Goal: Task Accomplishment & Management: Manage account settings

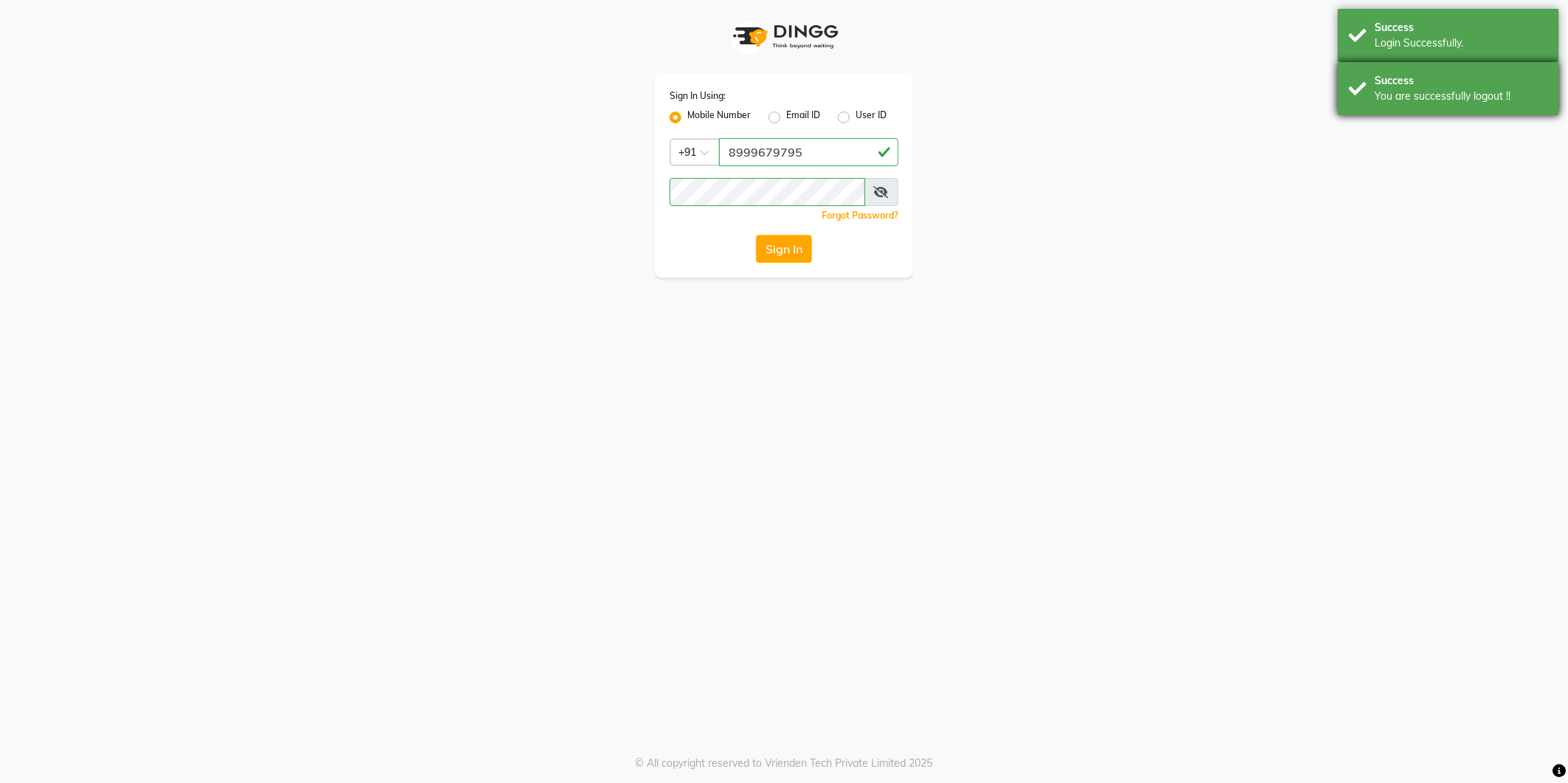
click at [1404, 86] on div "Success" at bounding box center [1462, 80] width 174 height 16
click at [1409, 43] on div "Login Successfully." at bounding box center [1462, 43] width 174 height 16
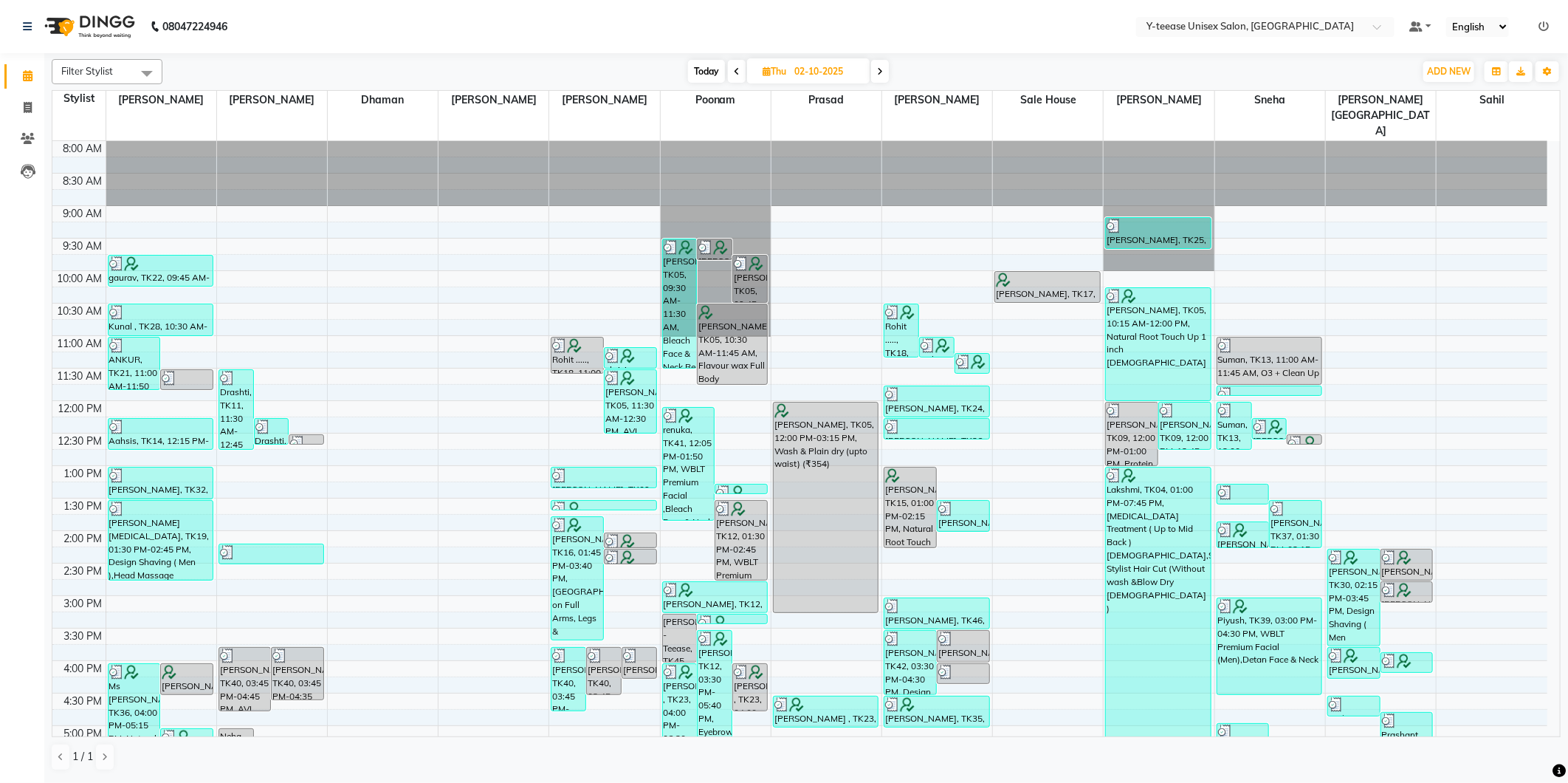
click at [711, 86] on div "Filter Stylist Select All Annu Ali chaitrali Dhaman Neelam PAYAL Poonam Prasad …" at bounding box center [806, 415] width 1509 height 724
click at [702, 77] on span "Today" at bounding box center [707, 71] width 37 height 23
type input "03-10-2025"
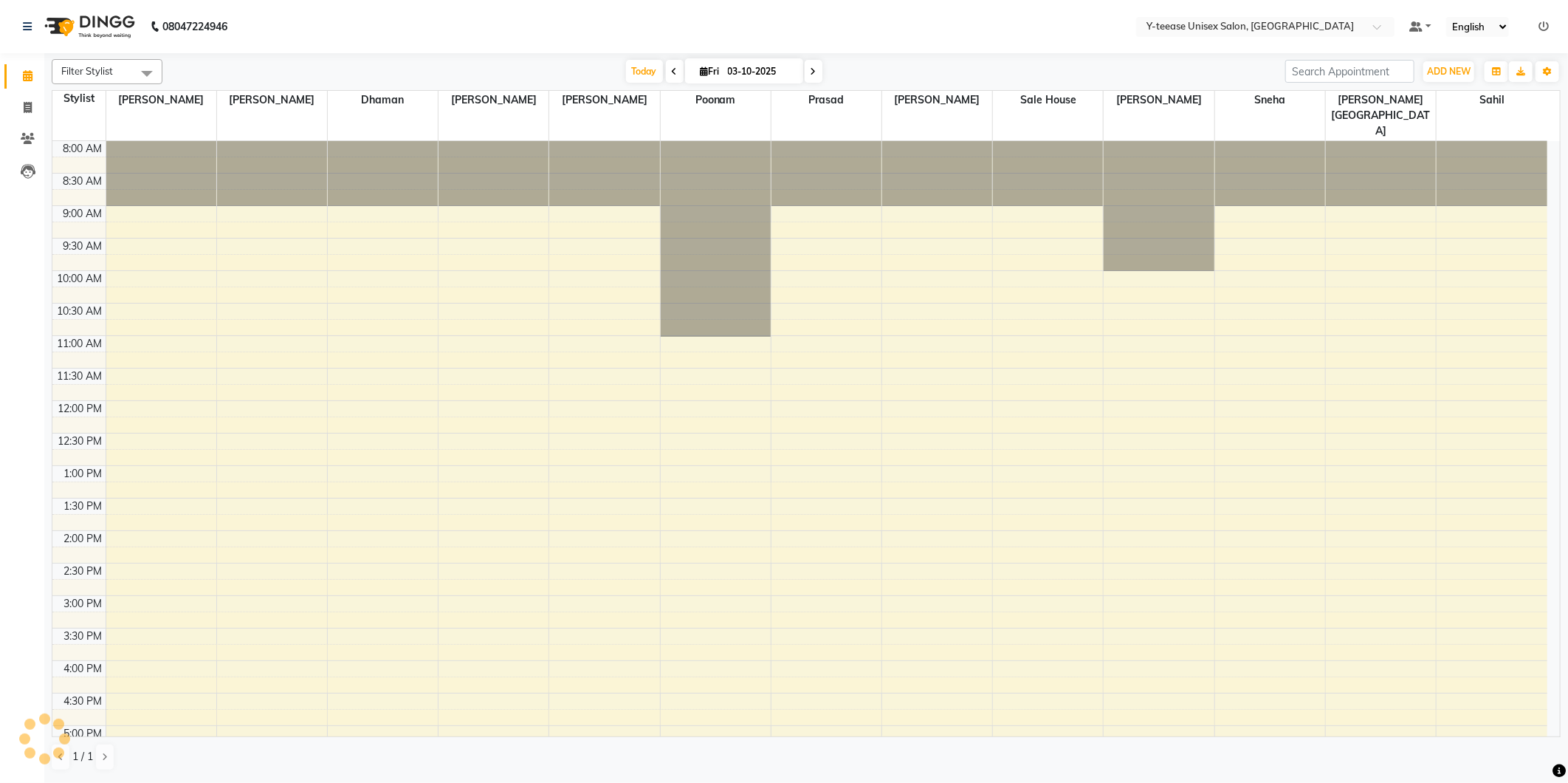
scroll to position [352, 0]
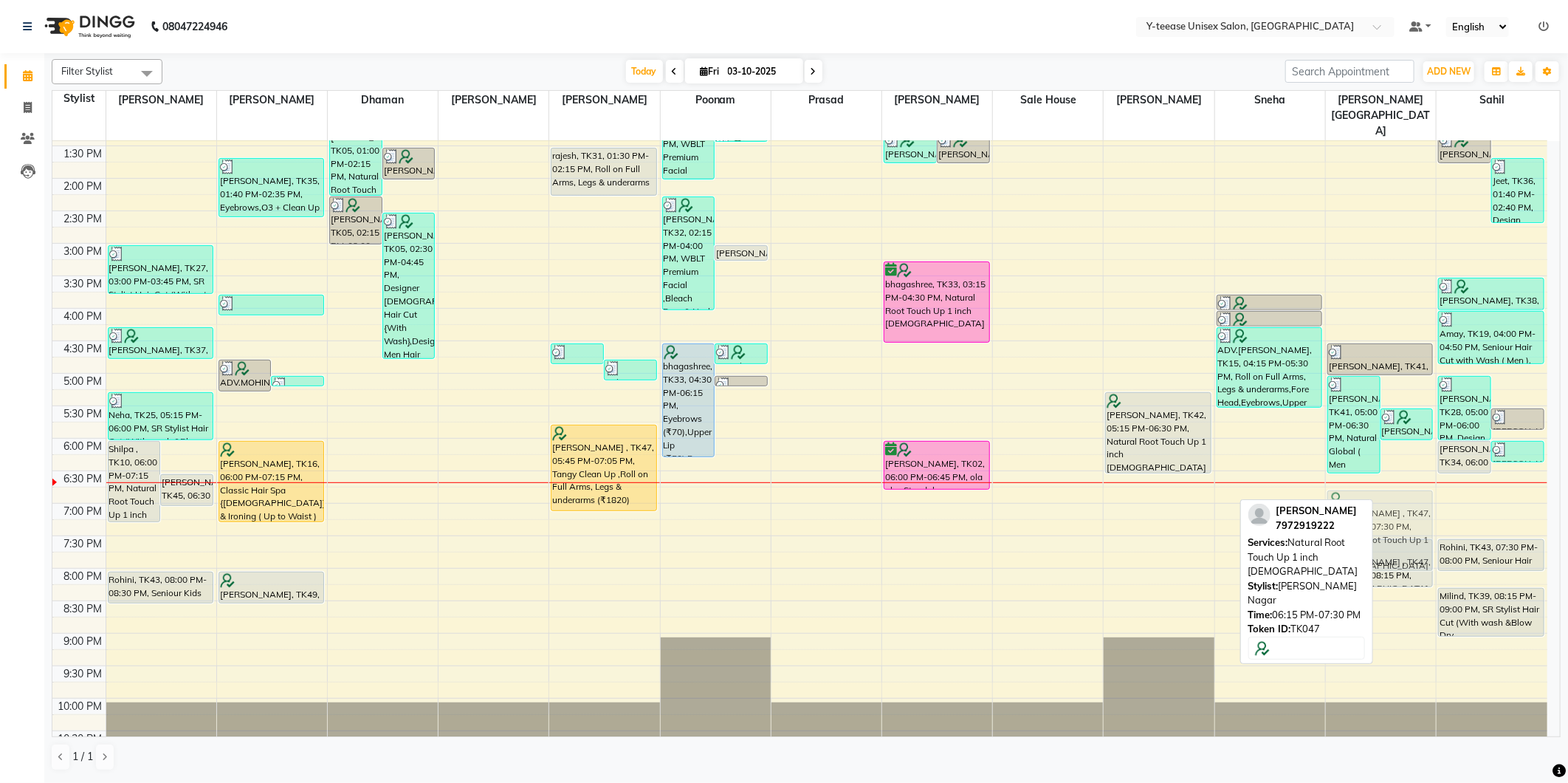
drag, startPoint x: 1401, startPoint y: 468, endPoint x: 1410, endPoint y: 499, distance: 32.3
click at [1410, 499] on div "SHYAM WADIA, TK41, 05:00 PM-06:30 PM, Natural Global ( Men ),Seniour Hair Cut w…" at bounding box center [1380, 275] width 110 height 974
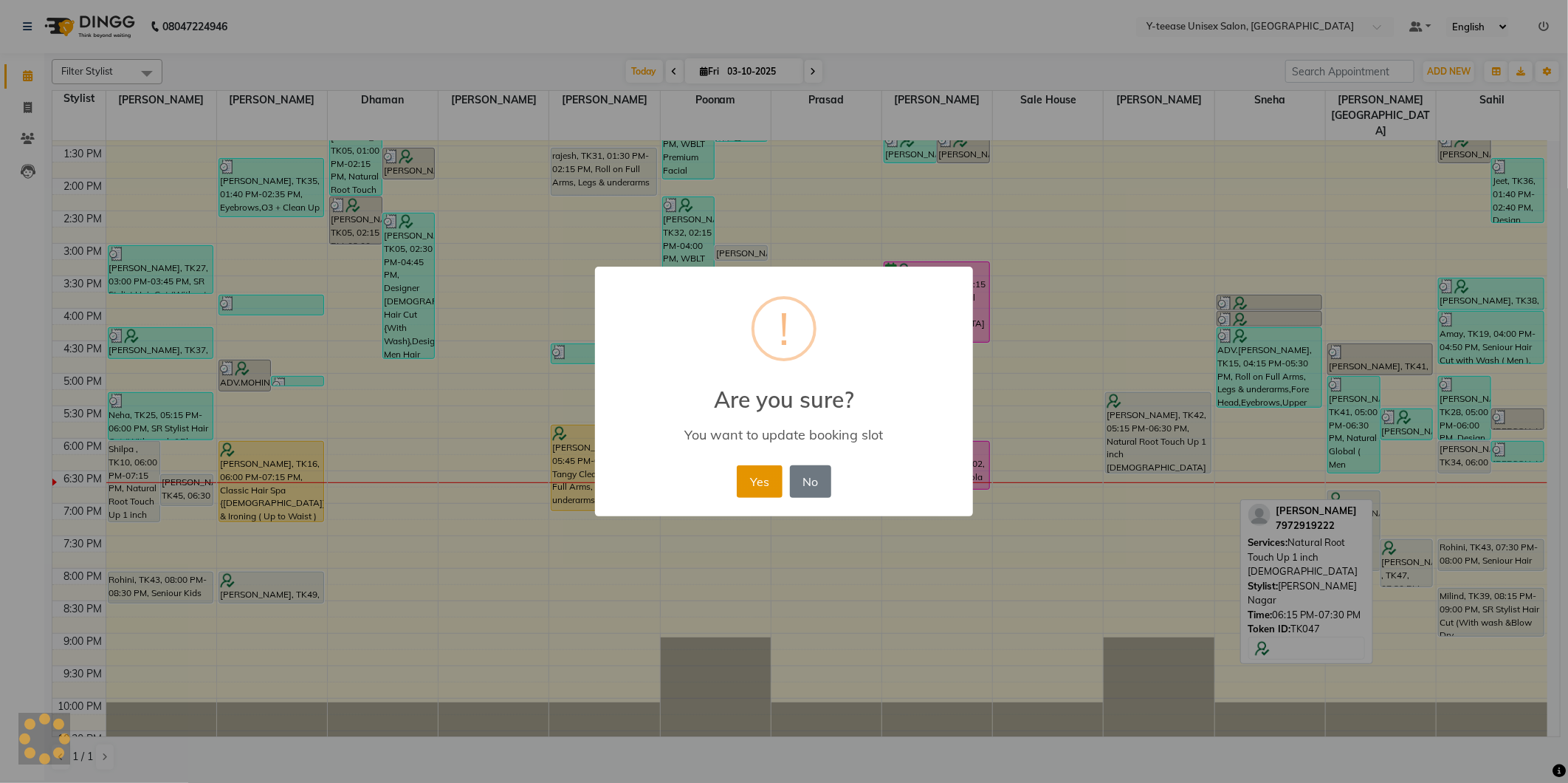
click at [751, 484] on button "Yes" at bounding box center [759, 481] width 45 height 32
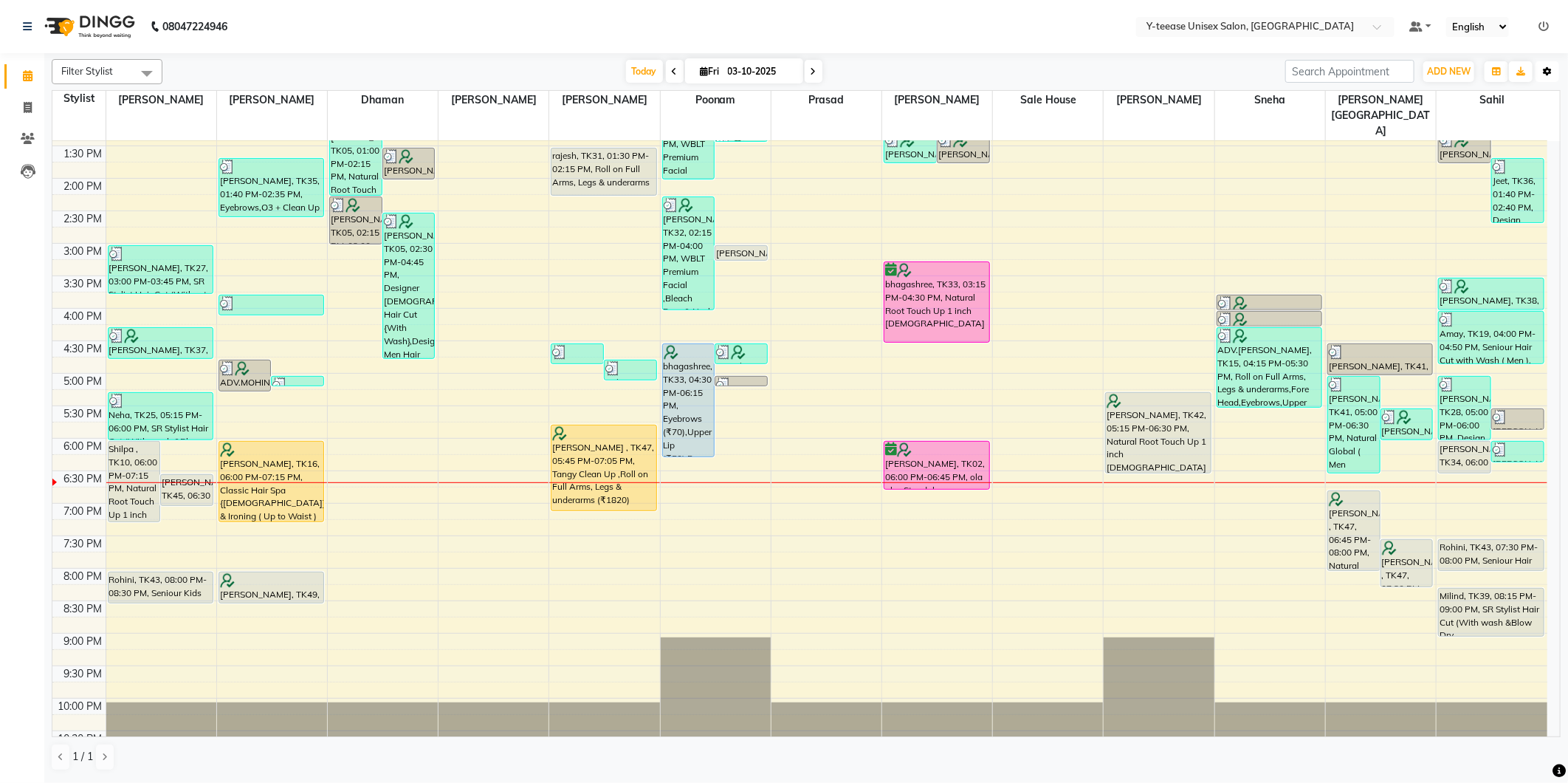
click at [1543, 67] on button "Toggle Dropdown" at bounding box center [1548, 71] width 24 height 20
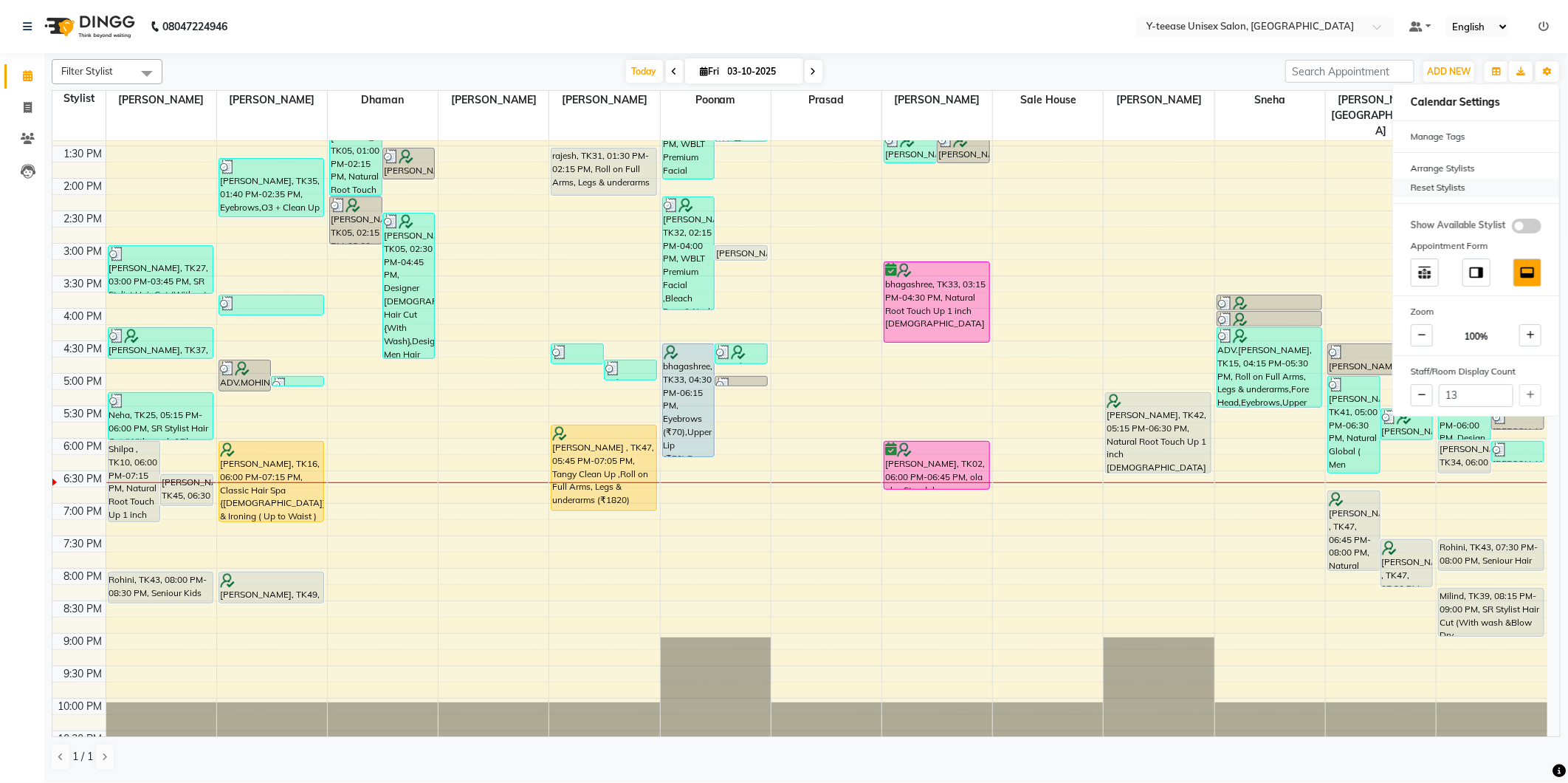
click at [1459, 187] on div "Reset Stylists" at bounding box center [1477, 188] width 166 height 19
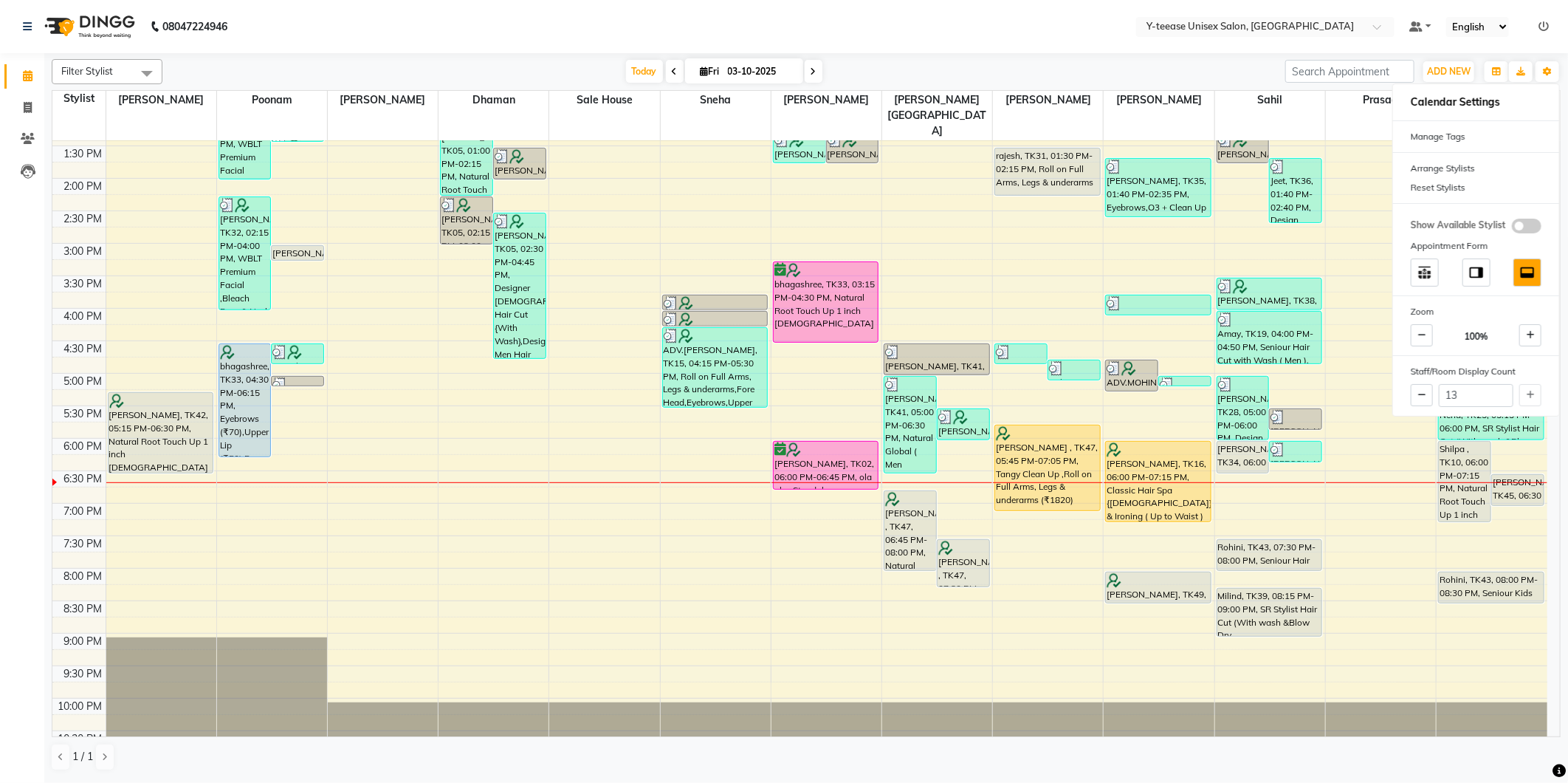
click at [935, 55] on div "Filter Stylist Select All Annu Ali chaitrali Dhaman keshav nagar Neelam PAYAL P…" at bounding box center [806, 415] width 1509 height 724
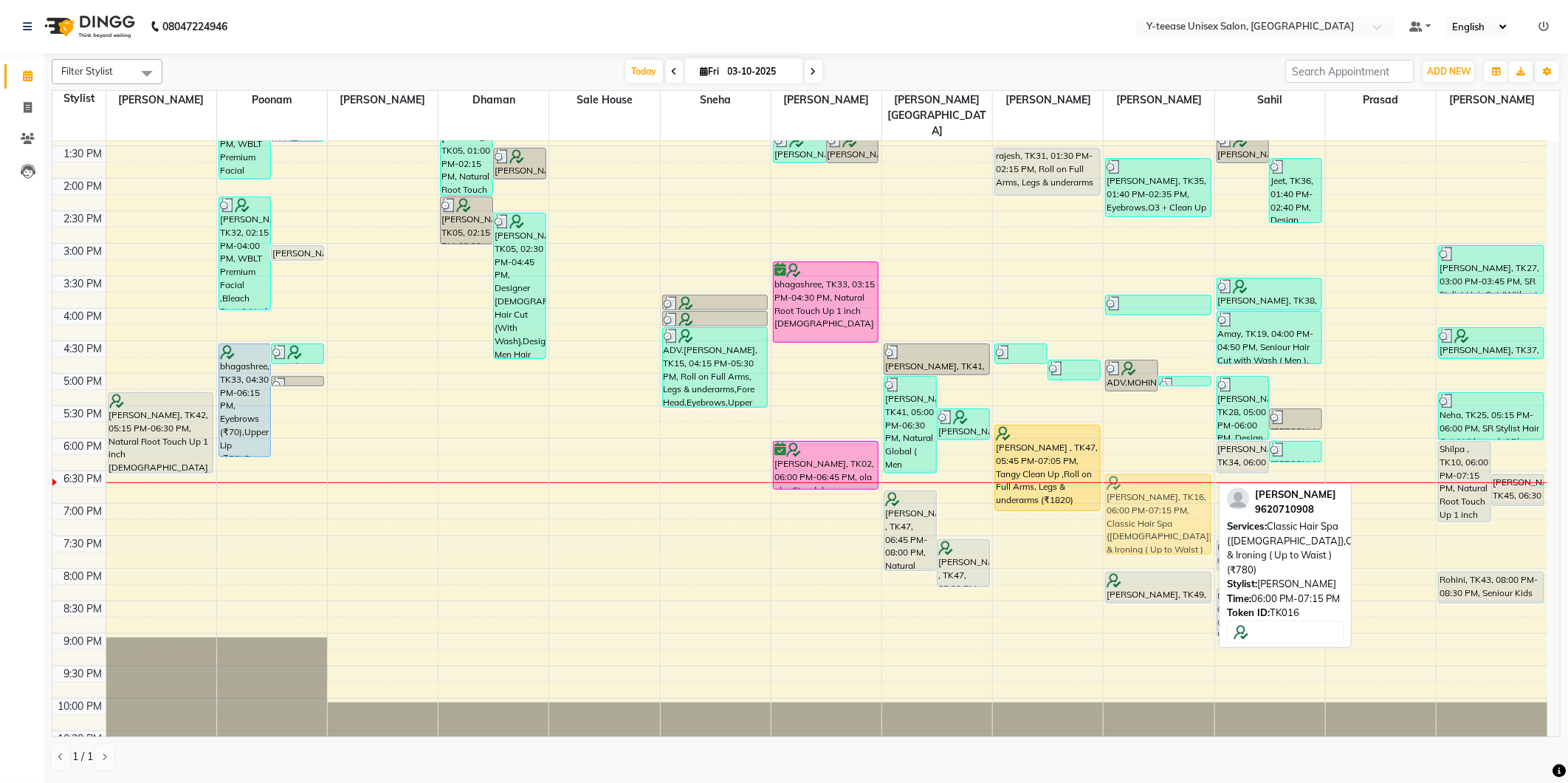
drag, startPoint x: 1173, startPoint y: 429, endPoint x: 1173, endPoint y: 469, distance: 40.0
click at [1173, 469] on div "ADV.MOHINI, TK15, 04:45 PM-05:15 PM, Female Head Massage ( Without Wash Coconut…" at bounding box center [1159, 275] width 110 height 974
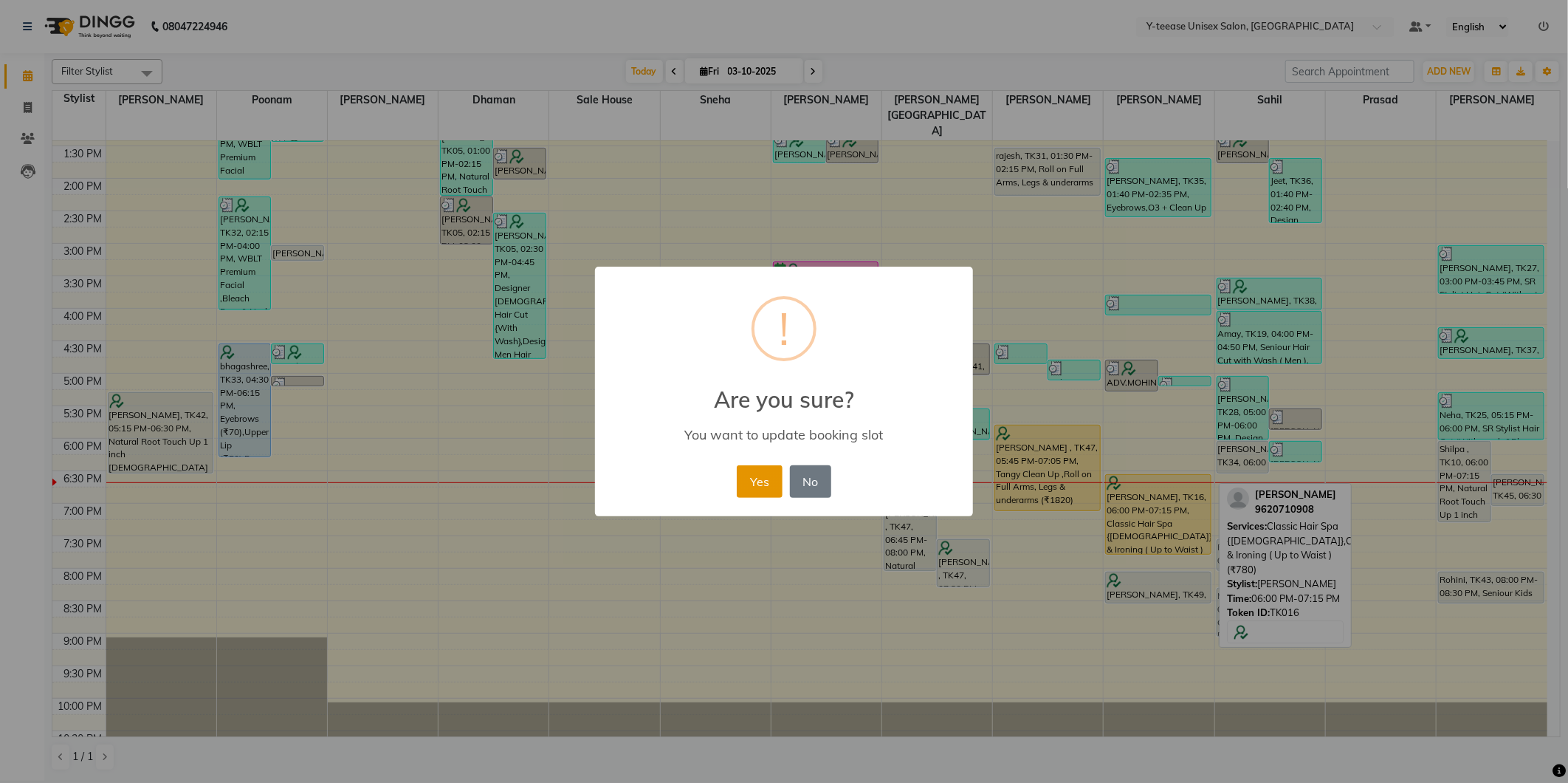
click at [762, 485] on button "Yes" at bounding box center [759, 481] width 45 height 32
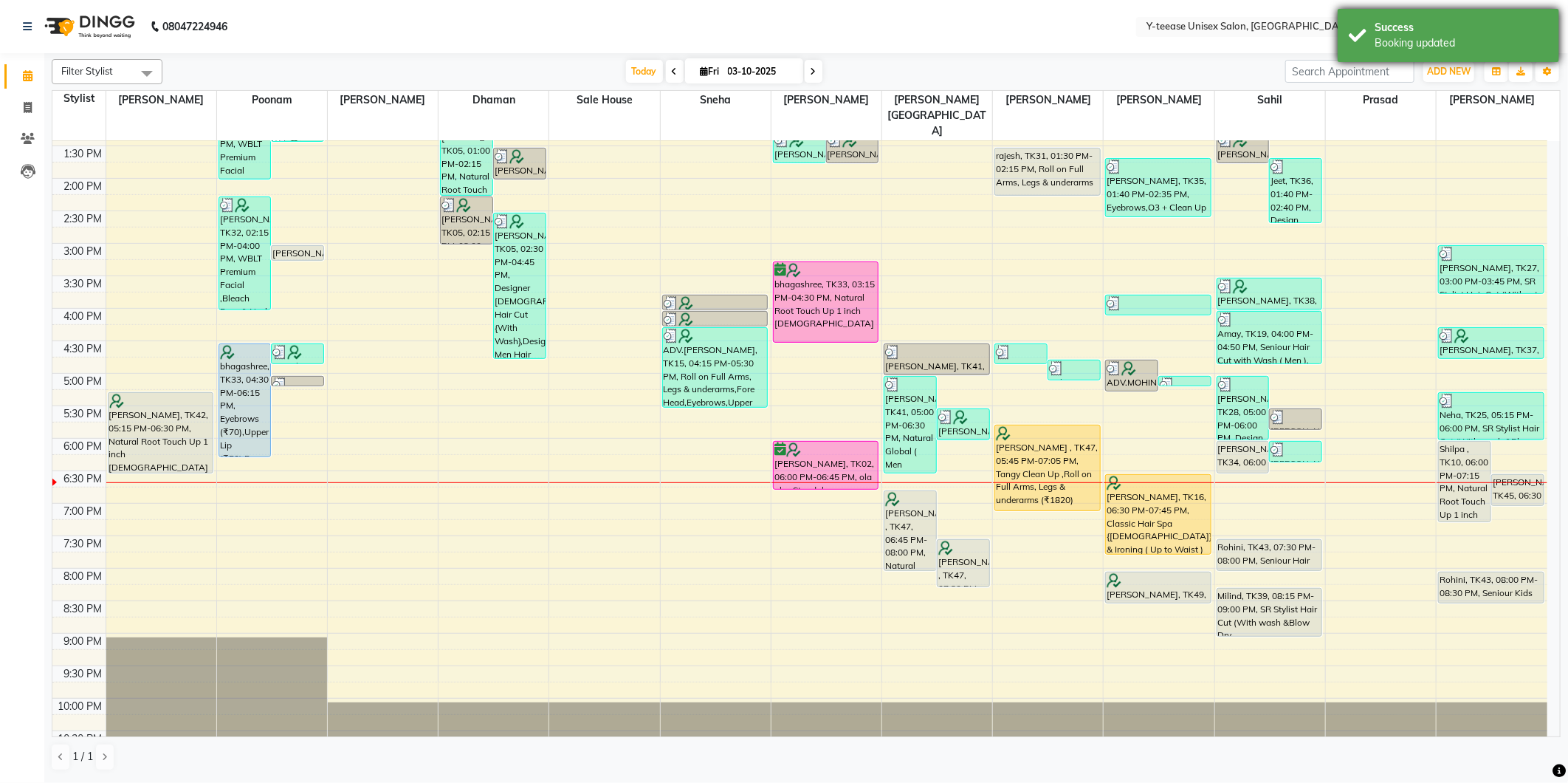
click at [1479, 23] on div "Success" at bounding box center [1462, 28] width 174 height 16
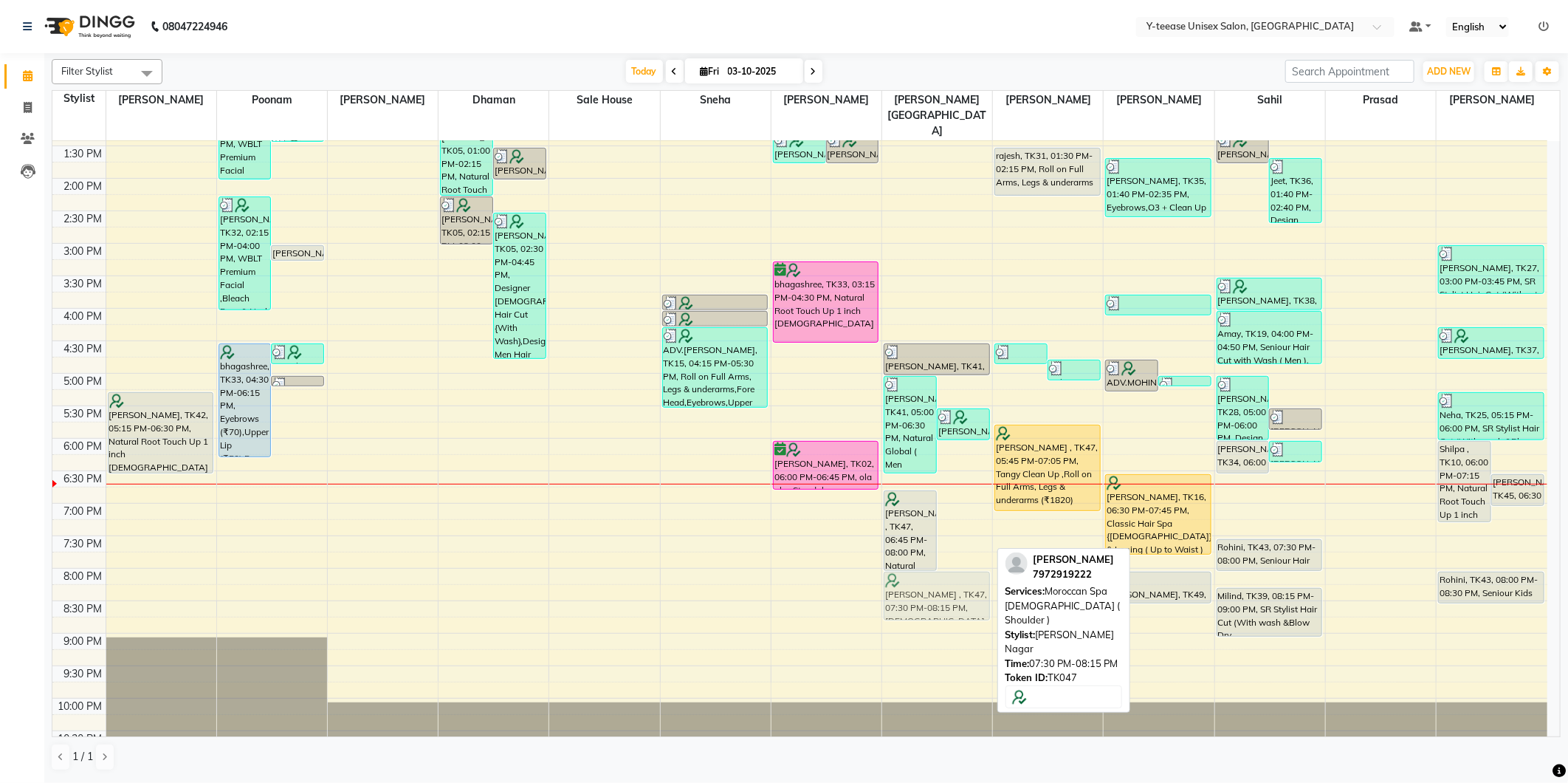
drag, startPoint x: 972, startPoint y: 524, endPoint x: 965, endPoint y: 563, distance: 39.6
click at [965, 563] on div "SHYAM WADIA, TK41, 05:00 PM-06:30 PM, Natural Global ( Men ),Seniour Hair Cut w…" at bounding box center [937, 275] width 110 height 974
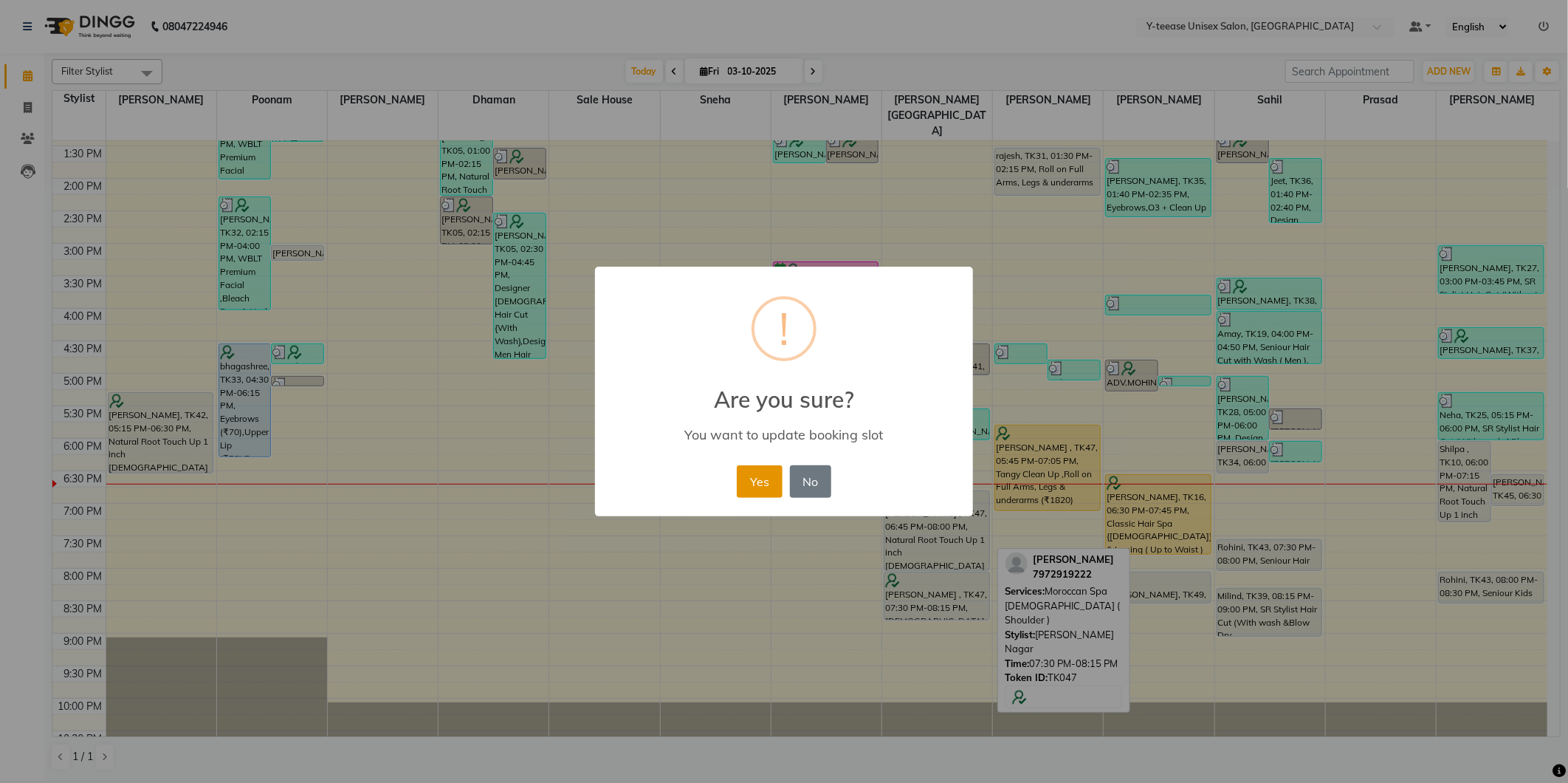
click at [762, 479] on button "Yes" at bounding box center [759, 481] width 45 height 32
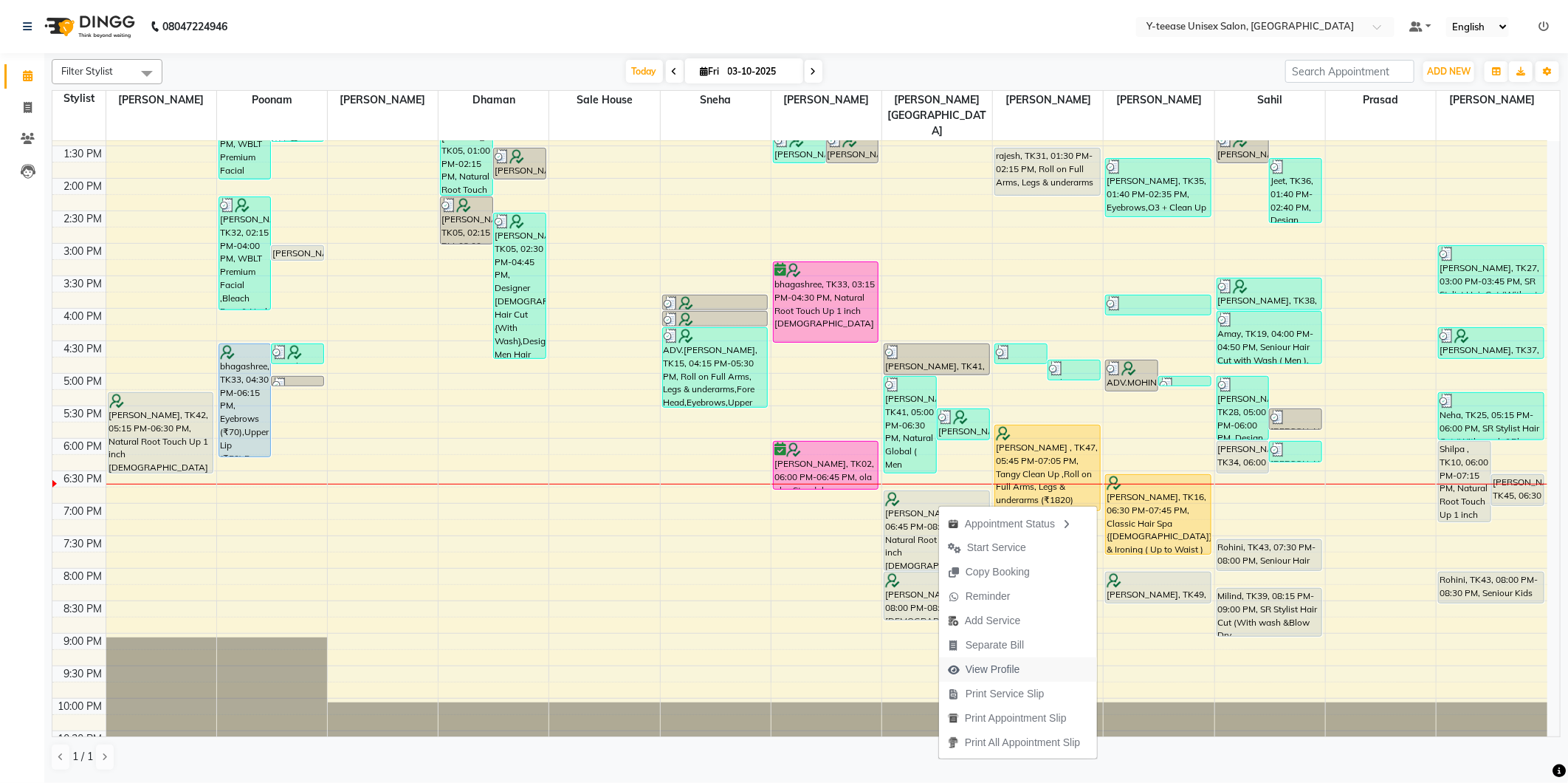
click at [1001, 670] on span "View Profile" at bounding box center [992, 669] width 55 height 16
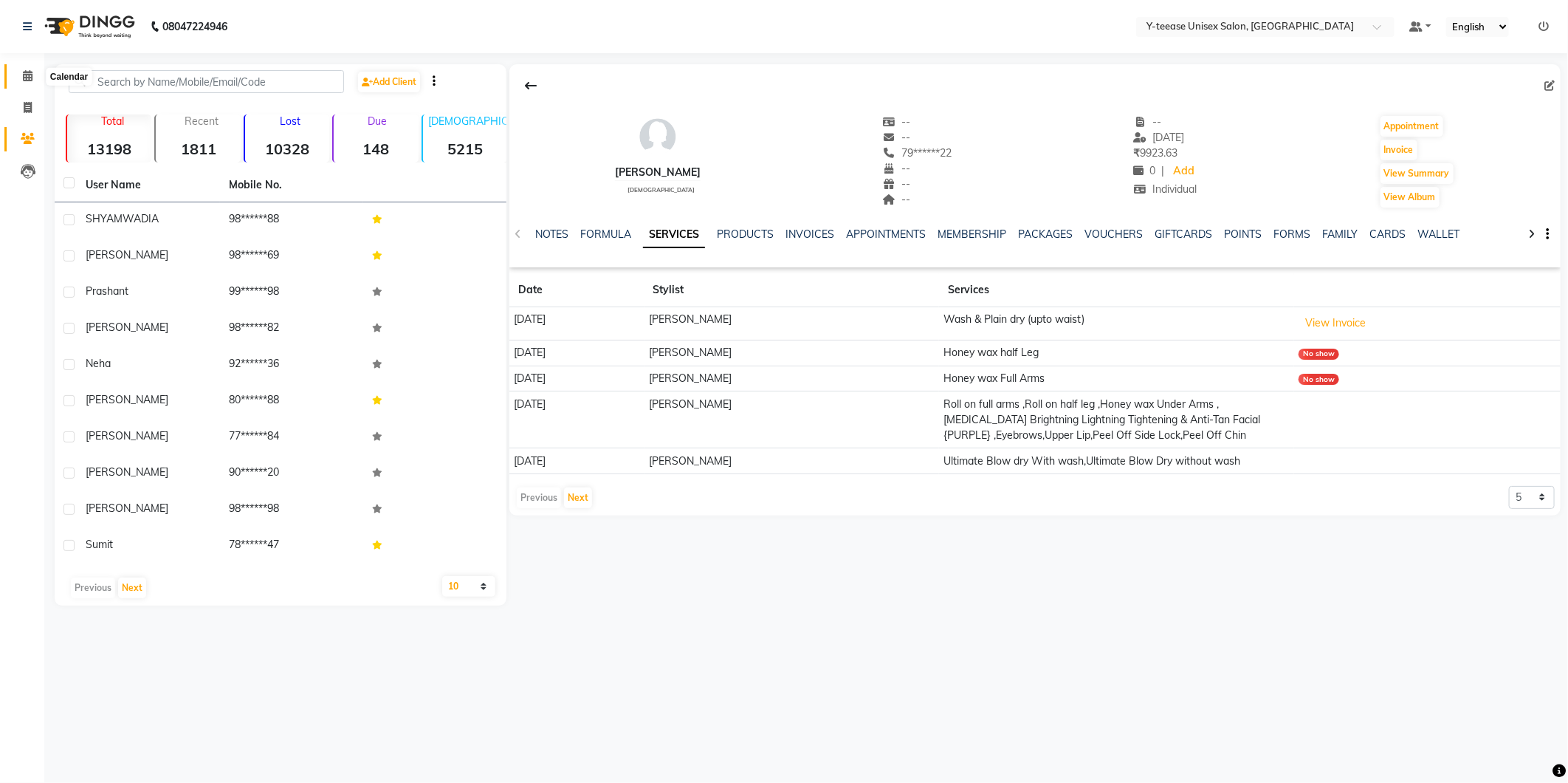
click at [18, 82] on span at bounding box center [28, 77] width 26 height 17
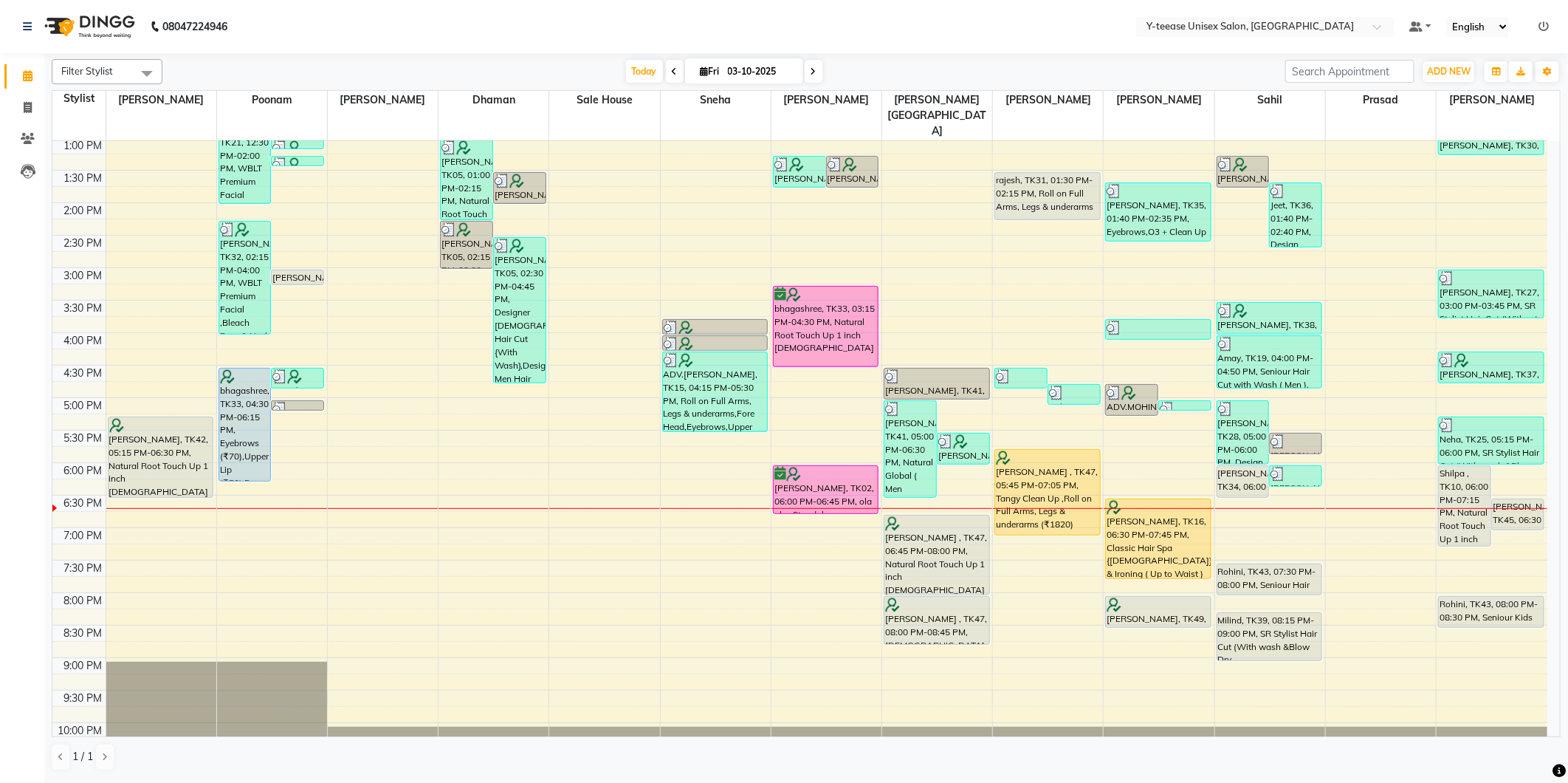
scroll to position [352, 0]
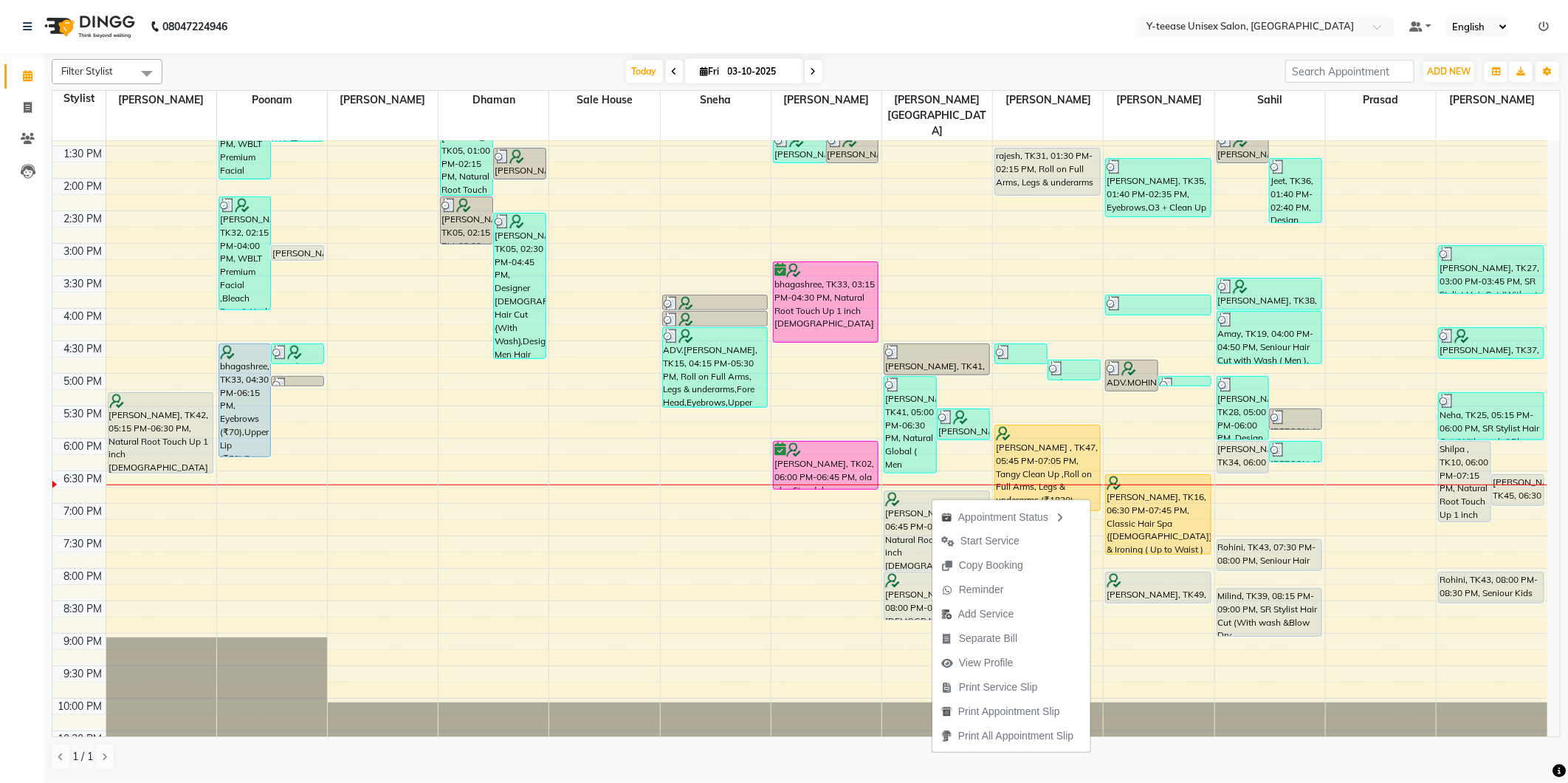
click at [977, 657] on span "View Profile" at bounding box center [986, 663] width 55 height 16
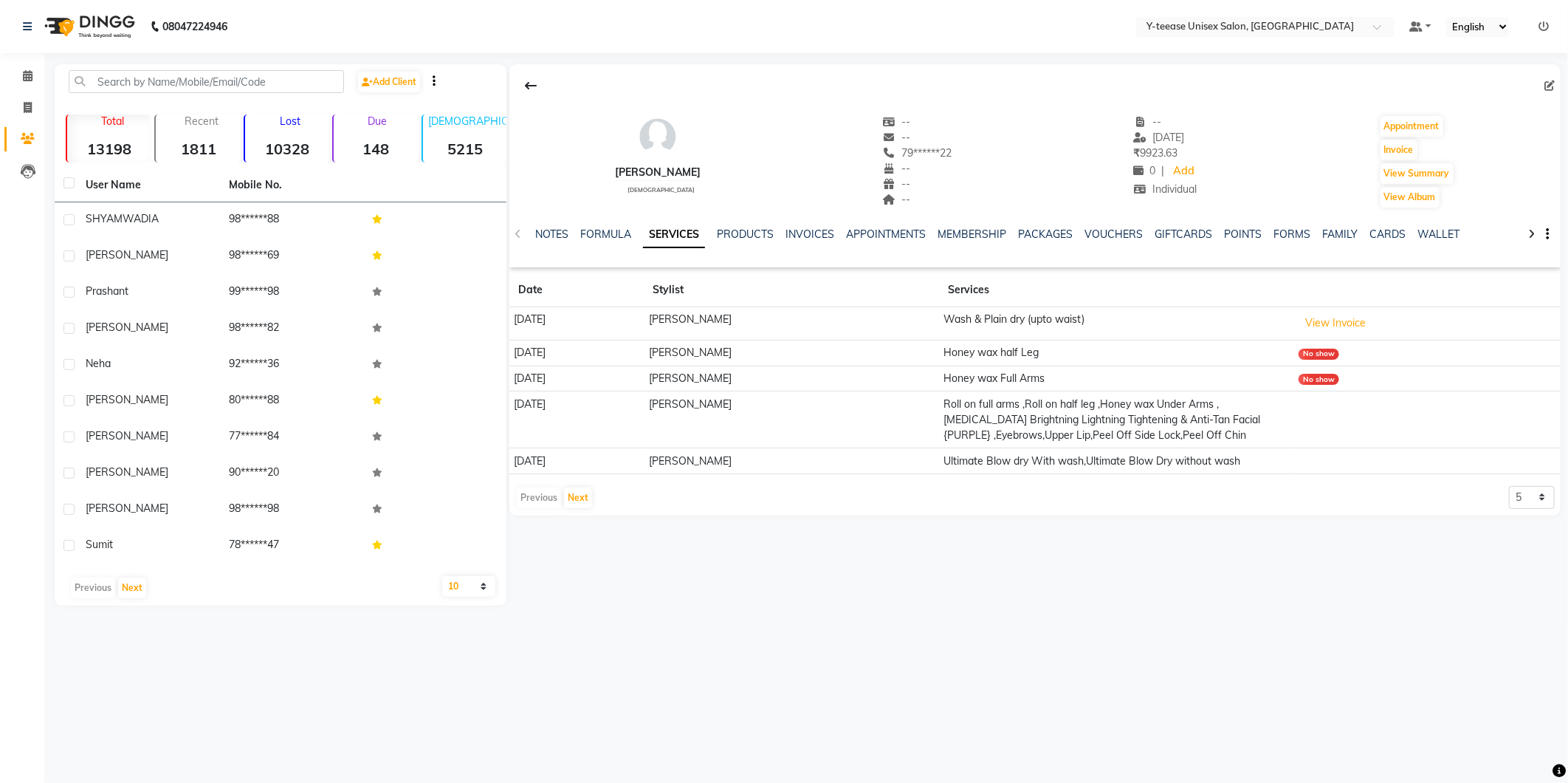
click at [553, 241] on div "NOTES" at bounding box center [552, 234] width 33 height 16
click at [552, 240] on div "NOTES" at bounding box center [552, 234] width 33 height 16
click at [550, 237] on link "NOTES" at bounding box center [552, 234] width 33 height 13
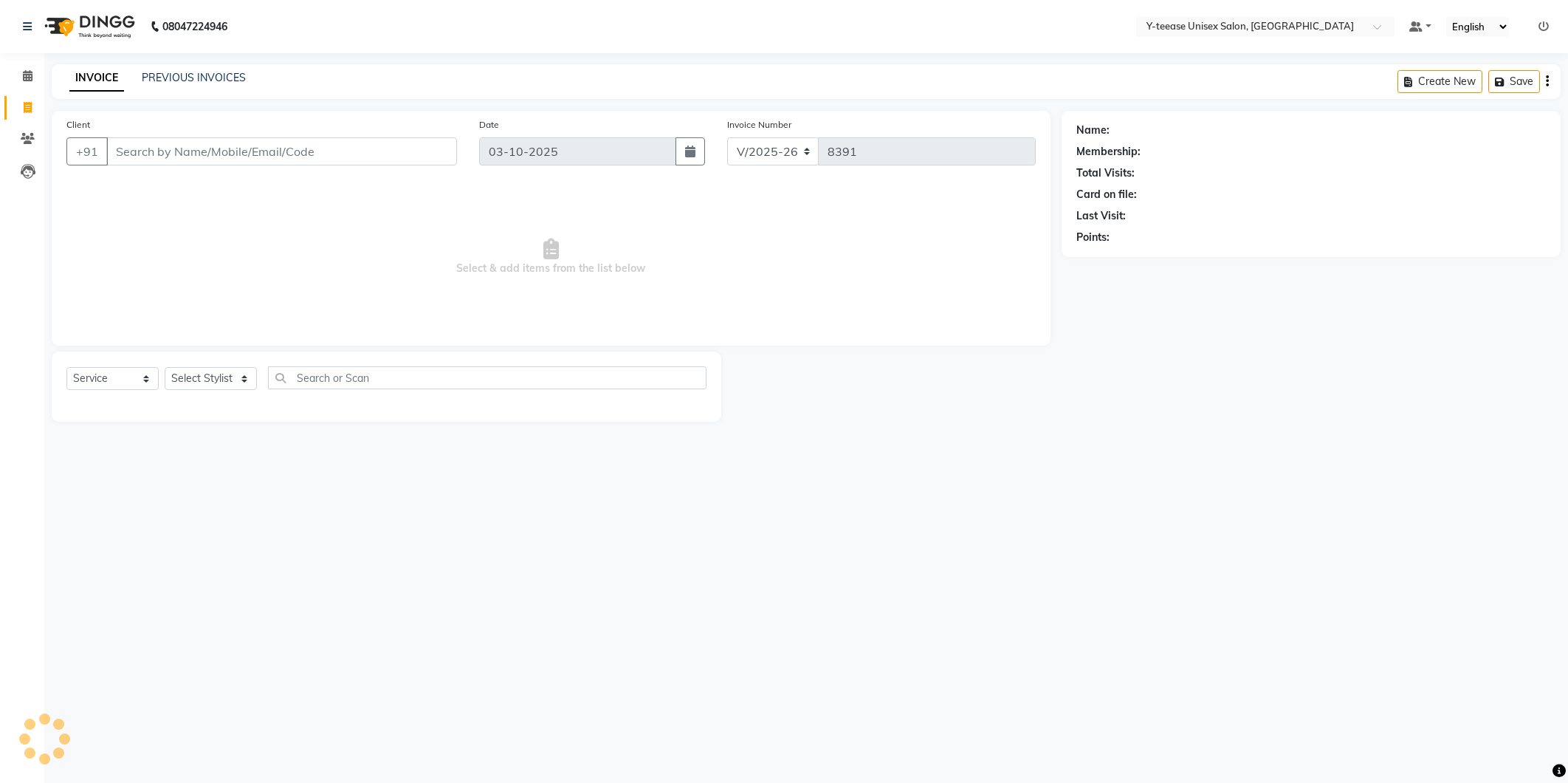
select select "4"
select select "service"
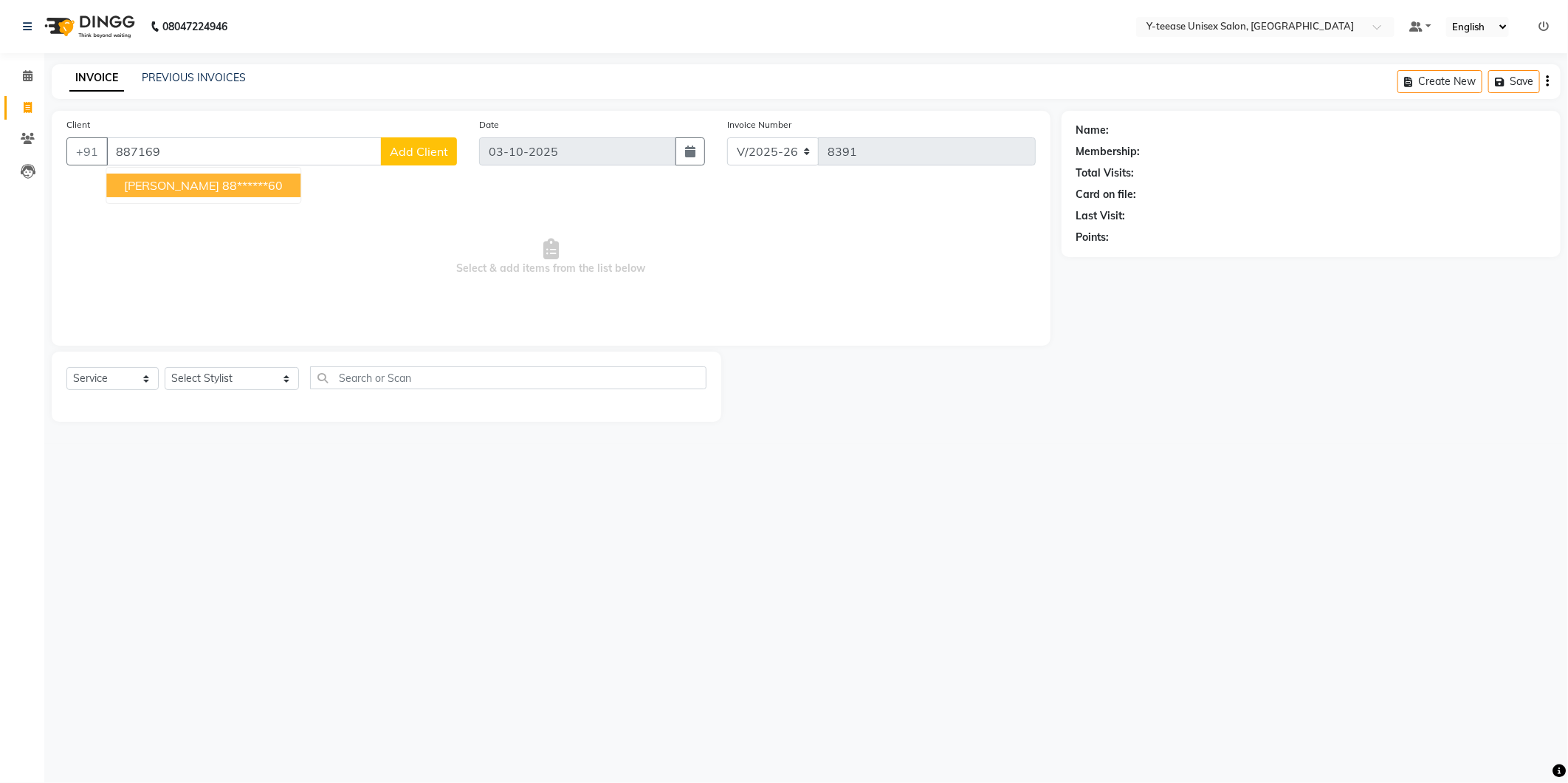
click at [225, 175] on button "[PERSON_NAME] 88******60" at bounding box center [203, 186] width 194 height 24
type input "88******60"
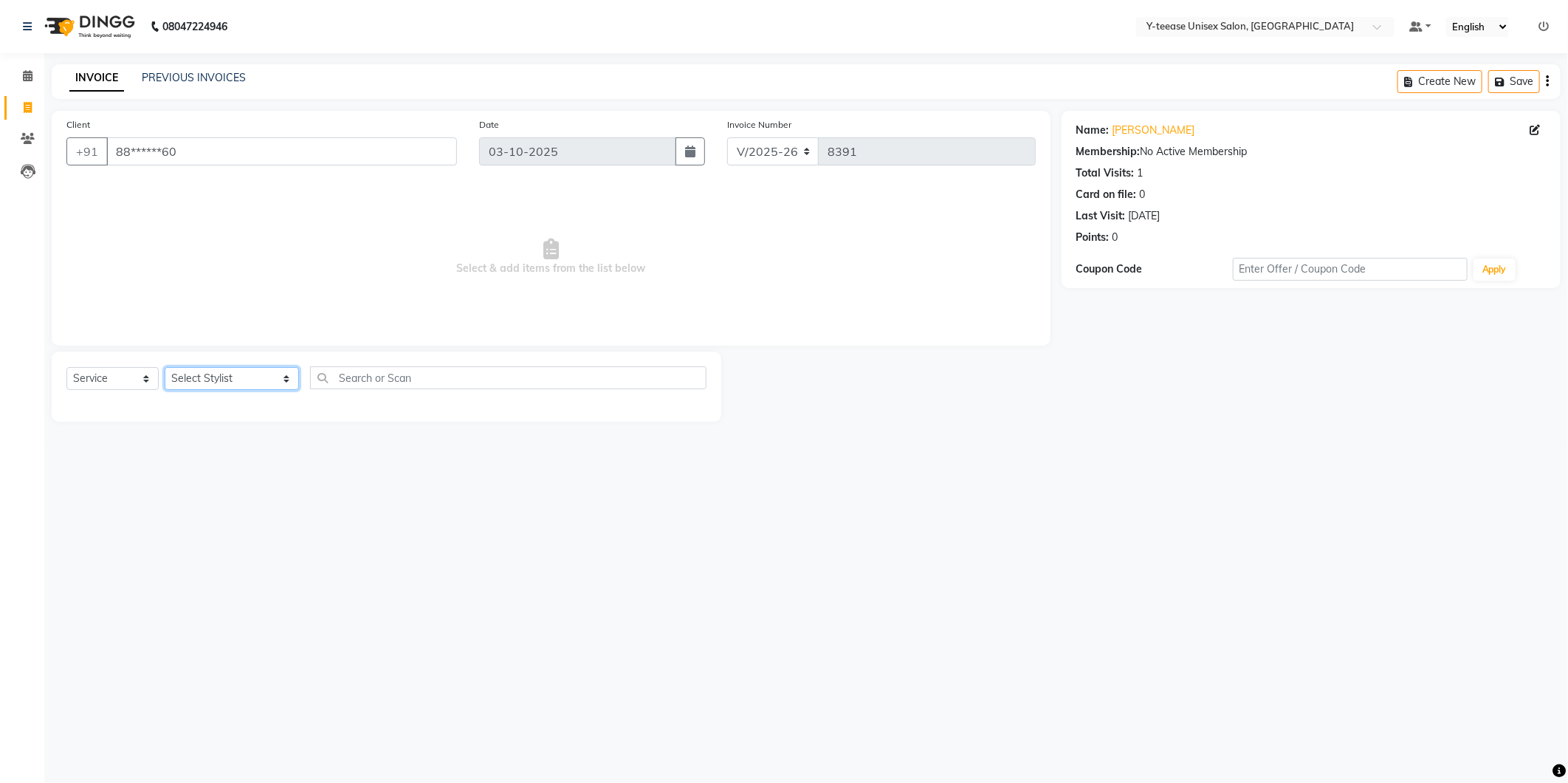
click at [233, 385] on select "Select Stylist [PERSON_NAME] [PERSON_NAME] nagar Manager Mosin [PERSON_NAME] [P…" at bounding box center [231, 378] width 134 height 23
select select "92975"
click at [164, 368] on select "Select Stylist [PERSON_NAME] [PERSON_NAME] nagar Manager Mosin [PERSON_NAME] [P…" at bounding box center [231, 378] width 134 height 23
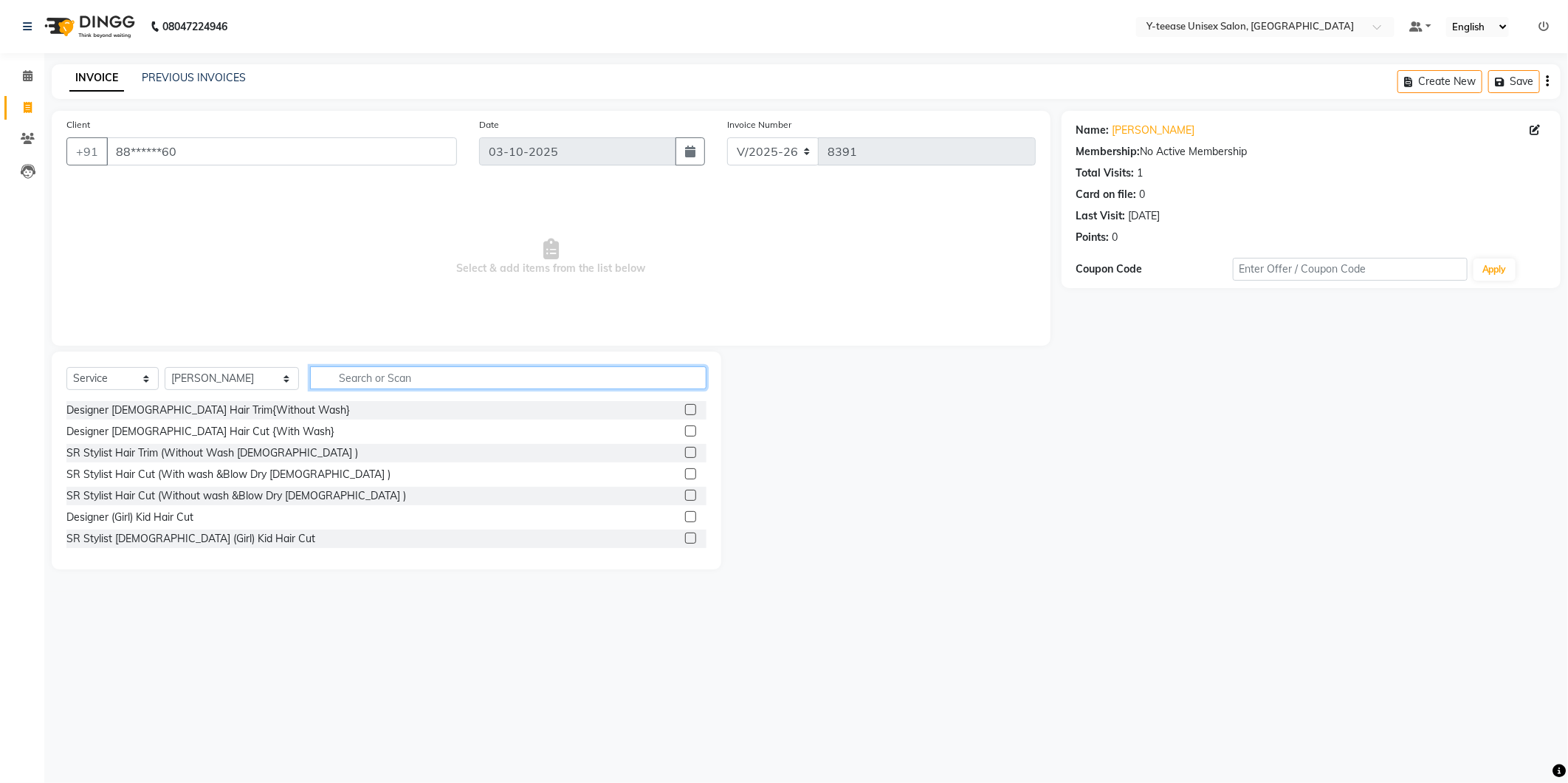
click at [351, 378] on input "text" at bounding box center [508, 377] width 396 height 23
type input "r"
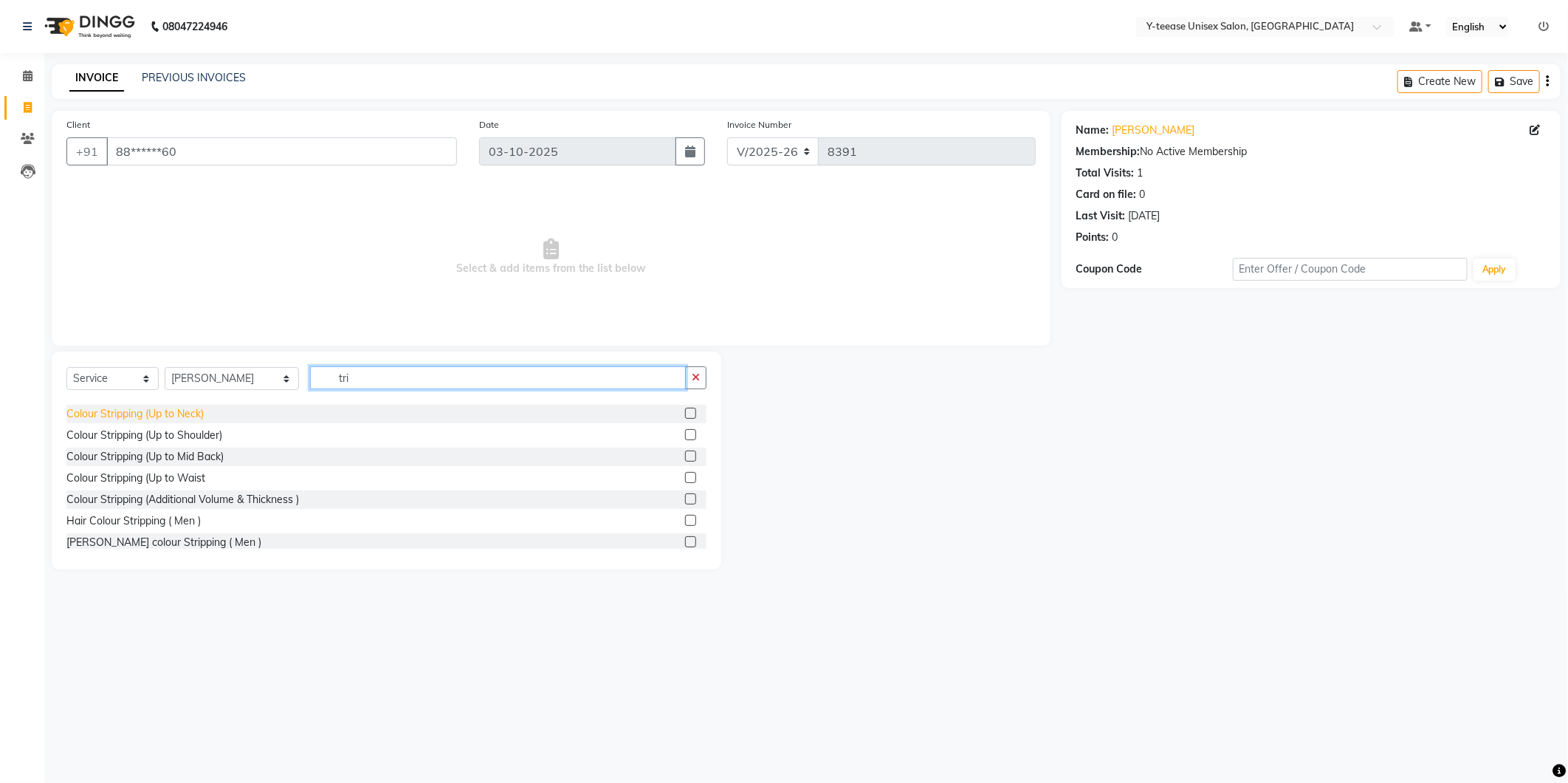
scroll to position [108, 0]
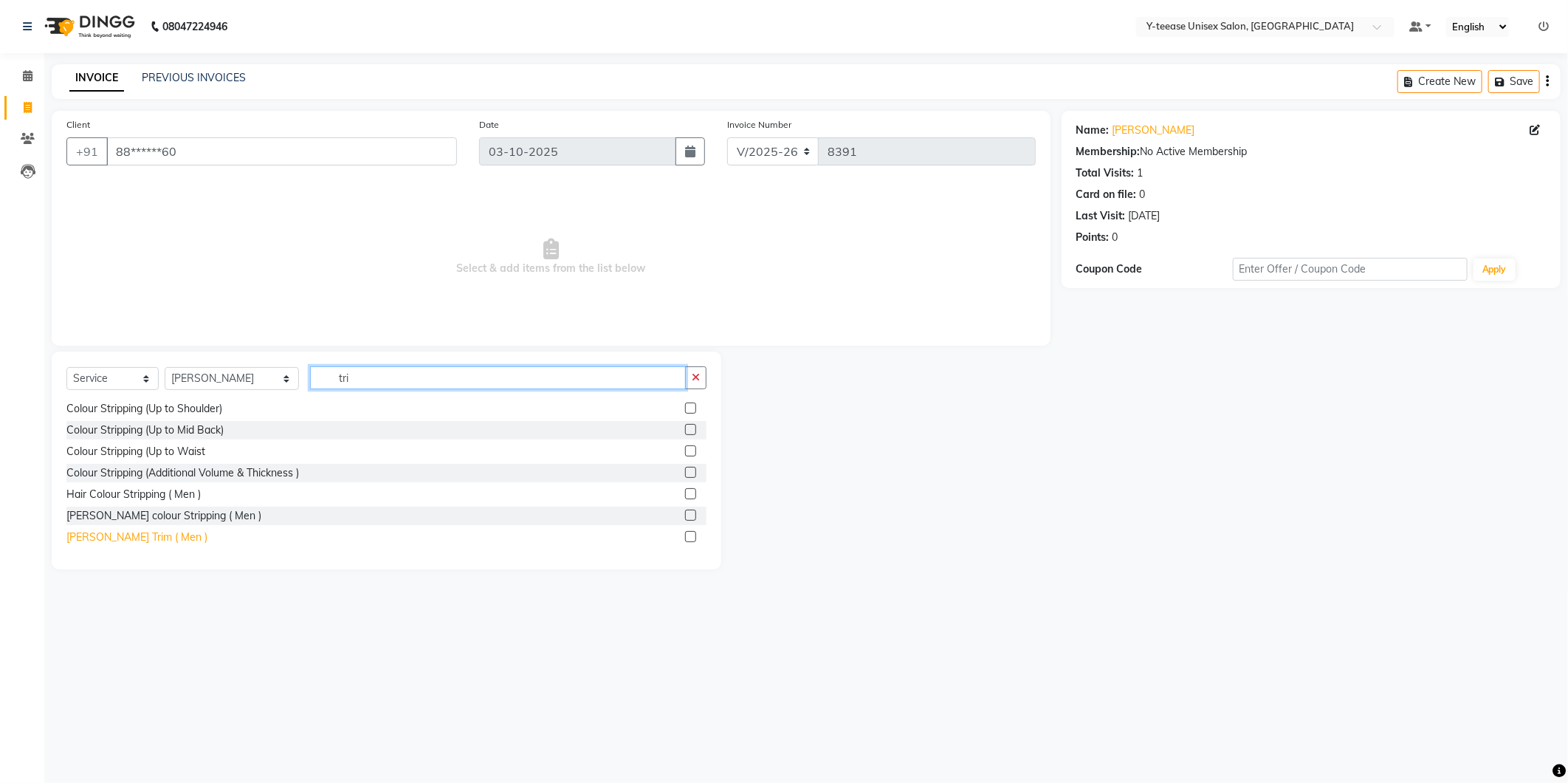
type input "tri"
click at [152, 536] on div "[PERSON_NAME] Trim ( Men )" at bounding box center [137, 537] width 141 height 16
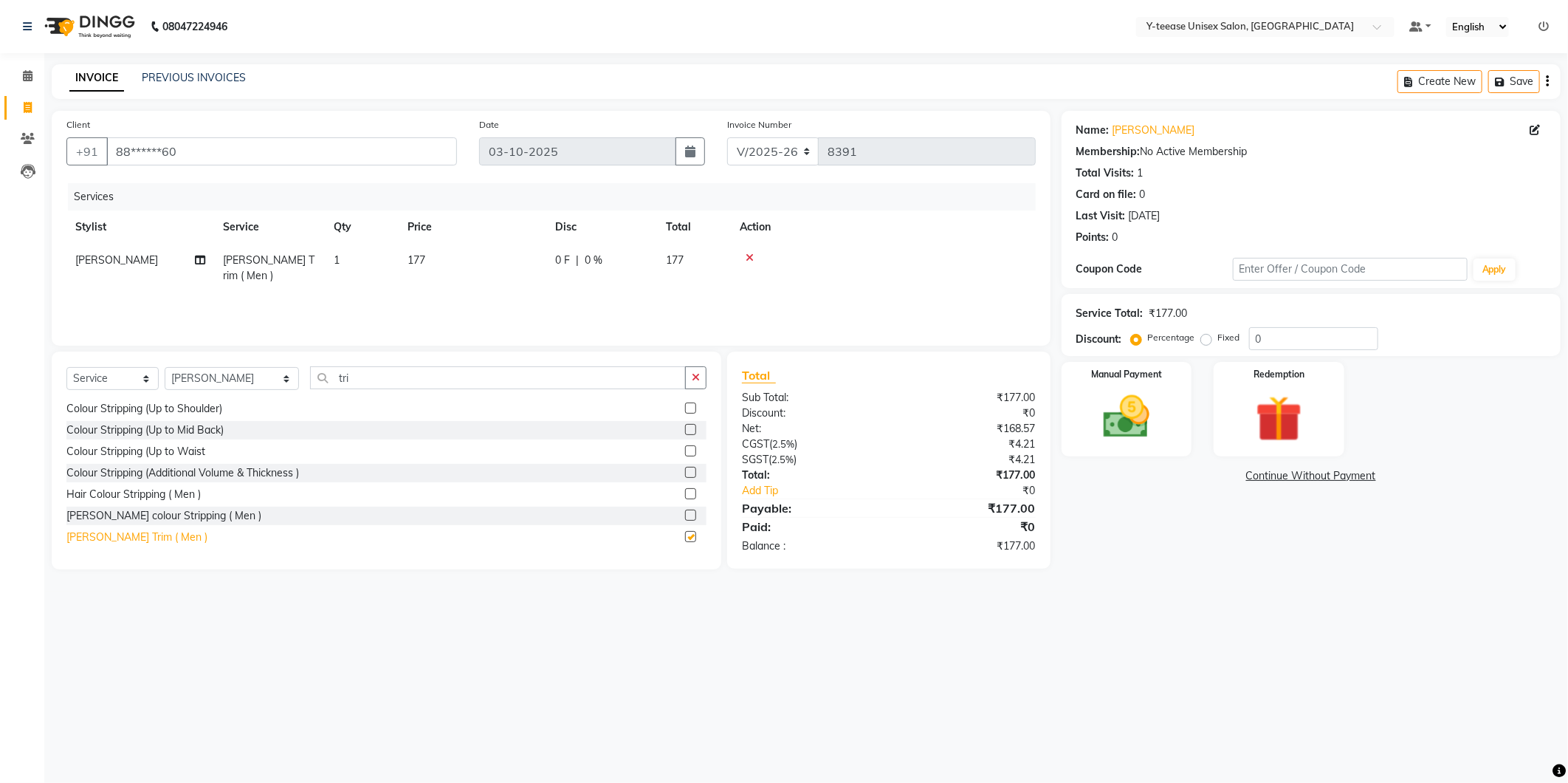
checkbox input "false"
click at [1155, 411] on img at bounding box center [1126, 417] width 79 height 56
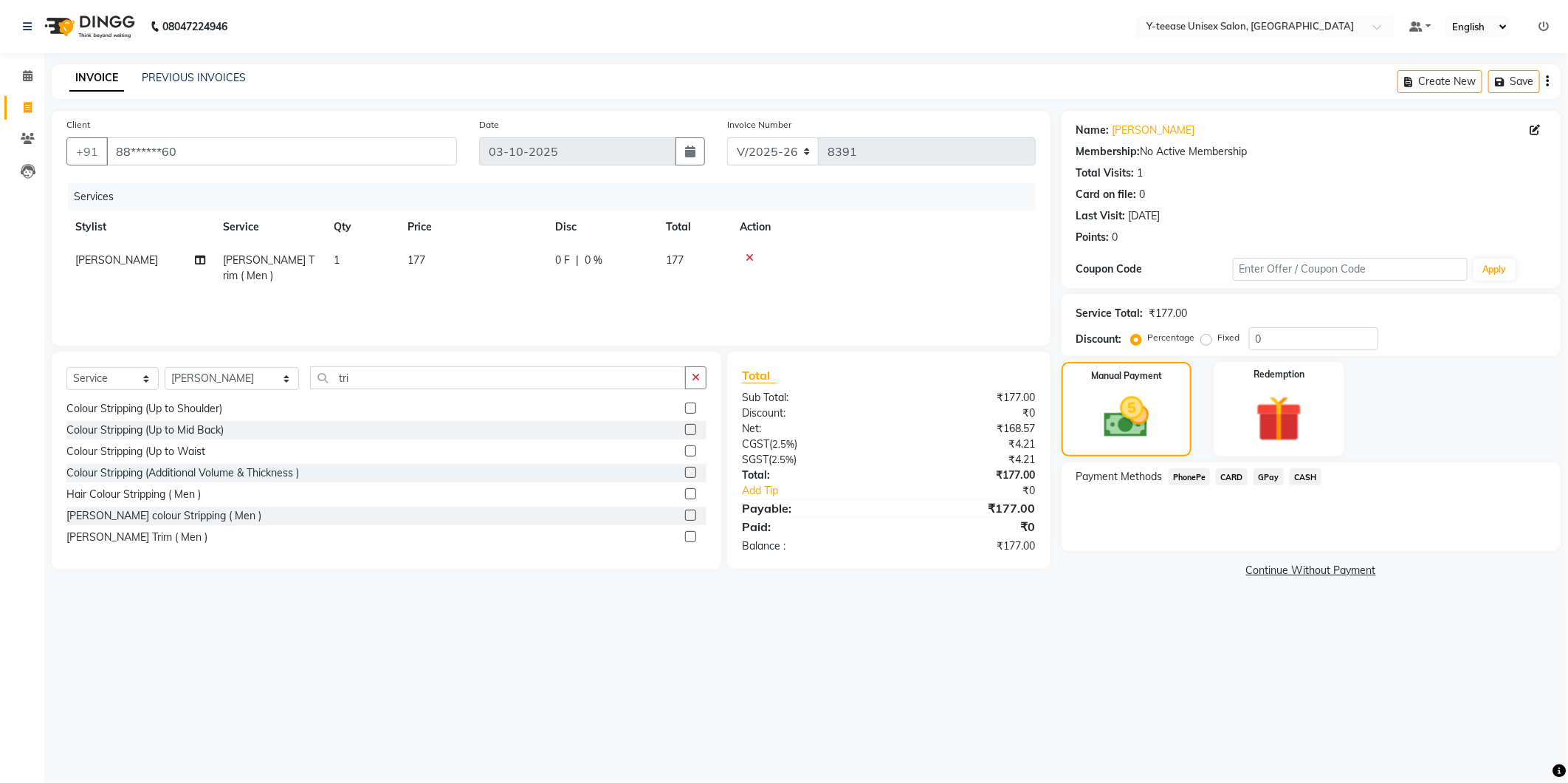
click at [1275, 474] on span "GPay" at bounding box center [1269, 477] width 30 height 17
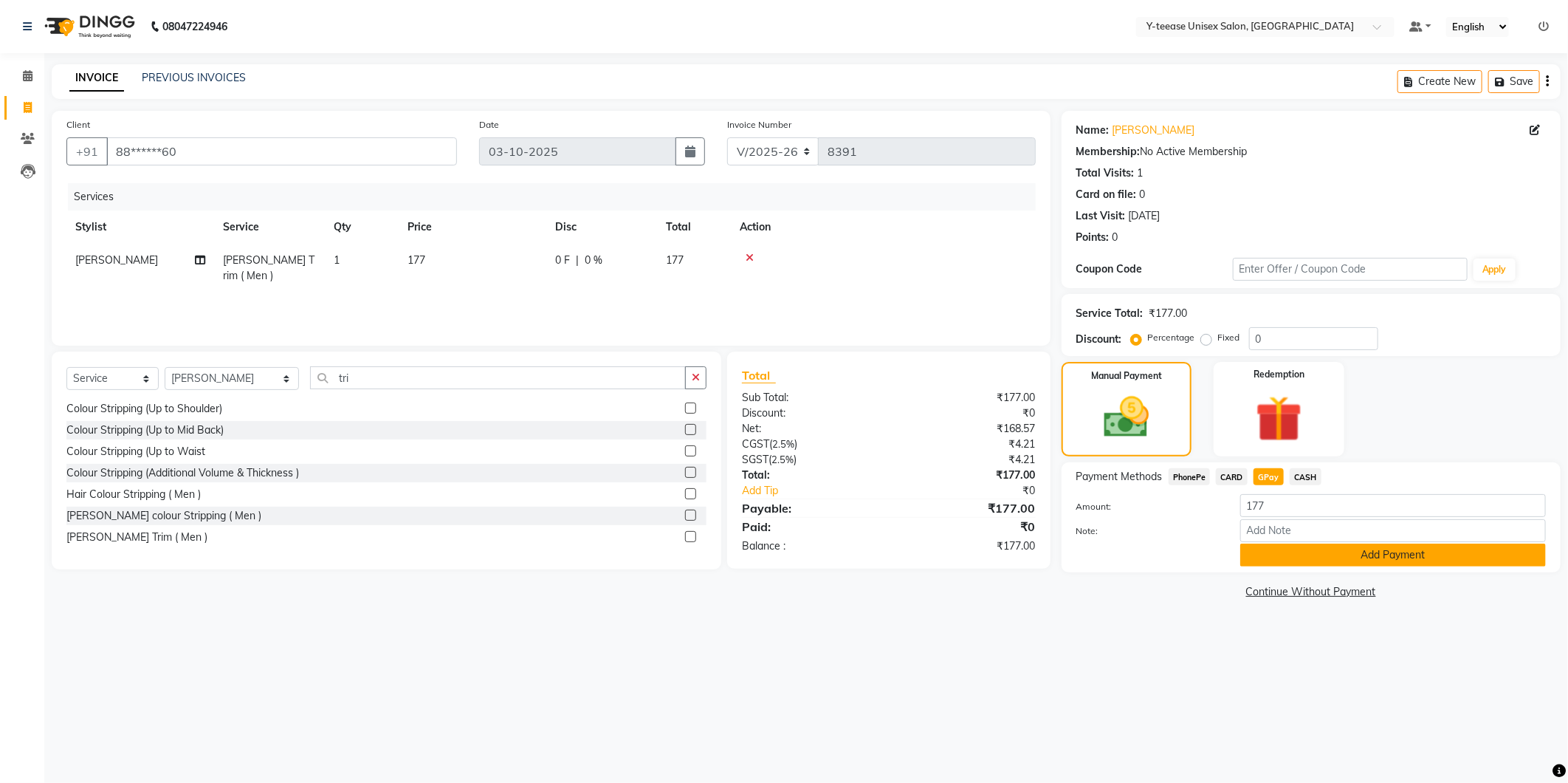
click at [1287, 565] on button "Add Payment" at bounding box center [1392, 555] width 306 height 23
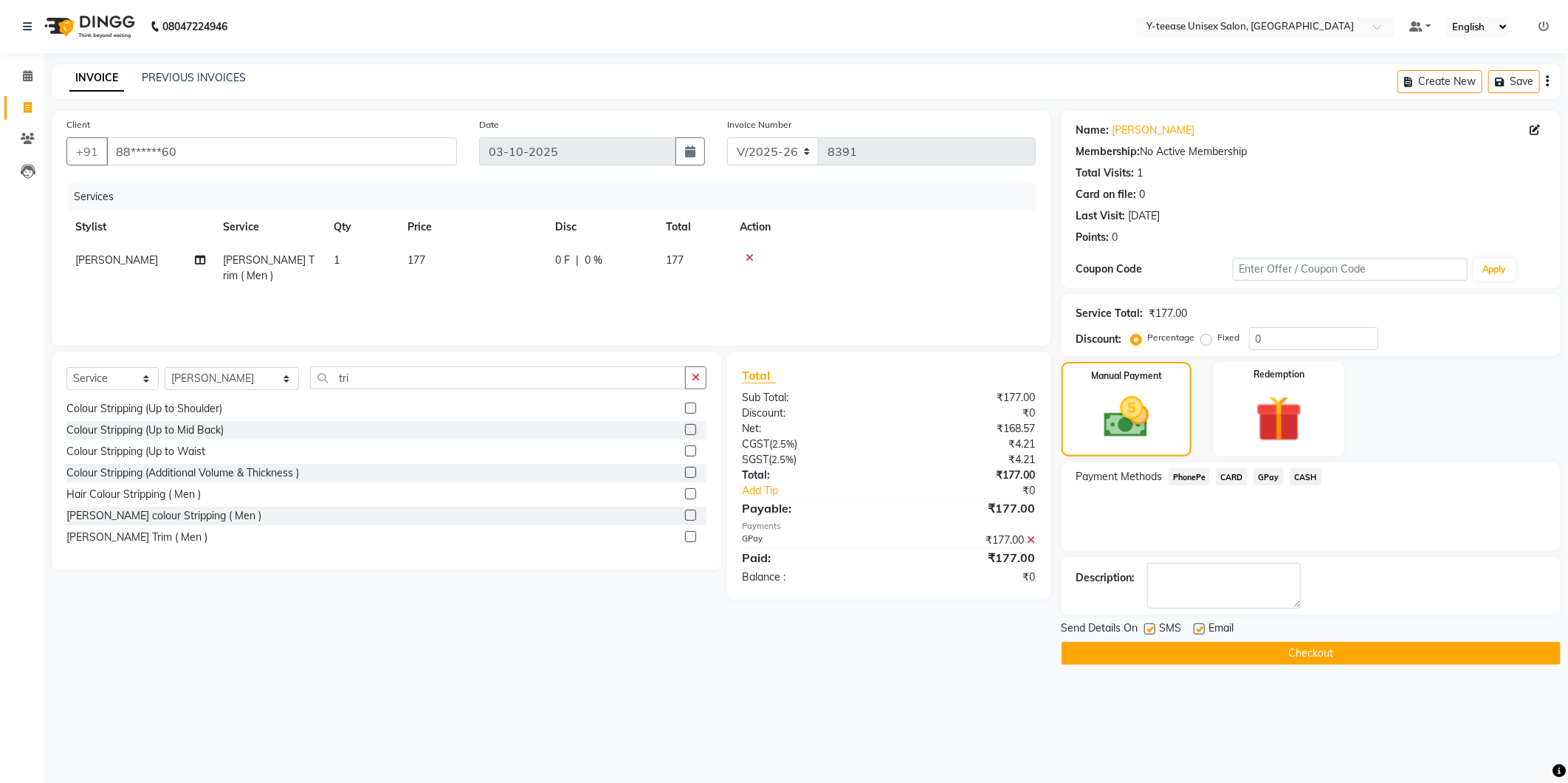
click at [1251, 649] on button "Checkout" at bounding box center [1311, 653] width 499 height 23
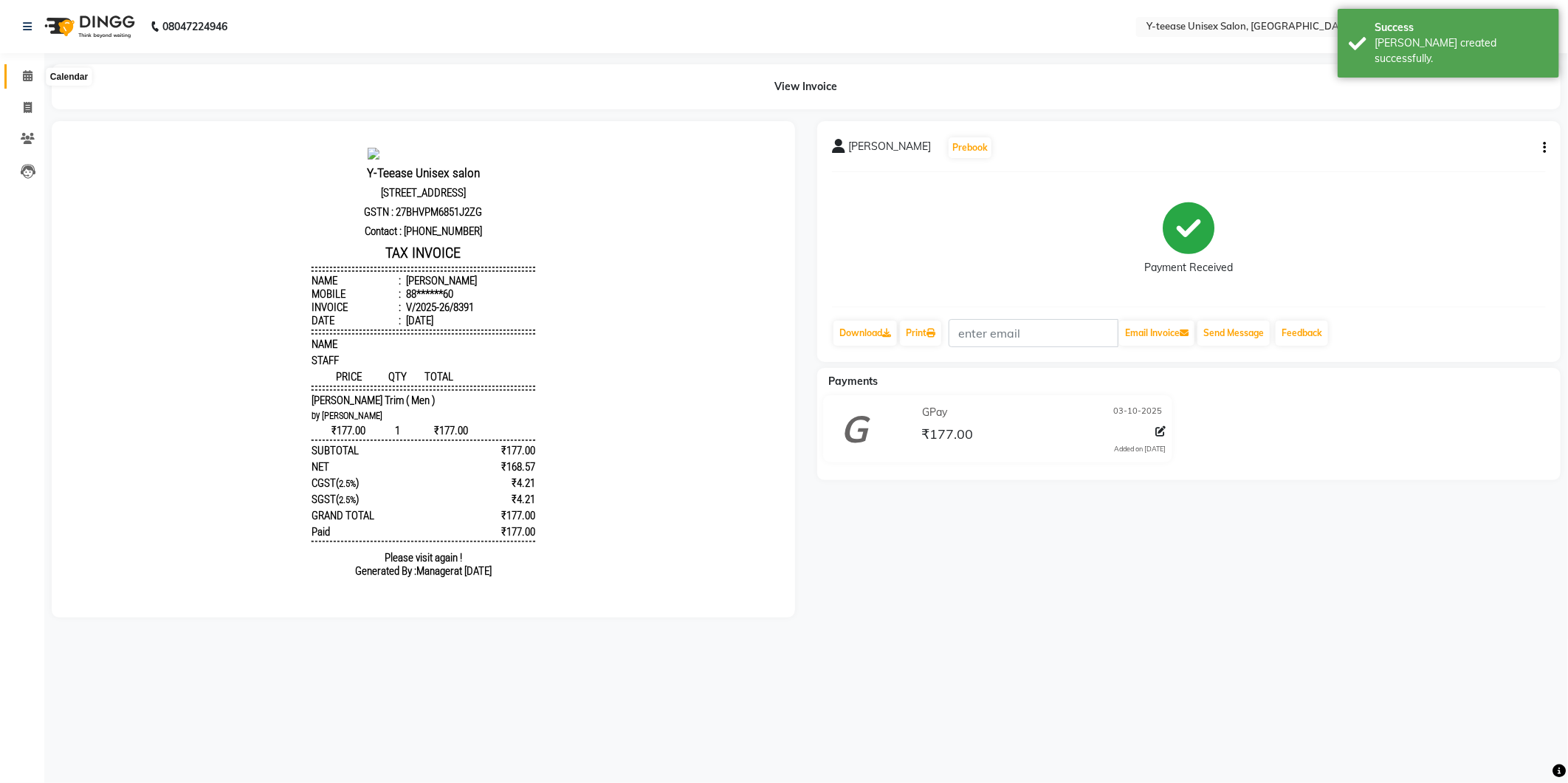
click at [16, 79] on span at bounding box center [28, 77] width 26 height 17
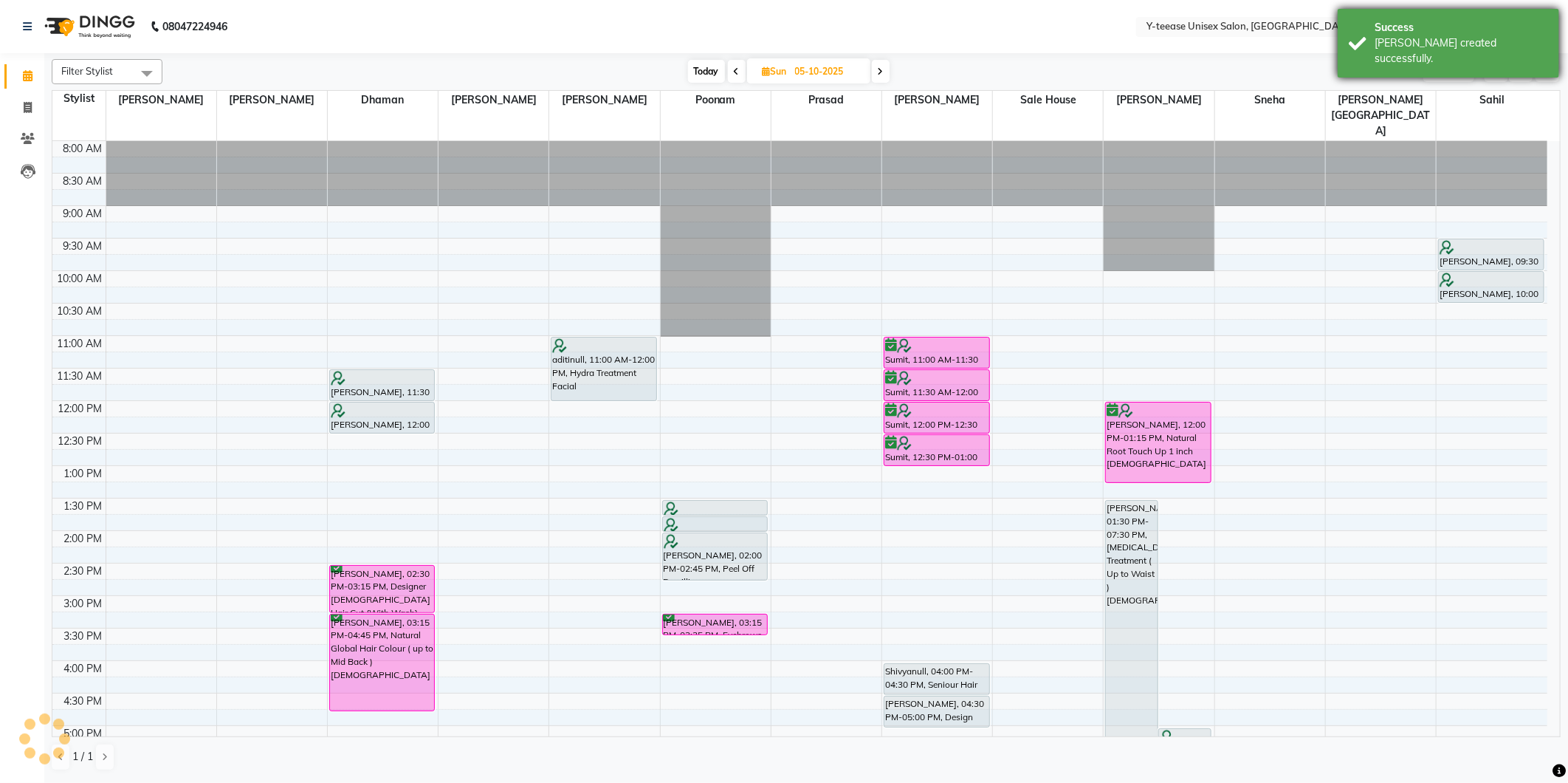
click at [1452, 18] on div "Success Bill created successfully." at bounding box center [1449, 43] width 222 height 68
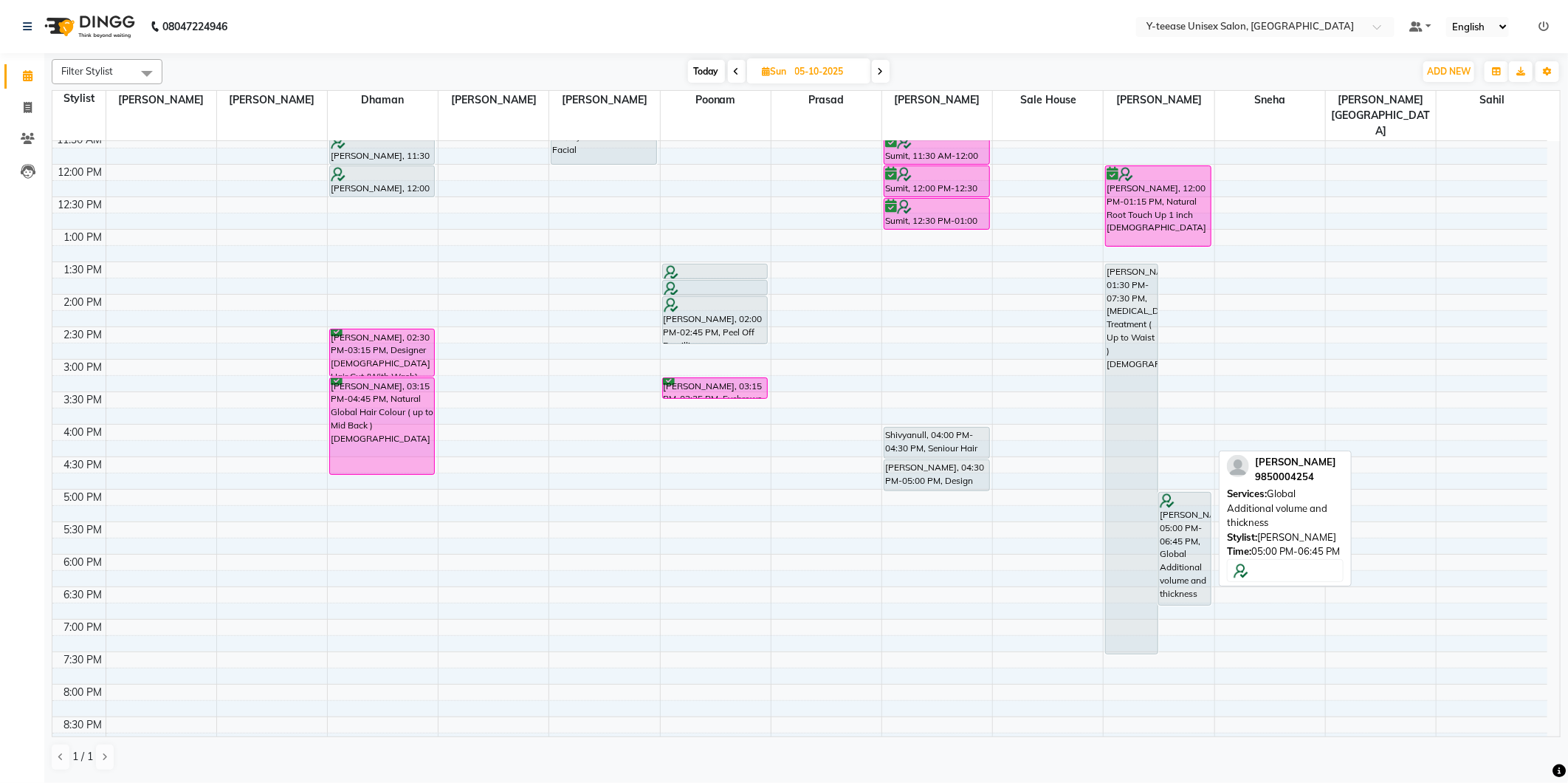
scroll to position [106, 0]
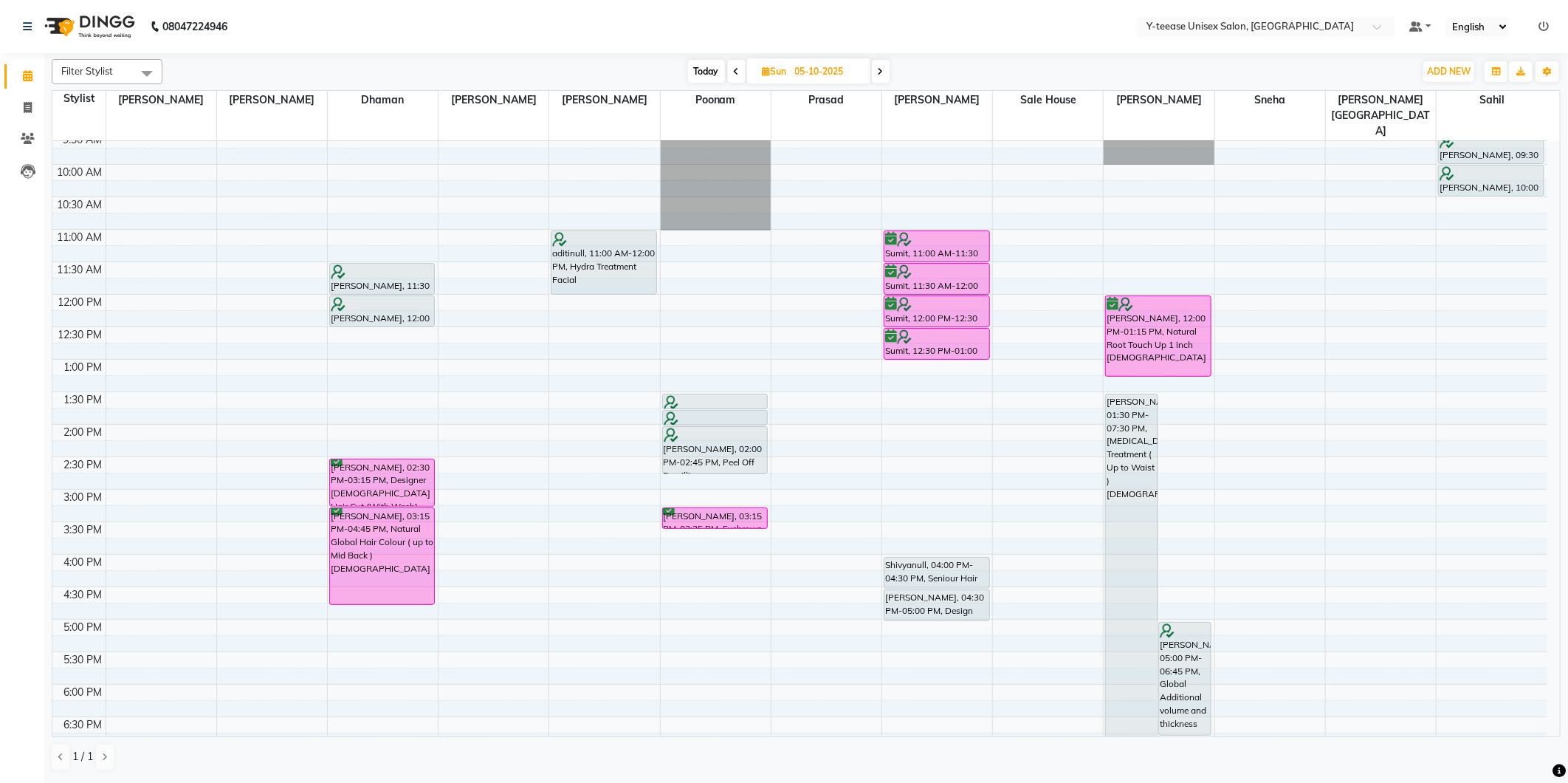
click at [694, 62] on span "Today" at bounding box center [707, 71] width 37 height 23
type input "03-10-2025"
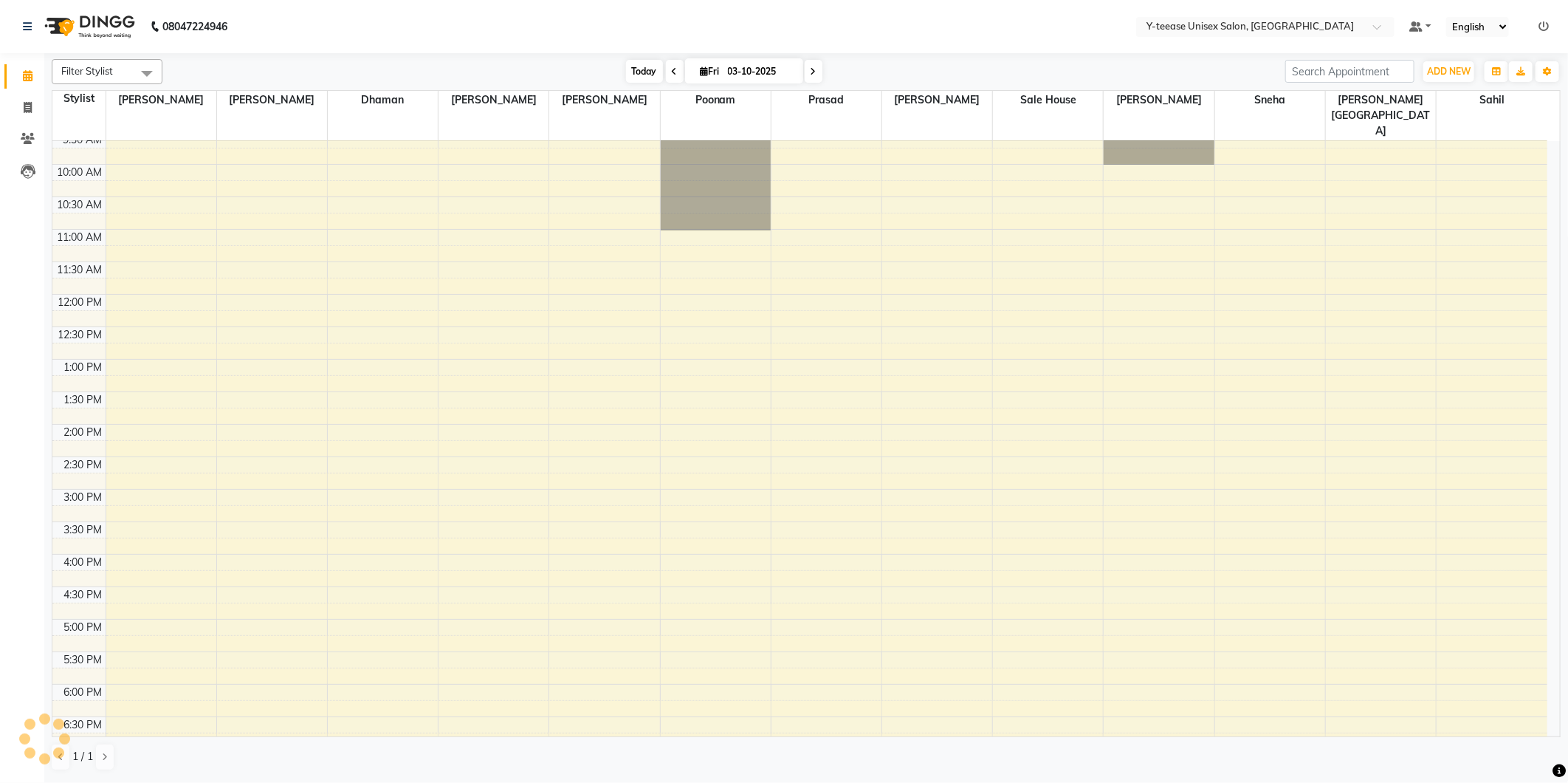
scroll to position [352, 0]
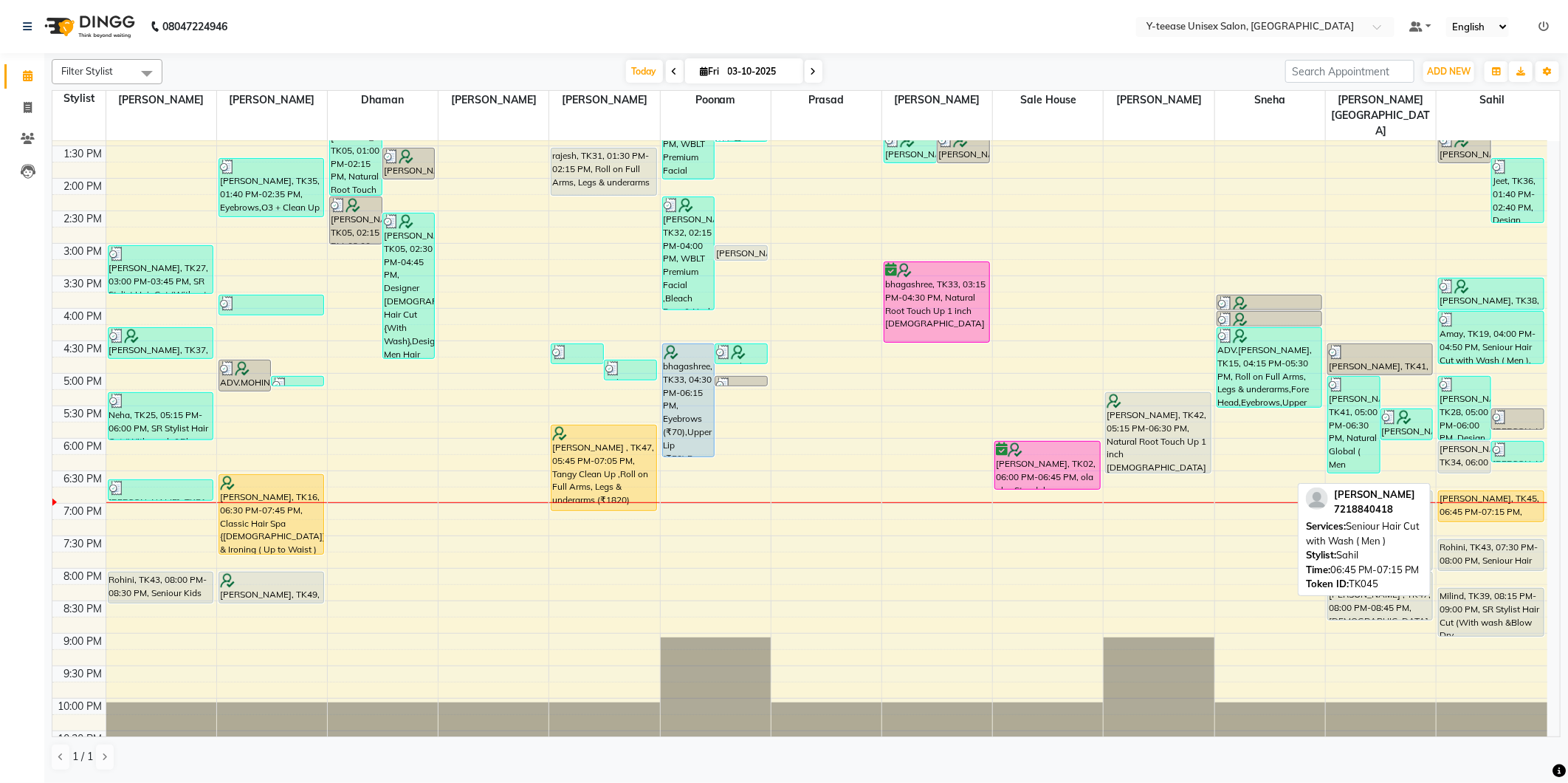
click at [1495, 491] on div "sandhiya, TK45, 06:45 PM-07:15 PM, Seniour Hair Cut with Wash ( Men )" at bounding box center [1490, 506] width 104 height 31
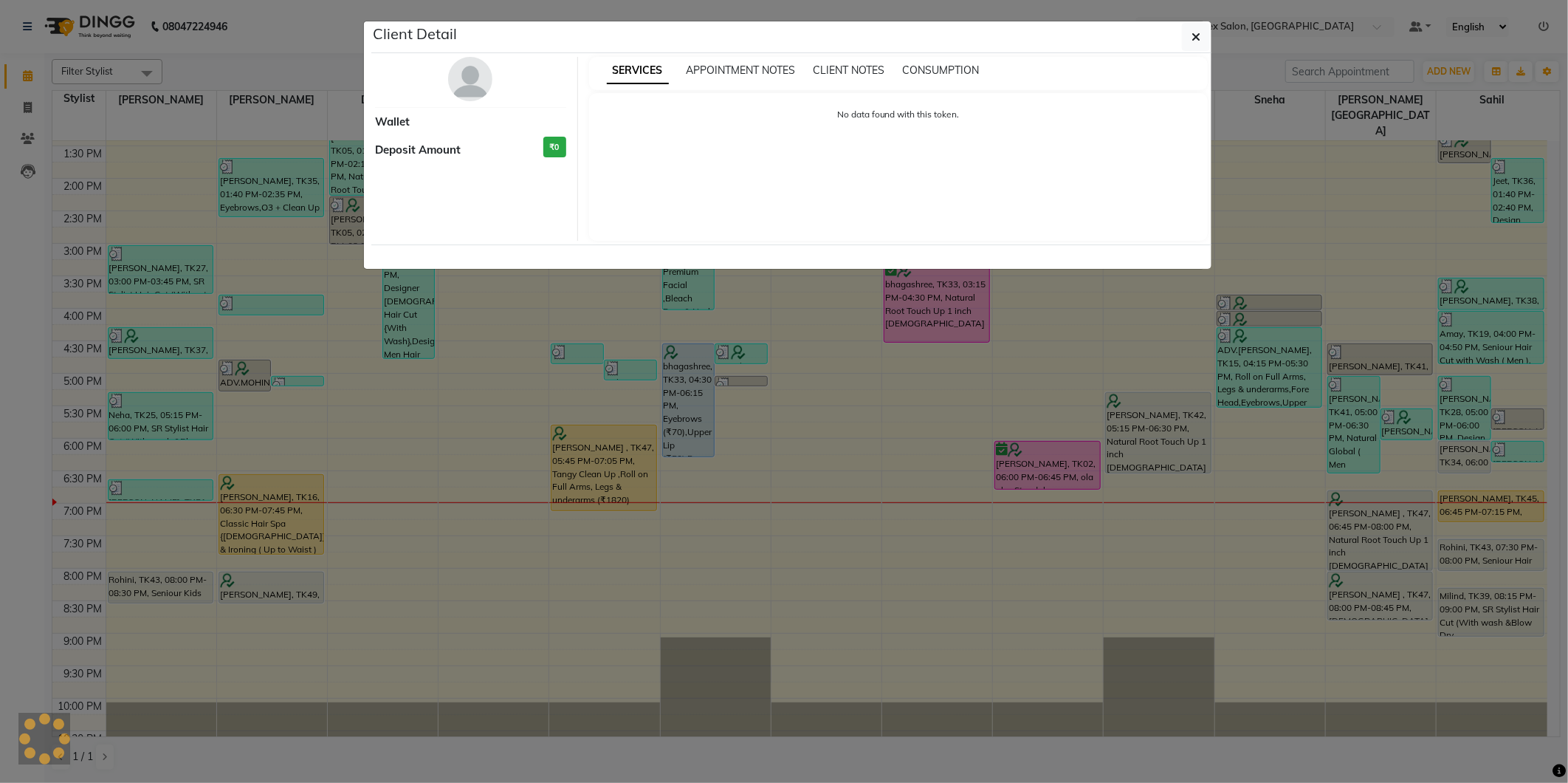
select select "1"
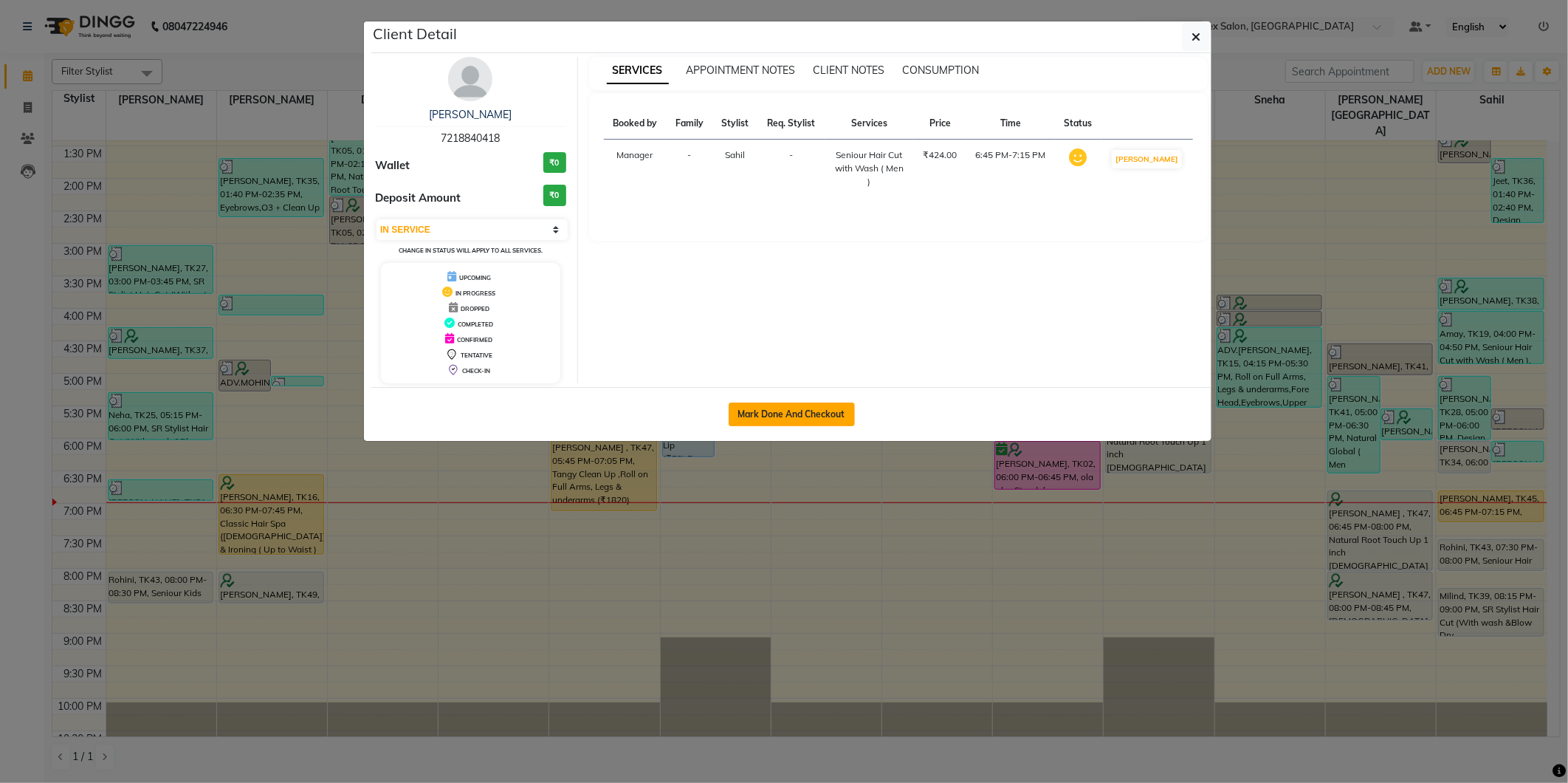
click at [808, 402] on button "Mark Done And Checkout" at bounding box center [792, 414] width 127 height 24
select select "service"
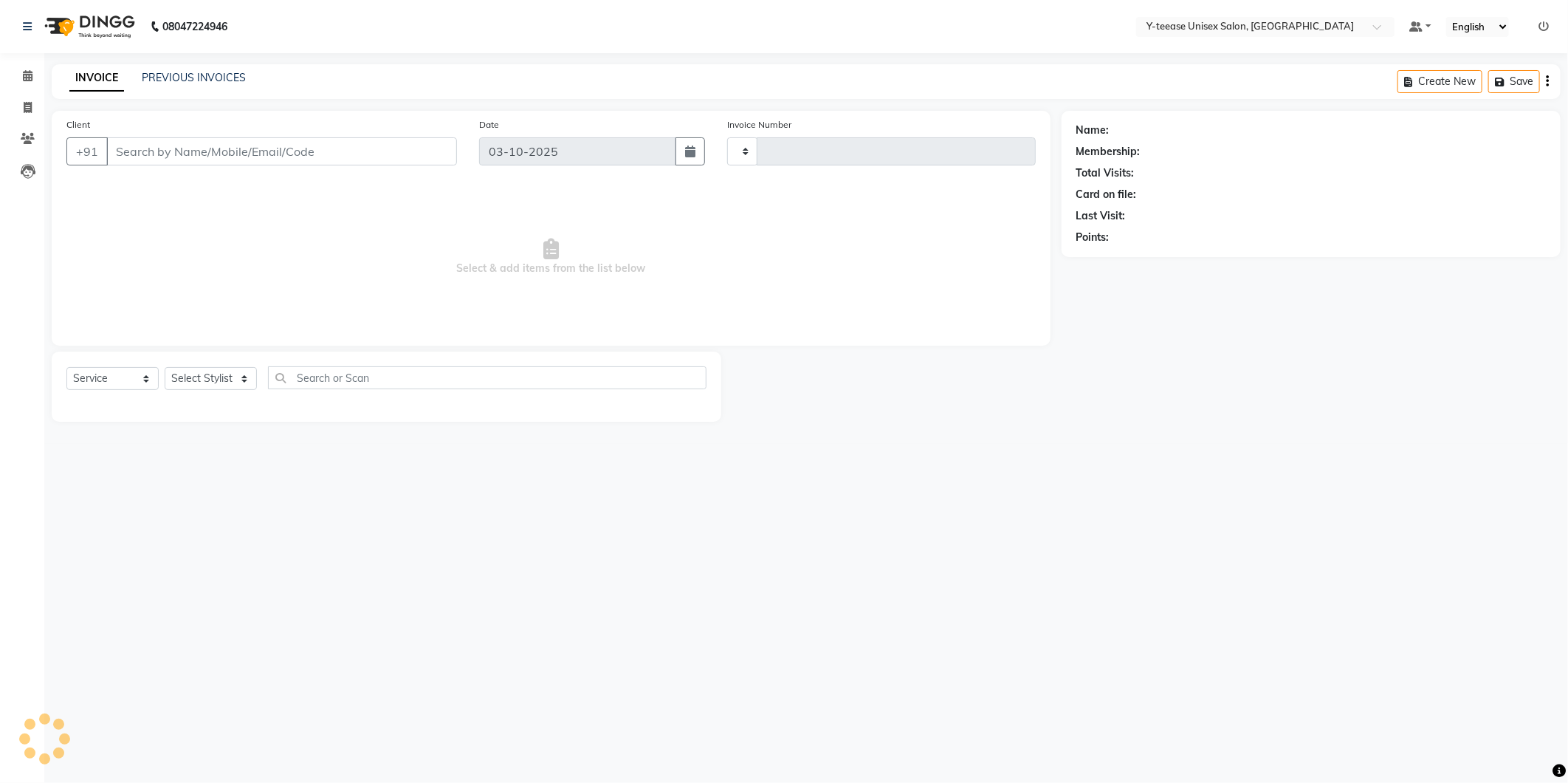
type input "8392"
select select "4"
type input "72******18"
select select "88015"
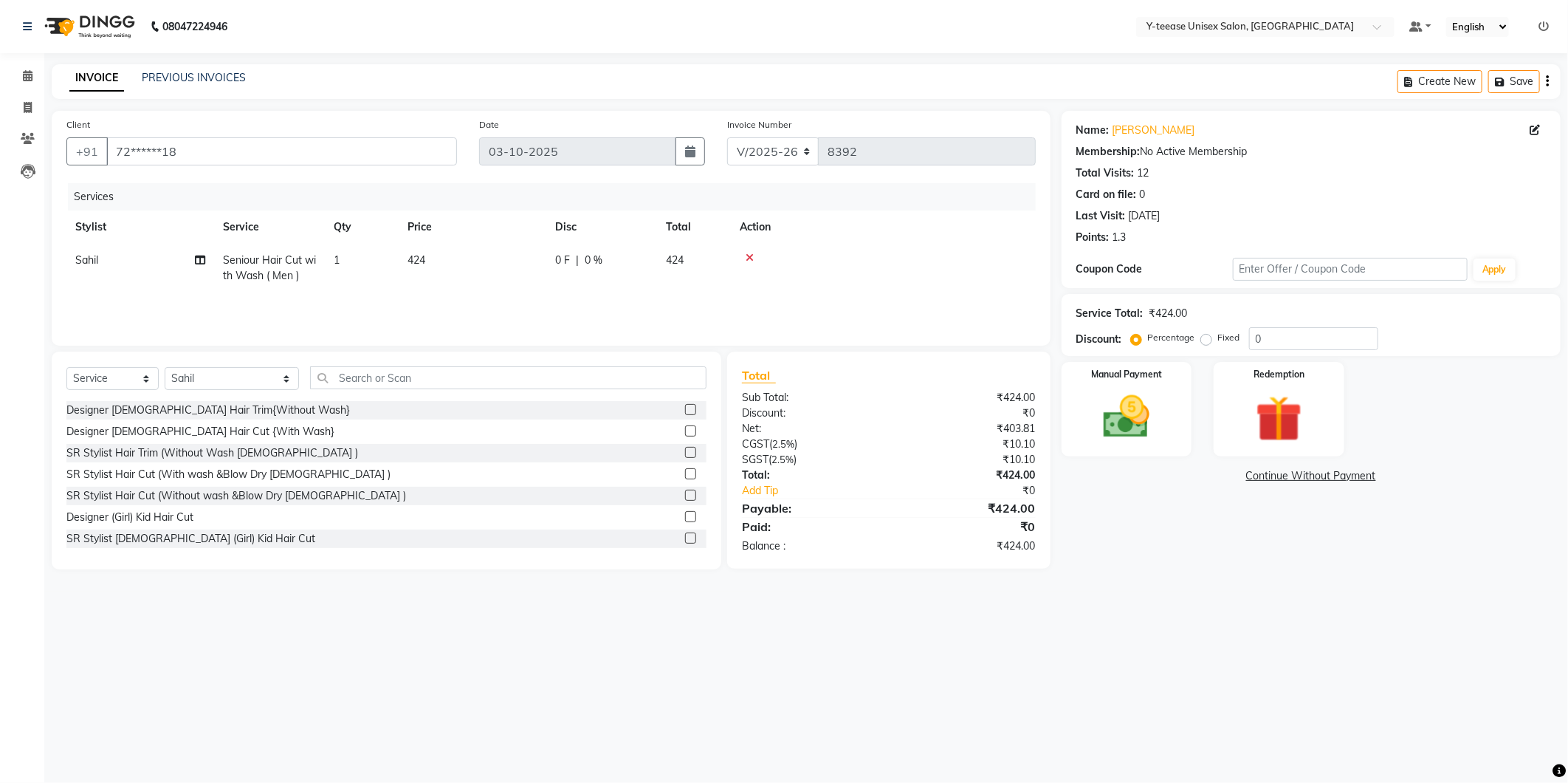
click at [251, 261] on span "Seniour Hair Cut with Wash ( Men )" at bounding box center [269, 267] width 93 height 29
select select "88015"
drag, startPoint x: 260, startPoint y: 272, endPoint x: 266, endPoint y: 300, distance: 28.6
click at [261, 279] on span "Seniour Hair Cut with Wash ( Men ) x" at bounding box center [298, 274] width 130 height 31
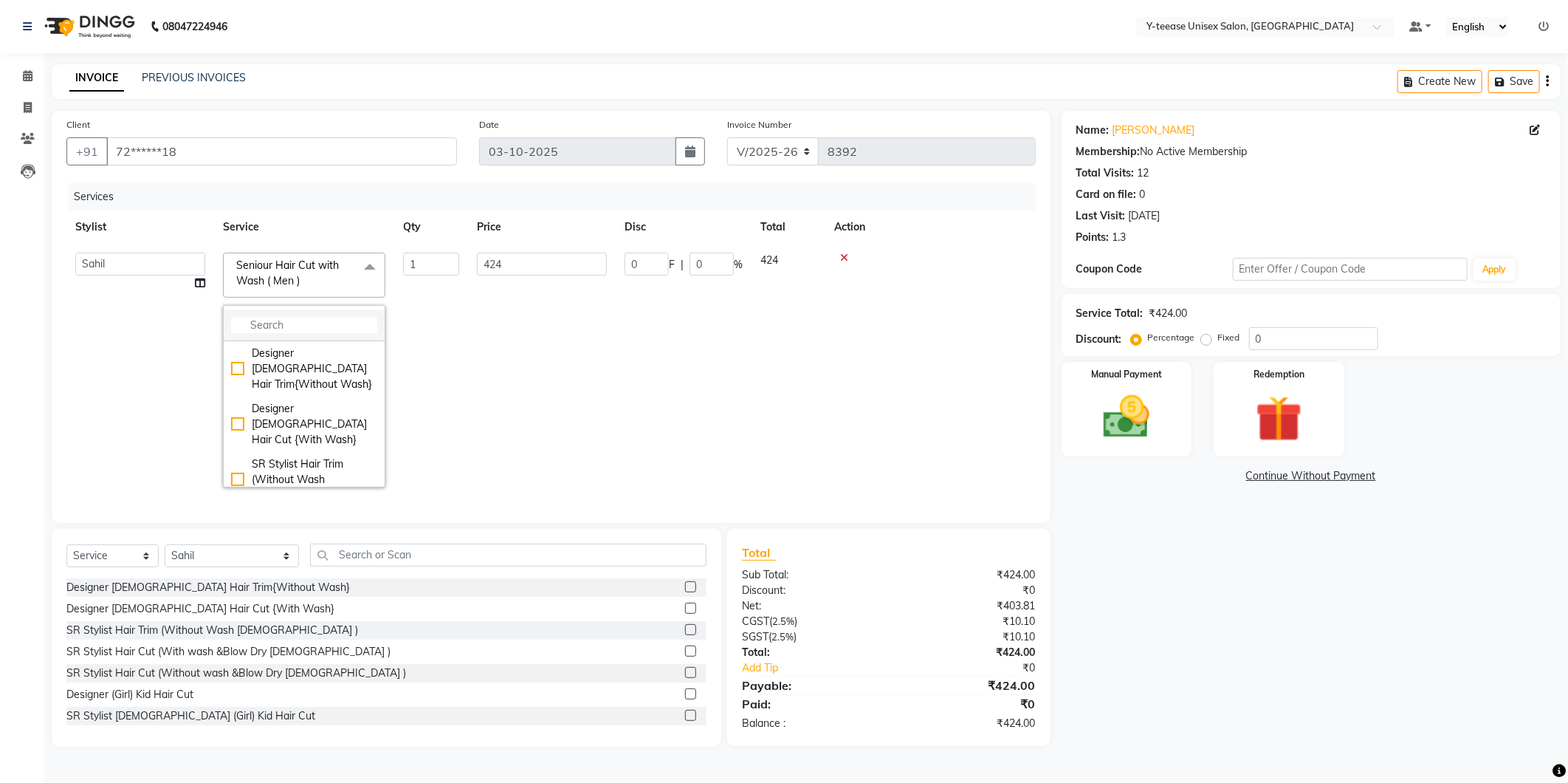
click at [273, 321] on input "multiselect-search" at bounding box center [304, 325] width 146 height 16
type input "ki"
click at [277, 443] on div "Seniour Kids Hair Cut ( Boy )" at bounding box center [304, 459] width 146 height 31
checkbox input "true"
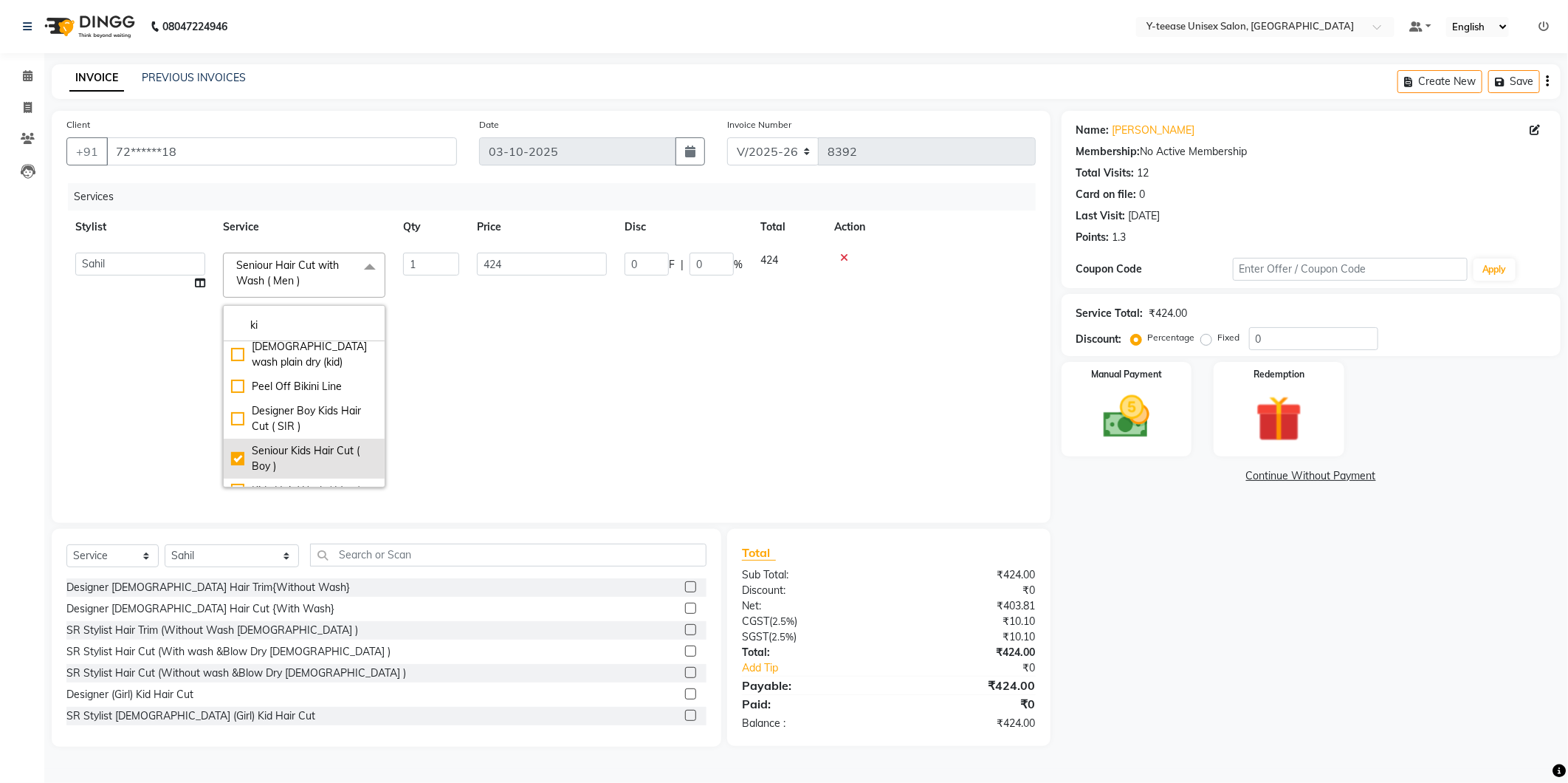
type input "236"
click at [547, 392] on td "236" at bounding box center [542, 370] width 148 height 252
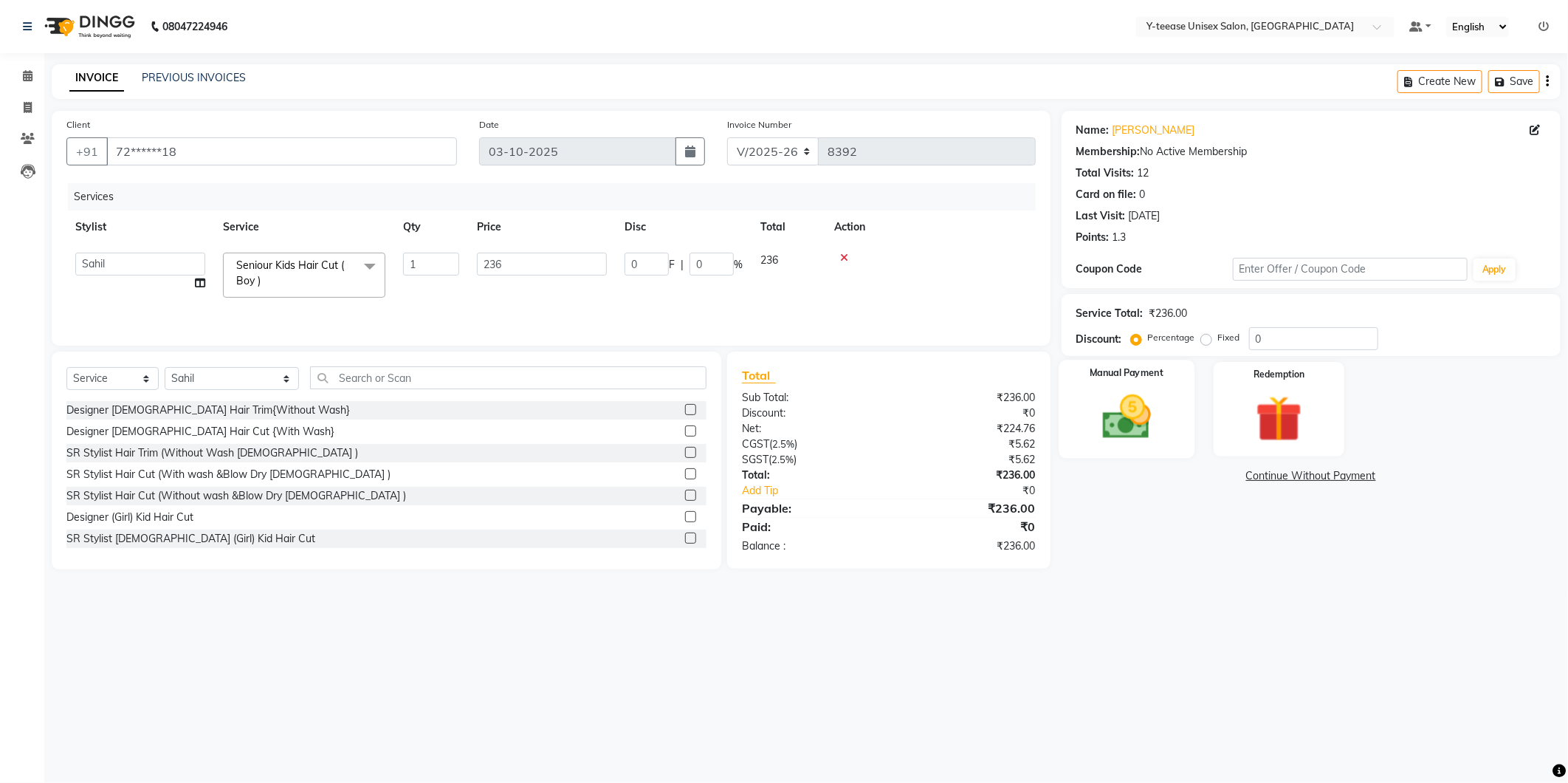
click at [1145, 424] on img at bounding box center [1126, 417] width 79 height 56
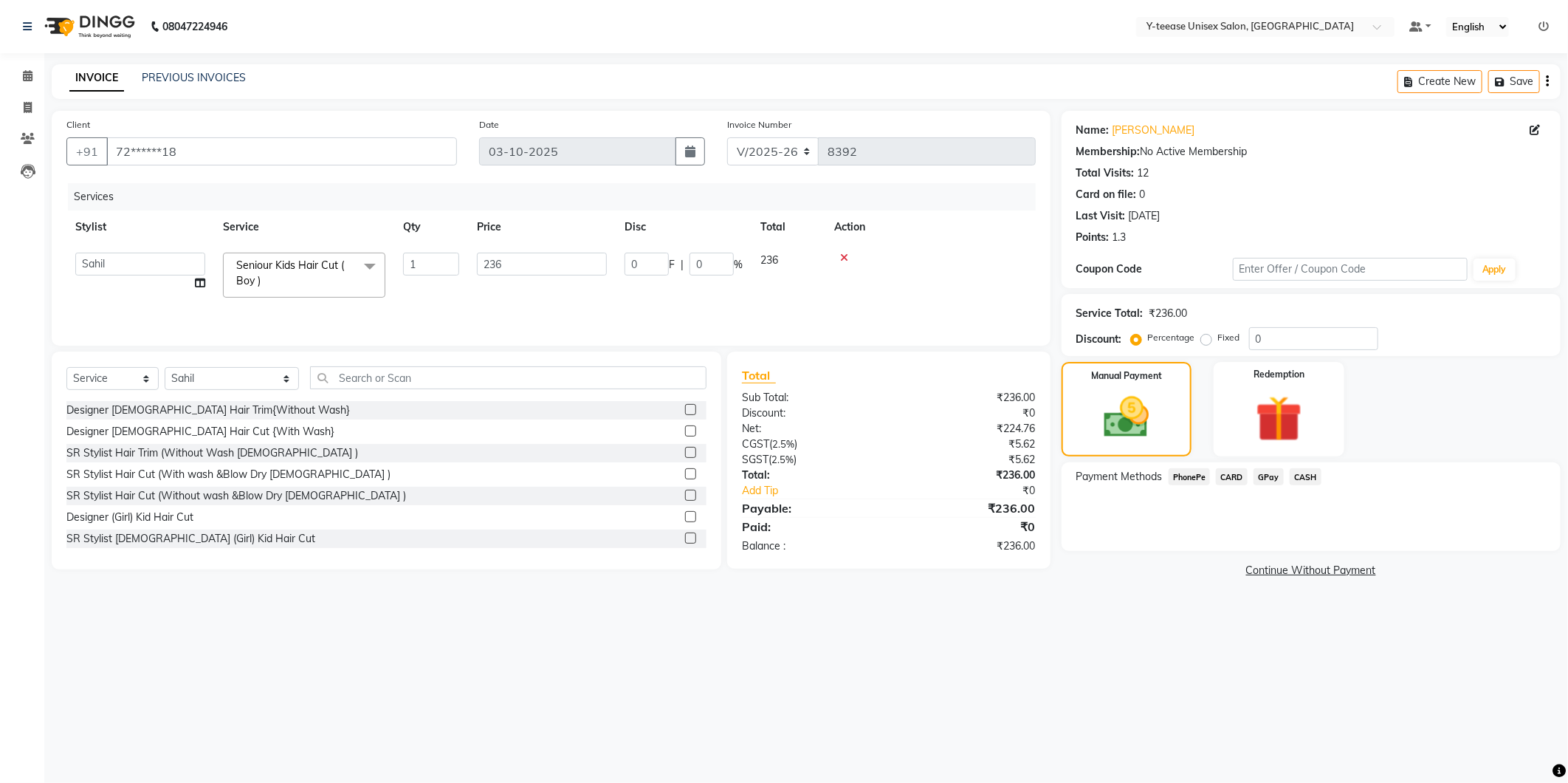
click at [1273, 480] on span "GPay" at bounding box center [1269, 477] width 30 height 17
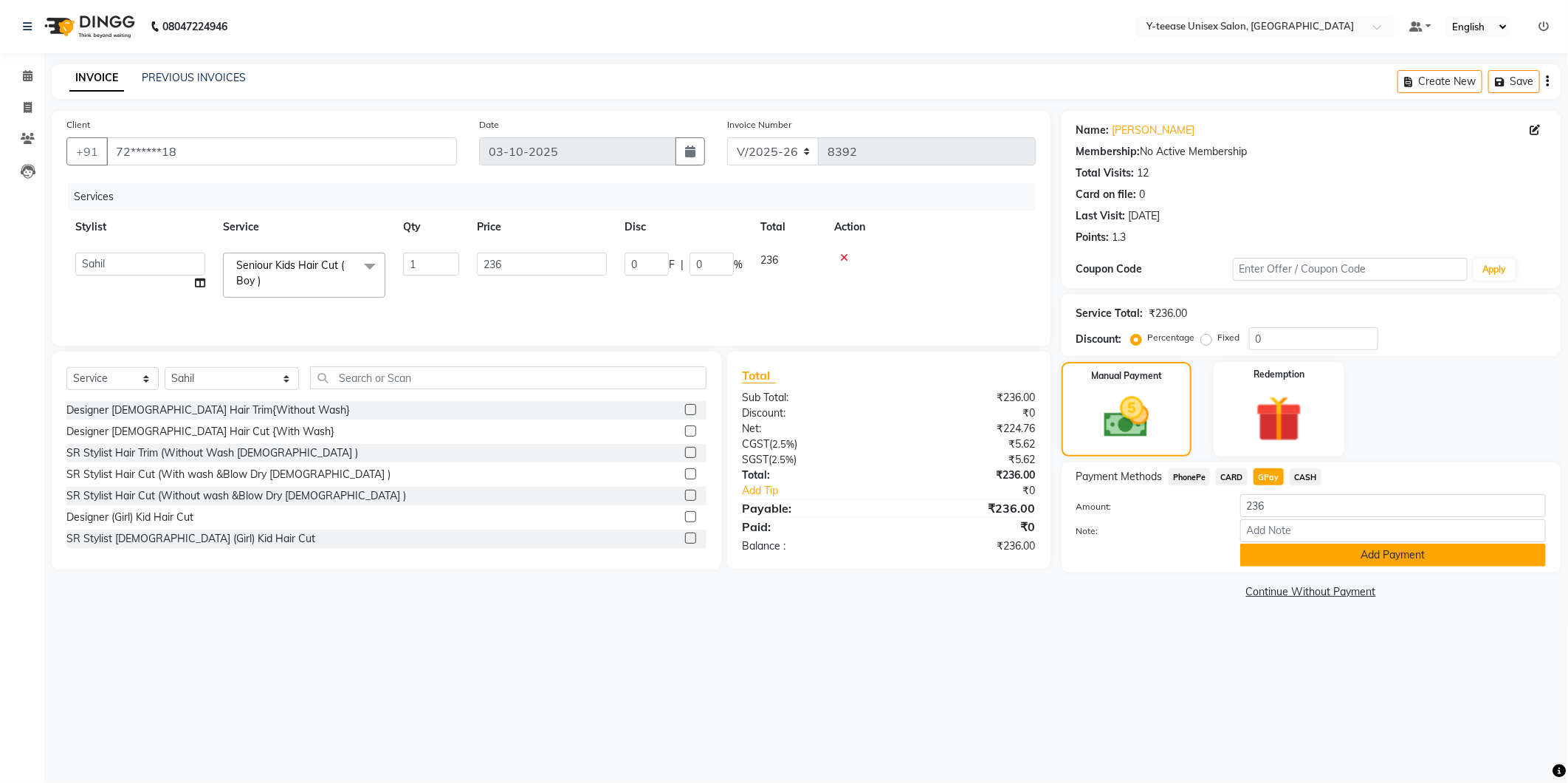
click at [1291, 552] on button "Add Payment" at bounding box center [1392, 555] width 306 height 23
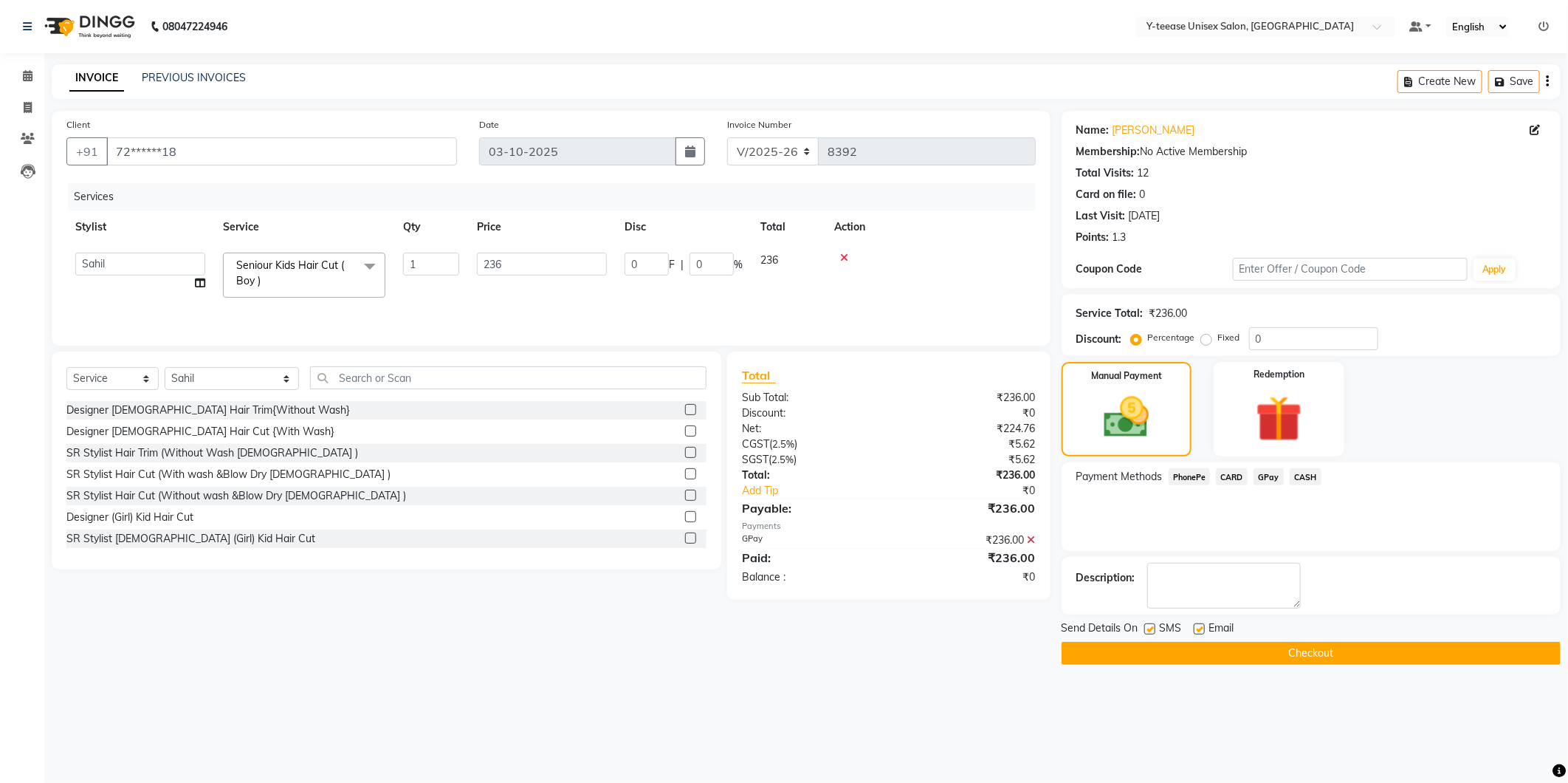
click at [1029, 538] on icon at bounding box center [1031, 540] width 8 height 10
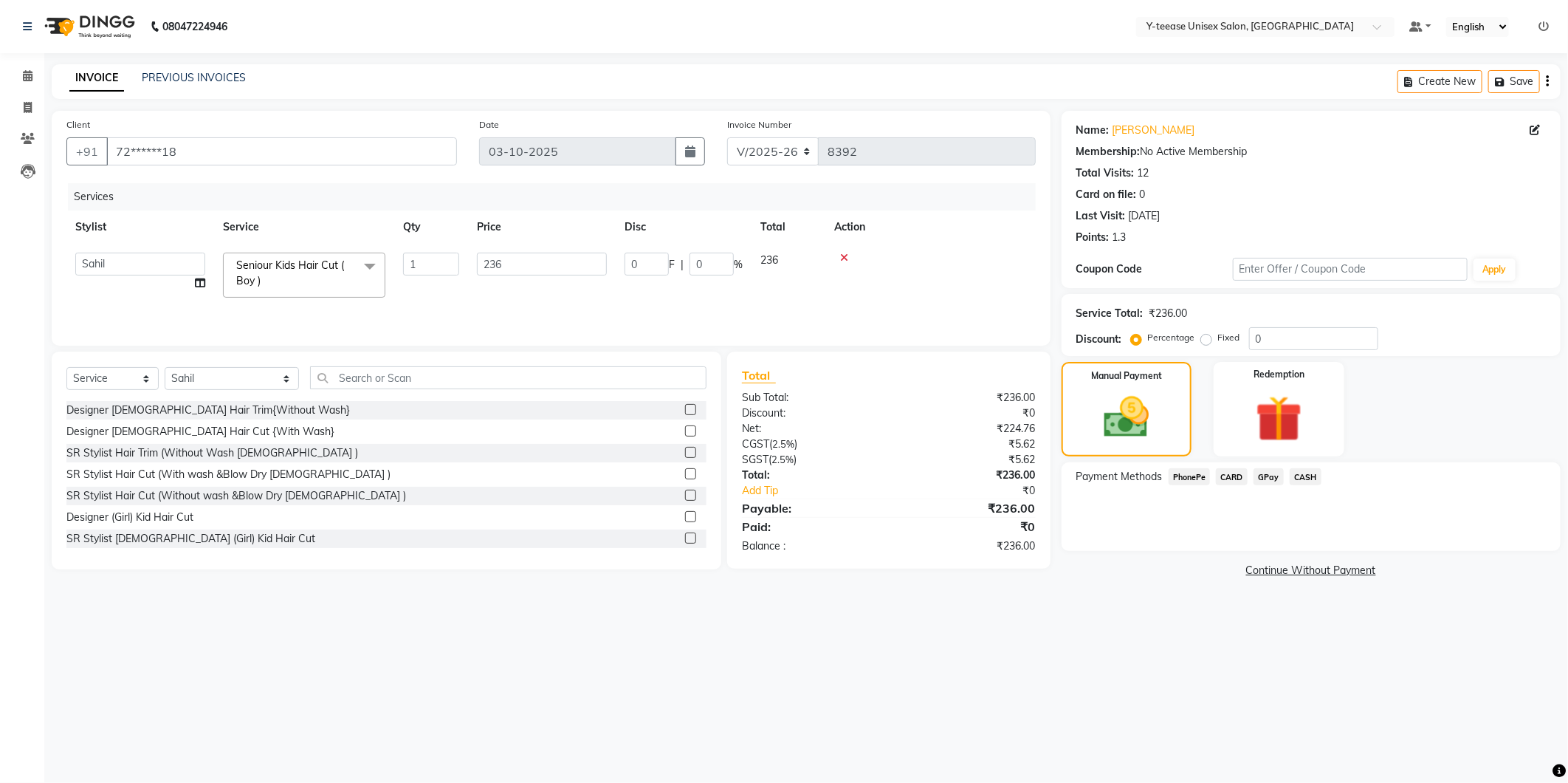
click at [1309, 474] on span "CASH" at bounding box center [1306, 477] width 31 height 17
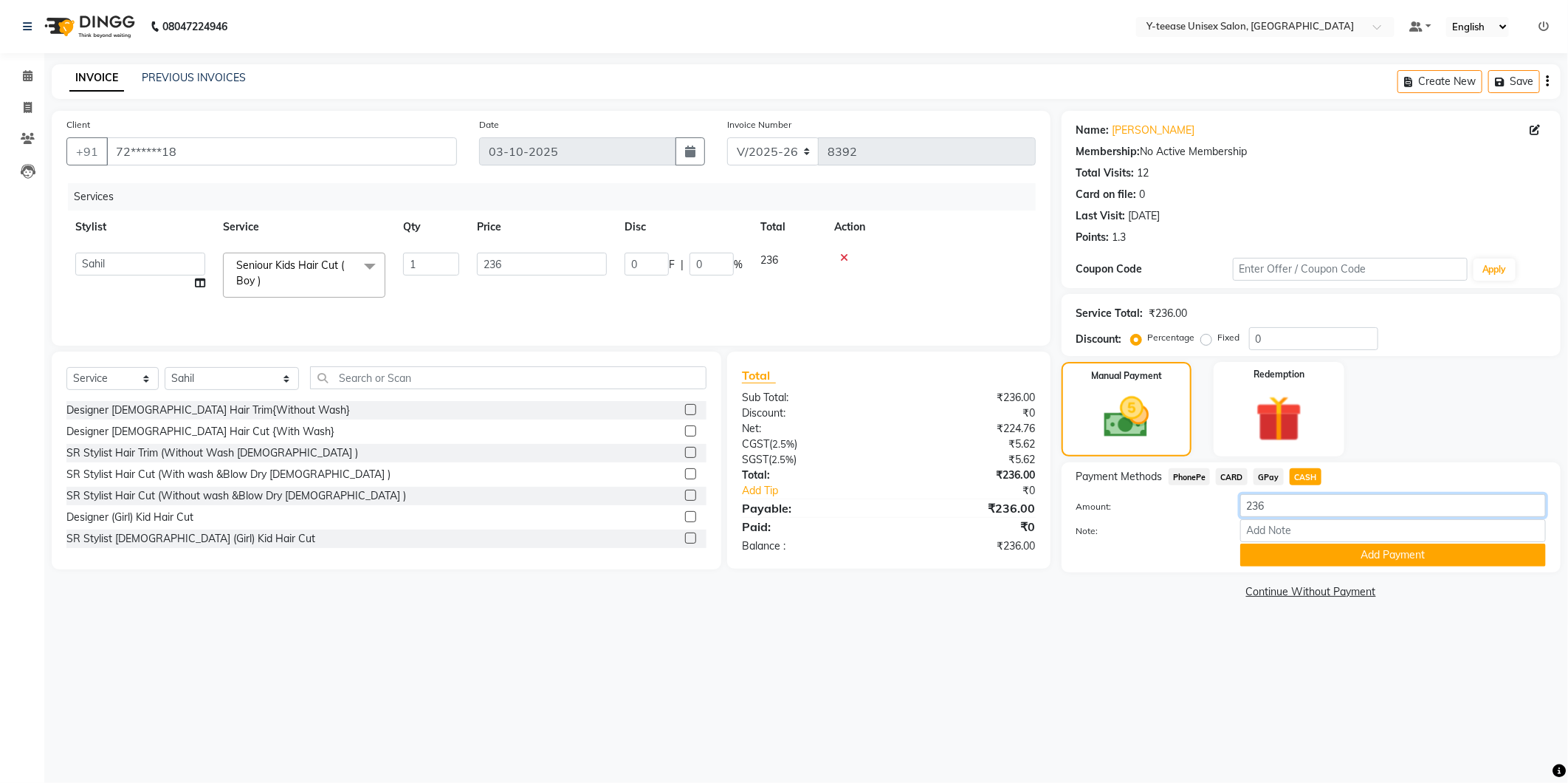
click at [1302, 507] on input "236" at bounding box center [1392, 506] width 306 height 23
type input "230"
click at [1322, 550] on button "Add Payment" at bounding box center [1392, 555] width 306 height 23
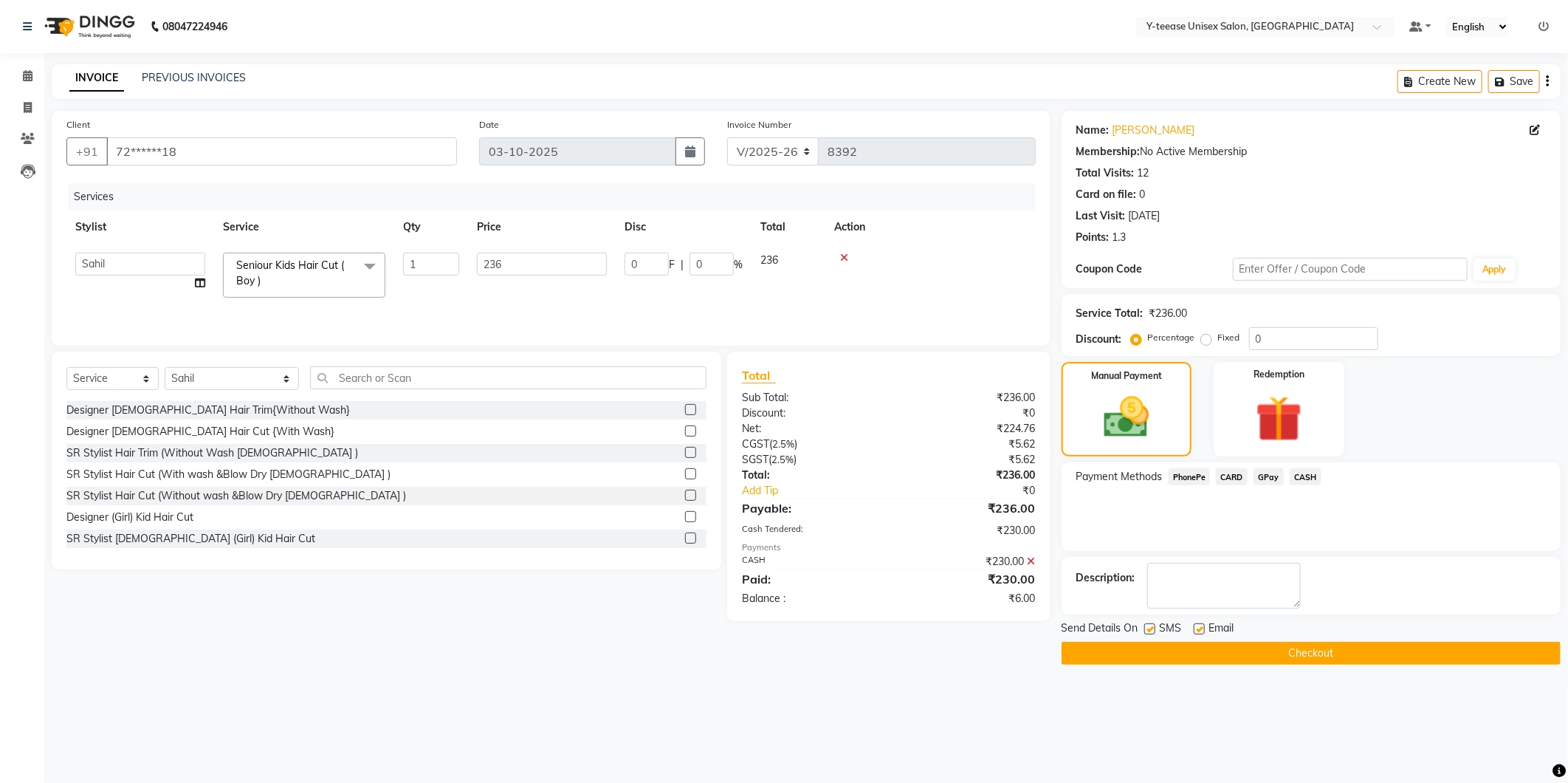
click at [1298, 654] on button "Checkout" at bounding box center [1311, 653] width 499 height 23
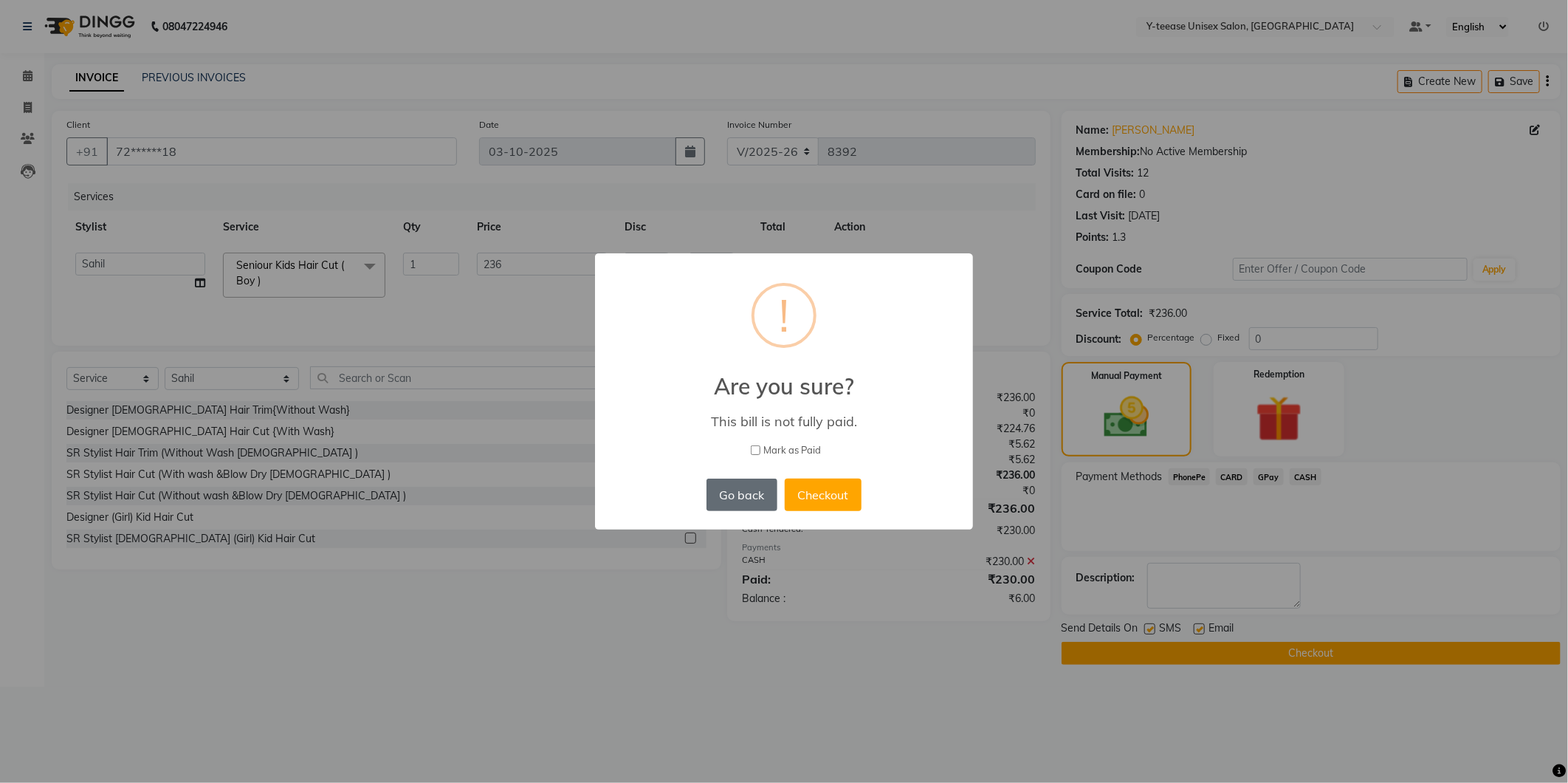
click at [739, 491] on button "Go back" at bounding box center [742, 495] width 71 height 32
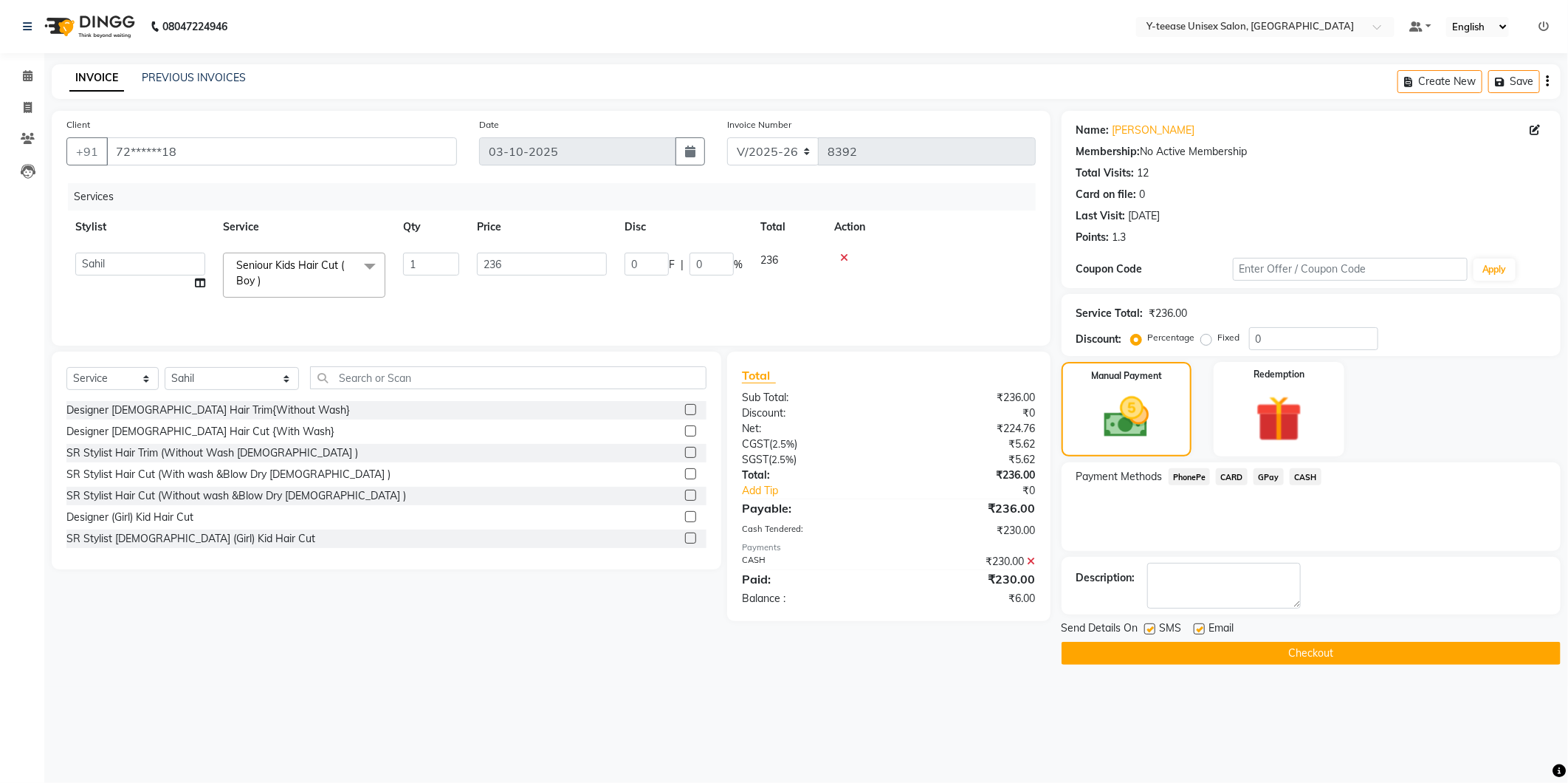
click at [1031, 558] on icon at bounding box center [1031, 561] width 8 height 10
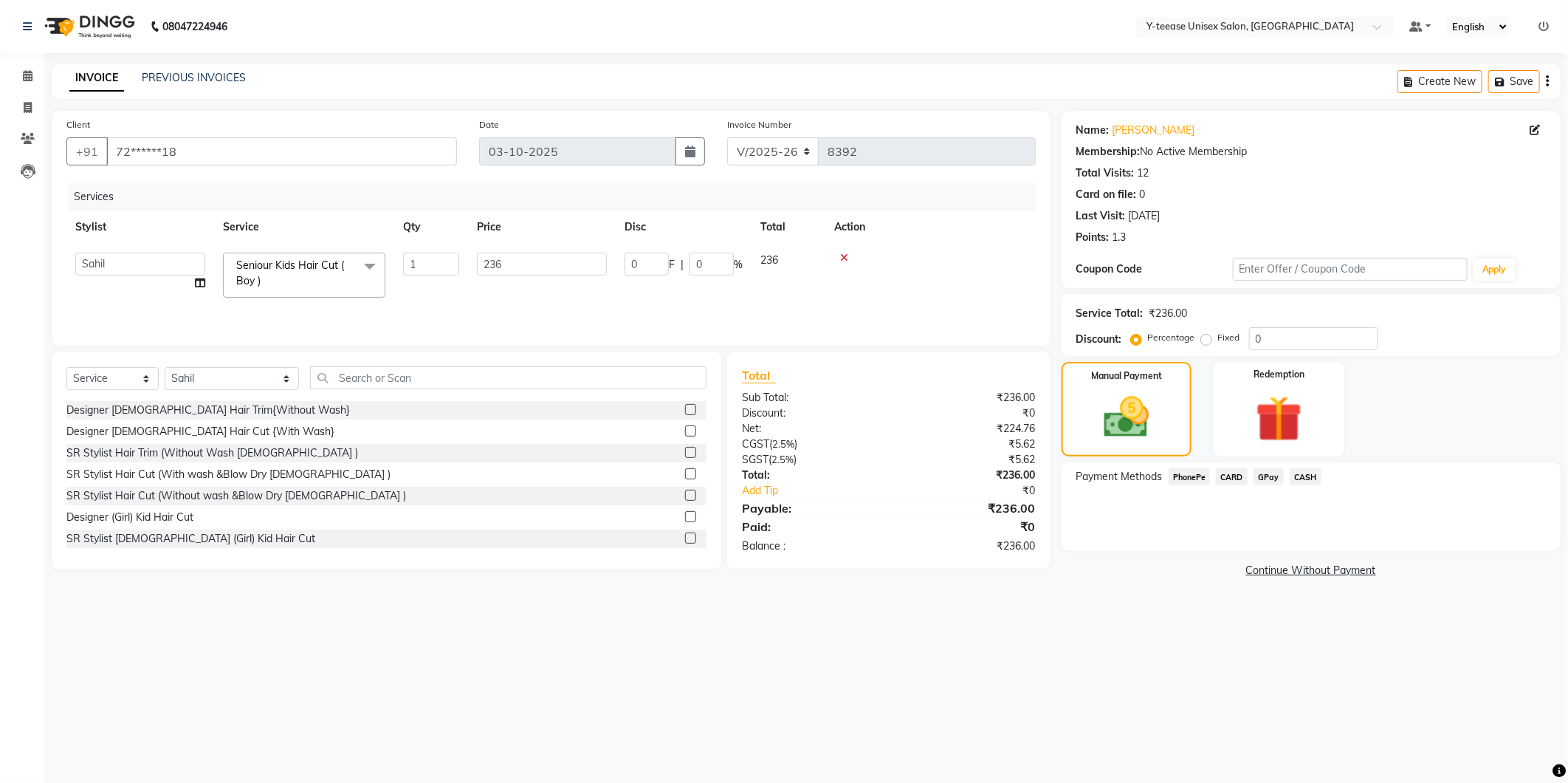
click at [1302, 476] on span "CASH" at bounding box center [1306, 477] width 31 height 17
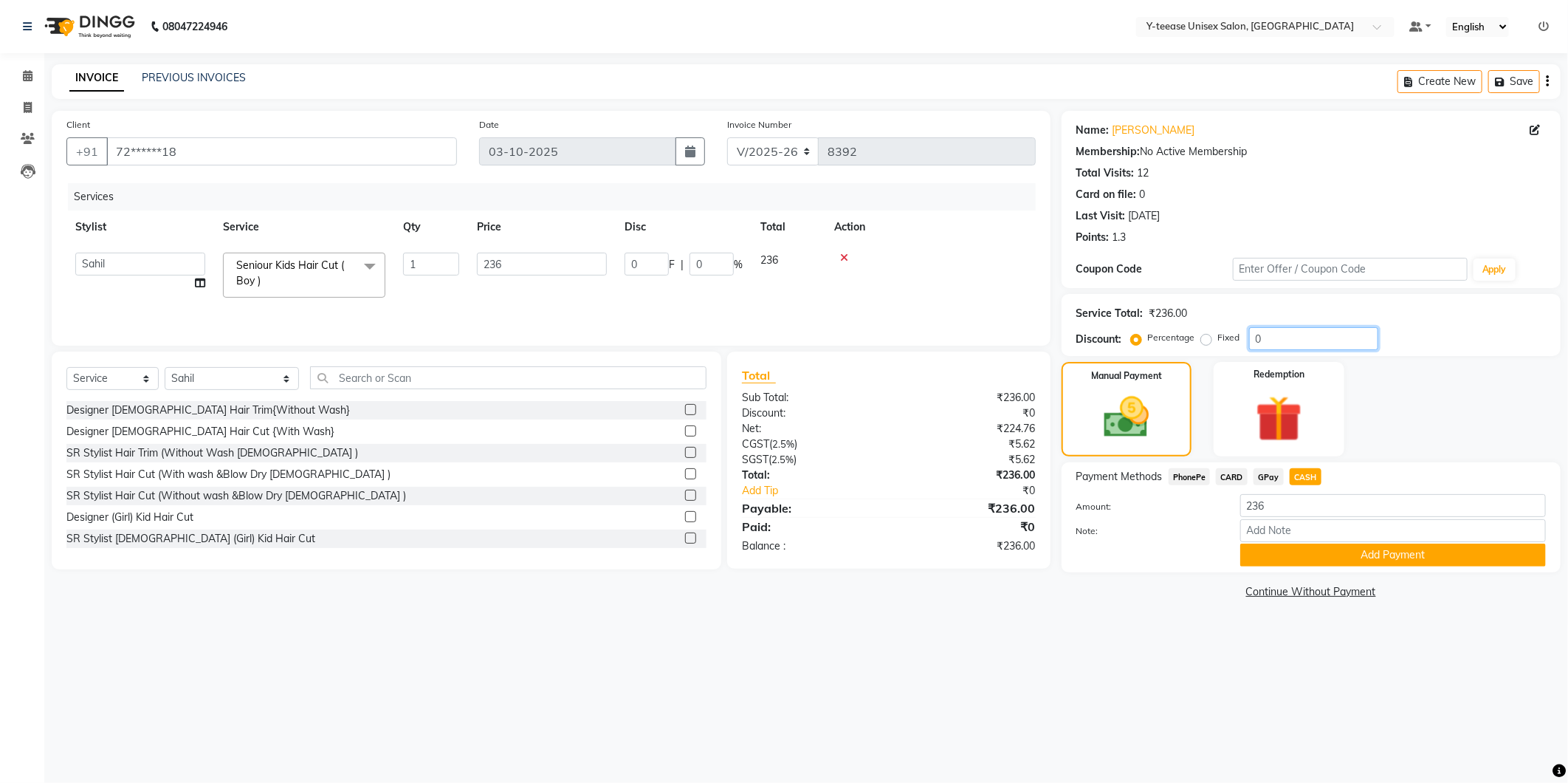
click at [1274, 340] on input "0" at bounding box center [1314, 338] width 129 height 23
click at [1254, 557] on button "Add Payment" at bounding box center [1392, 555] width 306 height 23
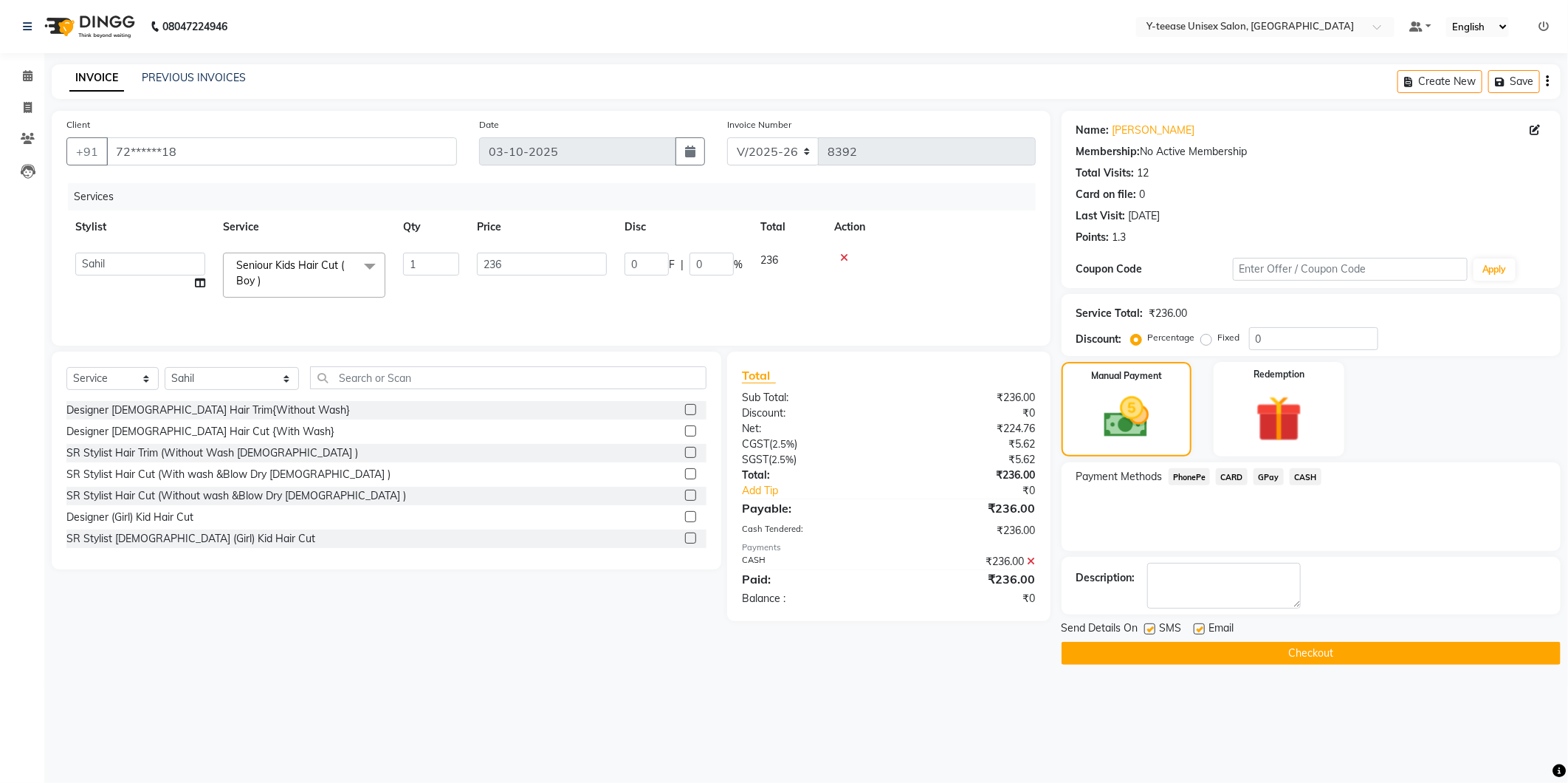
click at [1241, 653] on button "Checkout" at bounding box center [1311, 653] width 499 height 23
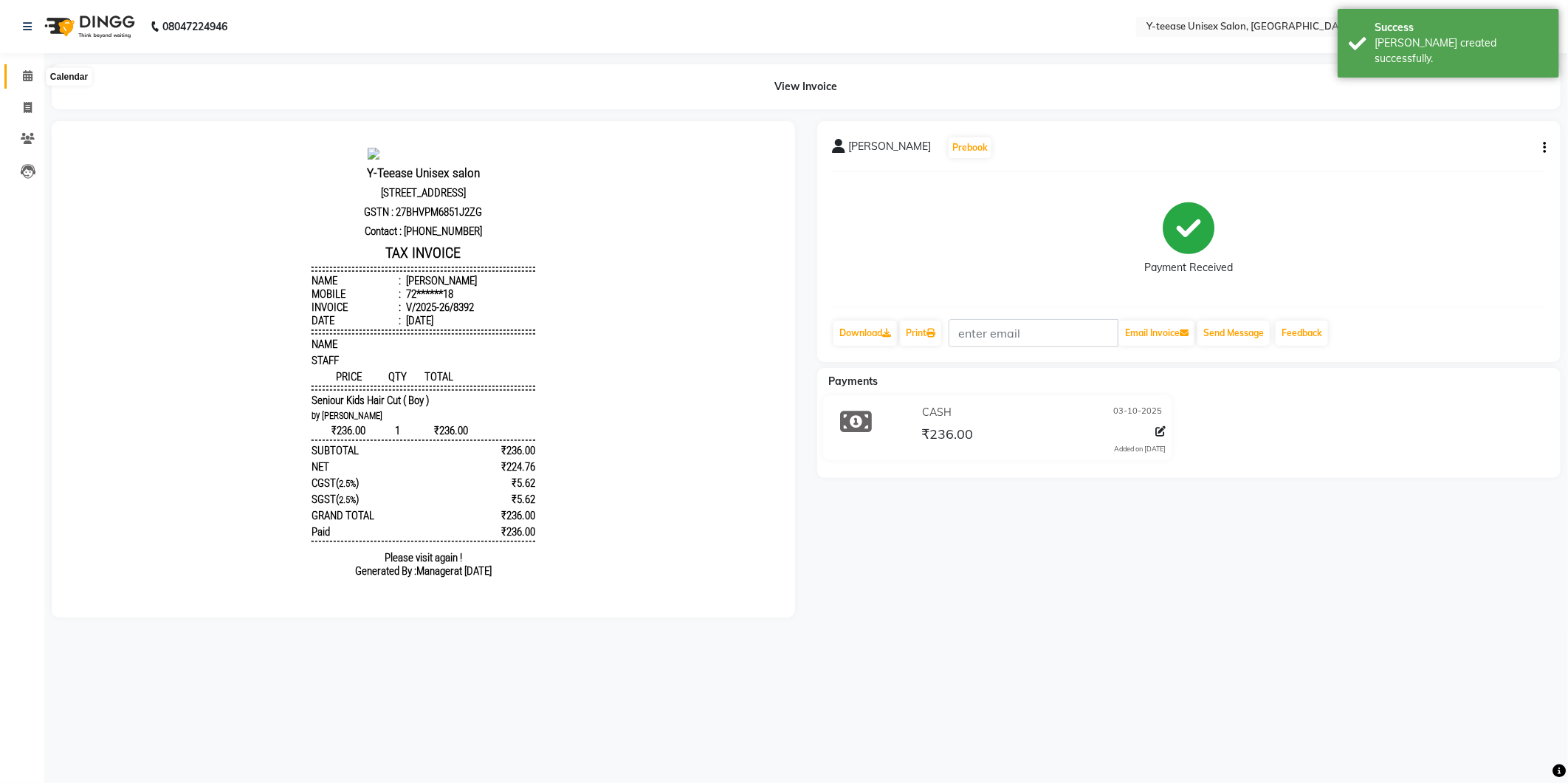
drag, startPoint x: 20, startPoint y: 68, endPoint x: 43, endPoint y: 74, distance: 23.8
click at [20, 68] on span at bounding box center [28, 77] width 26 height 17
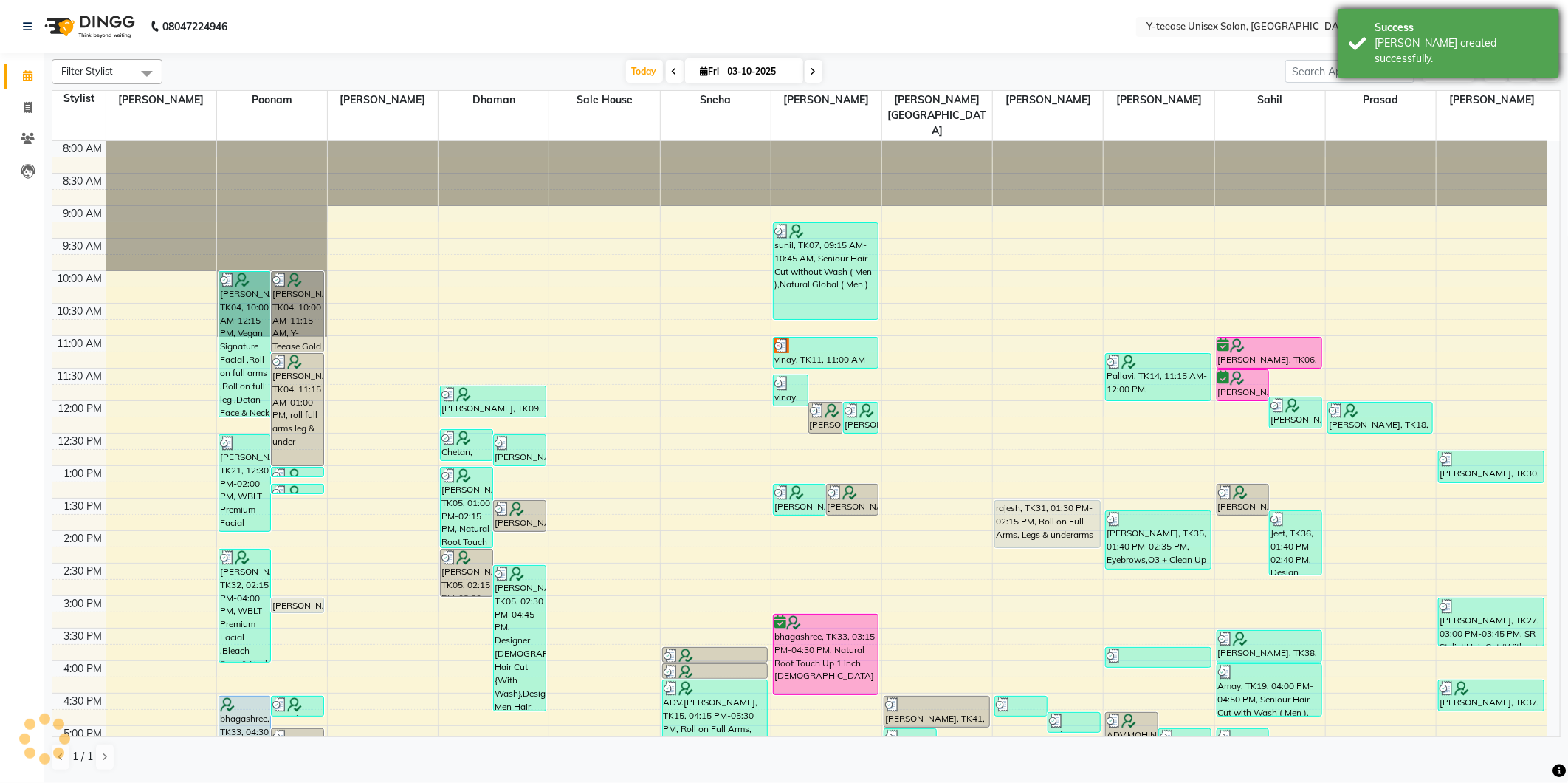
scroll to position [325, 0]
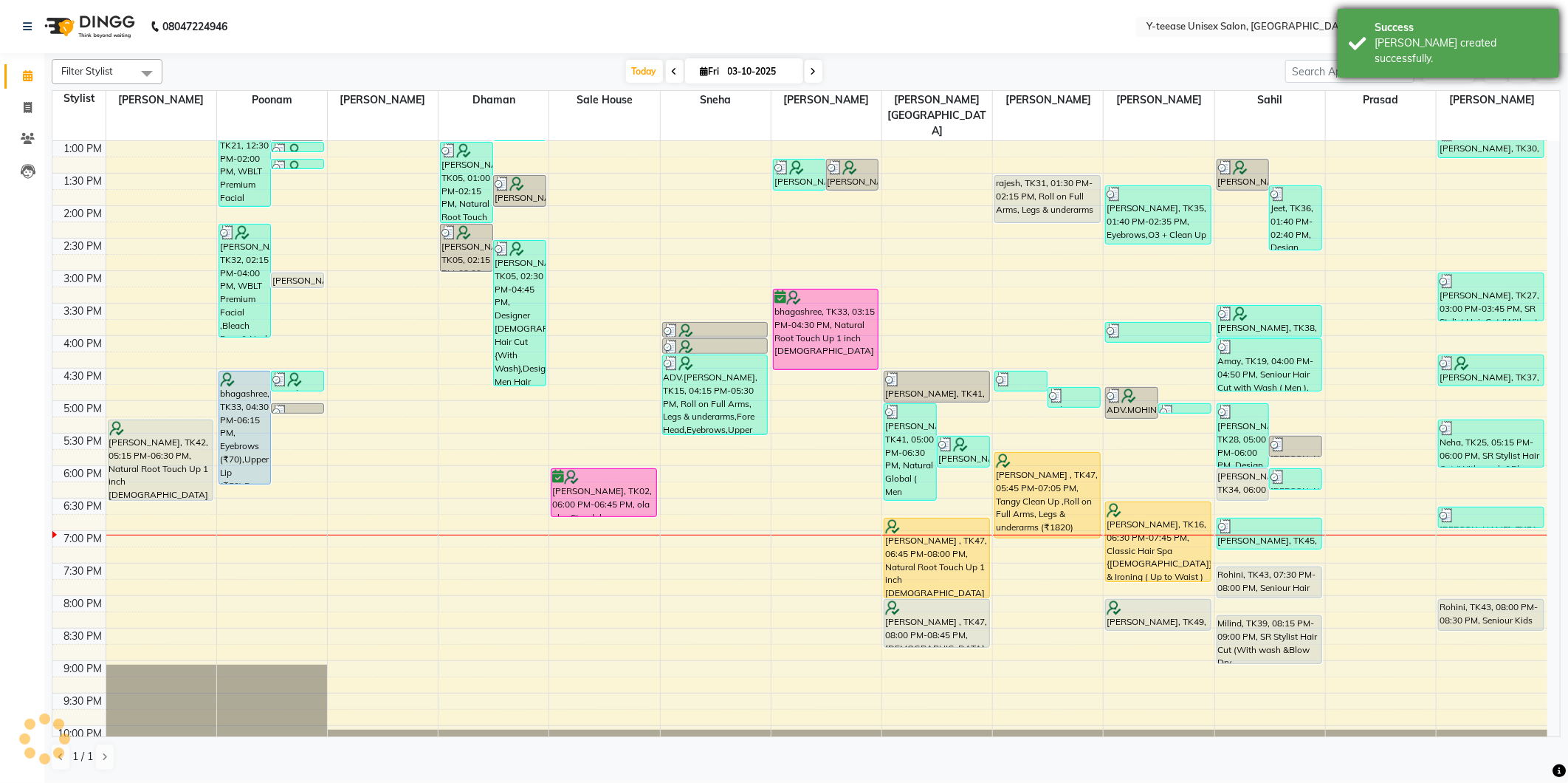
click at [1447, 27] on div "Success" at bounding box center [1462, 28] width 174 height 16
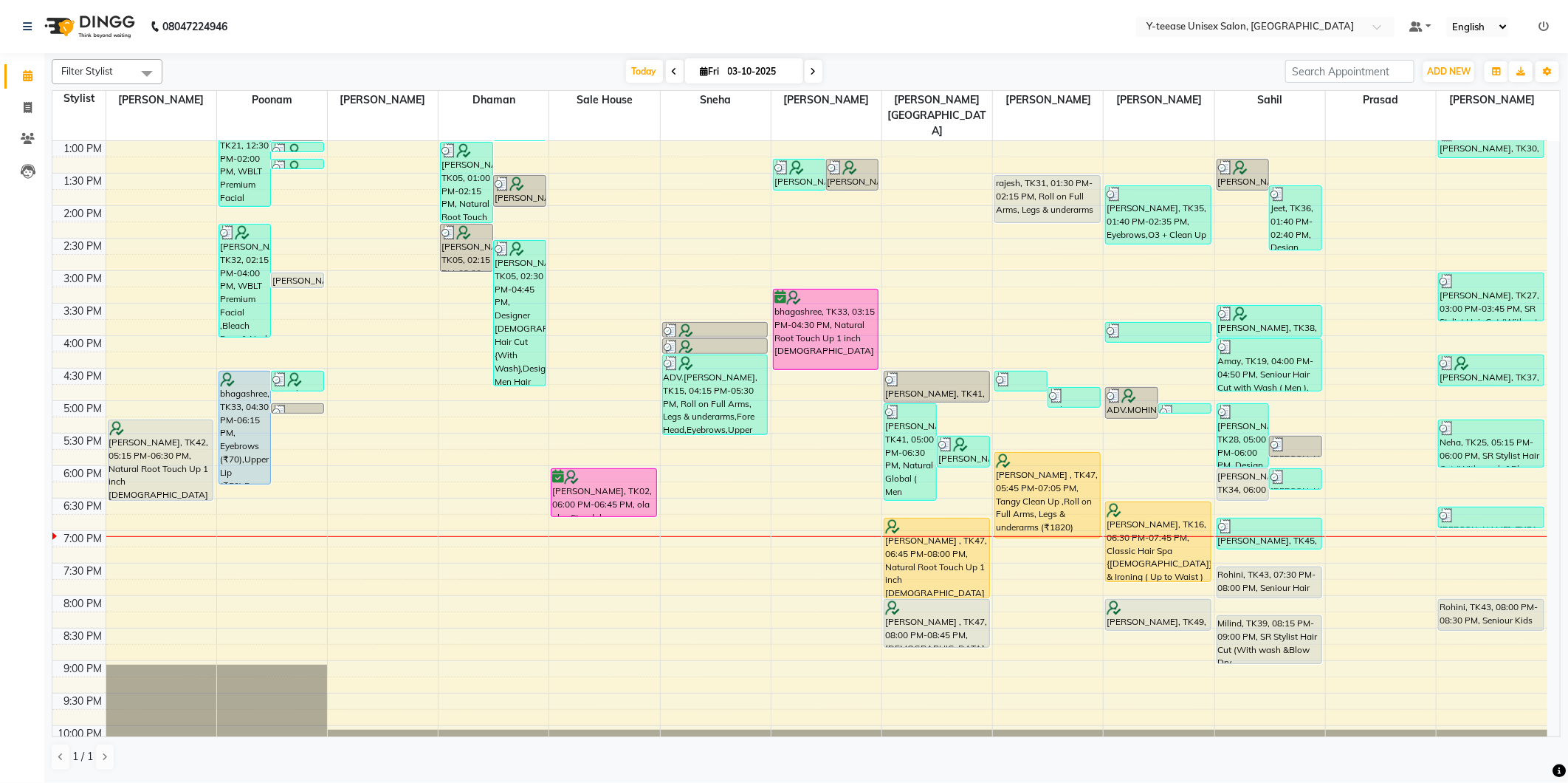
click at [810, 67] on icon at bounding box center [813, 72] width 6 height 9
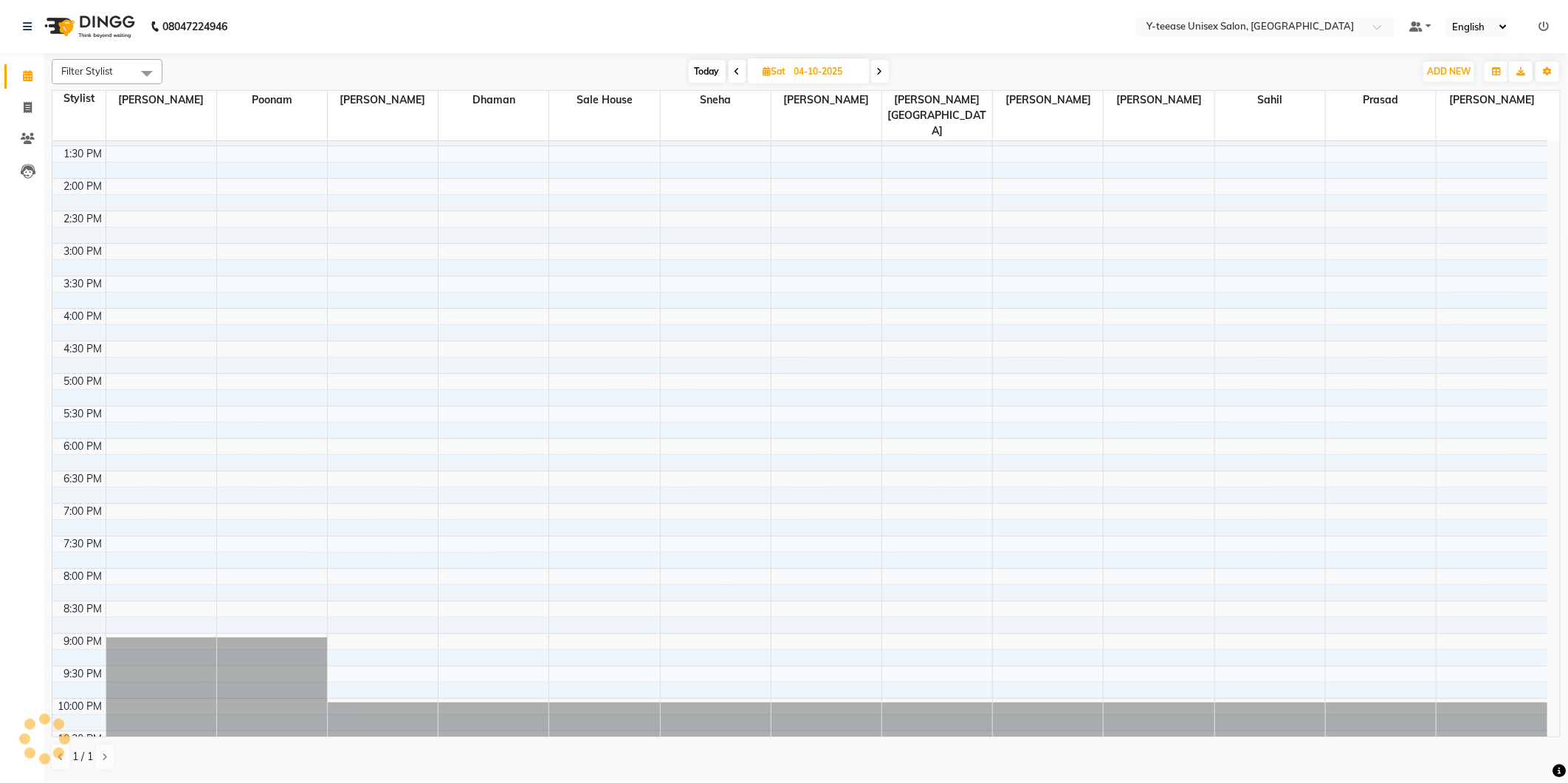
click at [884, 67] on span at bounding box center [880, 71] width 18 height 23
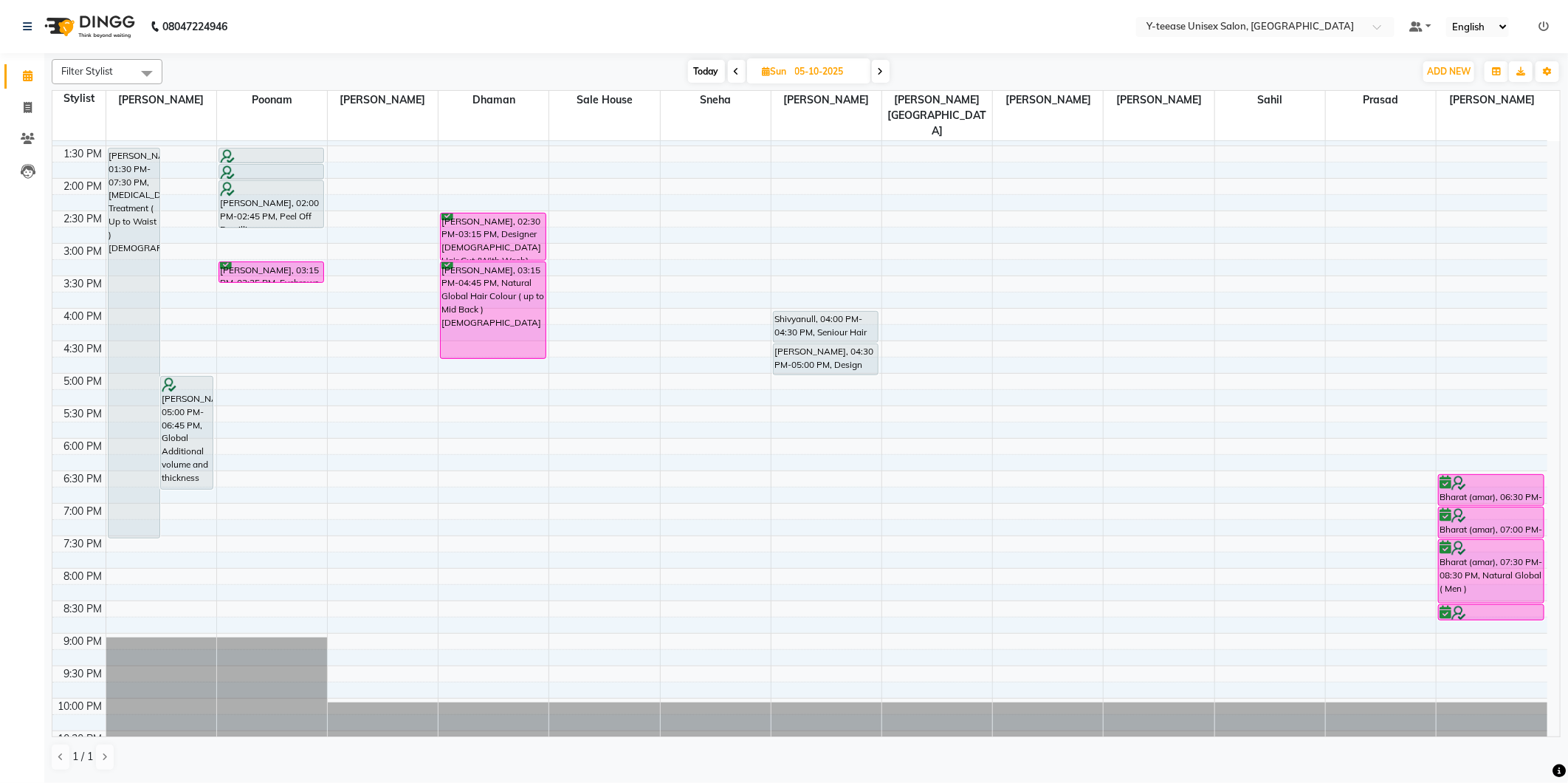
click at [697, 74] on span "Today" at bounding box center [707, 71] width 37 height 23
type input "03-10-2025"
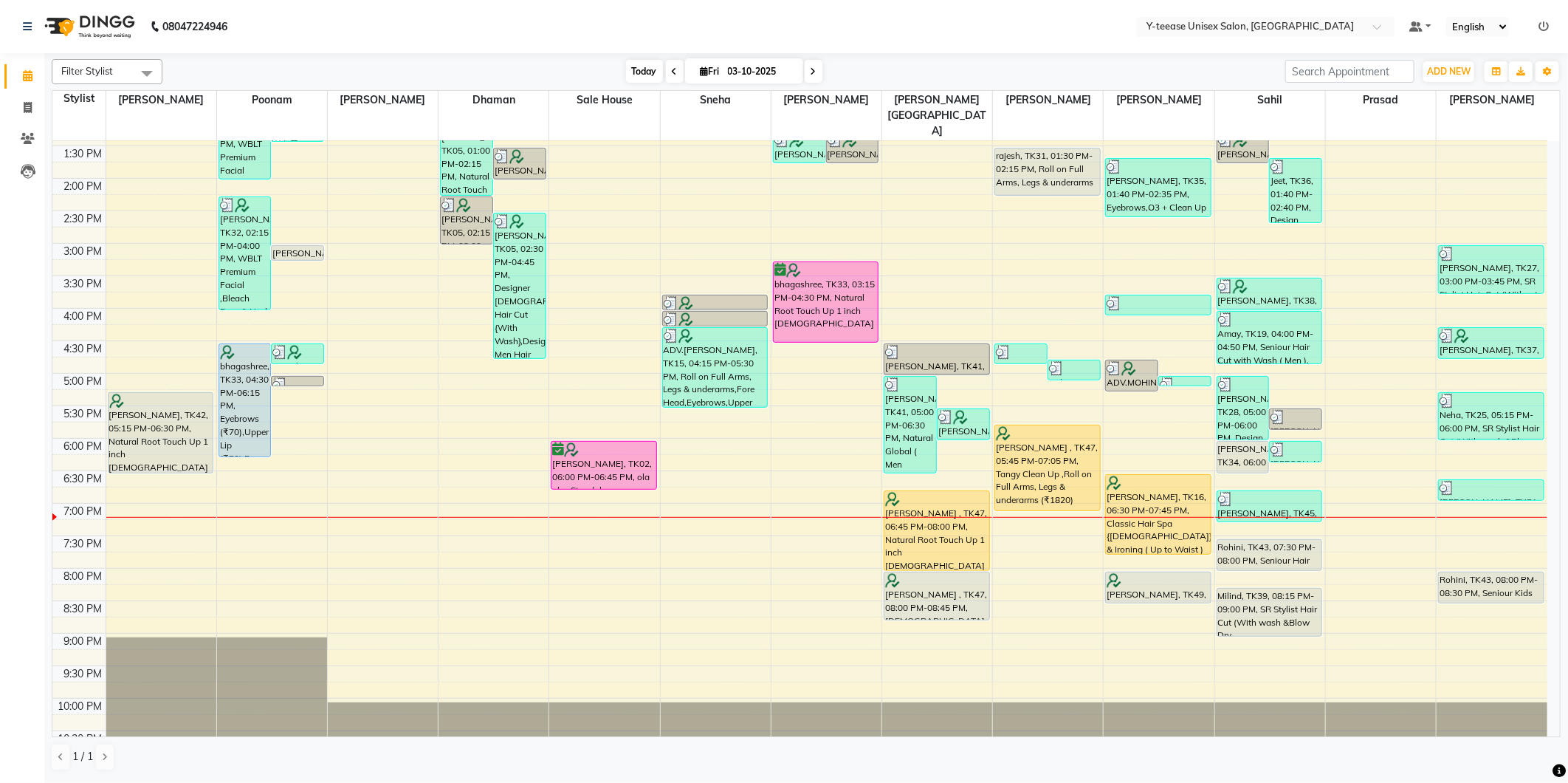
click at [634, 72] on span "Today" at bounding box center [645, 71] width 37 height 23
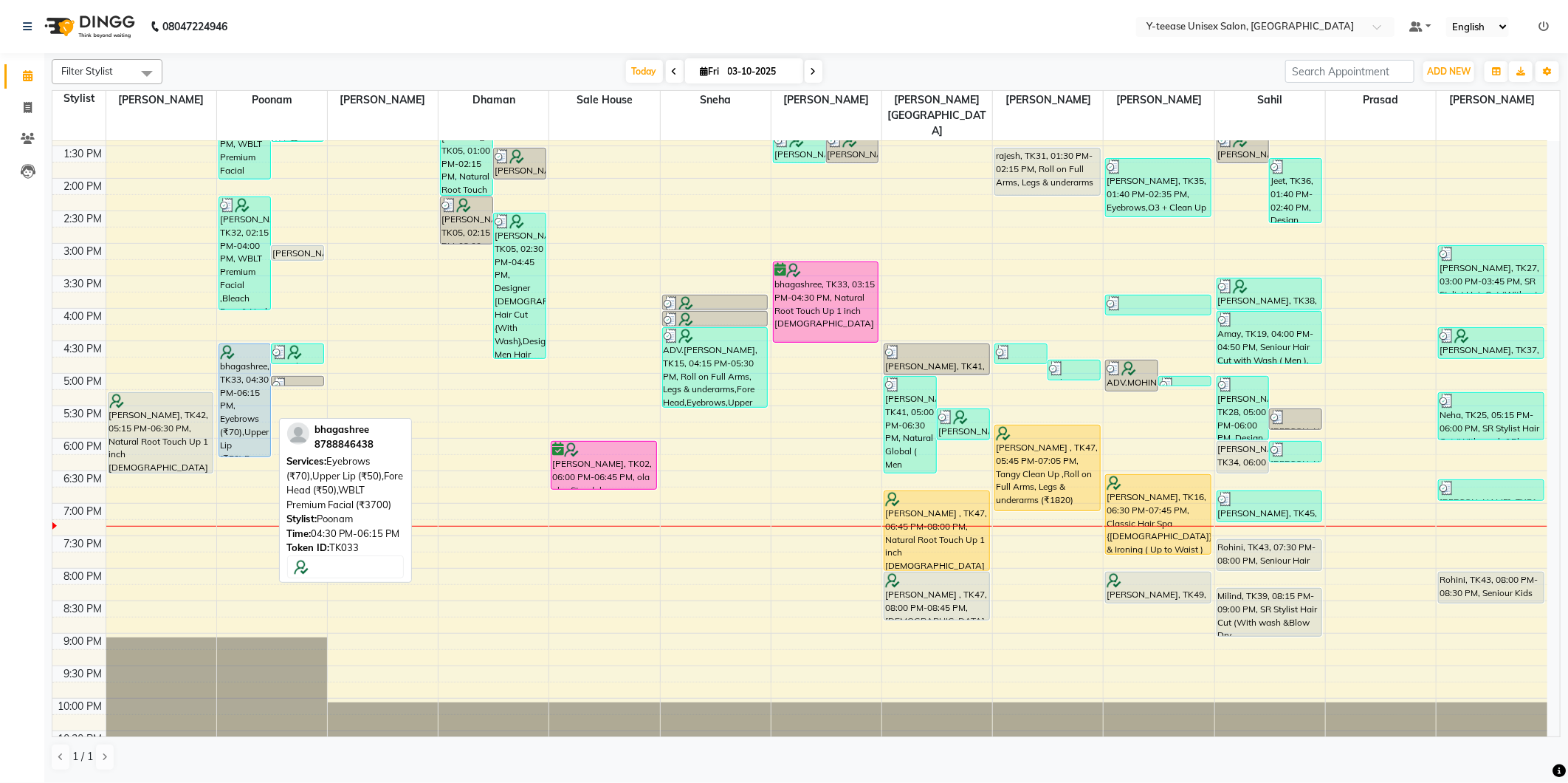
click at [251, 364] on div "bhagashree, TK33, 04:30 PM-06:15 PM, Eyebrows (₹70),Upper Lip (₹50),Fore Head (…" at bounding box center [245, 399] width 52 height 112
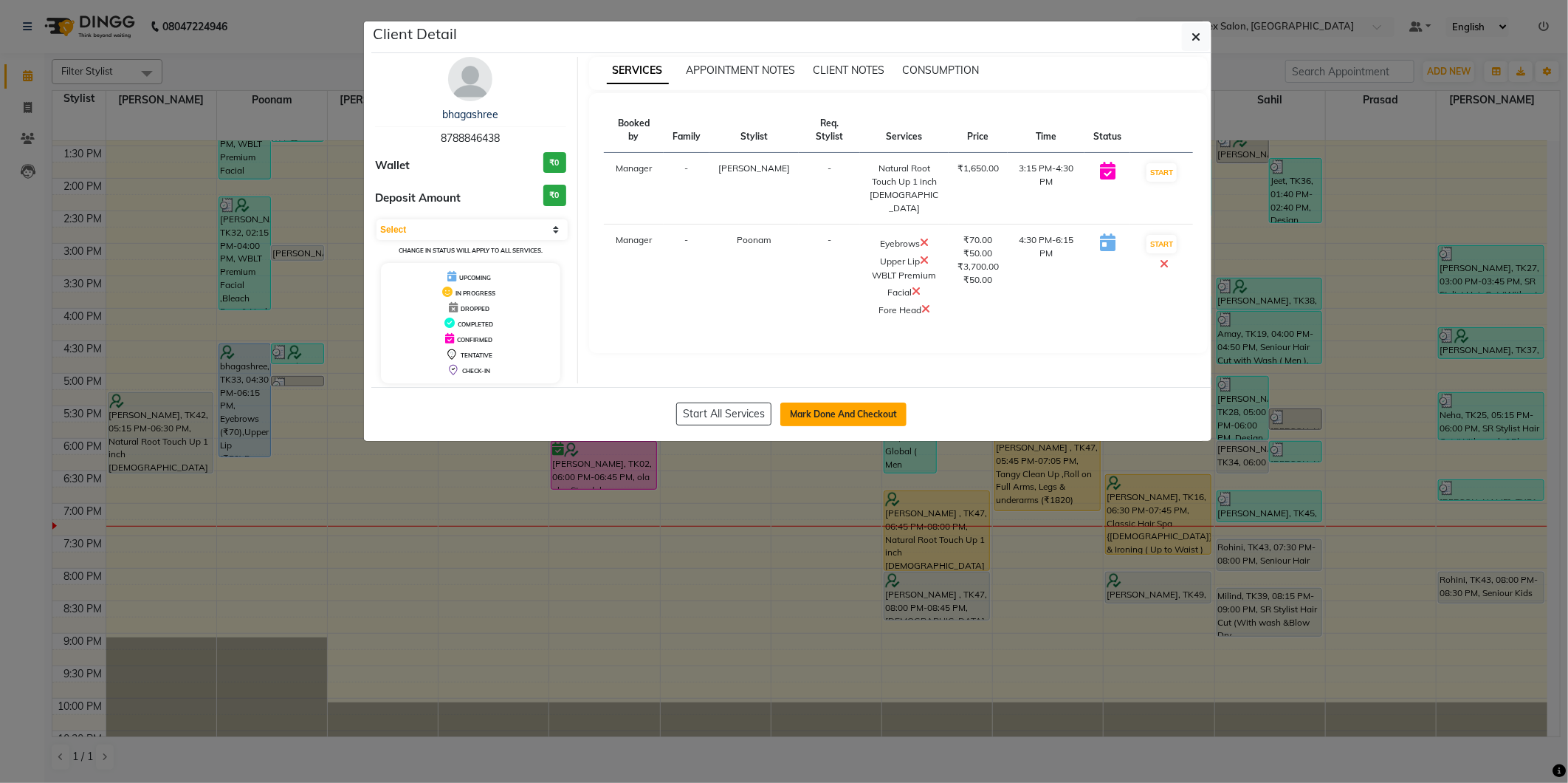
click at [857, 421] on button "Mark Done And Checkout" at bounding box center [844, 414] width 127 height 24
select select "service"
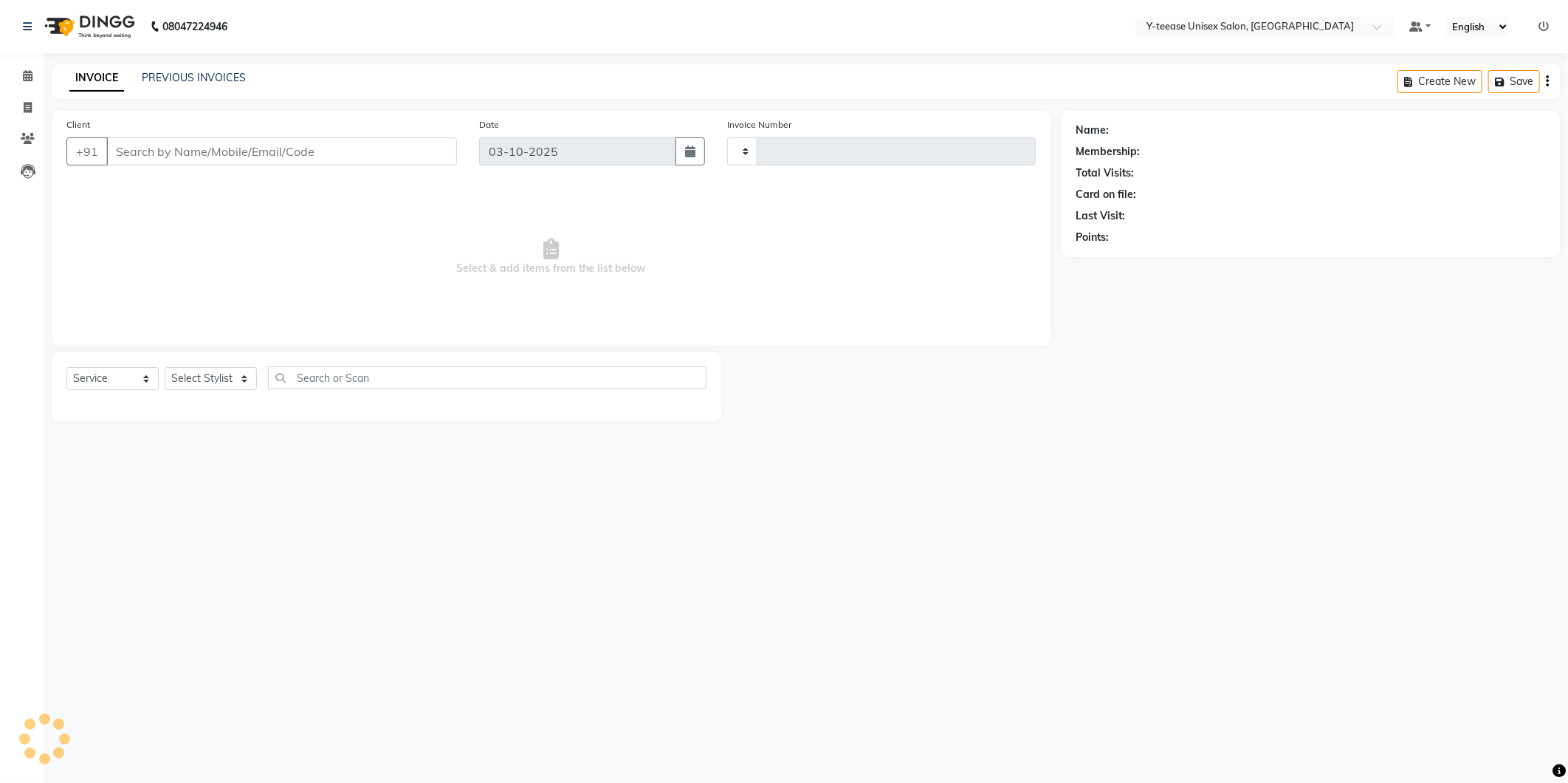
type input "8393"
select select "4"
type input "87******38"
select select "57"
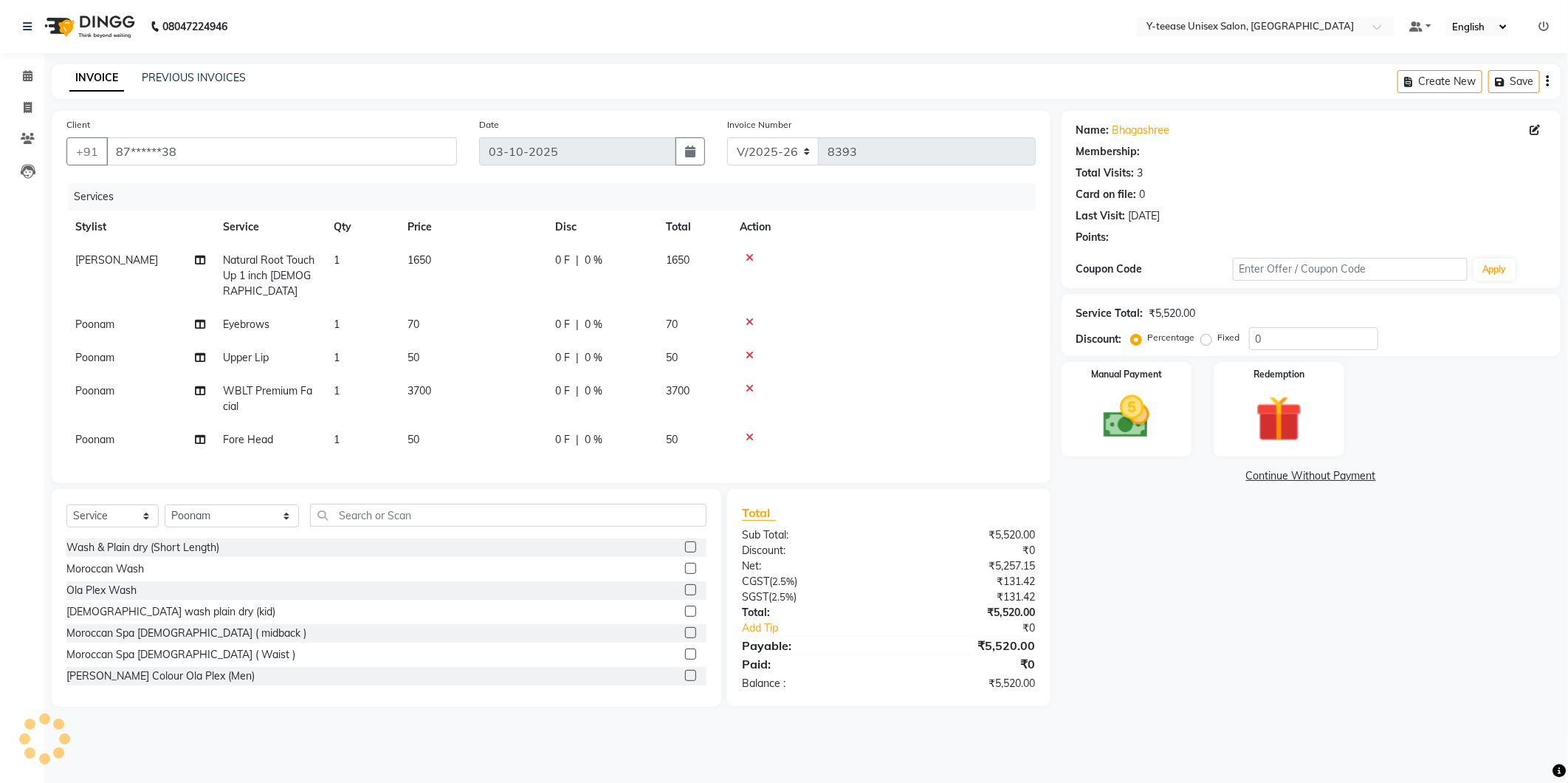
select select "1: Object"
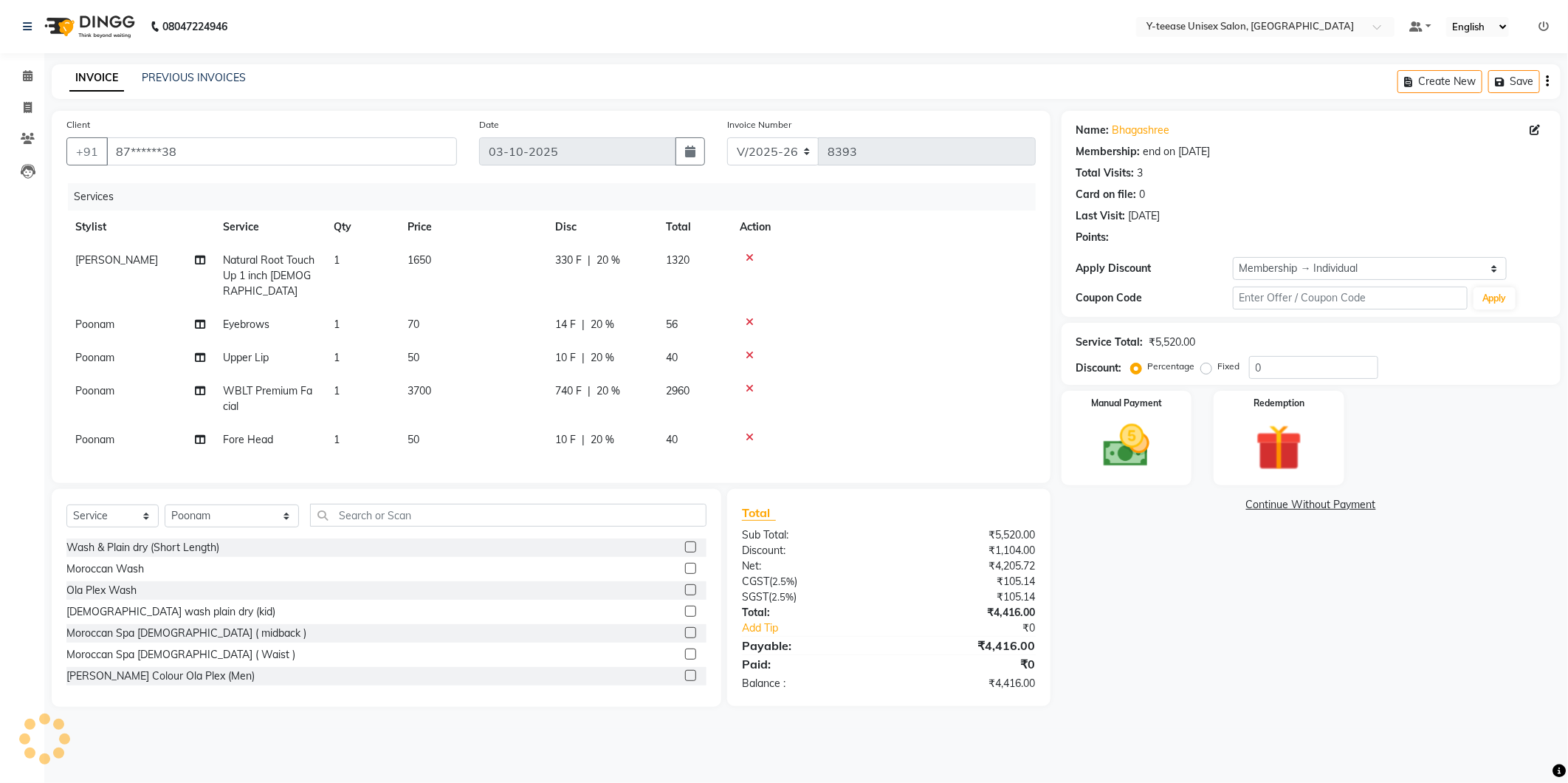
type input "20"
click at [90, 259] on span "[PERSON_NAME]" at bounding box center [116, 260] width 82 height 13
select select "67330"
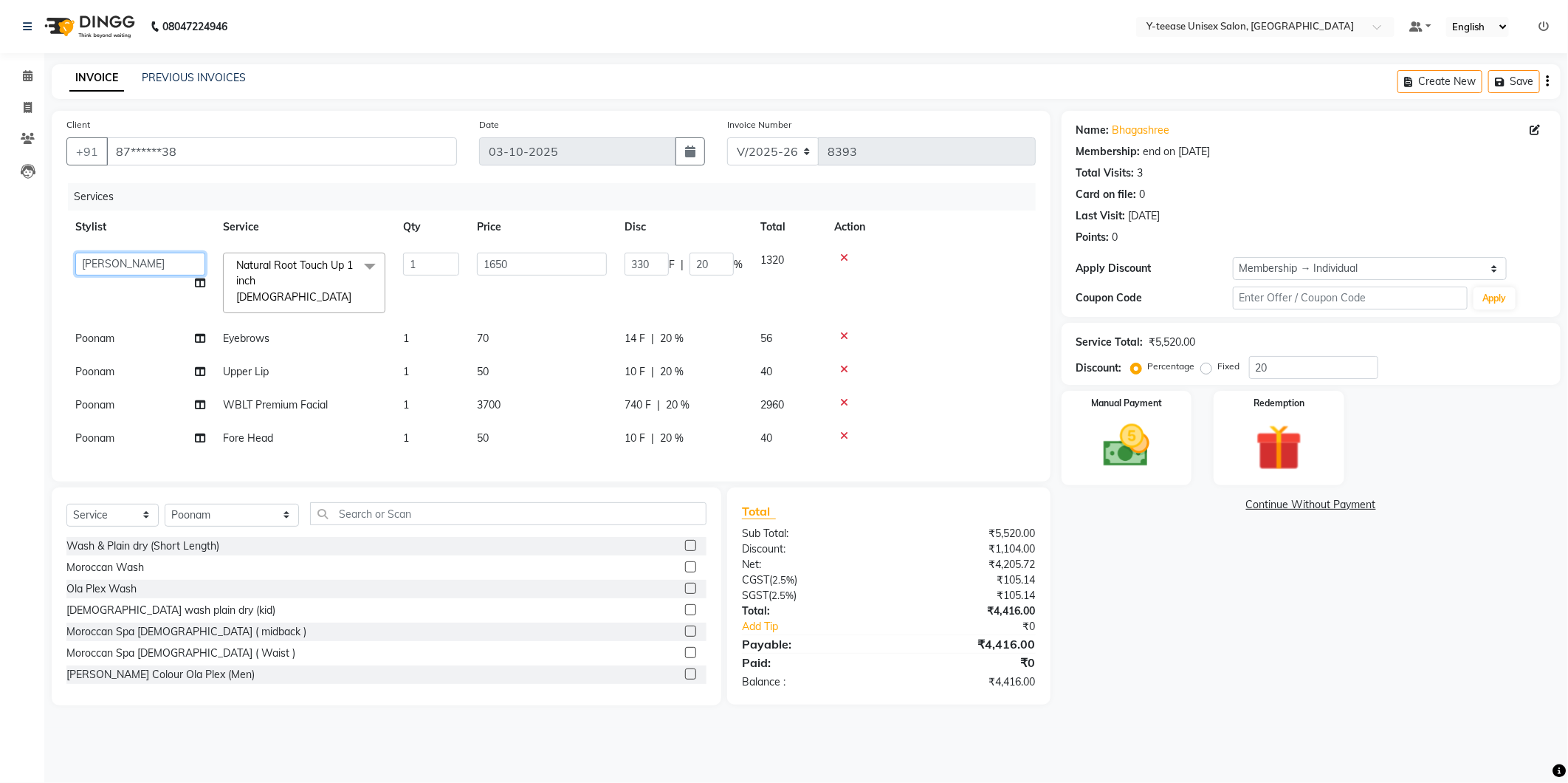
click at [90, 259] on select "Amar Annu Ali chaitrali Dhaman keshav nagar Manager Mosin khan Neelam PAYAL Poo…" at bounding box center [140, 263] width 130 height 23
click at [76, 252] on select "Amar Annu Ali chaitrali Dhaman keshav nagar Manager Mosin khan Neelam PAYAL Poo…" at bounding box center [140, 263] width 130 height 23
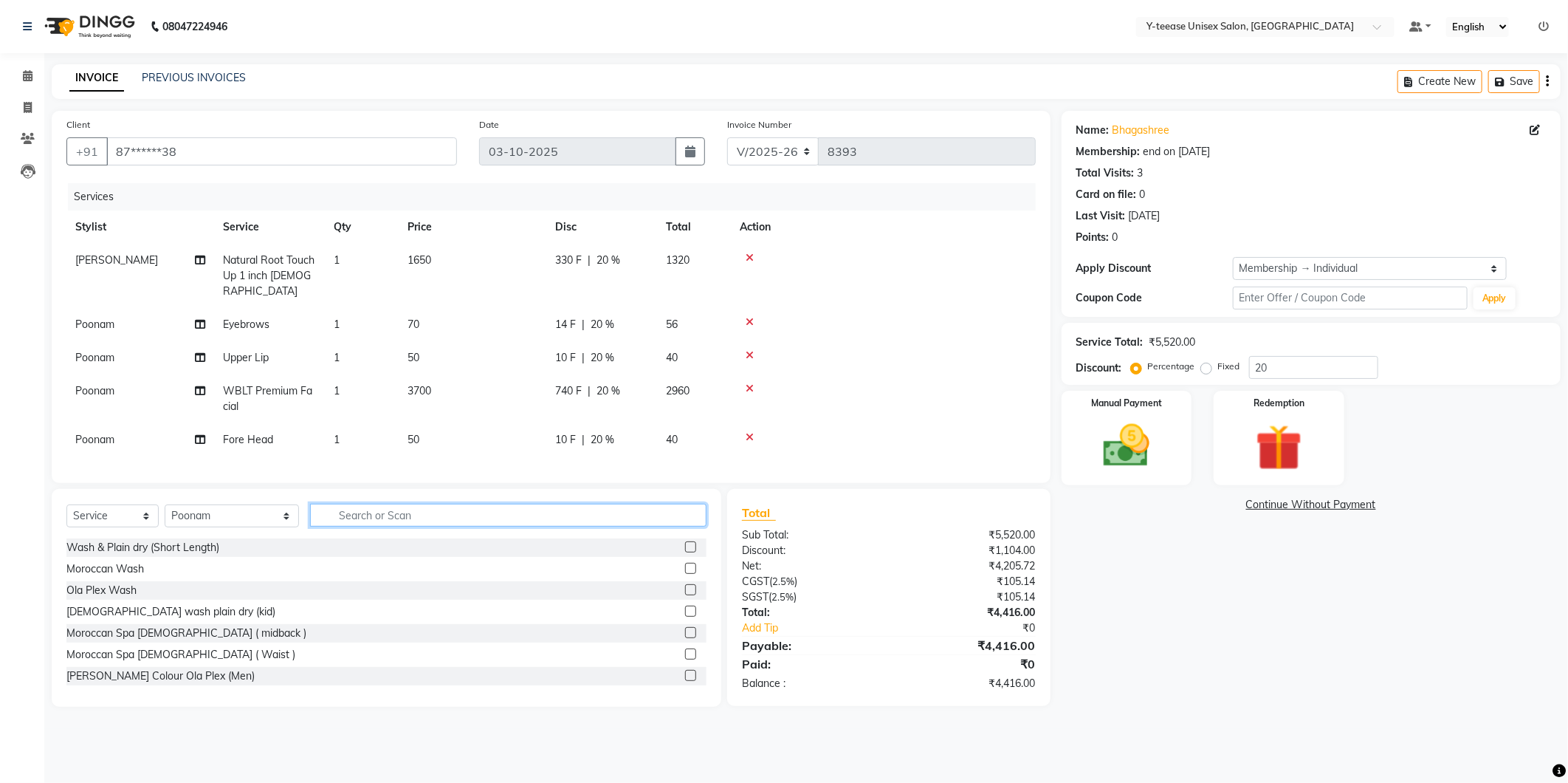
click at [315, 513] on input "text" at bounding box center [508, 515] width 396 height 23
type input "det"
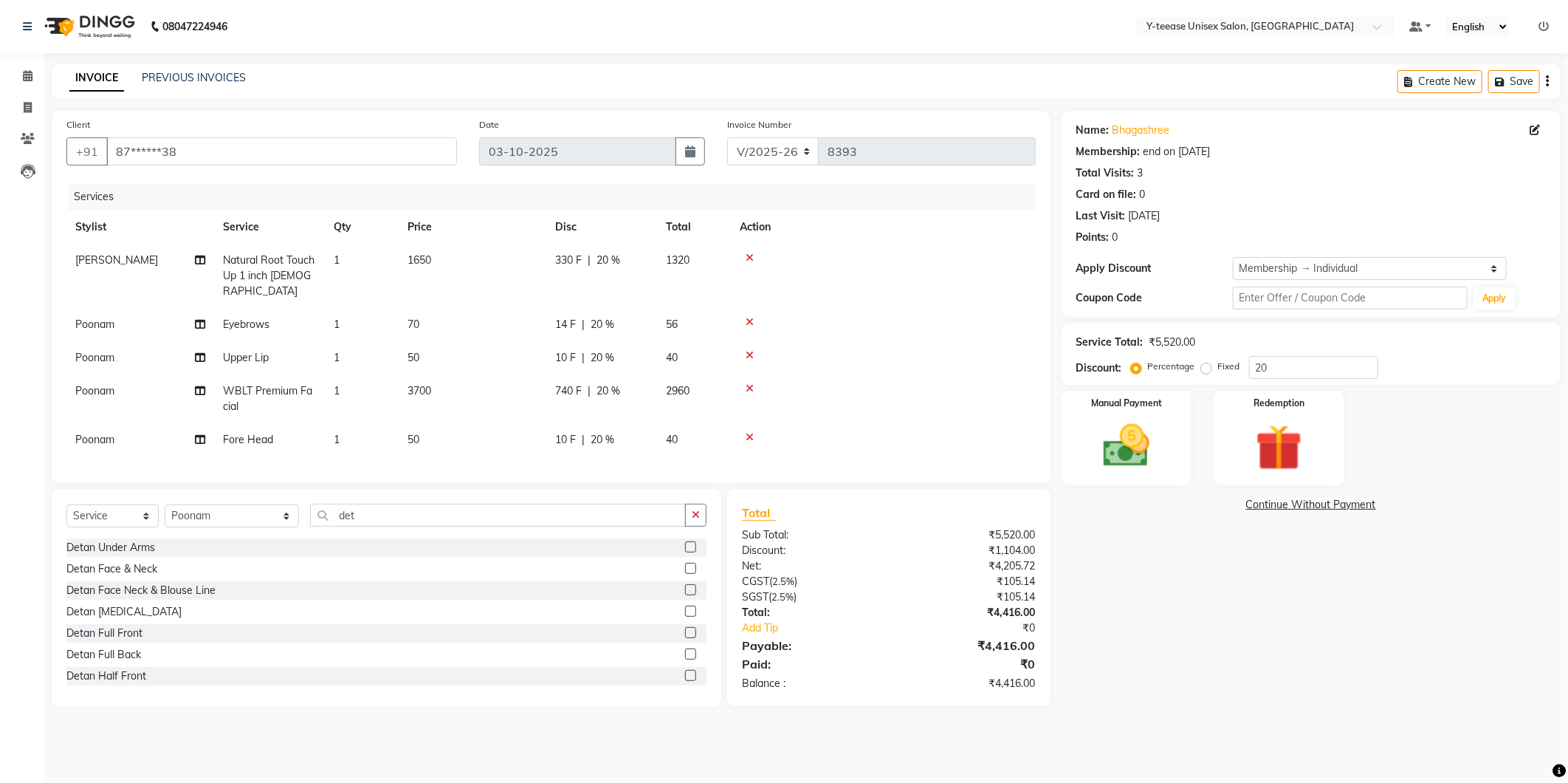
click at [119, 569] on div "Detan Face & Neck" at bounding box center [112, 569] width 91 height 16
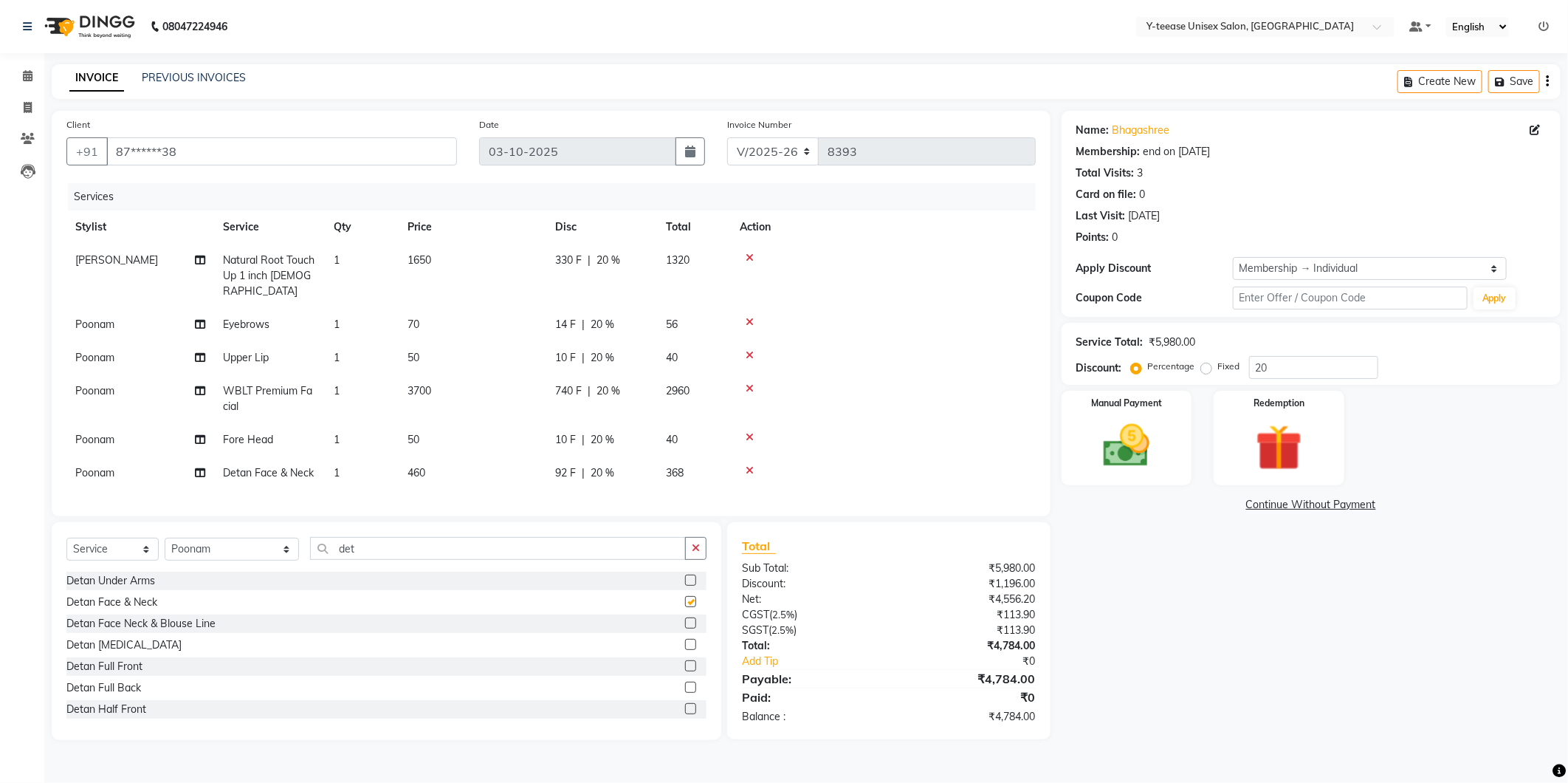
checkbox input "false"
click at [706, 546] on button "button" at bounding box center [696, 548] width 21 height 23
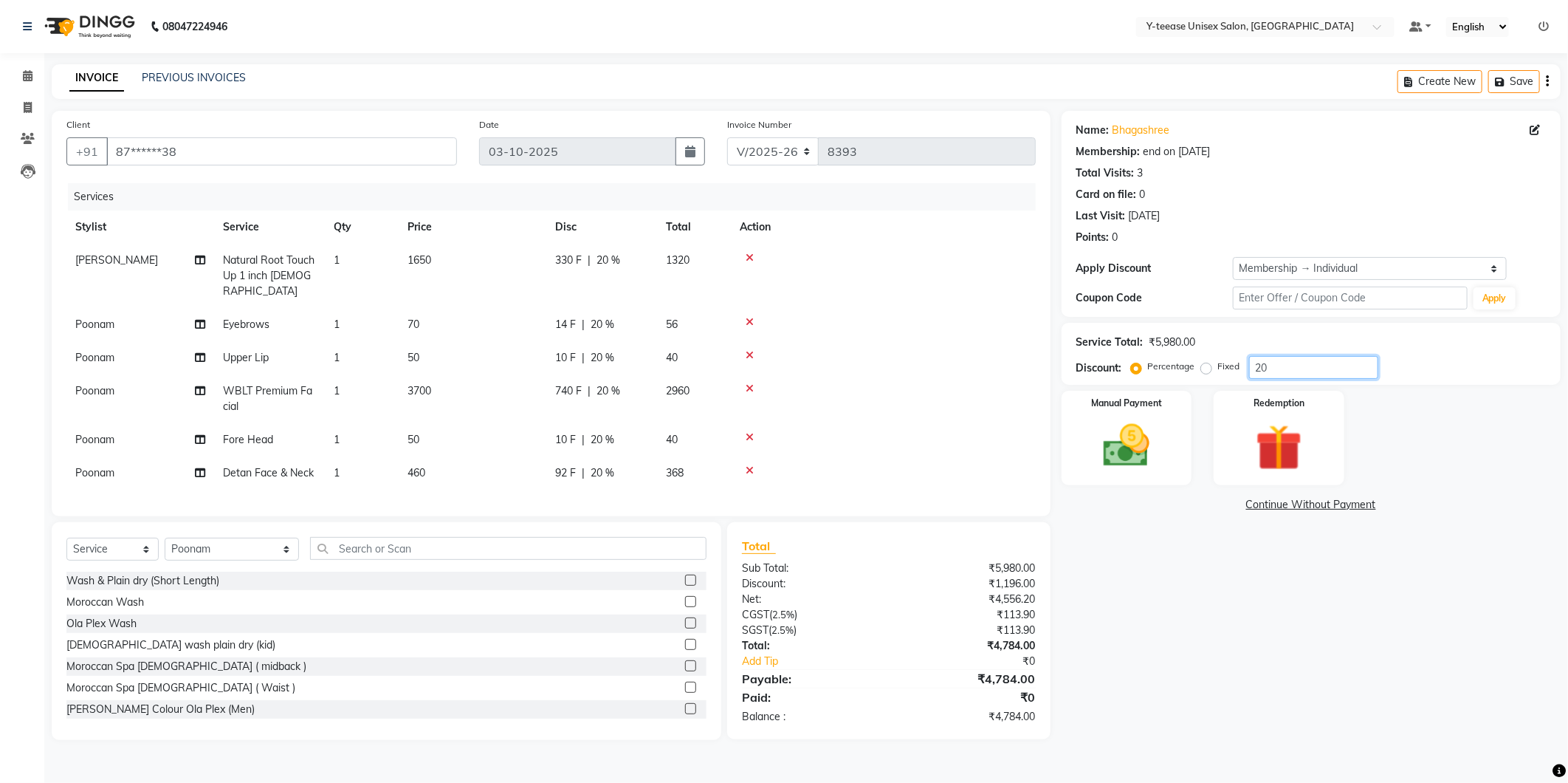
click at [1292, 359] on input "20" at bounding box center [1314, 367] width 129 height 23
type input "2"
type input "30"
click at [310, 548] on input "text" at bounding box center [508, 548] width 396 height 23
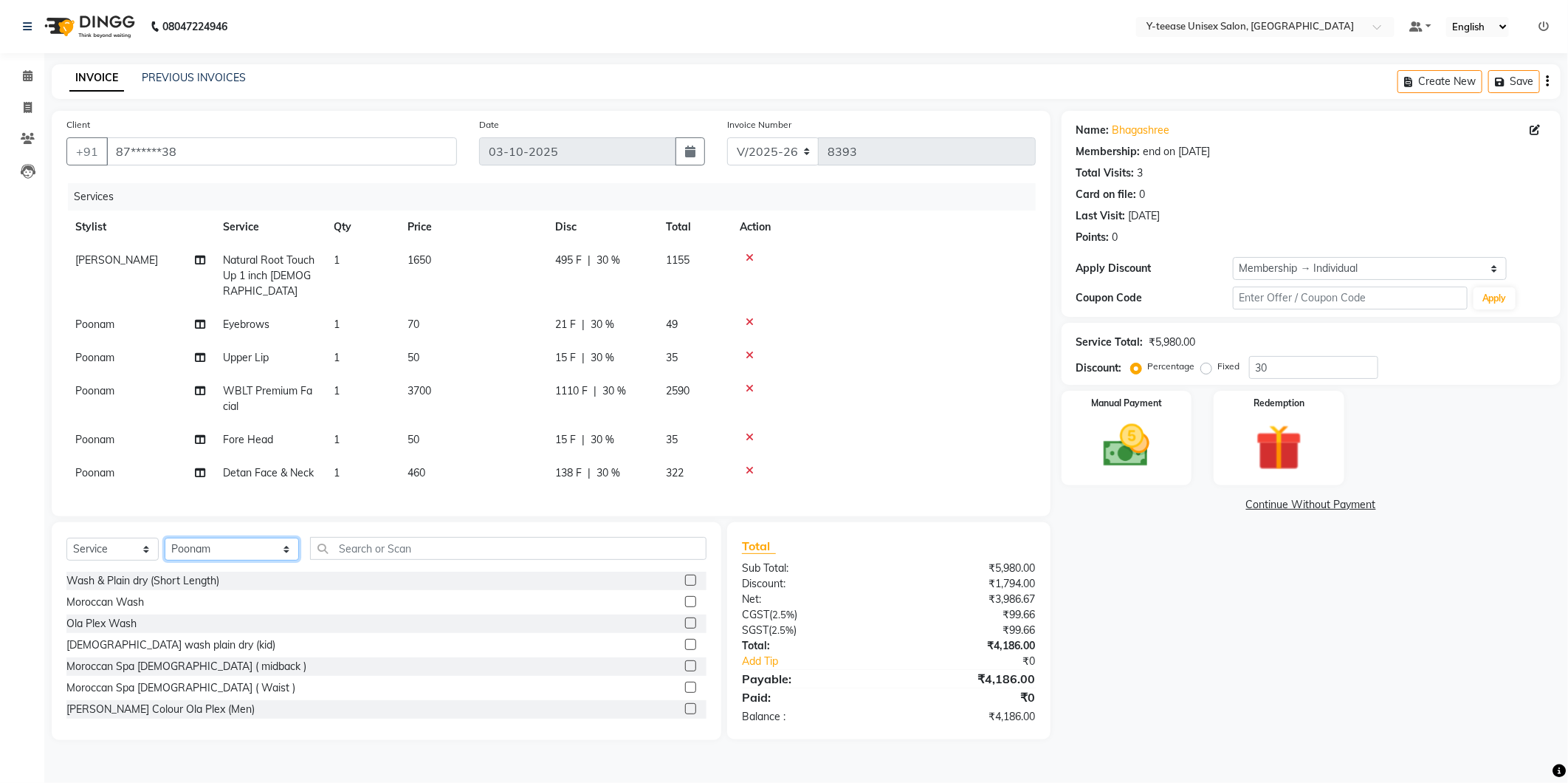
click at [188, 555] on select "Select Stylist [PERSON_NAME] [PERSON_NAME] nagar Manager Mosin [PERSON_NAME] [P…" at bounding box center [231, 549] width 134 height 23
select select "56"
click at [164, 538] on select "Select Stylist [PERSON_NAME] [PERSON_NAME] nagar Manager Mosin [PERSON_NAME] [P…" at bounding box center [231, 549] width 134 height 23
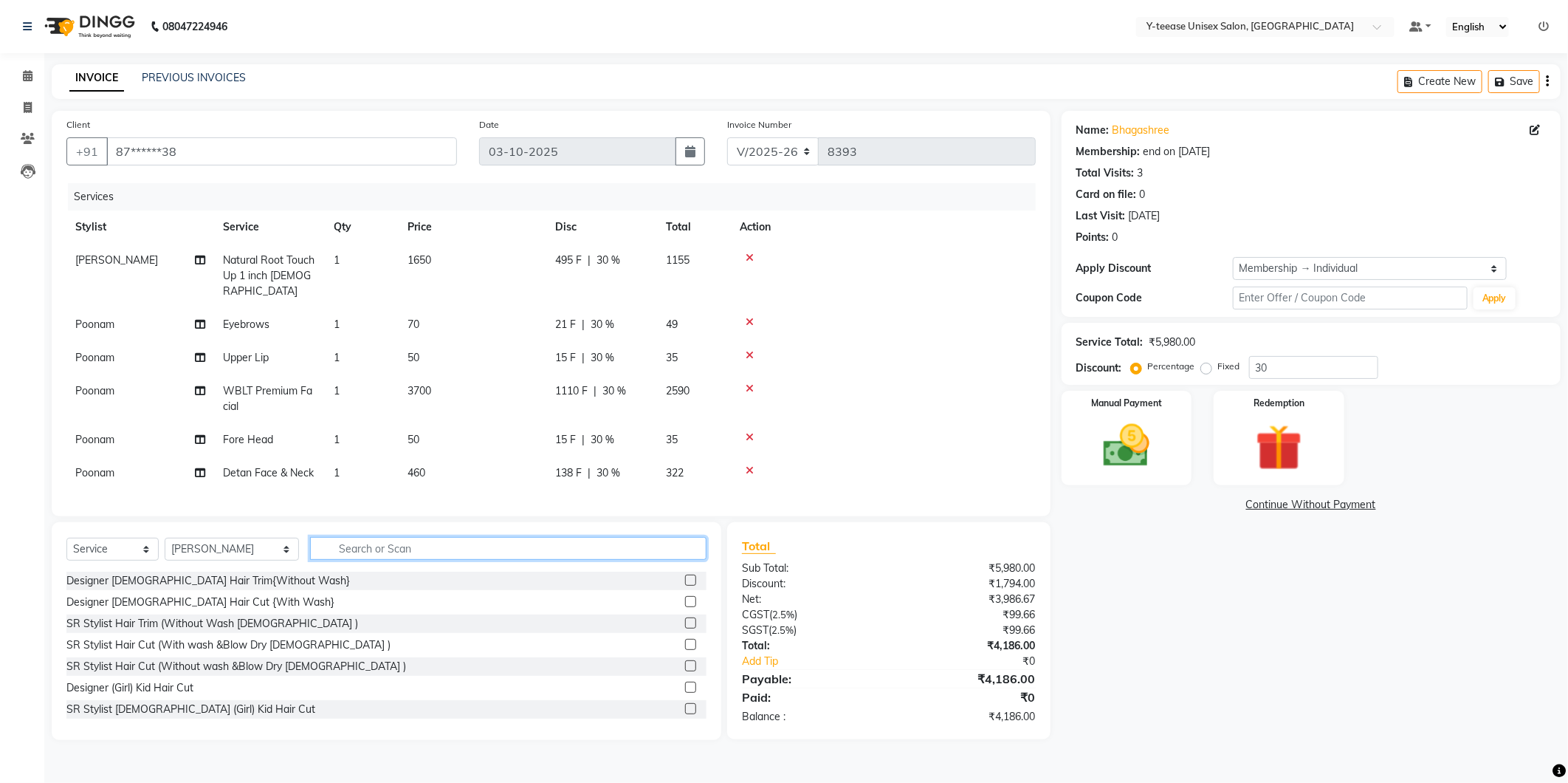
click at [318, 537] on input "text" at bounding box center [508, 548] width 396 height 23
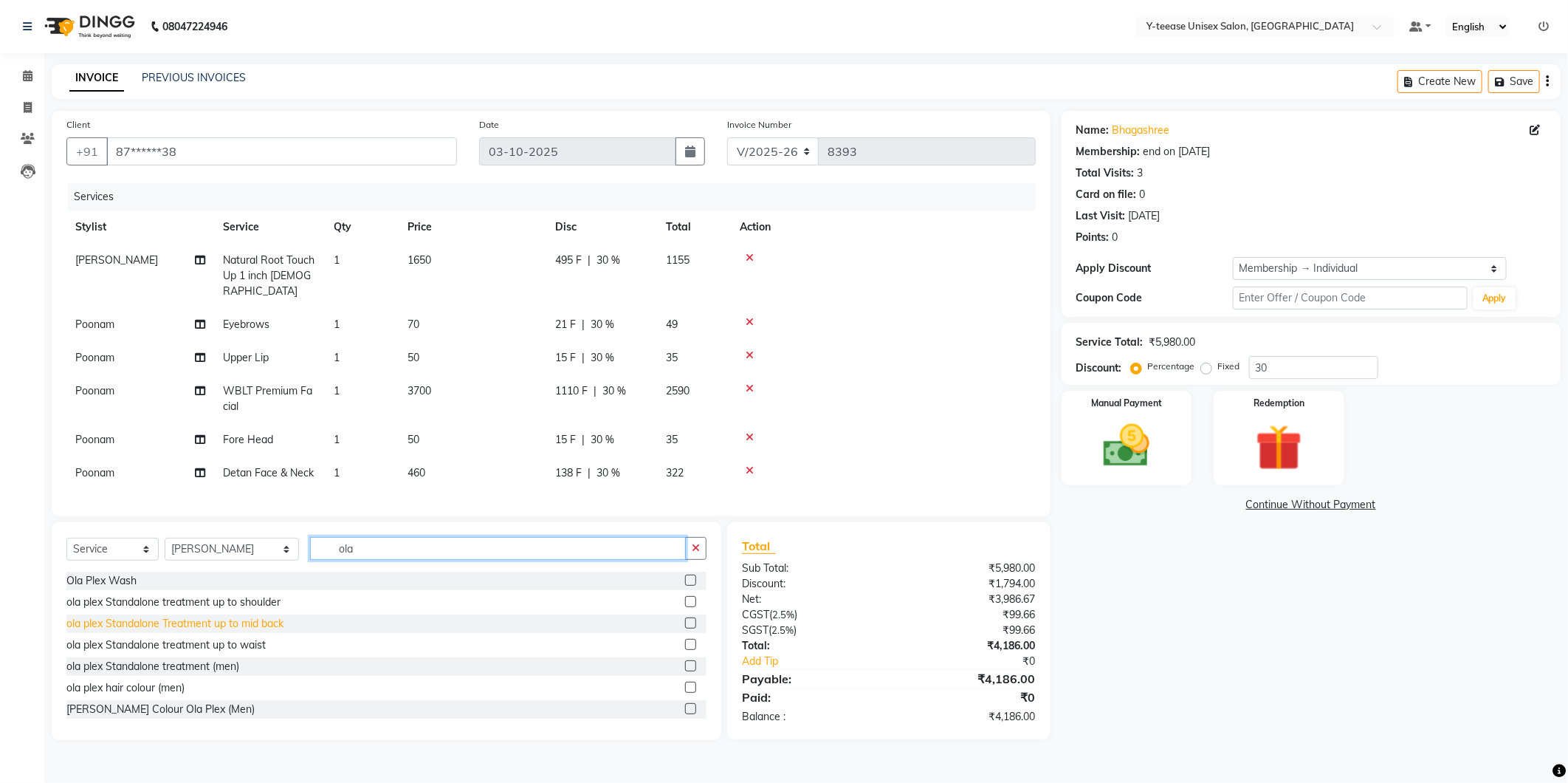
type input "ola"
click at [171, 621] on div "ola plex Standalone Treatment up to mid back" at bounding box center [175, 623] width 217 height 16
checkbox input "false"
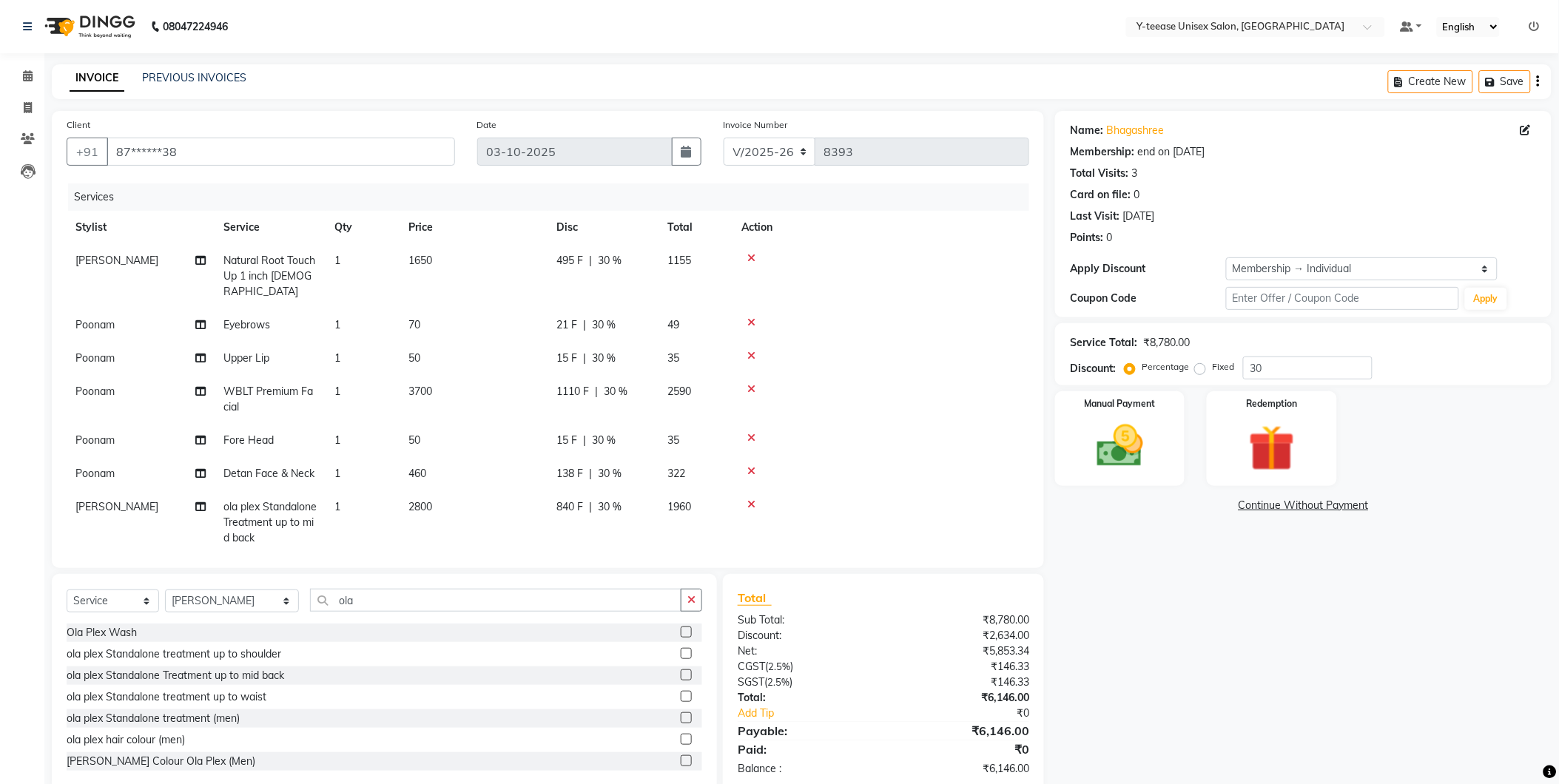
scroll to position [31, 0]
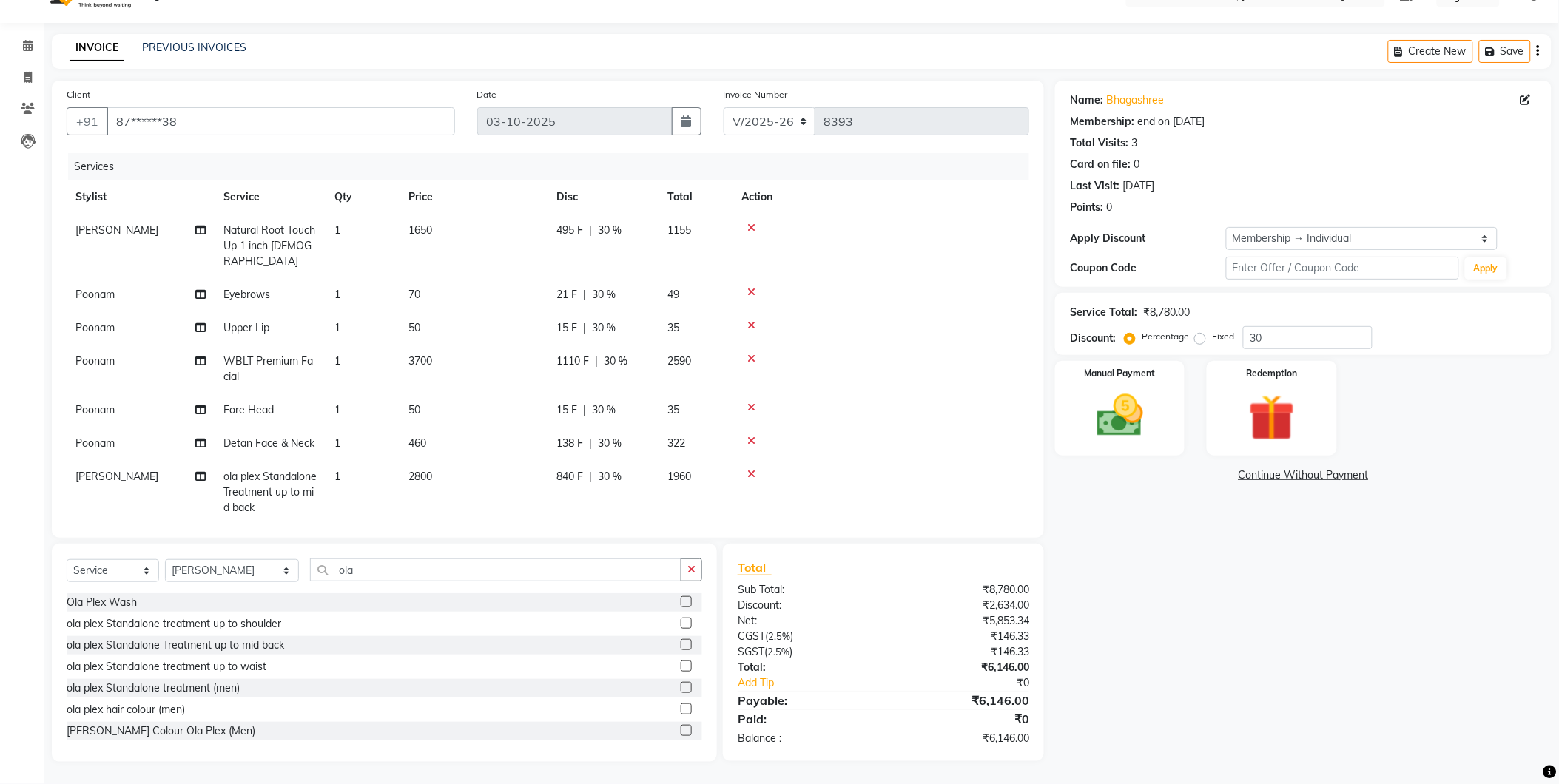
click at [749, 469] on icon at bounding box center [751, 474] width 8 height 10
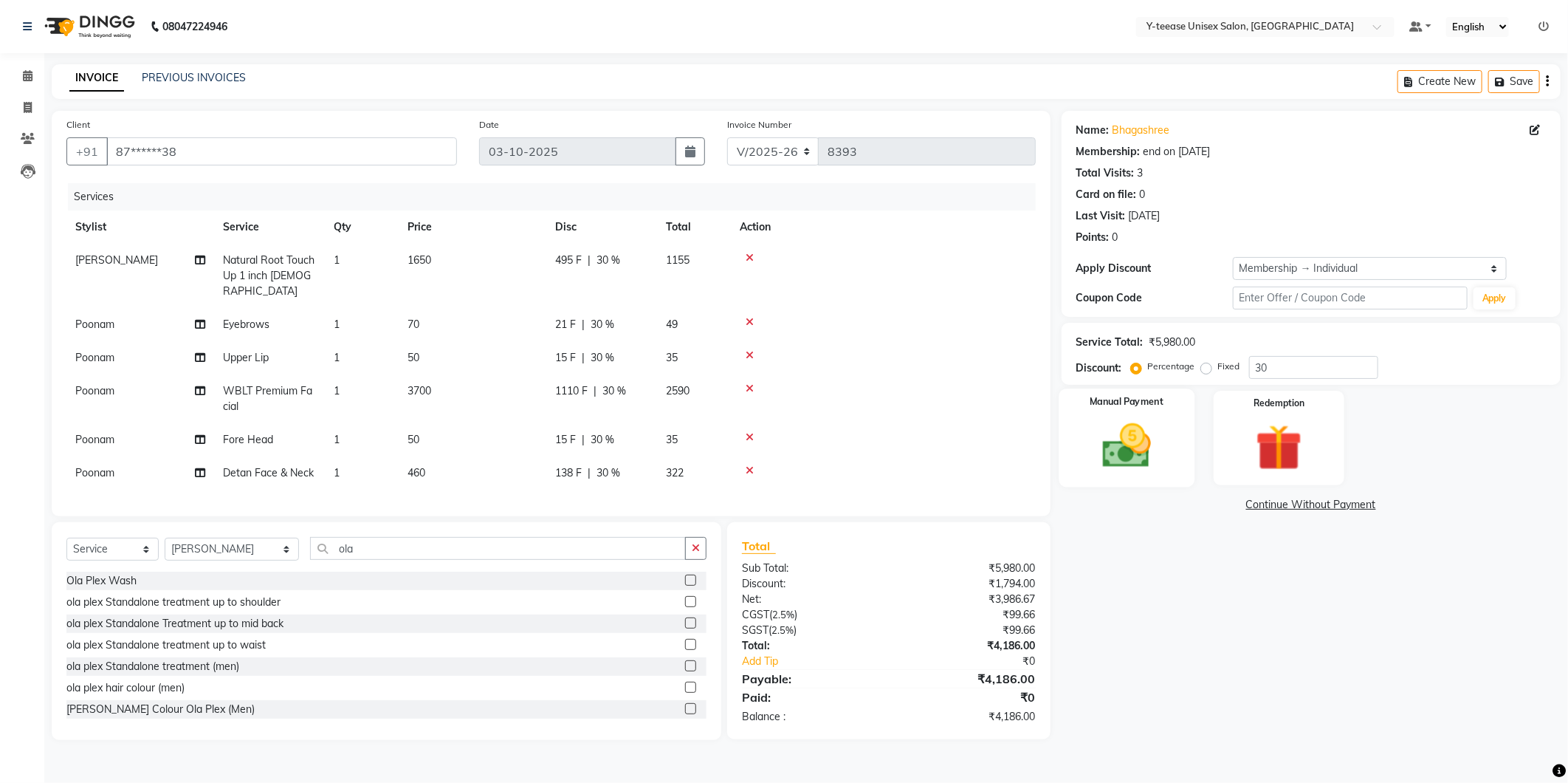
click at [1132, 451] on img at bounding box center [1126, 446] width 79 height 56
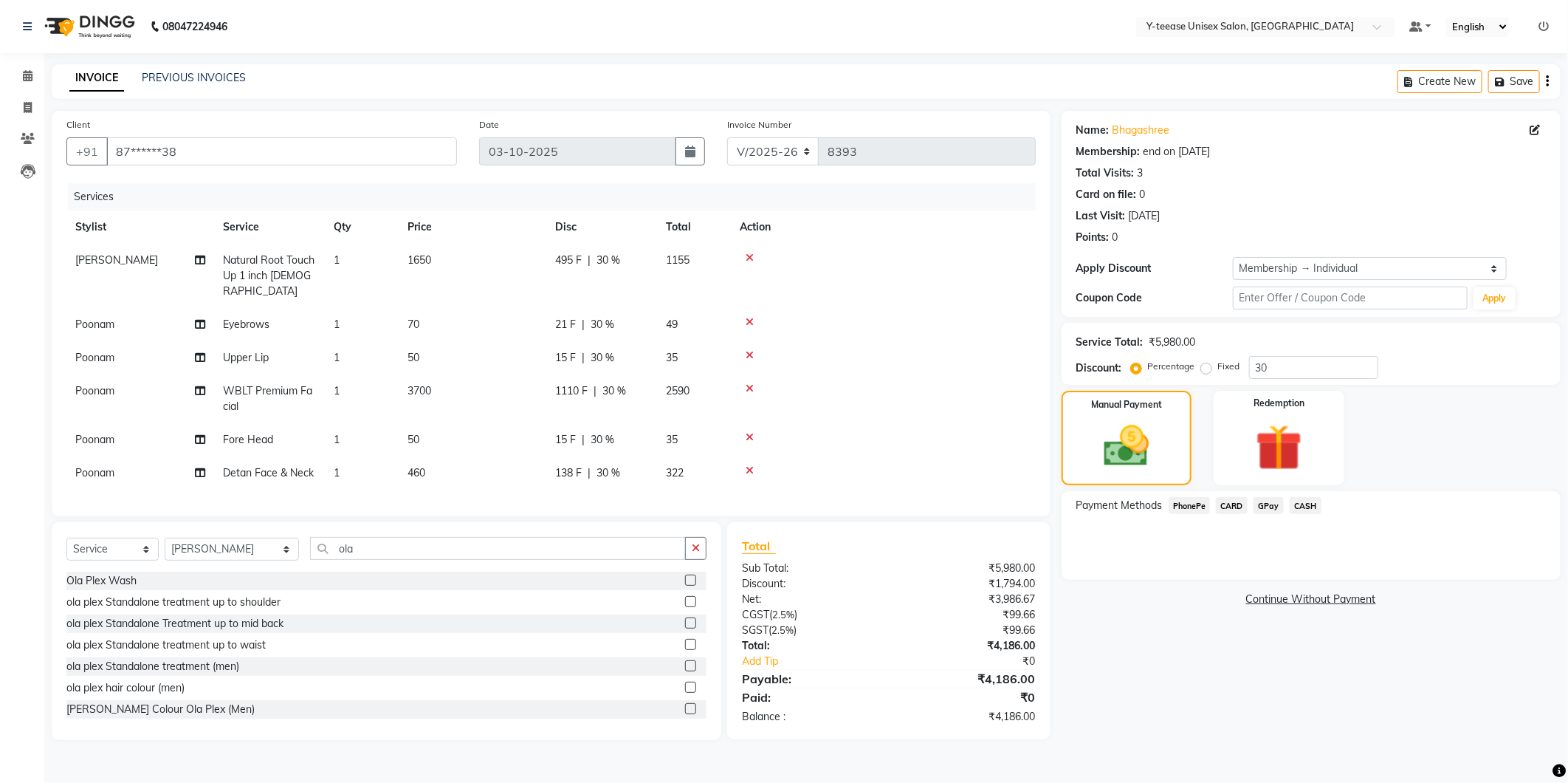
click at [1265, 510] on span "GPay" at bounding box center [1269, 506] width 30 height 17
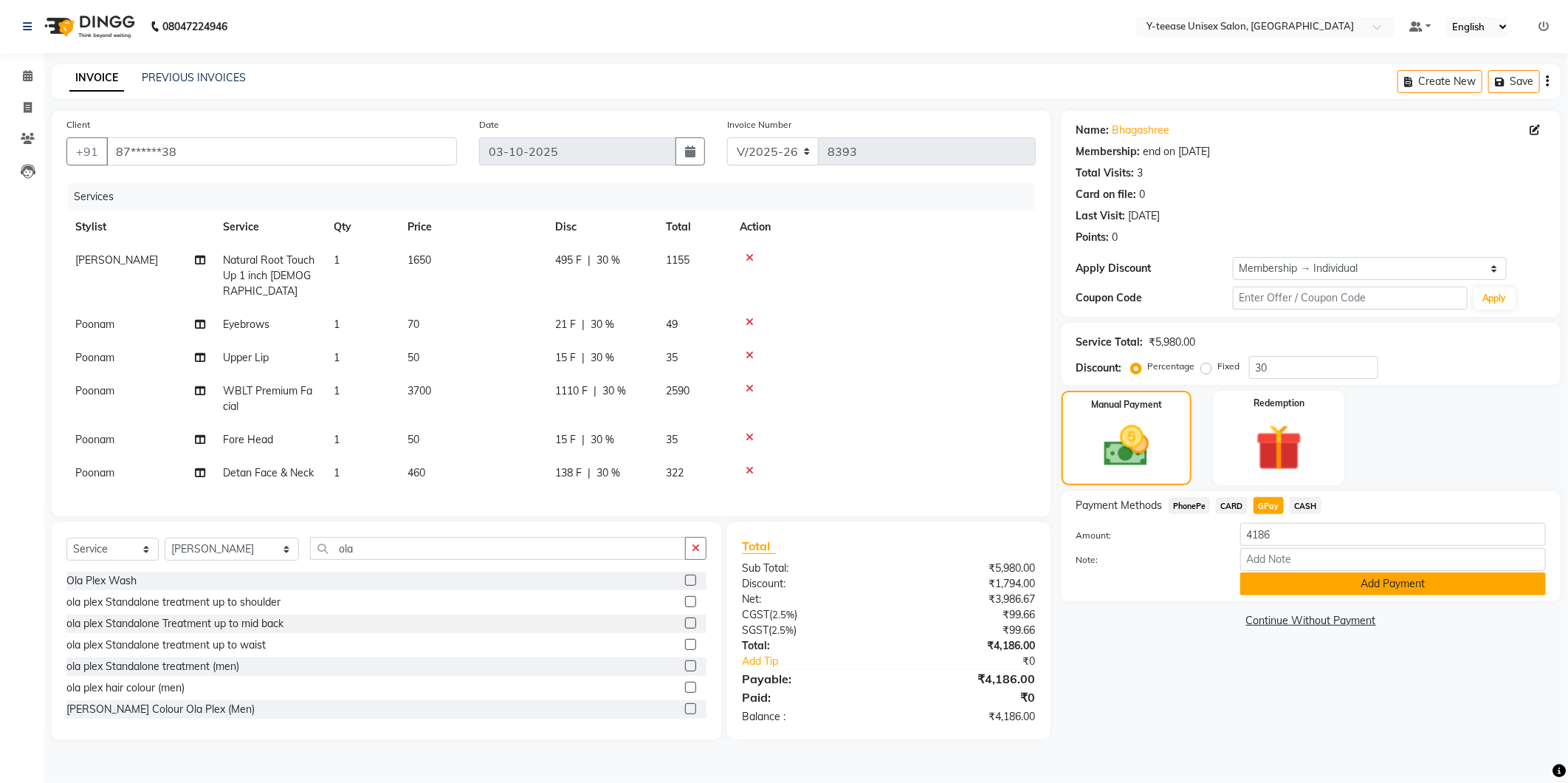
click at [1270, 586] on button "Add Payment" at bounding box center [1392, 583] width 306 height 23
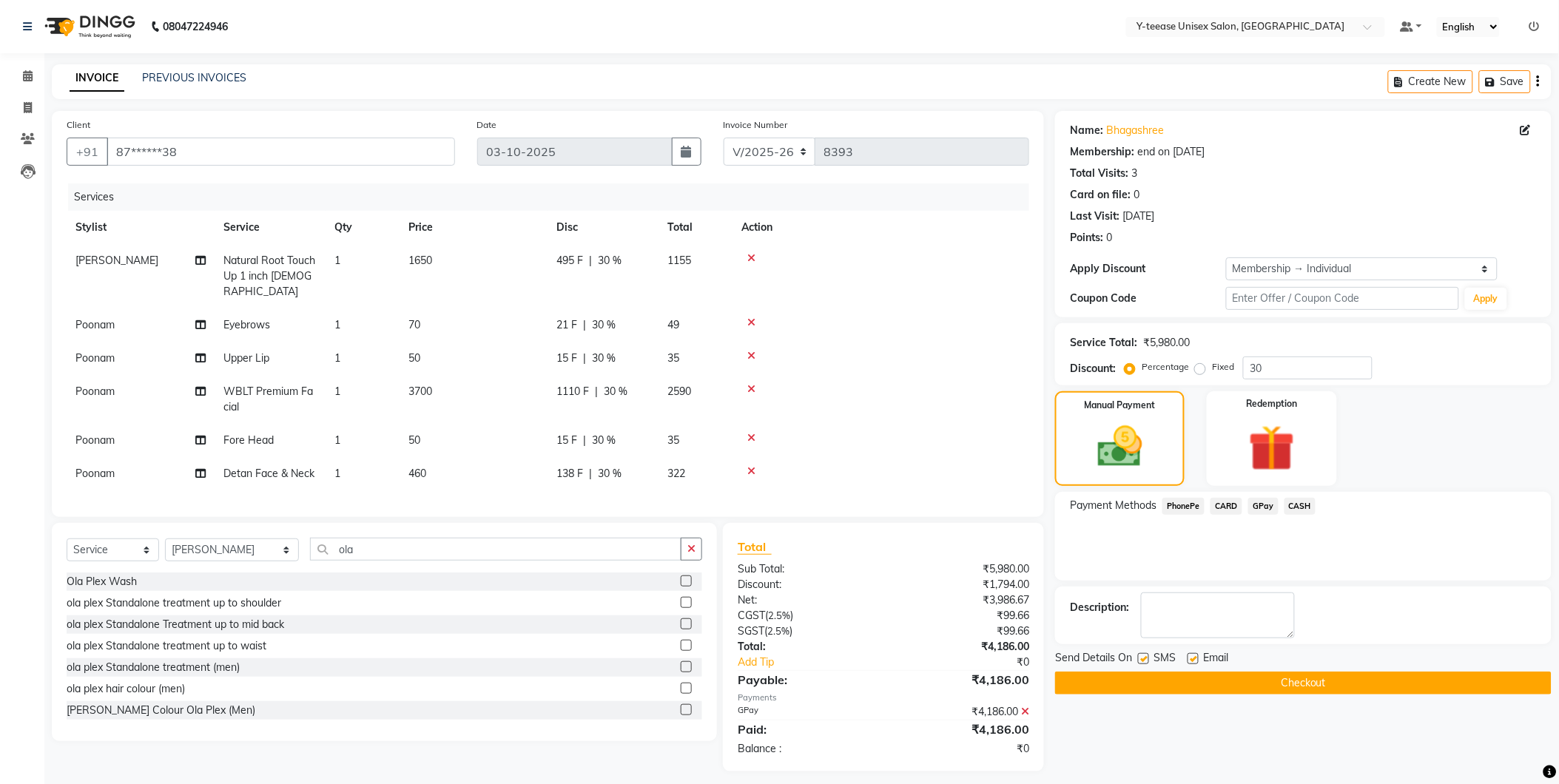
click at [1266, 689] on button "Checkout" at bounding box center [1303, 683] width 496 height 23
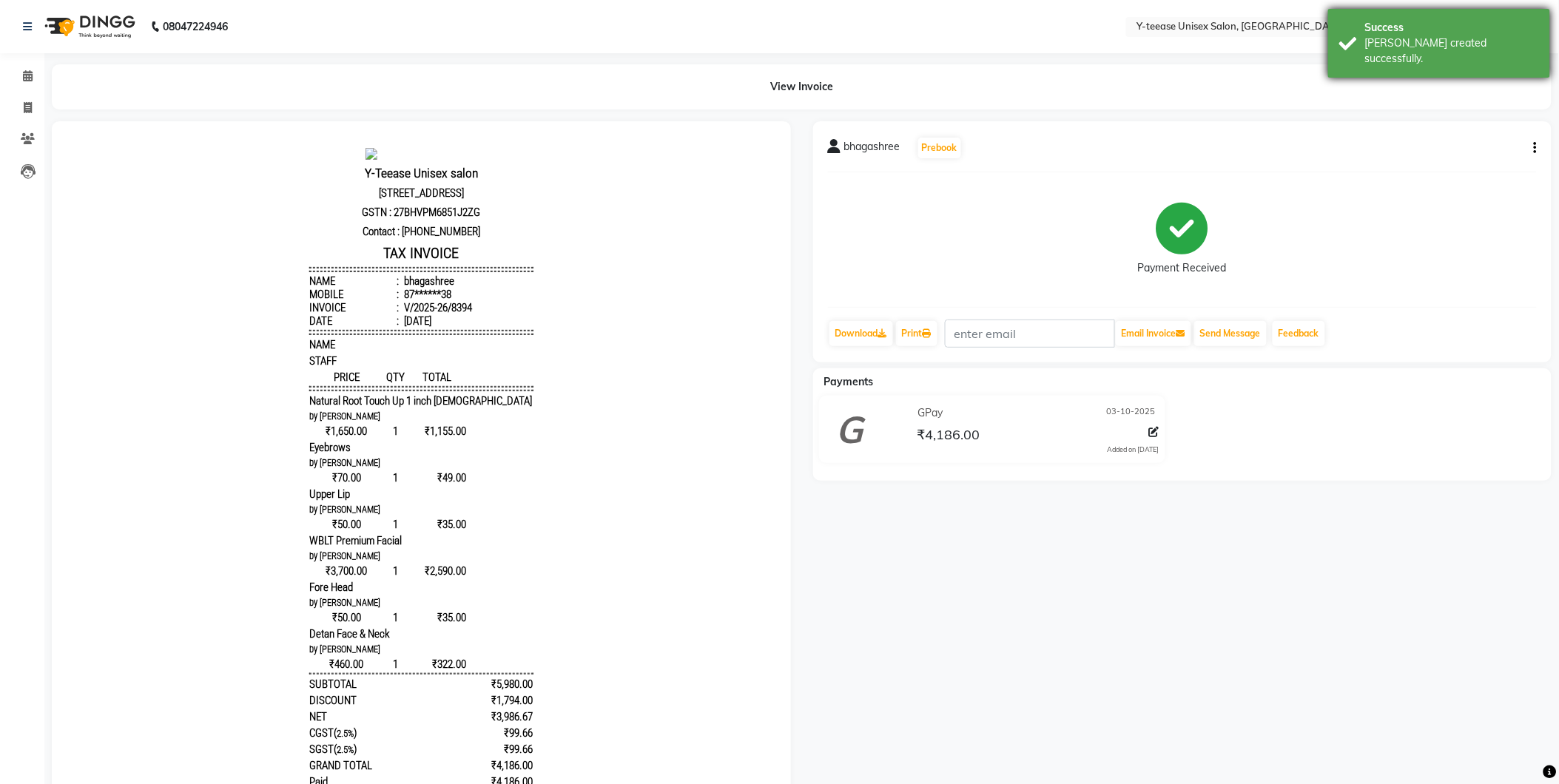
click at [1472, 38] on div "[PERSON_NAME] created successfully." at bounding box center [1452, 51] width 174 height 31
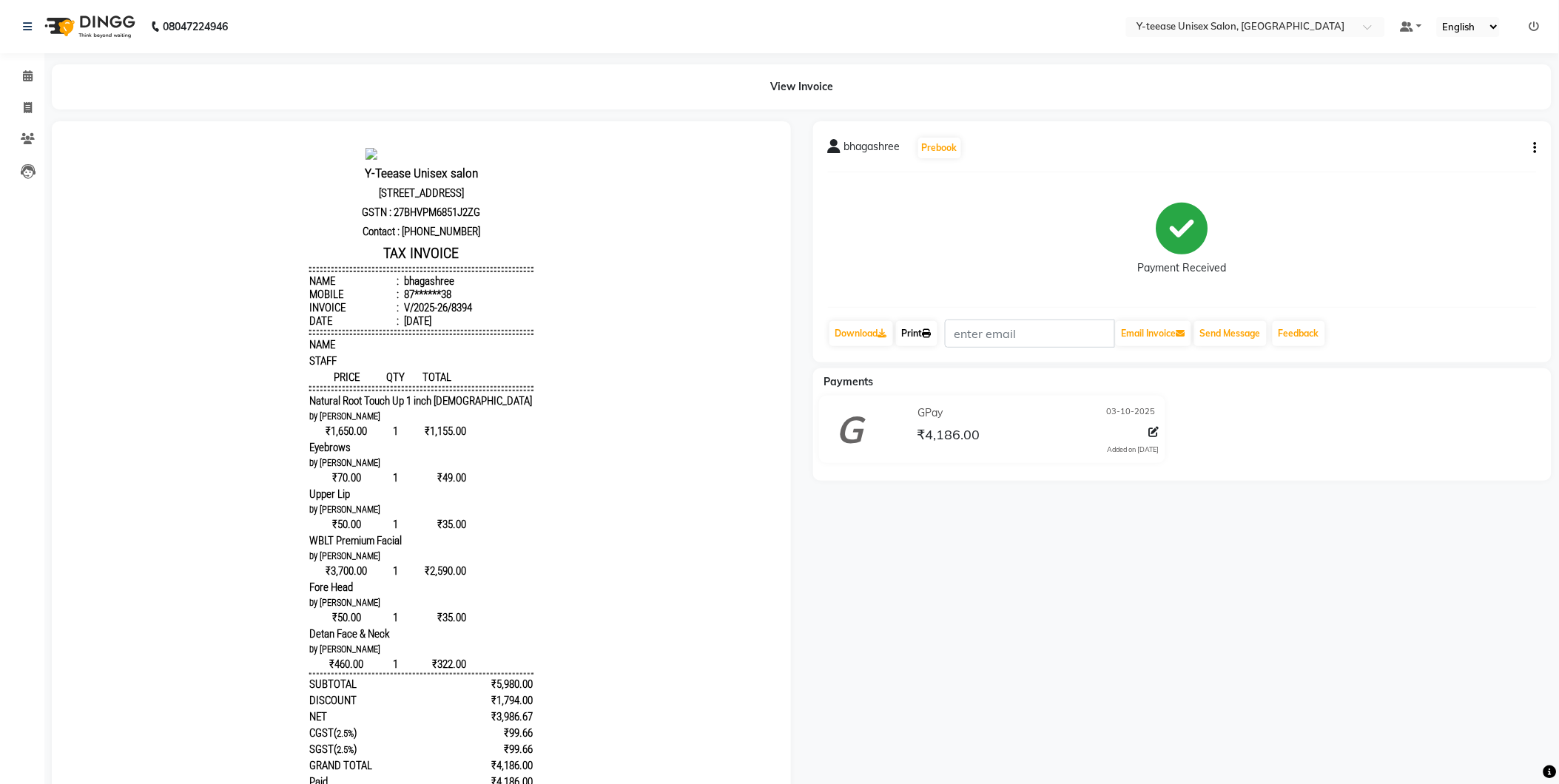
click at [918, 323] on link "Print" at bounding box center [917, 333] width 42 height 25
click at [1290, 655] on div "bhagashree Prebook Payment Received Download Print Email Invoice Send Message F…" at bounding box center [1182, 494] width 761 height 746
click at [31, 63] on li "Calendar" at bounding box center [22, 77] width 44 height 31
click at [28, 75] on icon at bounding box center [28, 76] width 9 height 11
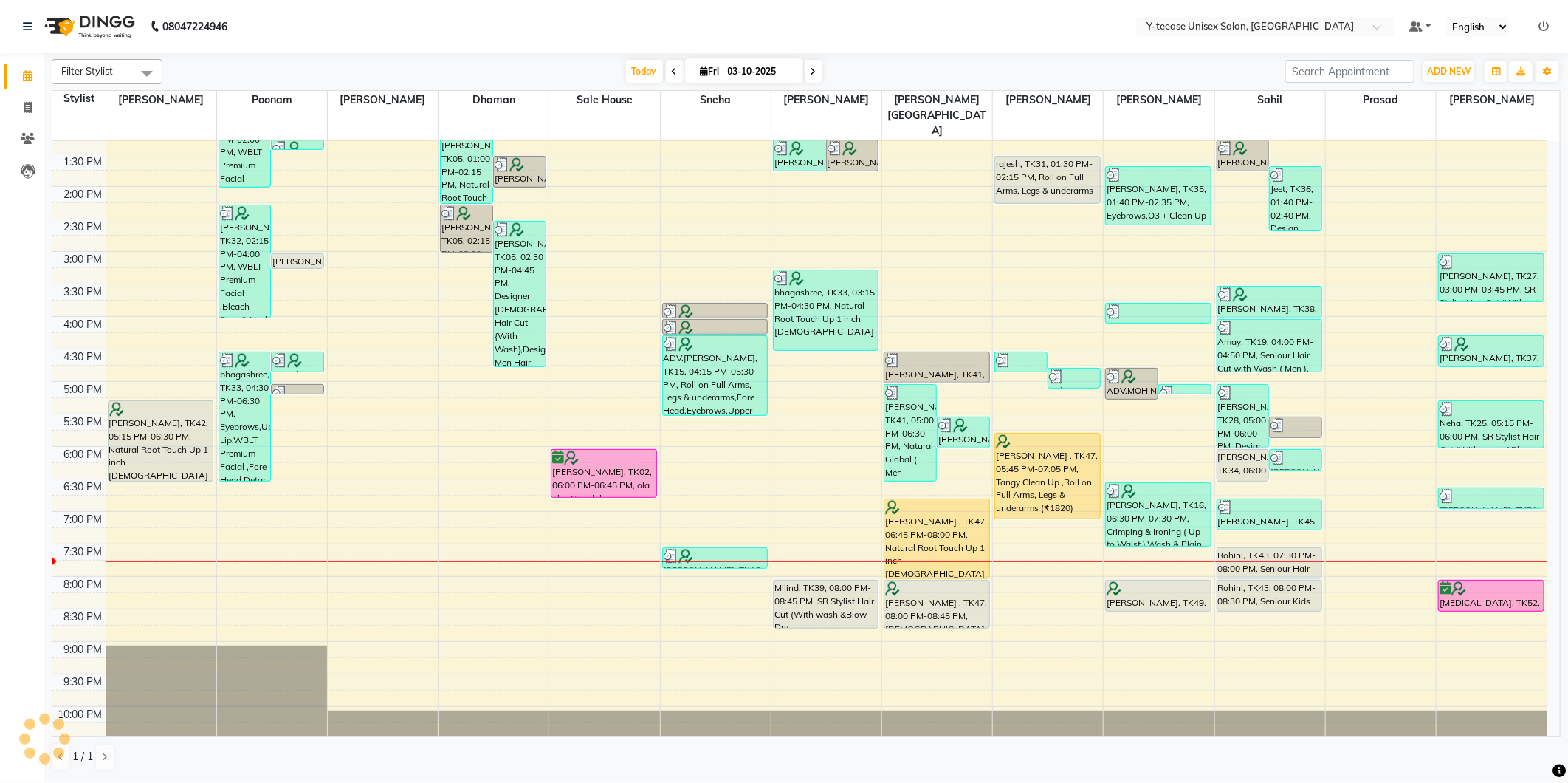
scroll to position [352, 0]
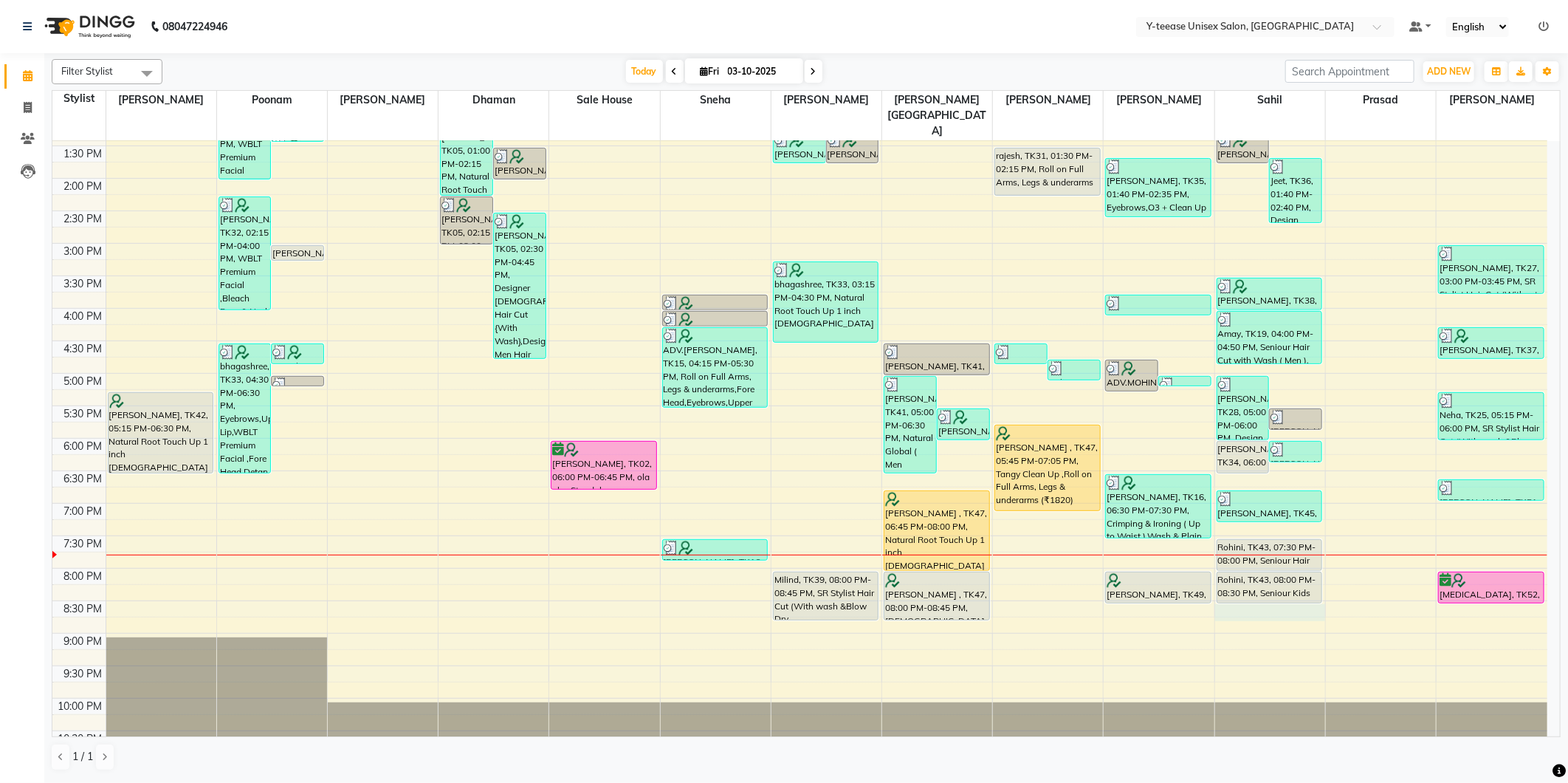
click at [1275, 582] on div "8:00 AM 8:30 AM 9:00 AM 9:30 AM 10:00 AM 10:30 AM 11:00 AM 11:30 AM 12:00 PM 12…" at bounding box center [800, 275] width 1495 height 974
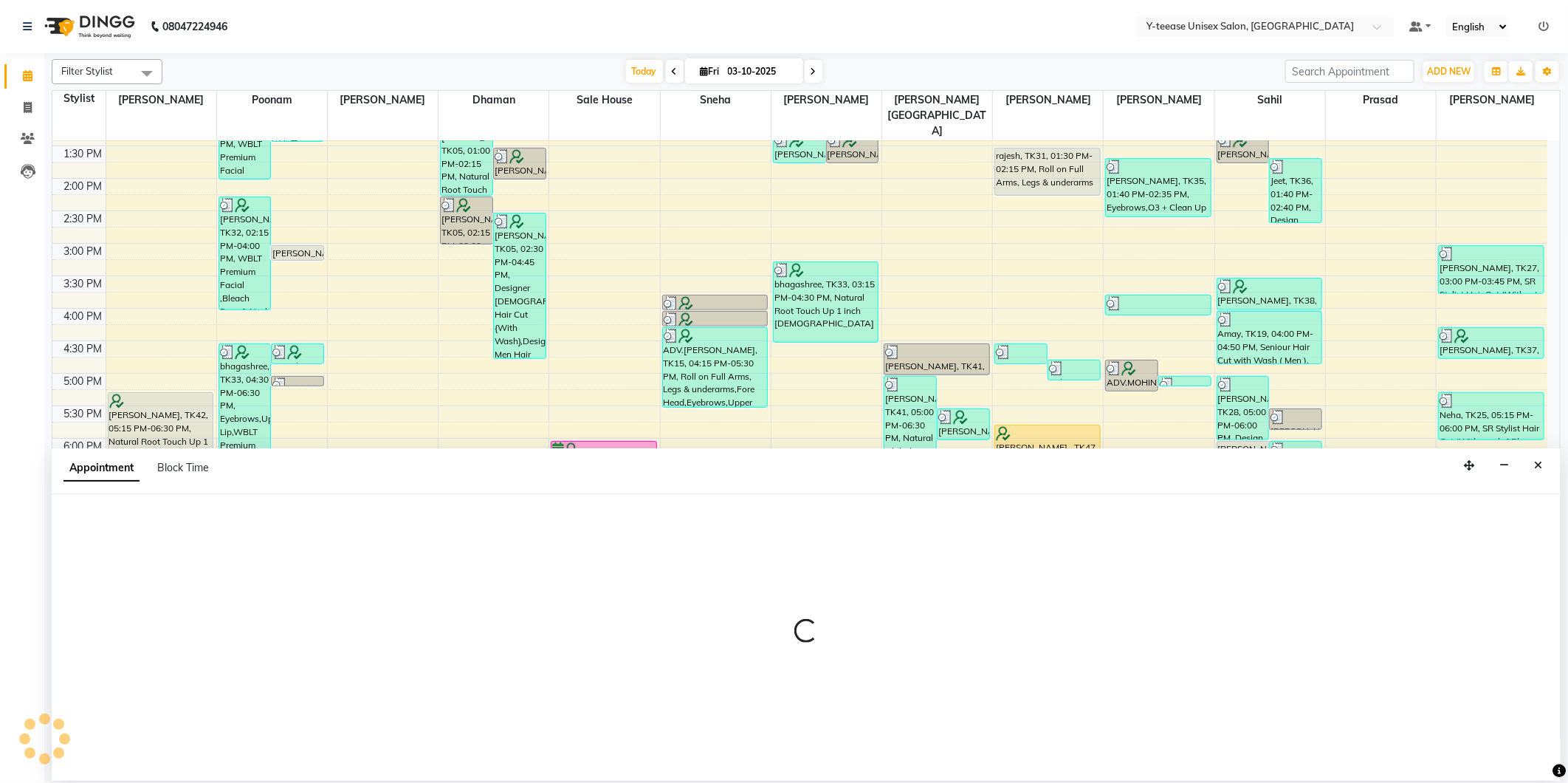
select select "88015"
select select "tentative"
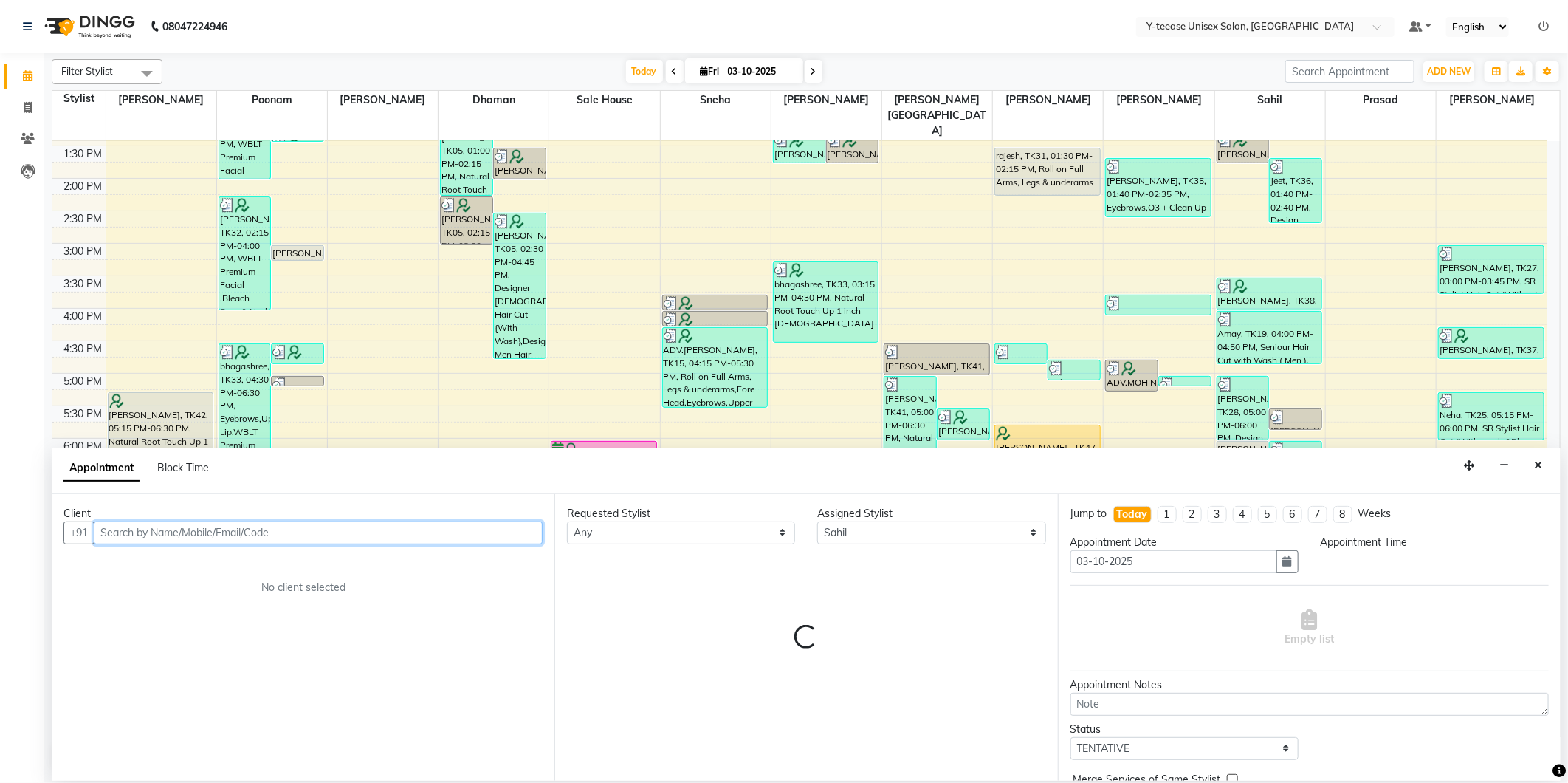
select select "1230"
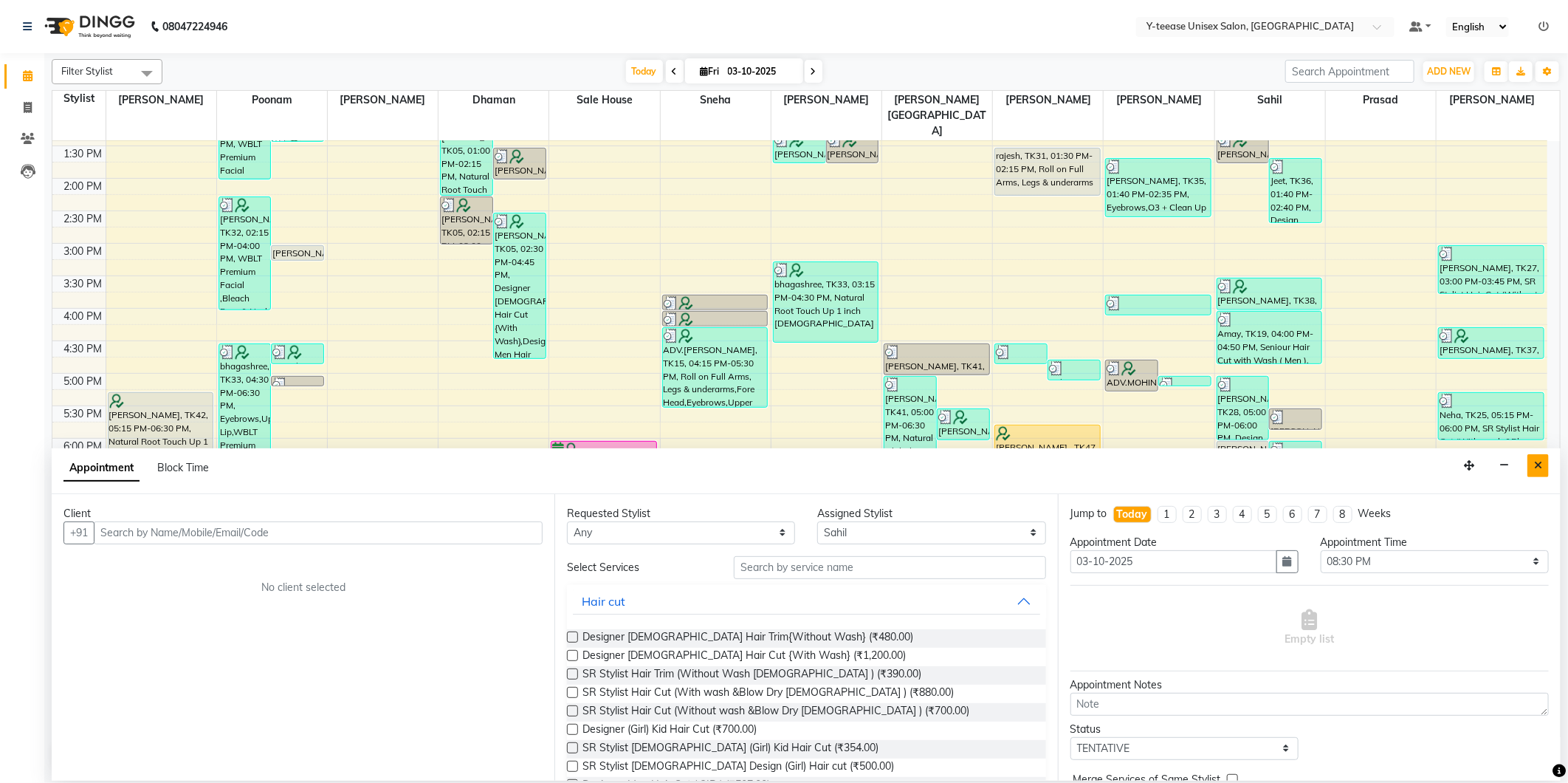
click at [1547, 471] on button "Close" at bounding box center [1538, 465] width 21 height 23
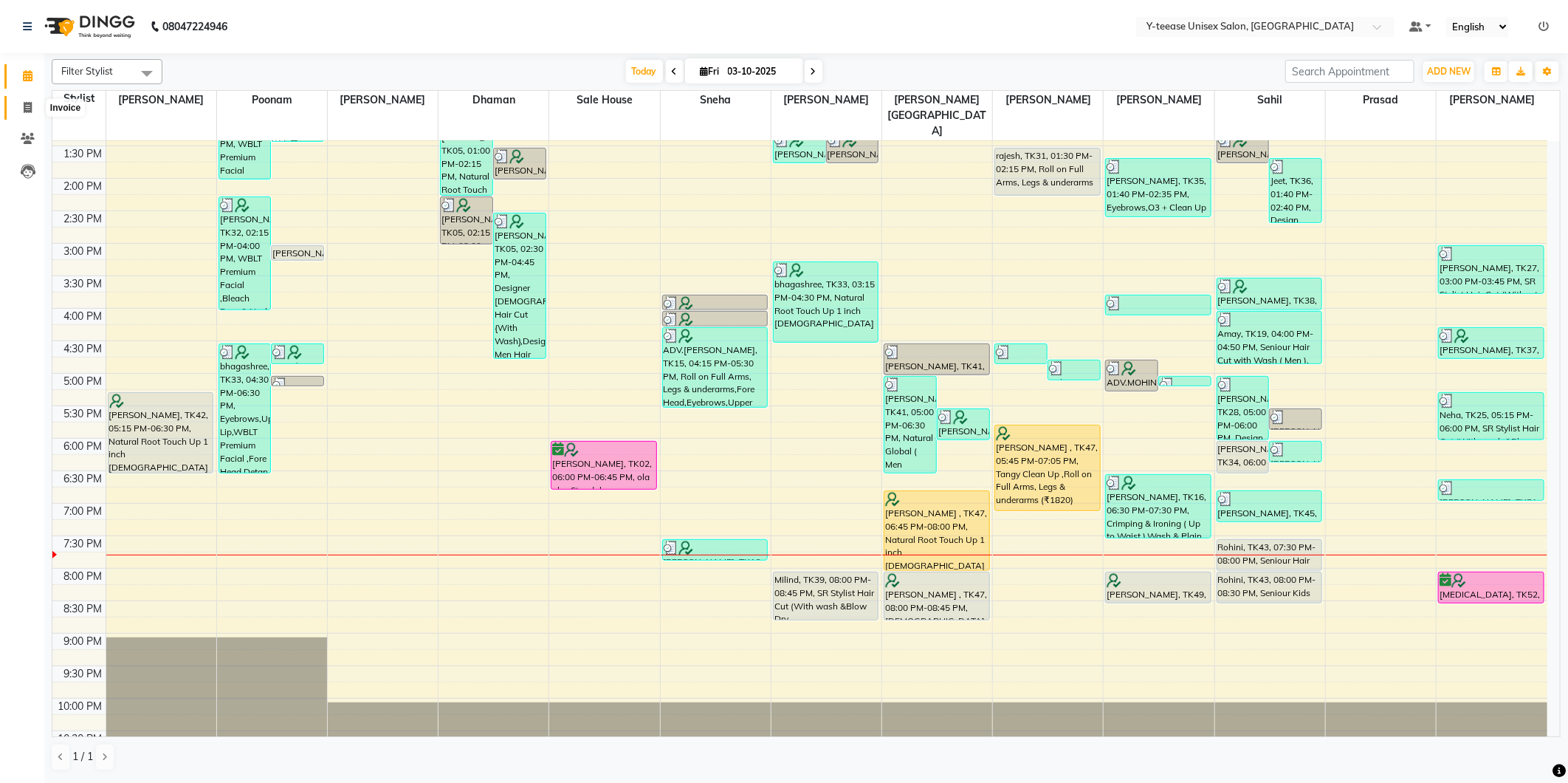
click at [18, 113] on span at bounding box center [28, 108] width 26 height 17
select select "service"
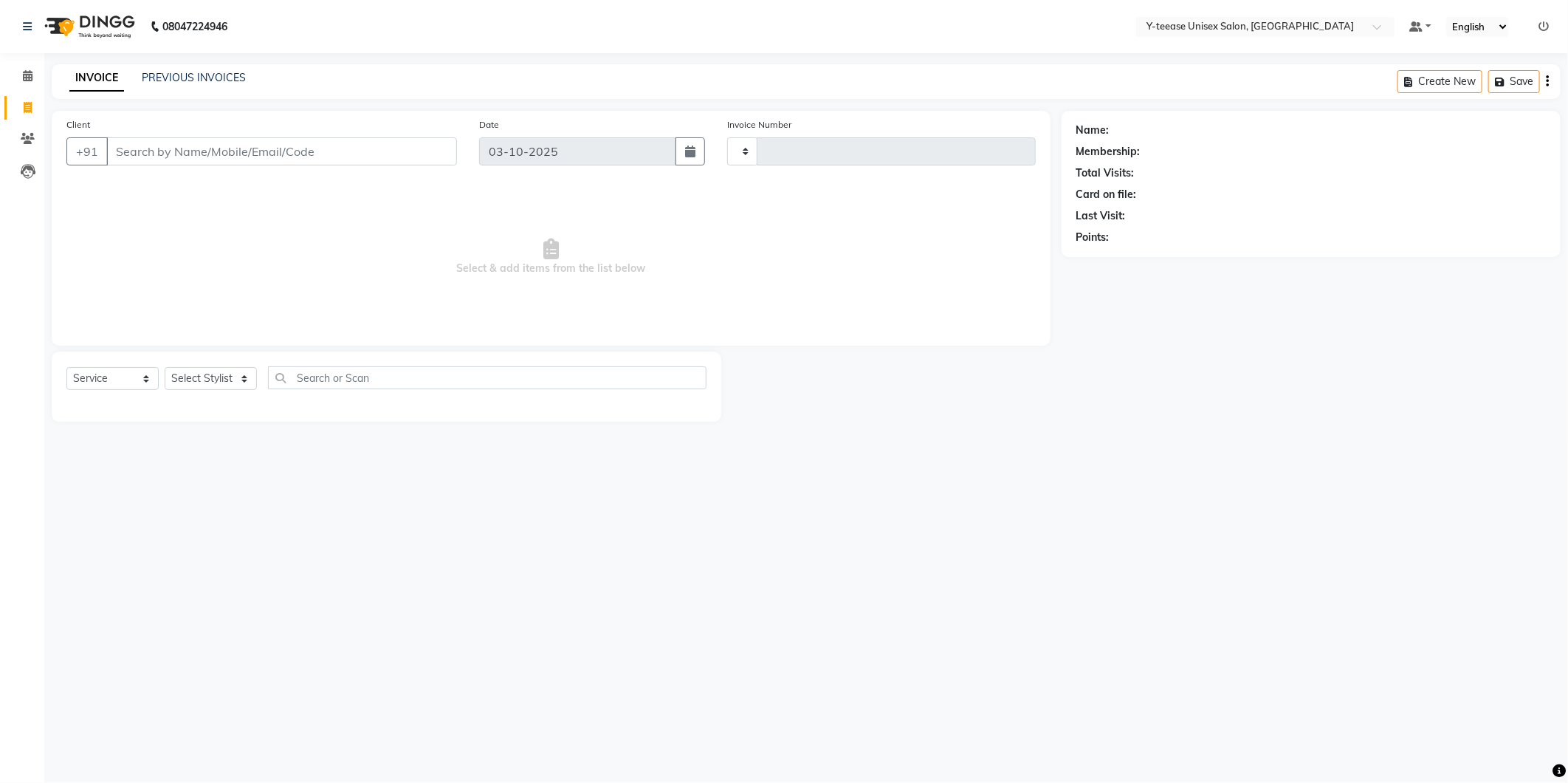
type input "8395"
select select "4"
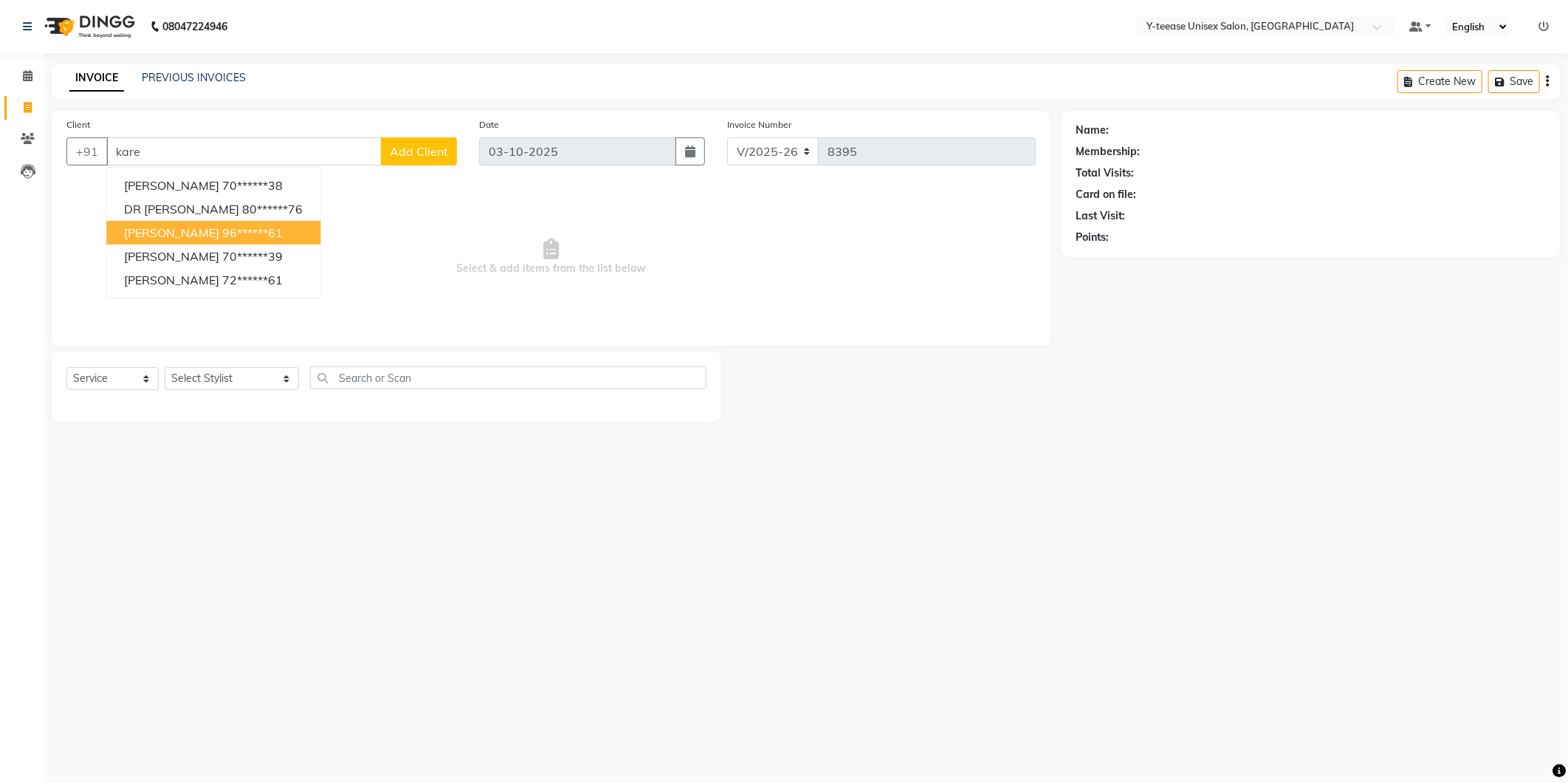
type input "kare"
drag, startPoint x: 407, startPoint y: 288, endPoint x: 399, endPoint y: 287, distance: 8.1
click at [407, 288] on span "Select & add items from the list below" at bounding box center [551, 257] width 969 height 148
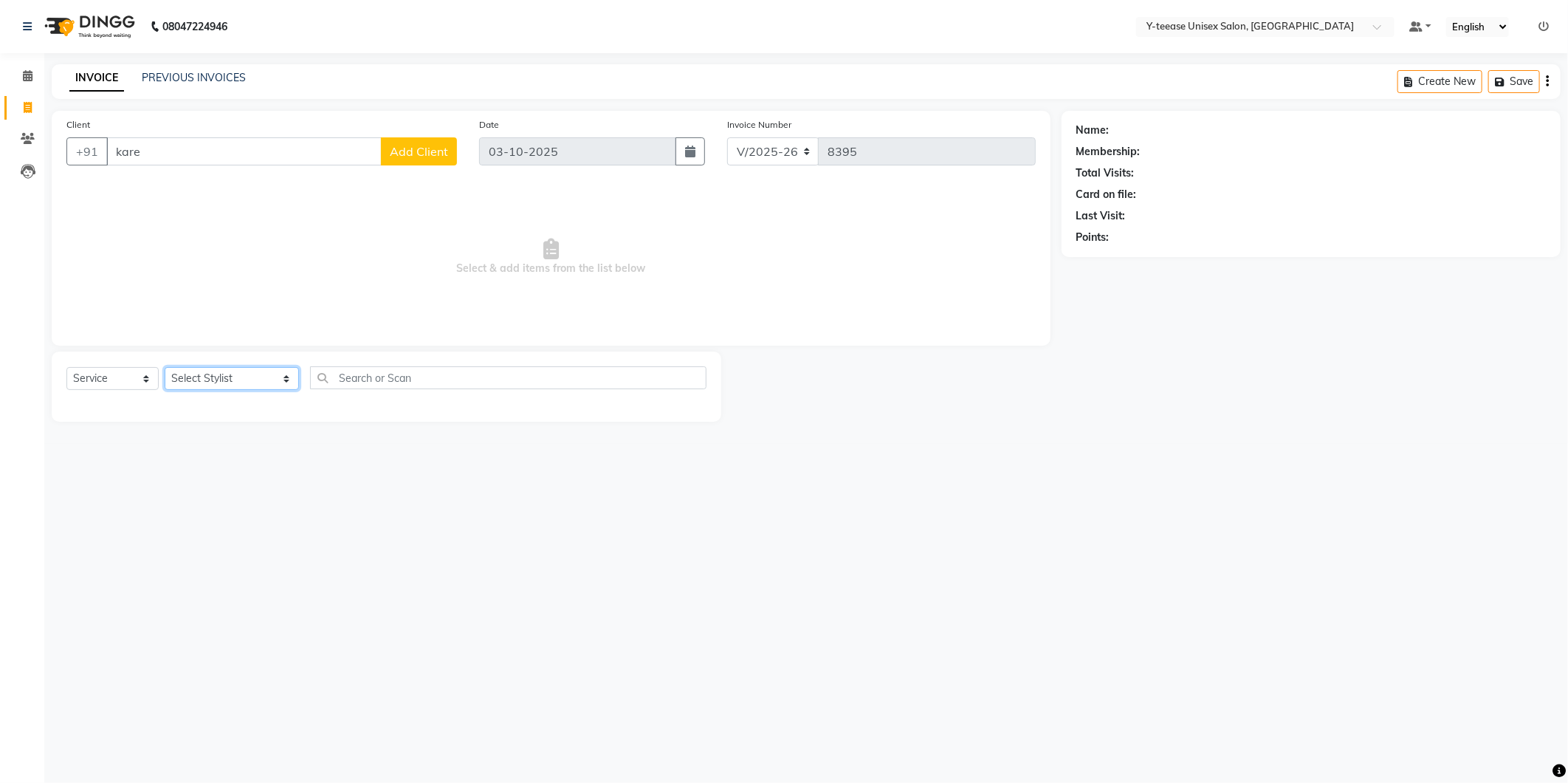
click at [219, 381] on select "Select Stylist [PERSON_NAME] [PERSON_NAME] nagar Manager Mosin [PERSON_NAME] [P…" at bounding box center [231, 378] width 134 height 23
select select "92975"
click at [164, 368] on select "Select Stylist [PERSON_NAME] [PERSON_NAME] nagar Manager Mosin [PERSON_NAME] [P…" at bounding box center [231, 378] width 134 height 23
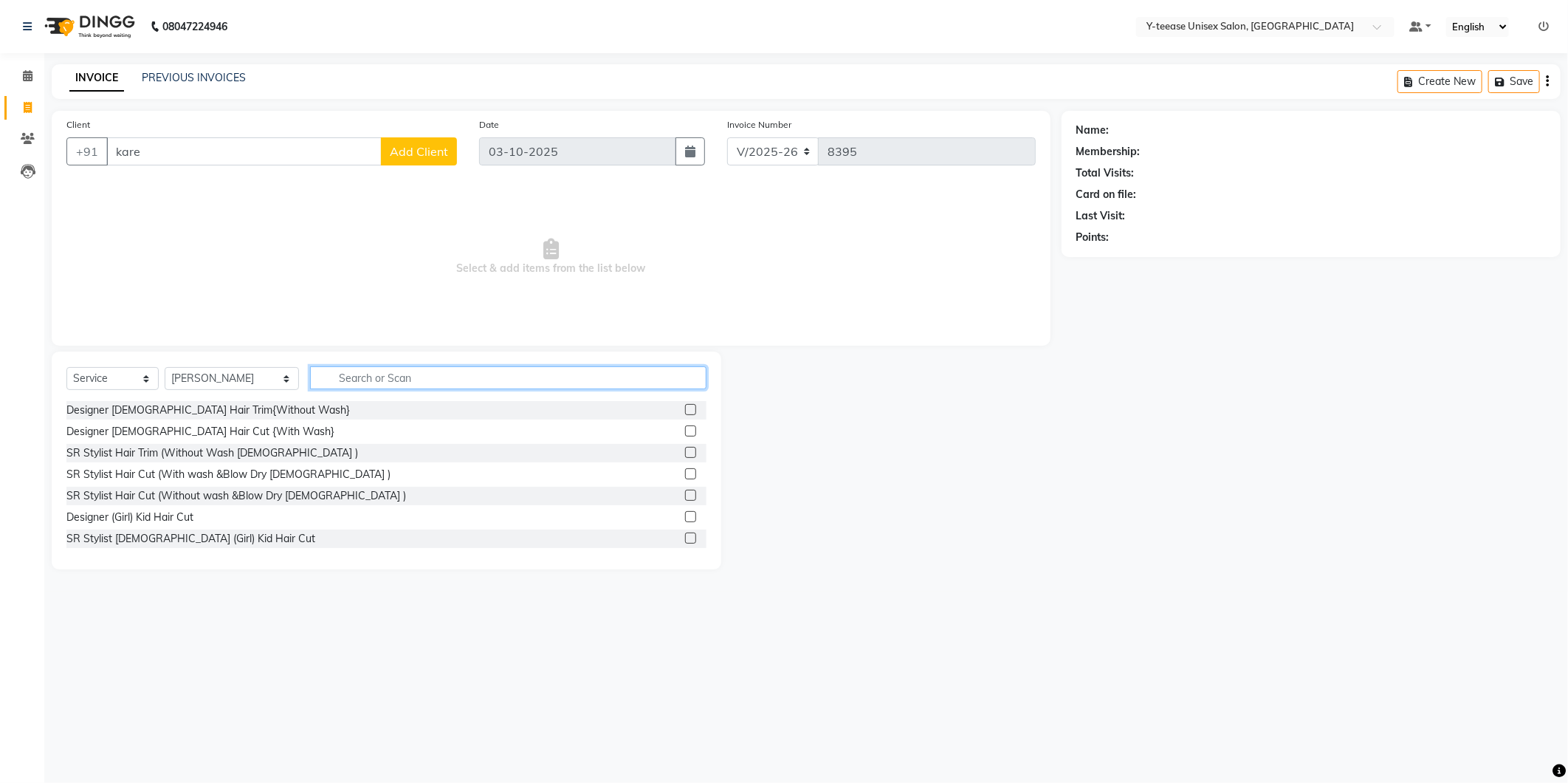
click at [340, 377] on input "text" at bounding box center [508, 377] width 396 height 23
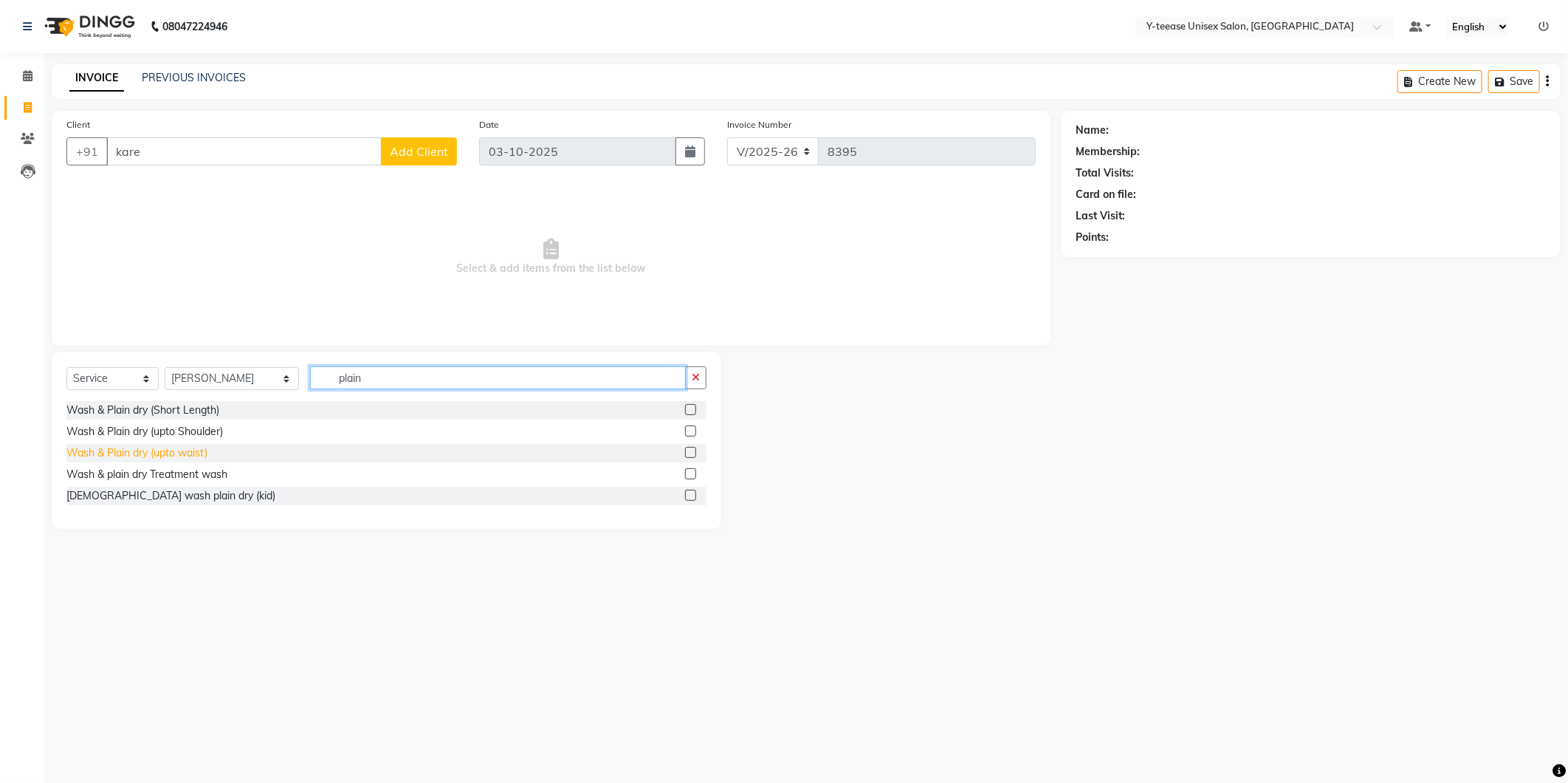
type input "plain"
click at [177, 448] on div "Wash & Plain dry (upto waist)" at bounding box center [137, 453] width 141 height 16
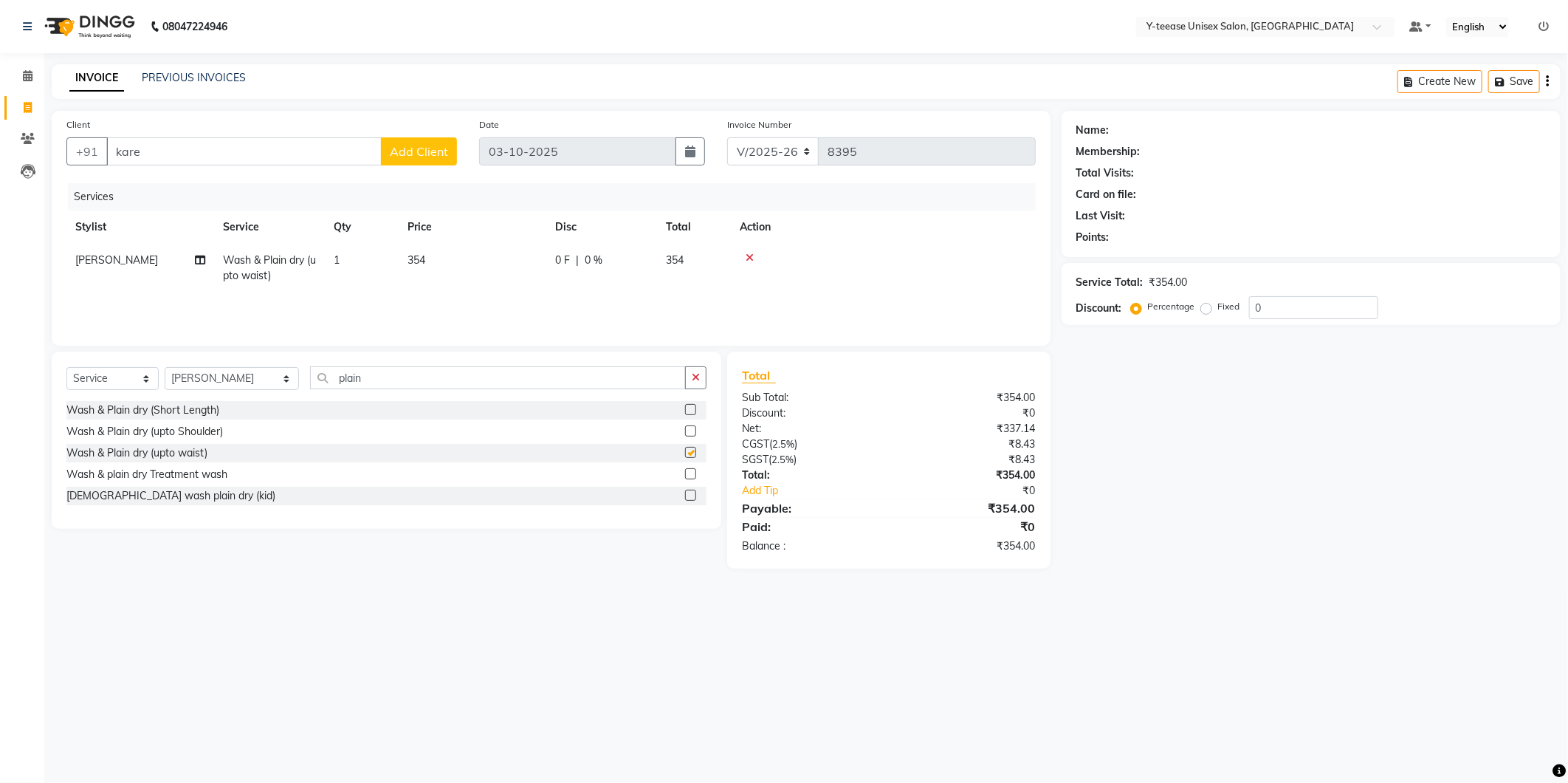
checkbox input "false"
click at [269, 153] on input "kare" at bounding box center [244, 152] width 275 height 28
click at [223, 186] on ngb-highlight "72******61" at bounding box center [253, 186] width 61 height 15
type input "72******61"
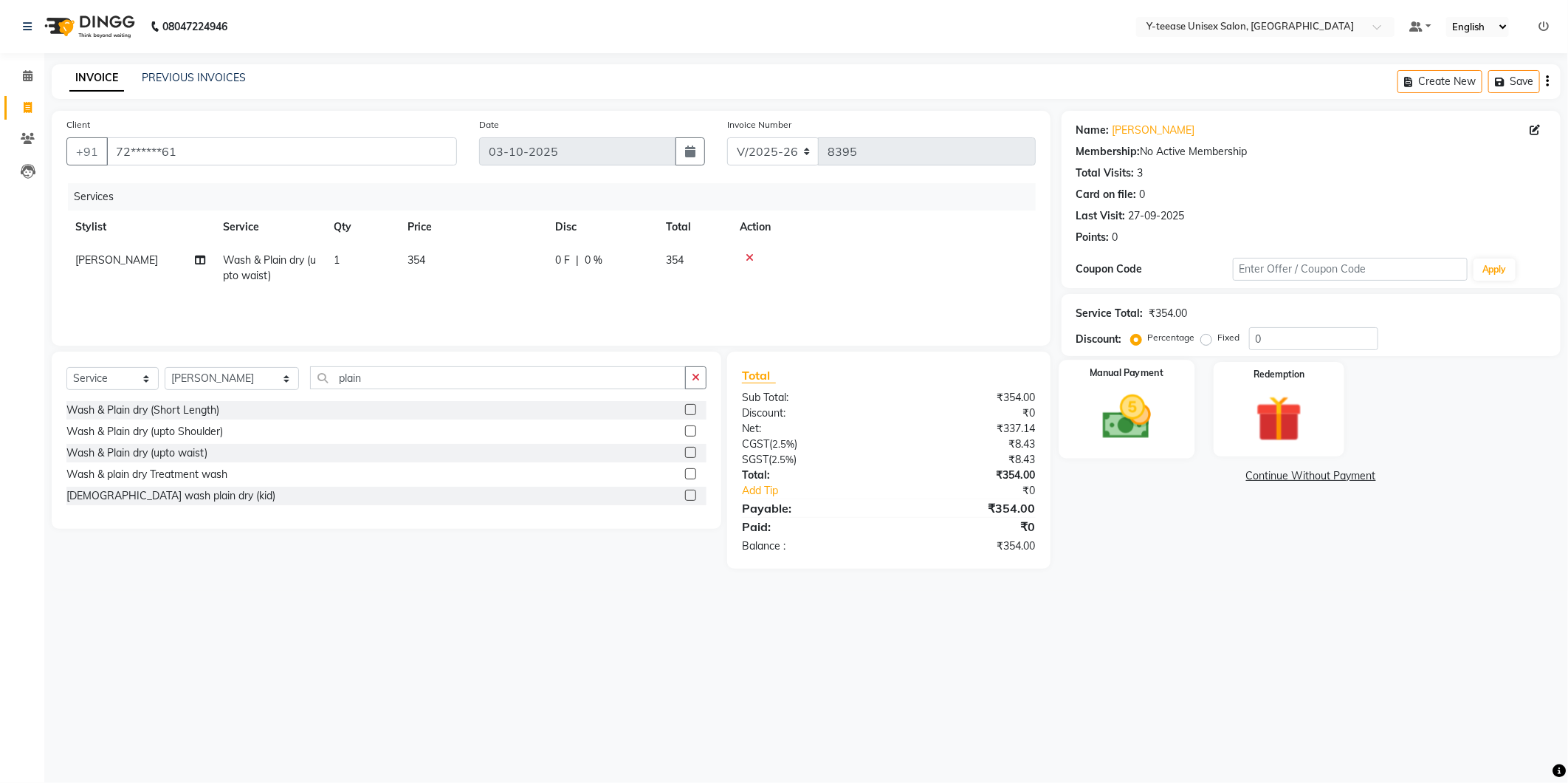
drag, startPoint x: 1143, startPoint y: 431, endPoint x: 1169, endPoint y: 430, distance: 26.0
click at [1142, 431] on img at bounding box center [1126, 417] width 79 height 56
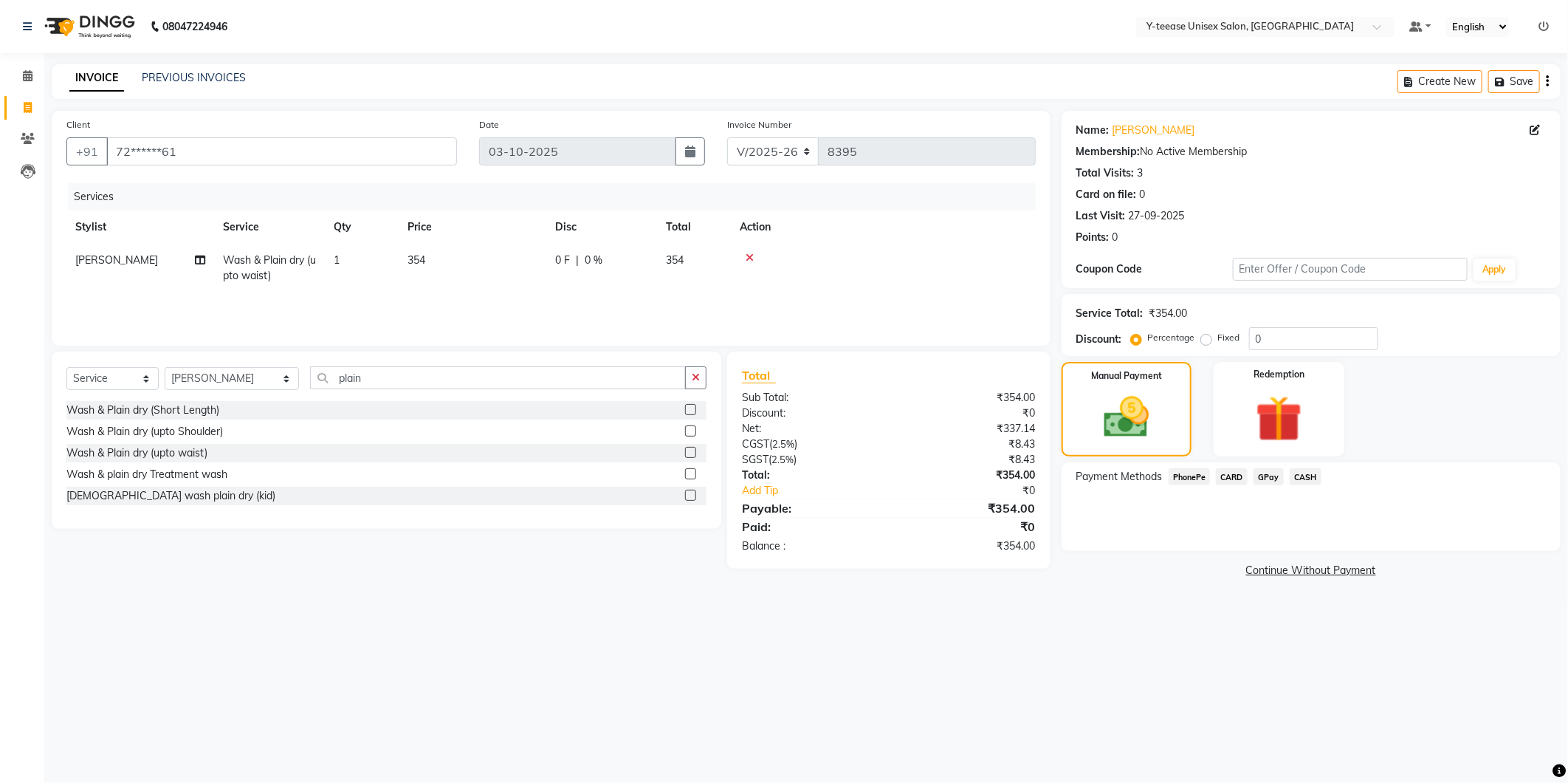
click at [1273, 471] on span "GPay" at bounding box center [1269, 477] width 30 height 17
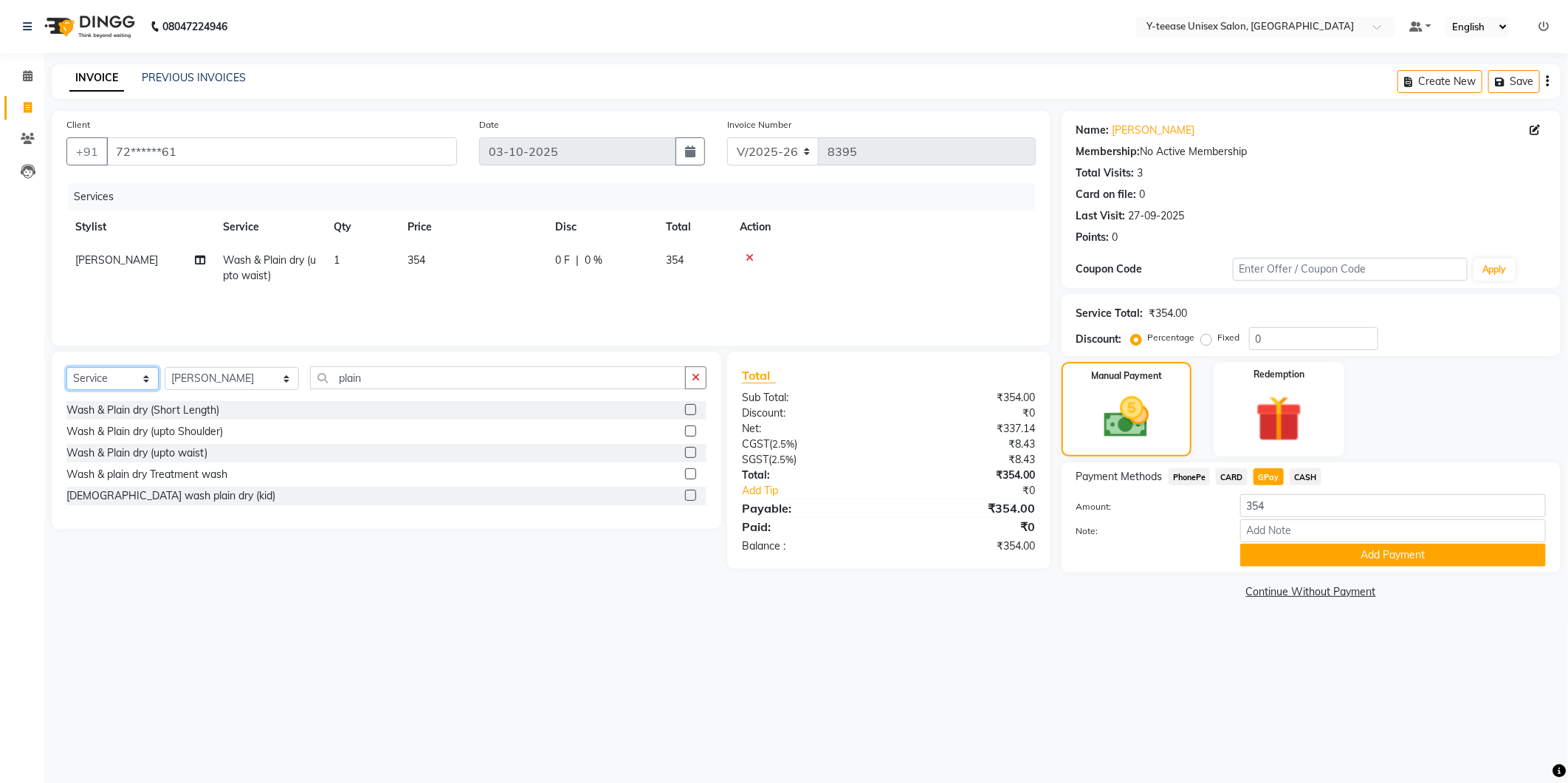
click at [115, 375] on select "Select Service Product Membership Package Voucher Prepaid Gift Card" at bounding box center [113, 378] width 92 height 23
click at [526, 275] on td "354" at bounding box center [472, 268] width 148 height 49
select select "92975"
click at [114, 379] on select "Select Service Product Membership Package Voucher Prepaid Gift Card" at bounding box center [113, 378] width 92 height 23
select select "membership"
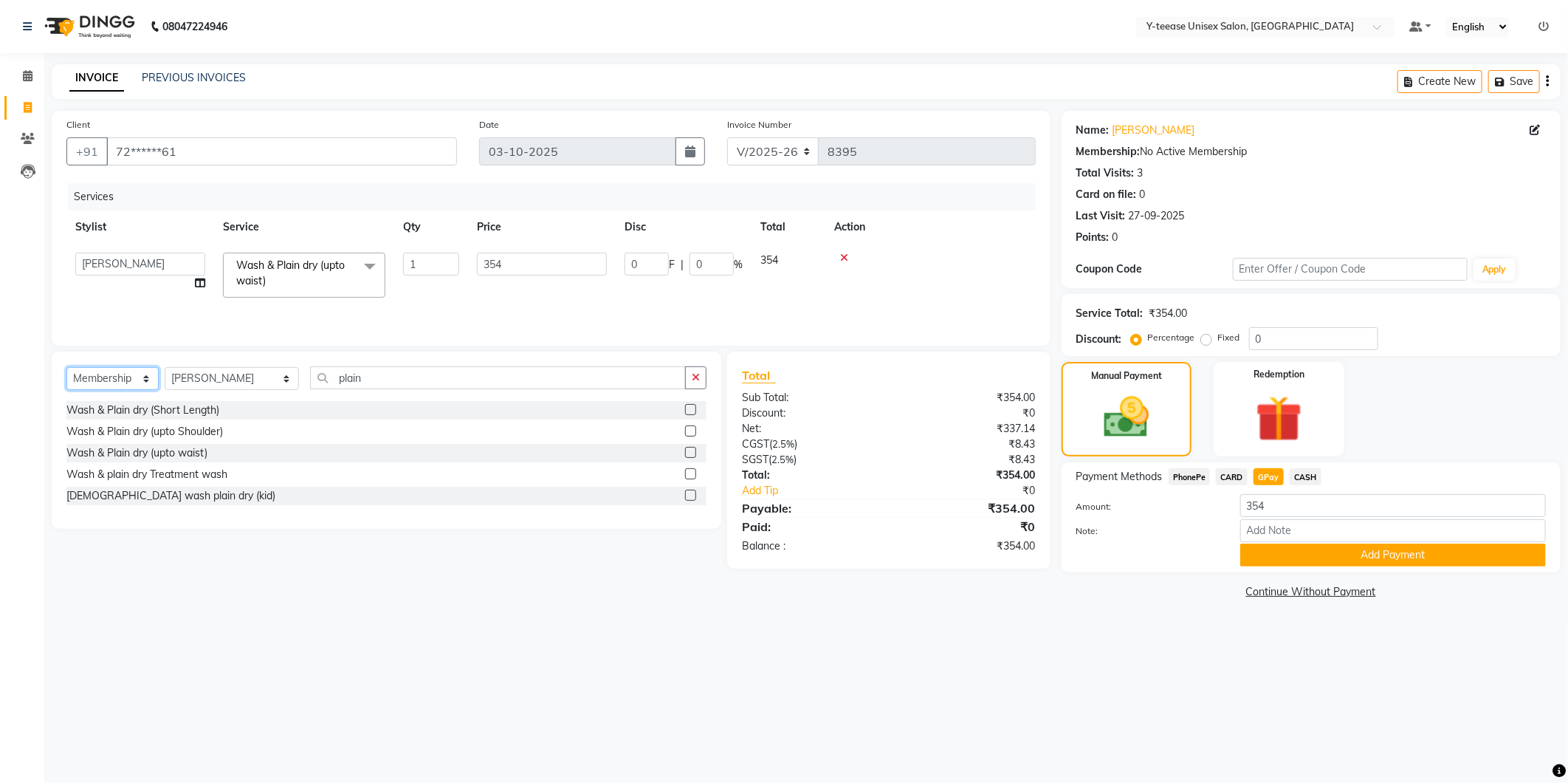
click at [67, 368] on select "Select Service Product Membership Package Voucher Prepaid Gift Card" at bounding box center [113, 378] width 92 height 23
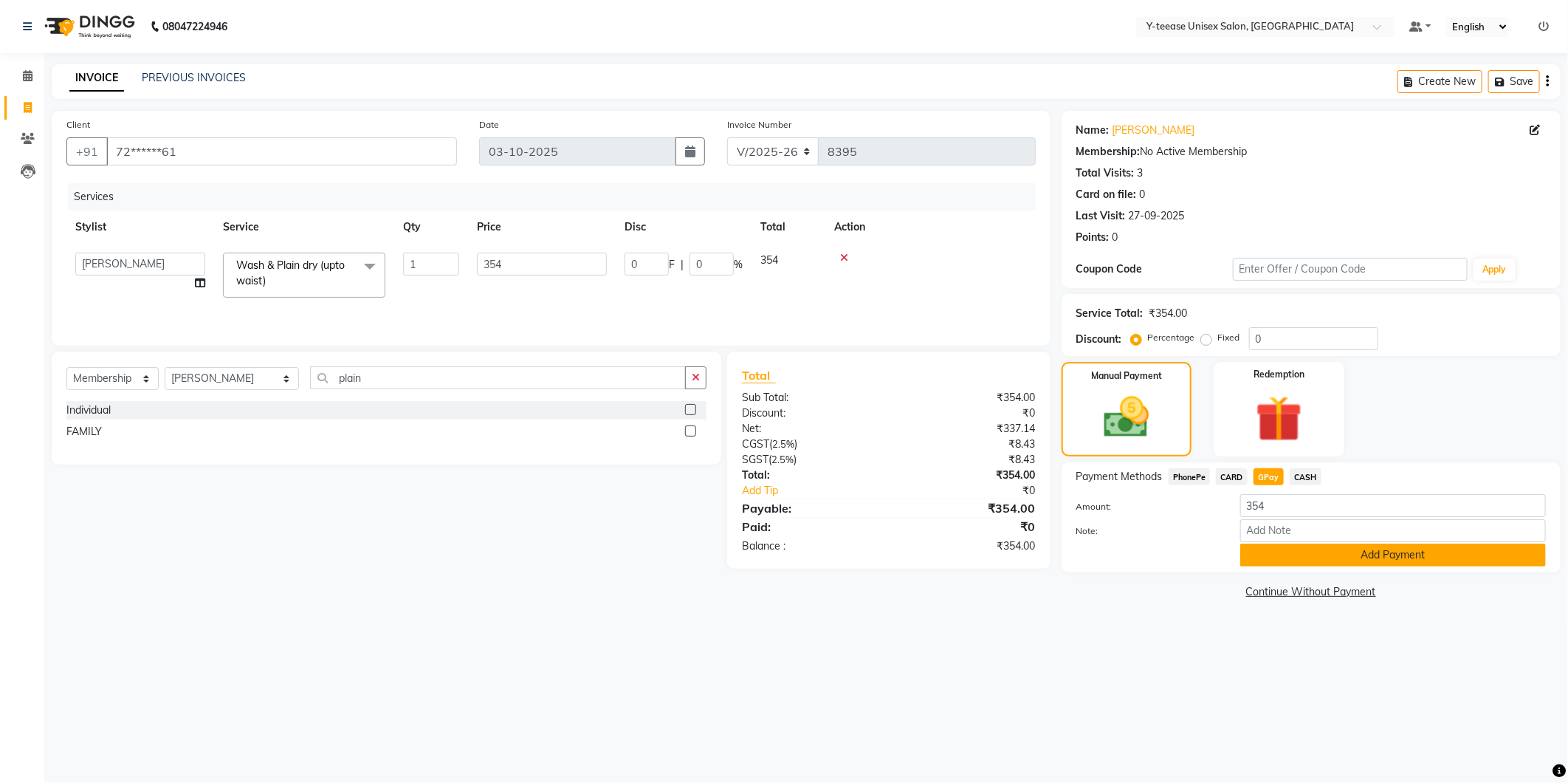
click at [1339, 555] on button "Add Payment" at bounding box center [1392, 555] width 306 height 23
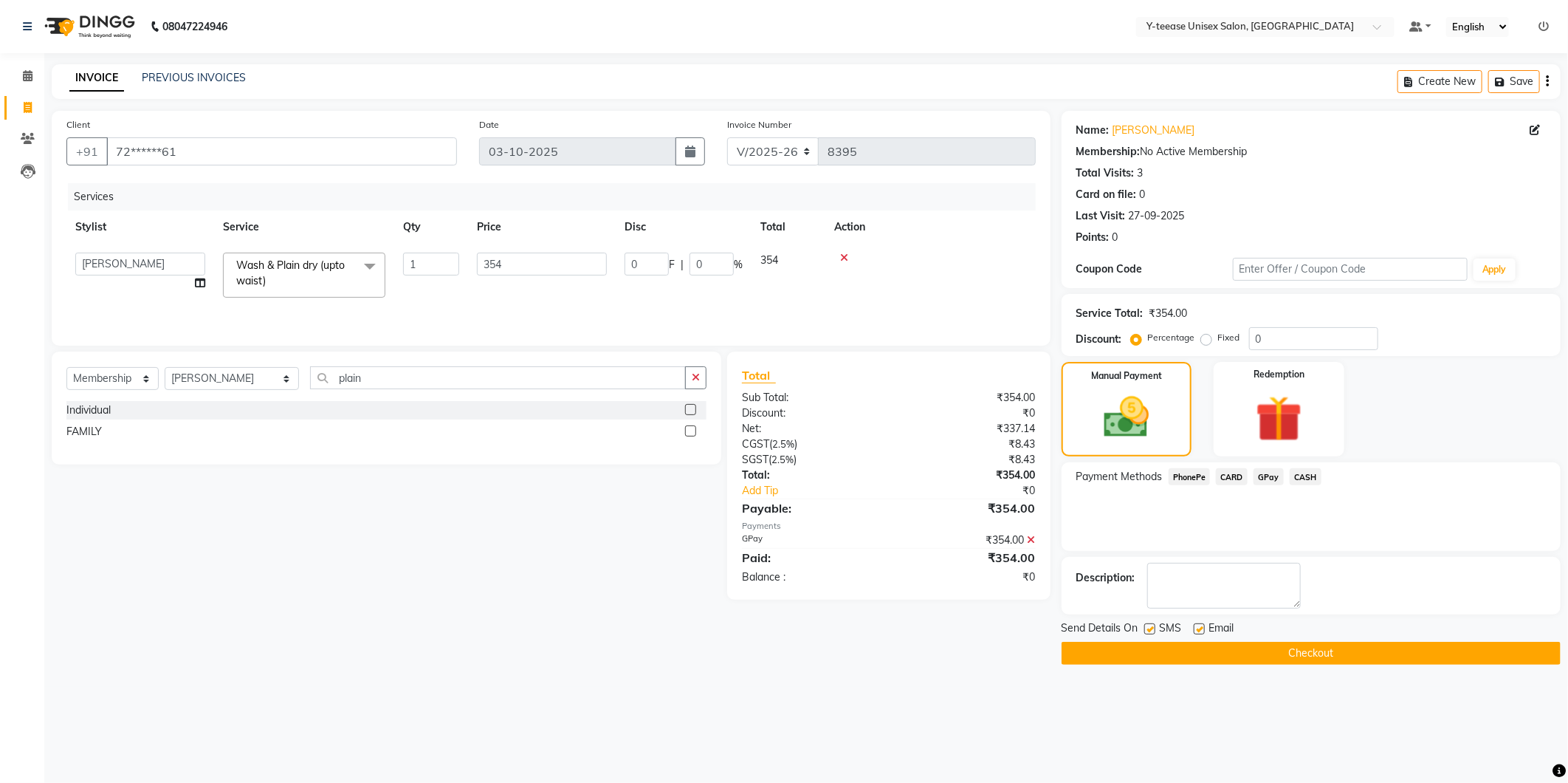
click at [1202, 660] on button "Checkout" at bounding box center [1311, 653] width 499 height 23
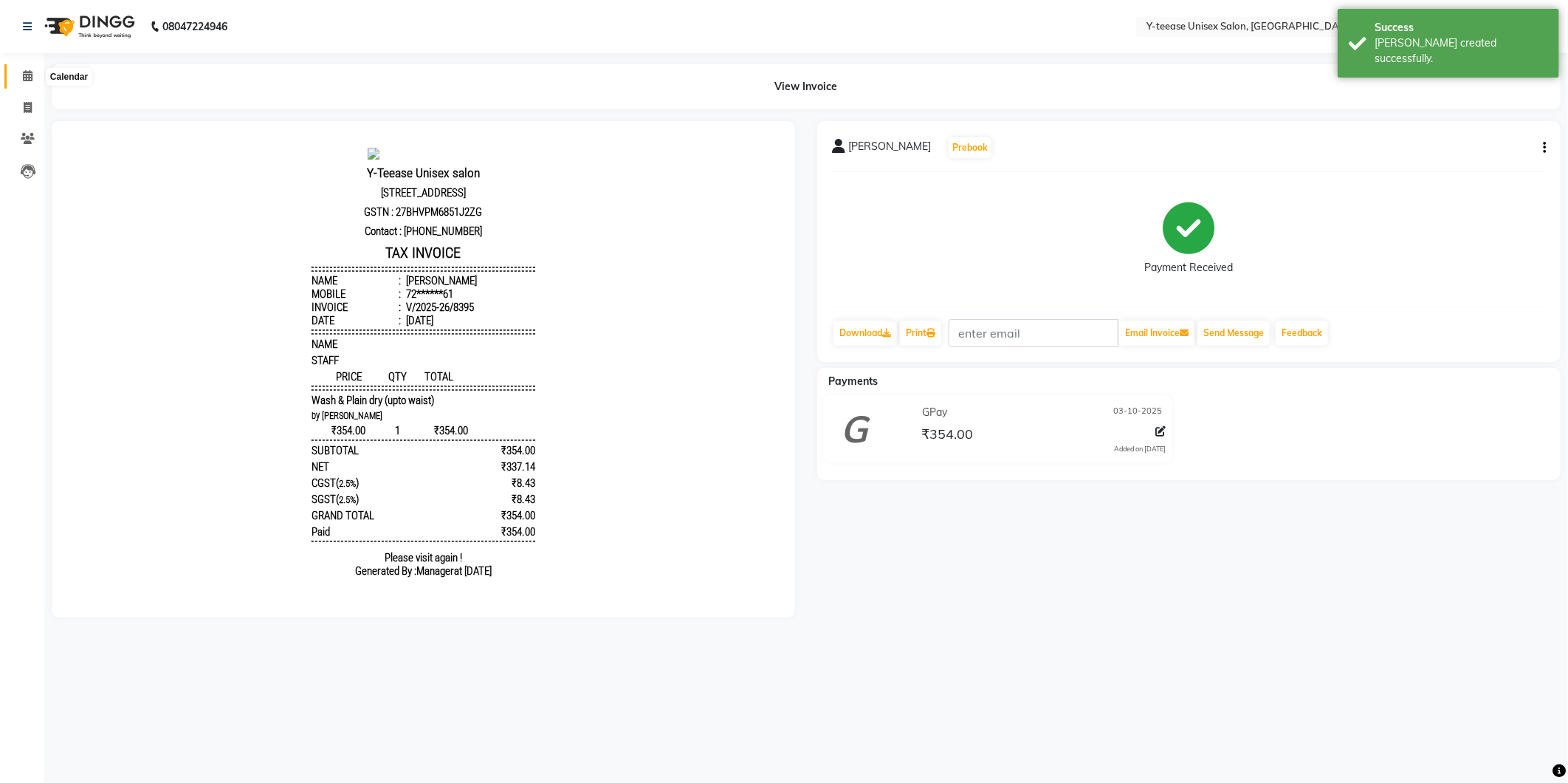
click at [17, 81] on span at bounding box center [28, 77] width 26 height 17
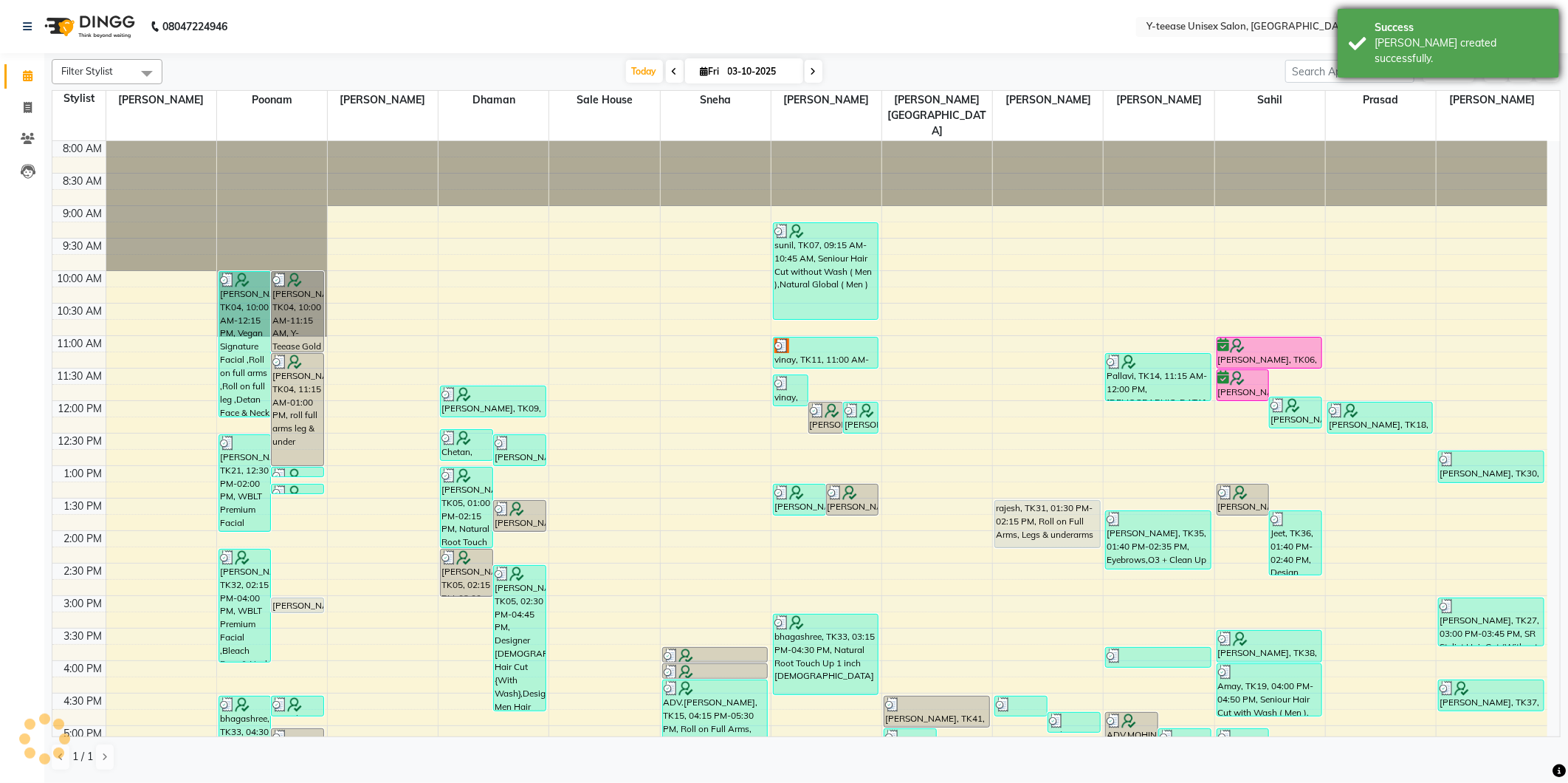
click at [1436, 44] on div "[PERSON_NAME] created successfully." at bounding box center [1462, 51] width 174 height 31
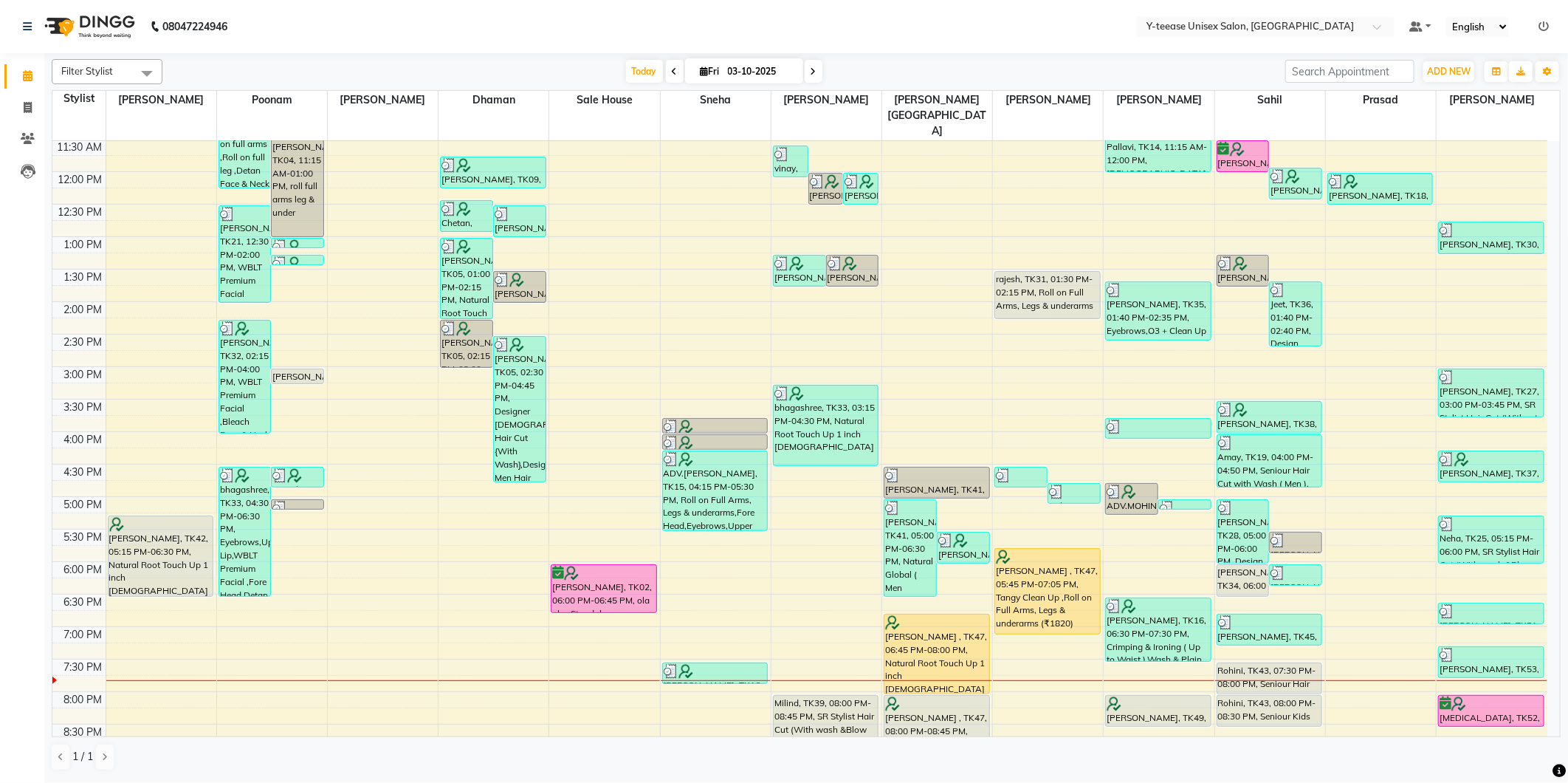
scroll to position [352, 0]
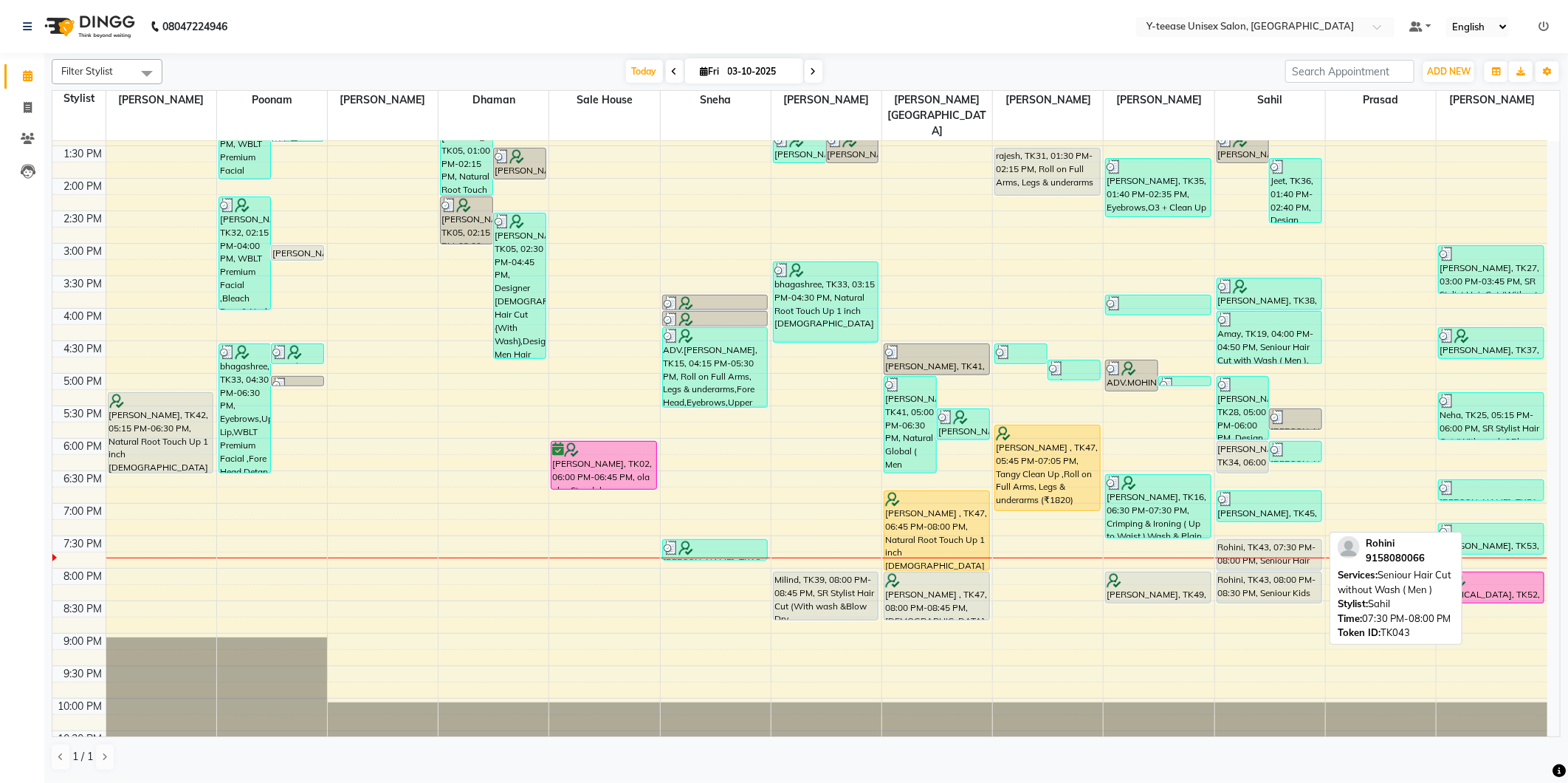
click at [1243, 540] on div "Rohini, TK43, 07:30 PM-08:00 PM, Seniour Hair Cut without Wash ( Men )" at bounding box center [1270, 555] width 104 height 31
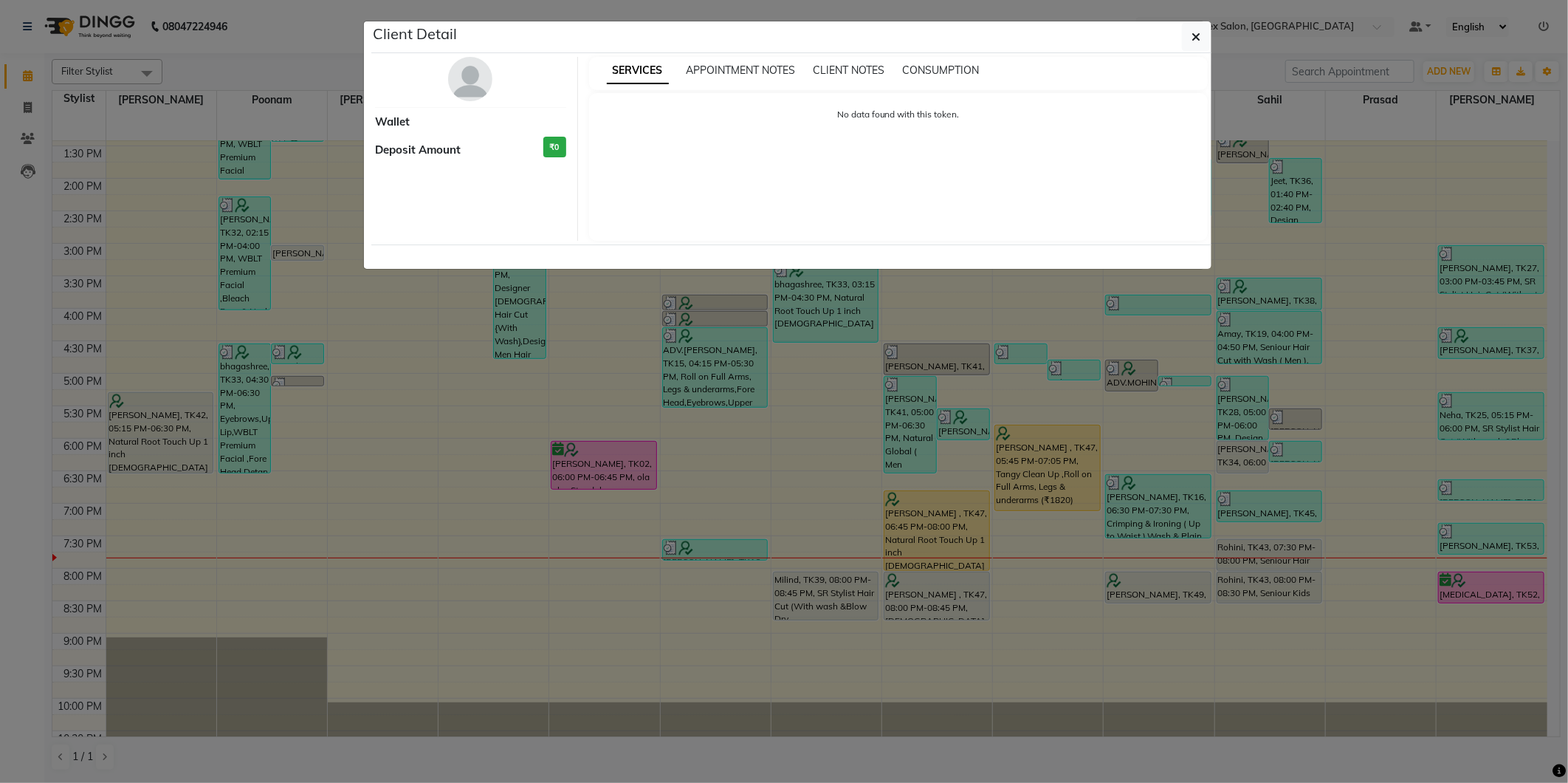
select select "7"
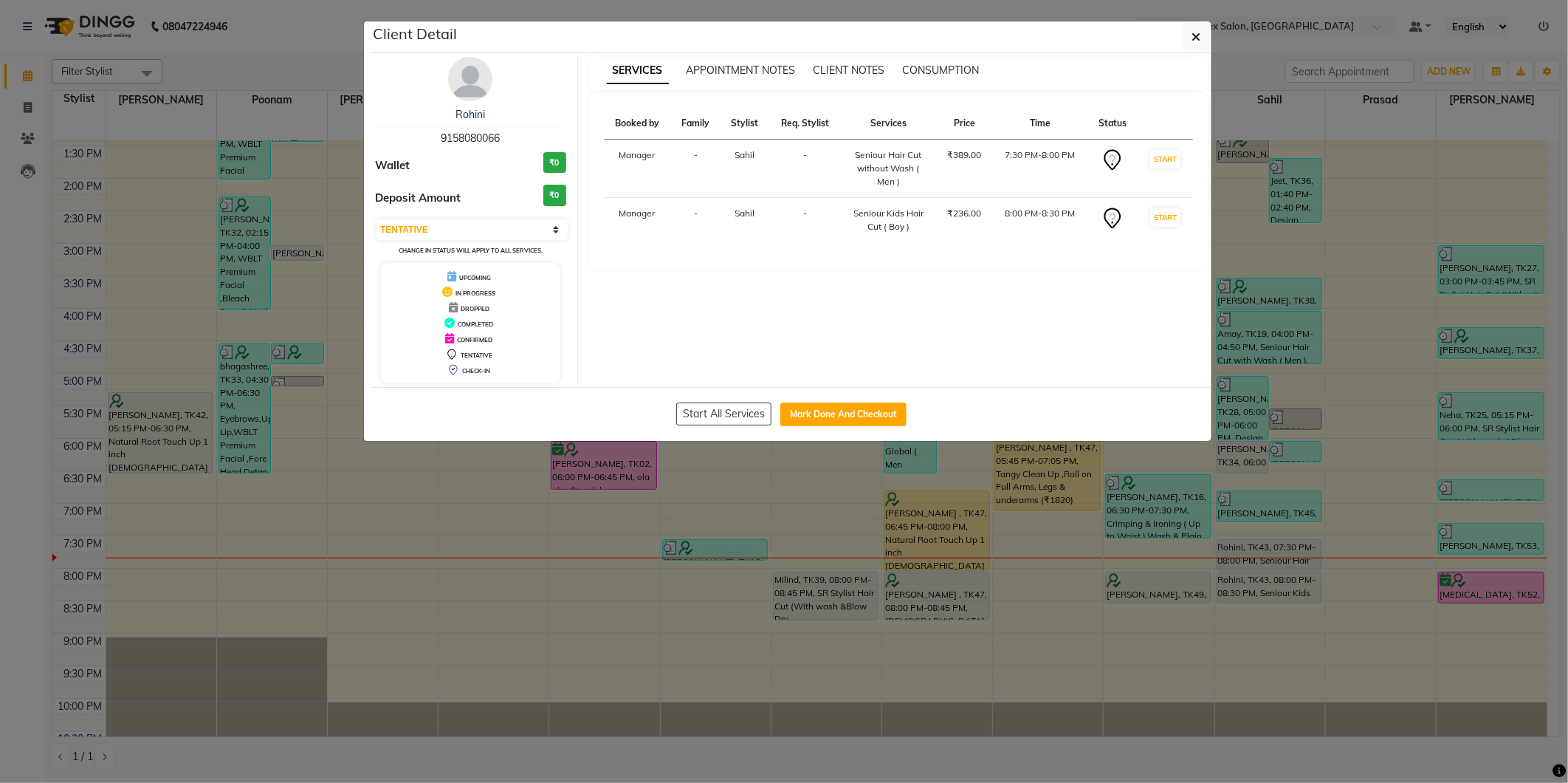
click at [481, 83] on img at bounding box center [470, 80] width 44 height 44
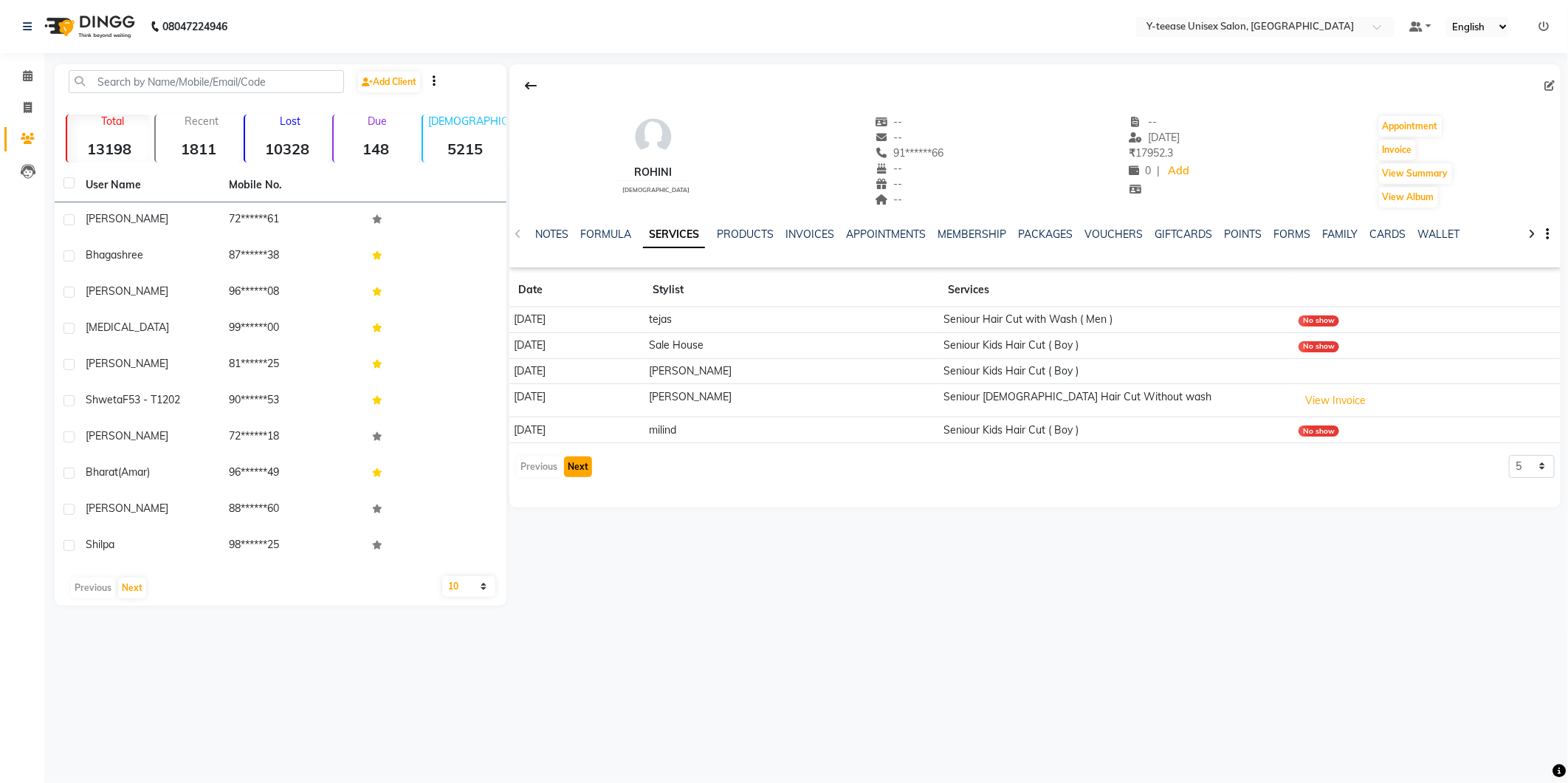
click at [583, 464] on button "Next" at bounding box center [577, 467] width 28 height 20
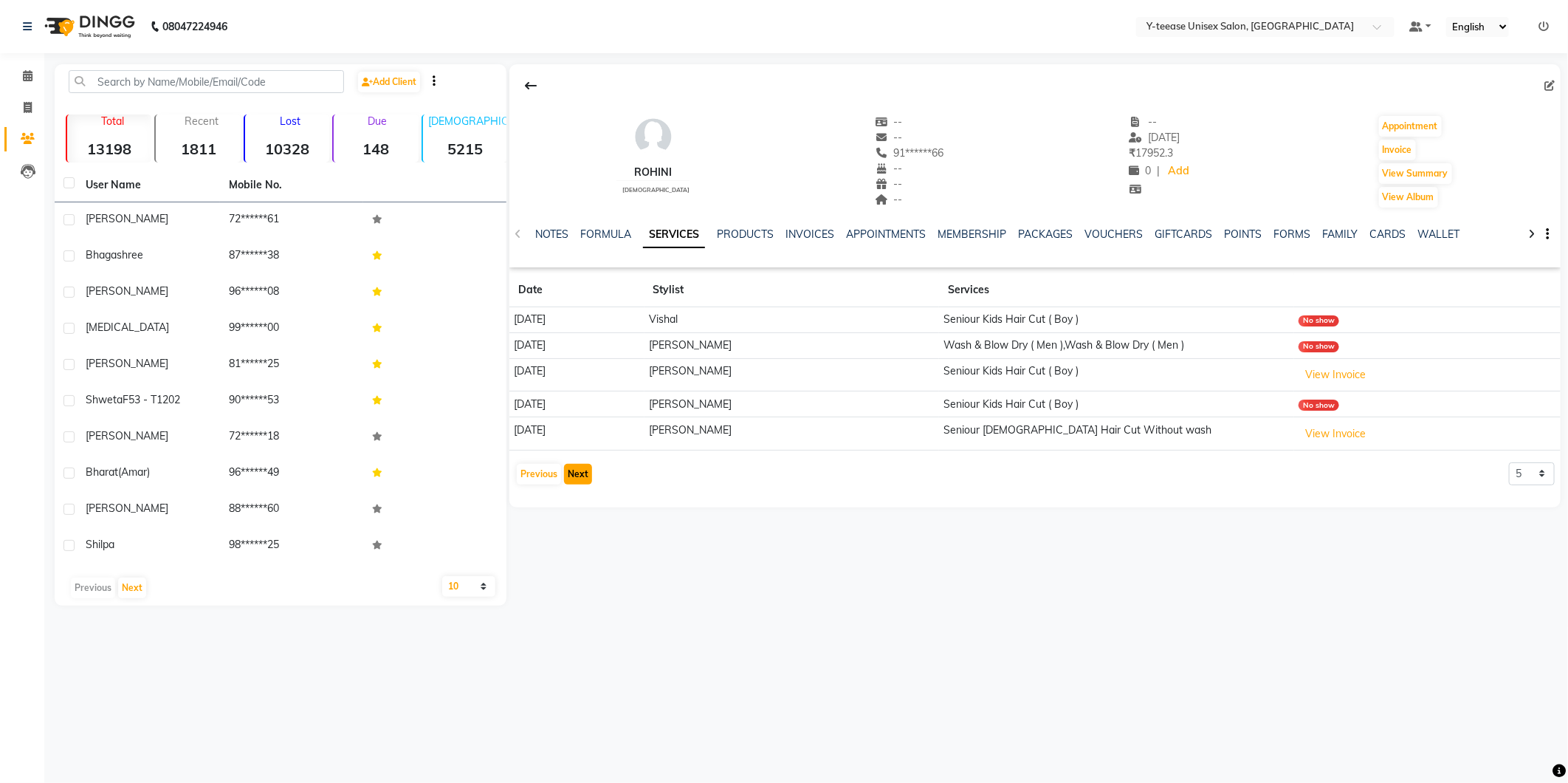
click at [583, 474] on button "Next" at bounding box center [577, 474] width 28 height 20
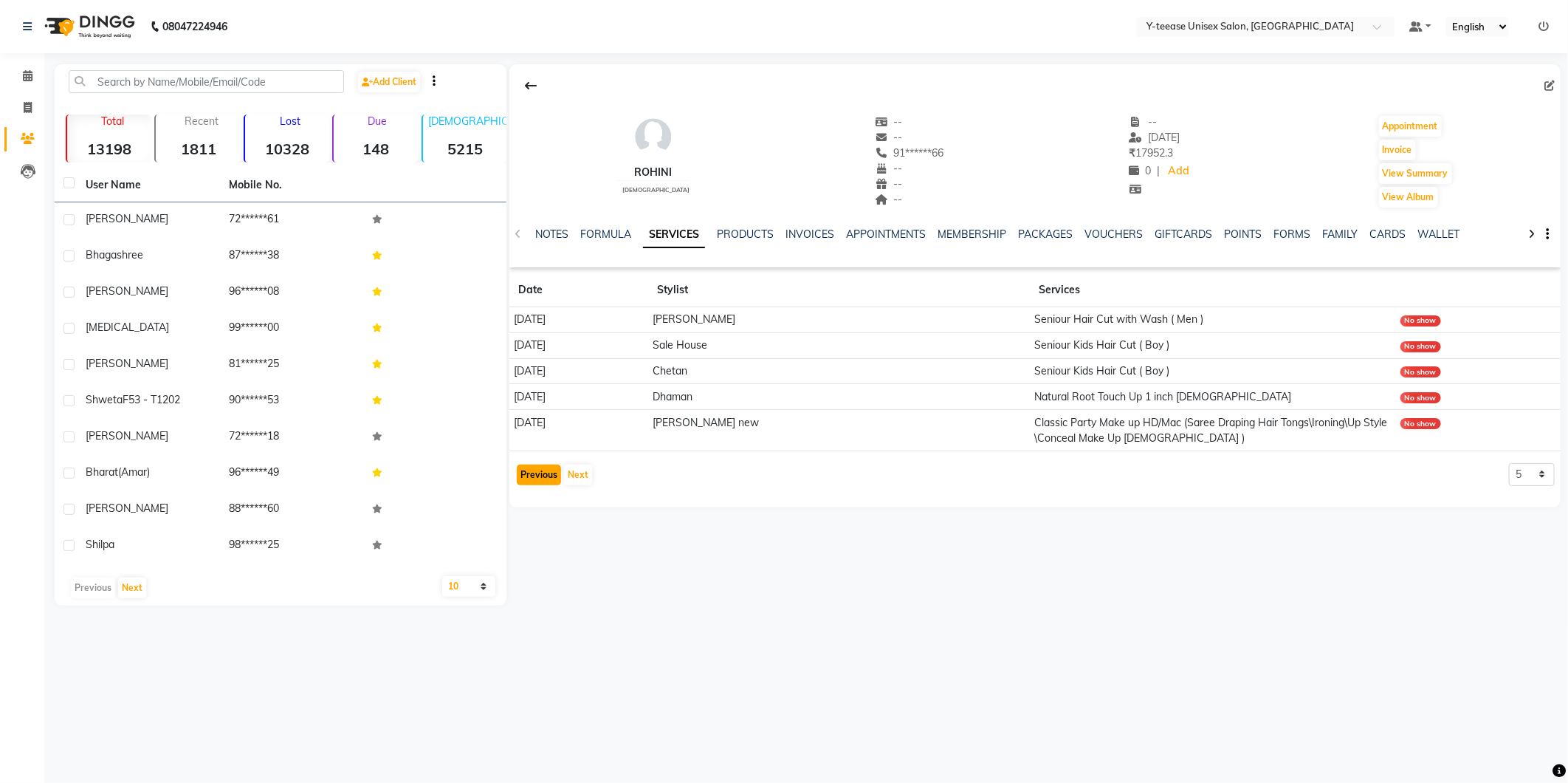
click at [531, 467] on button "Previous" at bounding box center [539, 475] width 44 height 20
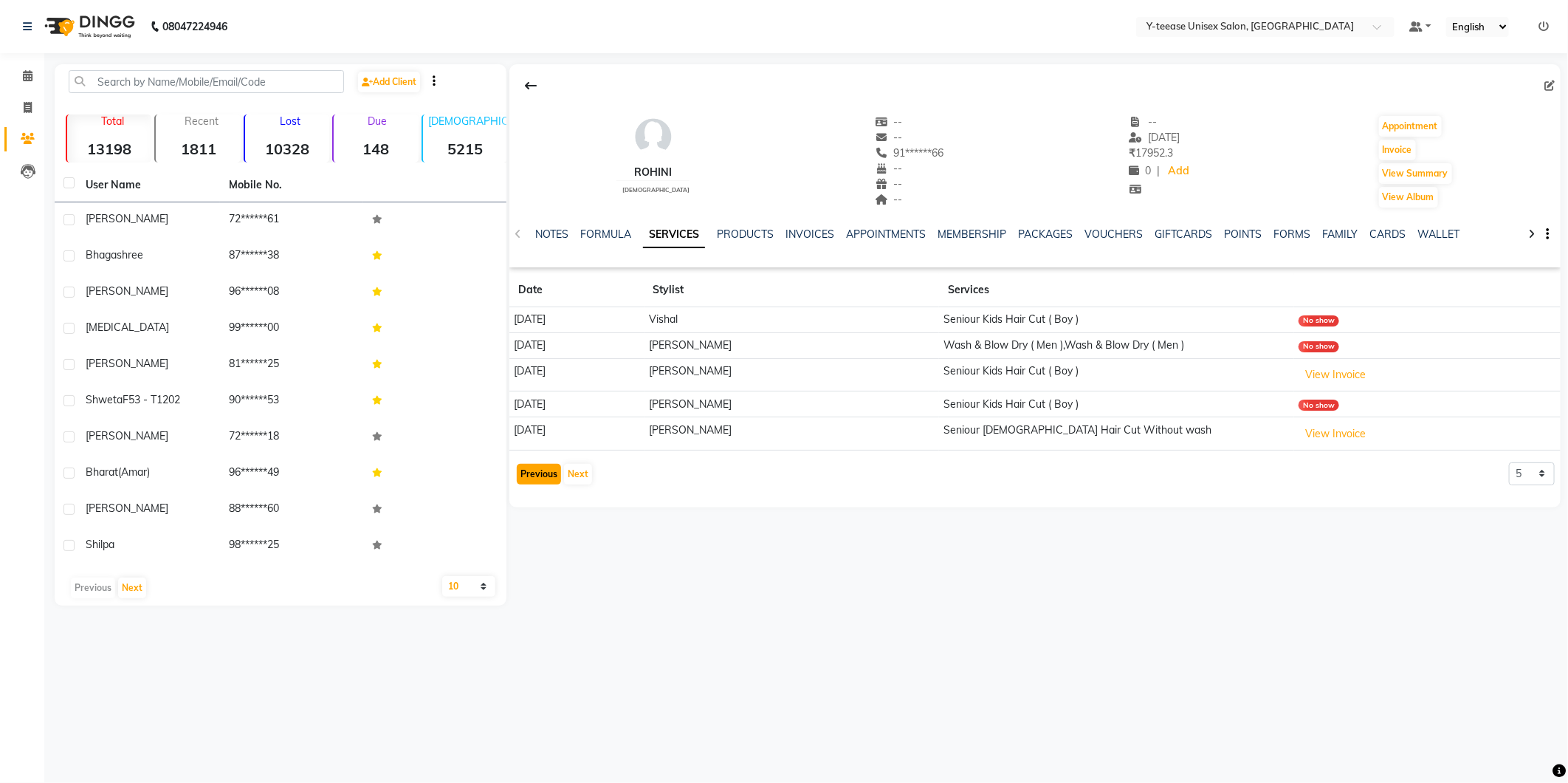
click at [533, 466] on button "Previous" at bounding box center [539, 474] width 44 height 20
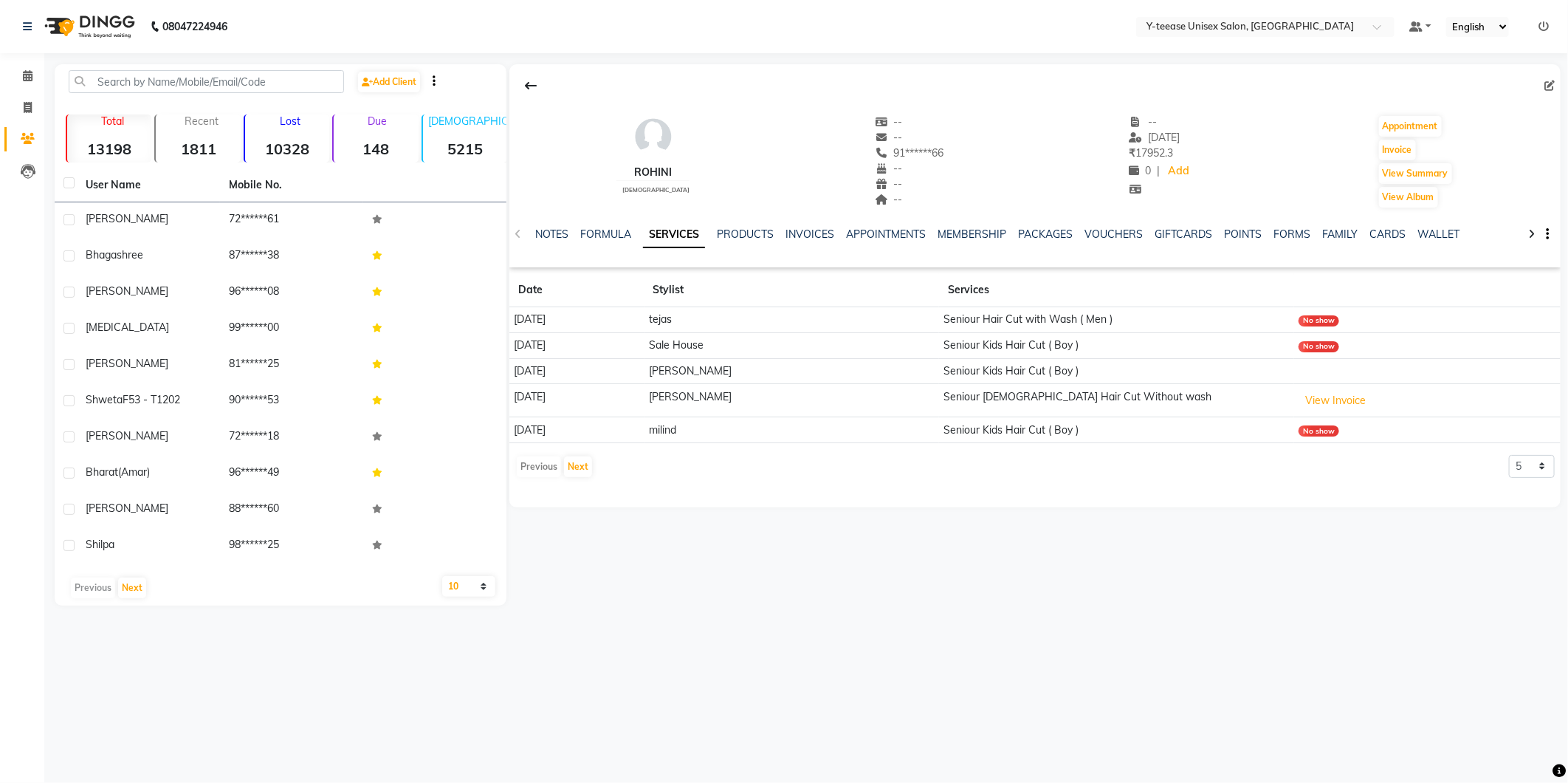
click at [533, 466] on div "Previous Next" at bounding box center [554, 467] width 79 height 24
click at [171, 85] on input "text" at bounding box center [206, 81] width 275 height 23
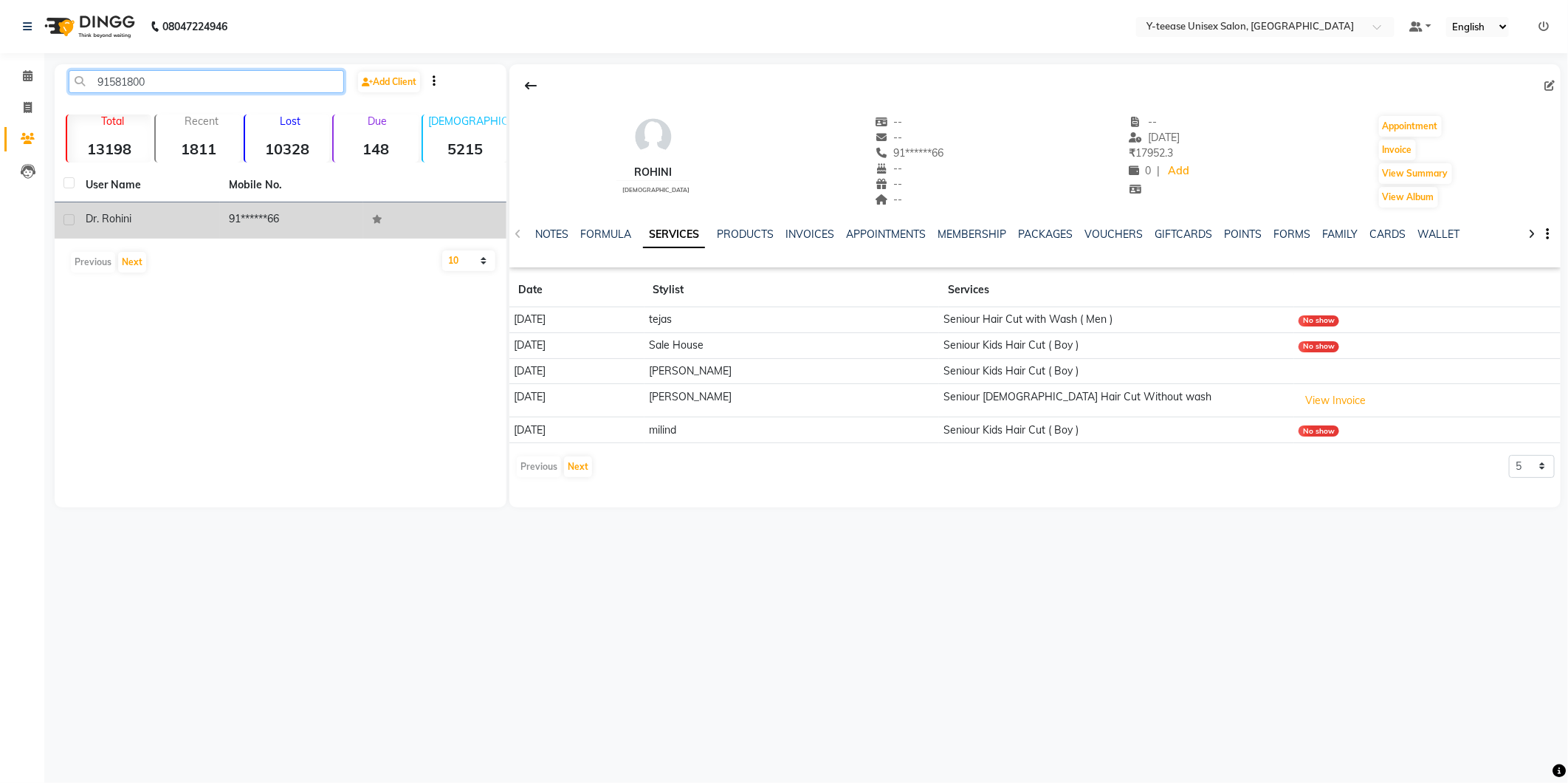
type input "91581800"
click at [300, 202] on td "91******66" at bounding box center [291, 220] width 143 height 36
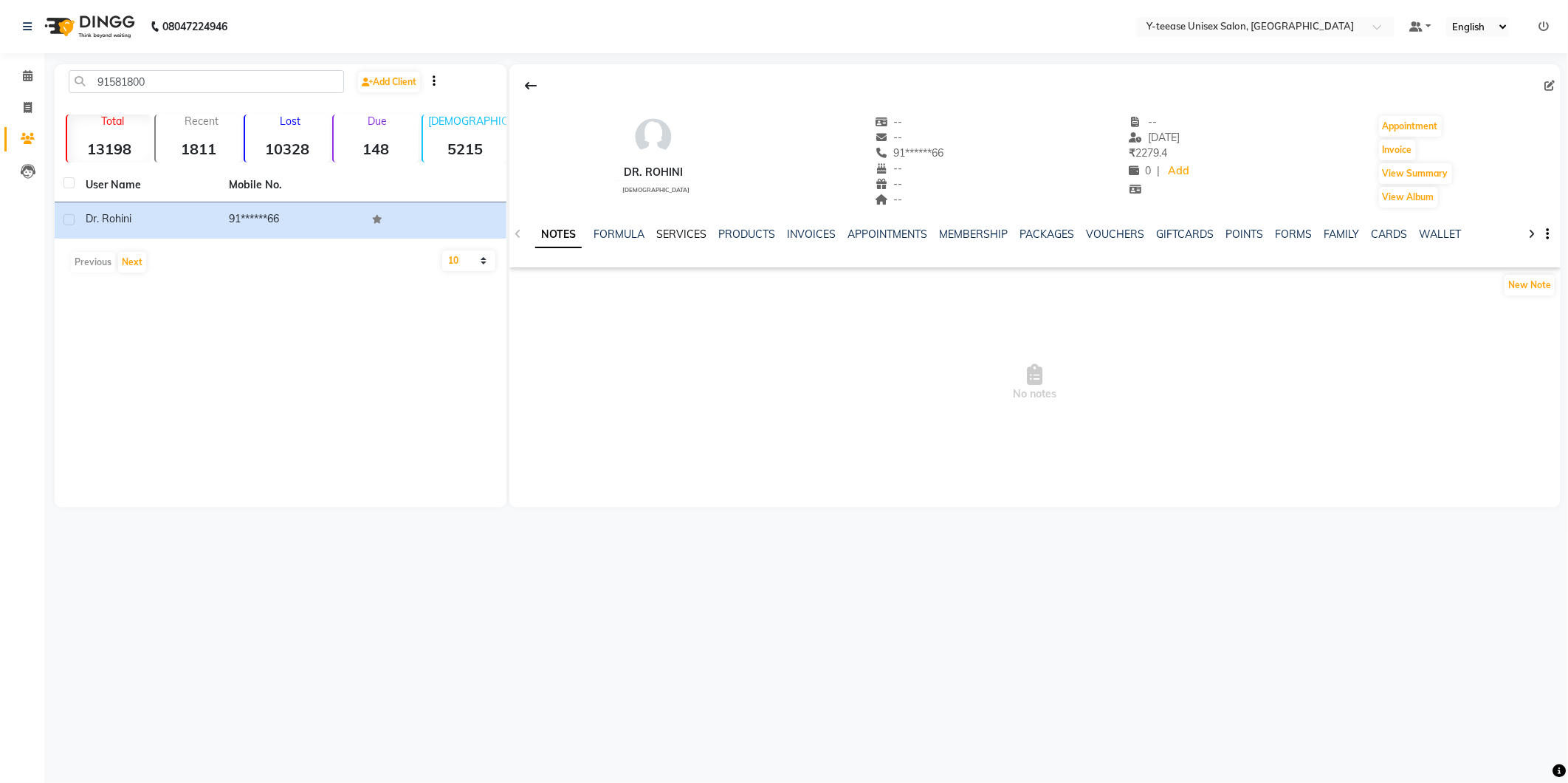
click at [689, 231] on link "SERVICES" at bounding box center [681, 234] width 50 height 13
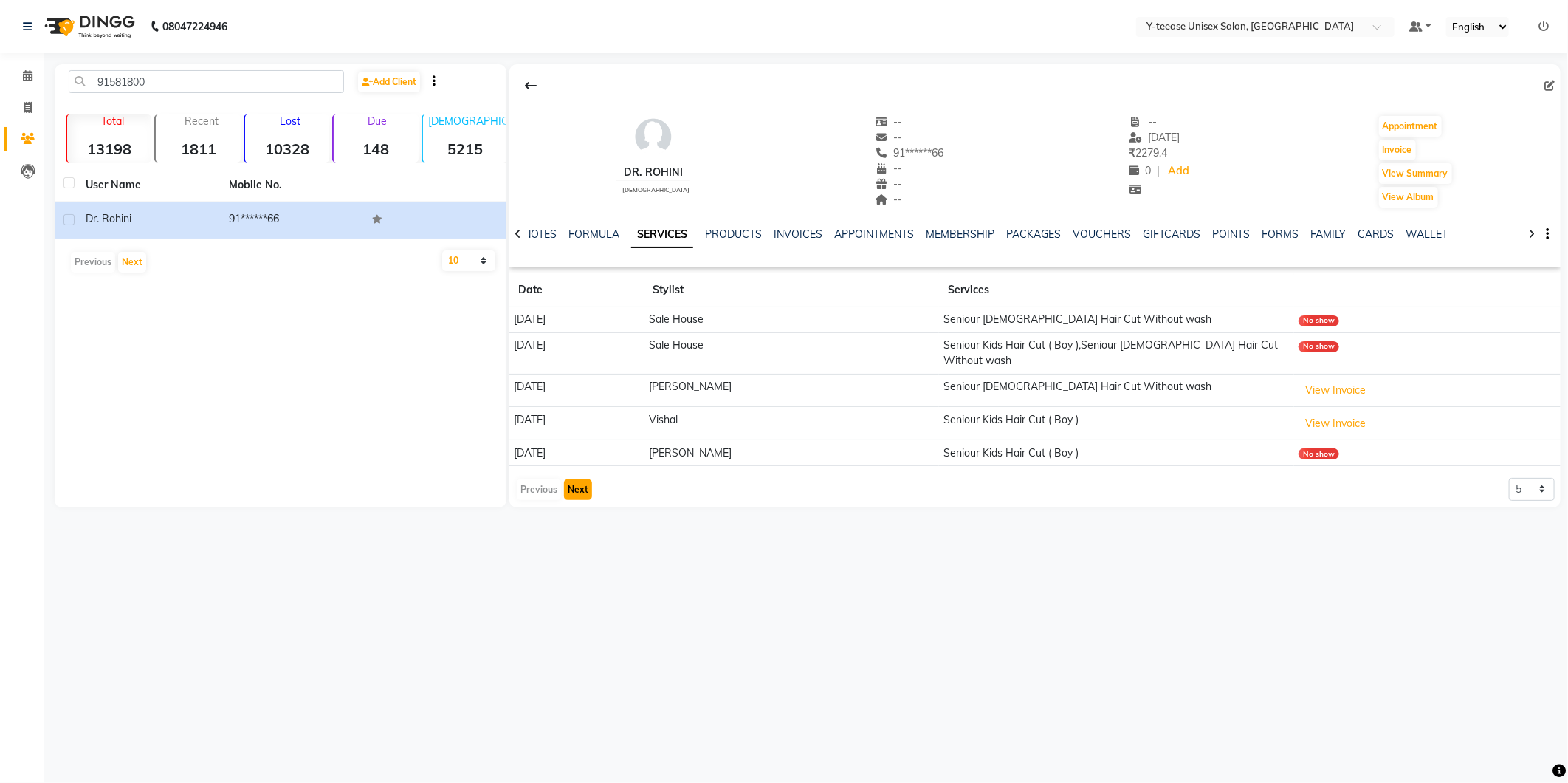
click at [564, 480] on button "Next" at bounding box center [577, 490] width 28 height 20
click at [565, 480] on button "Next" at bounding box center [577, 490] width 28 height 20
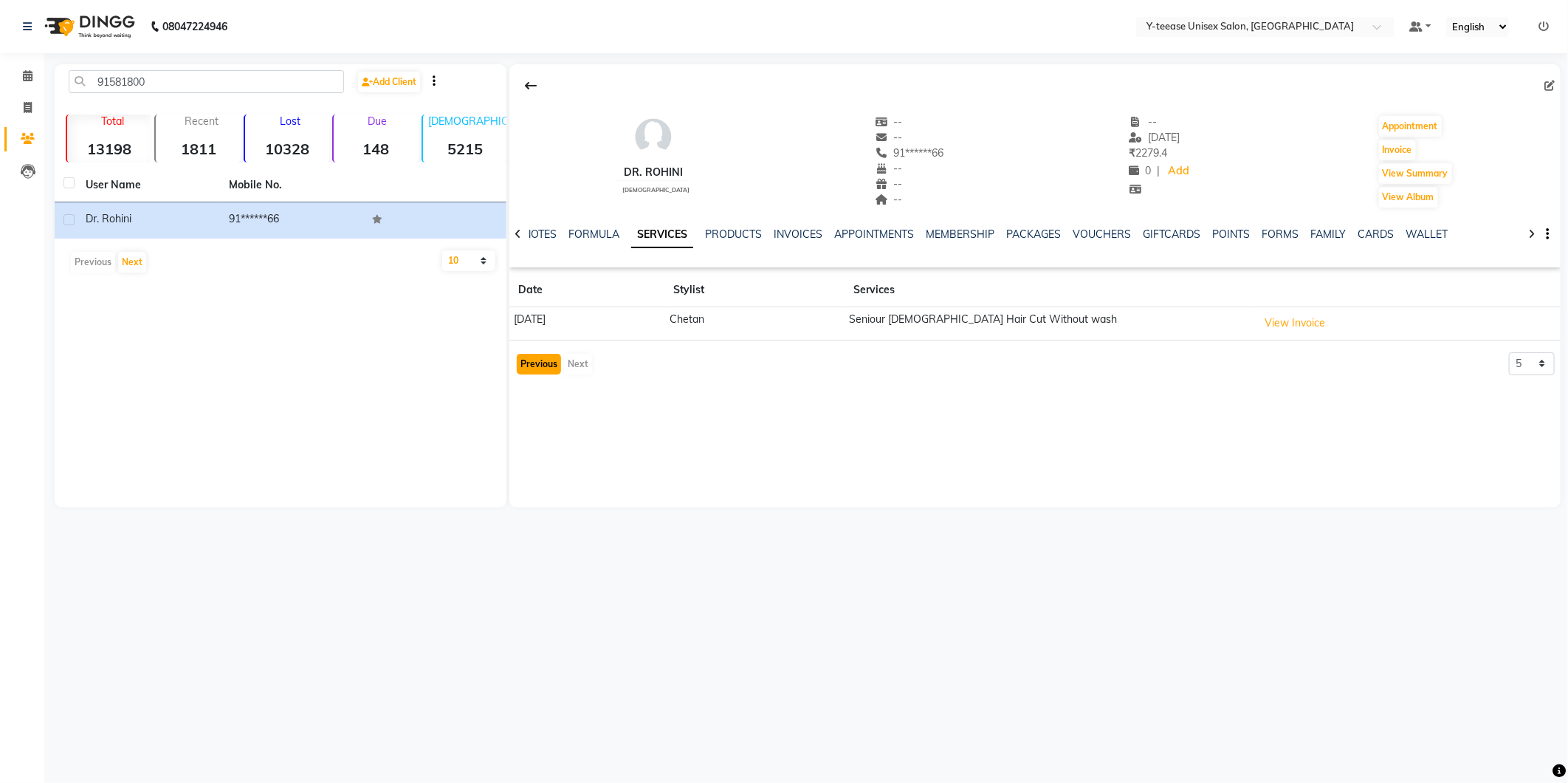
click at [536, 364] on button "Previous" at bounding box center [539, 364] width 44 height 20
click at [33, 71] on span at bounding box center [28, 77] width 26 height 17
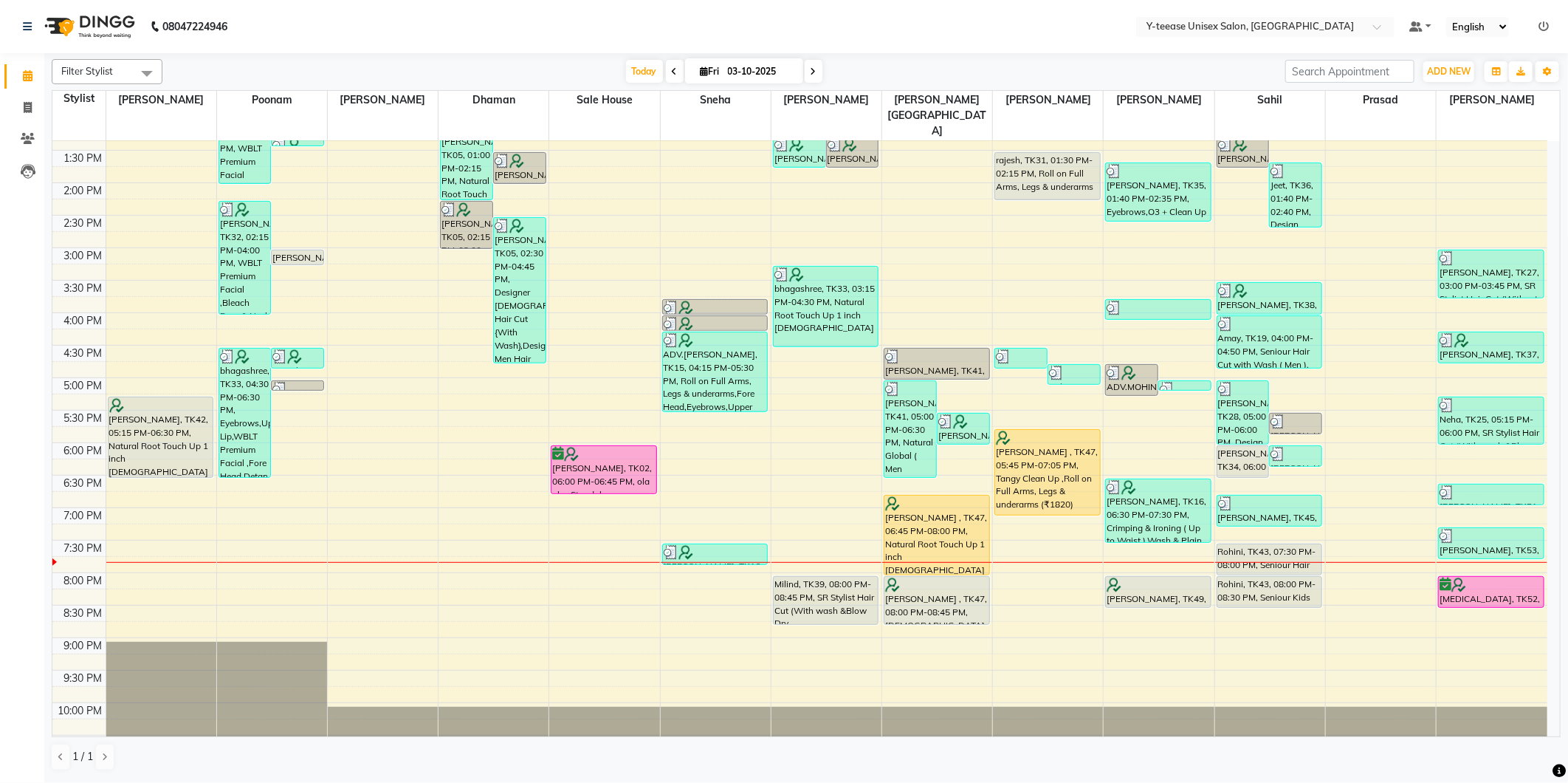
scroll to position [352, 0]
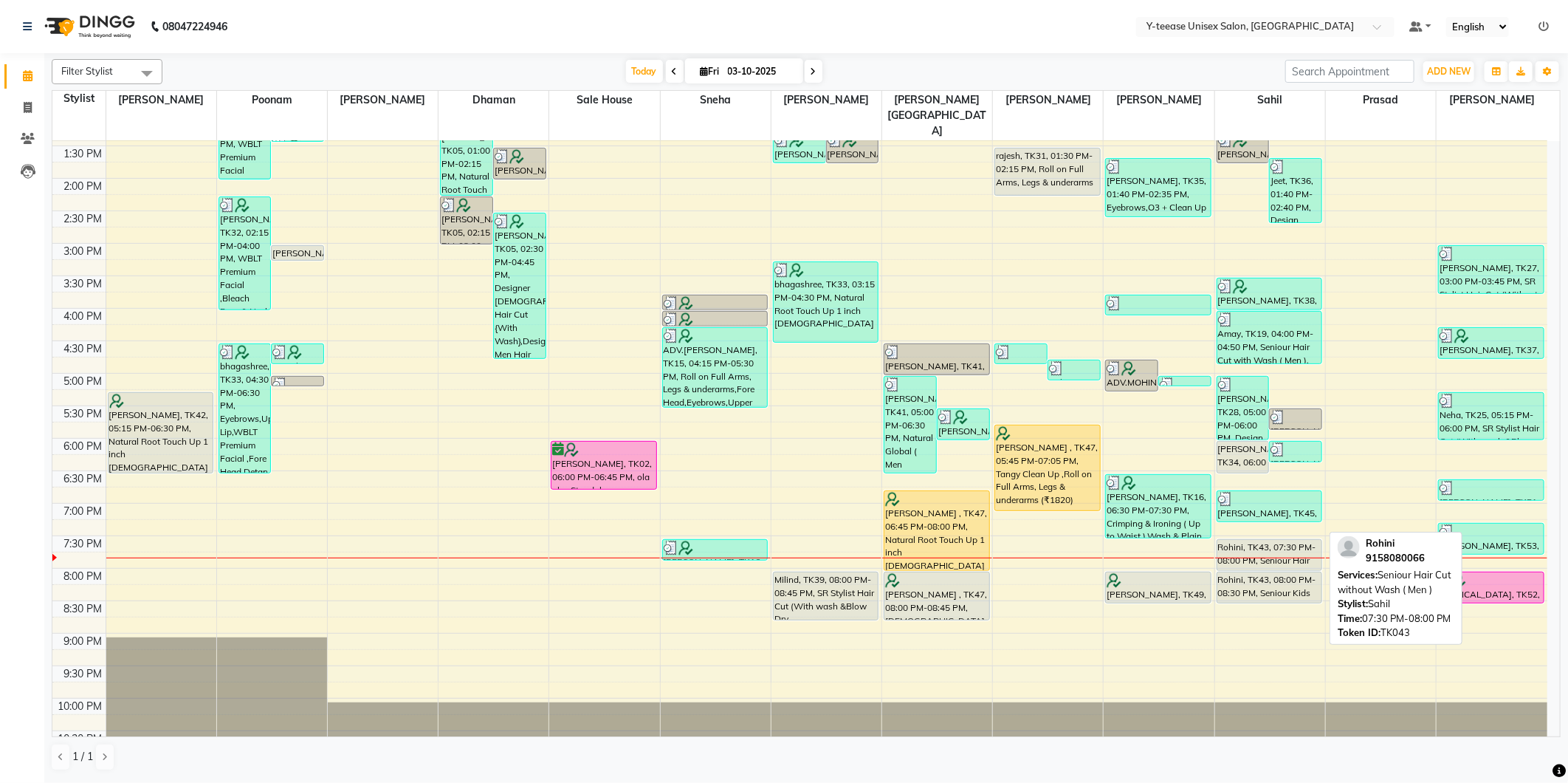
click at [1248, 540] on div "Rohini, TK43, 07:30 PM-08:00 PM, Seniour Hair Cut without Wash ( Men )" at bounding box center [1270, 555] width 104 height 31
select select "7"
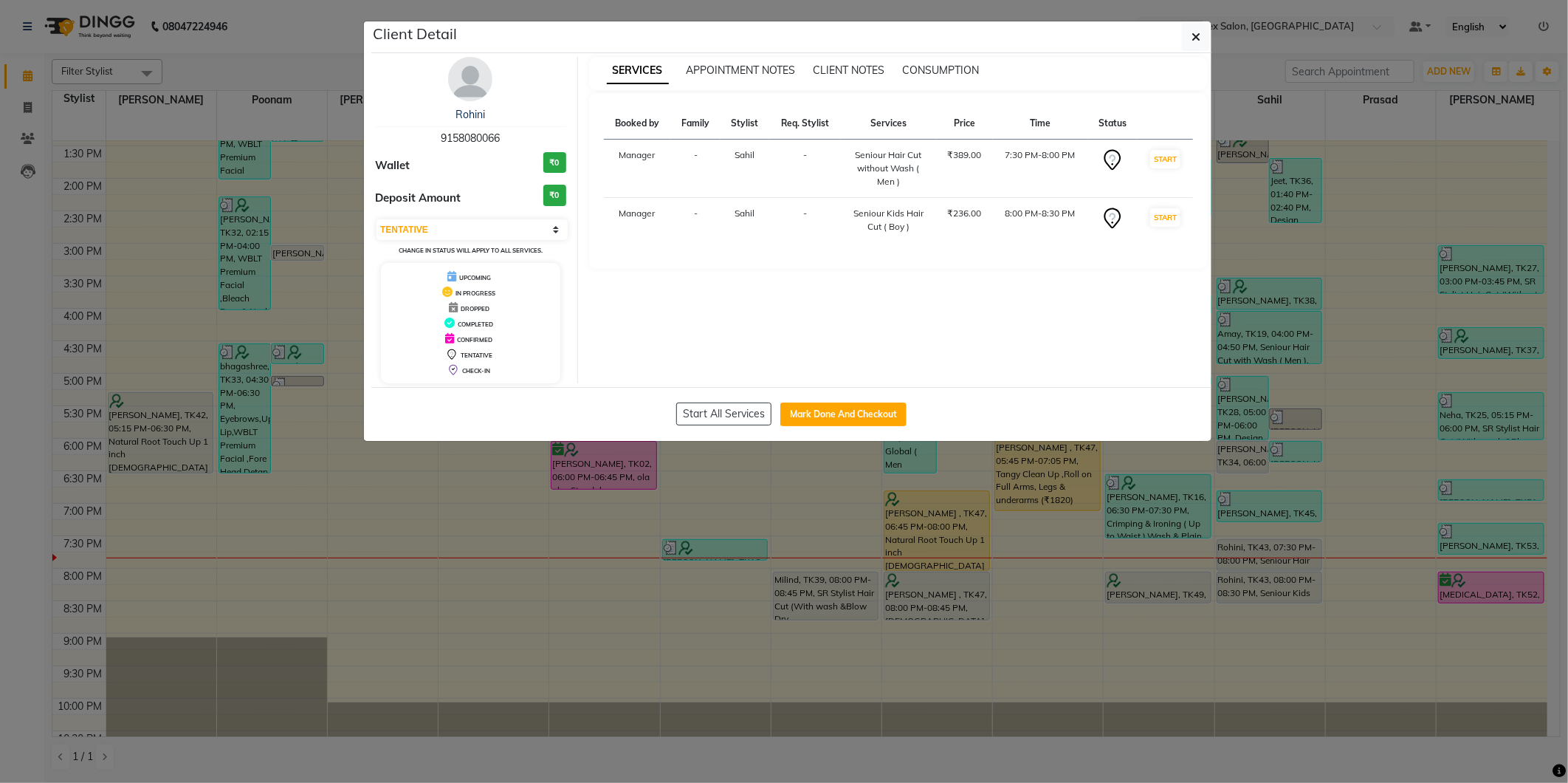
drag, startPoint x: 503, startPoint y: 101, endPoint x: 492, endPoint y: 93, distance: 13.6
click at [495, 96] on div "Rohini 9158080066 Wallet ₹0 Deposit Amount ₹0 Select IN SERVICE CONFIRMED TENTA…" at bounding box center [471, 220] width 214 height 326
click at [476, 87] on img at bounding box center [470, 80] width 44 height 44
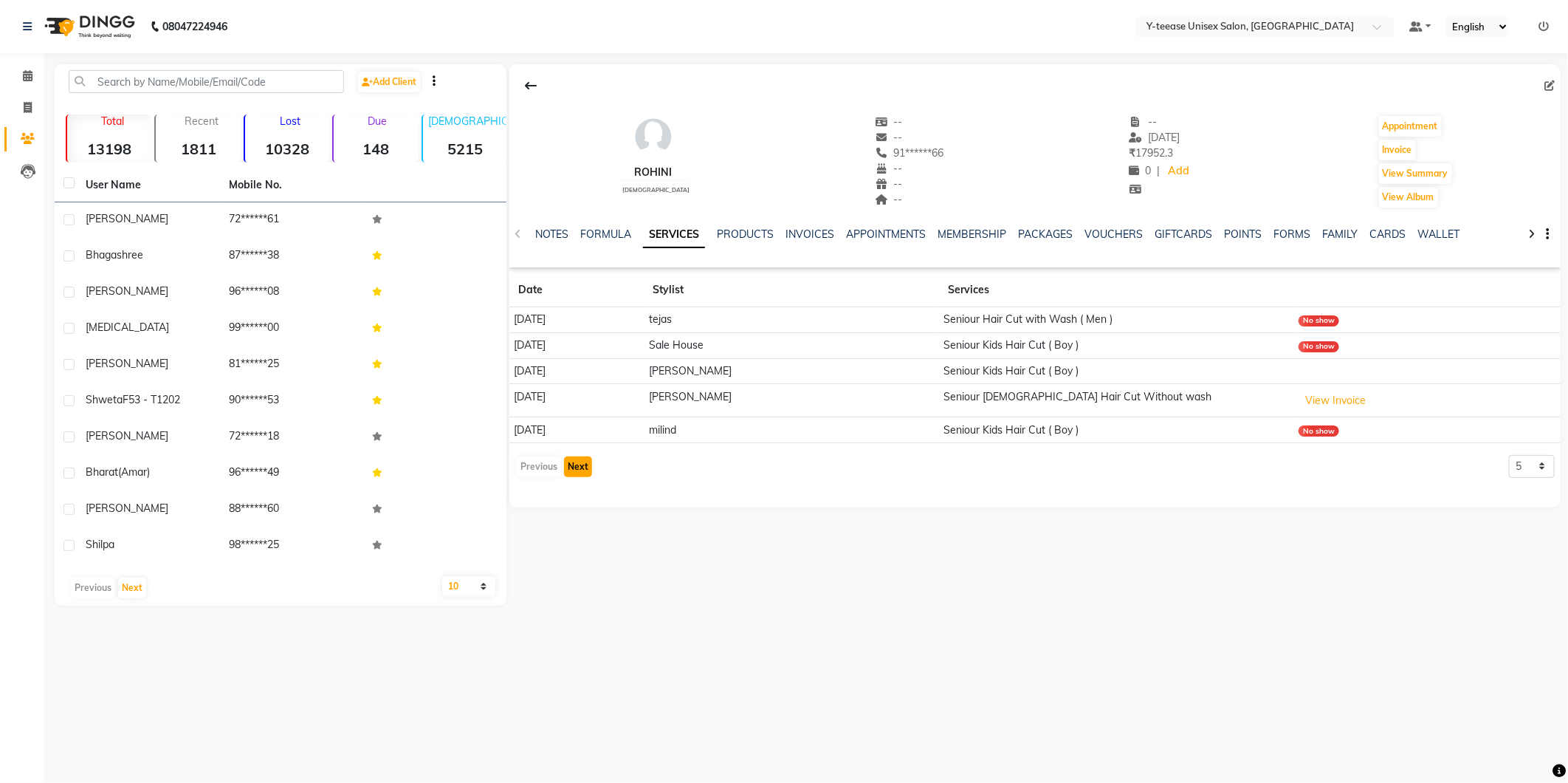
click at [578, 471] on button "Next" at bounding box center [577, 467] width 28 height 20
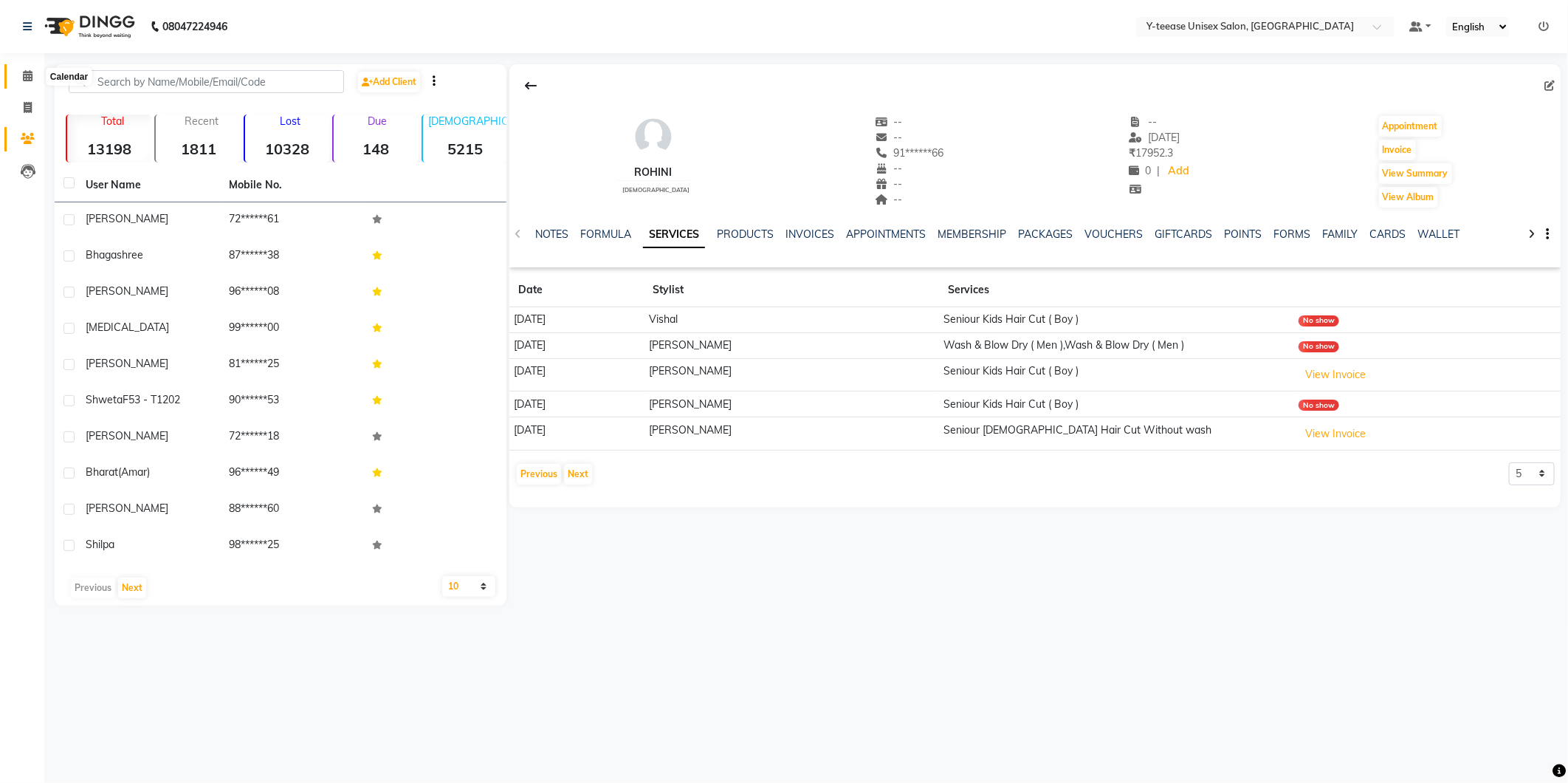
click at [22, 83] on span at bounding box center [28, 77] width 26 height 17
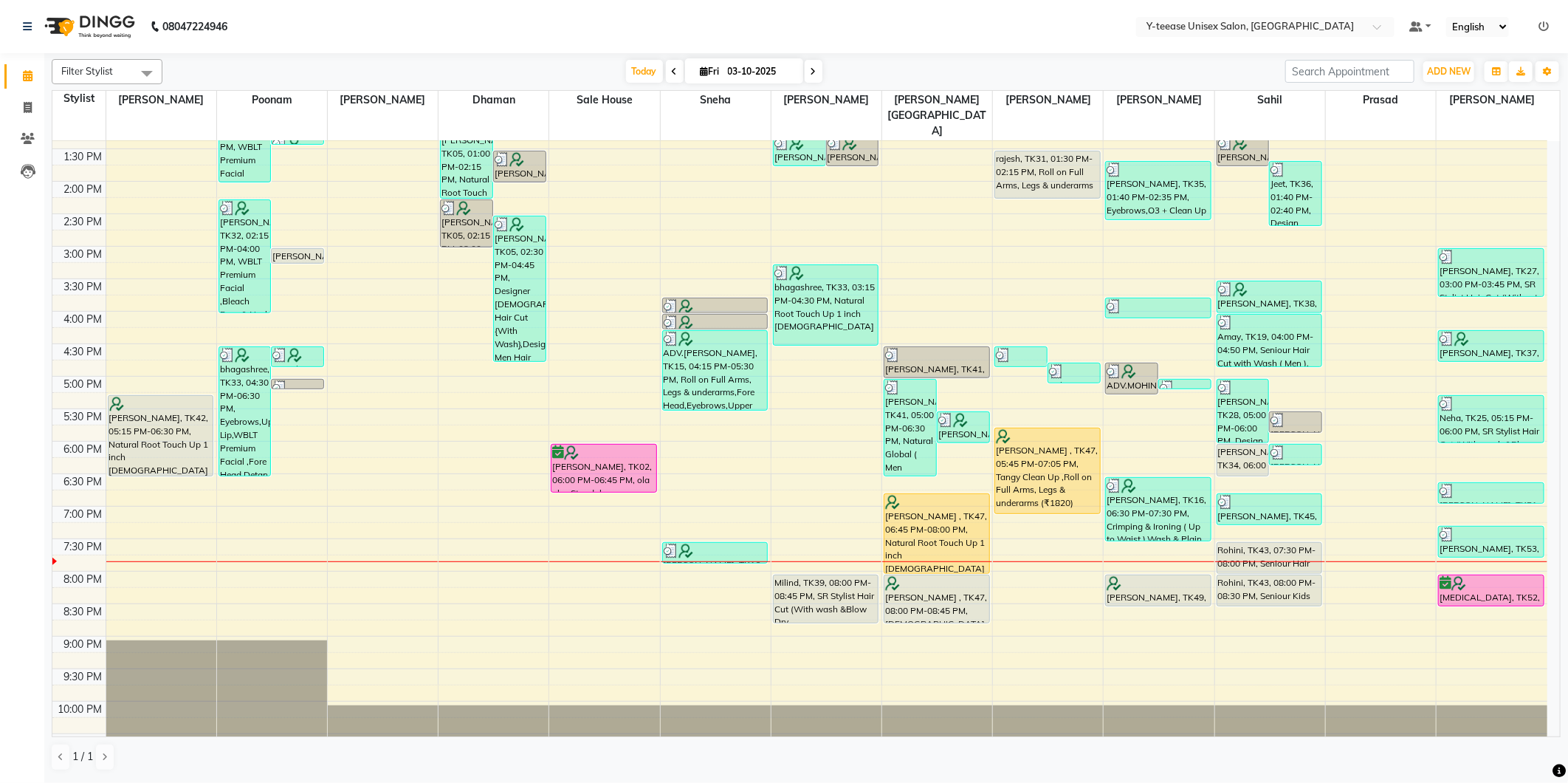
scroll to position [352, 0]
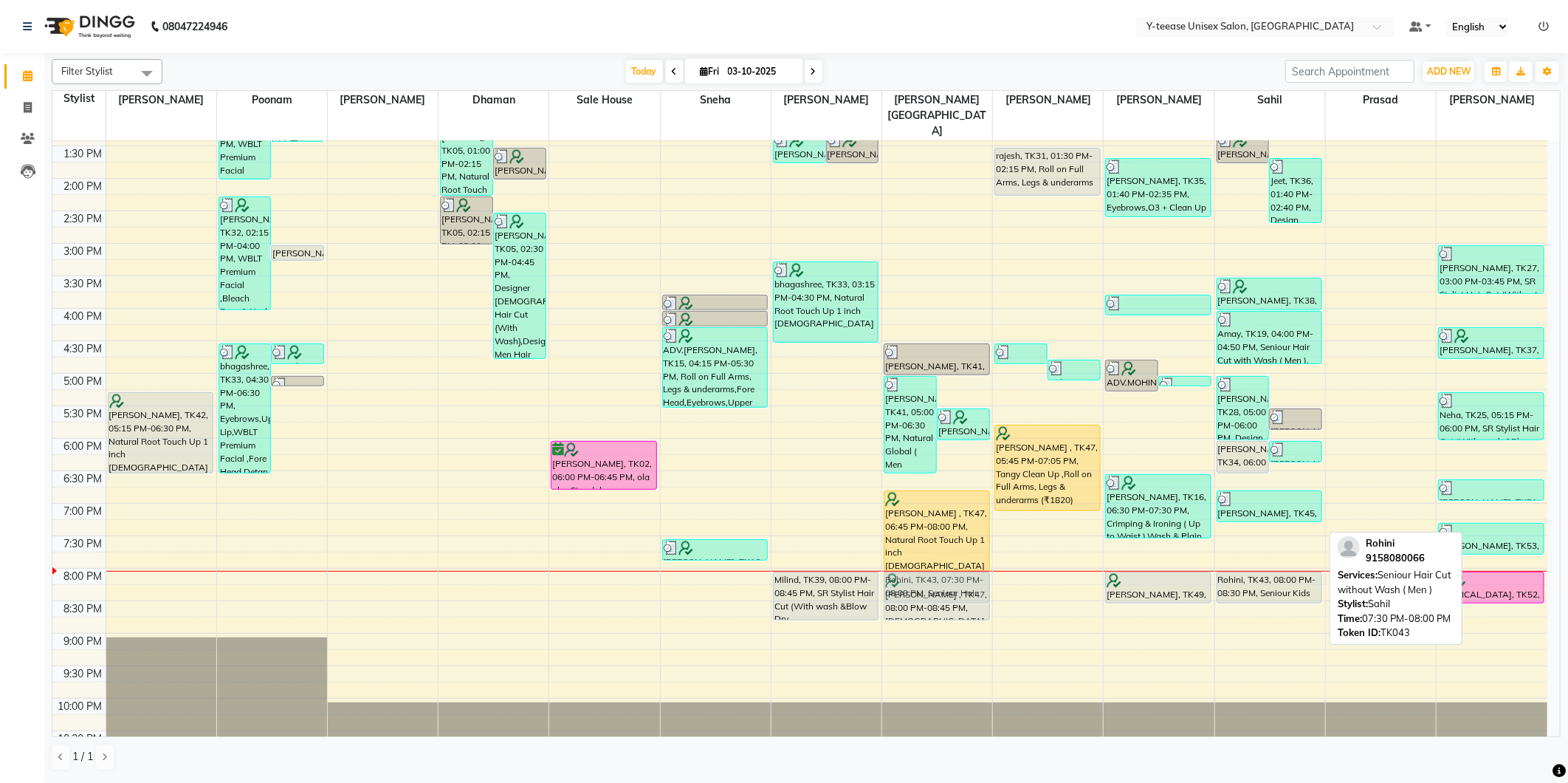
drag, startPoint x: 1296, startPoint y: 520, endPoint x: 991, endPoint y: 557, distance: 307.2
click at [991, 557] on div "8:00 AM 8:30 AM 9:00 AM 9:30 AM 10:00 AM 10:30 AM 11:00 AM 11:30 AM 12:00 PM 12…" at bounding box center [800, 275] width 1495 height 974
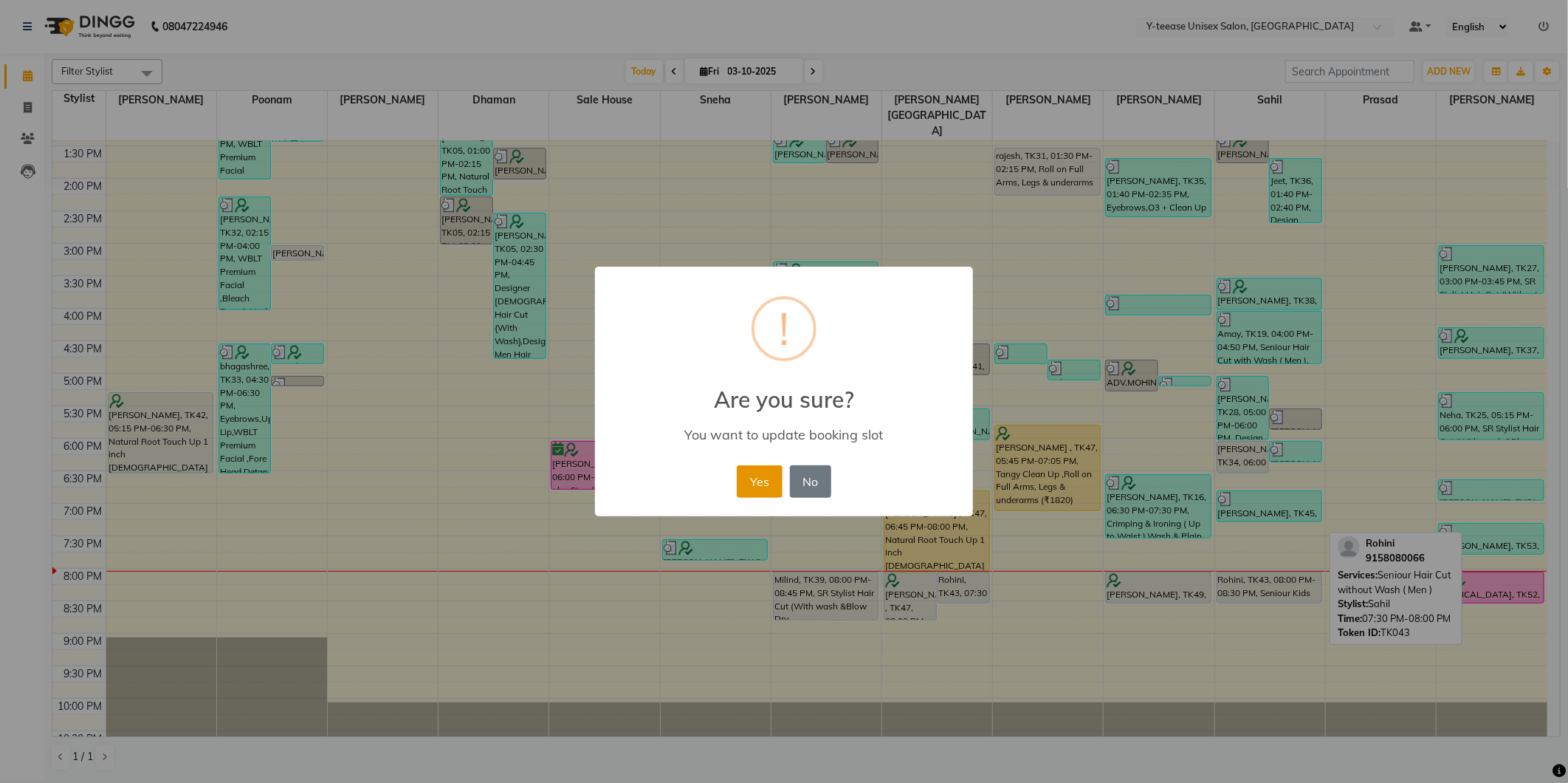
click at [761, 484] on button "Yes" at bounding box center [759, 481] width 45 height 32
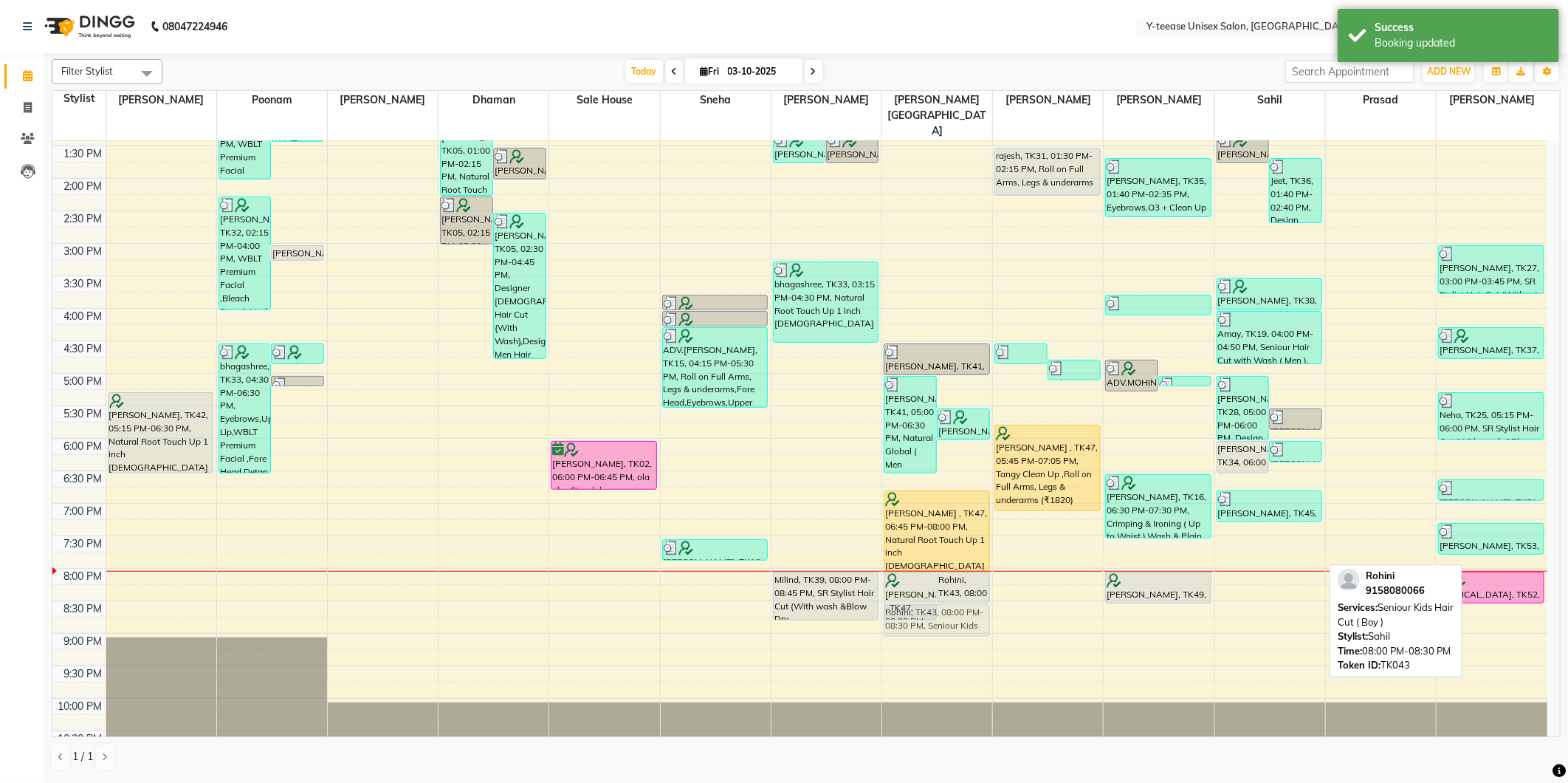
drag, startPoint x: 1257, startPoint y: 549, endPoint x: 945, endPoint y: 586, distance: 314.2
click at [945, 586] on tr "Ekta, TK42, 05:15 PM-06:30 PM, Natural Root Touch Up 1 inch Female juhi agarwal…" at bounding box center [800, 275] width 1495 height 974
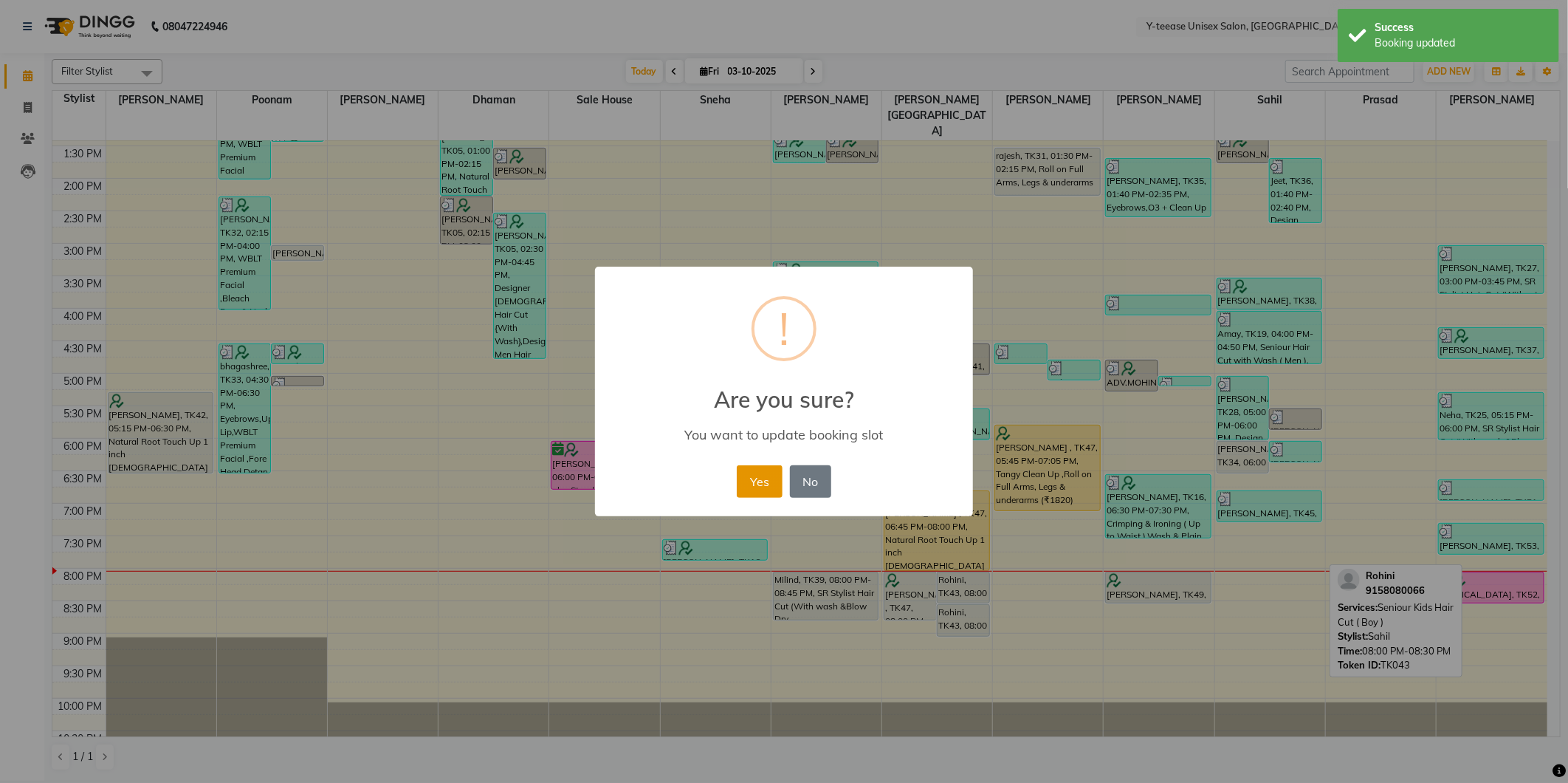
click at [759, 492] on button "Yes" at bounding box center [759, 481] width 45 height 32
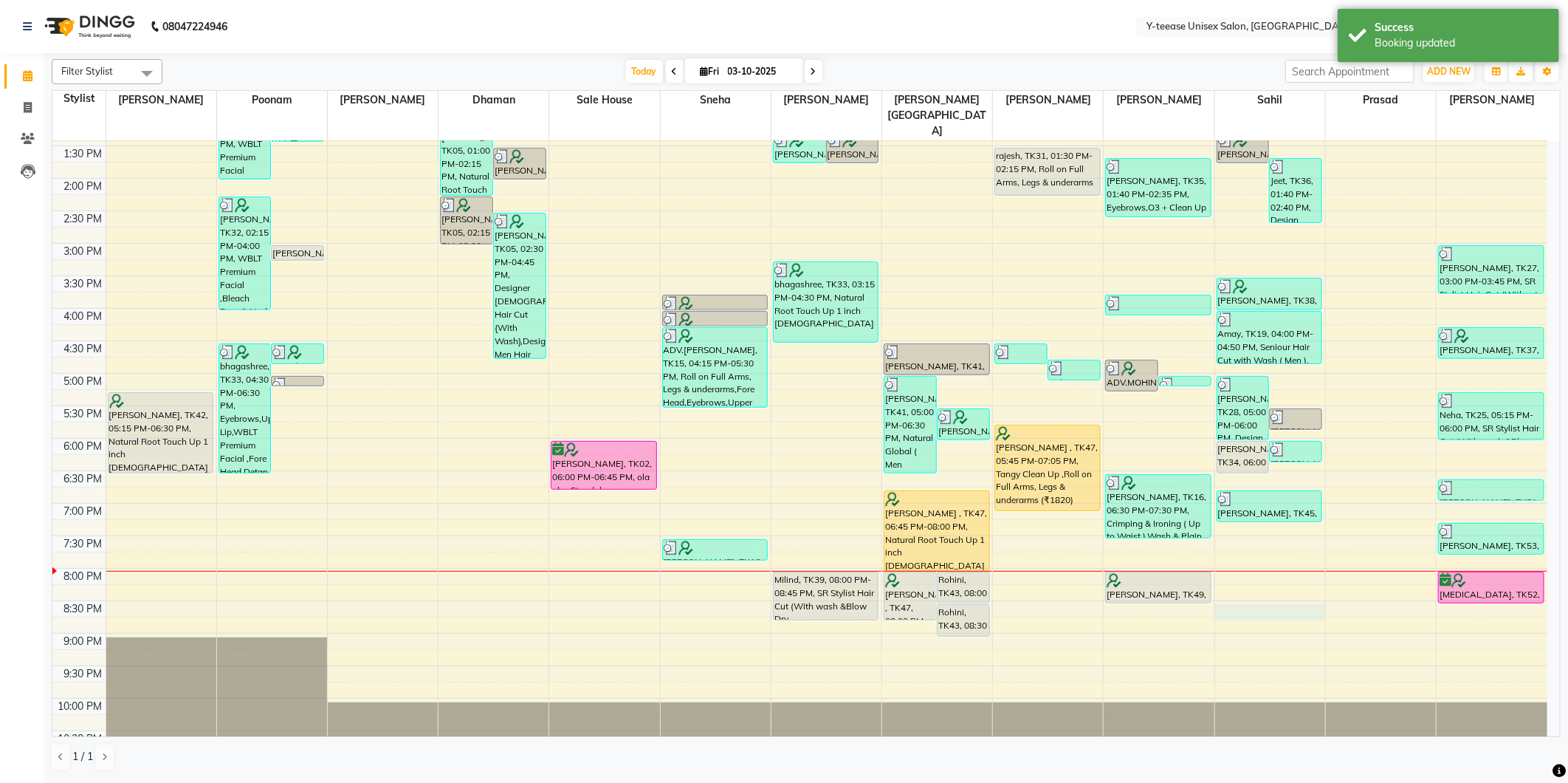
click at [1255, 580] on div "8:00 AM 8:30 AM 9:00 AM 9:30 AM 10:00 AM 10:30 AM 11:00 AM 11:30 AM 12:00 PM 12…" at bounding box center [800, 275] width 1495 height 974
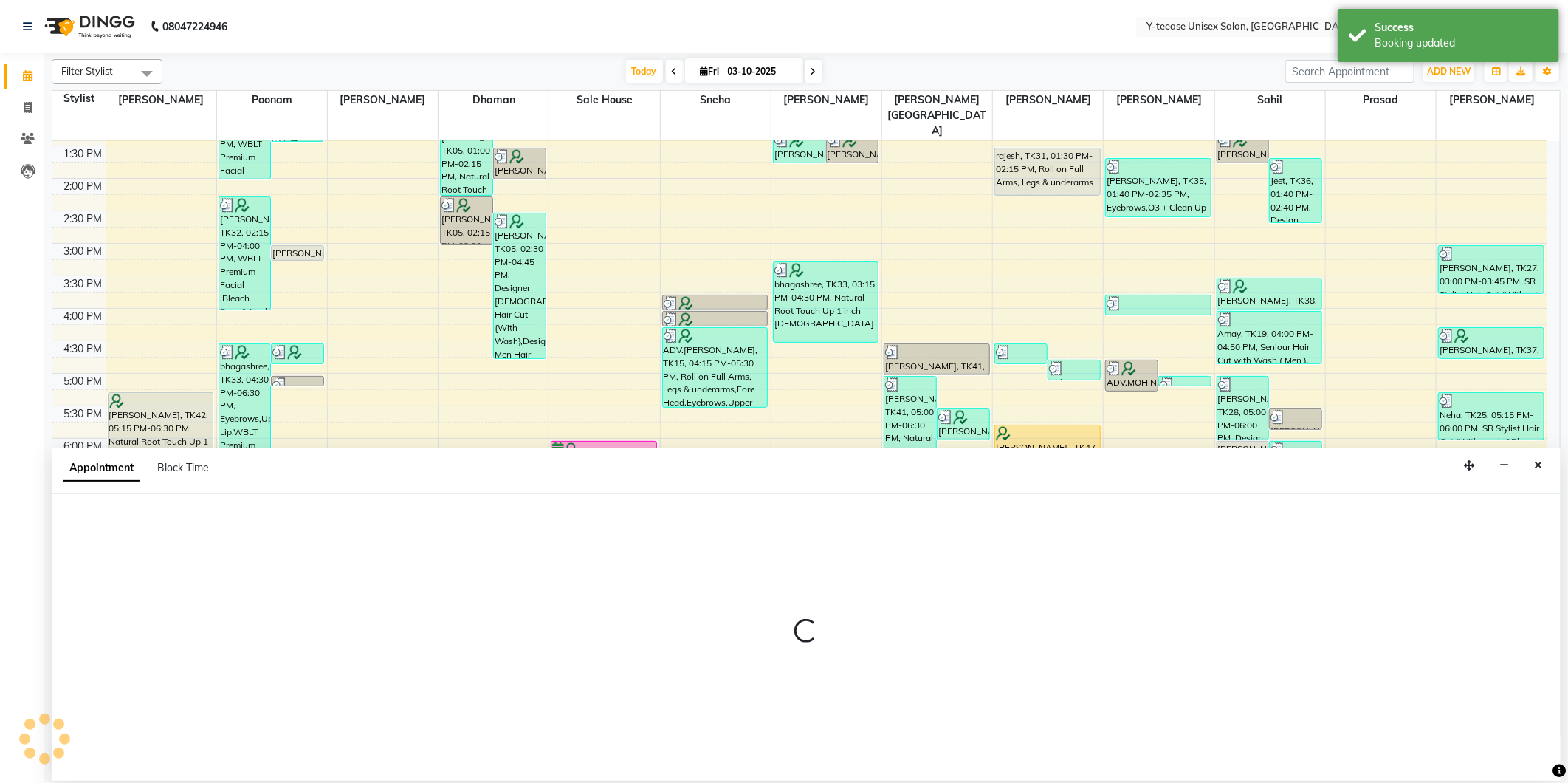
select select "88015"
select select "1230"
select select "tentative"
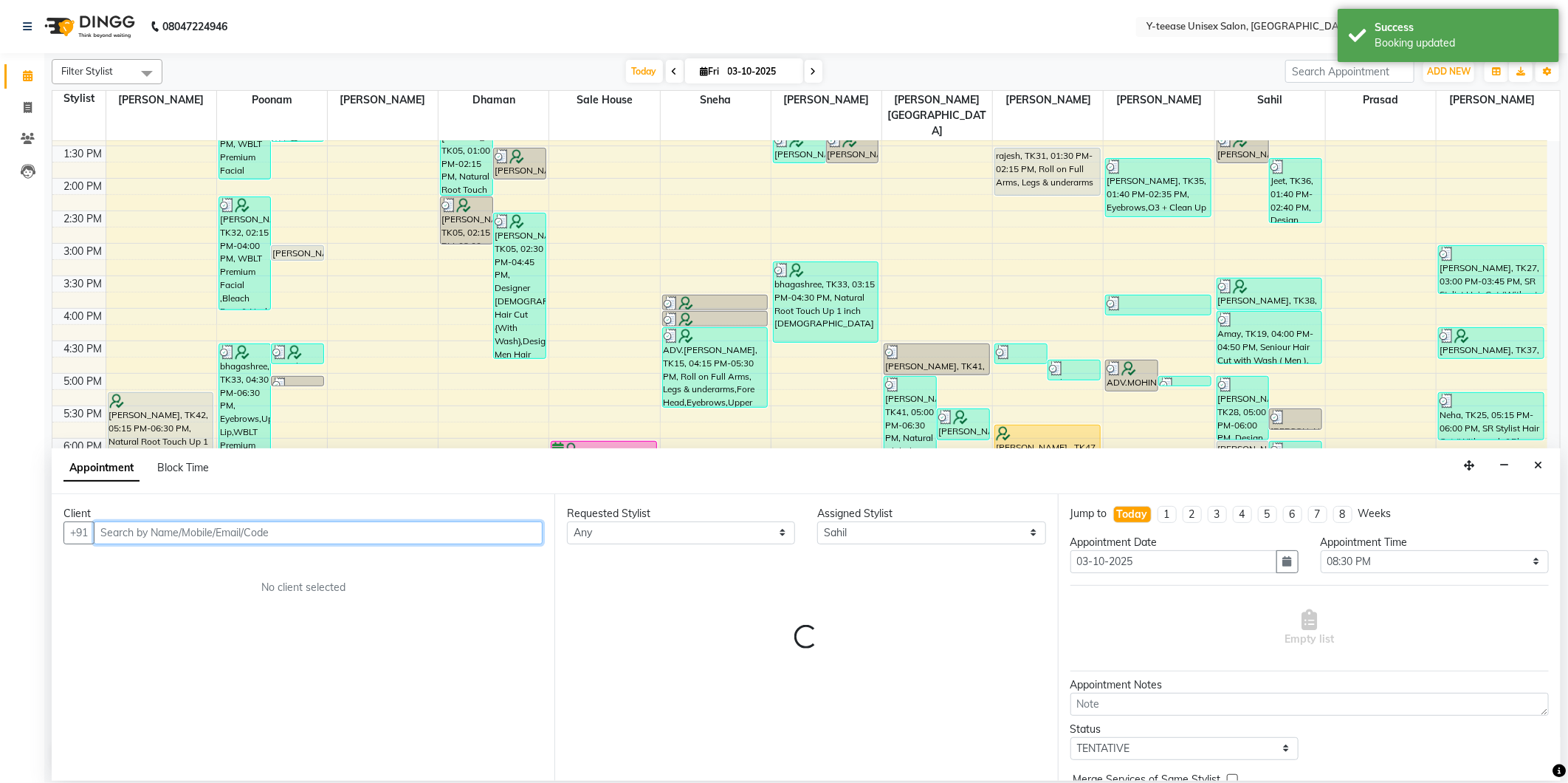
click at [400, 541] on input "text" at bounding box center [318, 532] width 449 height 23
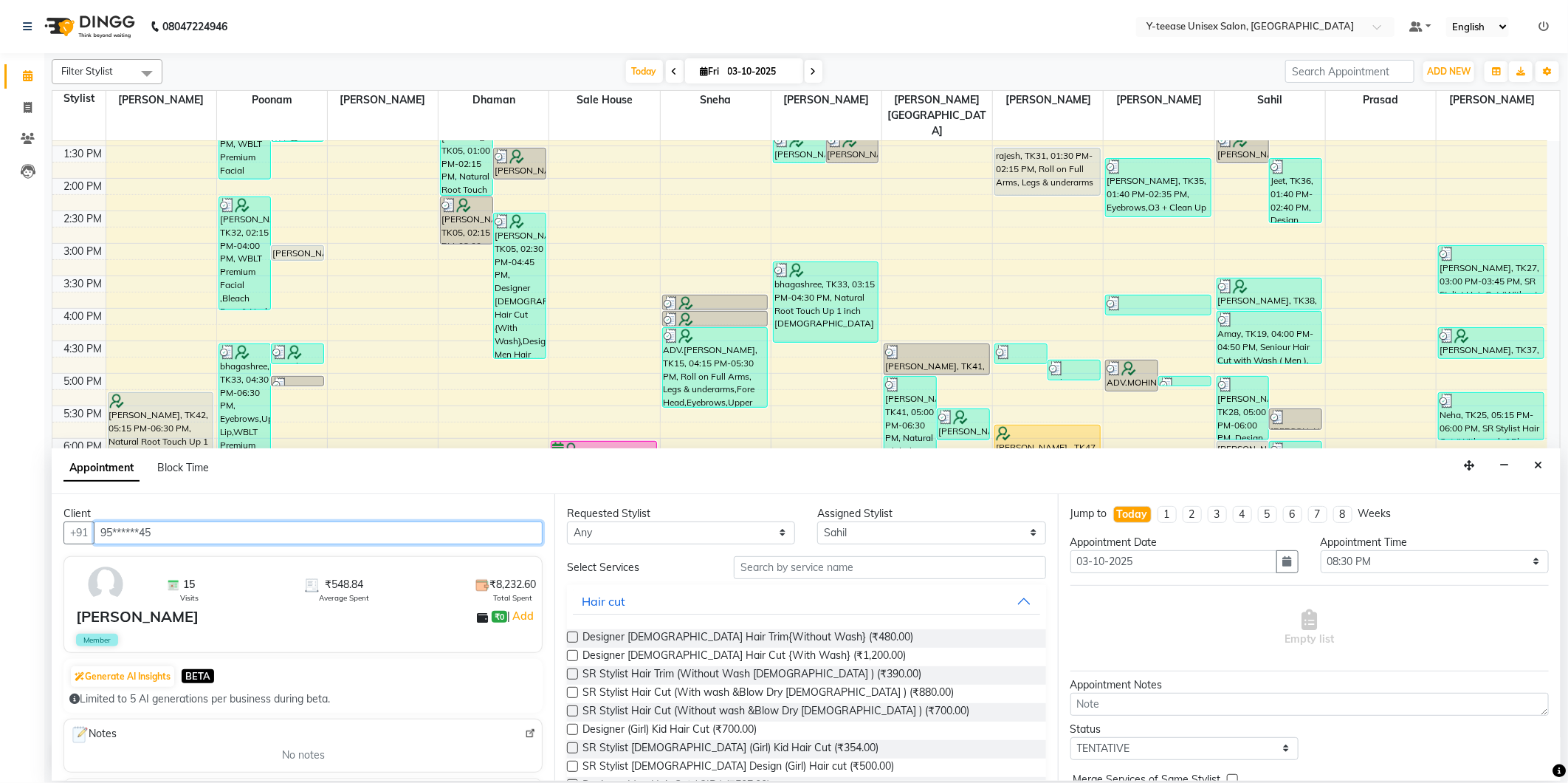
type input "95******45"
click at [859, 571] on input "text" at bounding box center [889, 568] width 311 height 23
click at [876, 558] on input "text" at bounding box center [889, 568] width 311 height 23
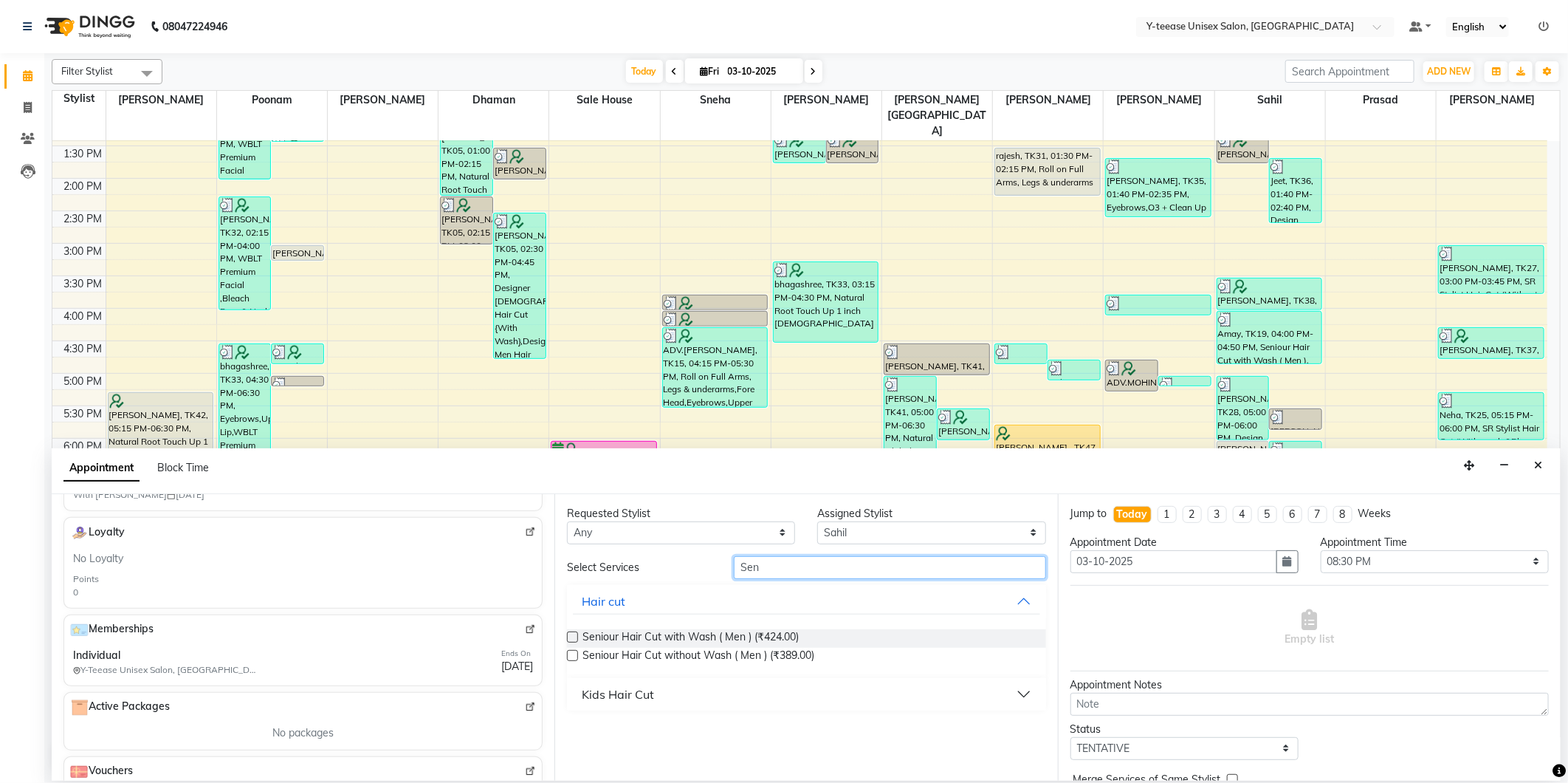
scroll to position [246, 0]
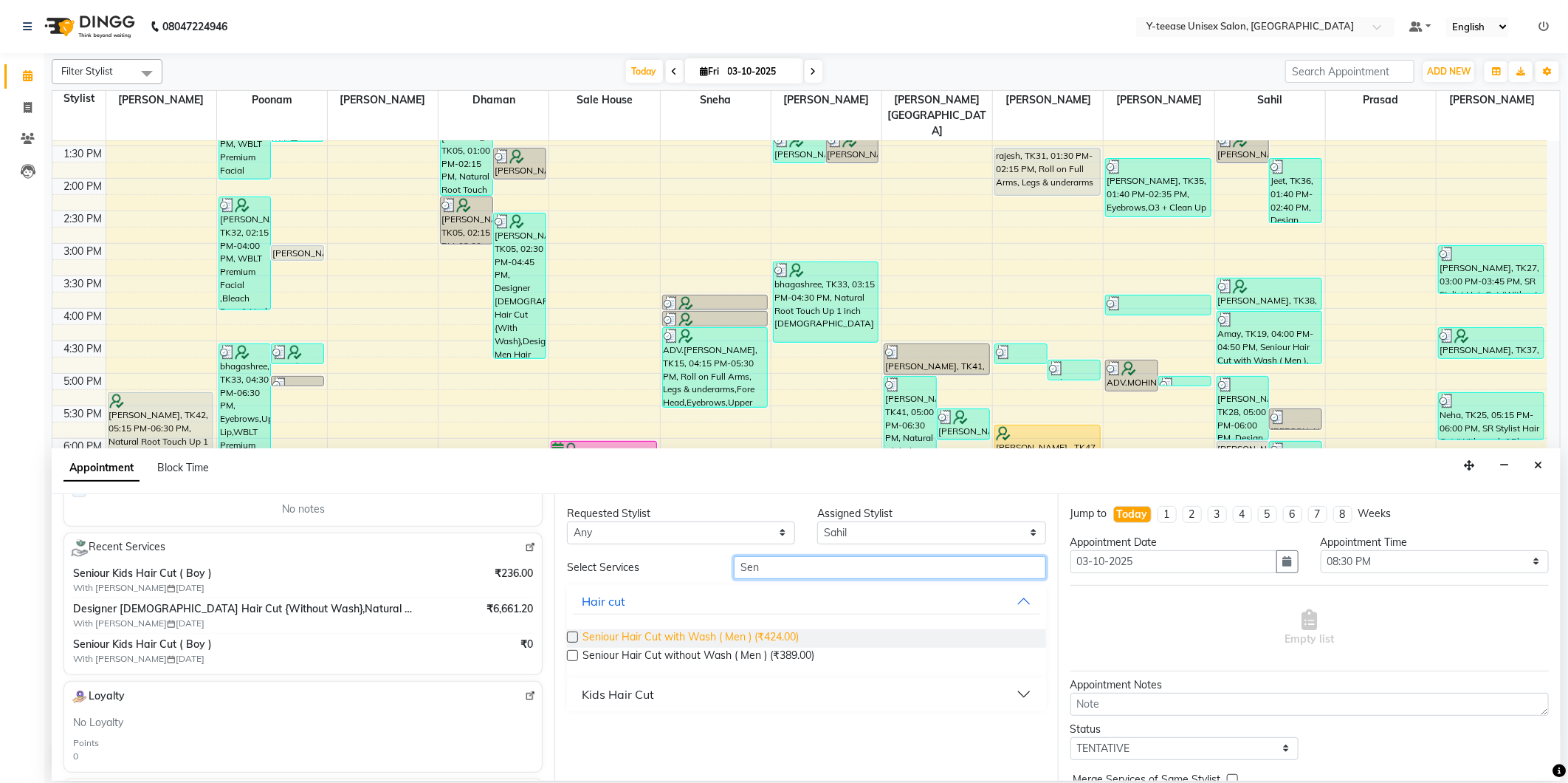
type input "Sen"
click at [692, 641] on span "Seniour Hair Cut with Wash ( Men ) (₹424.00)" at bounding box center [690, 639] width 216 height 18
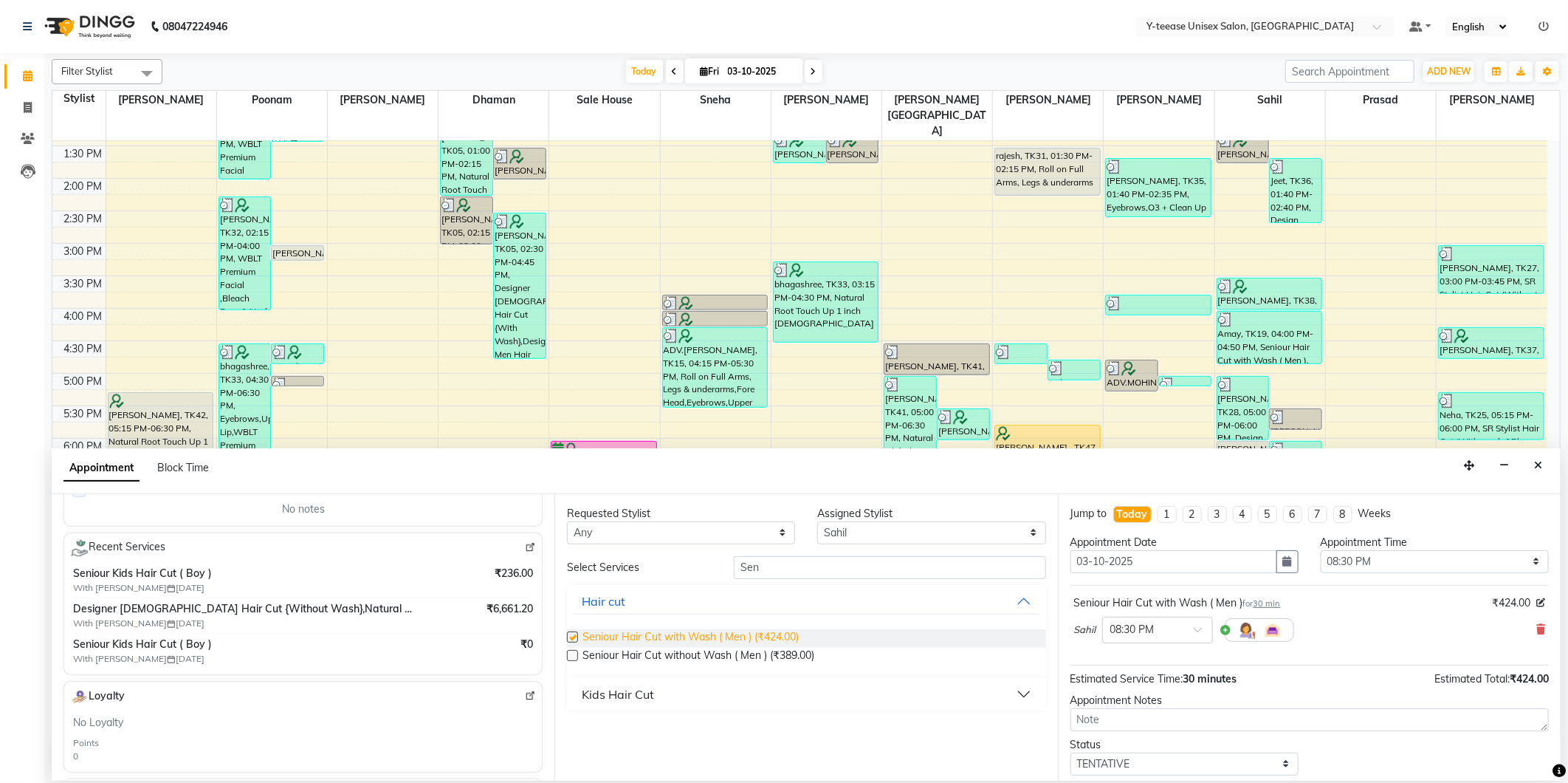
checkbox input "false"
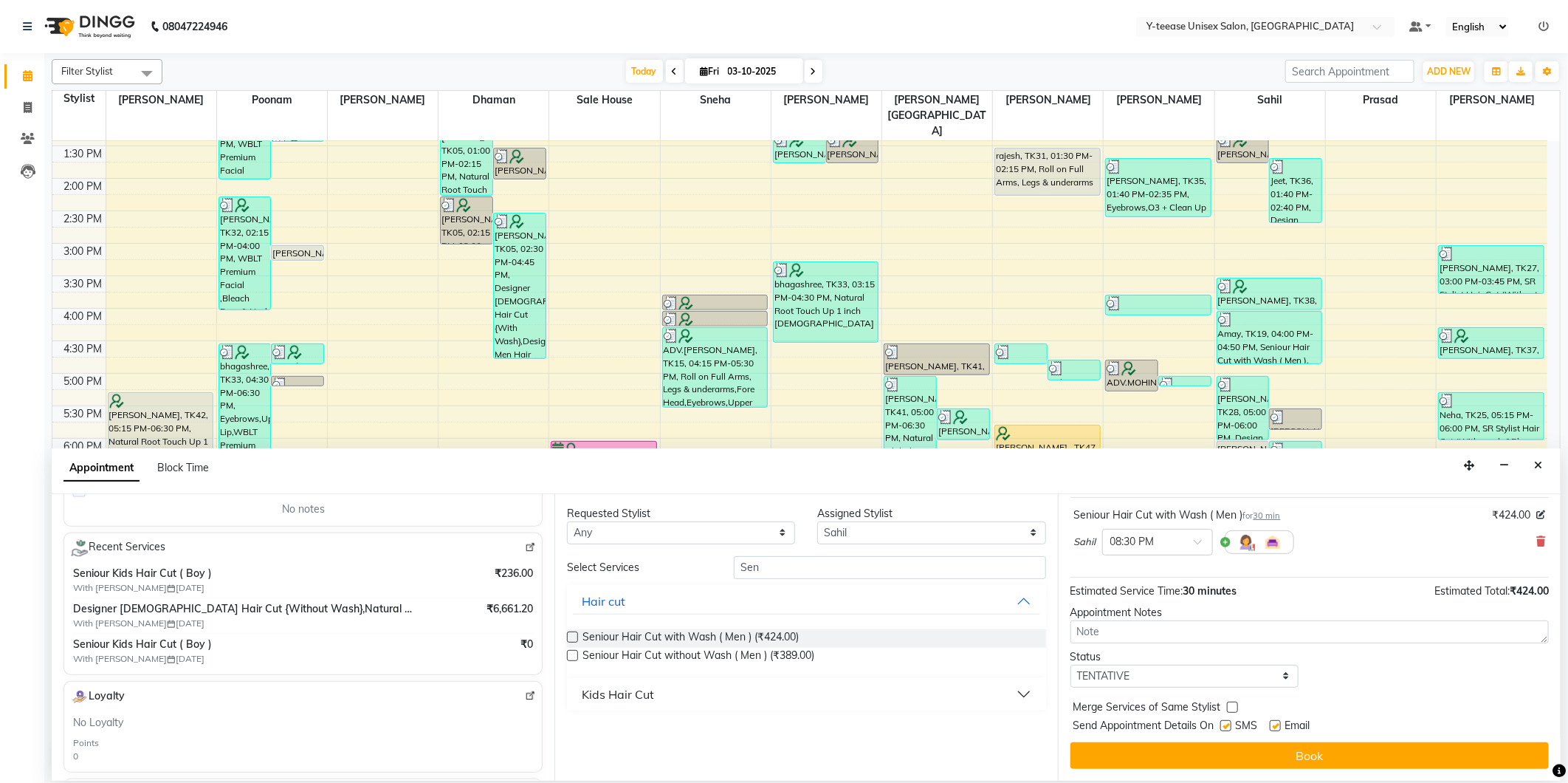
click at [1191, 755] on button "Book" at bounding box center [1310, 755] width 479 height 27
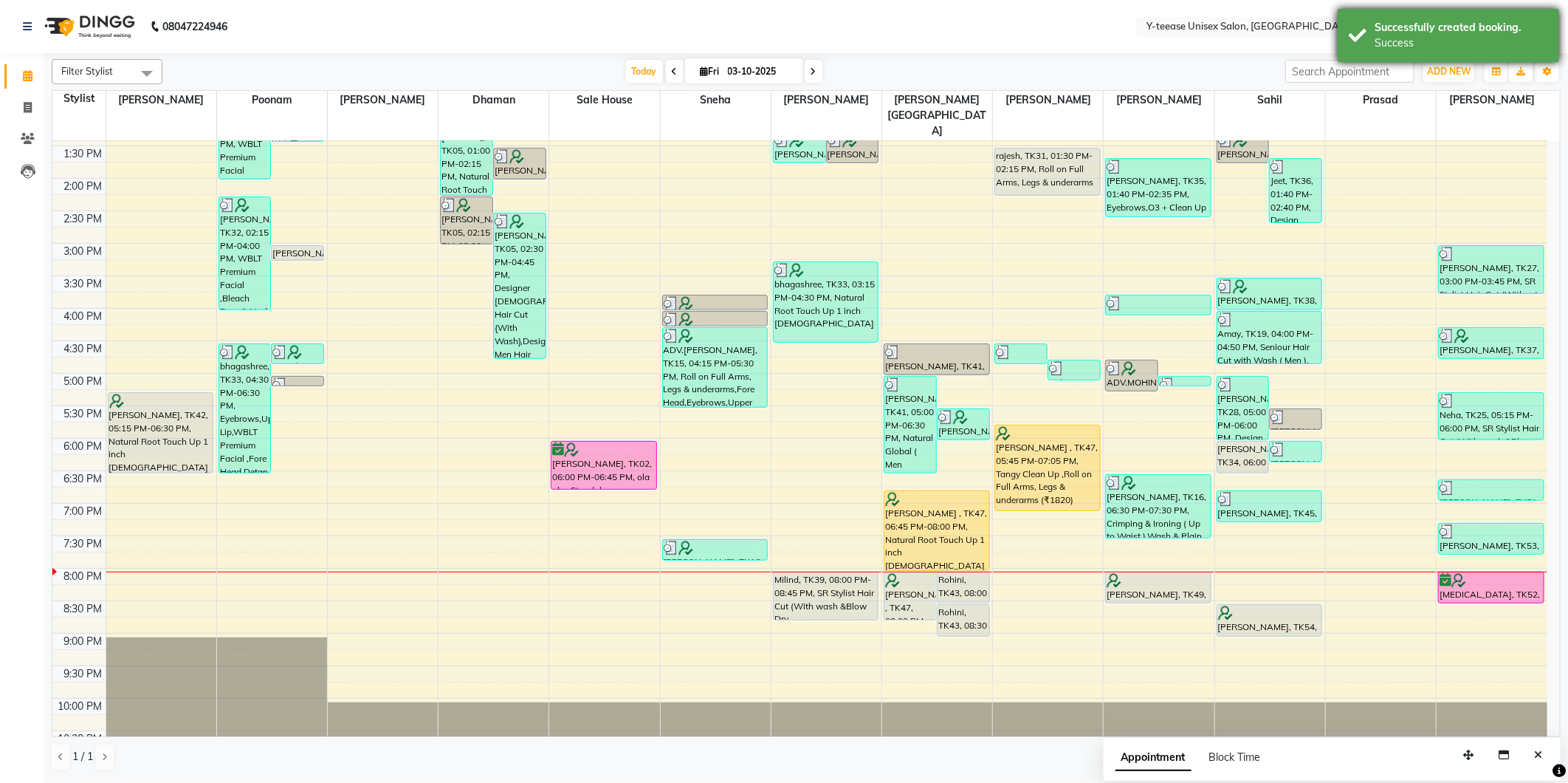
click at [1426, 50] on div "Success" at bounding box center [1462, 43] width 174 height 16
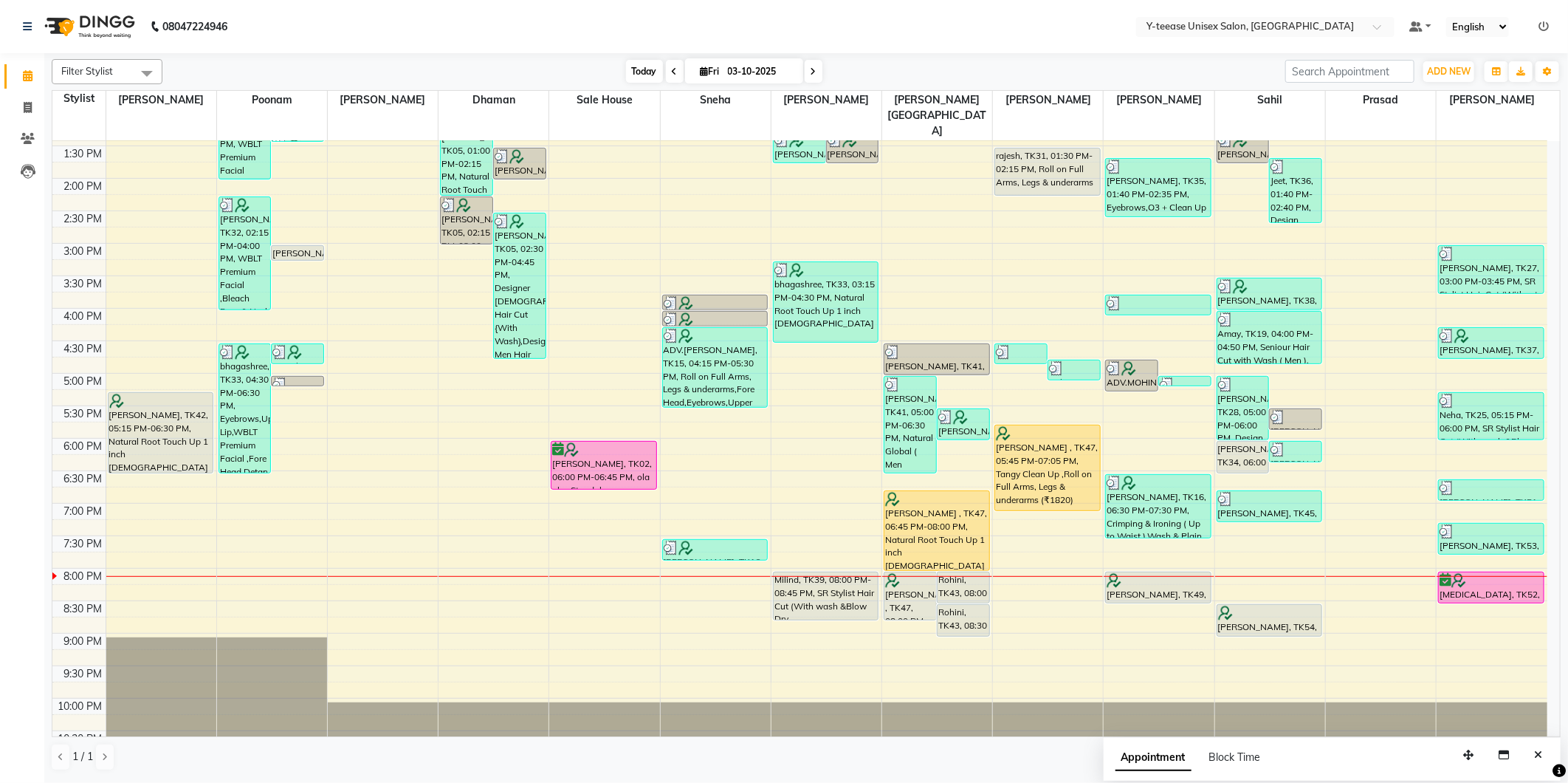
click at [636, 62] on span "Today" at bounding box center [645, 71] width 37 height 23
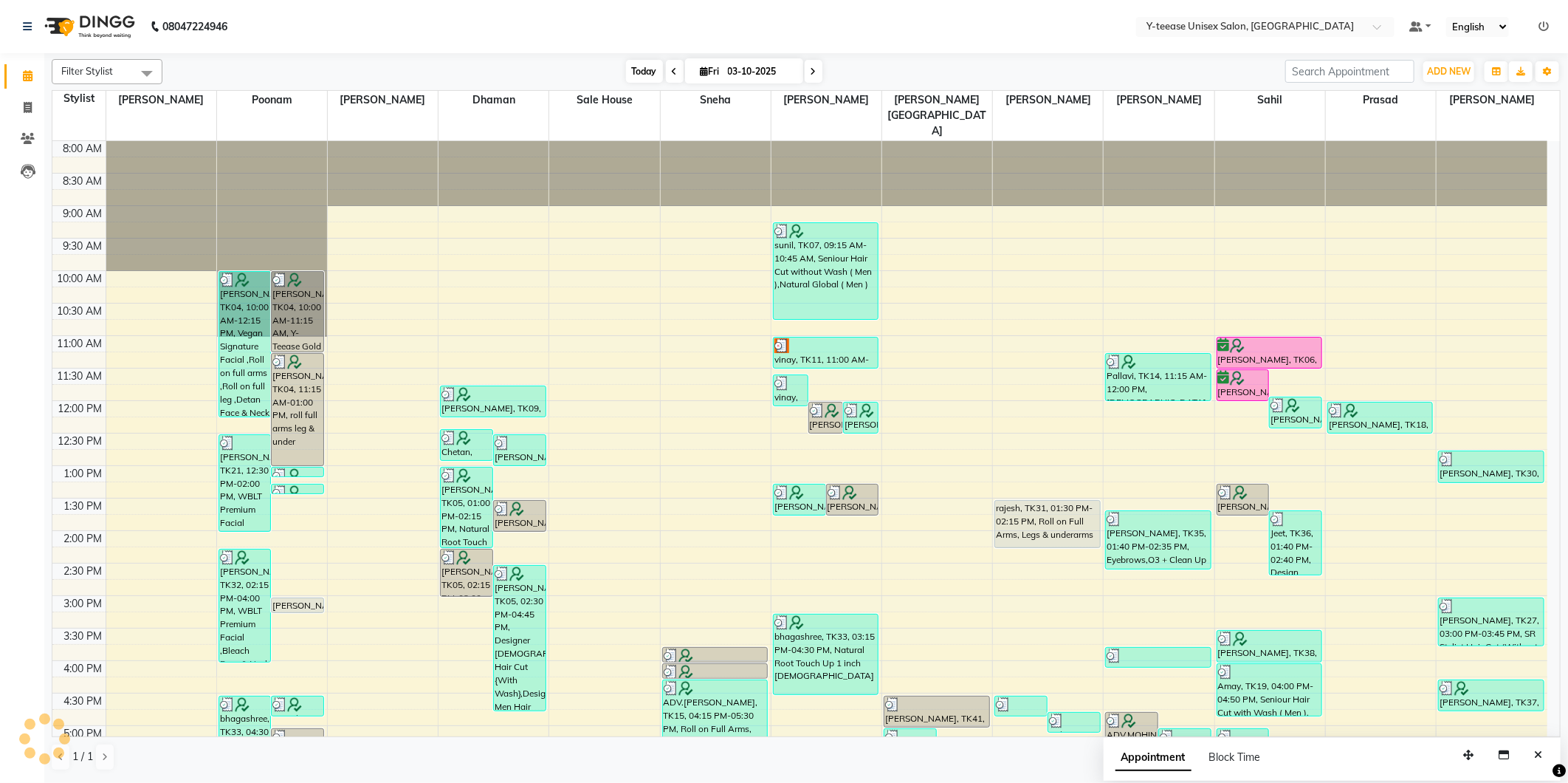
scroll to position [352, 0]
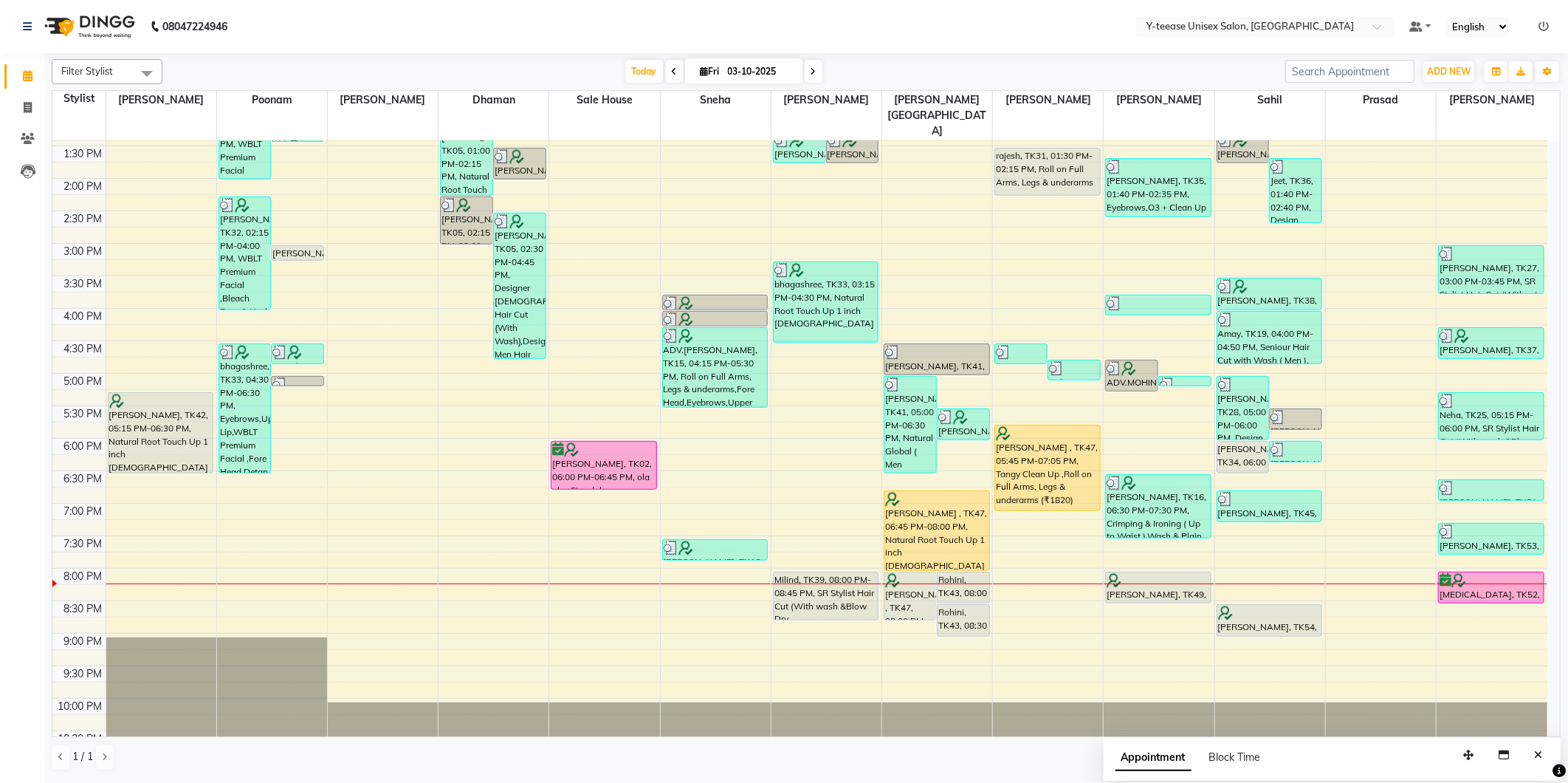
click at [810, 75] on icon at bounding box center [813, 72] width 6 height 9
type input "04-10-2025"
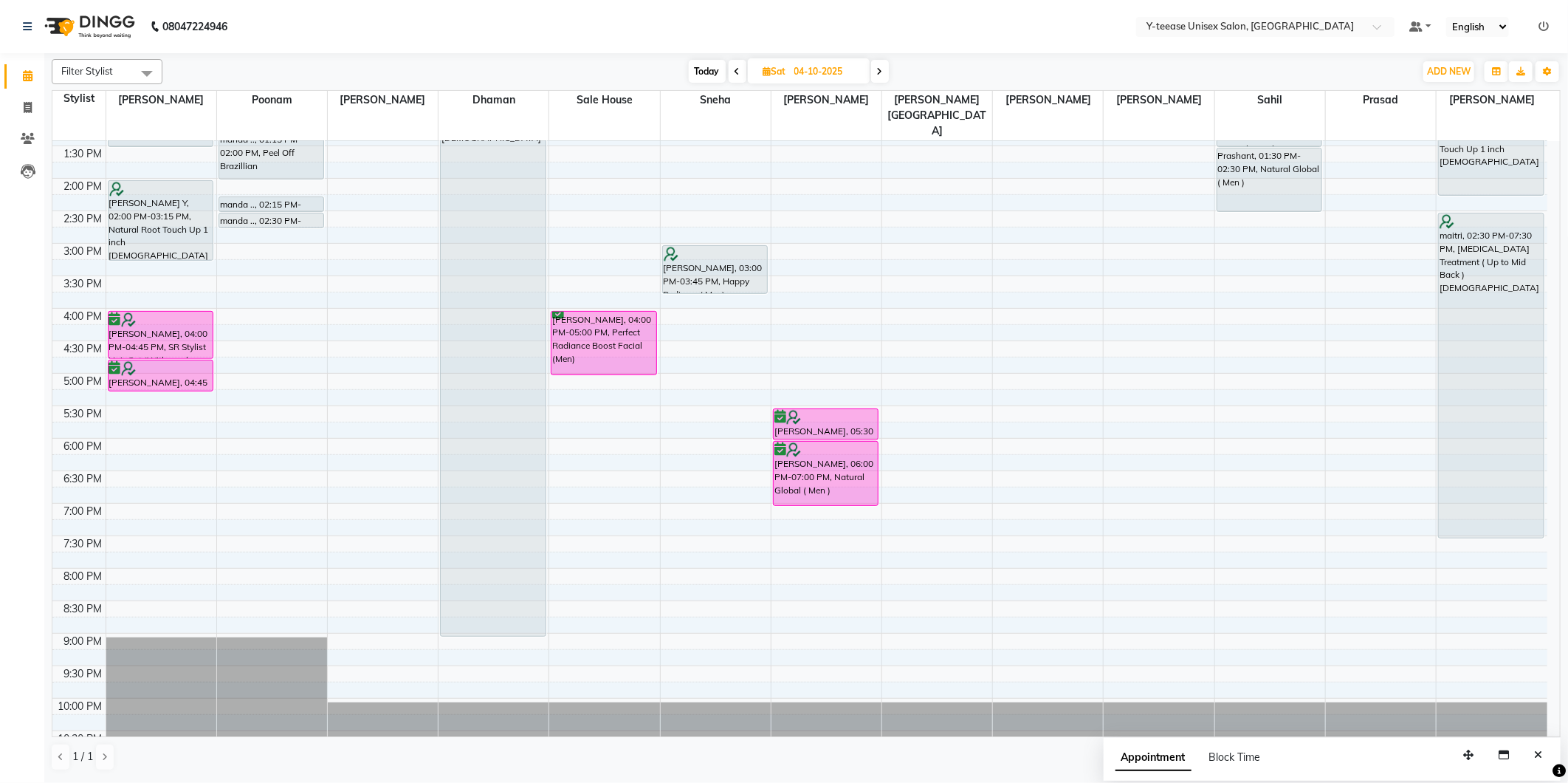
click at [138, 385] on div "8:00 AM 8:30 AM 9:00 AM 9:30 AM 10:00 AM 10:30 AM 11:00 AM 11:30 AM 12:00 PM 12…" at bounding box center [800, 275] width 1495 height 974
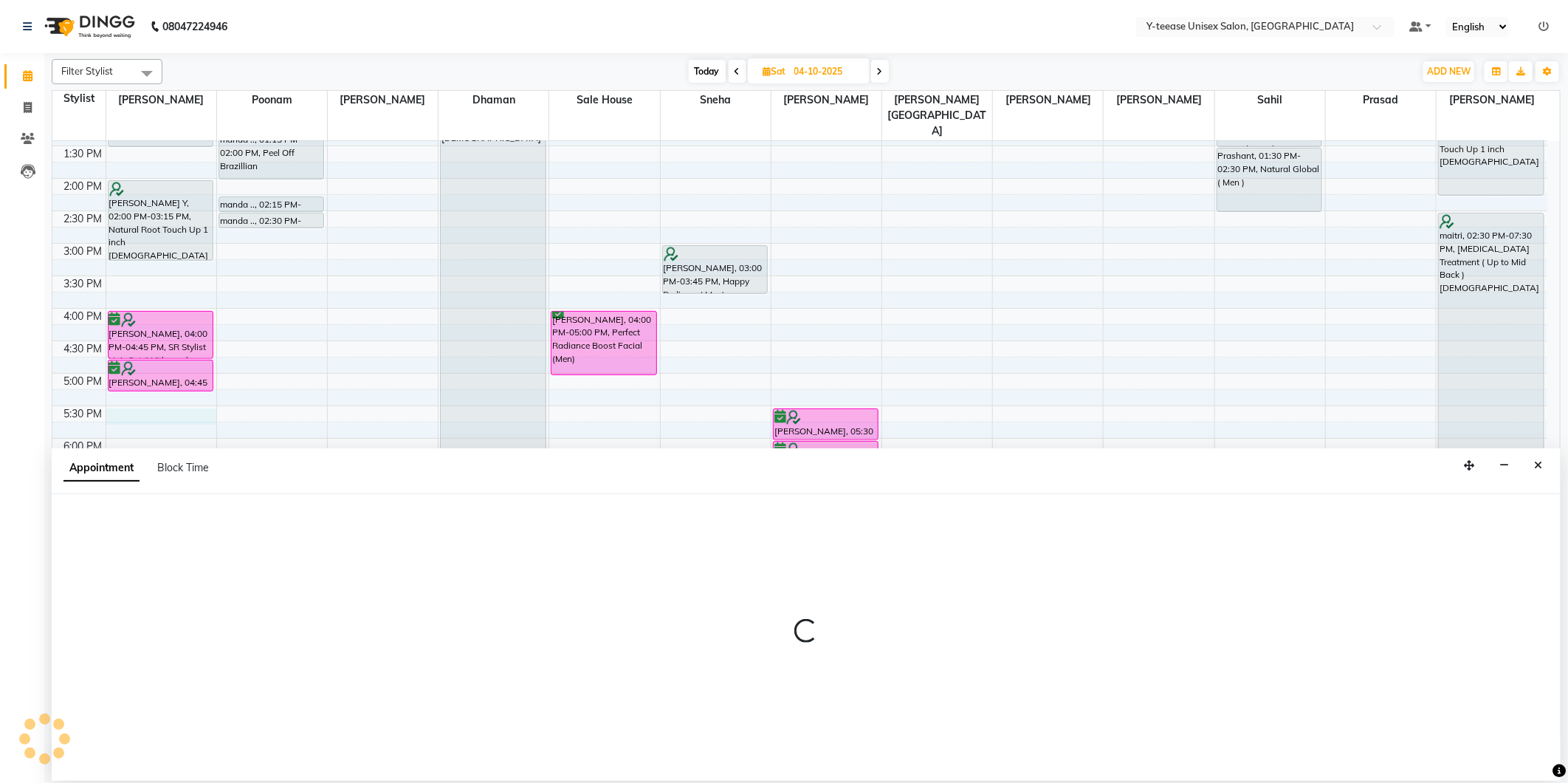
select select "56"
select select "1050"
select select "tentative"
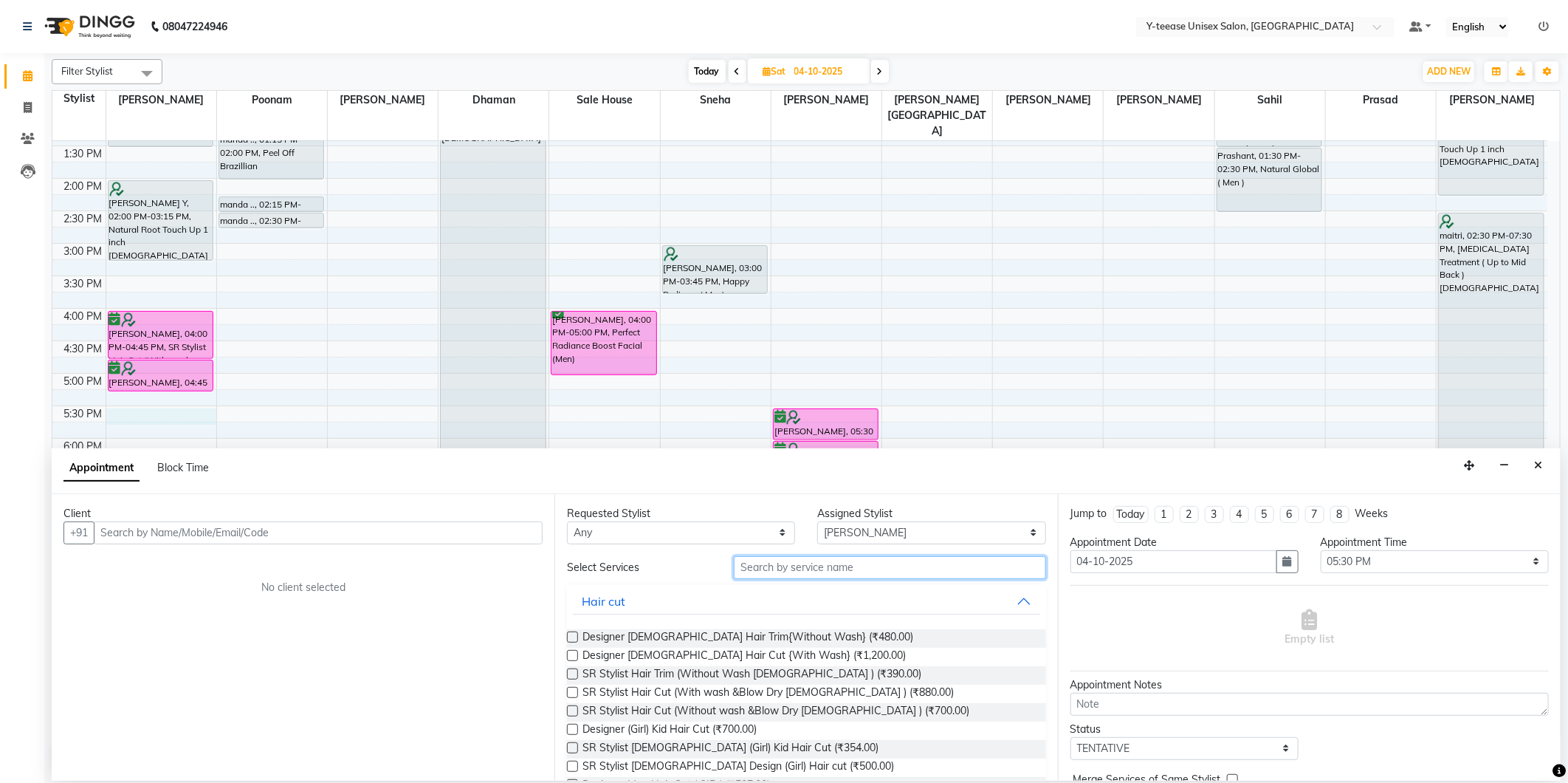
click at [805, 567] on input "text" at bounding box center [889, 568] width 311 height 23
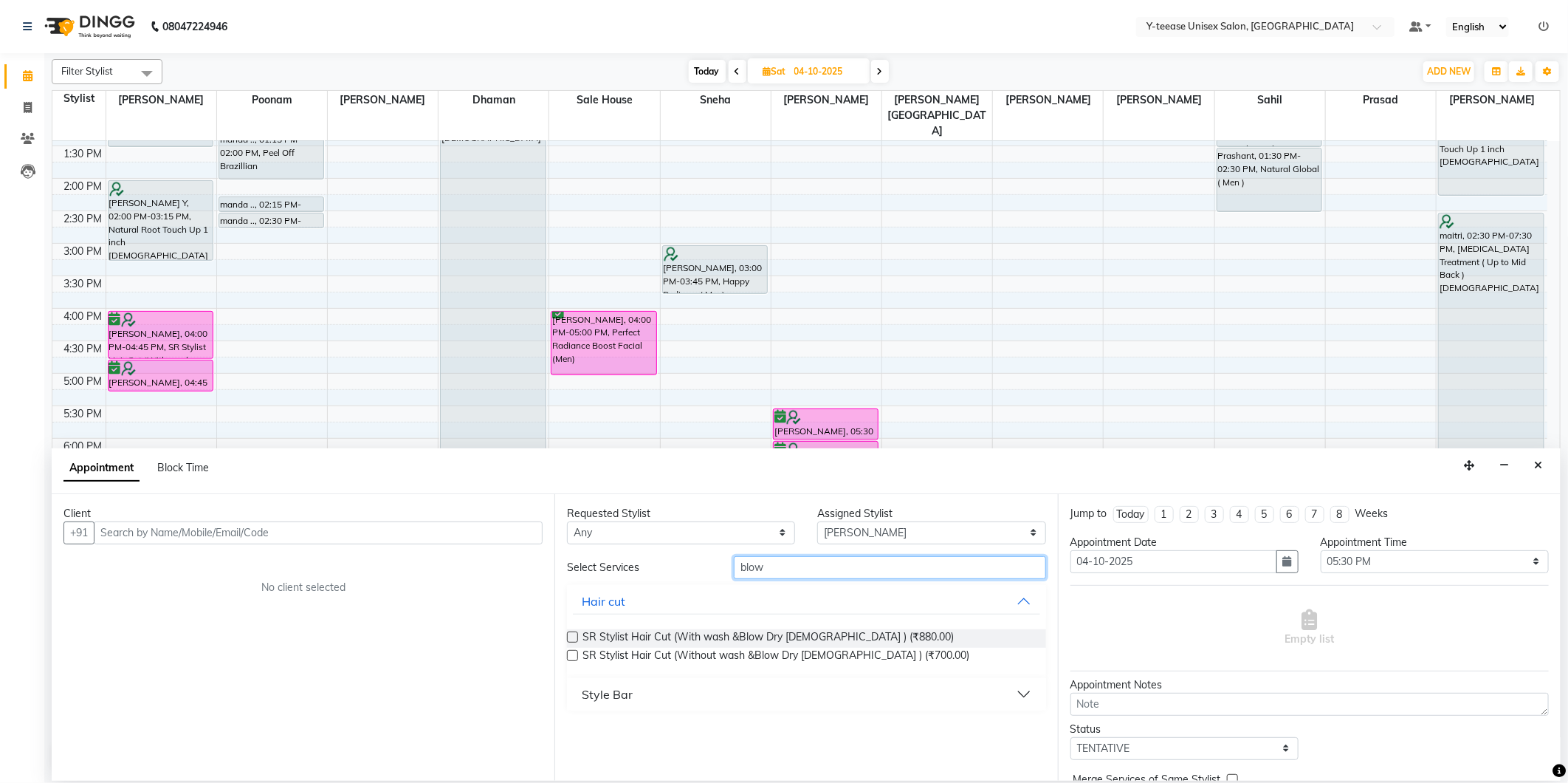
type input "blow"
click at [691, 692] on button "Style Bar" at bounding box center [806, 694] width 467 height 27
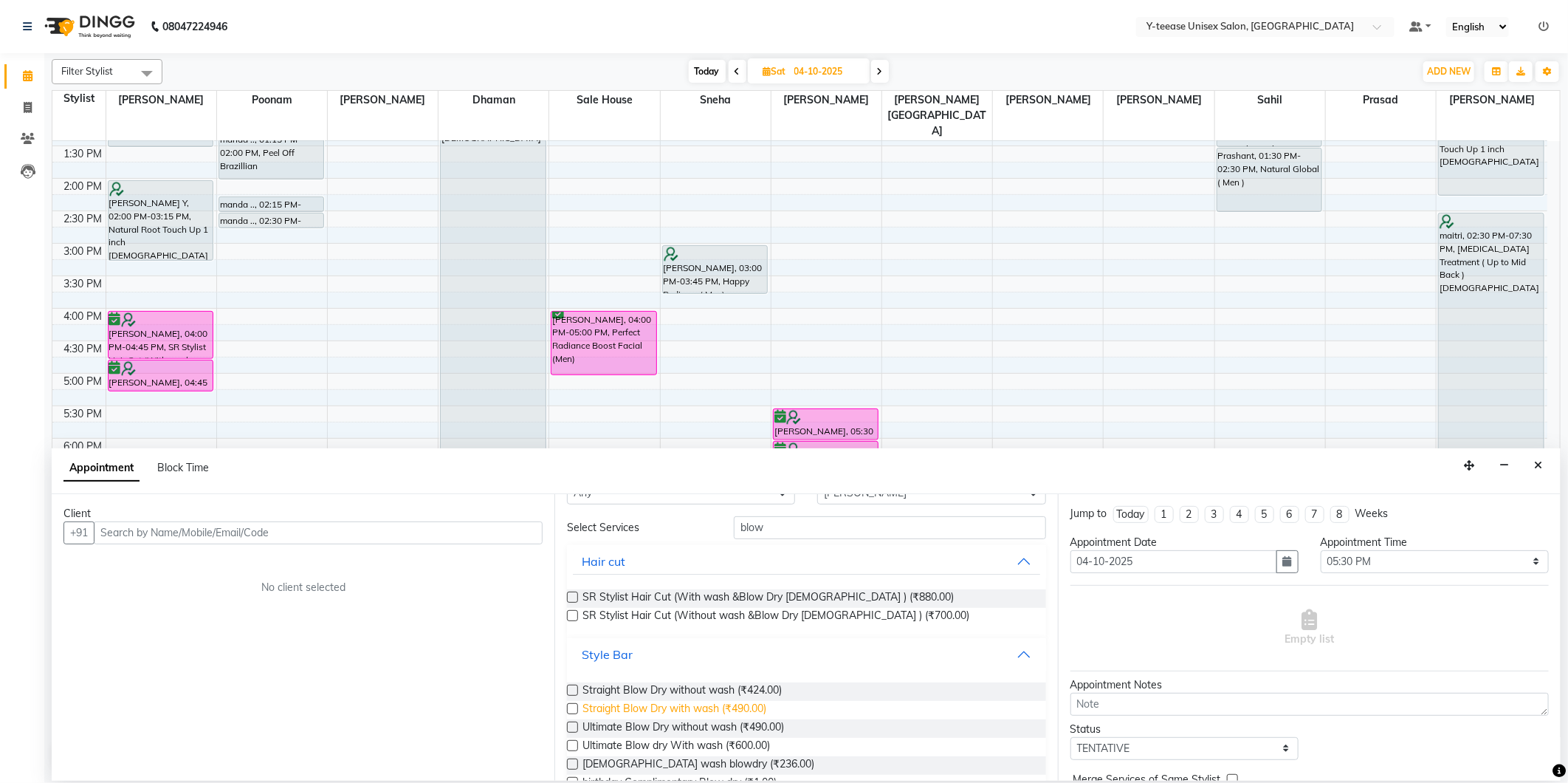
scroll to position [76, 0]
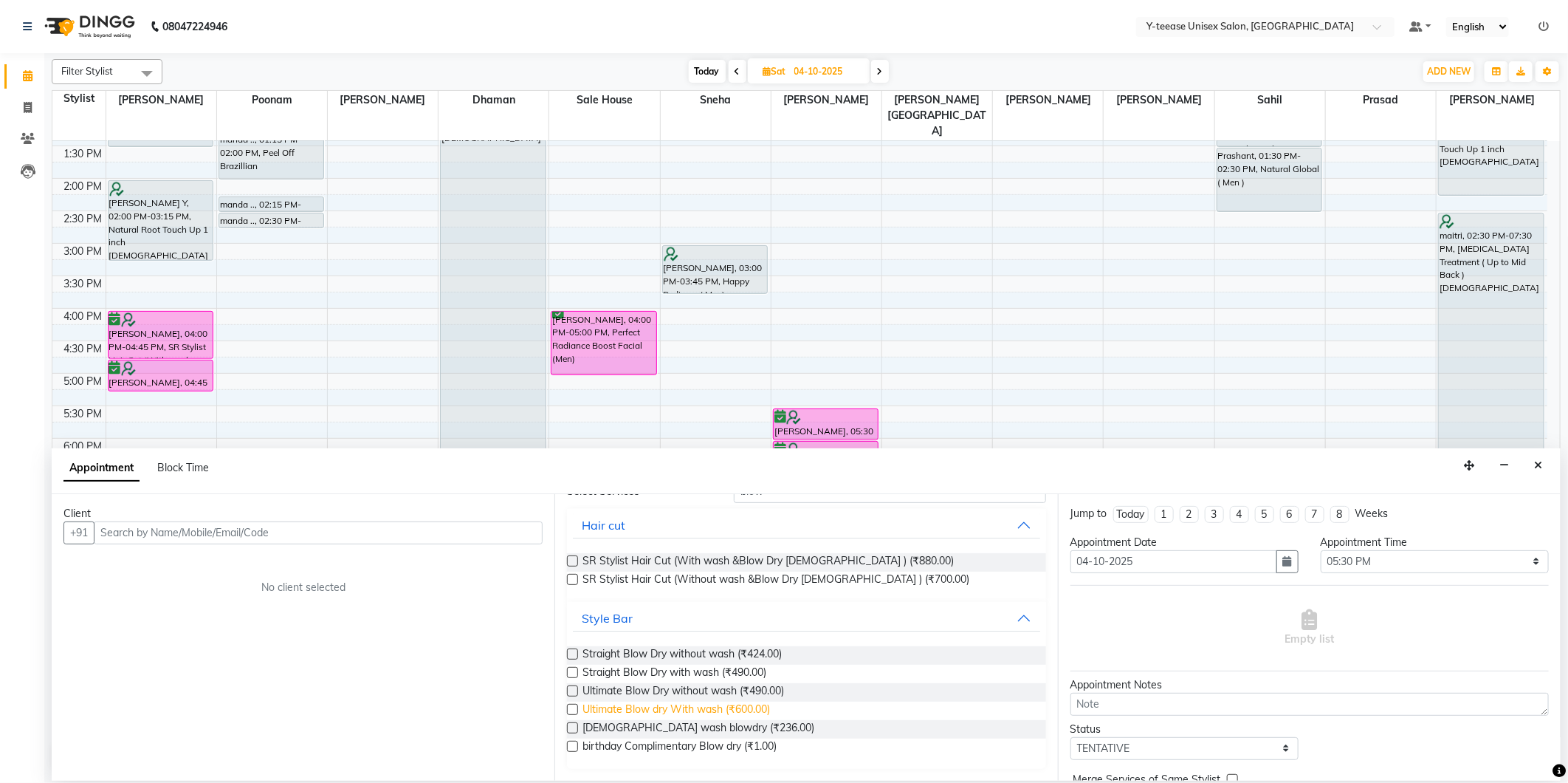
click at [709, 712] on span "Ultimate Blow dry With wash (₹600.00)" at bounding box center [675, 711] width 188 height 18
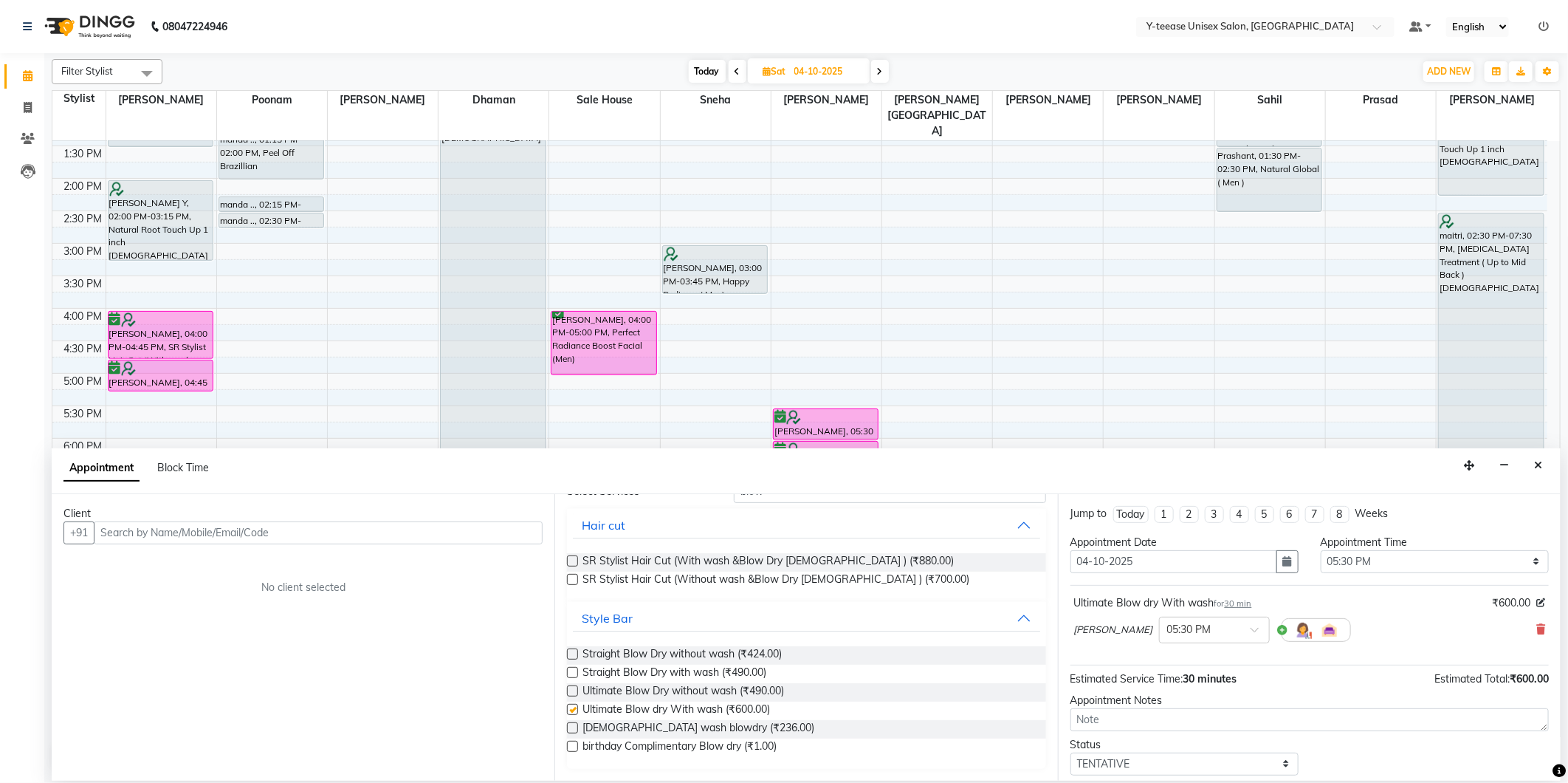
checkbox input "false"
click at [497, 532] on input "text" at bounding box center [318, 532] width 449 height 23
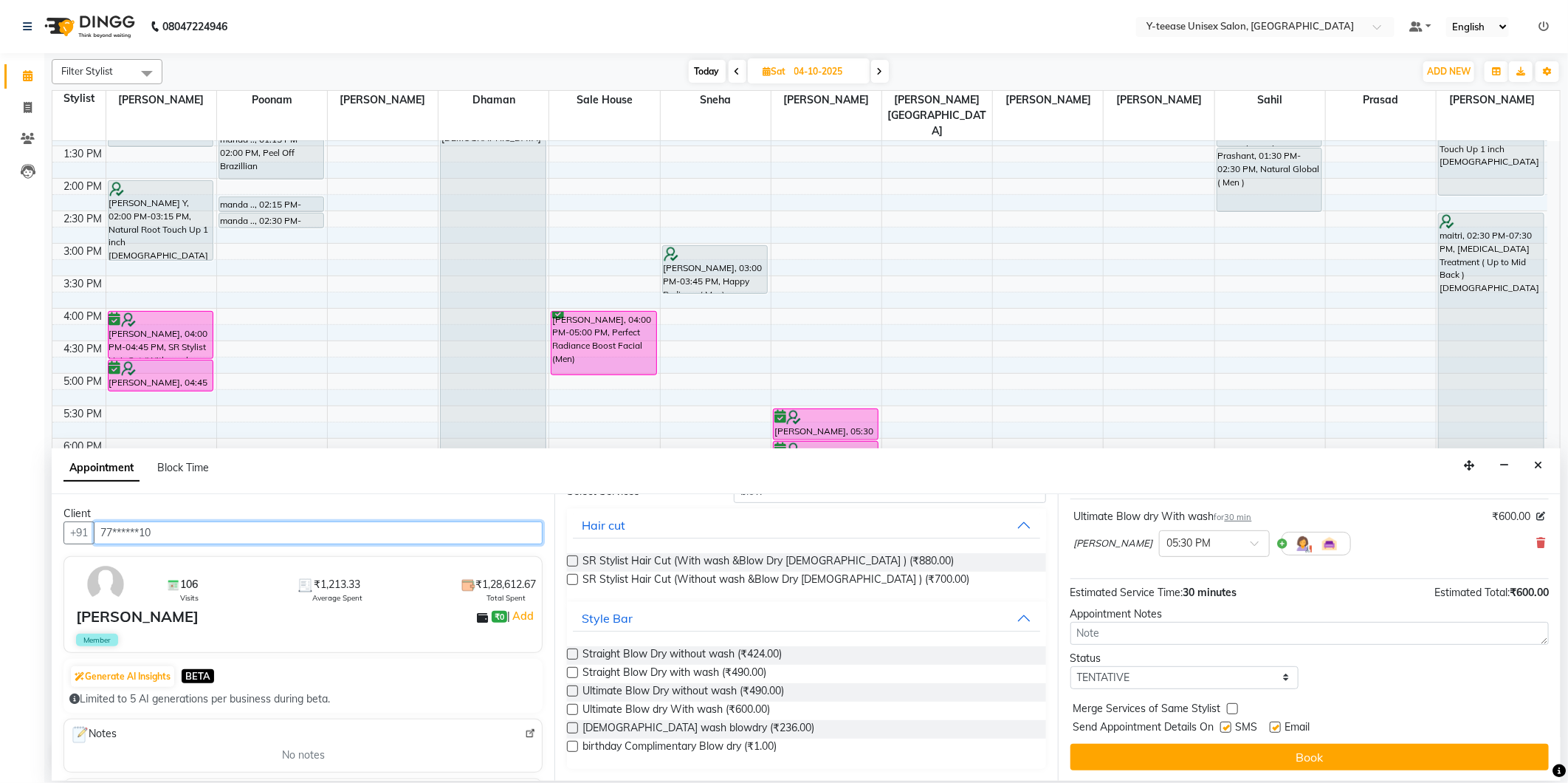
scroll to position [89, 0]
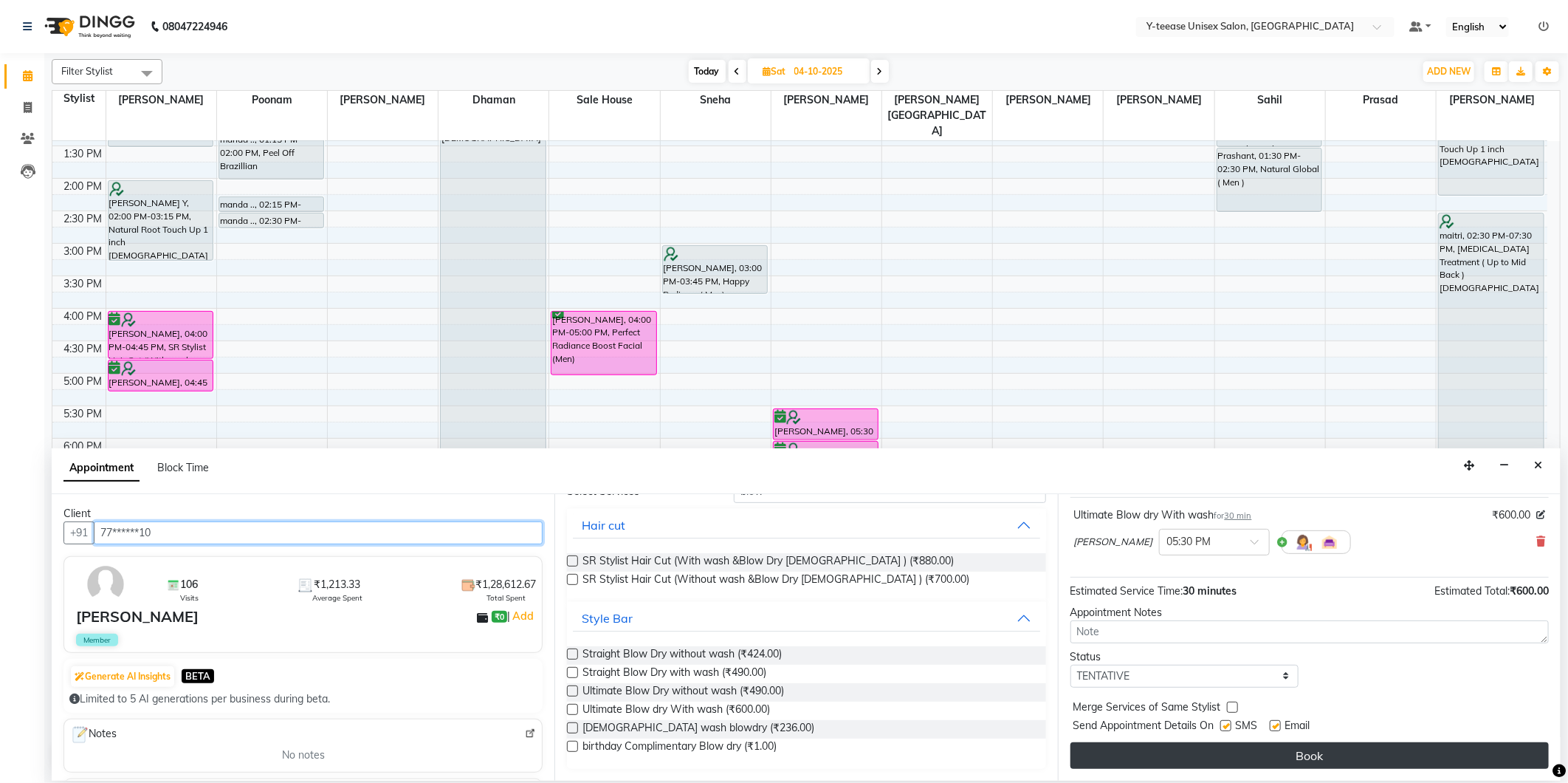
type input "77******10"
click at [1198, 748] on button "Book" at bounding box center [1310, 755] width 479 height 27
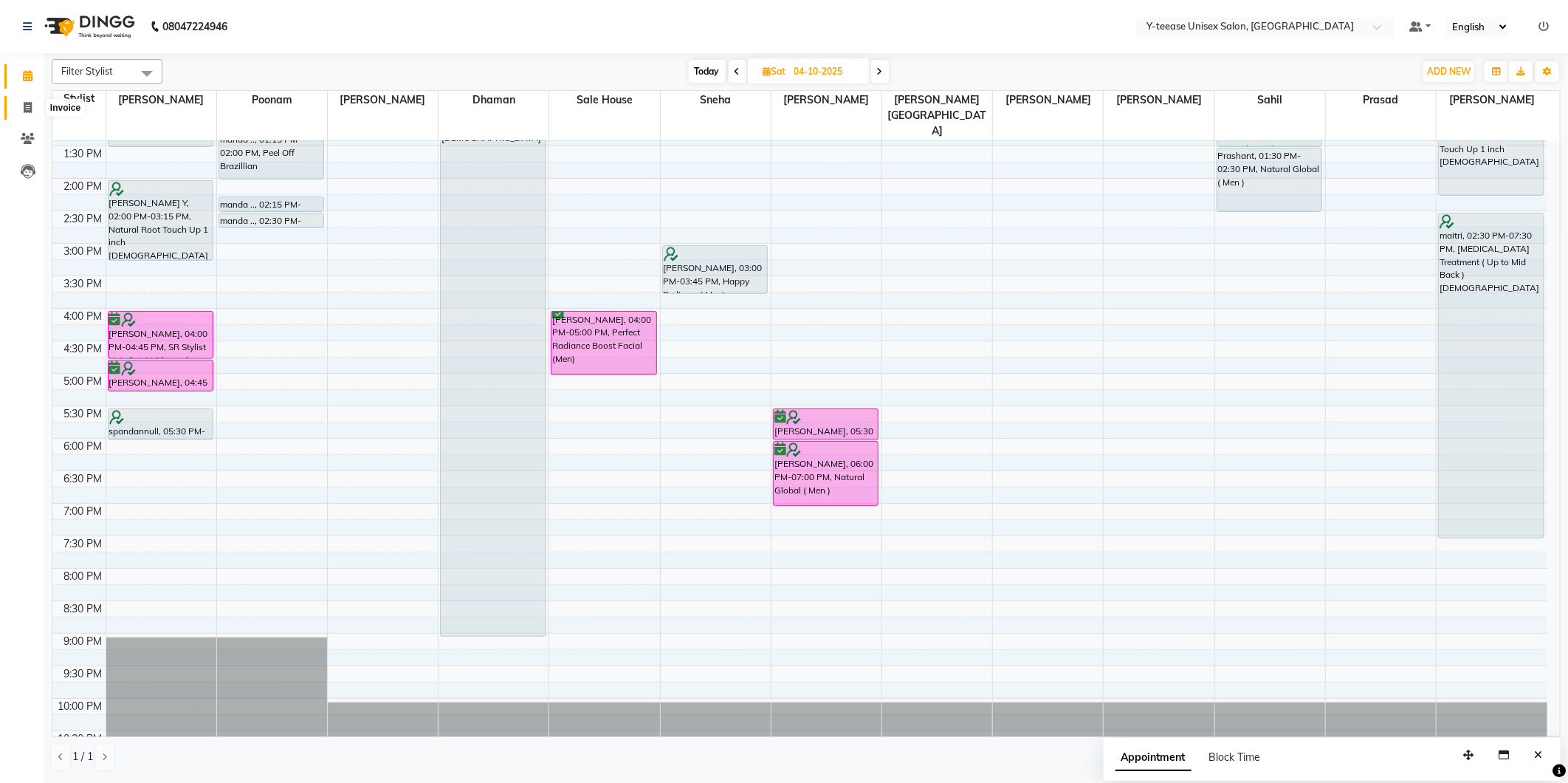
click at [15, 101] on span at bounding box center [28, 108] width 26 height 17
select select "service"
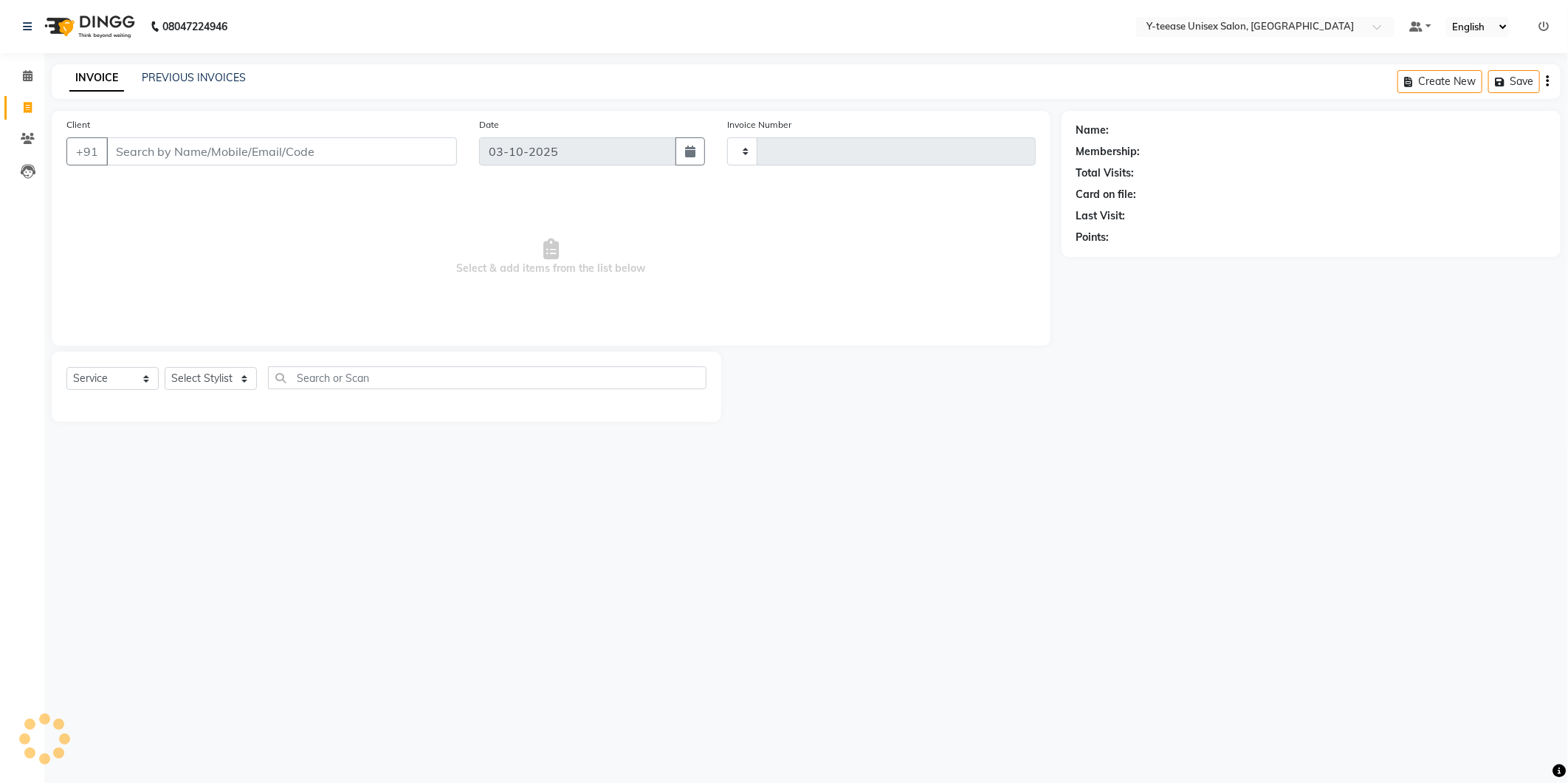
type input "8396"
select select "4"
click at [225, 381] on select "Select Stylist" at bounding box center [211, 378] width 92 height 23
click at [237, 385] on select "Select Stylist [PERSON_NAME] [PERSON_NAME] nagar Manager Mosin [PERSON_NAME] [P…" at bounding box center [231, 378] width 134 height 23
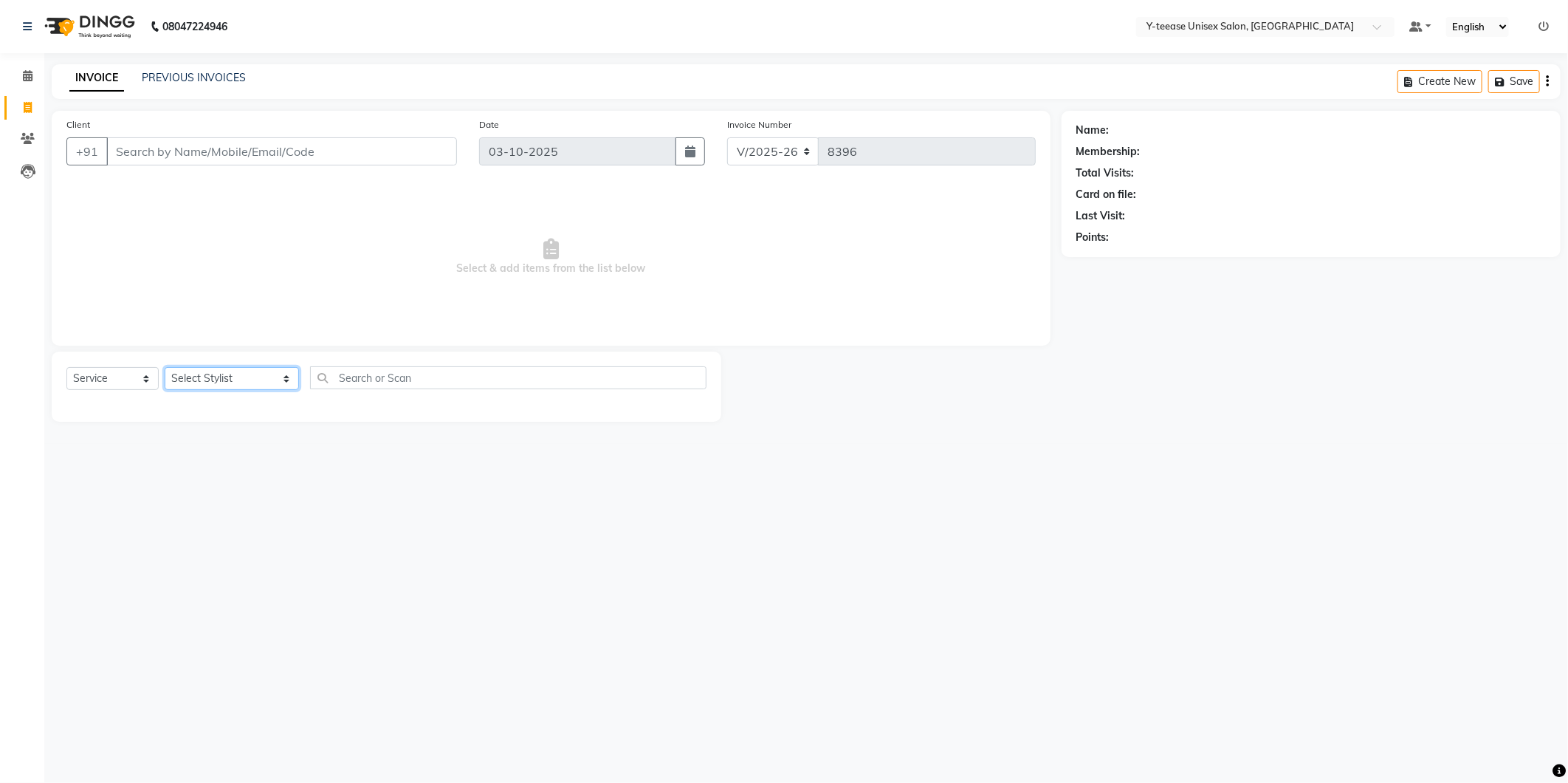
select select "86041"
click at [164, 368] on select "Select Stylist [PERSON_NAME] [PERSON_NAME] nagar Manager Mosin [PERSON_NAME] [P…" at bounding box center [231, 378] width 134 height 23
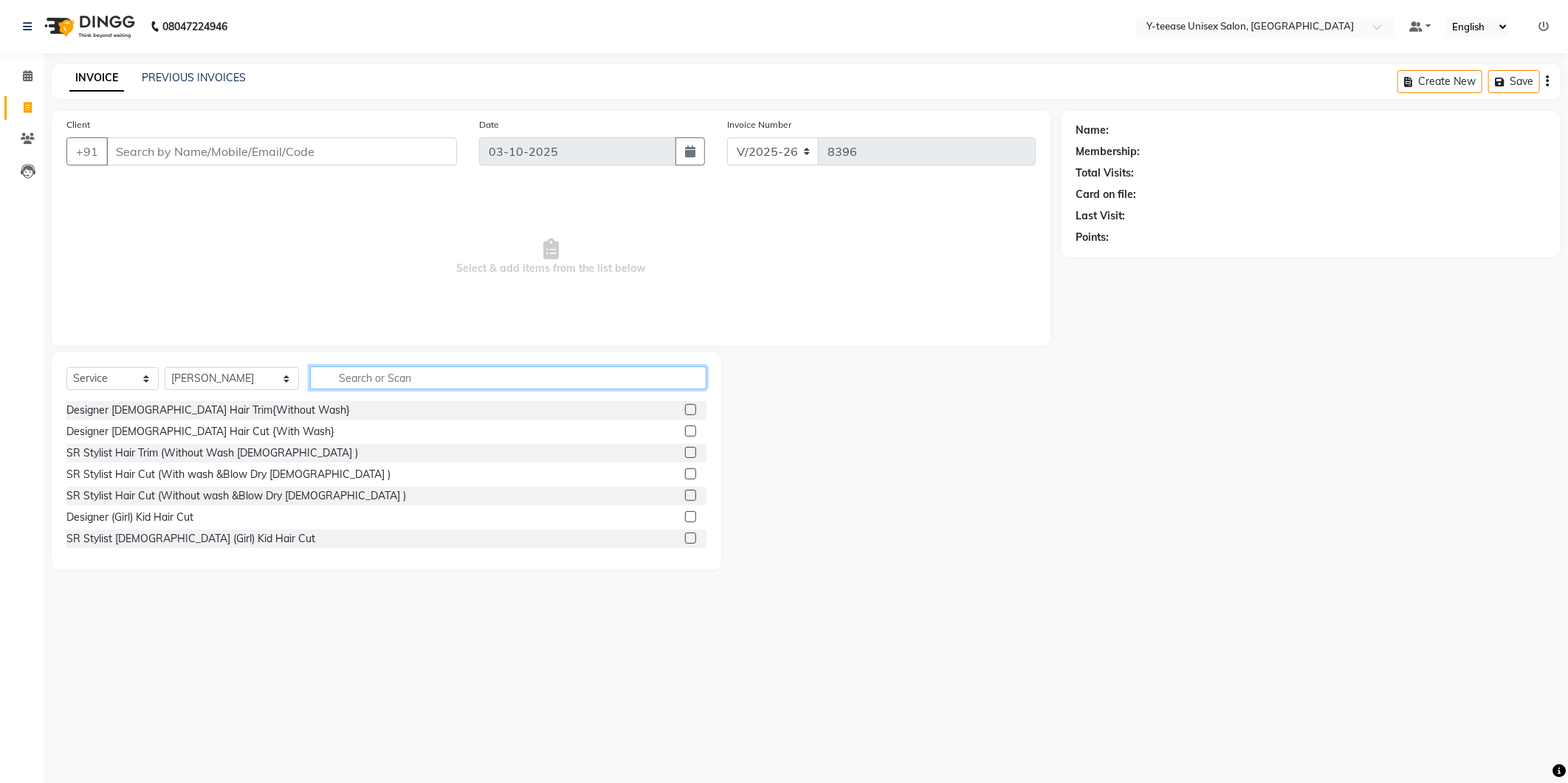
click at [344, 387] on input "text" at bounding box center [508, 377] width 396 height 23
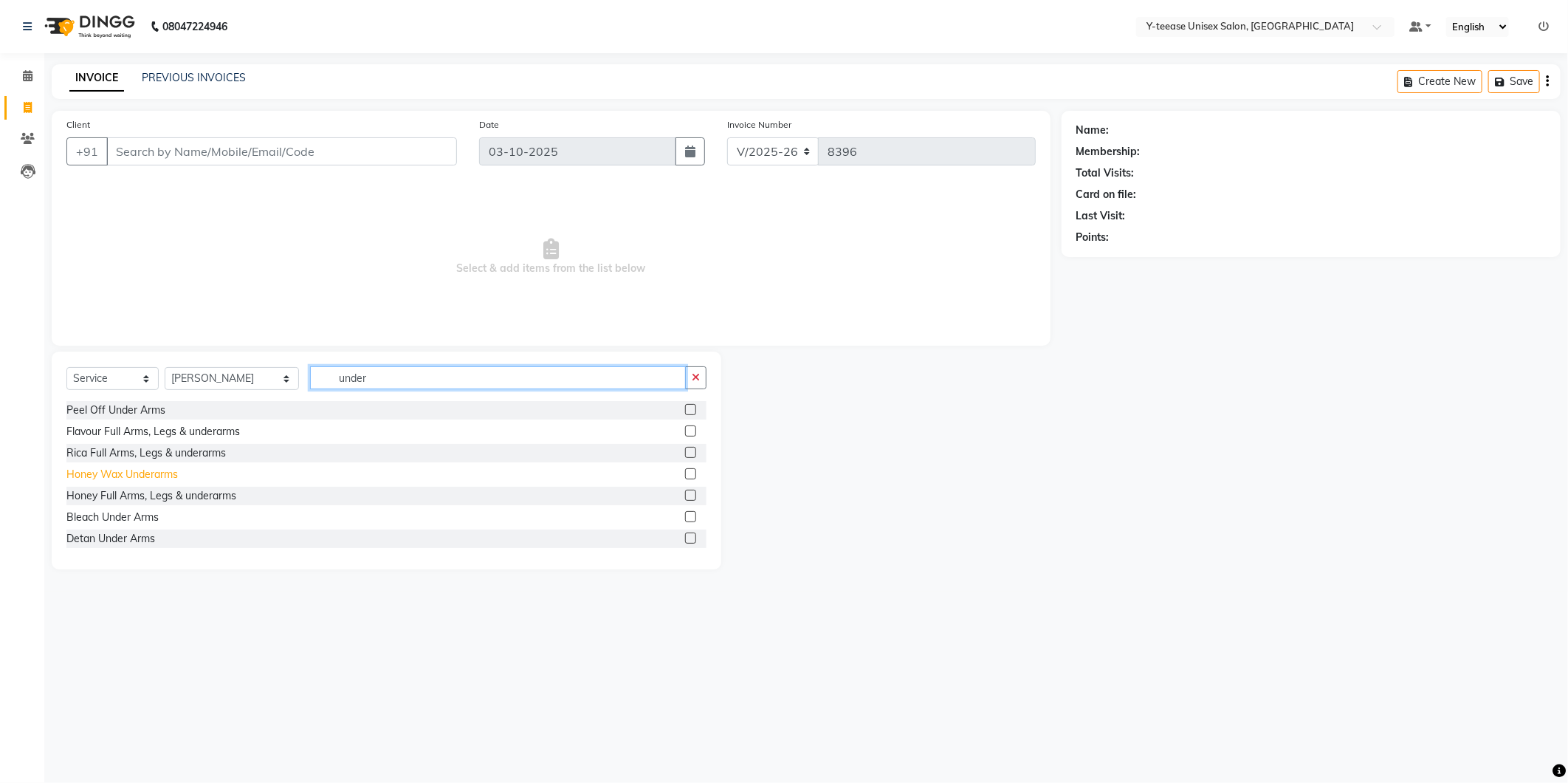
type input "under"
click at [130, 474] on div "Honey Wax Underarms" at bounding box center [122, 474] width 112 height 16
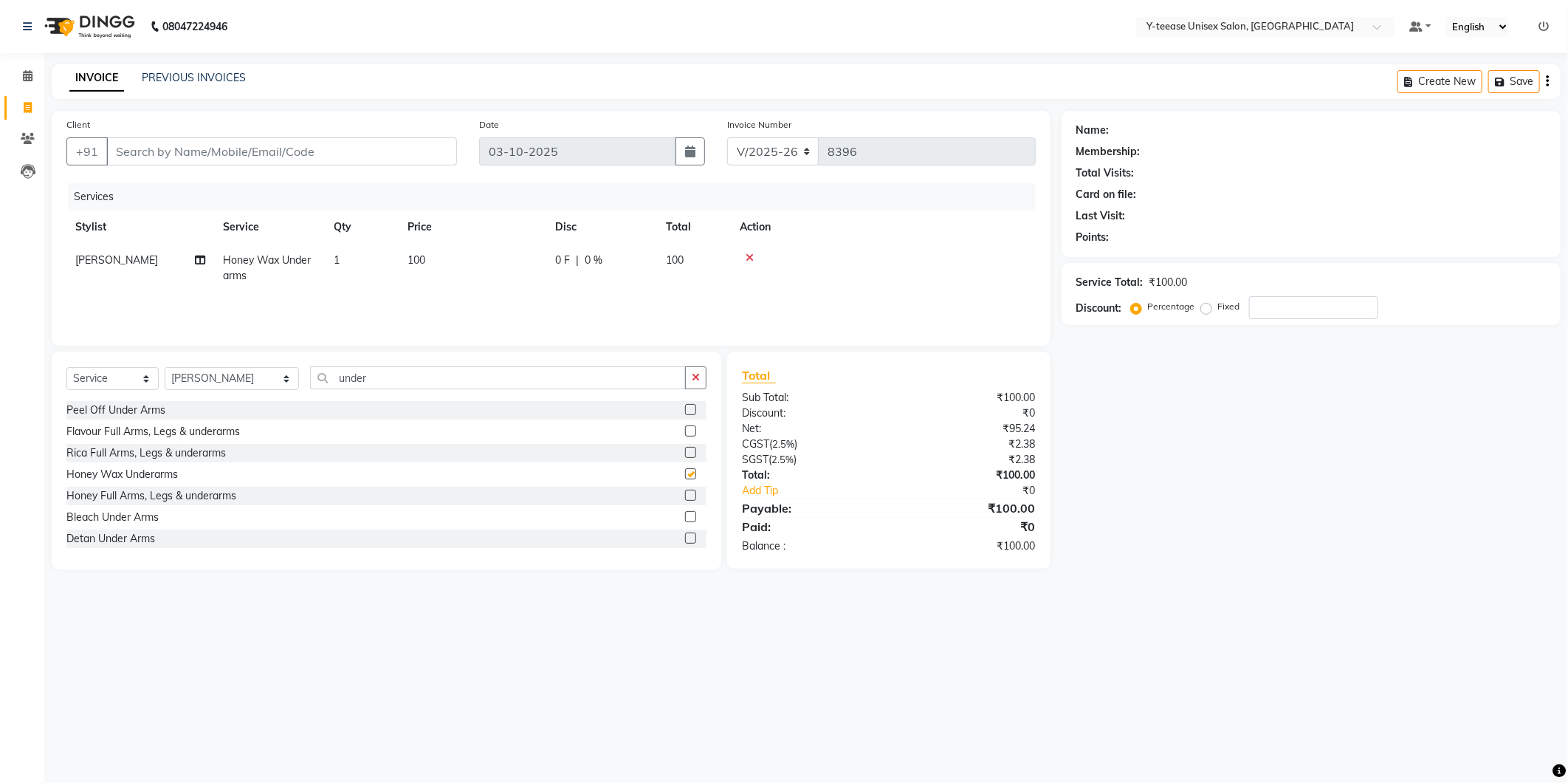
checkbox input "false"
click at [310, 375] on input "under" at bounding box center [498, 377] width 376 height 23
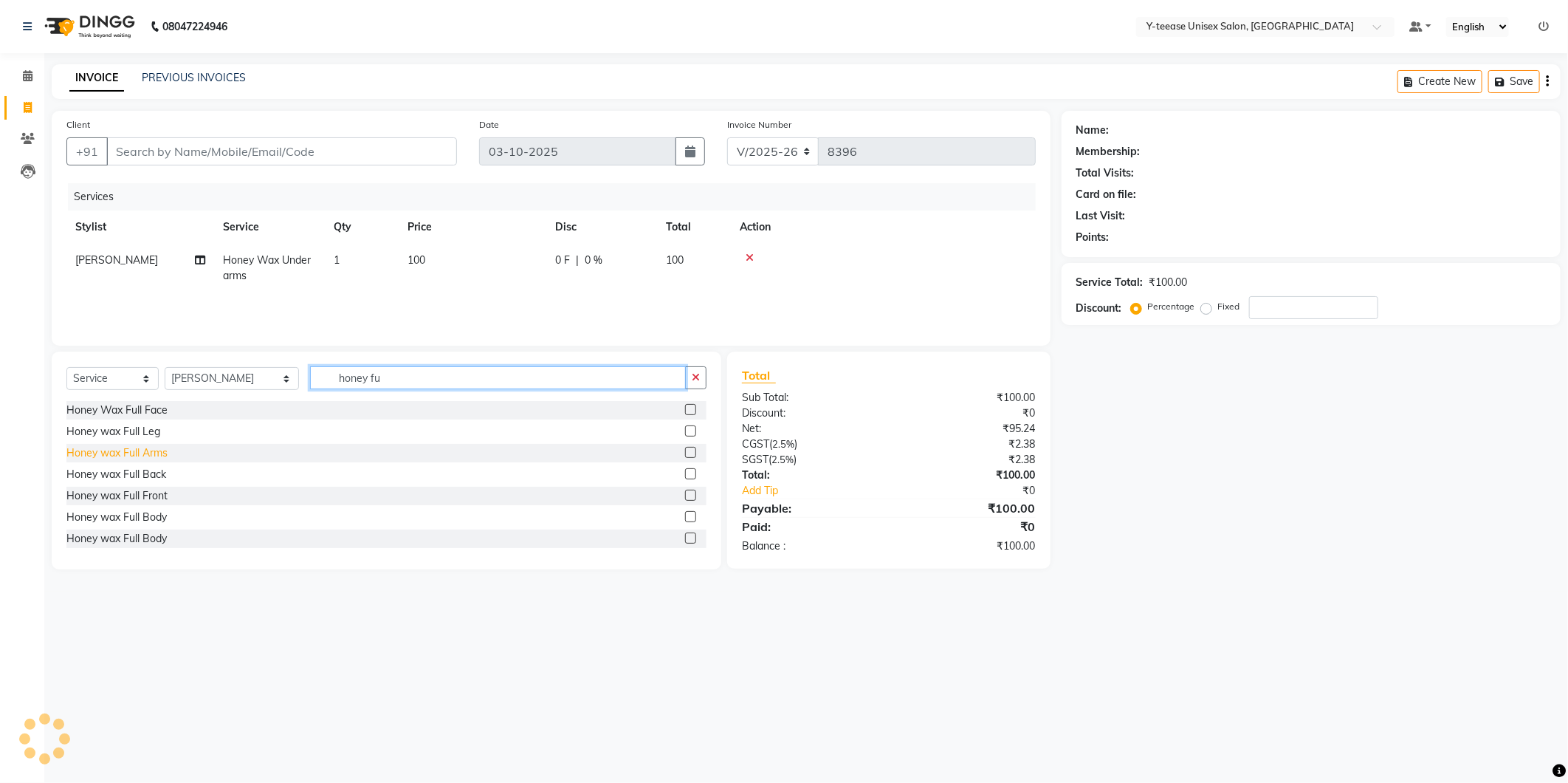
type input "honey fu"
click at [121, 454] on div "Honey wax Full Arms" at bounding box center [116, 453] width 101 height 16
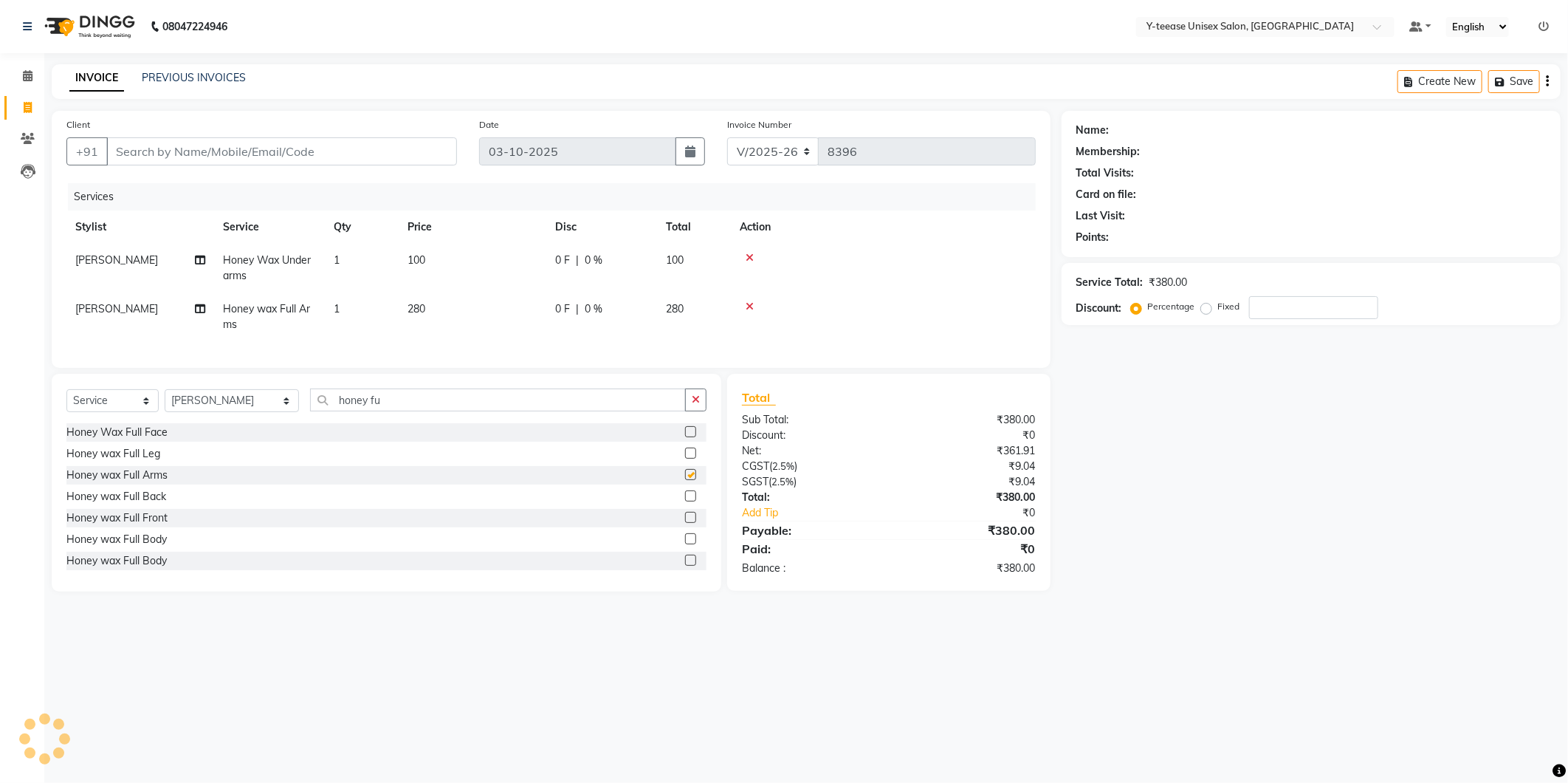
checkbox input "false"
click at [24, 84] on span at bounding box center [28, 77] width 26 height 17
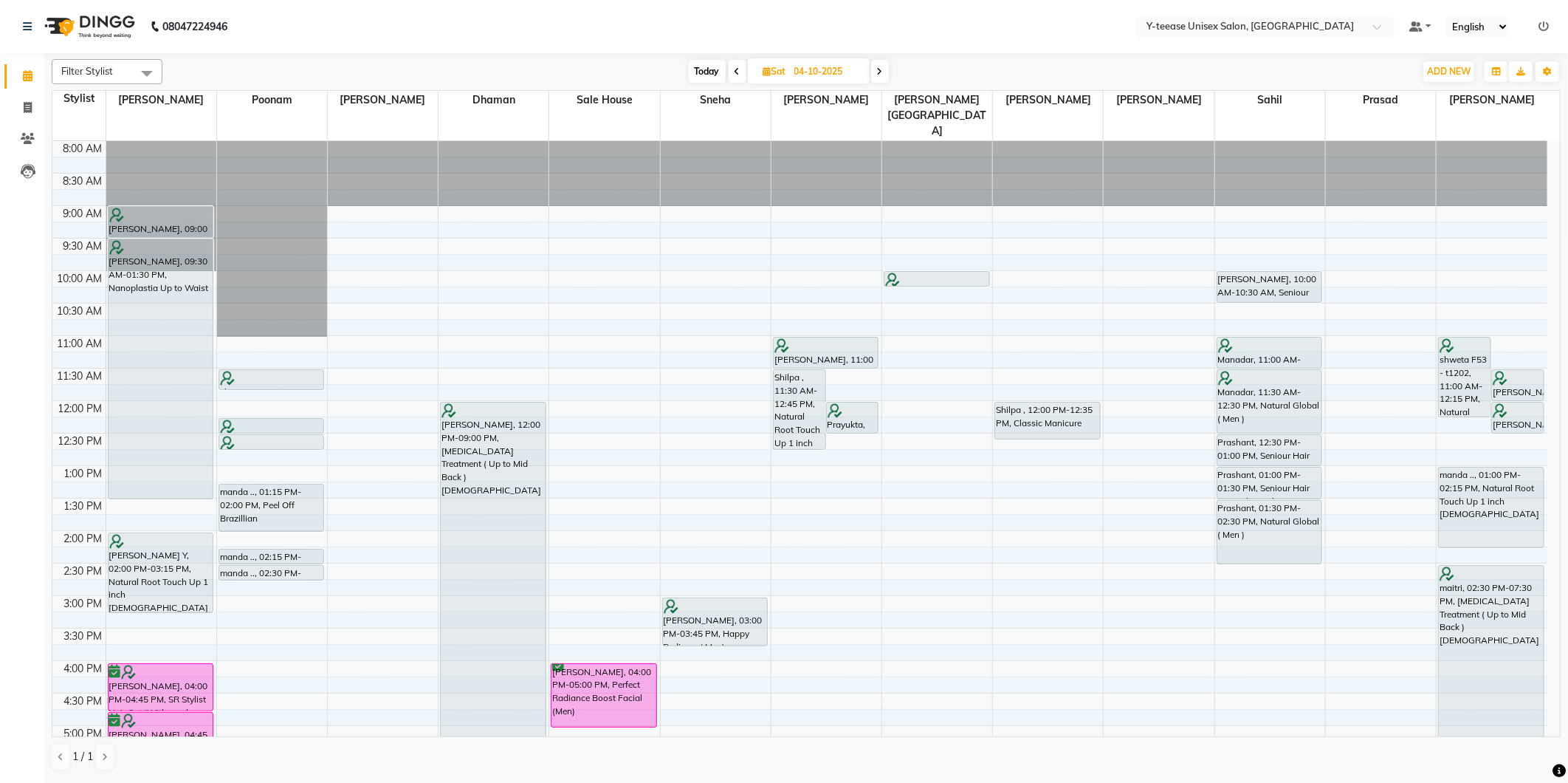
click at [707, 69] on span "Today" at bounding box center [708, 71] width 37 height 23
type input "03-10-2025"
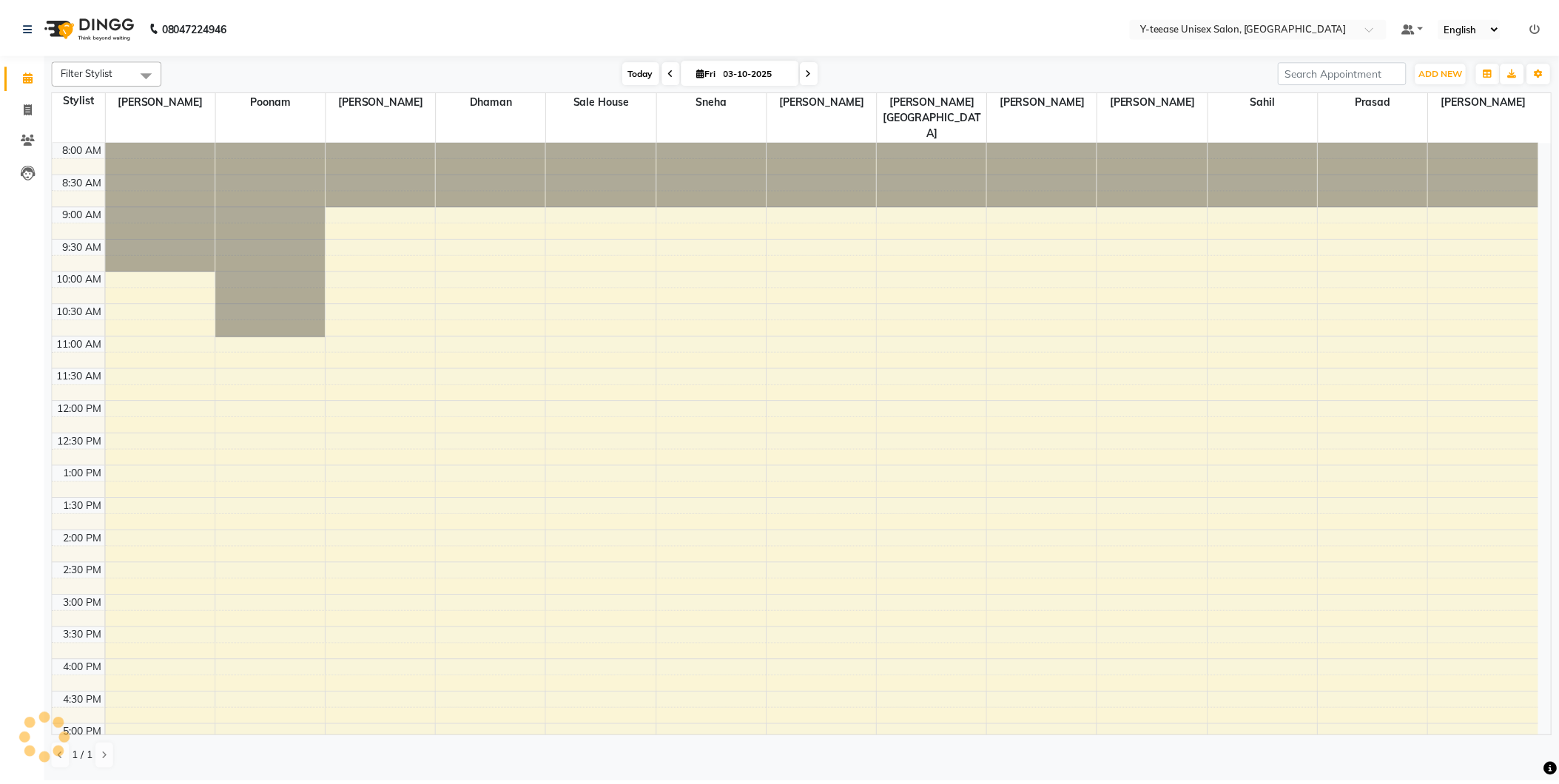
scroll to position [353, 0]
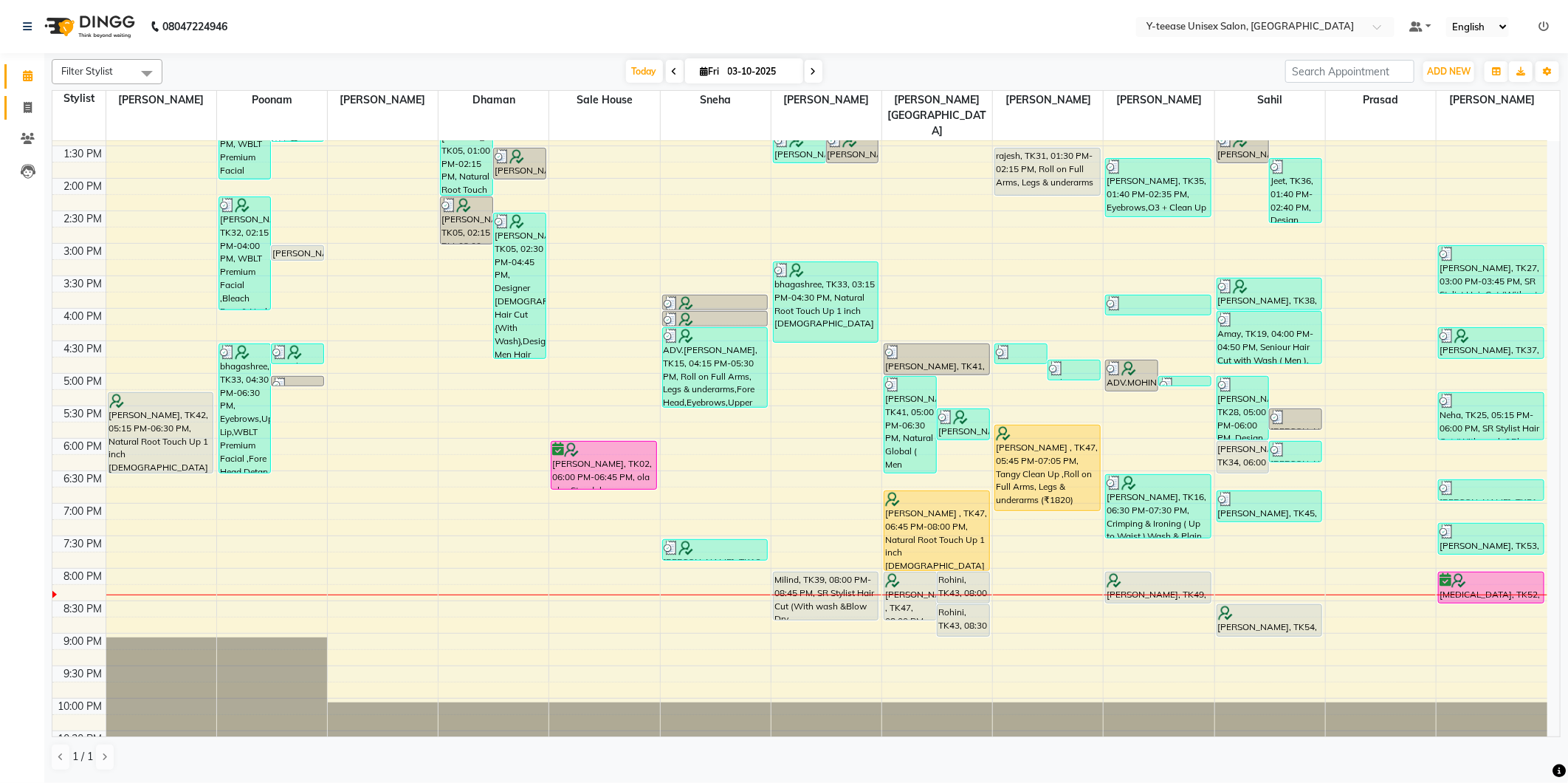
click at [30, 116] on link "Invoice" at bounding box center [22, 108] width 35 height 24
select select "service"
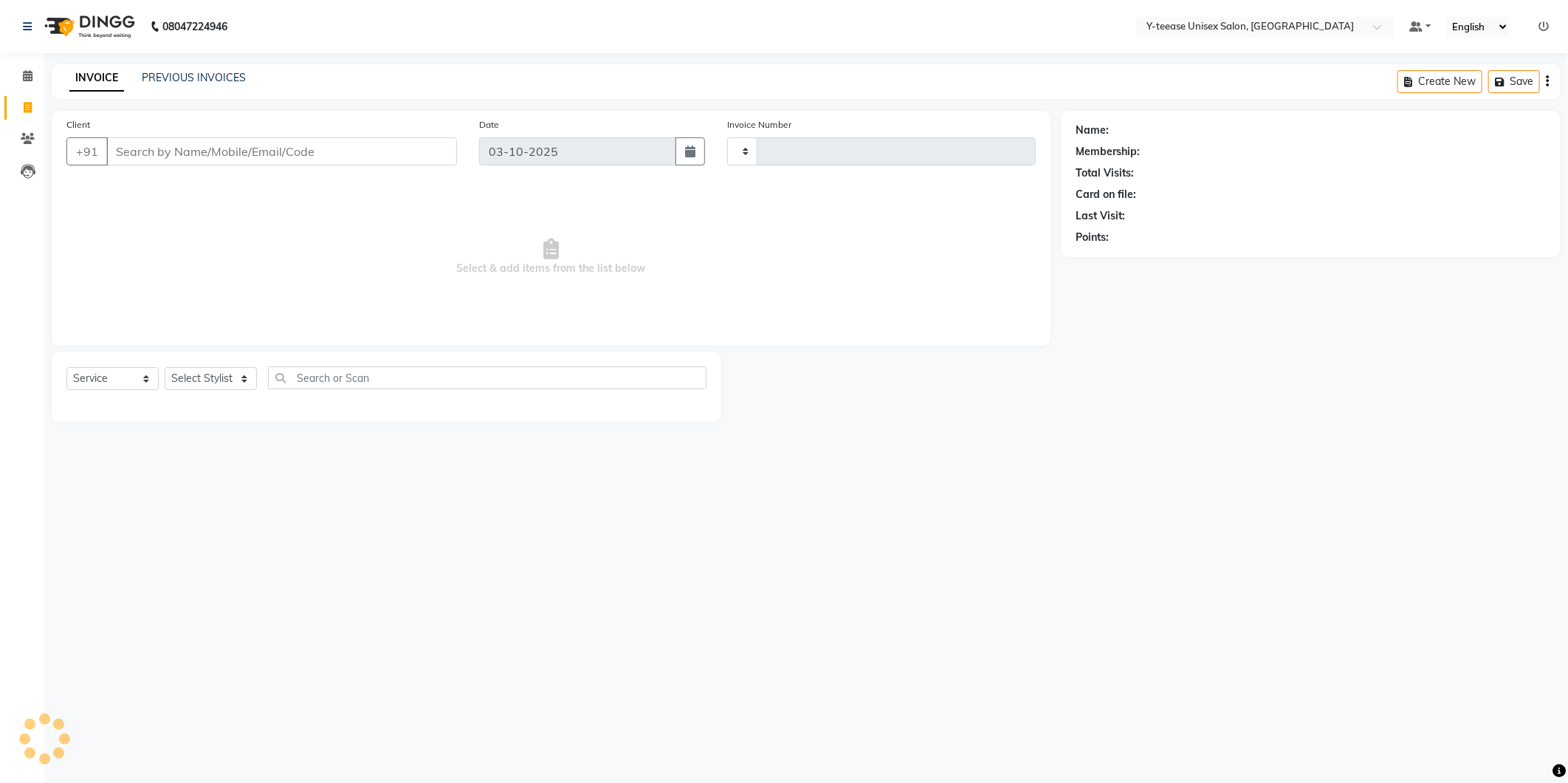
type input "8396"
select select "4"
click at [264, 150] on input "Client" at bounding box center [282, 152] width 351 height 28
type input "84******79"
click at [223, 378] on select "Select Stylist [PERSON_NAME] [PERSON_NAME] nagar Manager Mosin [PERSON_NAME] [P…" at bounding box center [231, 378] width 134 height 23
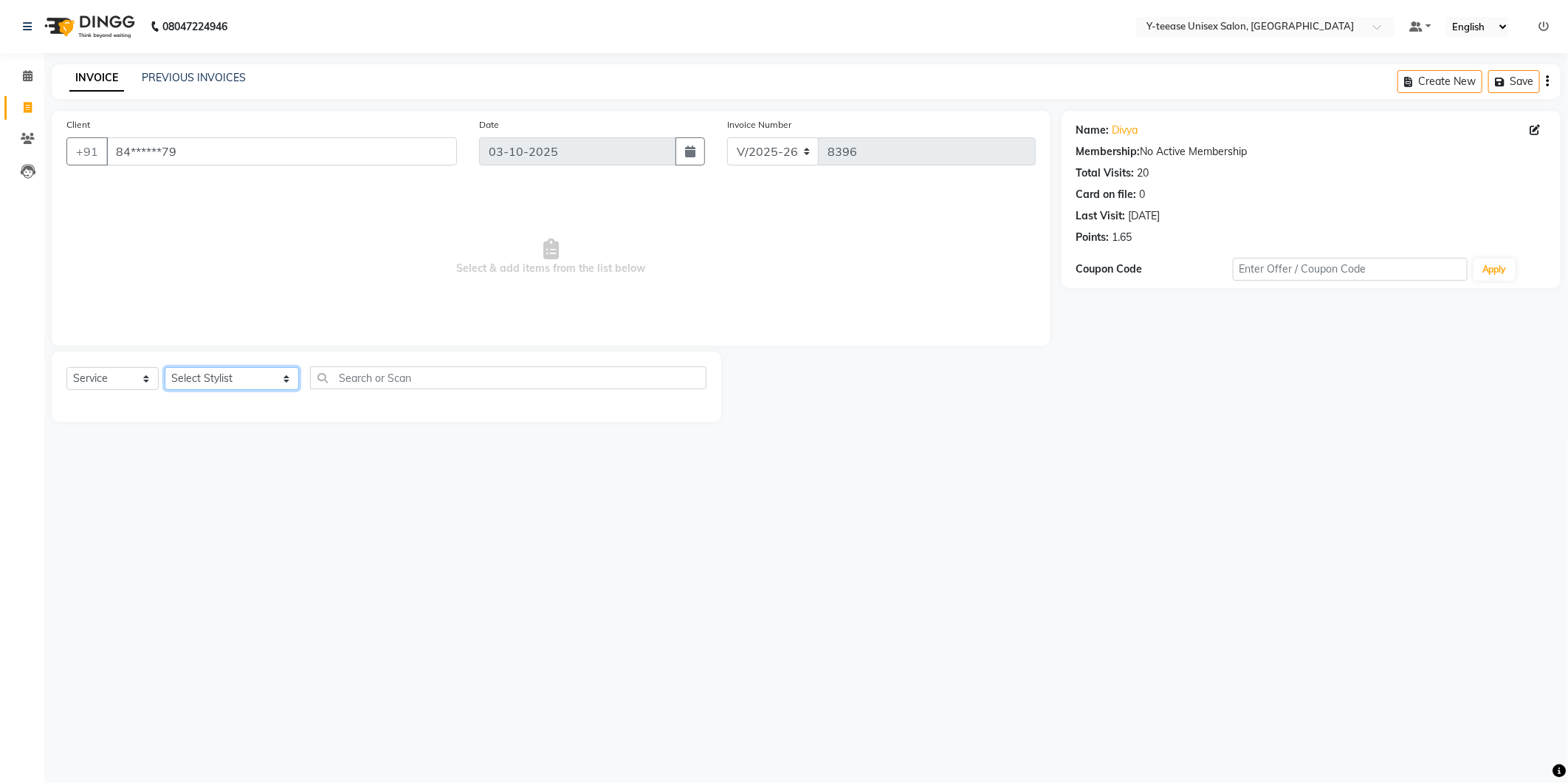
select select "92975"
click at [164, 368] on select "Select Stylist [PERSON_NAME] [PERSON_NAME] nagar Manager Mosin [PERSON_NAME] [P…" at bounding box center [231, 378] width 134 height 23
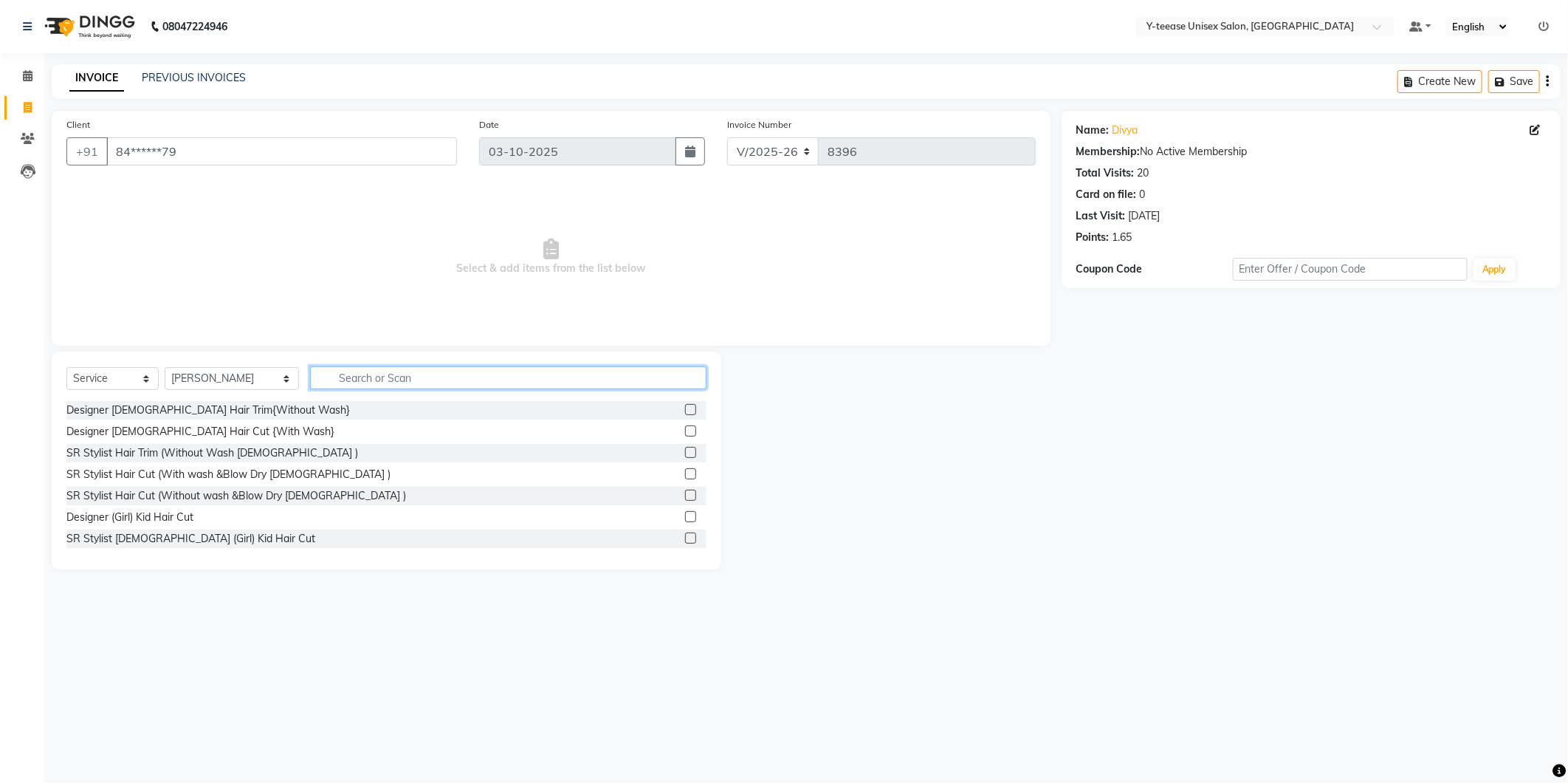
click at [314, 372] on input "text" at bounding box center [508, 377] width 396 height 23
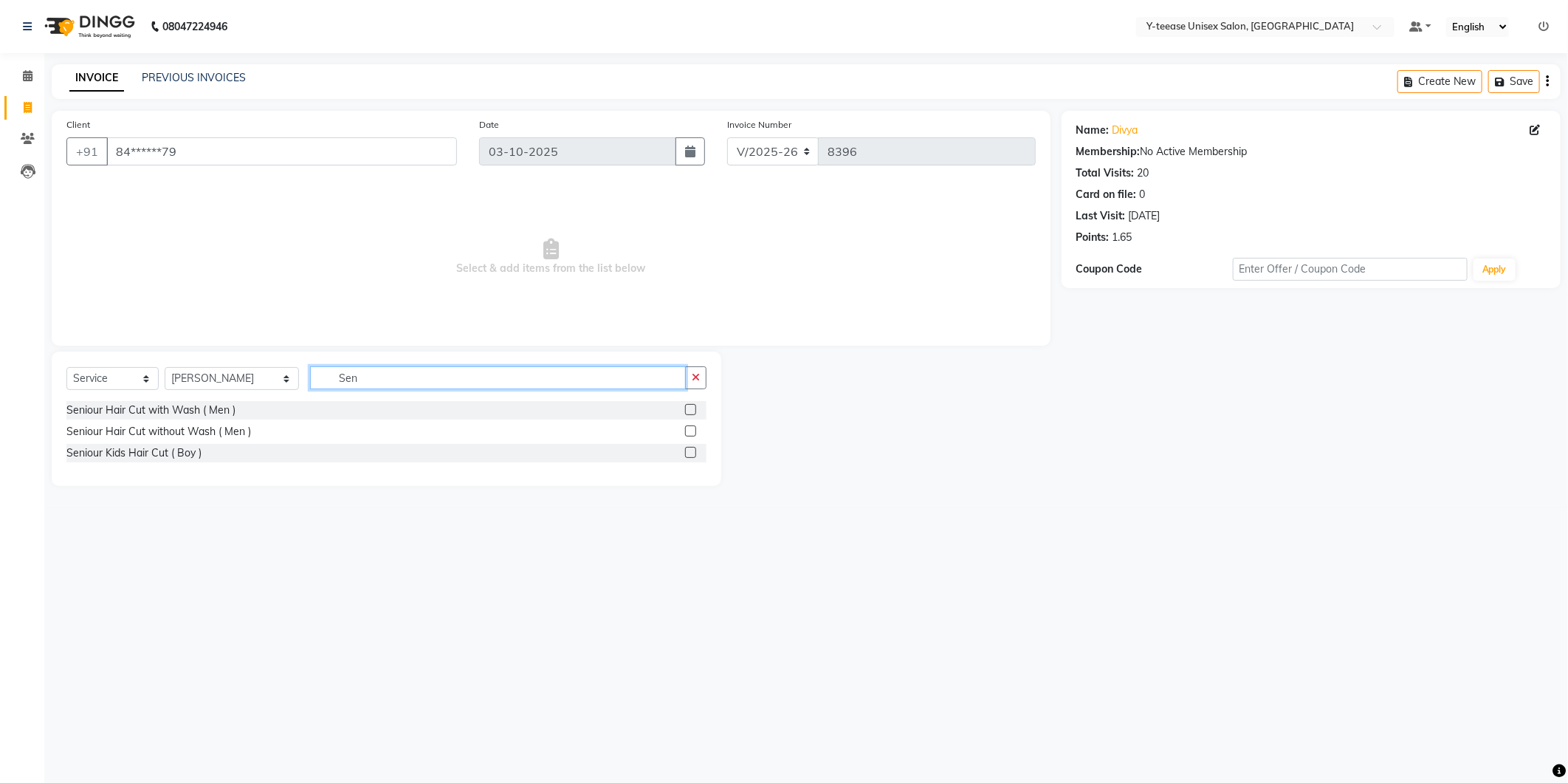
type input "Sen"
click at [171, 461] on div "Seniour Kids Hair Cut ( Boy )" at bounding box center [386, 453] width 640 height 18
click at [175, 451] on div "Seniour Kids Hair Cut ( Boy )" at bounding box center [134, 453] width 135 height 16
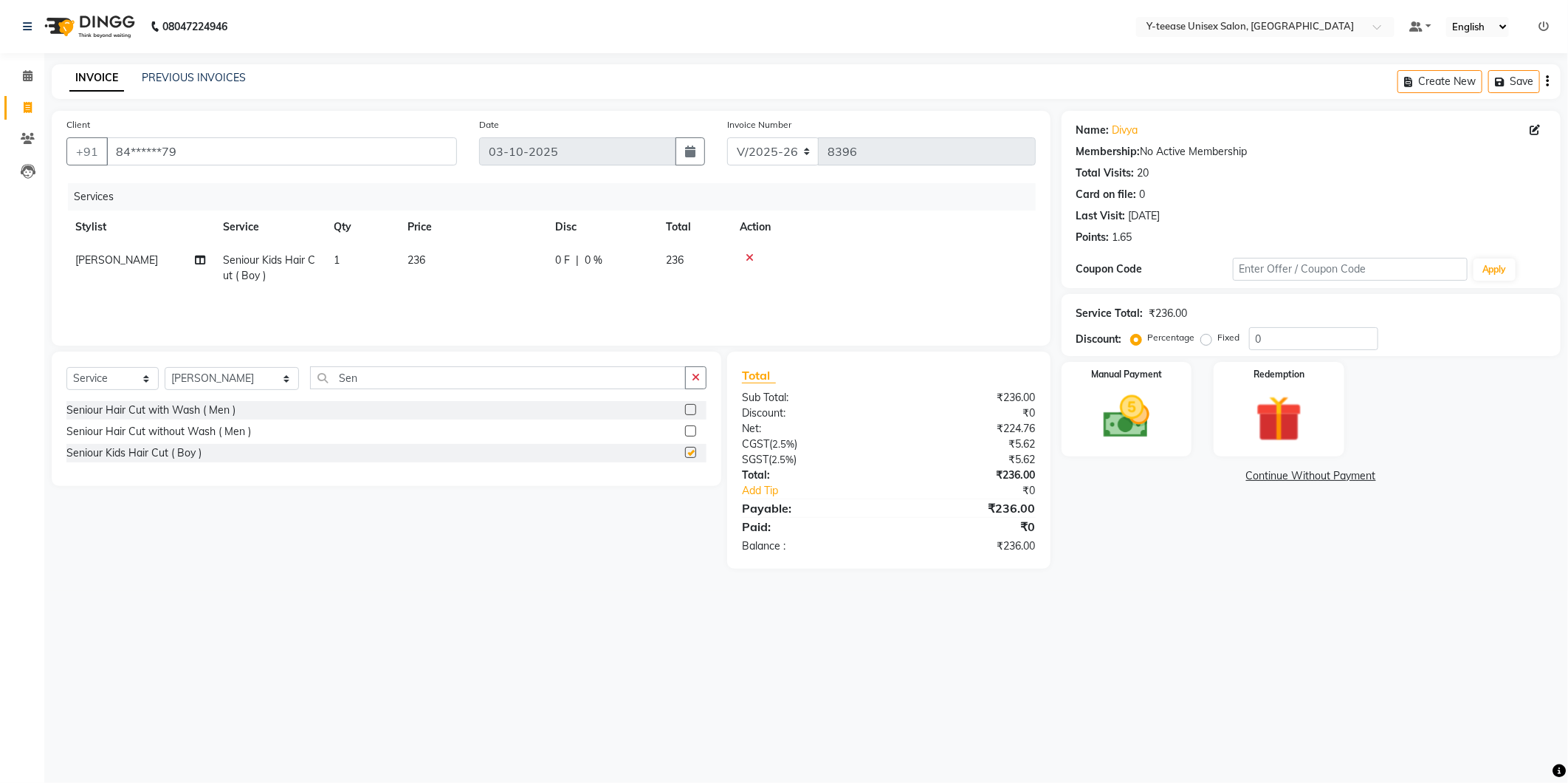
checkbox input "false"
click at [1198, 554] on div "Name: Divya Membership: No Active Membership Total Visits: 20 Card on file: 0 L…" at bounding box center [1317, 339] width 510 height 458
click at [1138, 423] on img at bounding box center [1126, 417] width 79 height 56
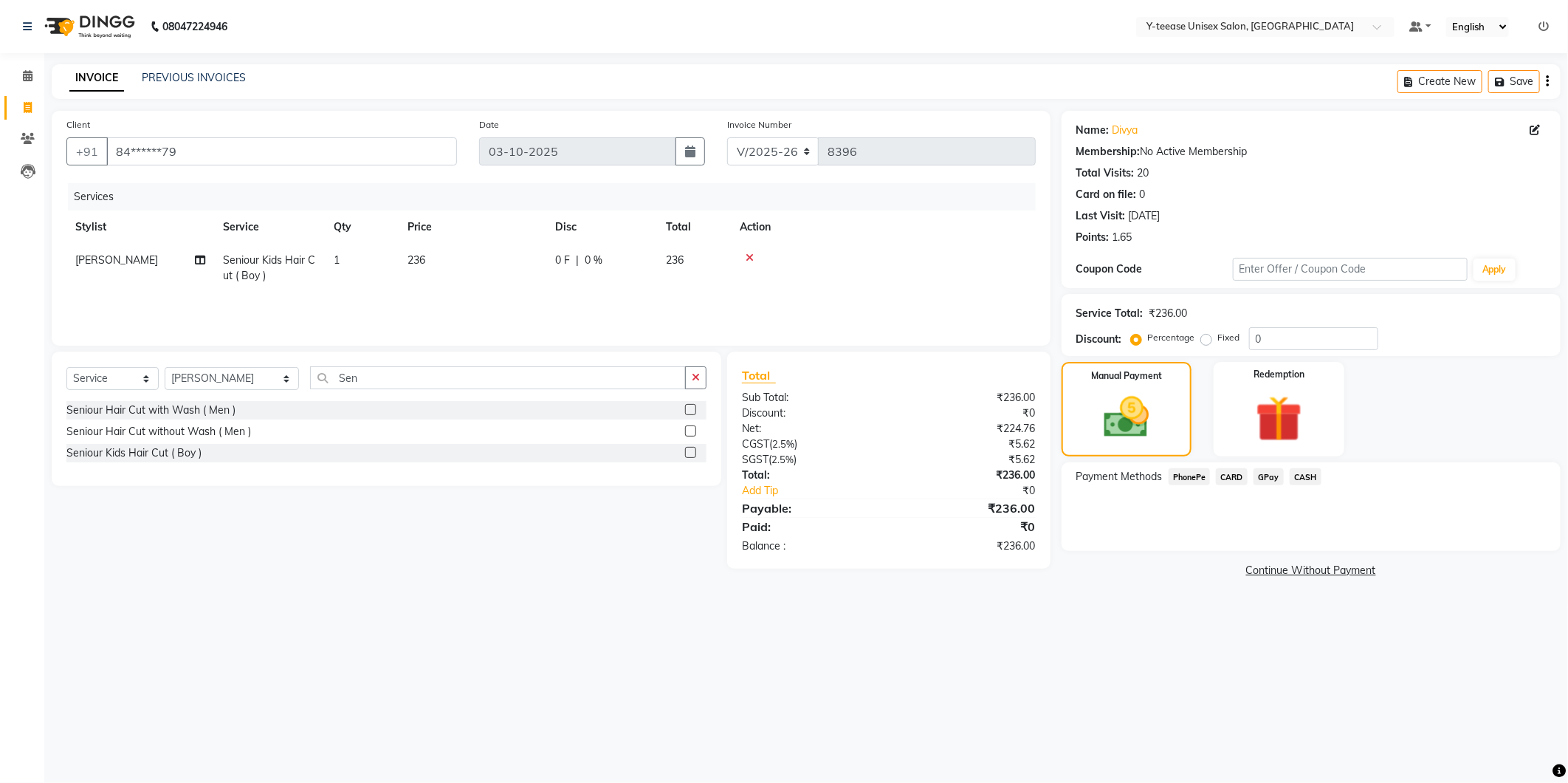
click at [1277, 482] on span "GPay" at bounding box center [1269, 477] width 30 height 17
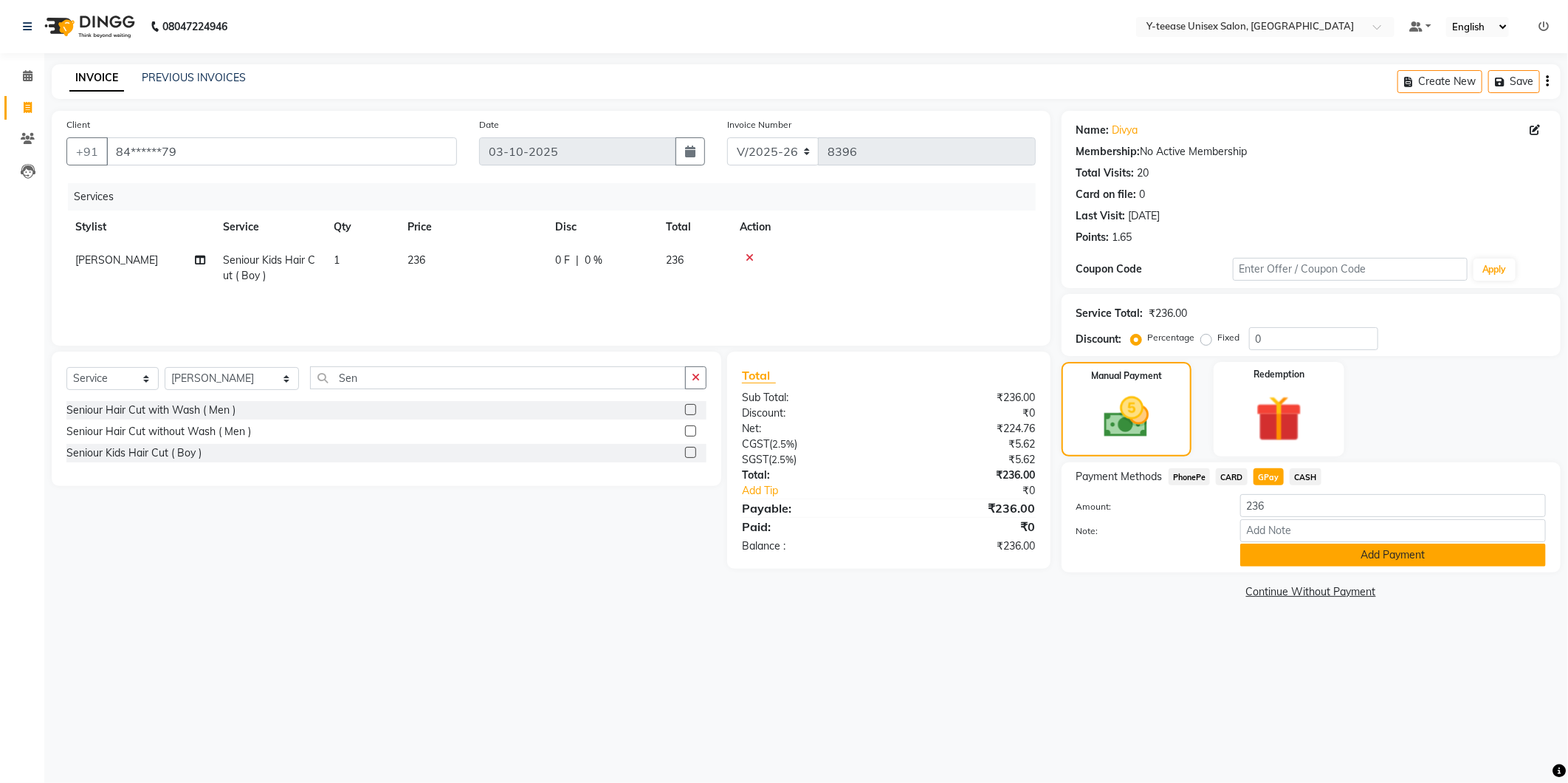
click at [1316, 547] on button "Add Payment" at bounding box center [1392, 555] width 306 height 23
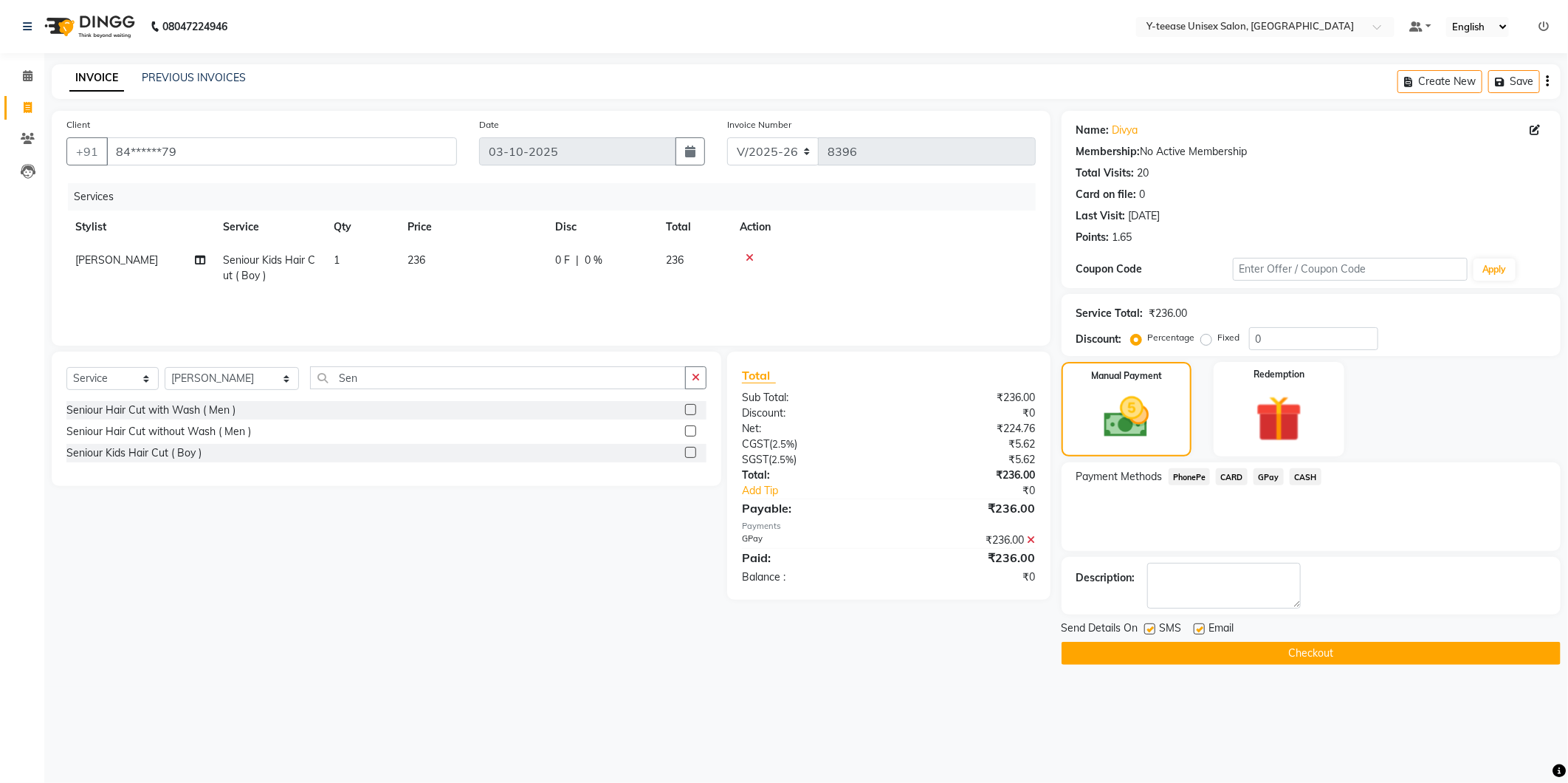
click at [1335, 634] on div "Send Details On SMS Email" at bounding box center [1311, 630] width 499 height 18
click at [1326, 660] on button "Checkout" at bounding box center [1311, 653] width 499 height 23
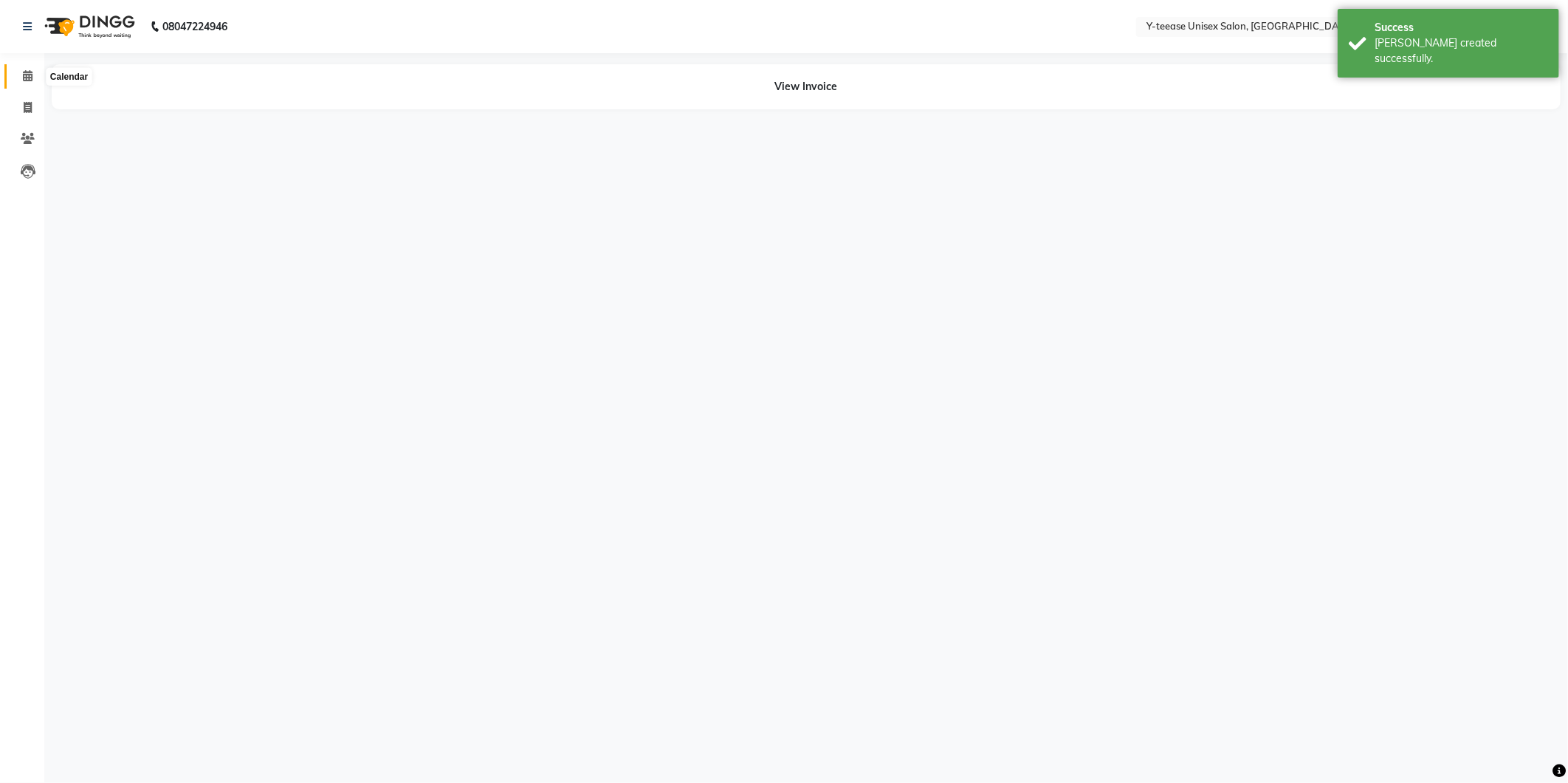
click at [27, 70] on icon at bounding box center [28, 76] width 9 height 11
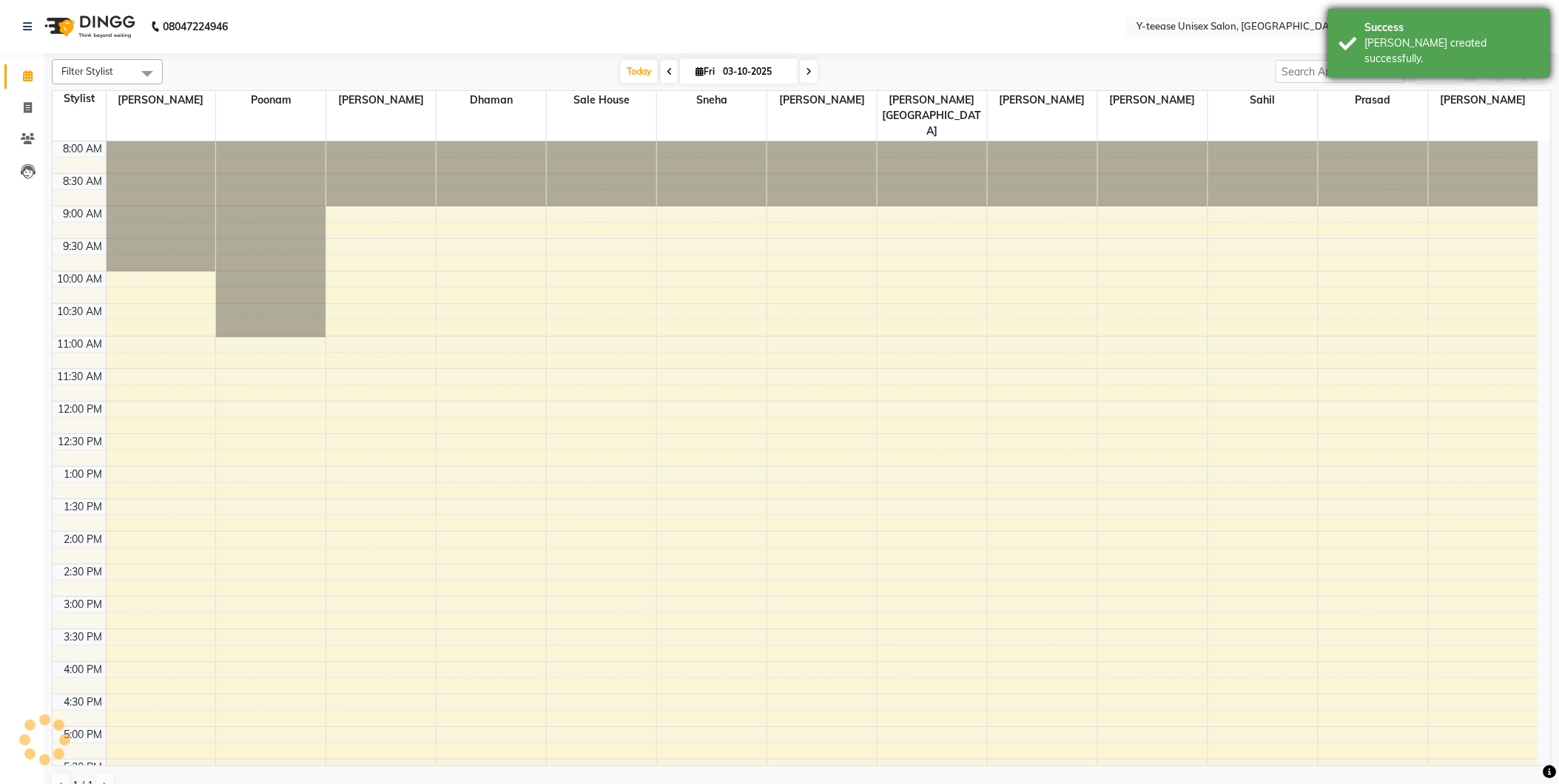
click at [1453, 45] on div "[PERSON_NAME] created successfully." at bounding box center [1452, 51] width 174 height 31
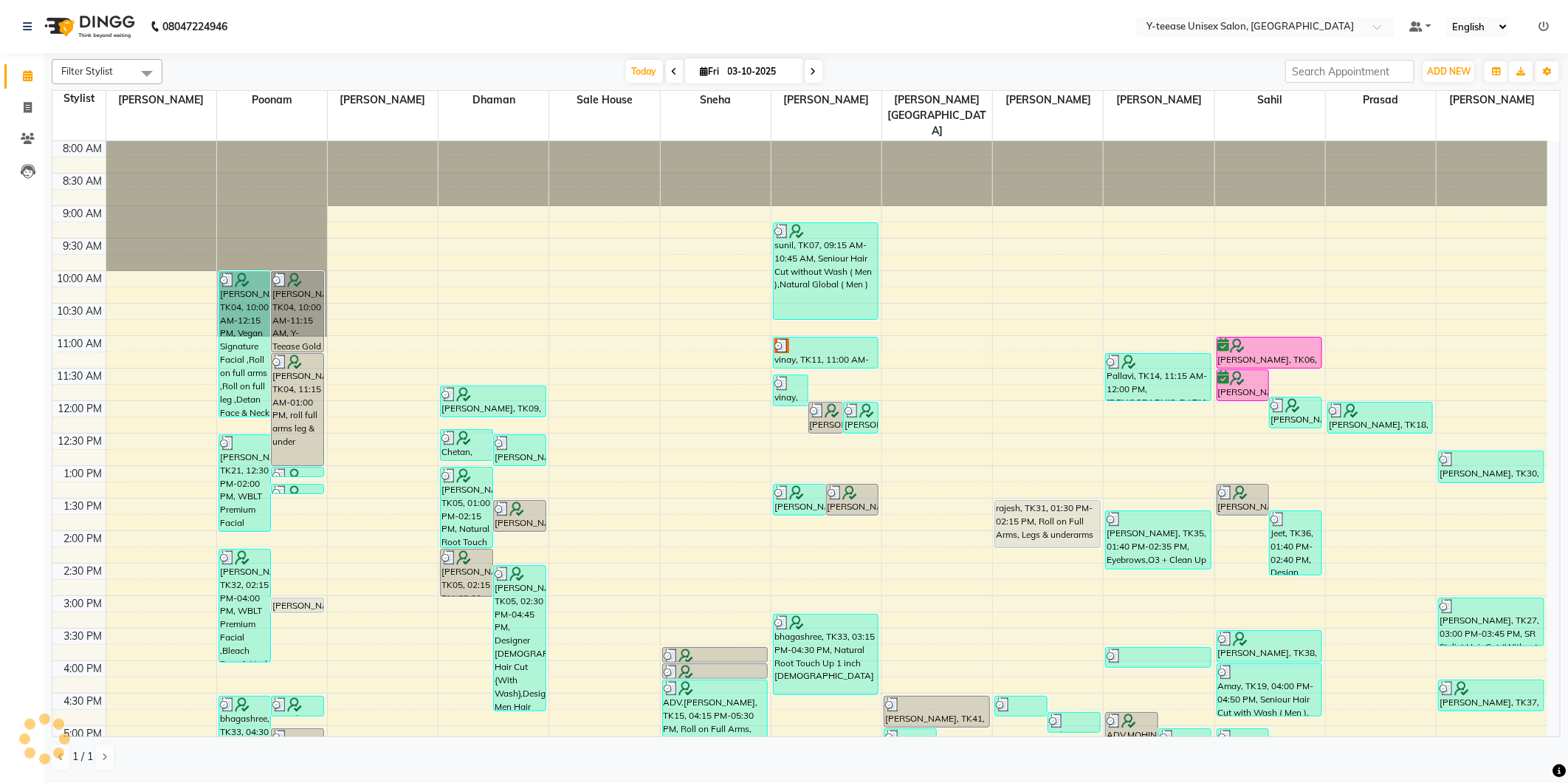
scroll to position [352, 0]
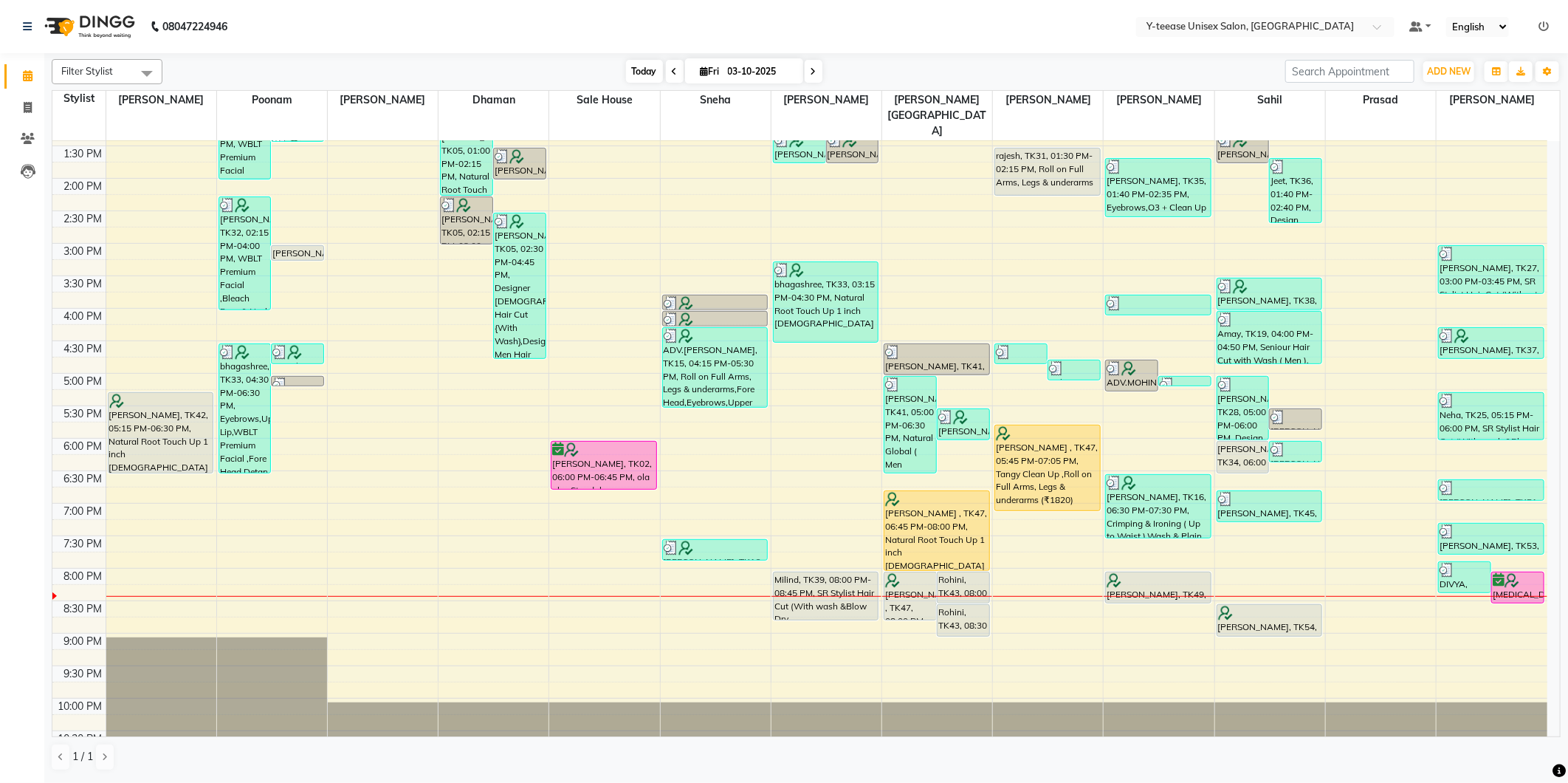
click at [647, 70] on span "Today" at bounding box center [645, 71] width 37 height 23
click at [892, 38] on nav "08047224946 Select Location × Y-teease Unisex Salon, Amanora Default Panel My P…" at bounding box center [784, 27] width 1568 height 54
click at [20, 142] on icon at bounding box center [27, 139] width 14 height 11
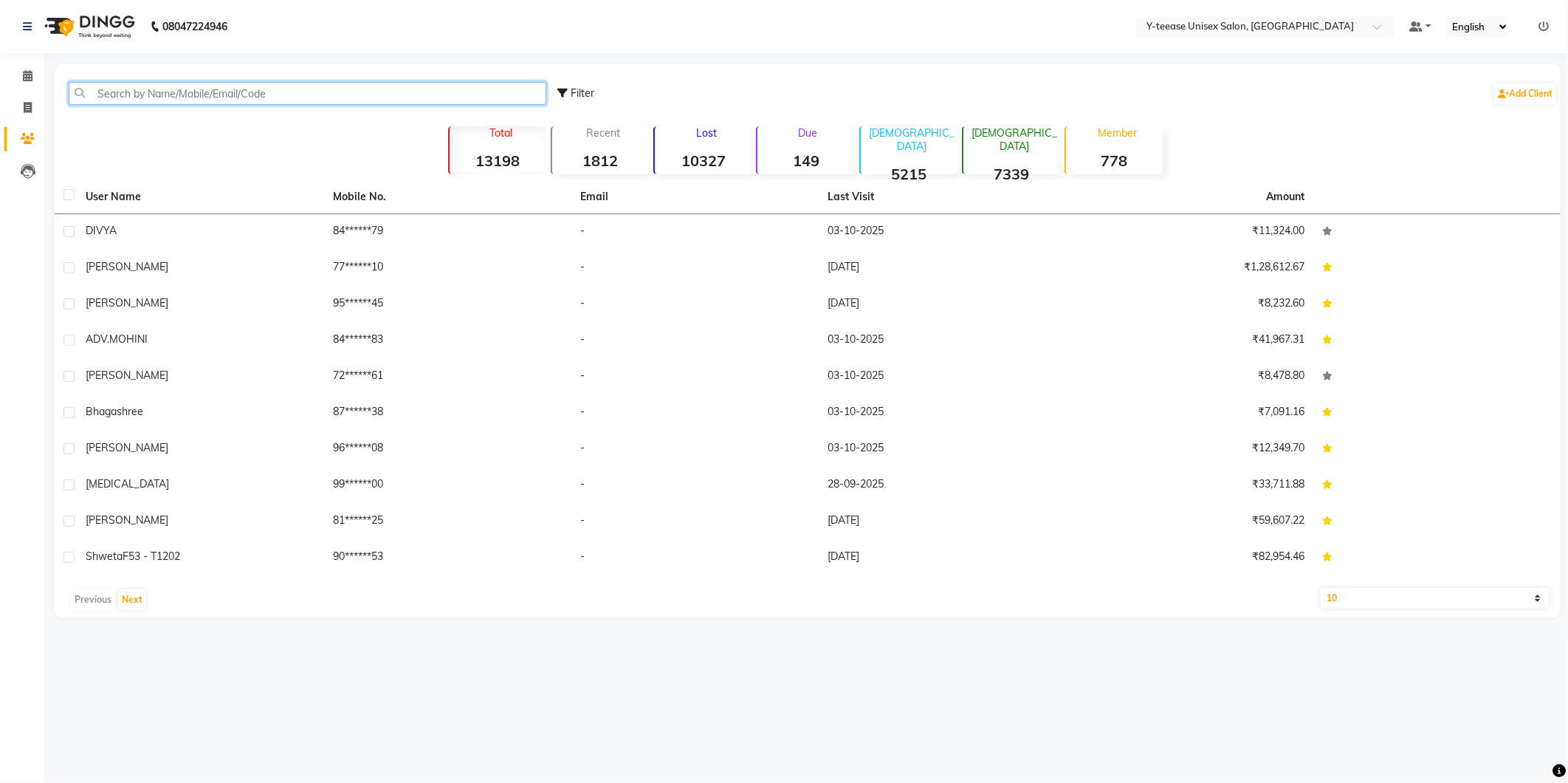
click at [255, 91] on input "text" at bounding box center [307, 93] width 478 height 23
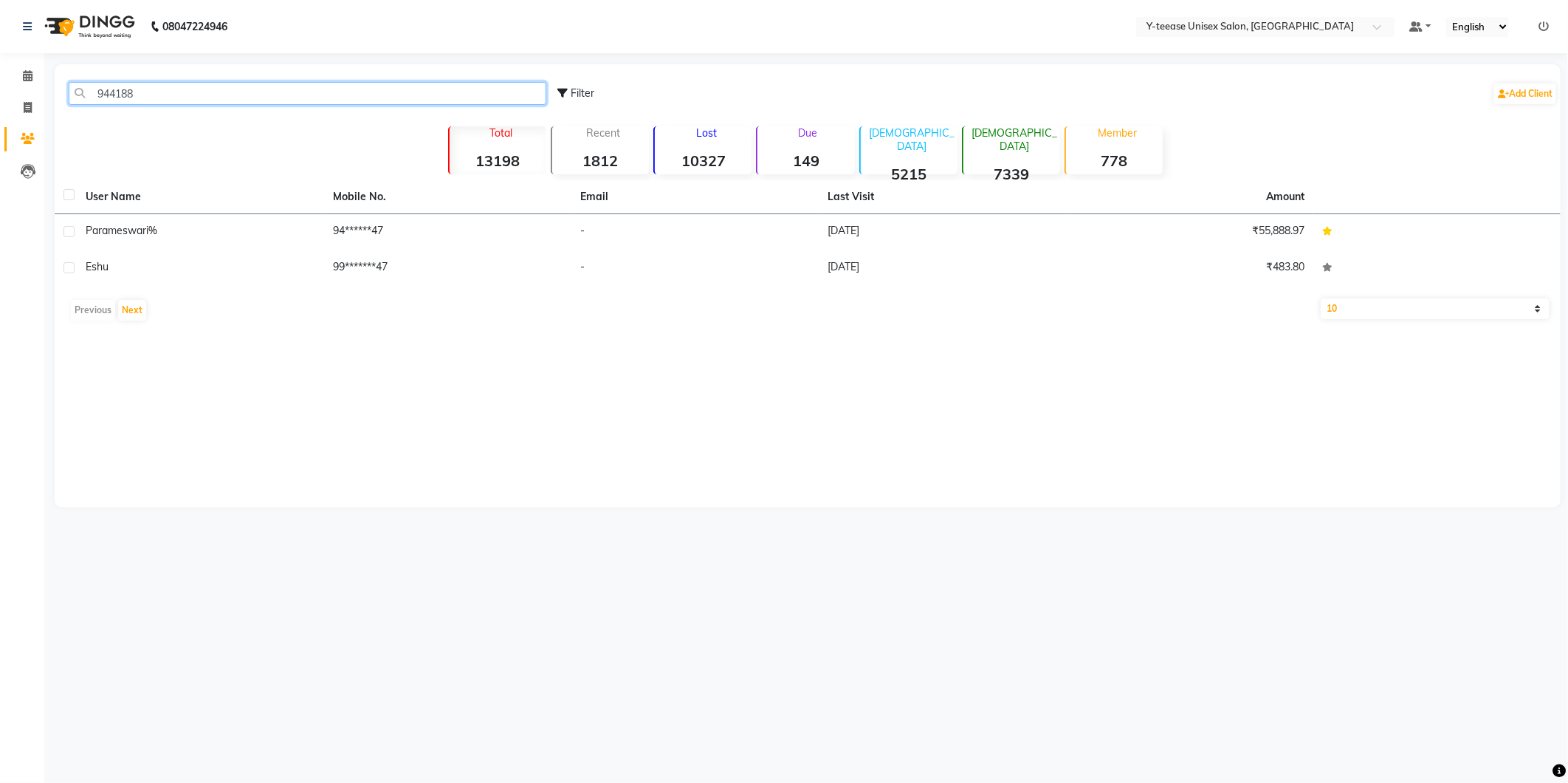
type input "944188"
click at [248, 204] on th "User Name" at bounding box center [201, 197] width 248 height 34
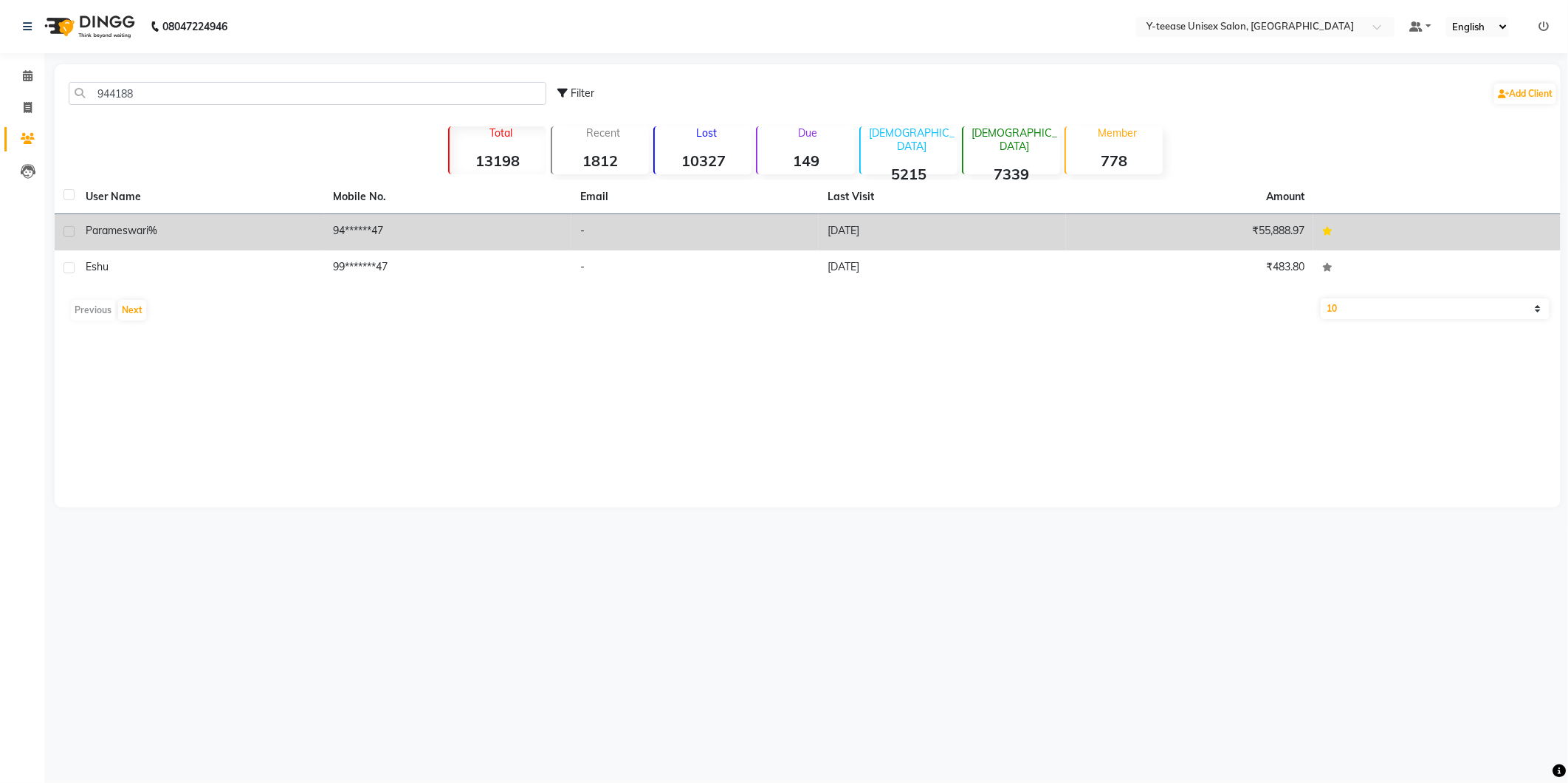
click at [245, 222] on td "parameswari %" at bounding box center [201, 232] width 248 height 36
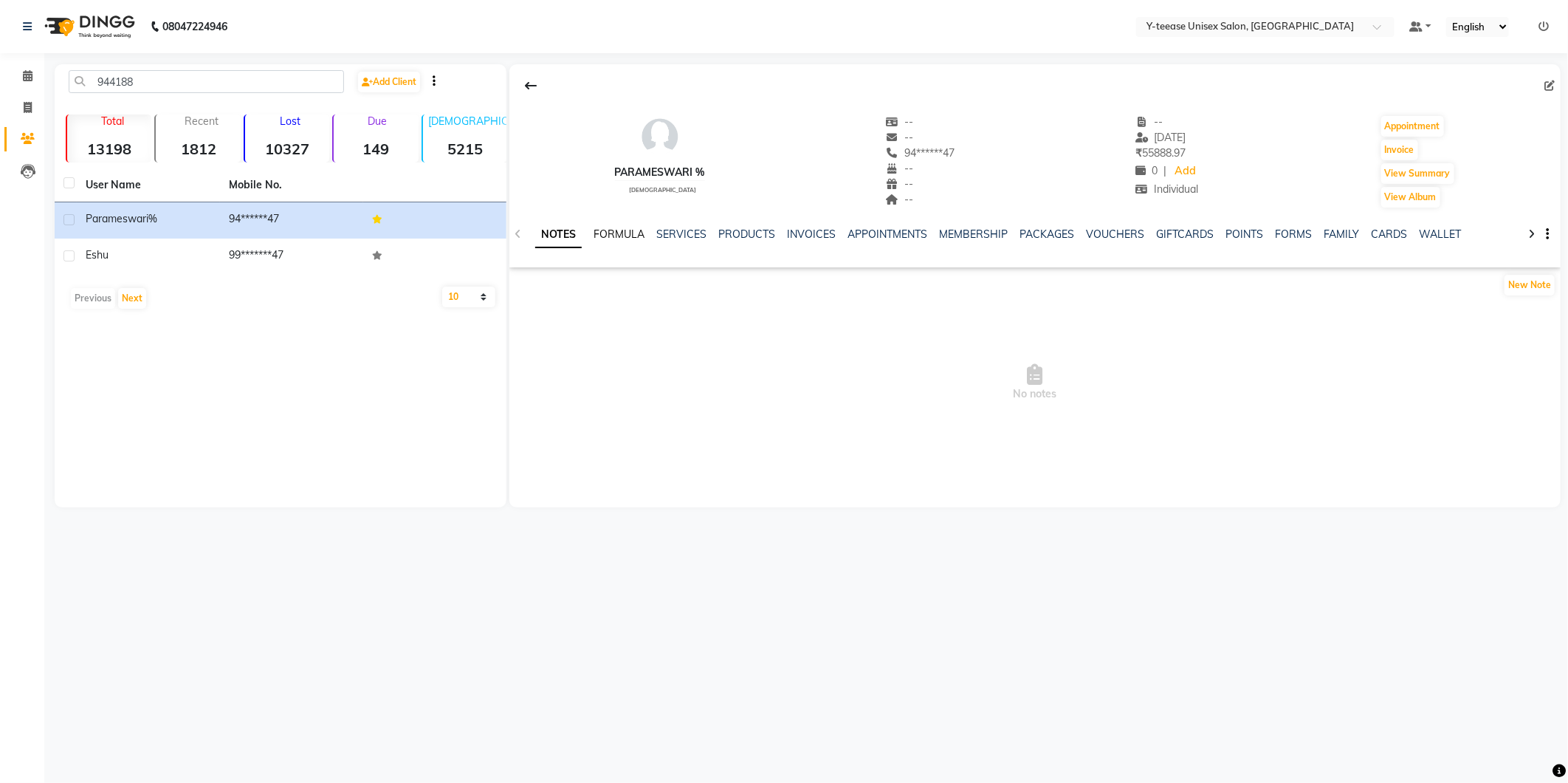
click at [637, 238] on link "FORMULA" at bounding box center [618, 234] width 51 height 13
click at [679, 237] on link "SERVICES" at bounding box center [680, 234] width 50 height 13
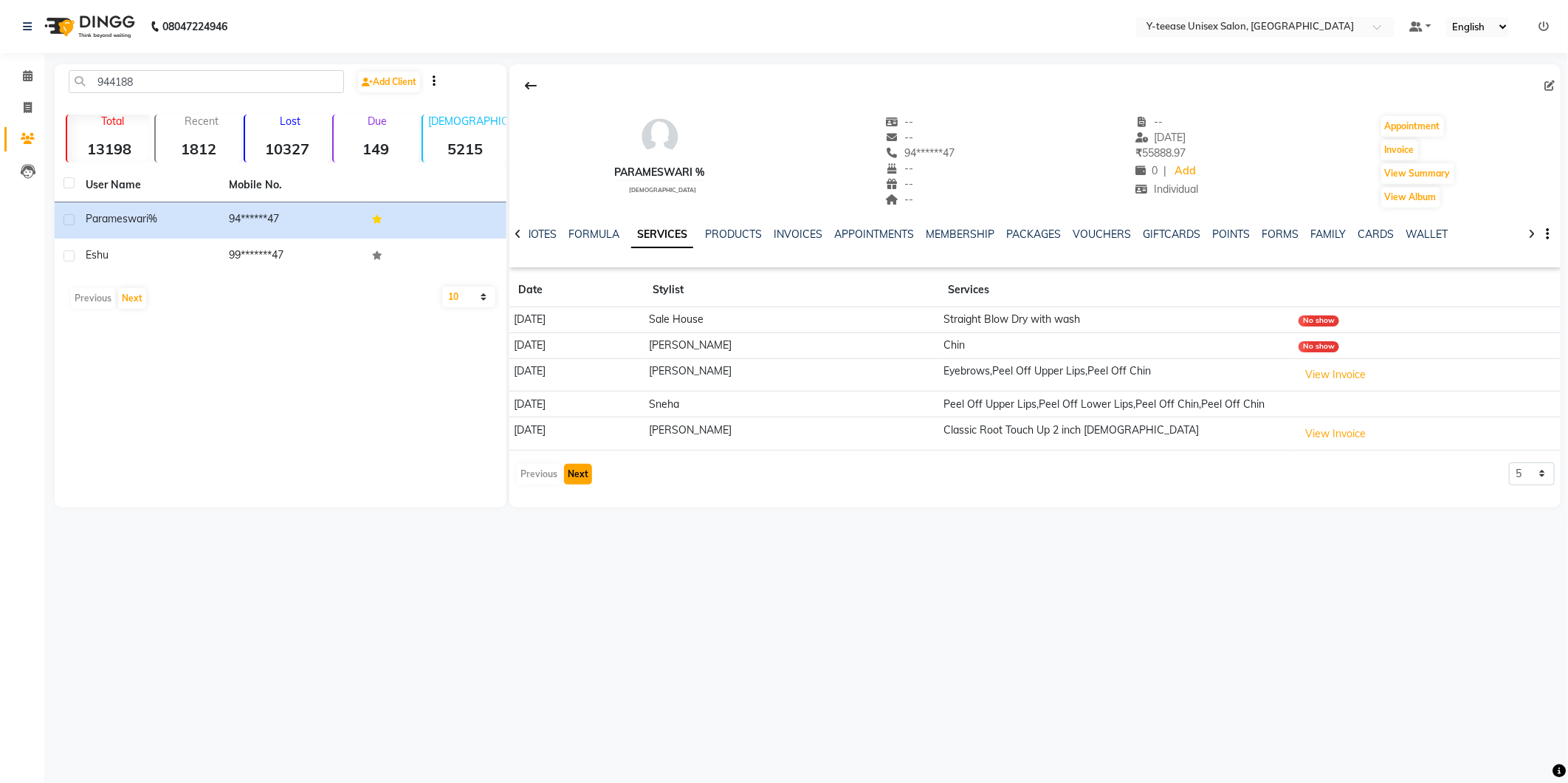
click at [579, 481] on button "Next" at bounding box center [577, 474] width 28 height 20
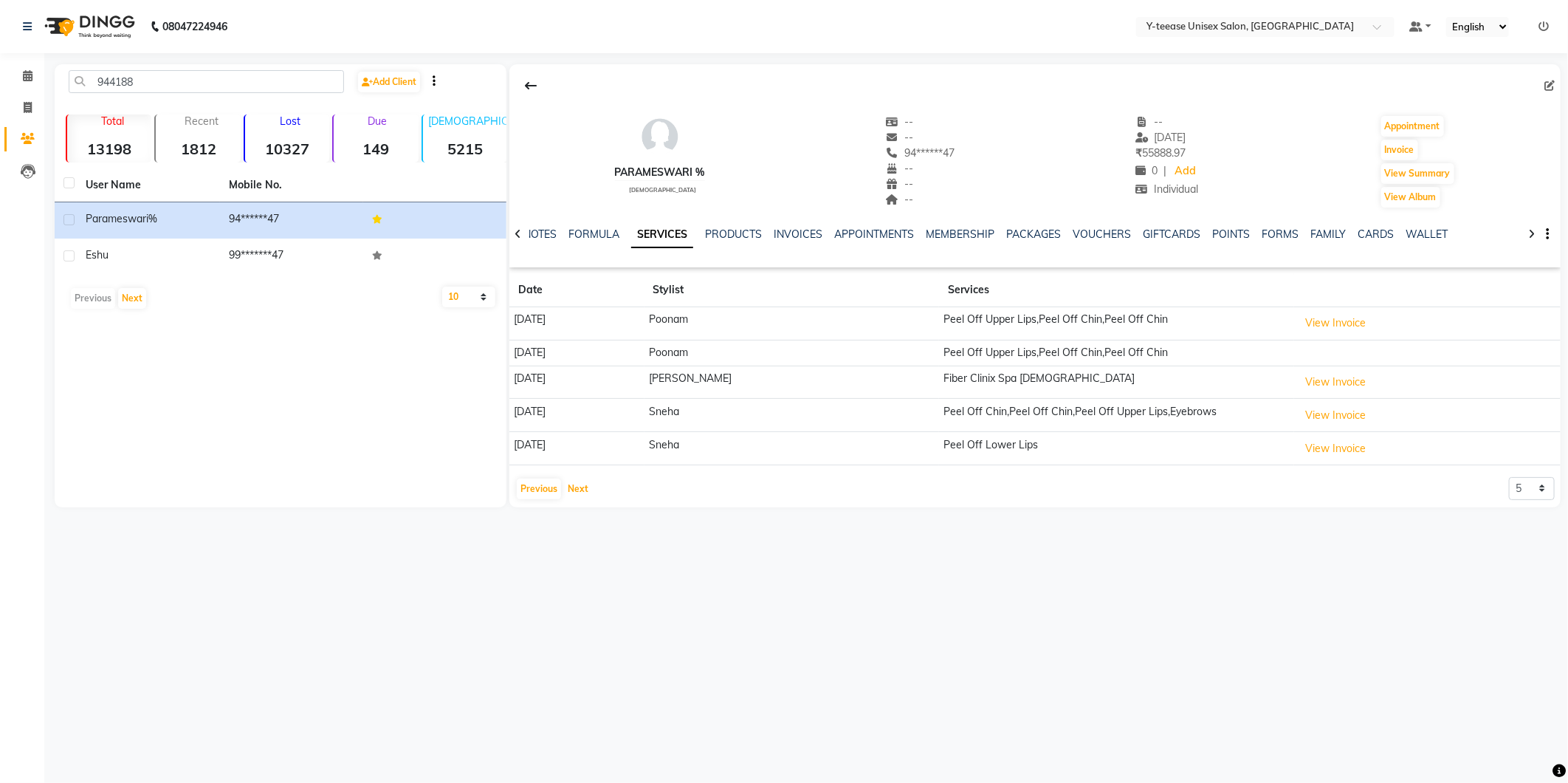
click at [564, 479] on button "Next" at bounding box center [577, 489] width 28 height 20
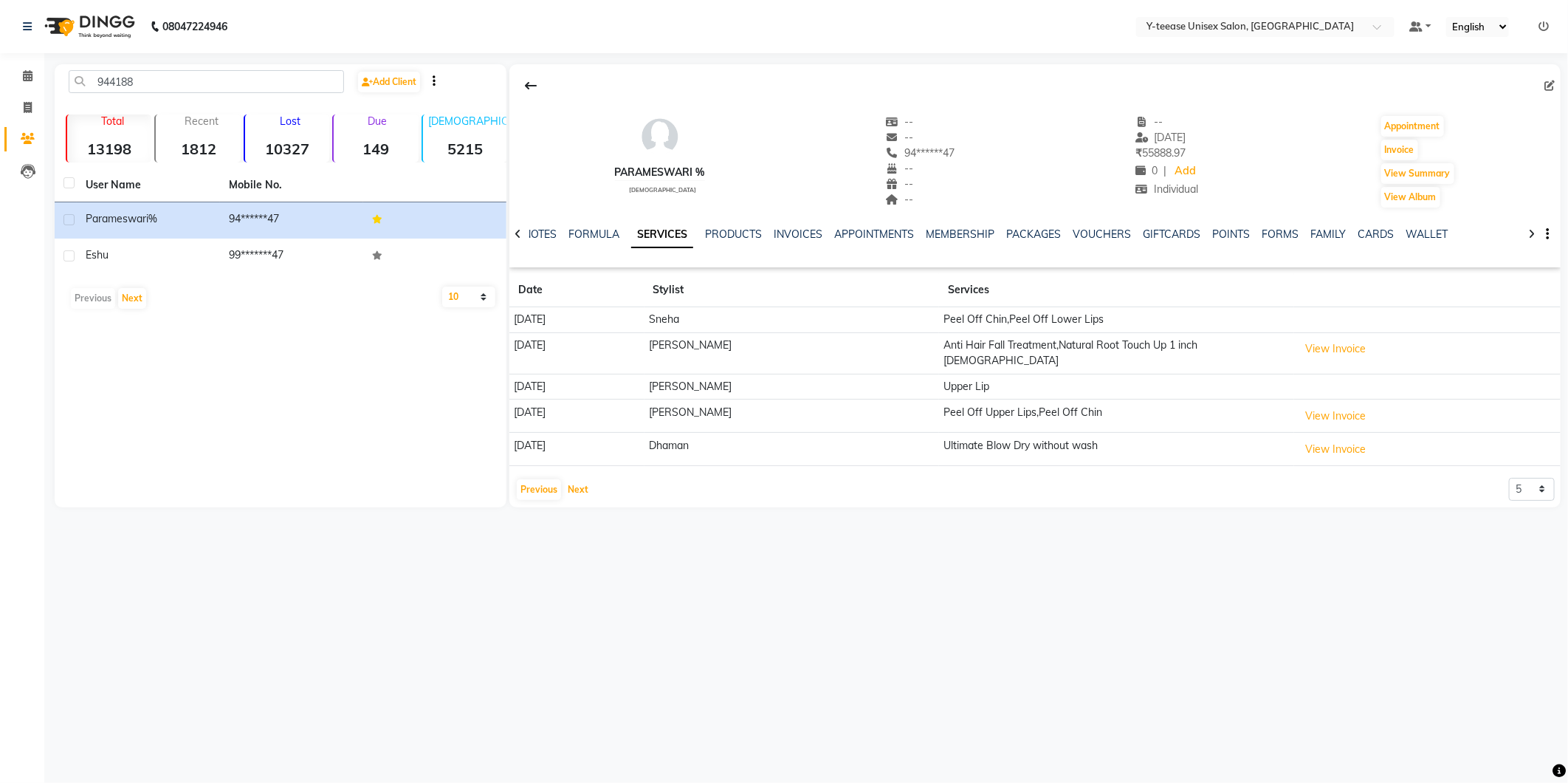
click at [564, 480] on button "Next" at bounding box center [577, 490] width 28 height 20
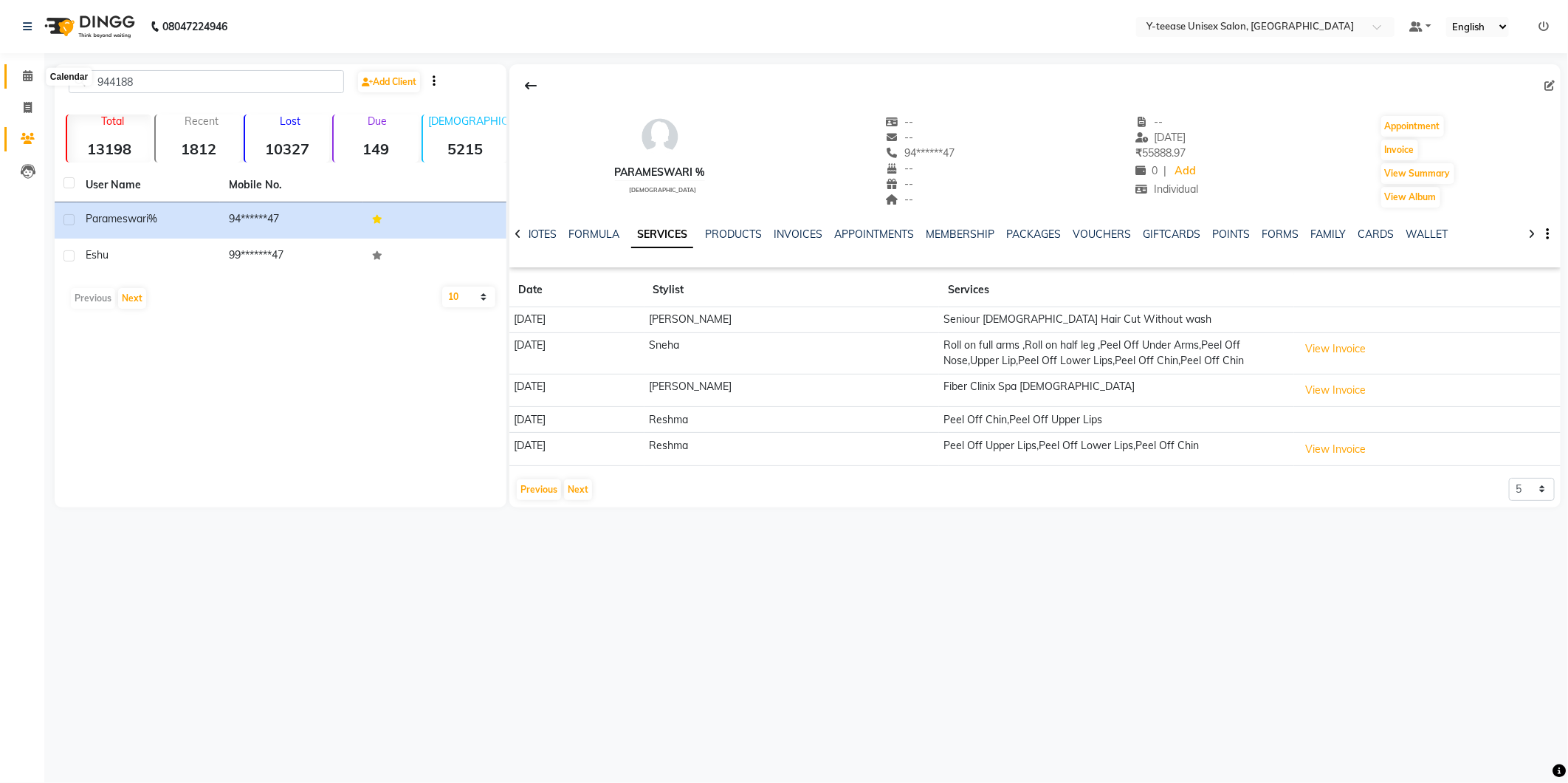
click at [34, 75] on span at bounding box center [28, 77] width 26 height 17
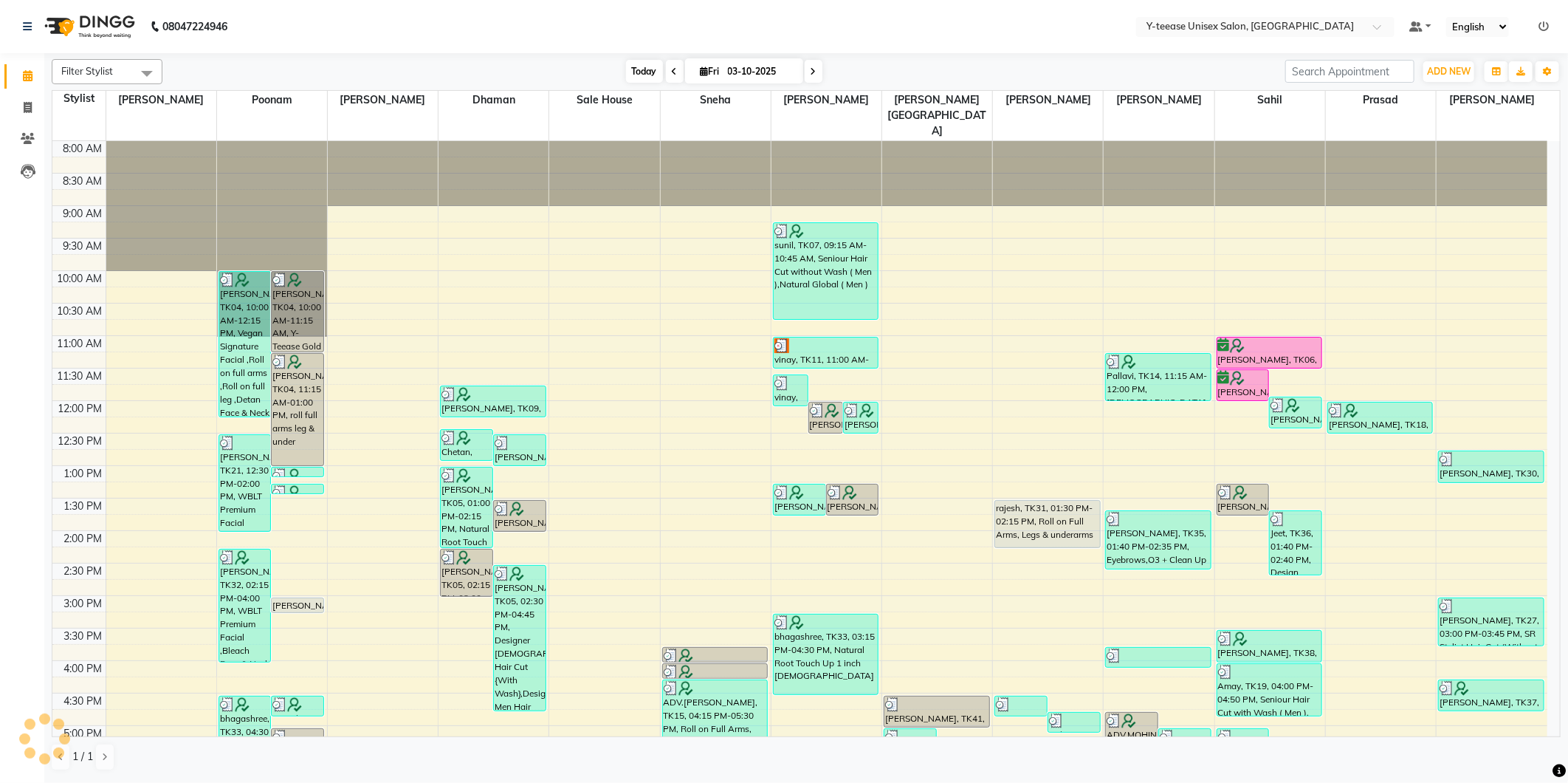
click at [631, 72] on span "Today" at bounding box center [645, 71] width 37 height 23
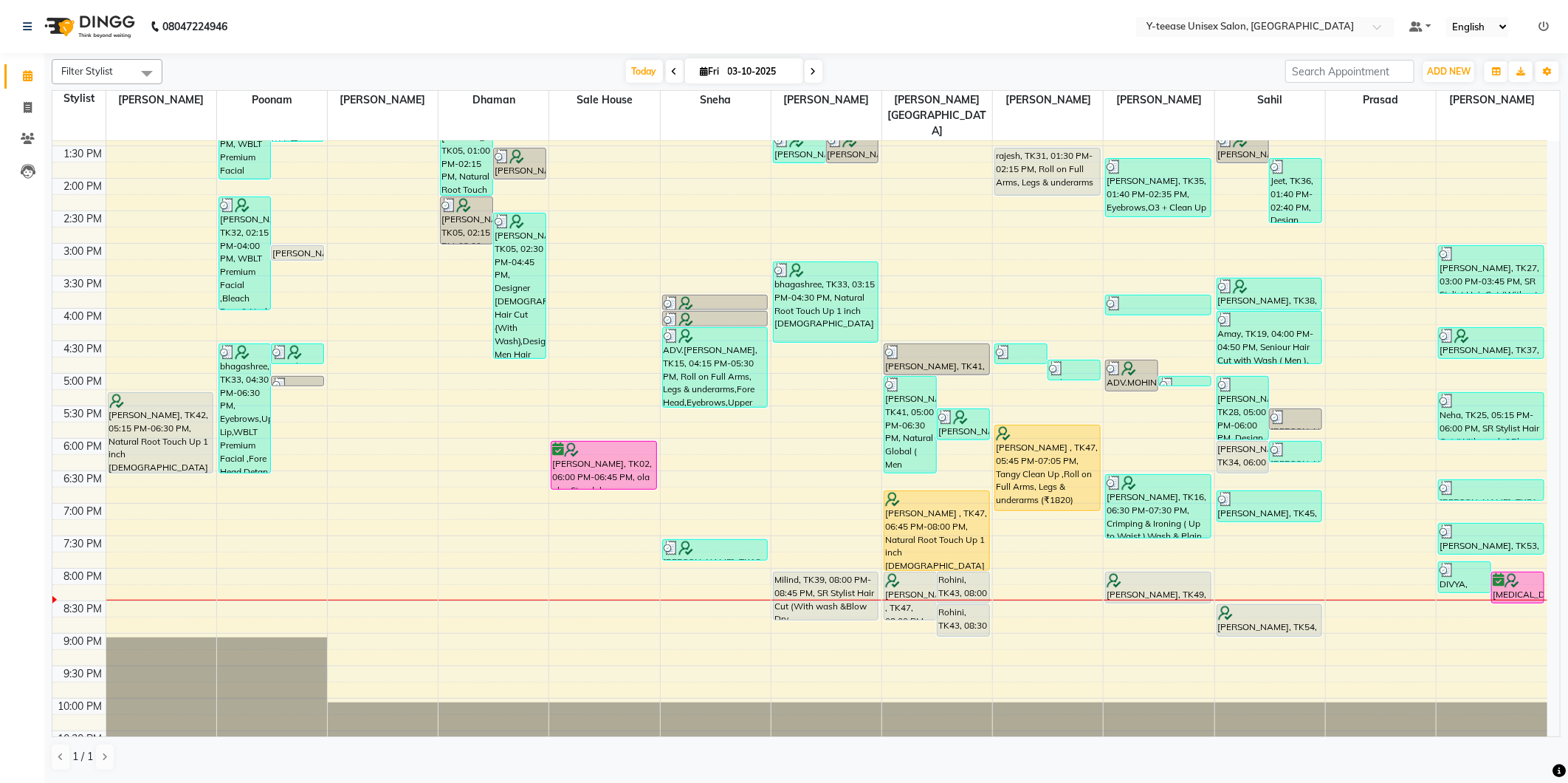
click at [810, 68] on icon at bounding box center [813, 72] width 6 height 9
type input "04-10-2025"
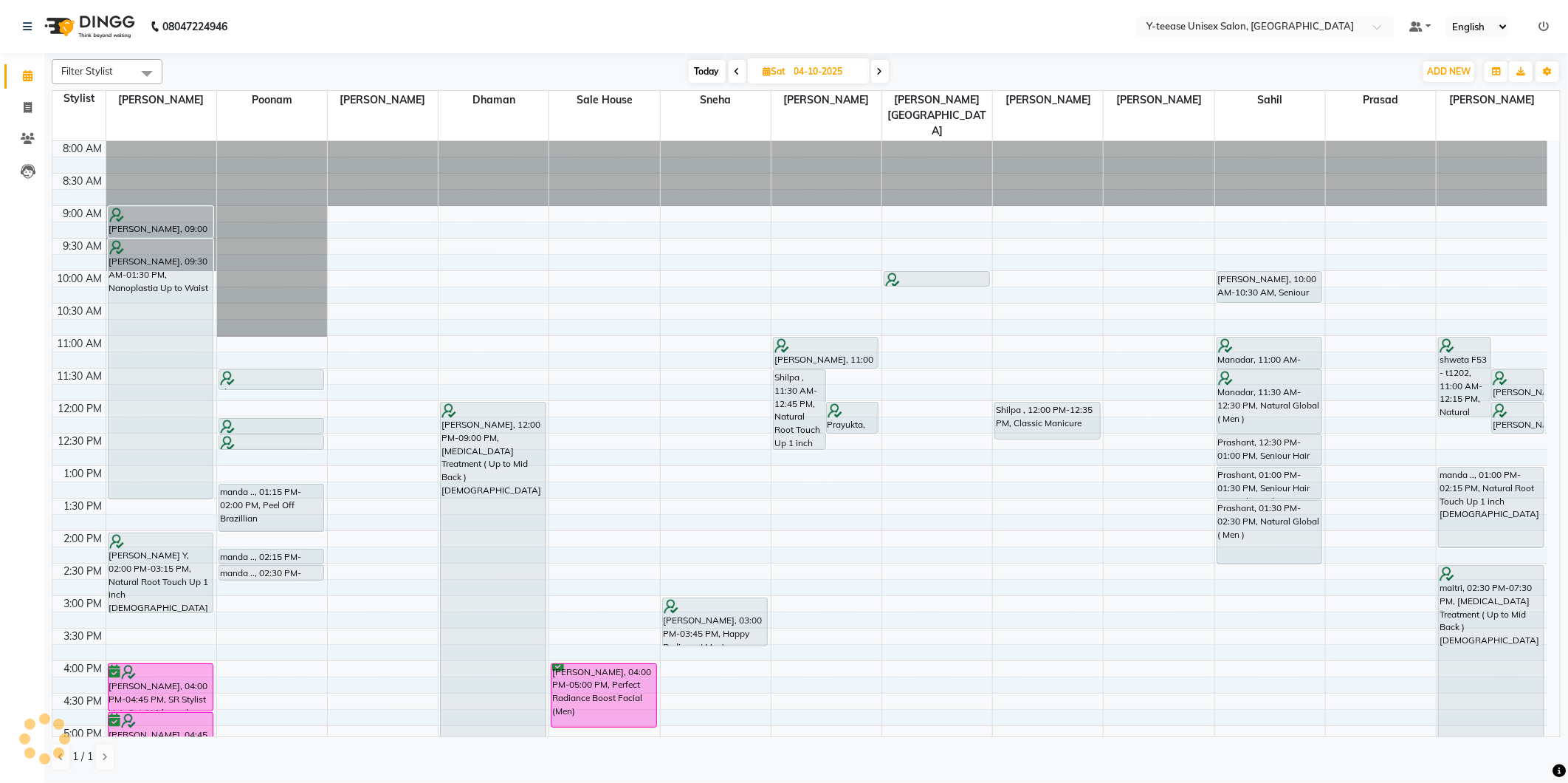
scroll to position [0, 0]
click at [1268, 198] on div "8:00 AM 8:30 AM 9:00 AM 9:30 AM 10:00 AM 10:30 AM 11:00 AM 11:30 AM 12:00 PM 12…" at bounding box center [800, 629] width 1495 height 974
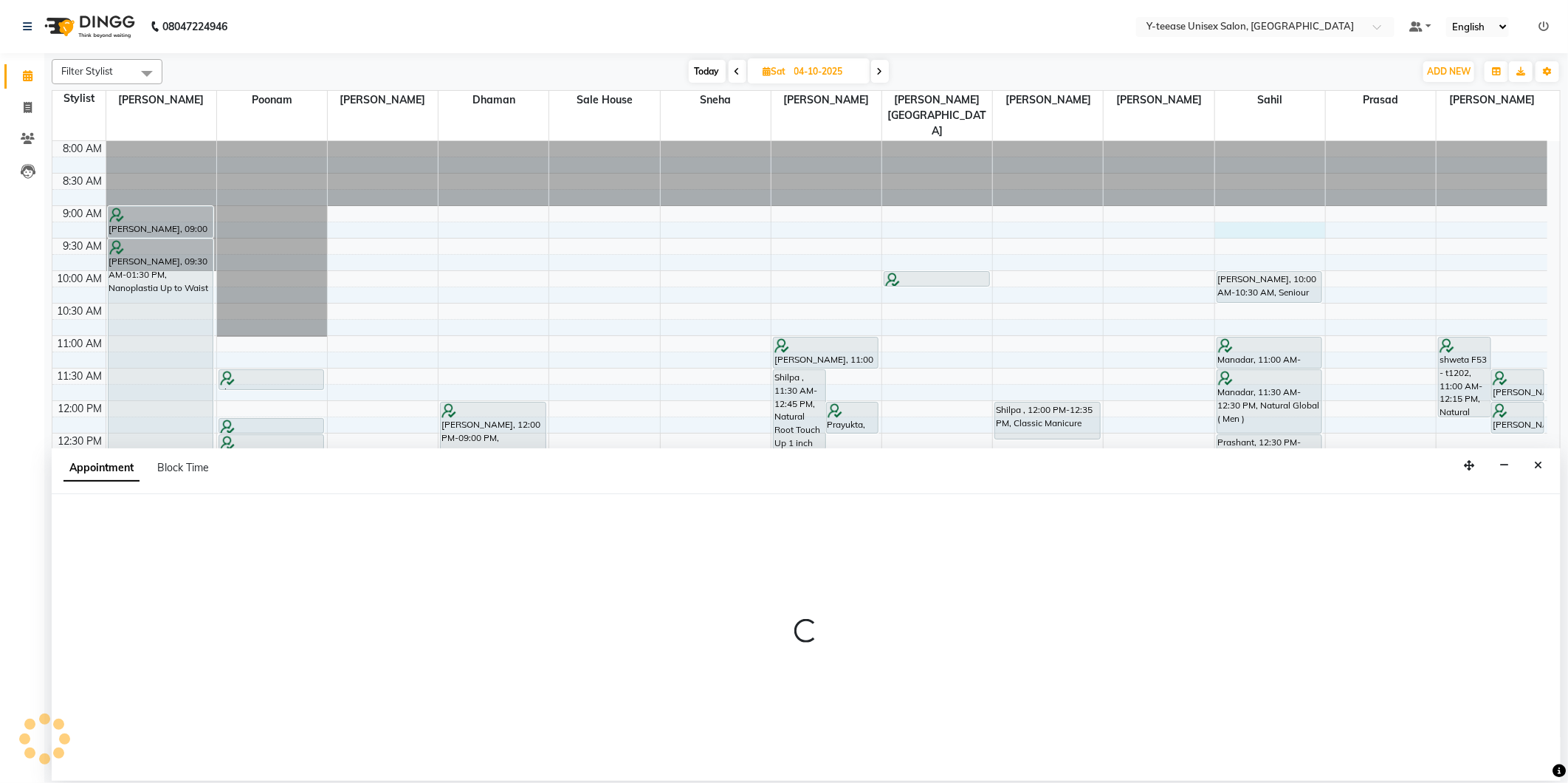
select select "88015"
select select "tentative"
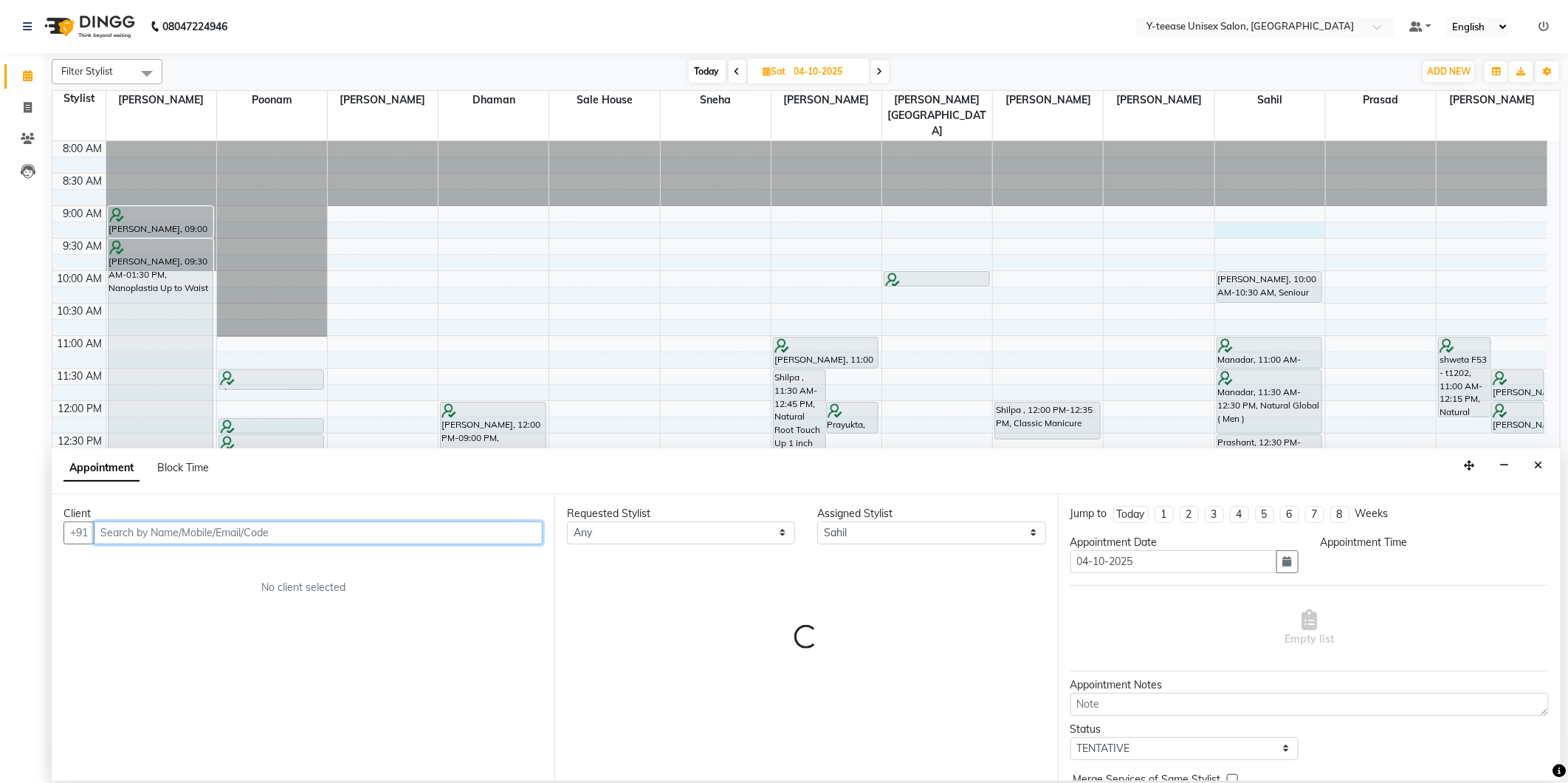
select select "555"
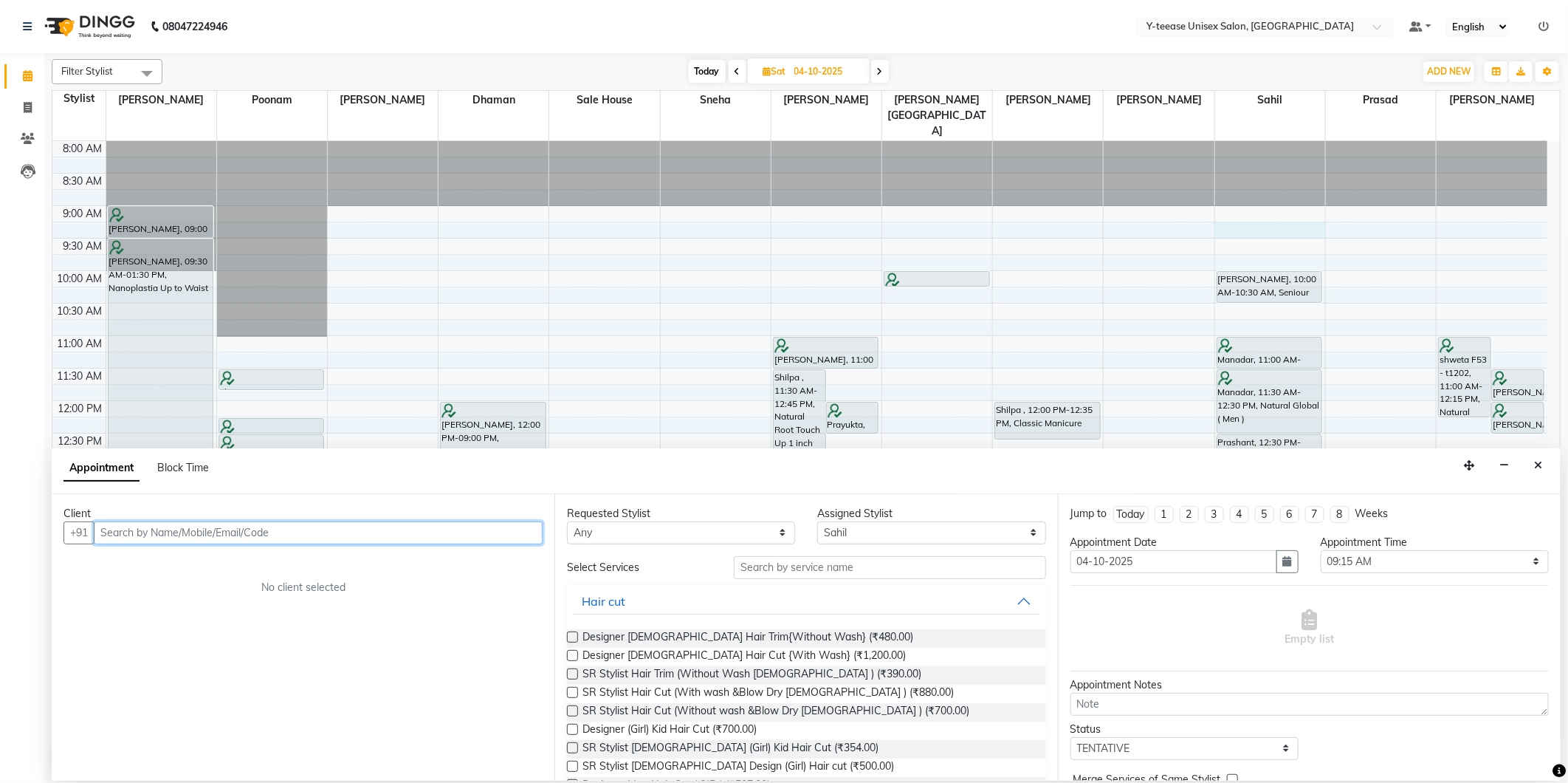
click at [498, 533] on input "text" at bounding box center [318, 532] width 449 height 23
click at [834, 572] on input "text" at bounding box center [889, 568] width 311 height 23
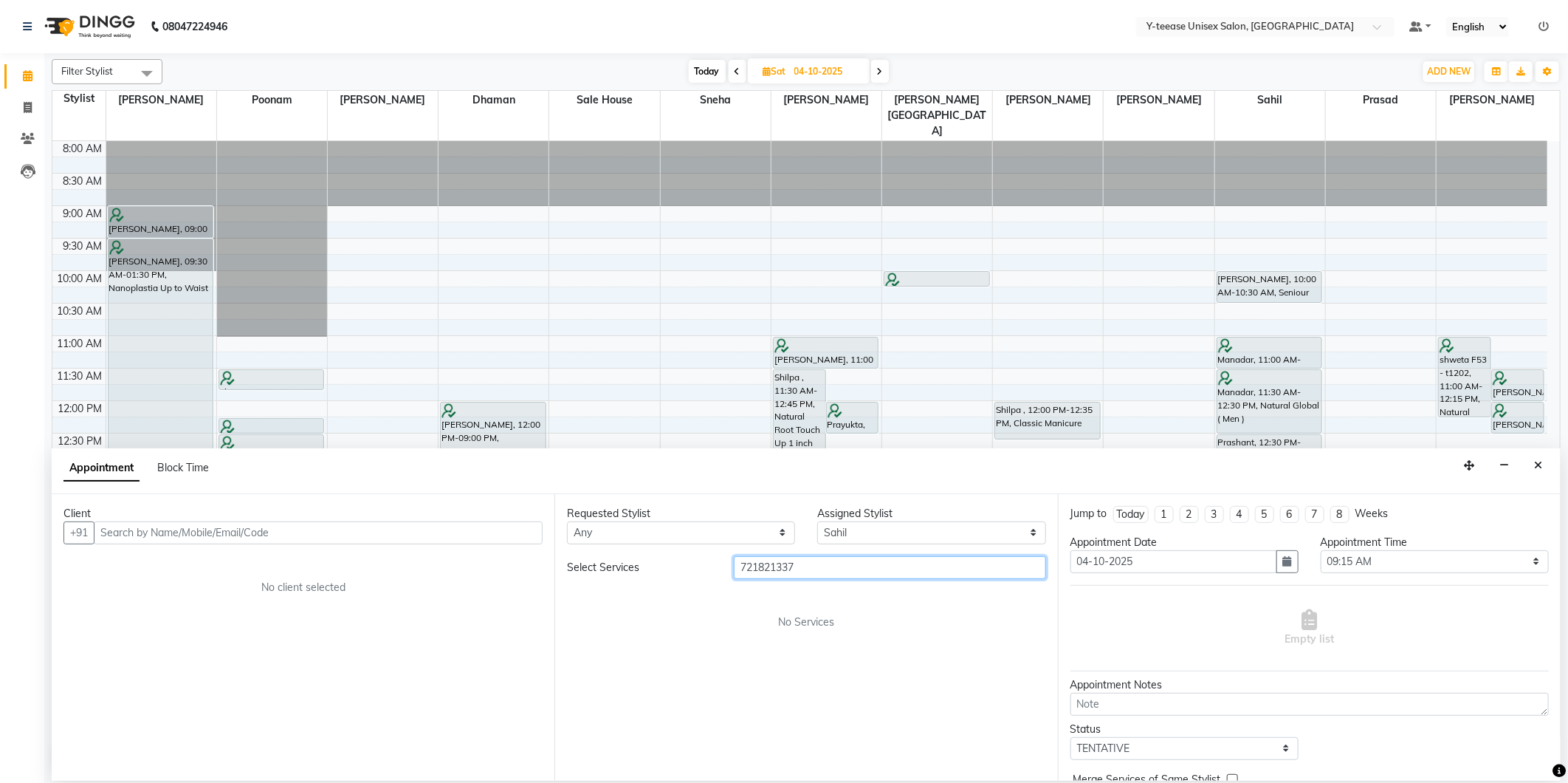
type input "7218213376"
click at [834, 572] on input "7218213376" at bounding box center [889, 568] width 311 height 23
click at [405, 539] on input "text" at bounding box center [318, 532] width 449 height 23
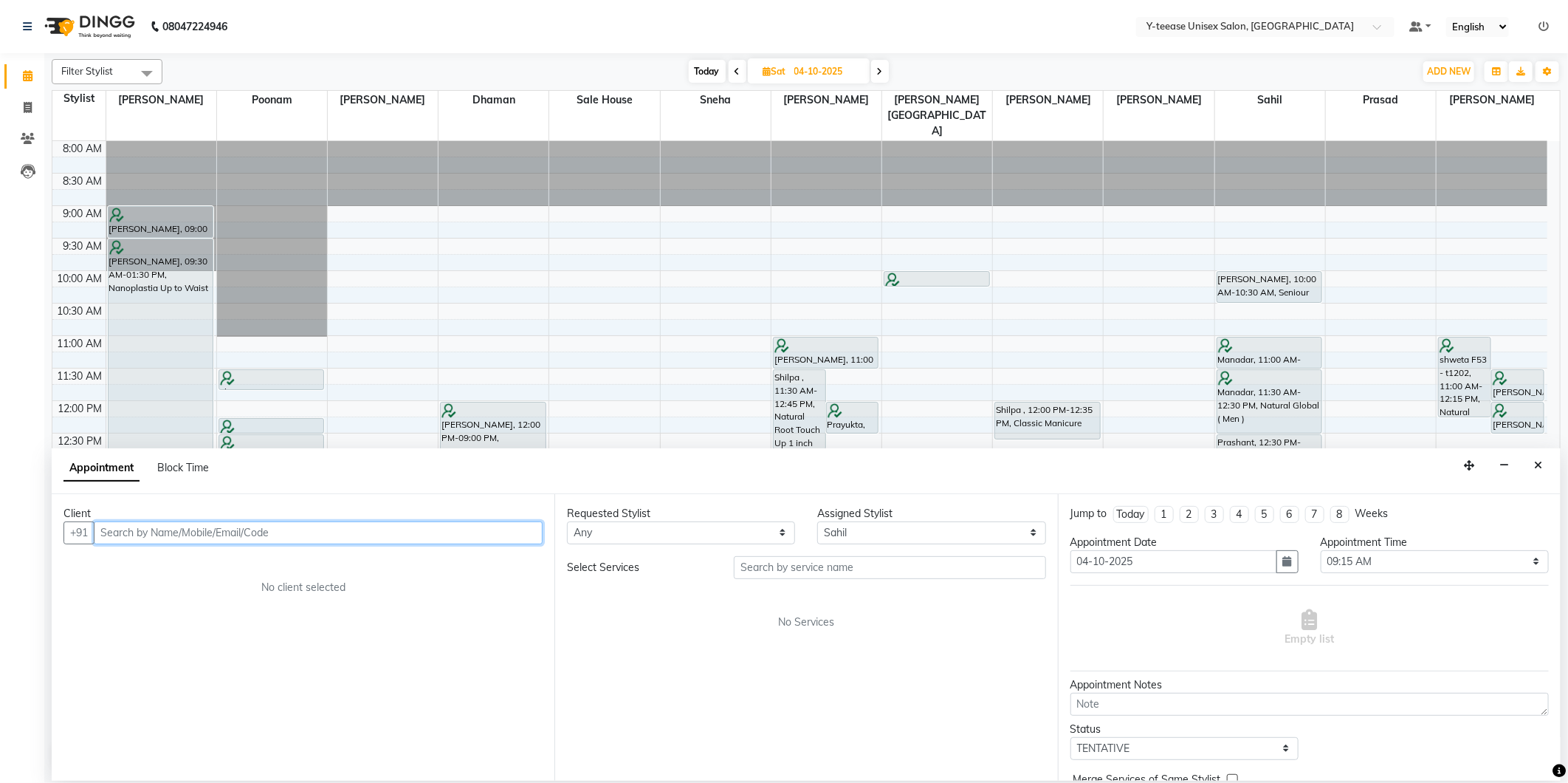
paste input "7218213376"
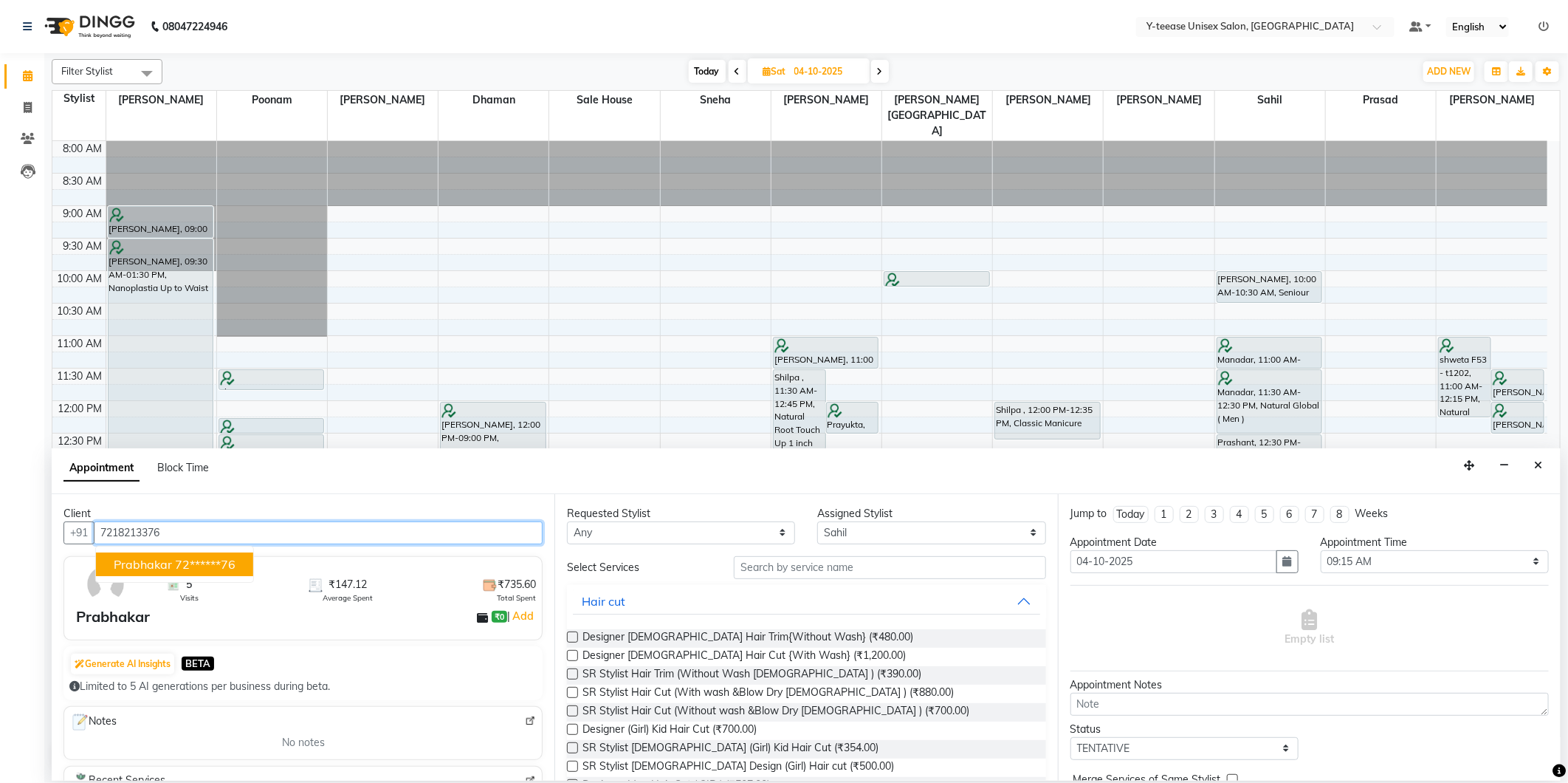
click at [149, 564] on span "Prabhakar" at bounding box center [142, 564] width 58 height 15
type input "72******76"
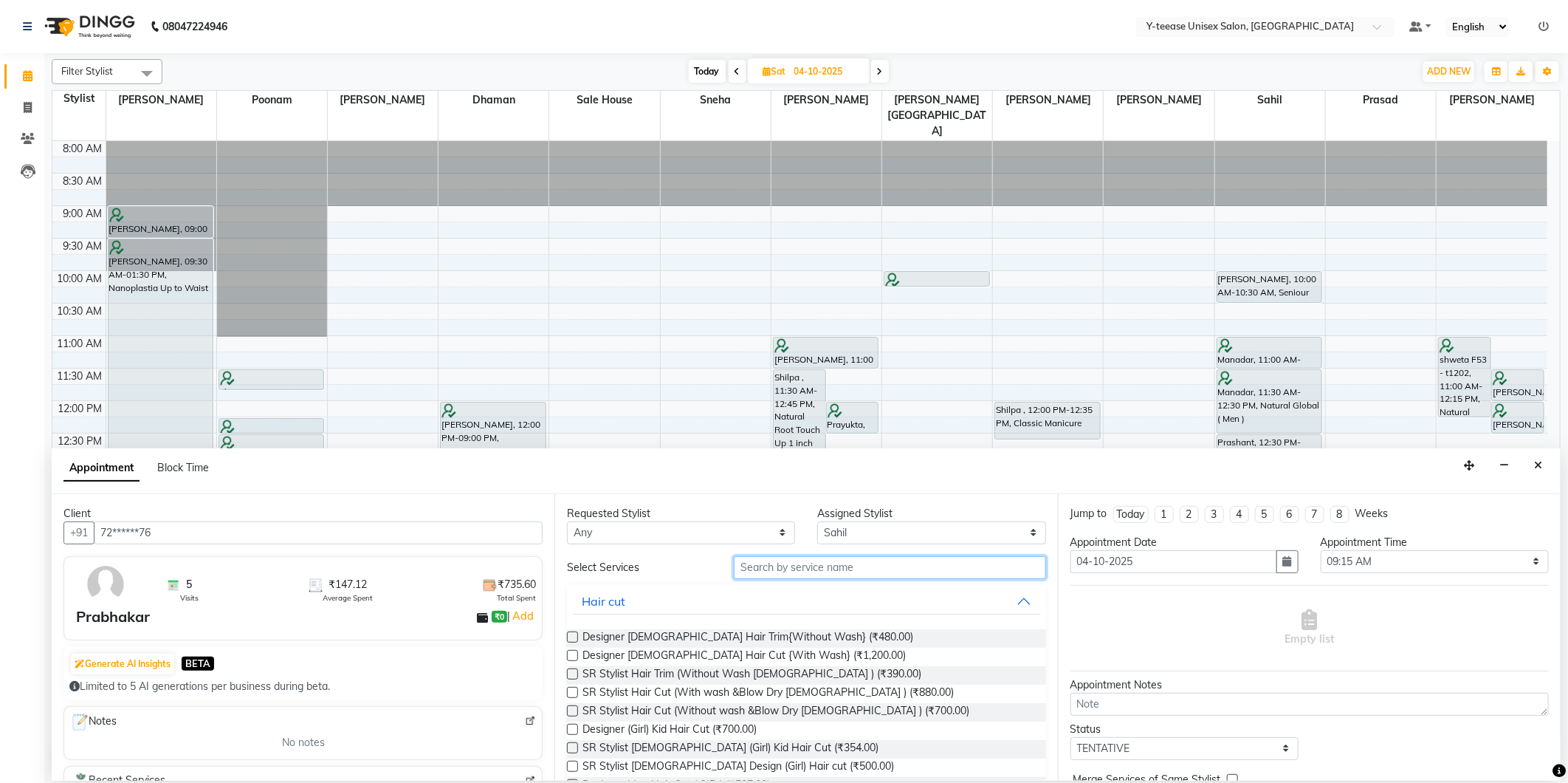
click at [780, 563] on input "text" at bounding box center [889, 568] width 311 height 23
click at [807, 574] on input "text" at bounding box center [889, 568] width 311 height 23
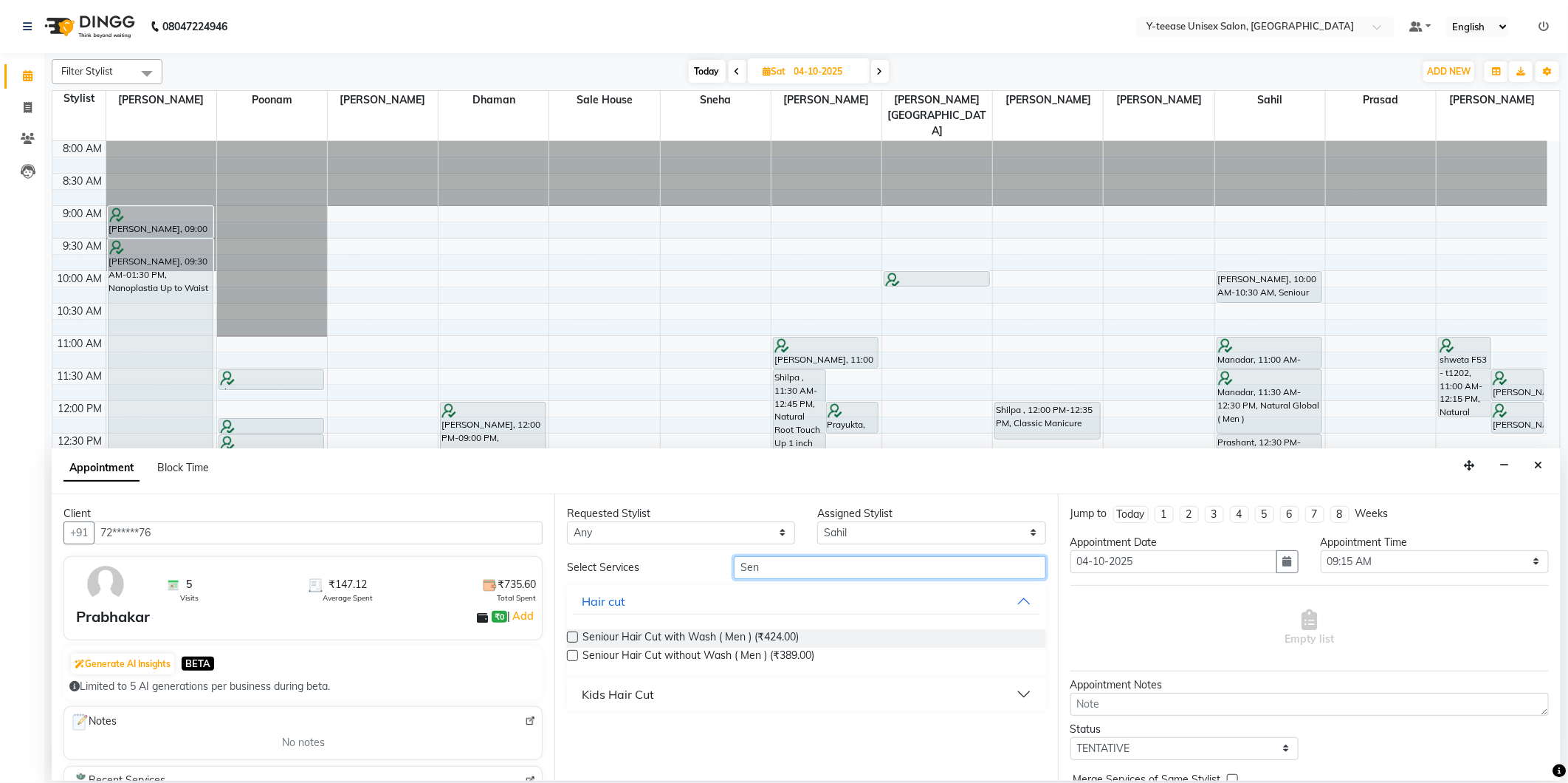
click at [807, 574] on input "Sen" at bounding box center [889, 568] width 311 height 23
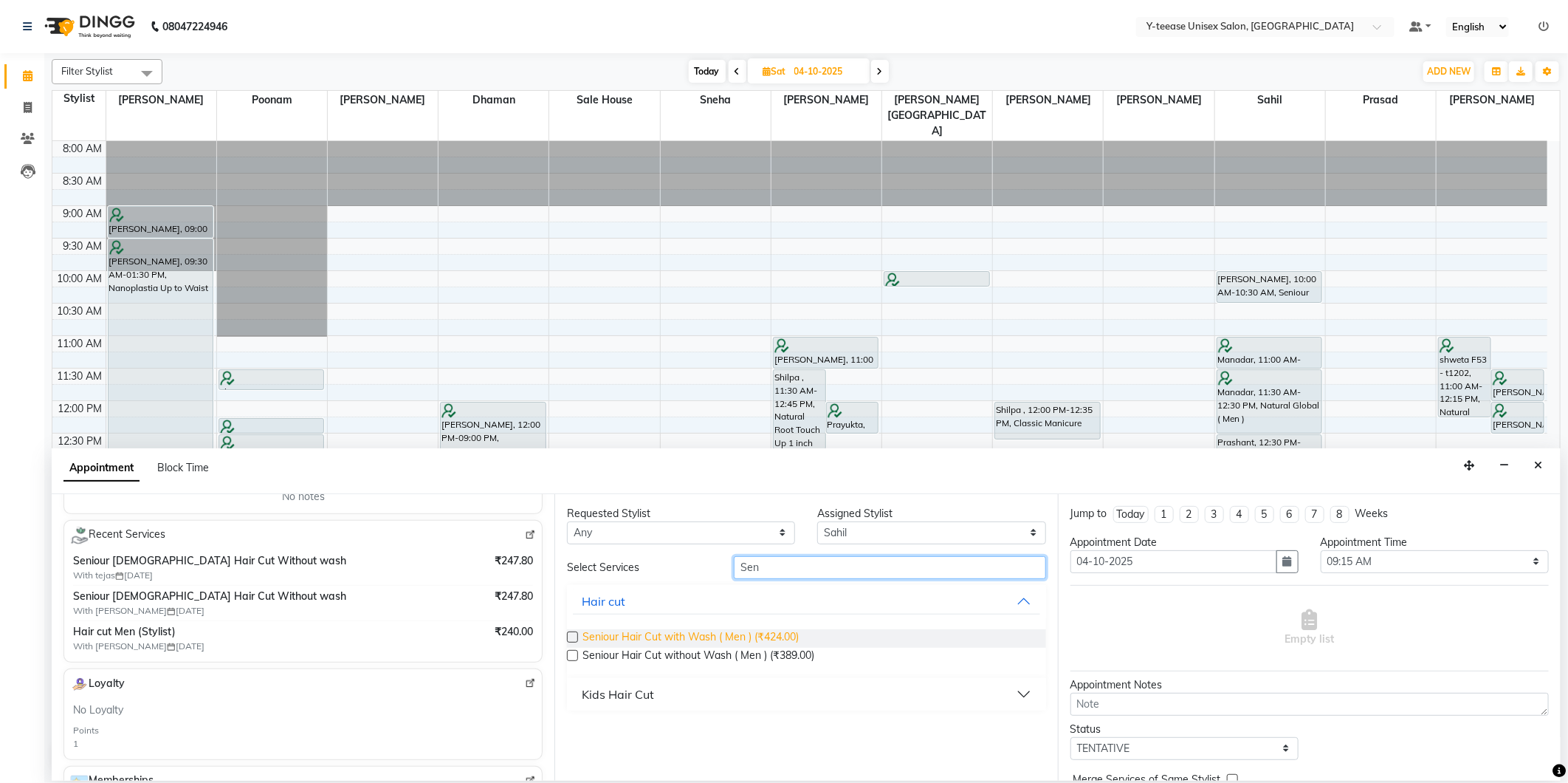
type input "Sen"
click at [739, 647] on div "Seniour Hair Cut with Wash ( Men ) (₹424.00) Seniour Hair Cut without Wash ( Me…" at bounding box center [807, 648] width 479 height 61
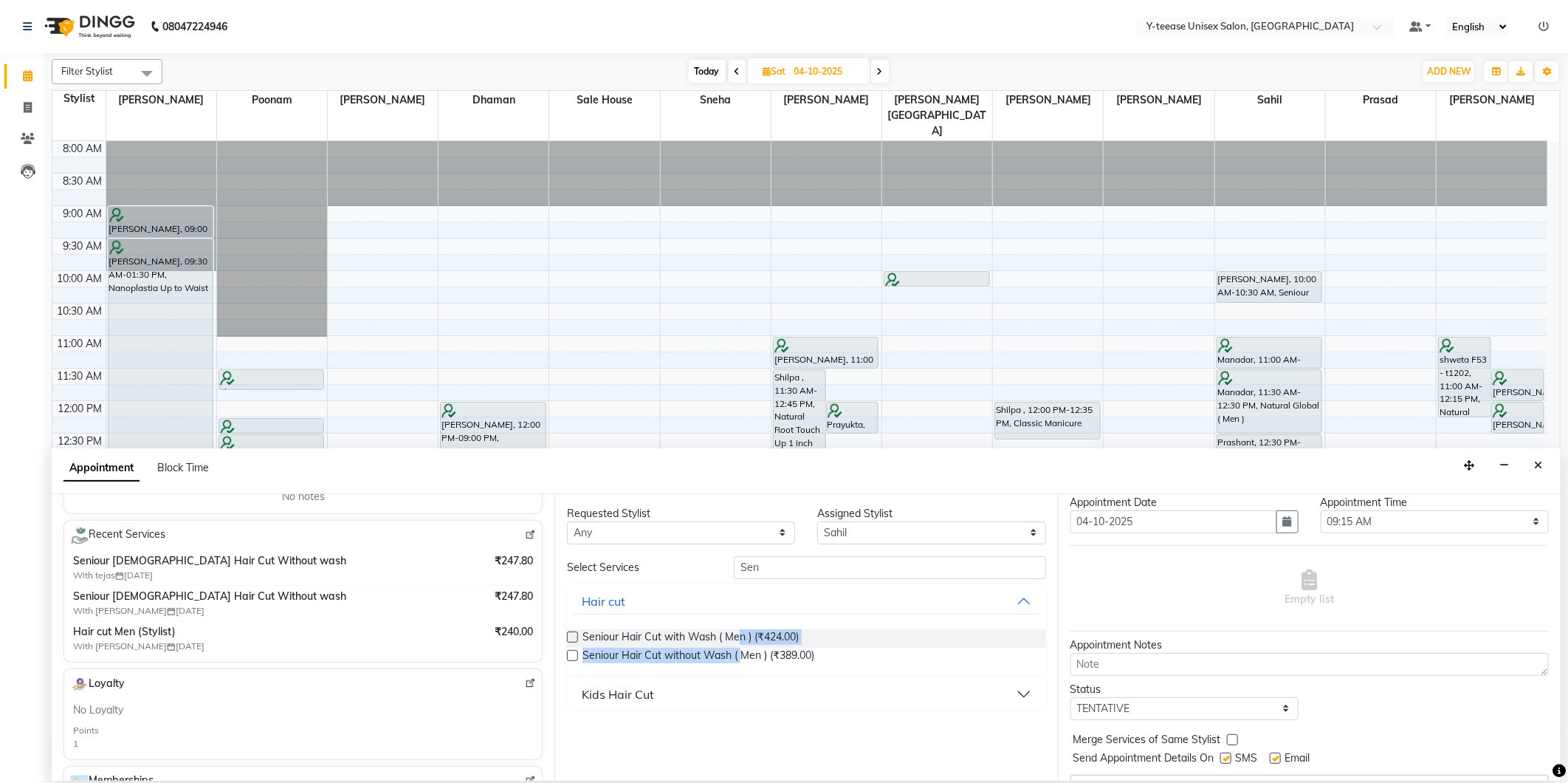
scroll to position [75, 0]
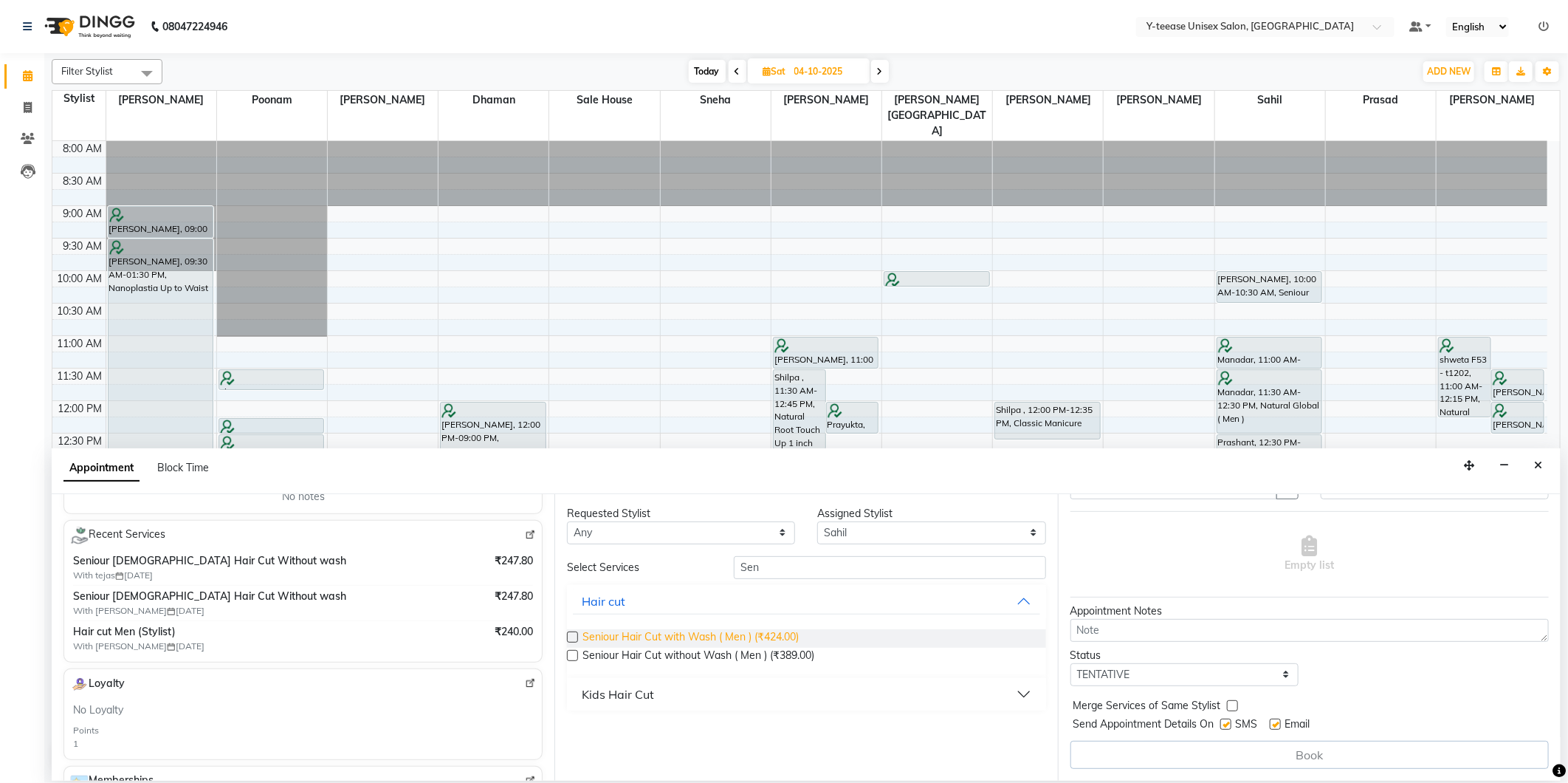
click at [679, 633] on span "Seniour Hair Cut with Wash ( Men ) (₹424.00)" at bounding box center [690, 639] width 216 height 18
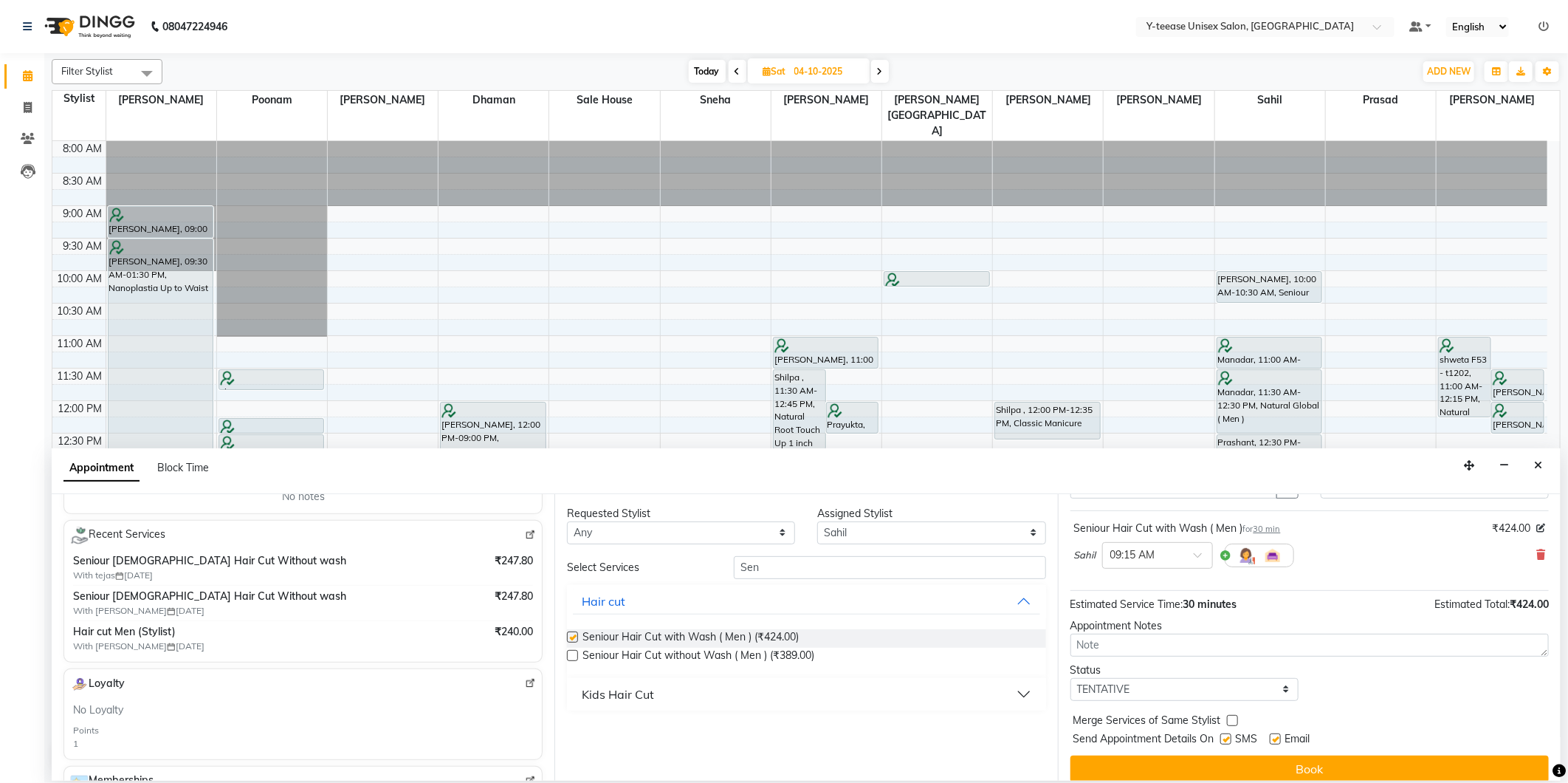
checkbox input "false"
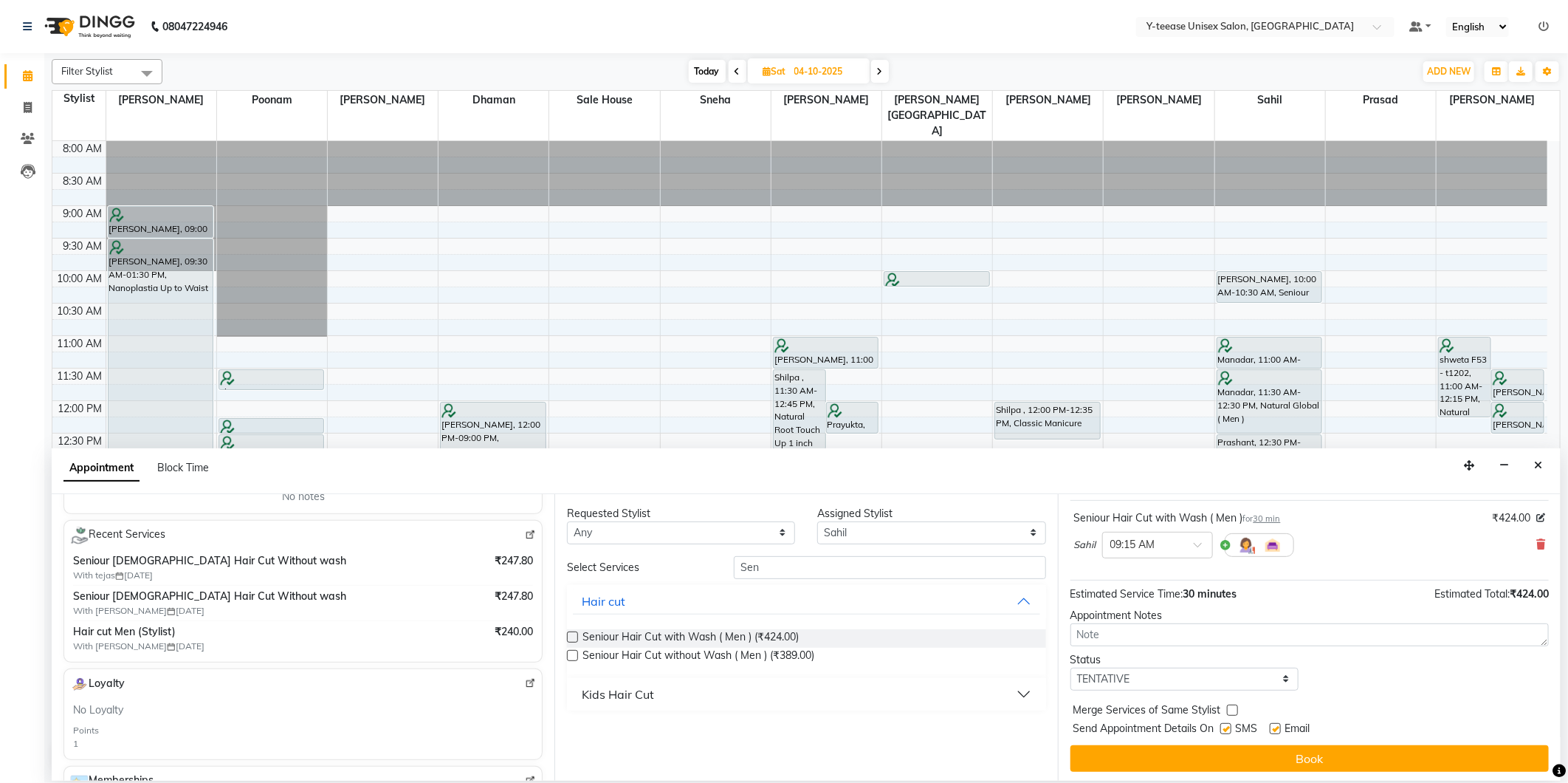
scroll to position [89, 0]
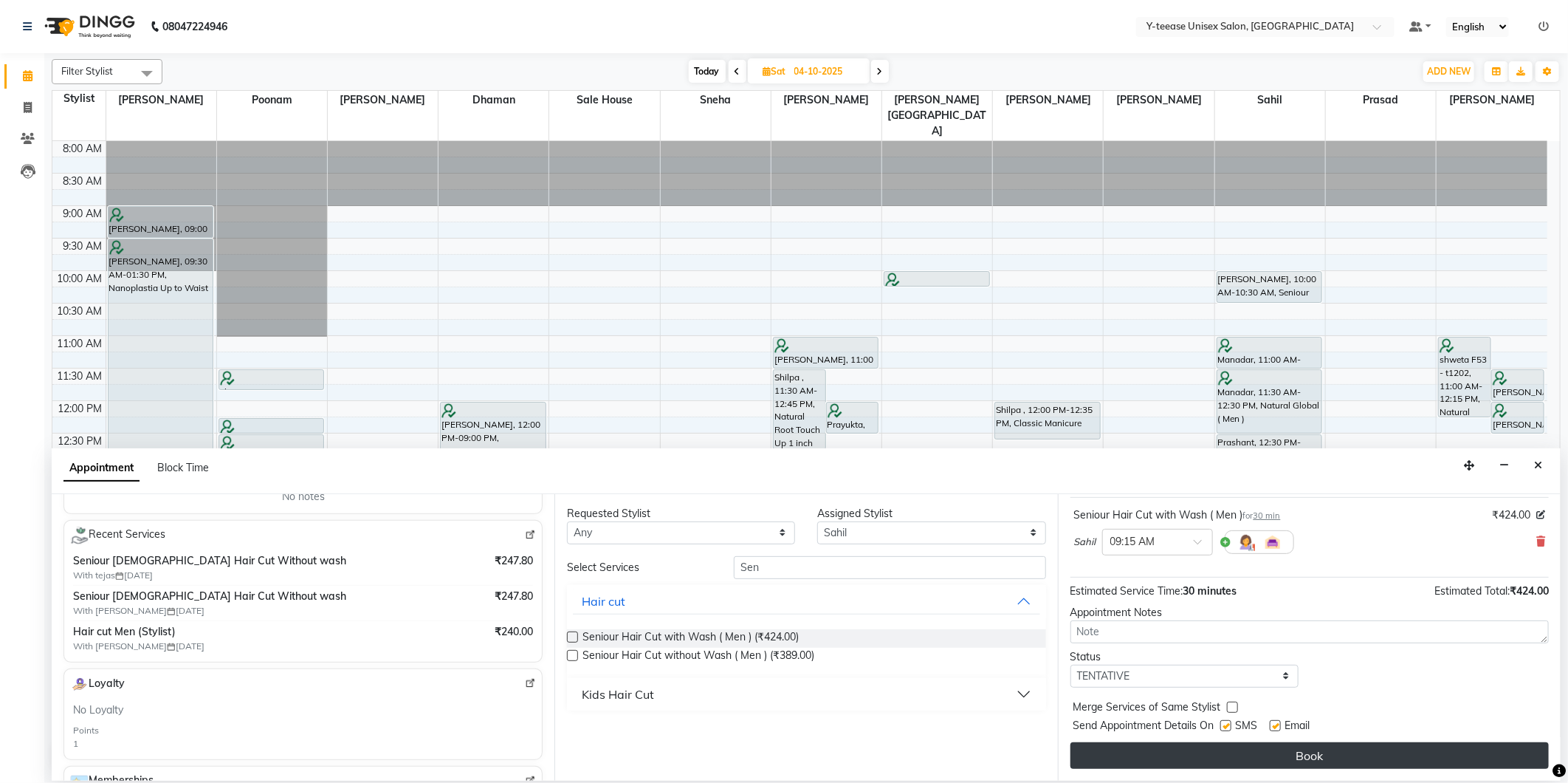
click at [1231, 755] on button "Book" at bounding box center [1310, 755] width 479 height 27
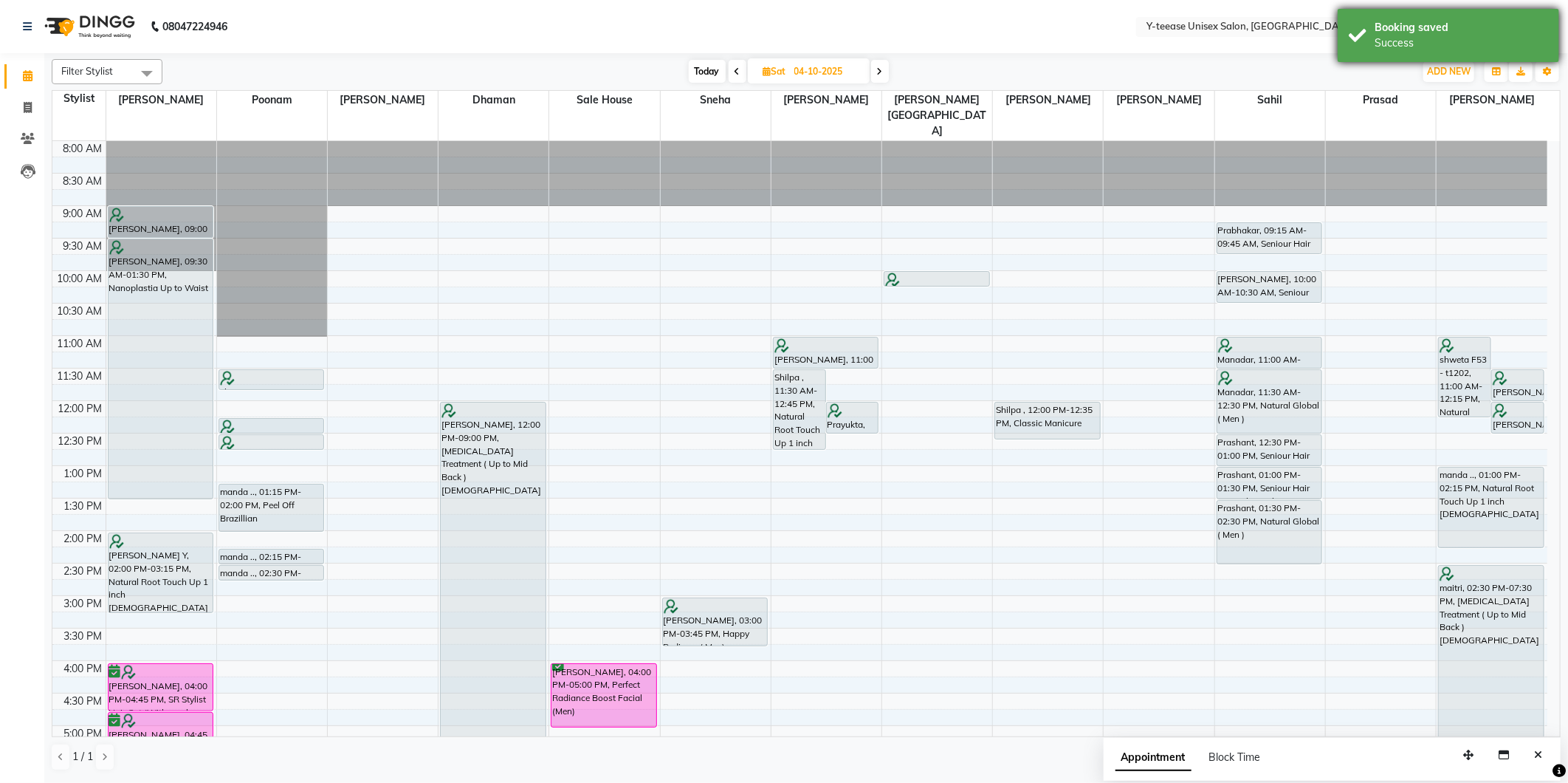
click at [1466, 30] on div "Booking saved" at bounding box center [1462, 28] width 174 height 16
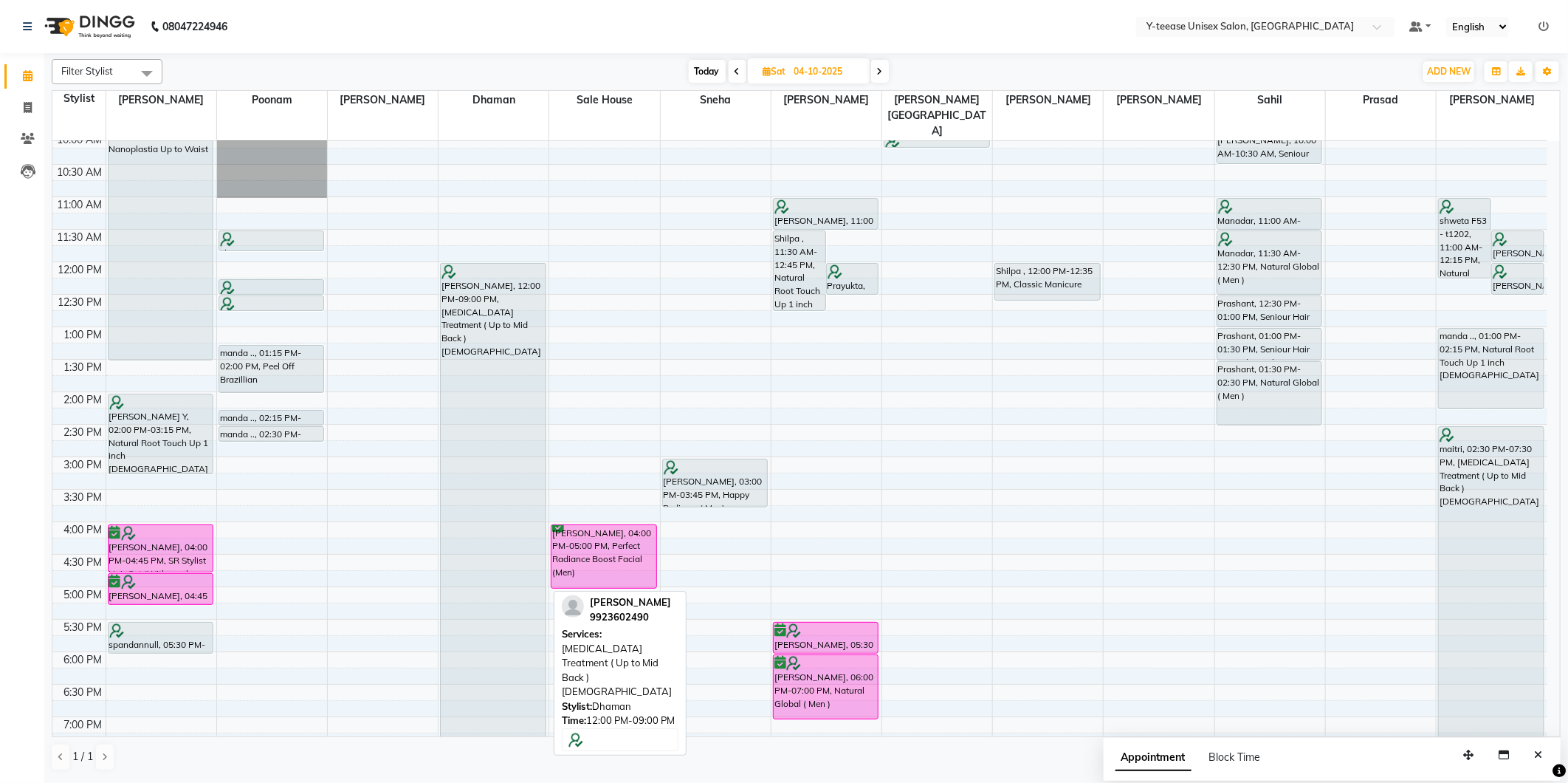
scroll to position [328, 0]
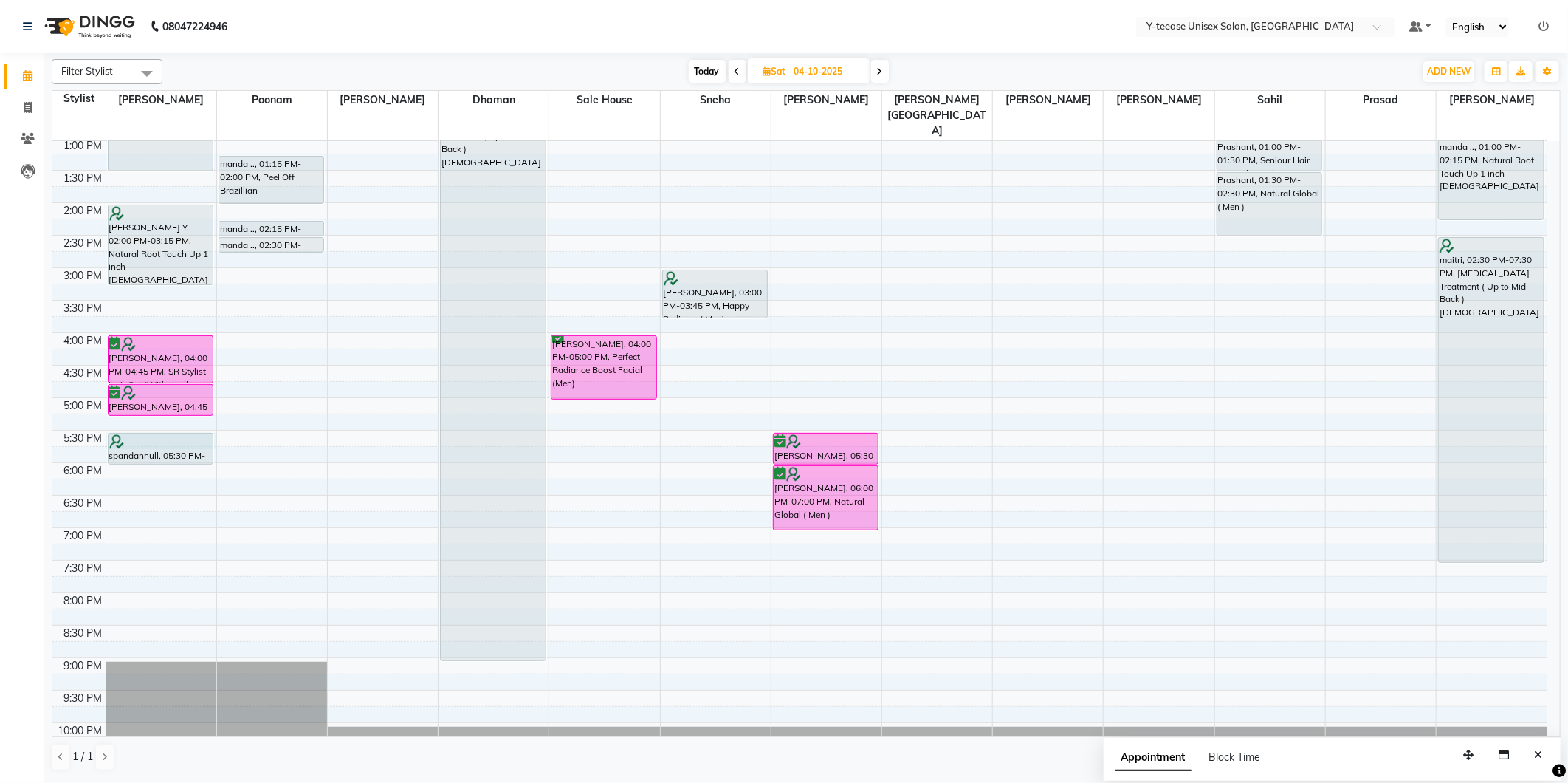
click at [216, 430] on td at bounding box center [826, 438] width 1442 height 17
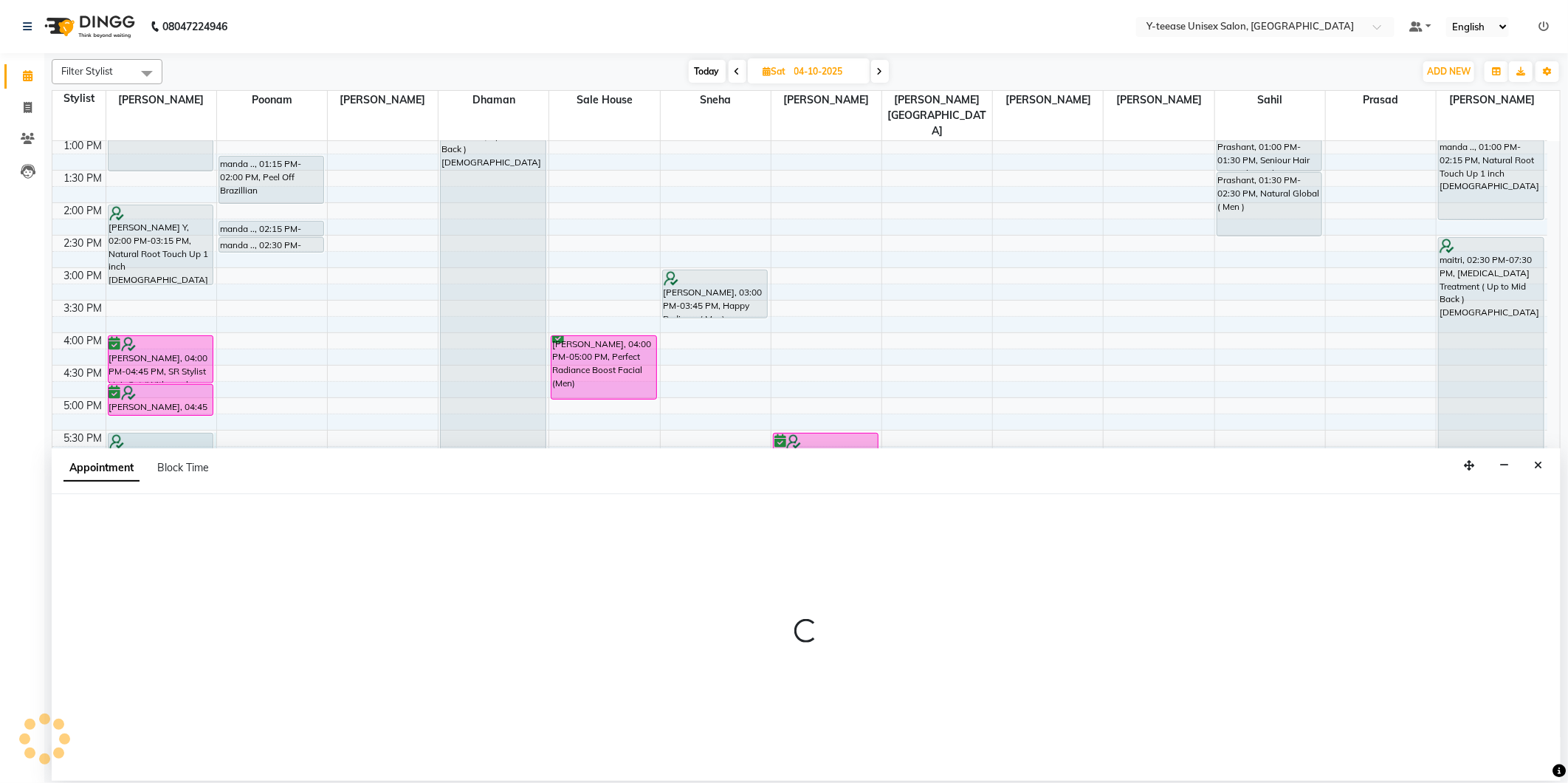
select select "56"
select select "1050"
select select "tentative"
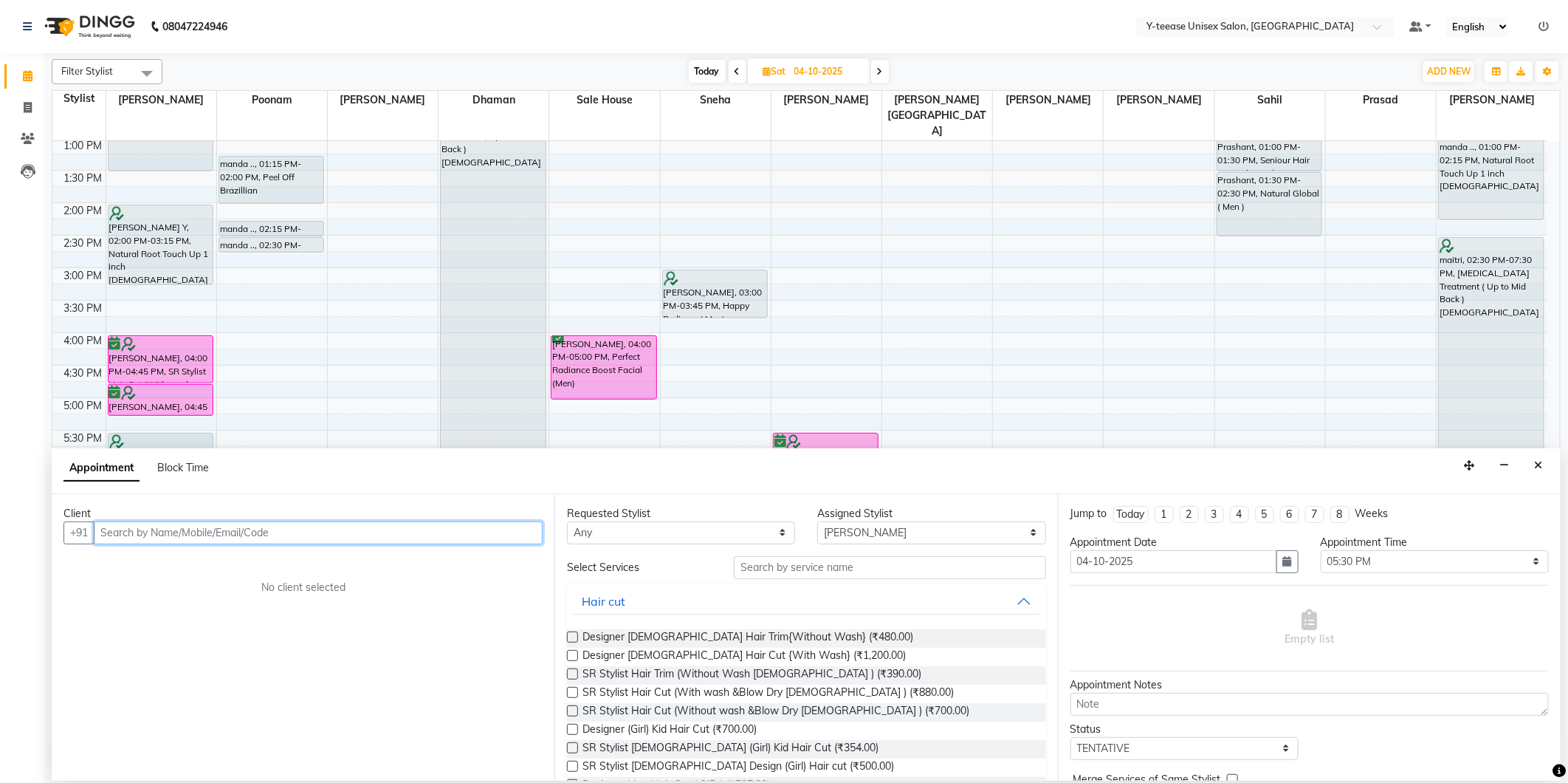
click at [402, 532] on input "text" at bounding box center [318, 532] width 449 height 23
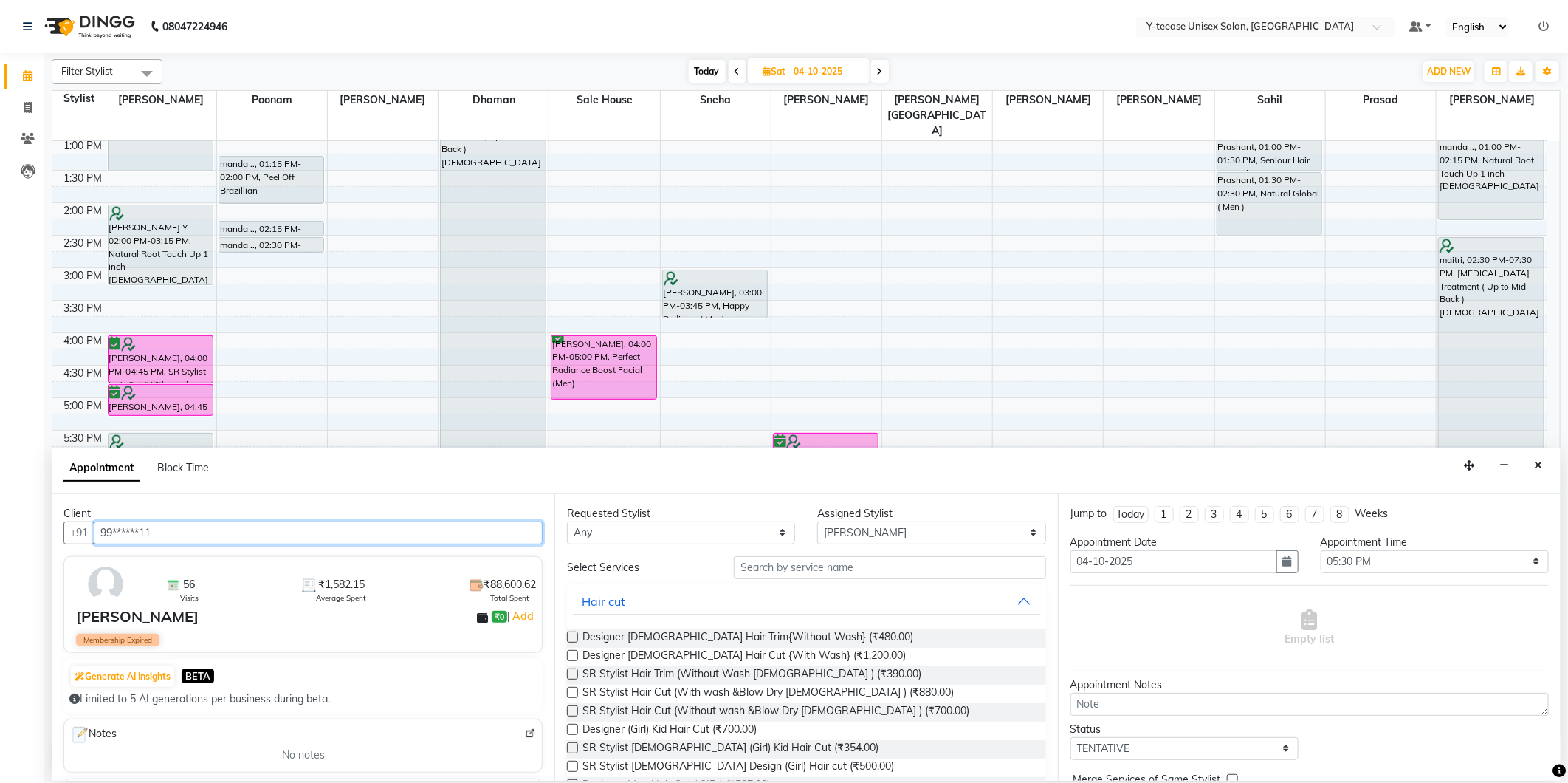
type input "99******11"
click at [778, 572] on input "text" at bounding box center [889, 568] width 311 height 23
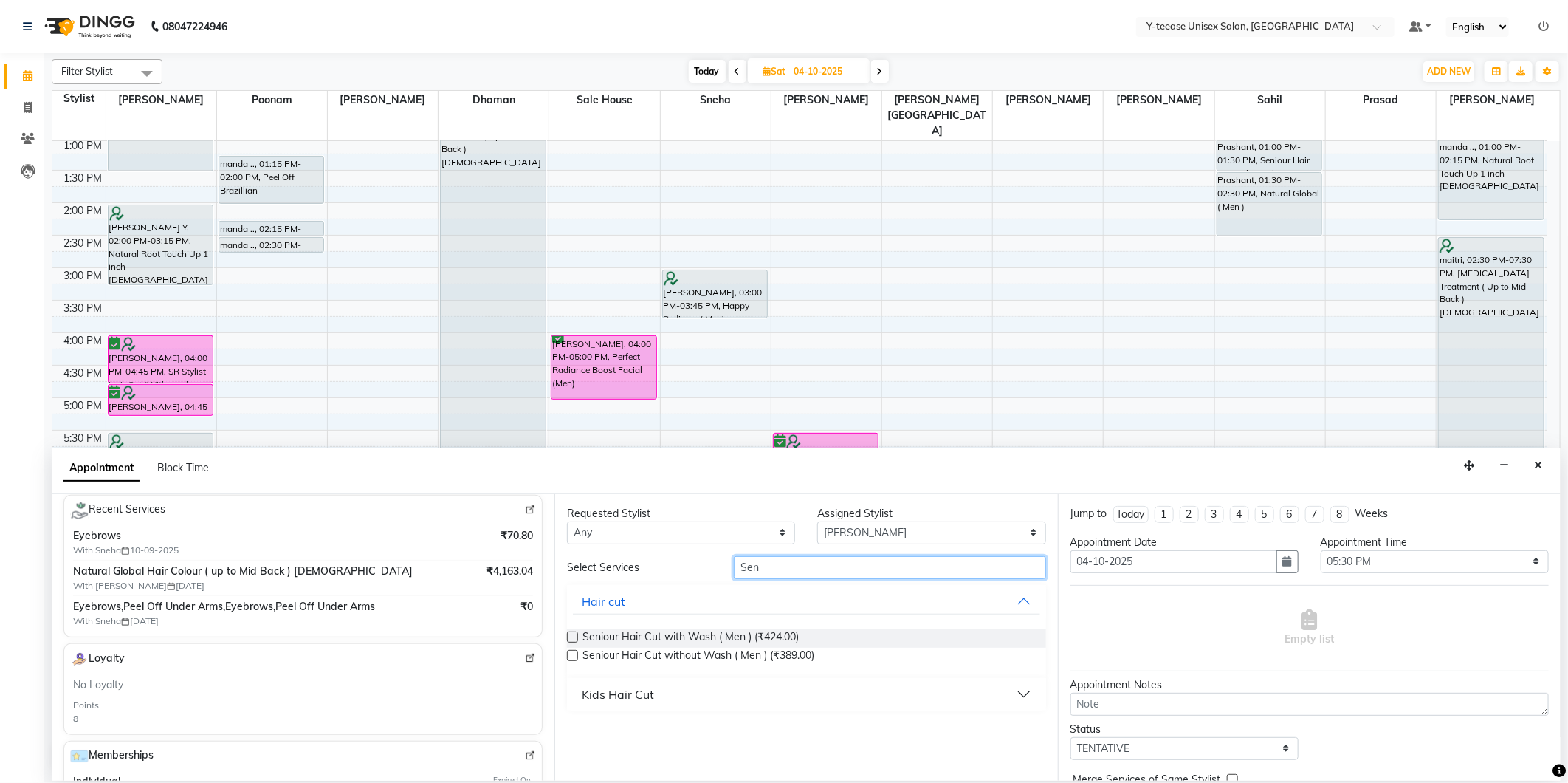
scroll to position [246, 0]
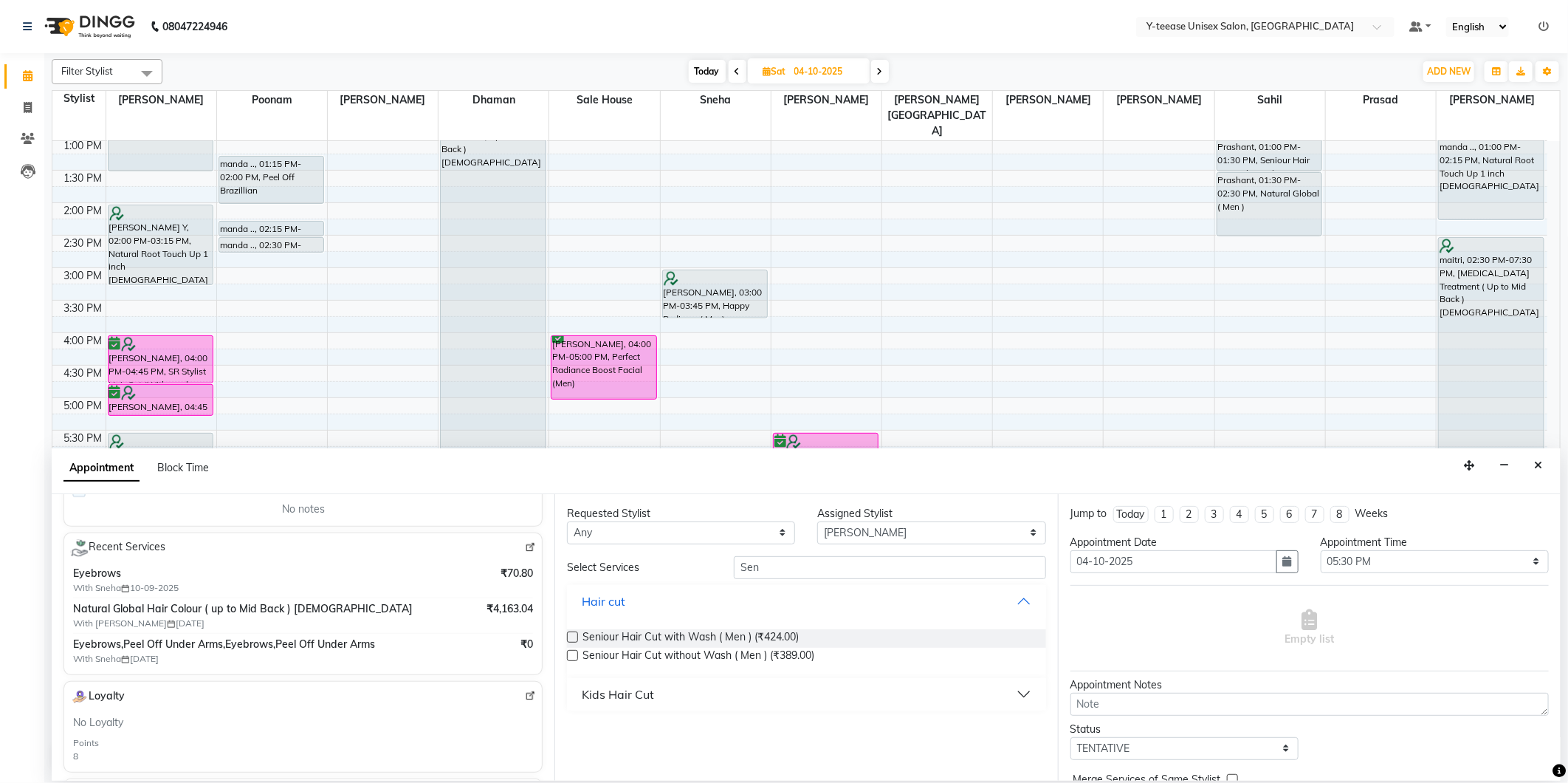
click at [757, 590] on button "Hair cut" at bounding box center [806, 601] width 467 height 27
click at [763, 554] on div "Requested Stylist Any Annu Ali chaitrali Dhaman keshav nagar Neelam No Preferen…" at bounding box center [806, 638] width 503 height 287
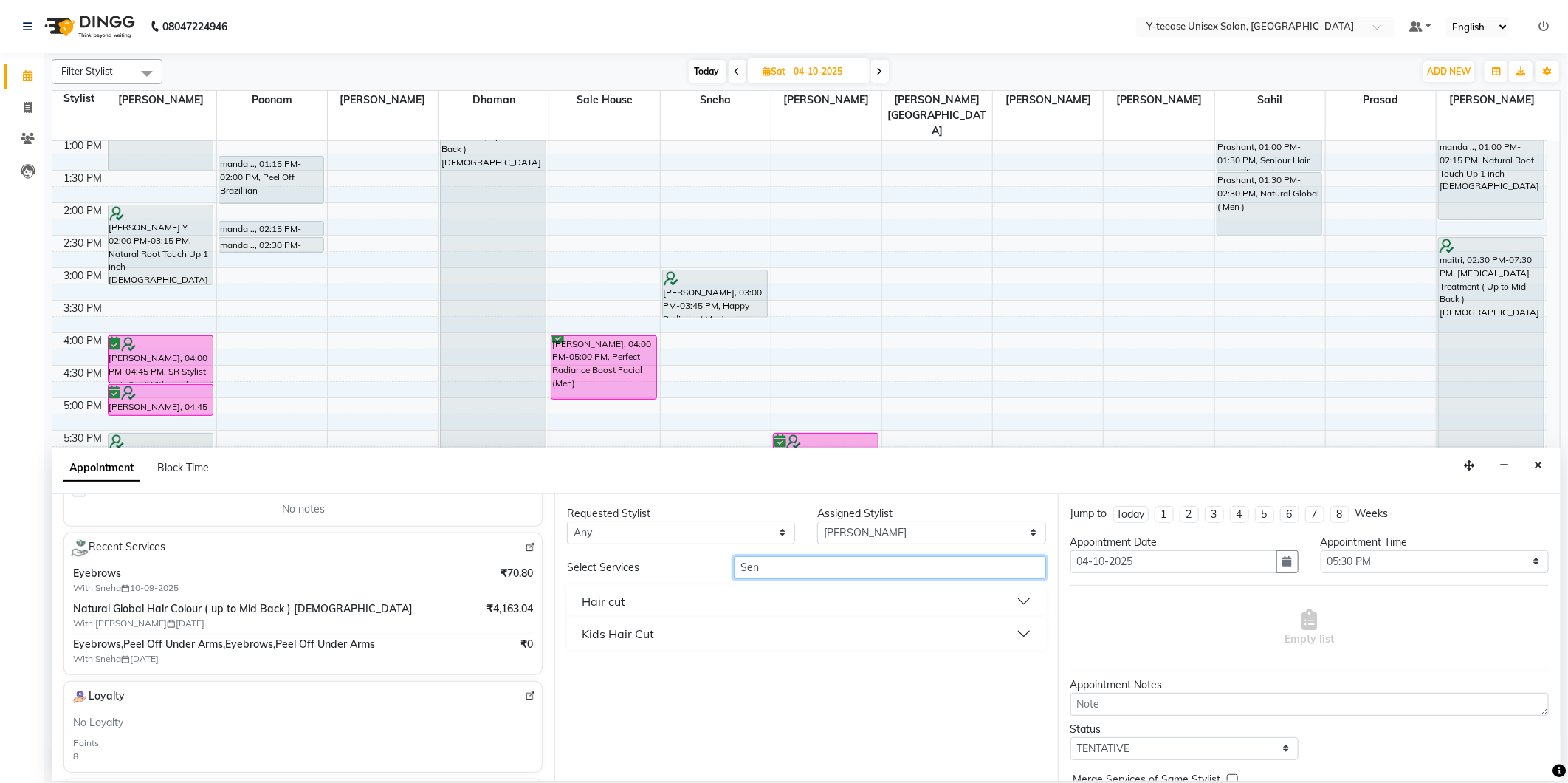
click at [766, 568] on input "Sen" at bounding box center [889, 568] width 311 height 23
click at [768, 569] on input "Sen" at bounding box center [889, 568] width 311 height 23
type input "root"
click at [615, 634] on div "Hair Colour" at bounding box center [613, 633] width 62 height 18
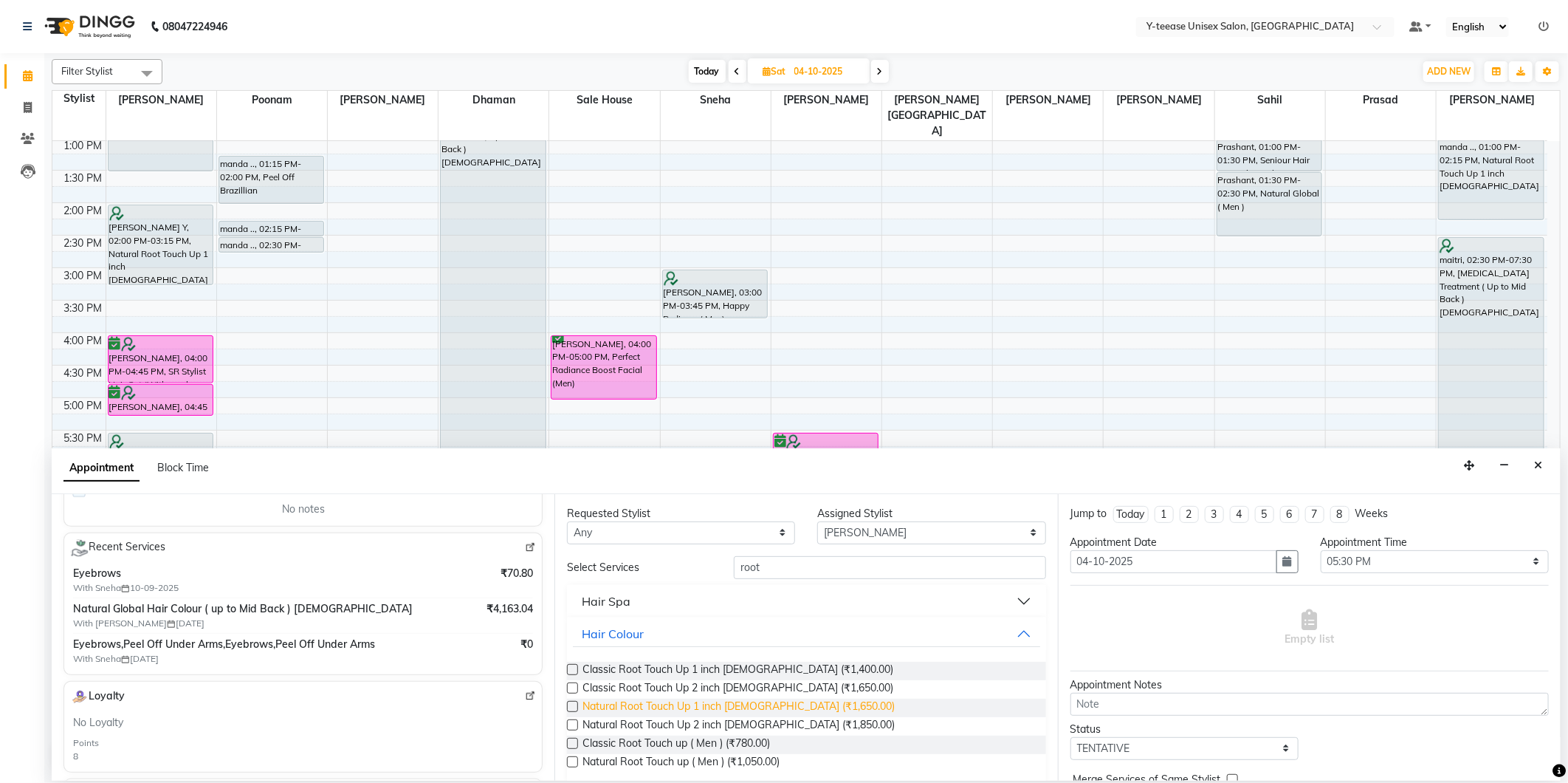
click at [727, 709] on span "Natural Root Touch Up 1 inch [DEMOGRAPHIC_DATA] (₹1,650.00)" at bounding box center [738, 708] width 312 height 18
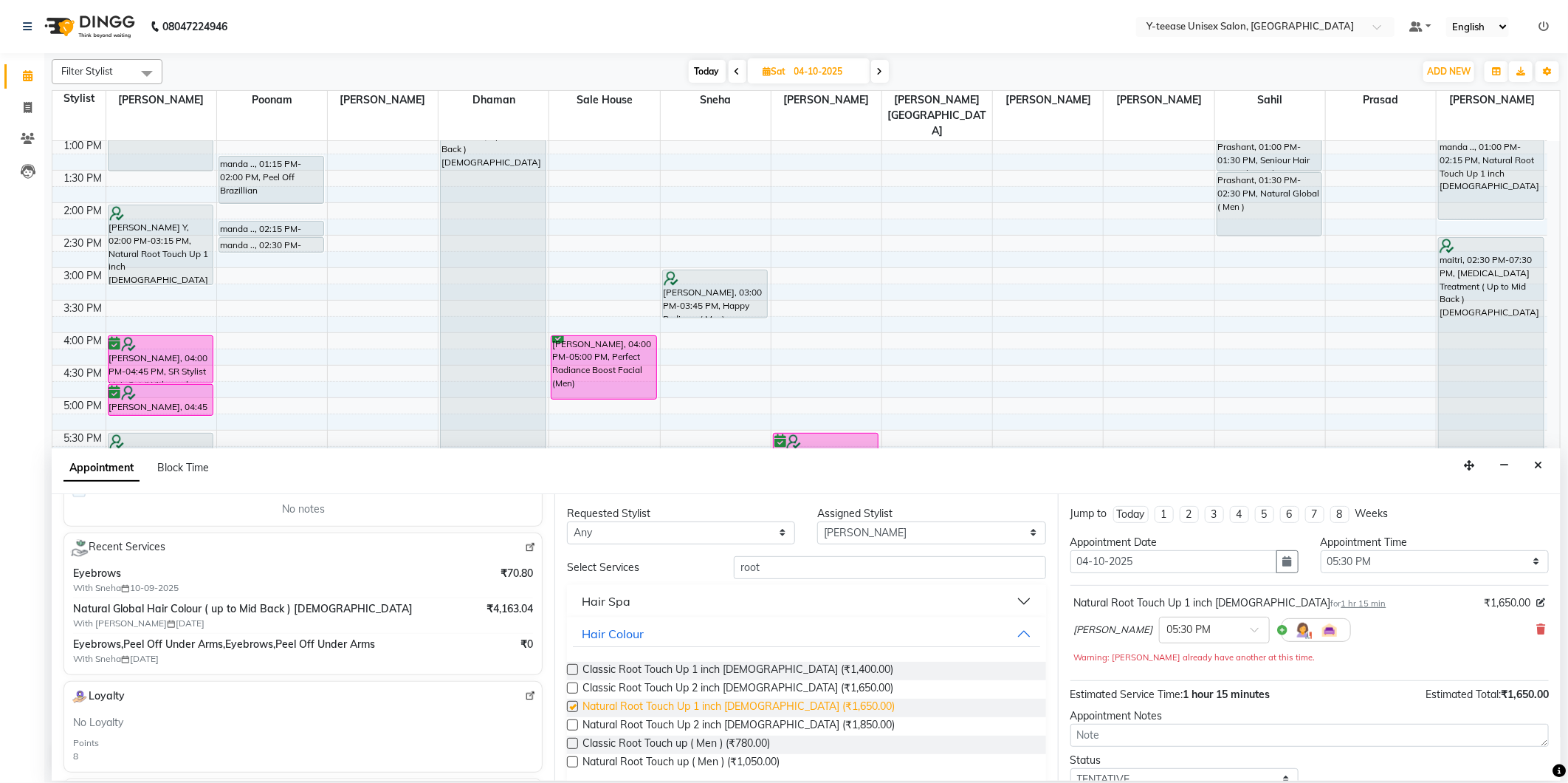
checkbox input "false"
click at [865, 531] on select "Select [PERSON_NAME] Dhaman [PERSON_NAME][GEOGRAPHIC_DATA][PERSON_NAME] No Pref…" at bounding box center [931, 532] width 228 height 23
select select "49846"
click at [818, 521] on select "Select [PERSON_NAME] Dhaman [PERSON_NAME][GEOGRAPHIC_DATA][PERSON_NAME] No Pref…" at bounding box center [931, 532] width 228 height 23
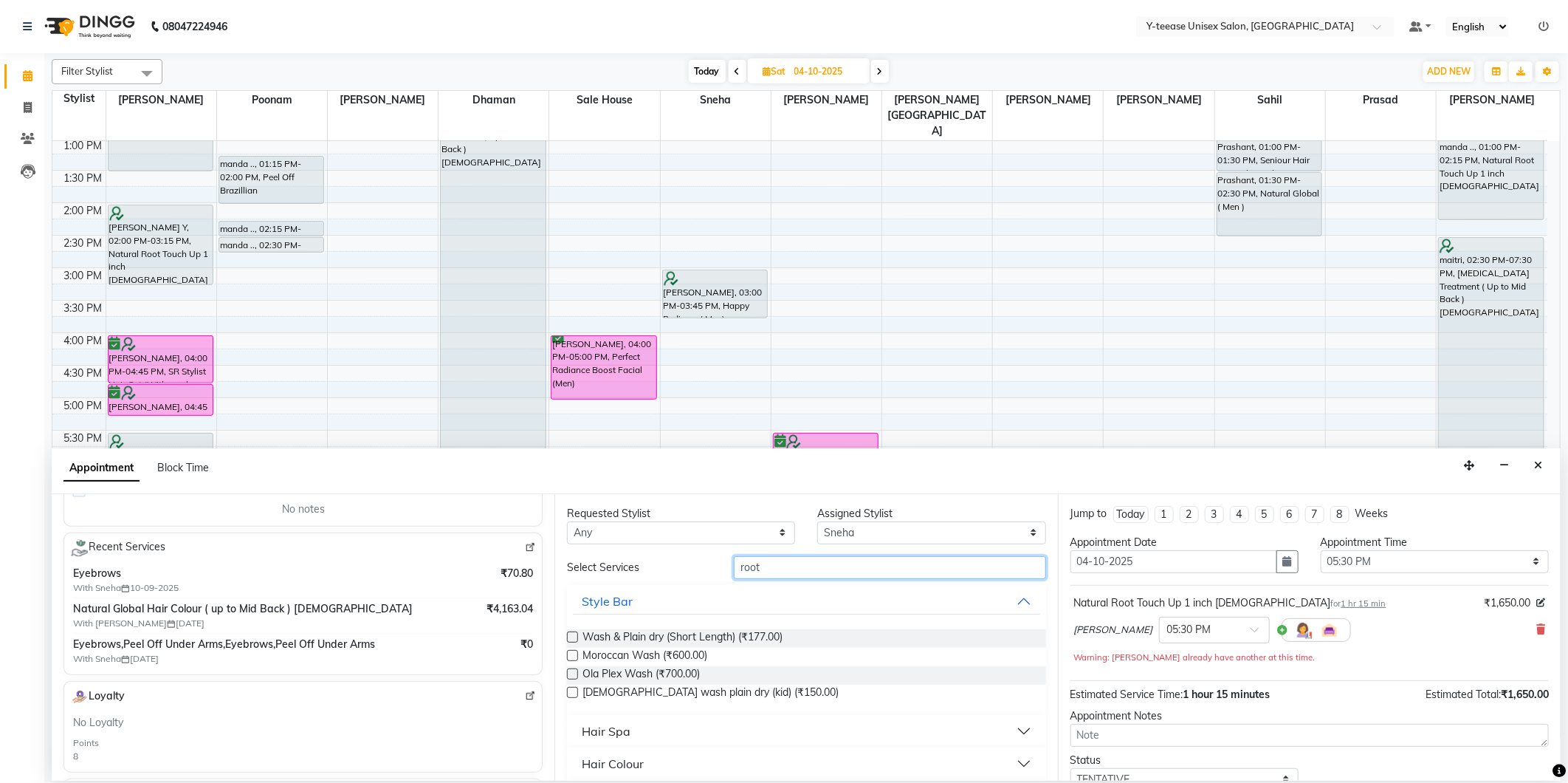
click at [793, 571] on input "root" at bounding box center [889, 568] width 311 height 23
type input "R"
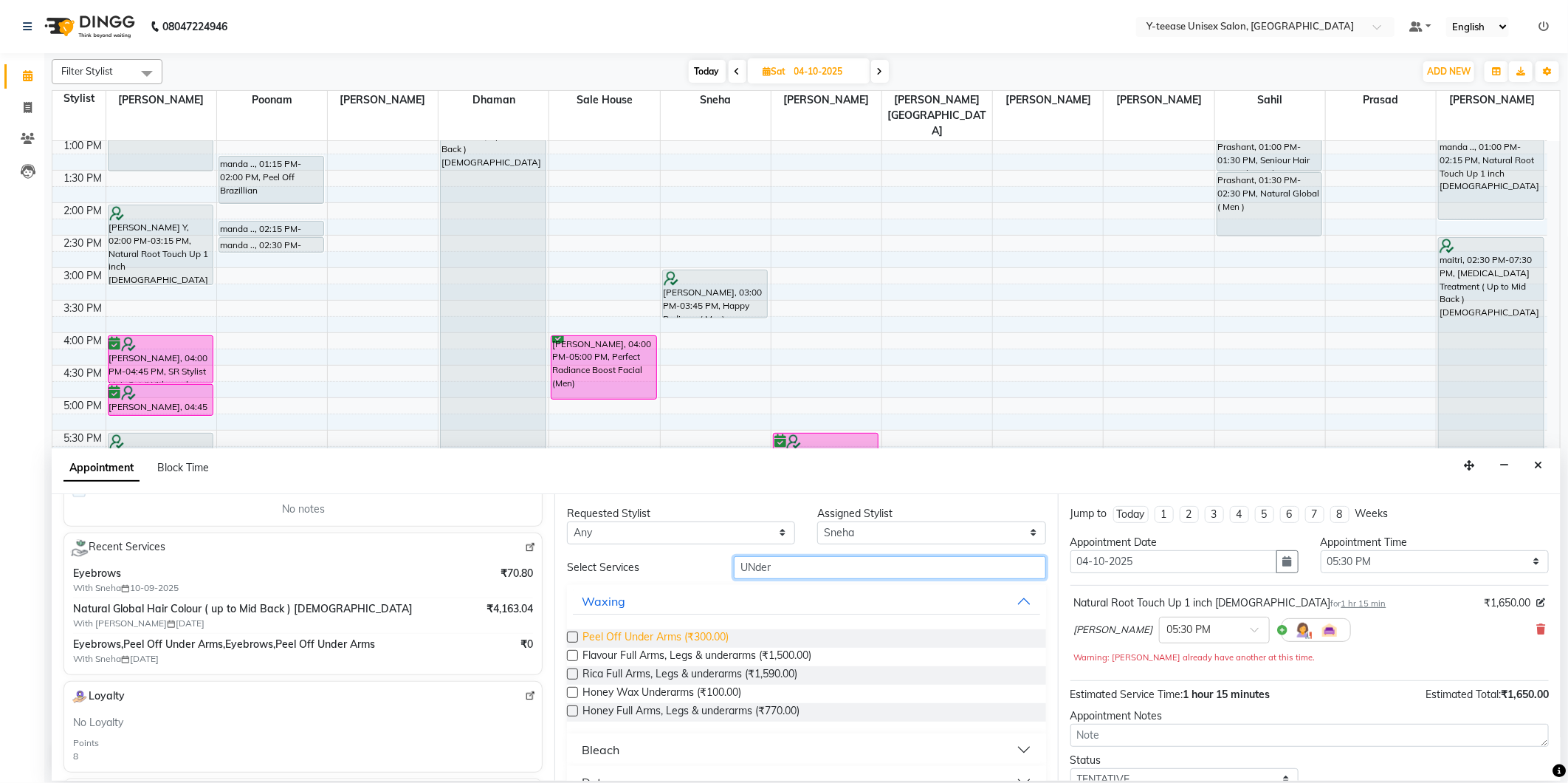
type input "UNder"
click at [707, 641] on span "Peel Off Under Arms (₹300.00)" at bounding box center [655, 639] width 146 height 18
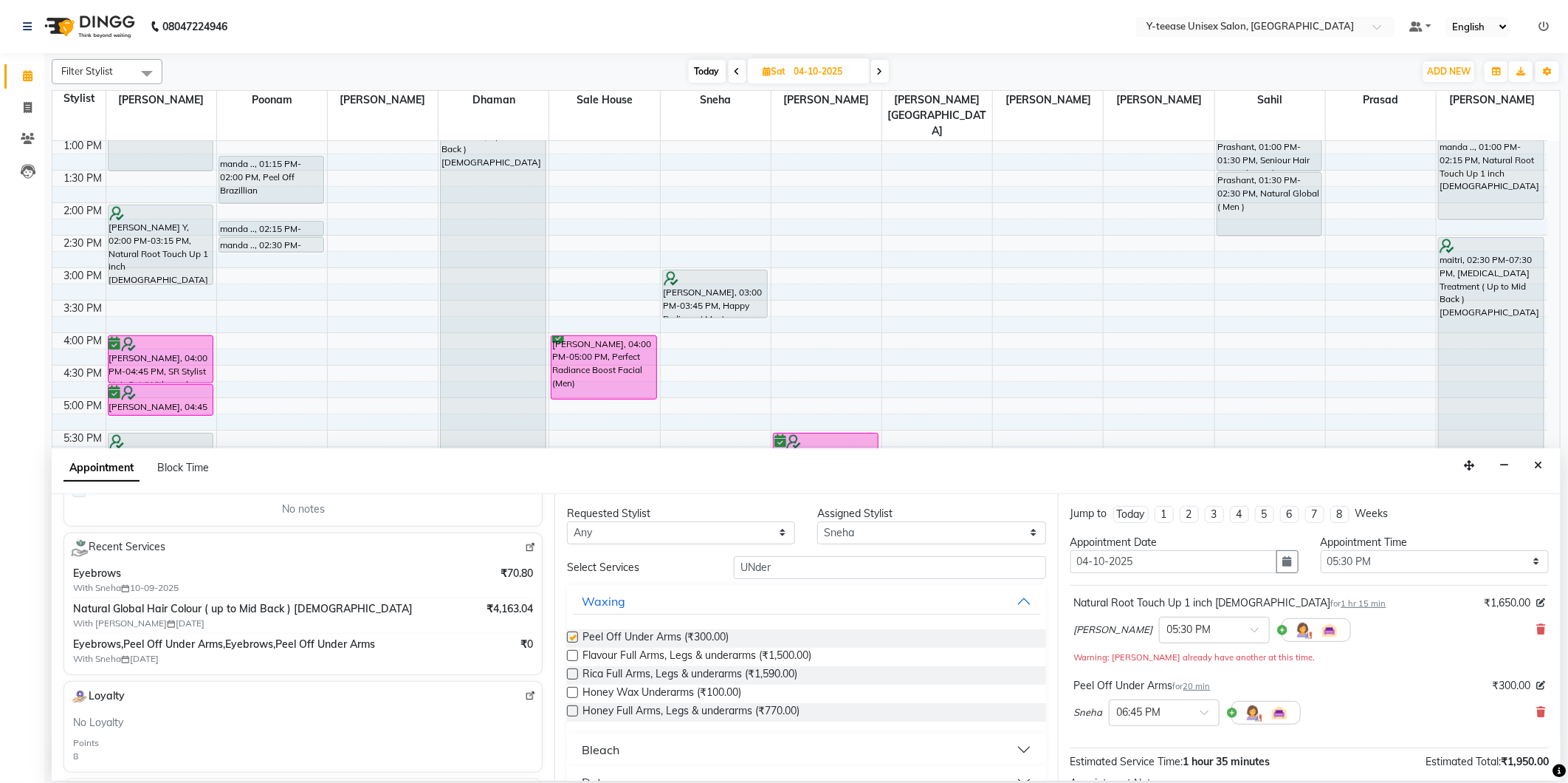
checkbox input "false"
click at [783, 579] on div "Select Services UNder Waxing Peel Off Under Arms (₹300.00) Flavour Full Arms, L…" at bounding box center [807, 710] width 479 height 307
click at [786, 568] on input "UNder" at bounding box center [889, 568] width 311 height 23
click at [786, 567] on input "UNder" at bounding box center [889, 568] width 311 height 23
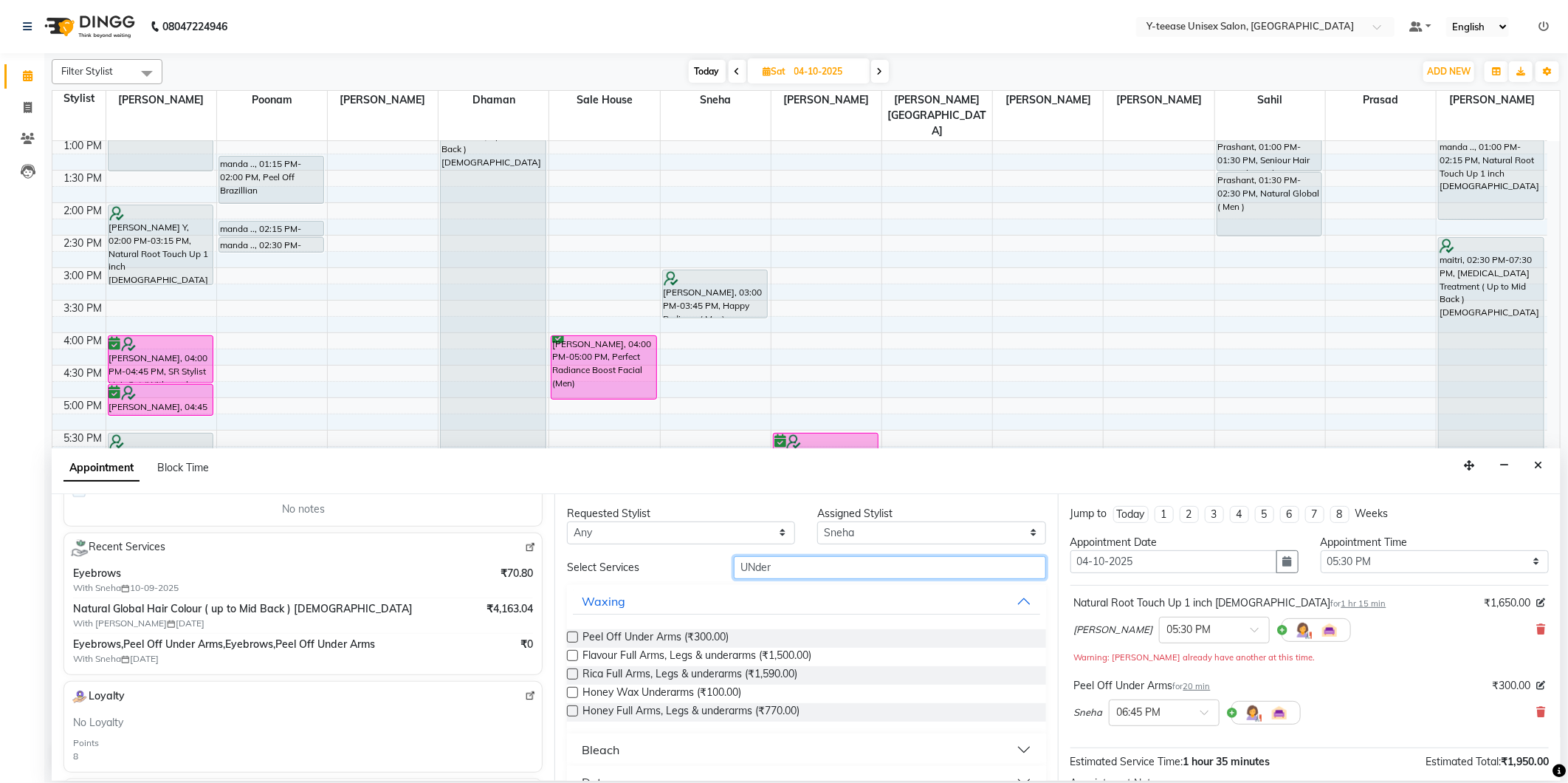
click at [786, 567] on input "UNder" at bounding box center [889, 568] width 311 height 23
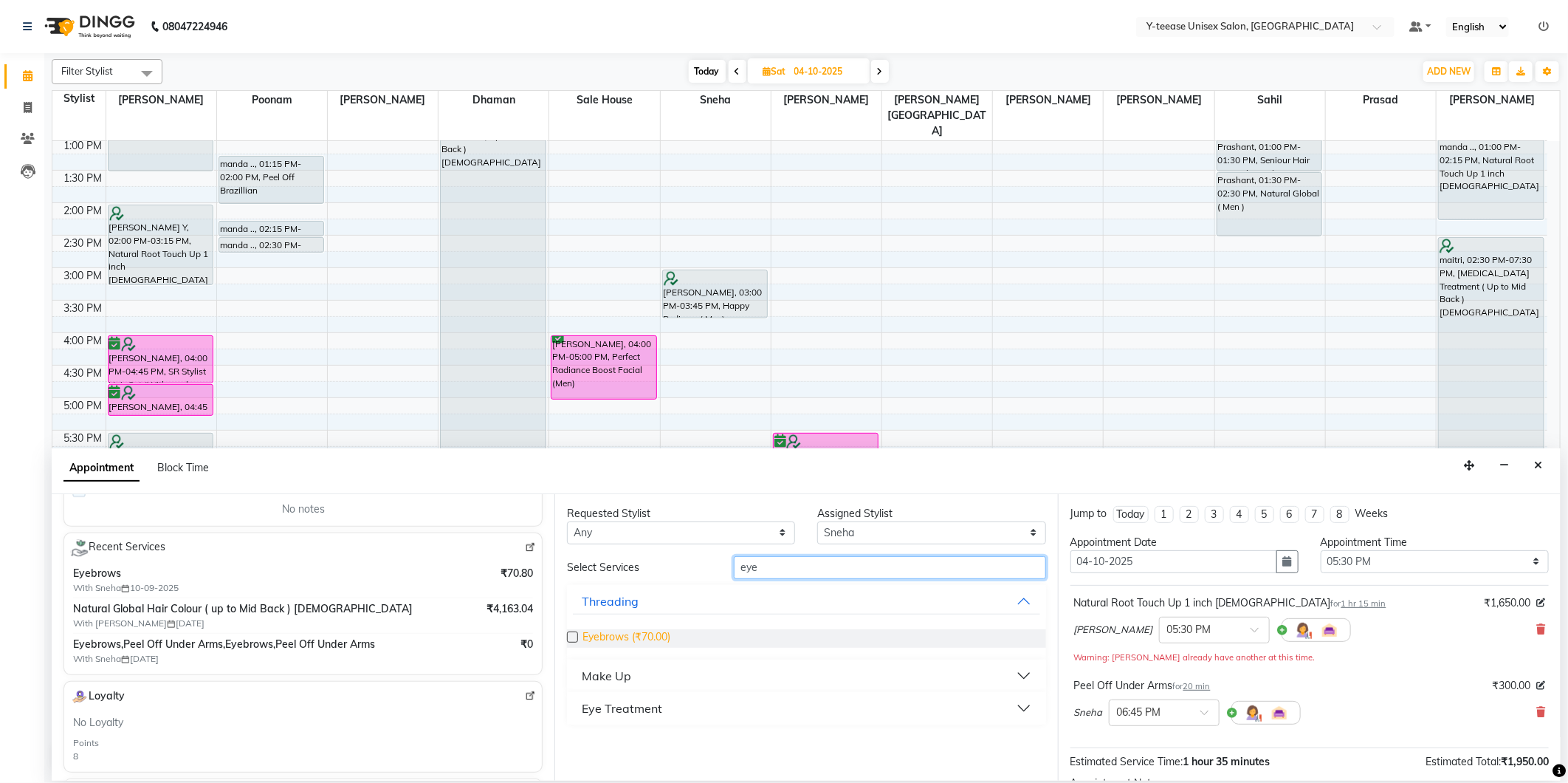
type input "eye"
drag, startPoint x: 631, startPoint y: 638, endPoint x: 718, endPoint y: 678, distance: 95.8
click at [630, 638] on span "Eyebrows (₹70.00)" at bounding box center [626, 639] width 88 height 18
checkbox input "false"
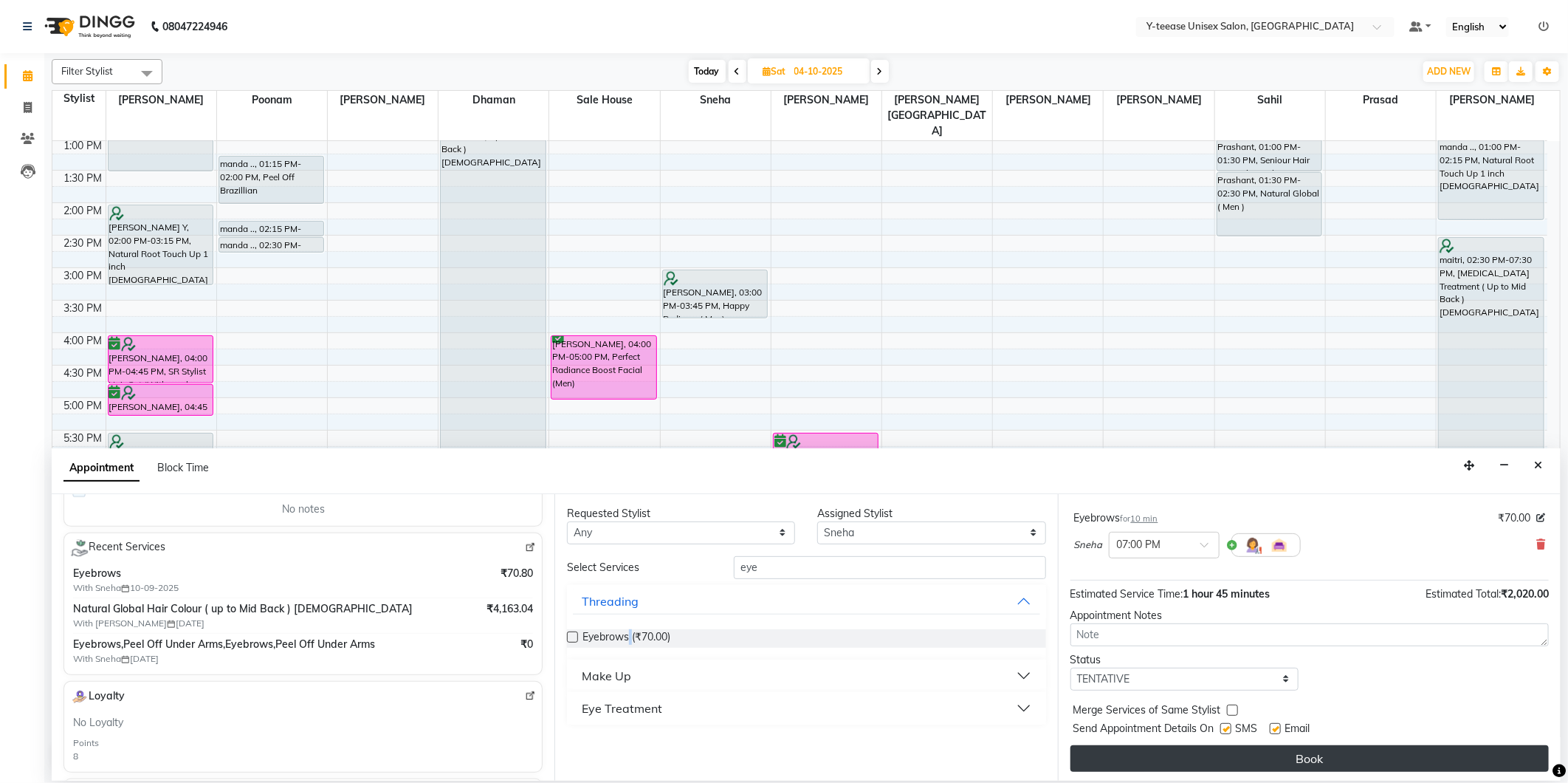
scroll to position [238, 0]
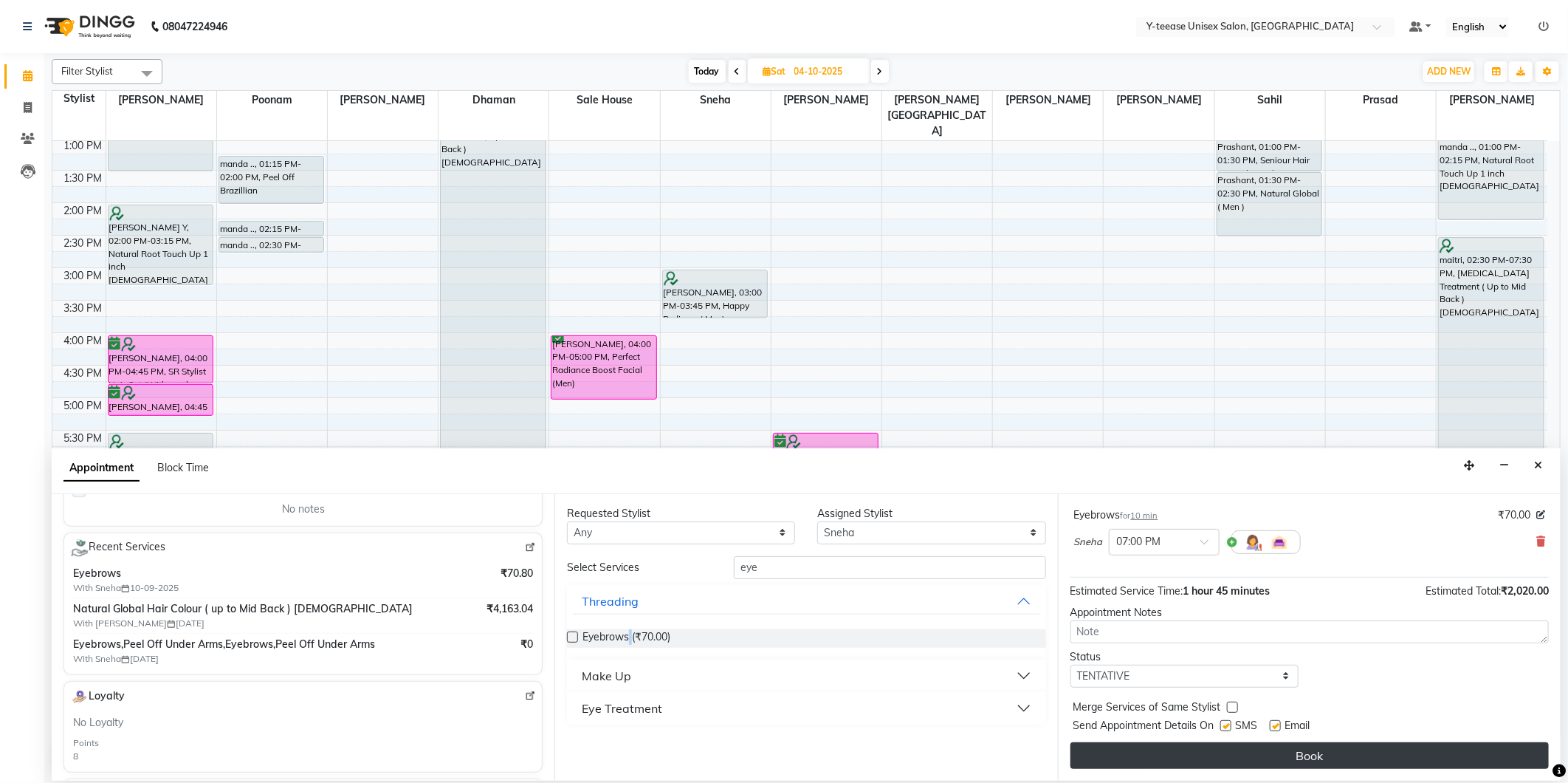
click at [1184, 752] on button "Book" at bounding box center [1310, 755] width 479 height 27
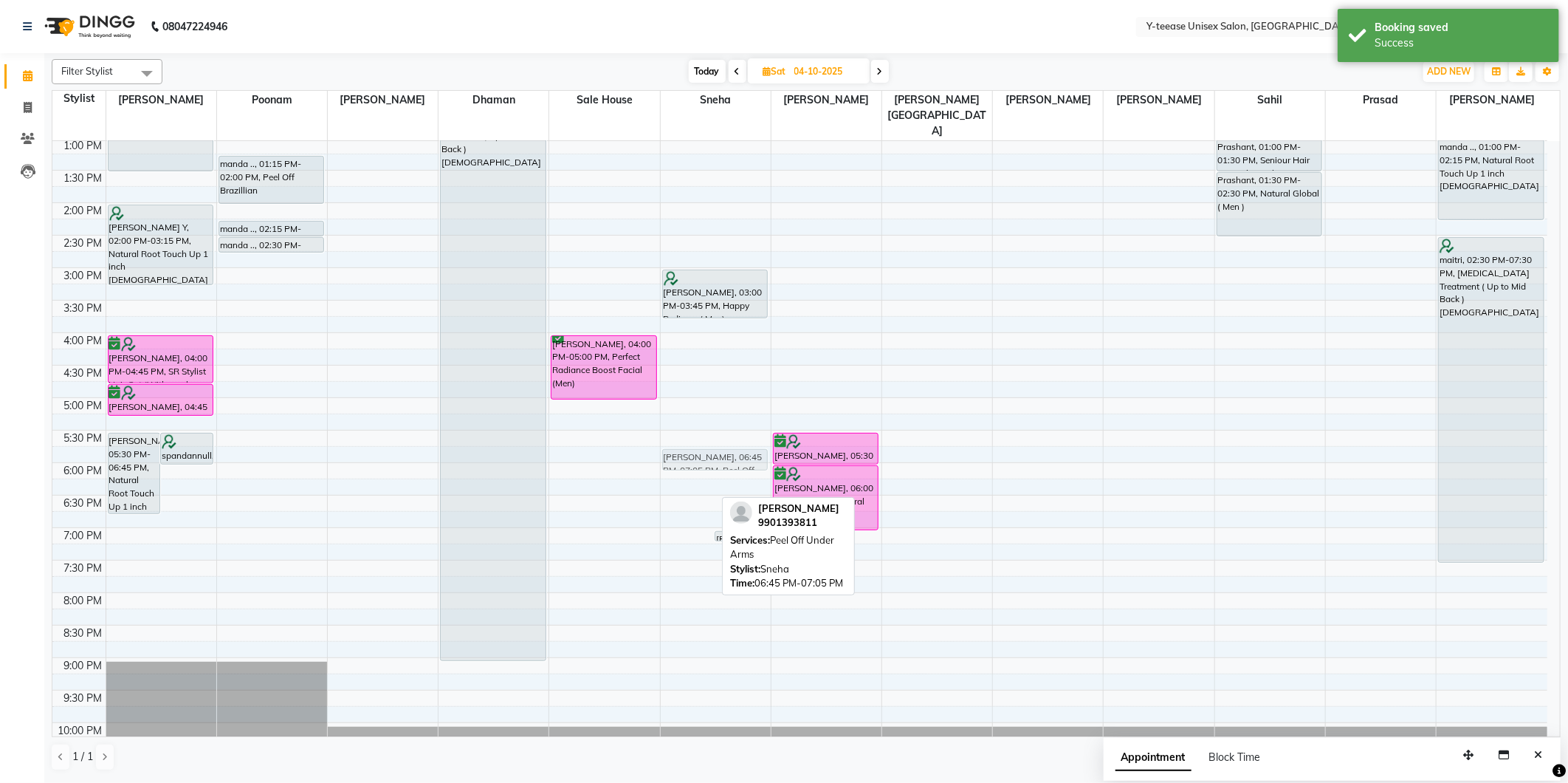
drag, startPoint x: 684, startPoint y: 493, endPoint x: 707, endPoint y: 432, distance: 65.2
click at [707, 432] on div "Vinisha, 06:45 PM-07:05 PM, Peel Off Under Arms Vinisha, 07:00 PM-07:10 PM, Eye…" at bounding box center [715, 300] width 110 height 974
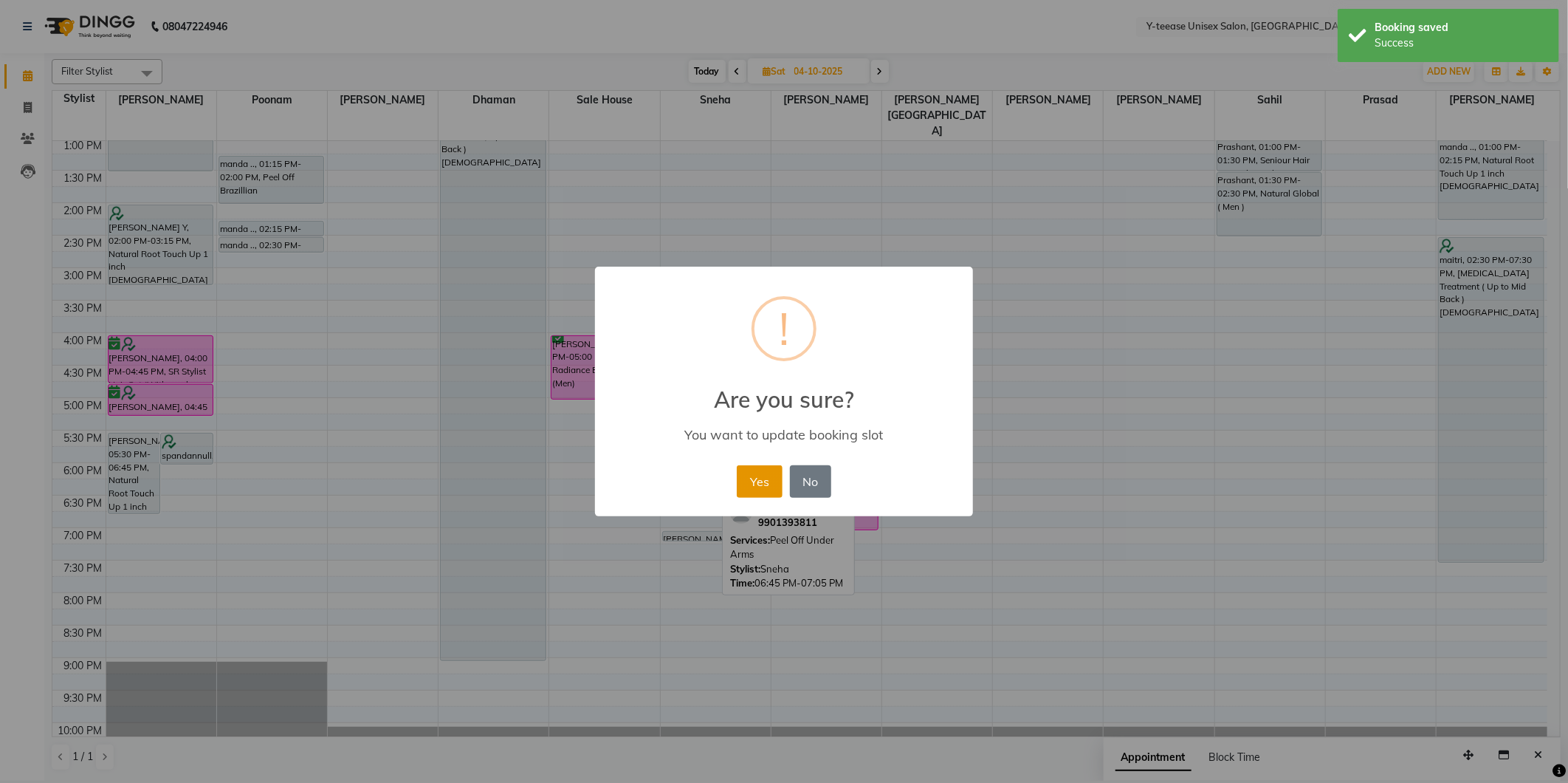
click at [762, 466] on button "Yes" at bounding box center [759, 481] width 45 height 32
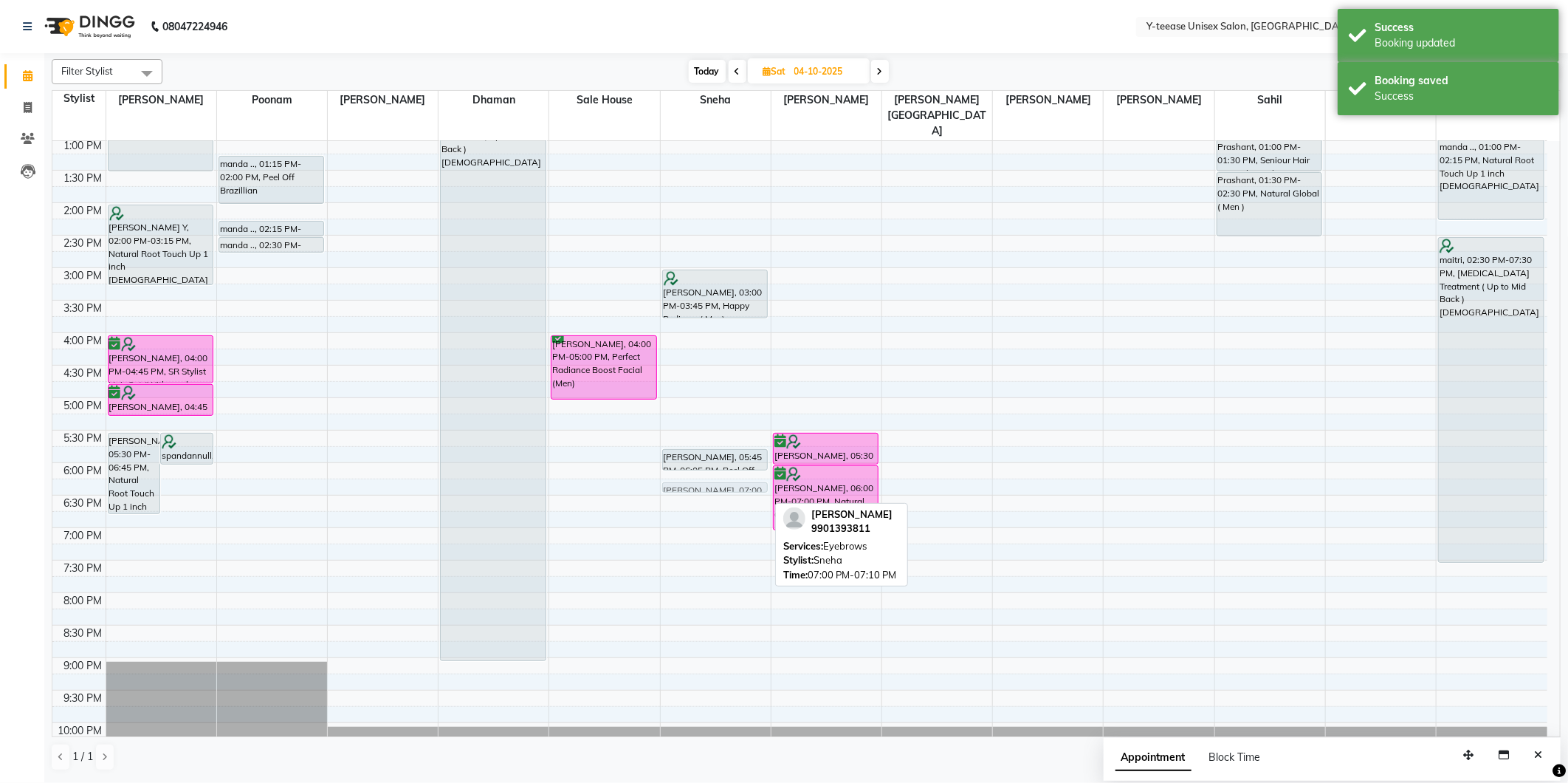
drag, startPoint x: 699, startPoint y: 506, endPoint x: 706, endPoint y: 452, distance: 54.5
click at [706, 452] on div "JAYASUDHA WOOD, 03:00 PM-03:45 PM, Happy Pedicure ( Men) Vinisha, 05:45 PM-06:0…" at bounding box center [715, 300] width 110 height 974
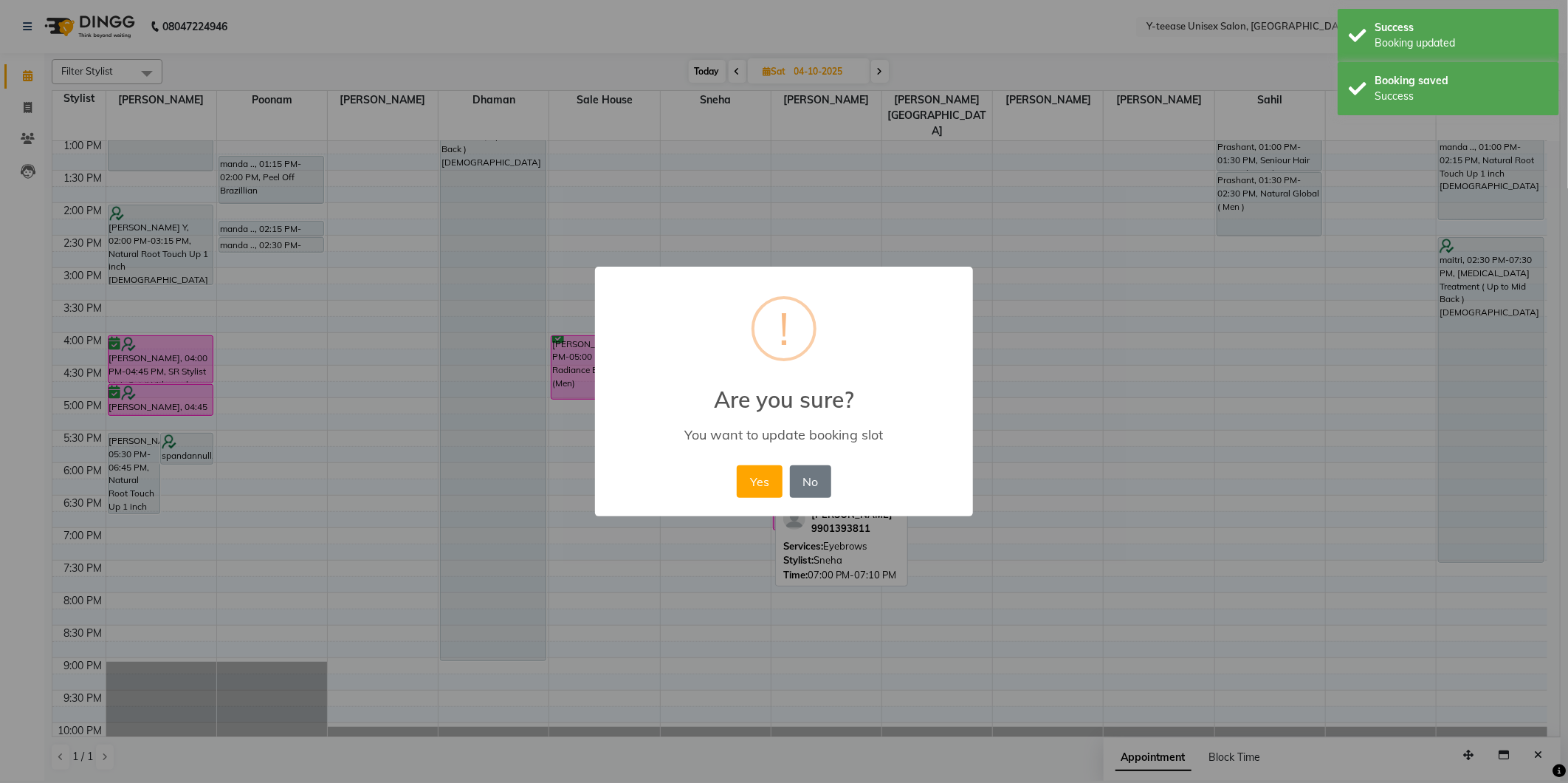
click at [731, 480] on div "× ! Are you sure? You want to update booking slot Yes No No" at bounding box center [784, 391] width 378 height 250
click at [748, 480] on button "Yes" at bounding box center [759, 481] width 45 height 32
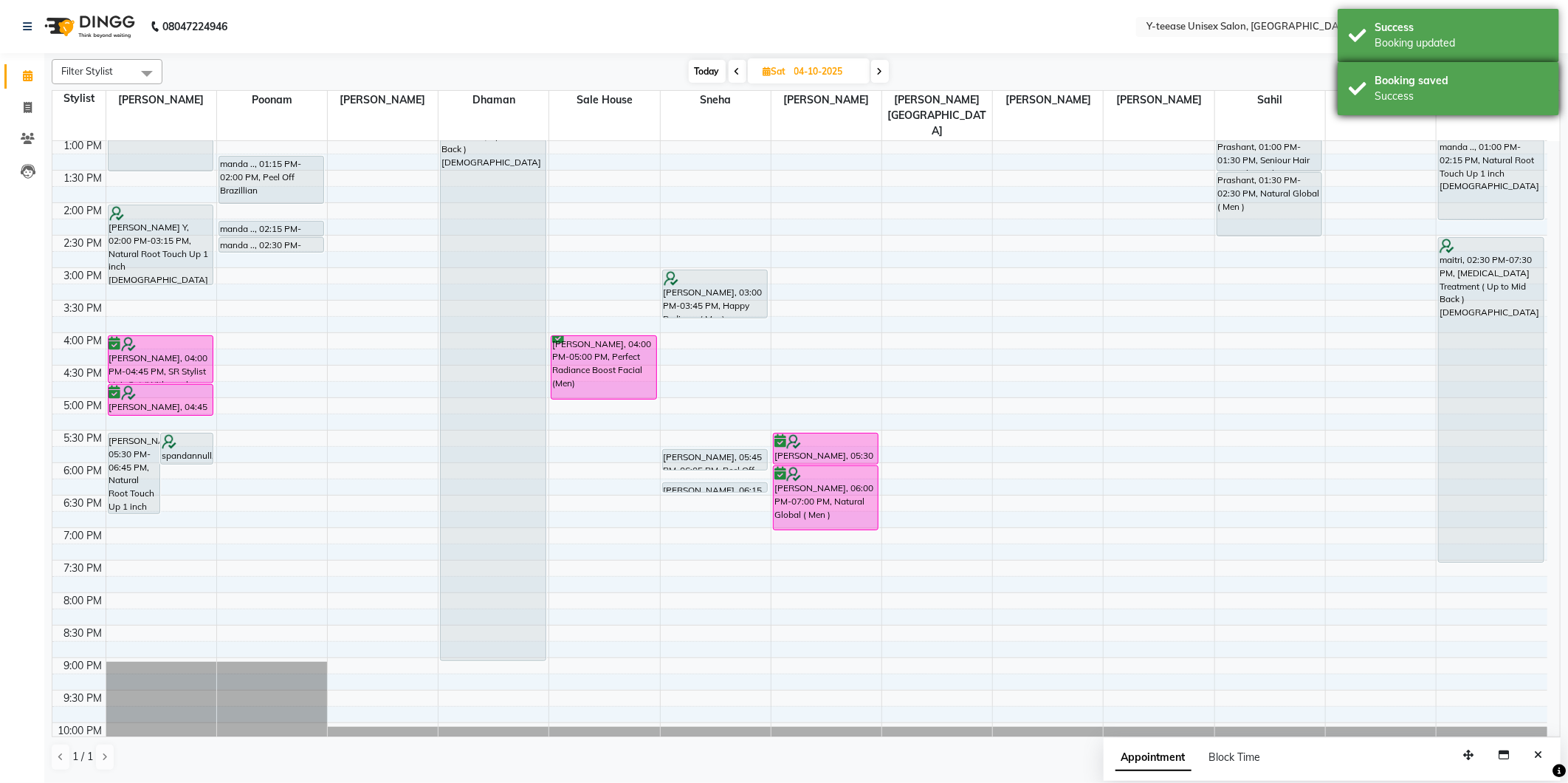
drag, startPoint x: 1492, startPoint y: 97, endPoint x: 1489, endPoint y: 91, distance: 6.7
click at [1491, 97] on div "Success" at bounding box center [1462, 96] width 174 height 16
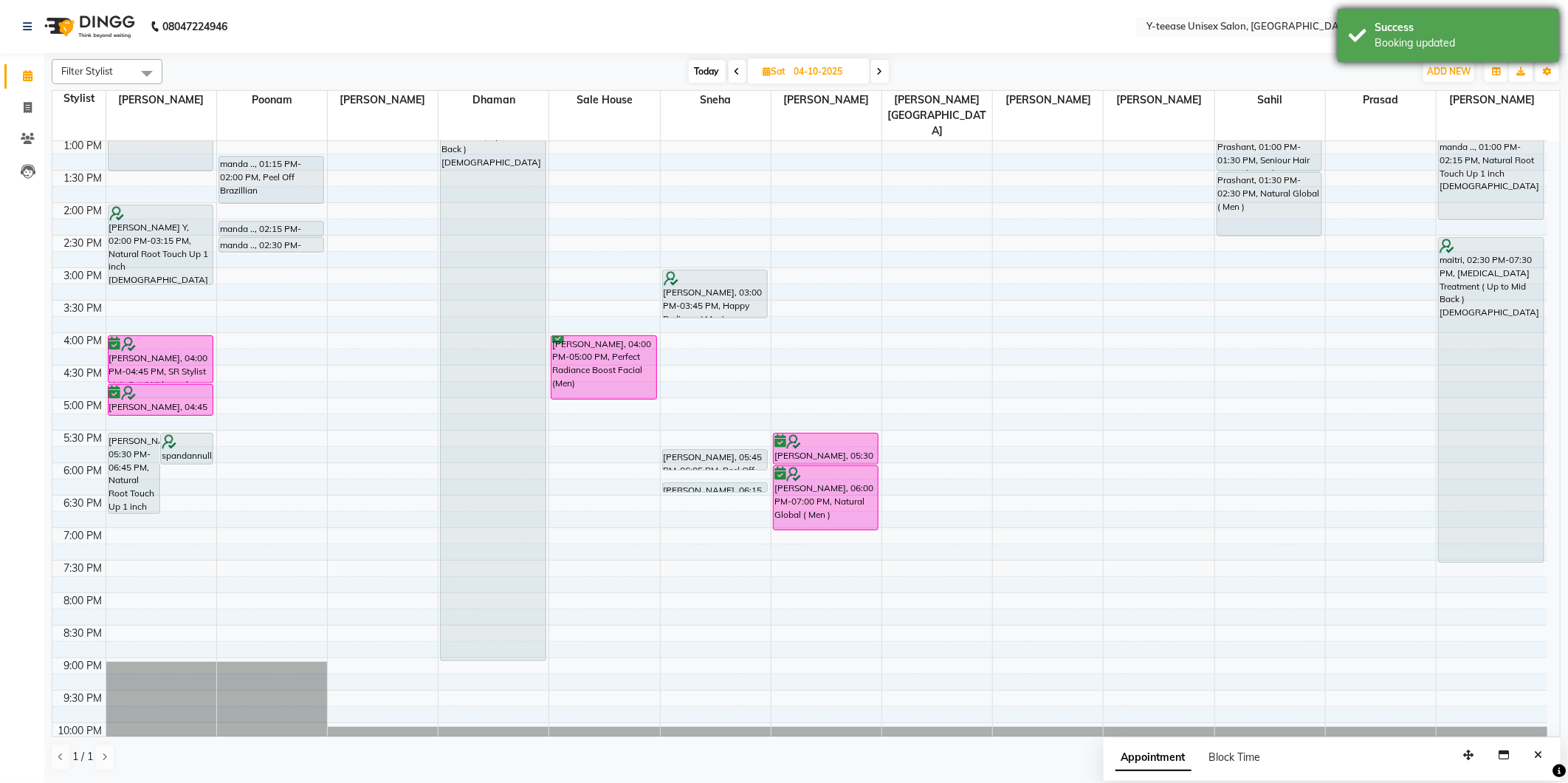
click at [1475, 31] on div "Success" at bounding box center [1462, 28] width 174 height 16
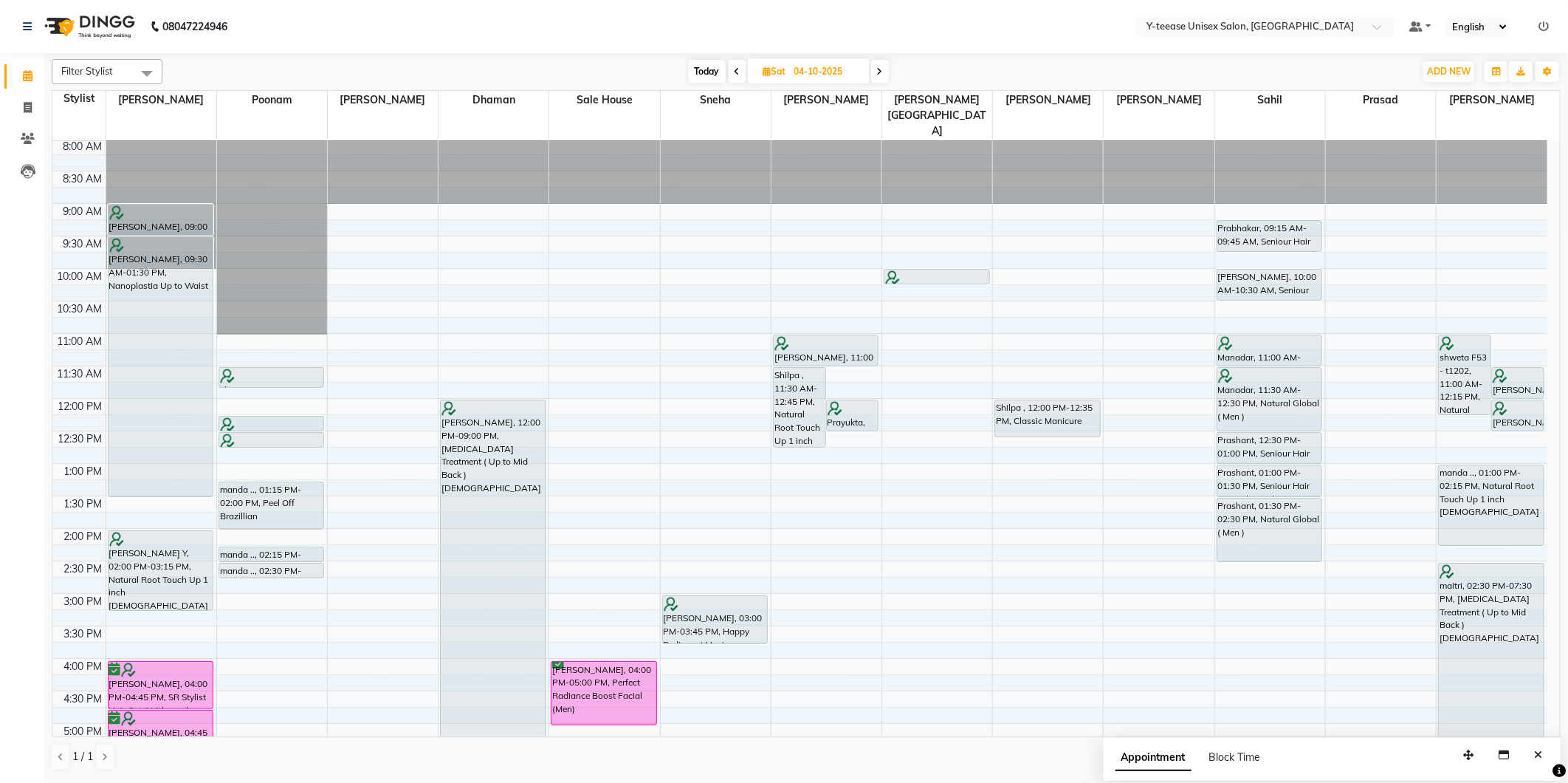
scroll to position [0, 0]
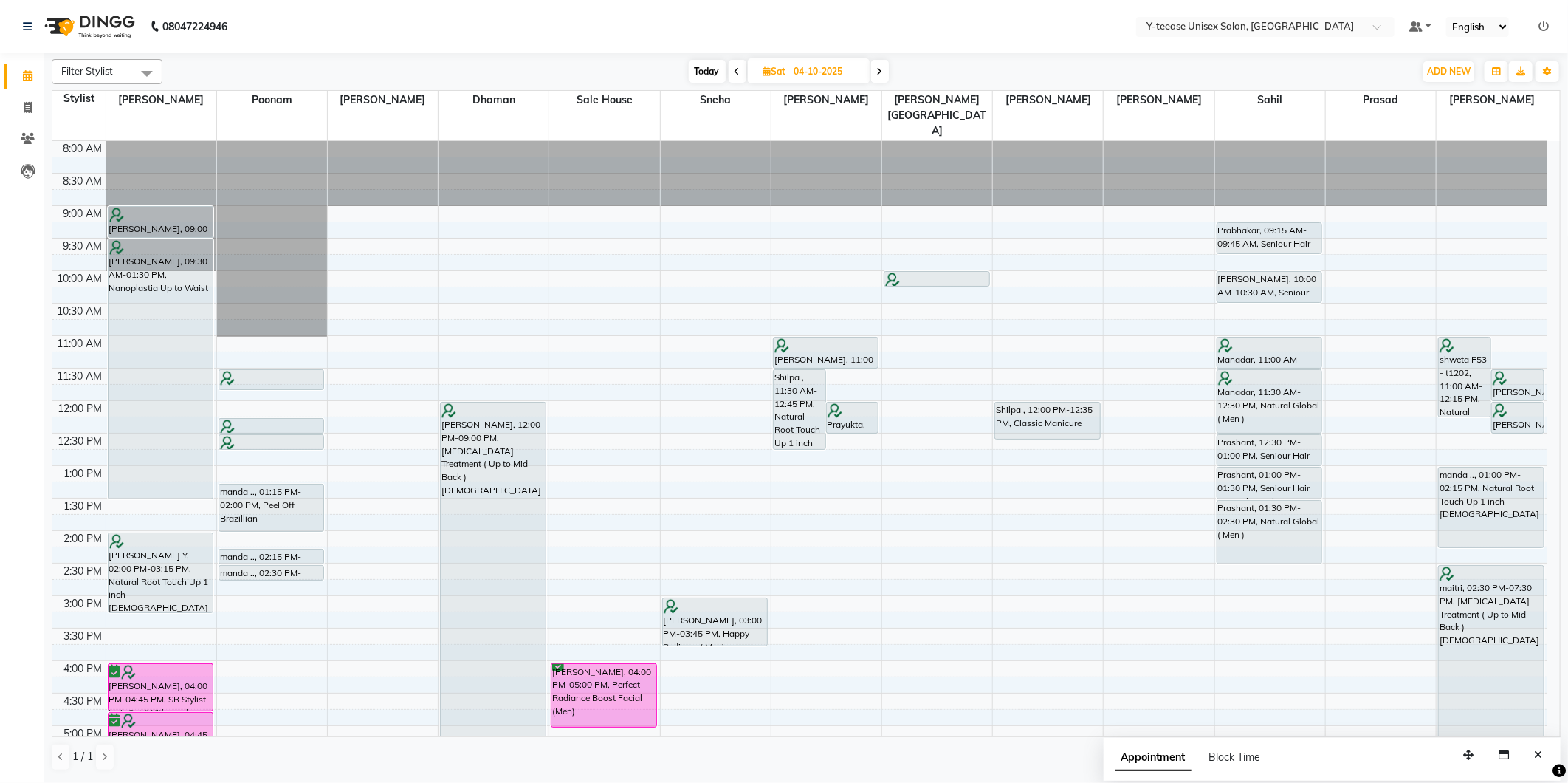
click at [882, 63] on span at bounding box center [880, 71] width 18 height 23
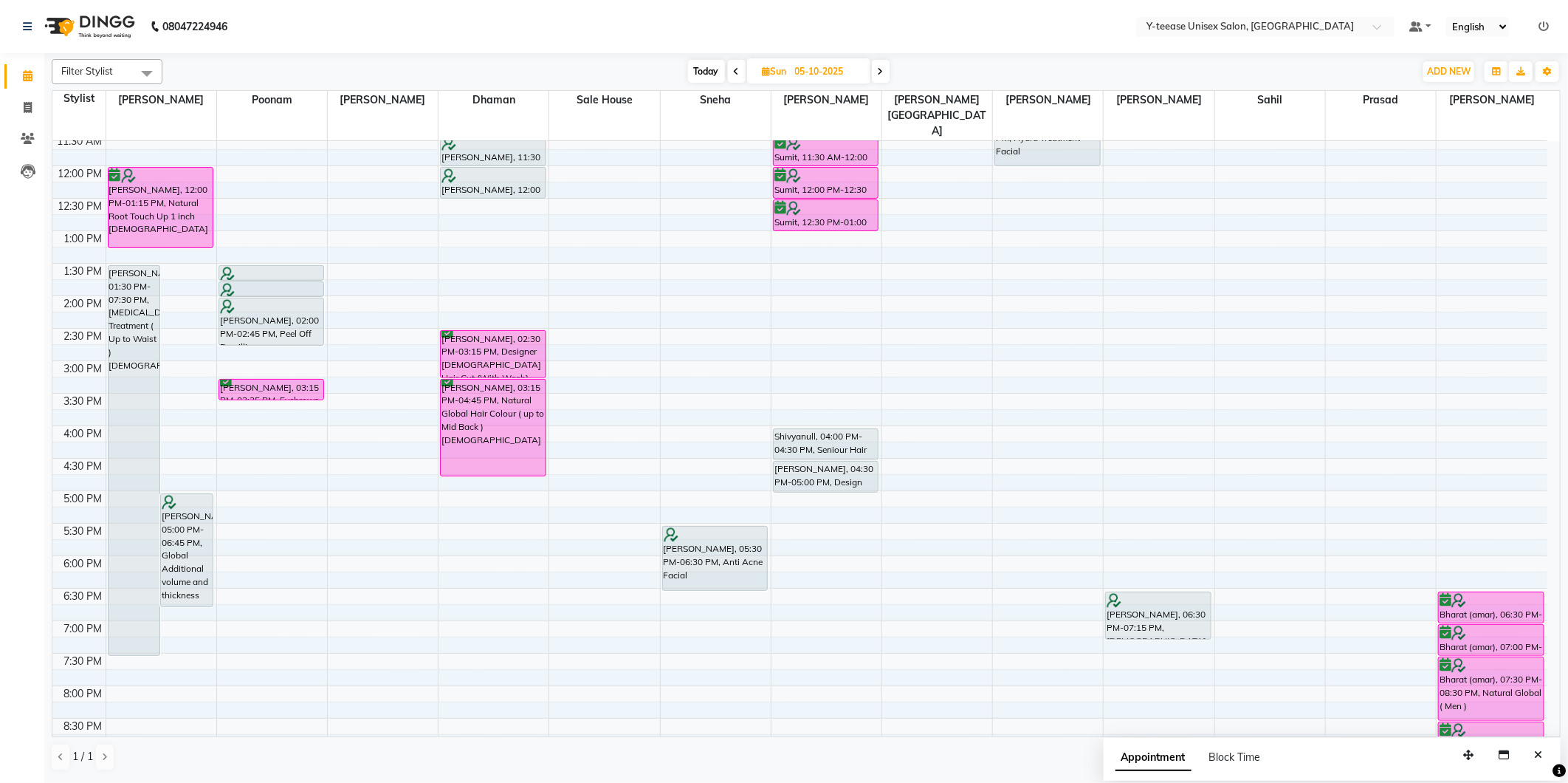
scroll to position [106, 0]
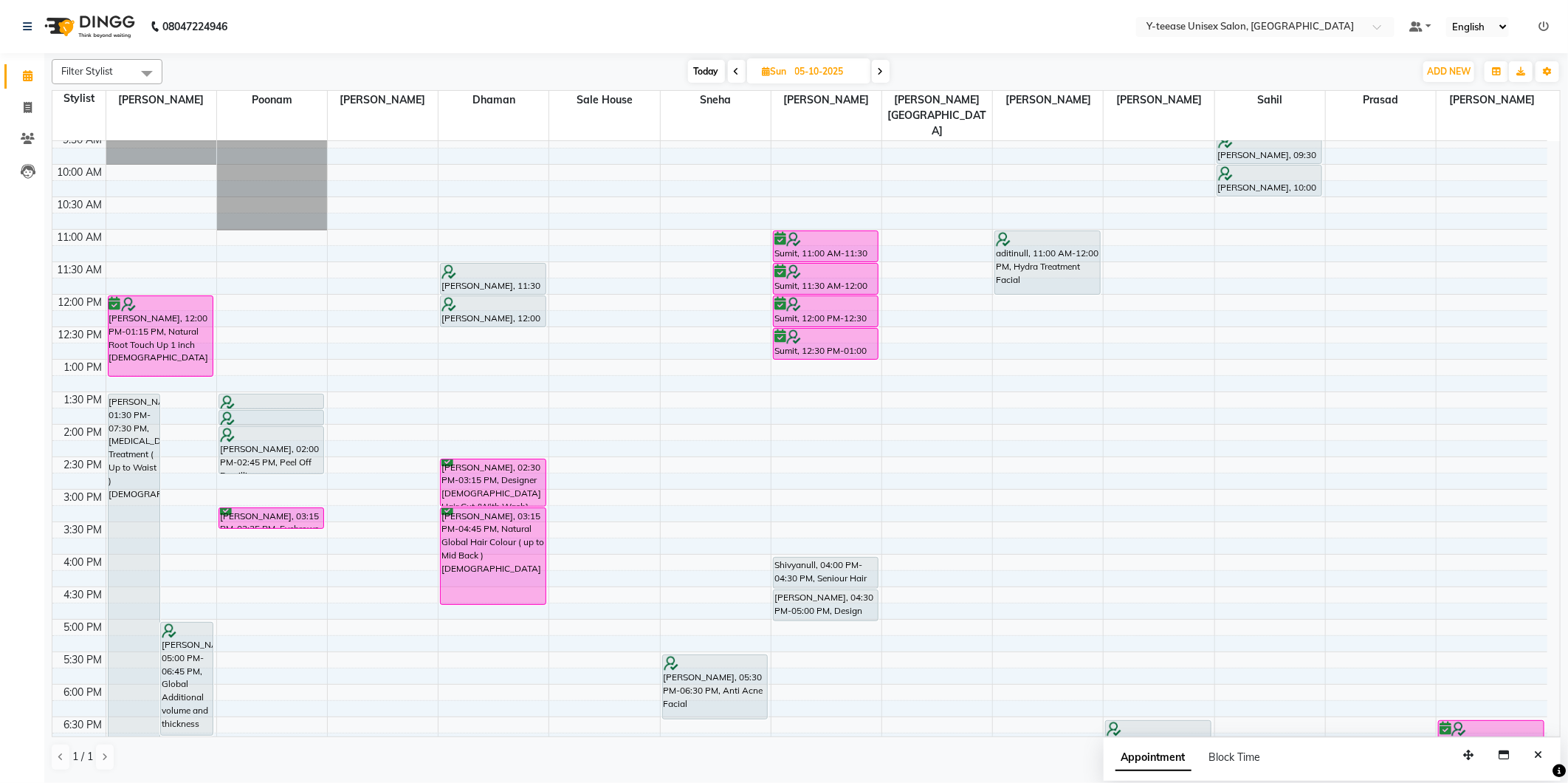
click at [691, 65] on span "Today" at bounding box center [707, 71] width 37 height 23
type input "03-10-2025"
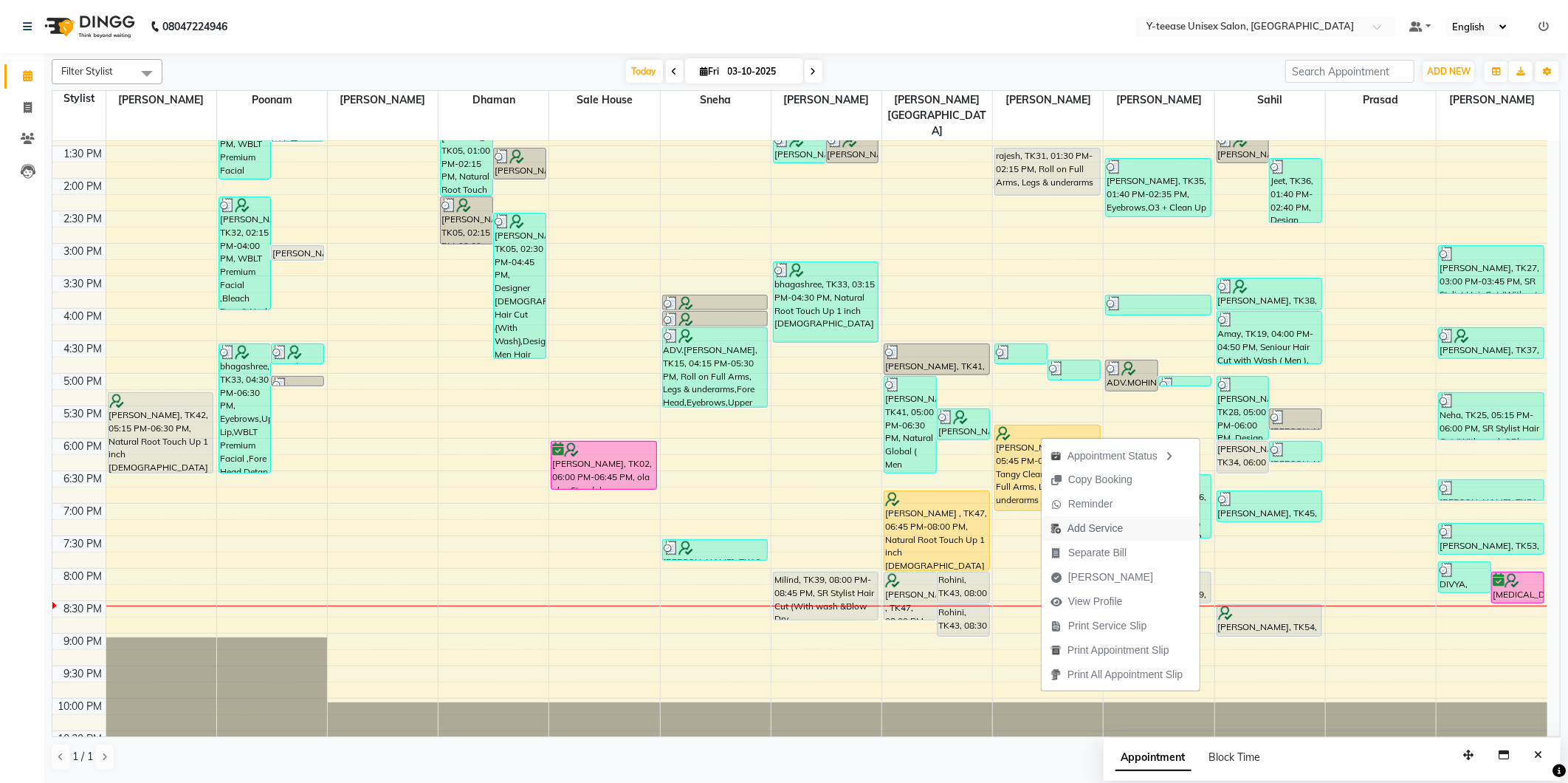
click at [1086, 529] on span "Add Service" at bounding box center [1095, 528] width 55 height 16
select select "73210"
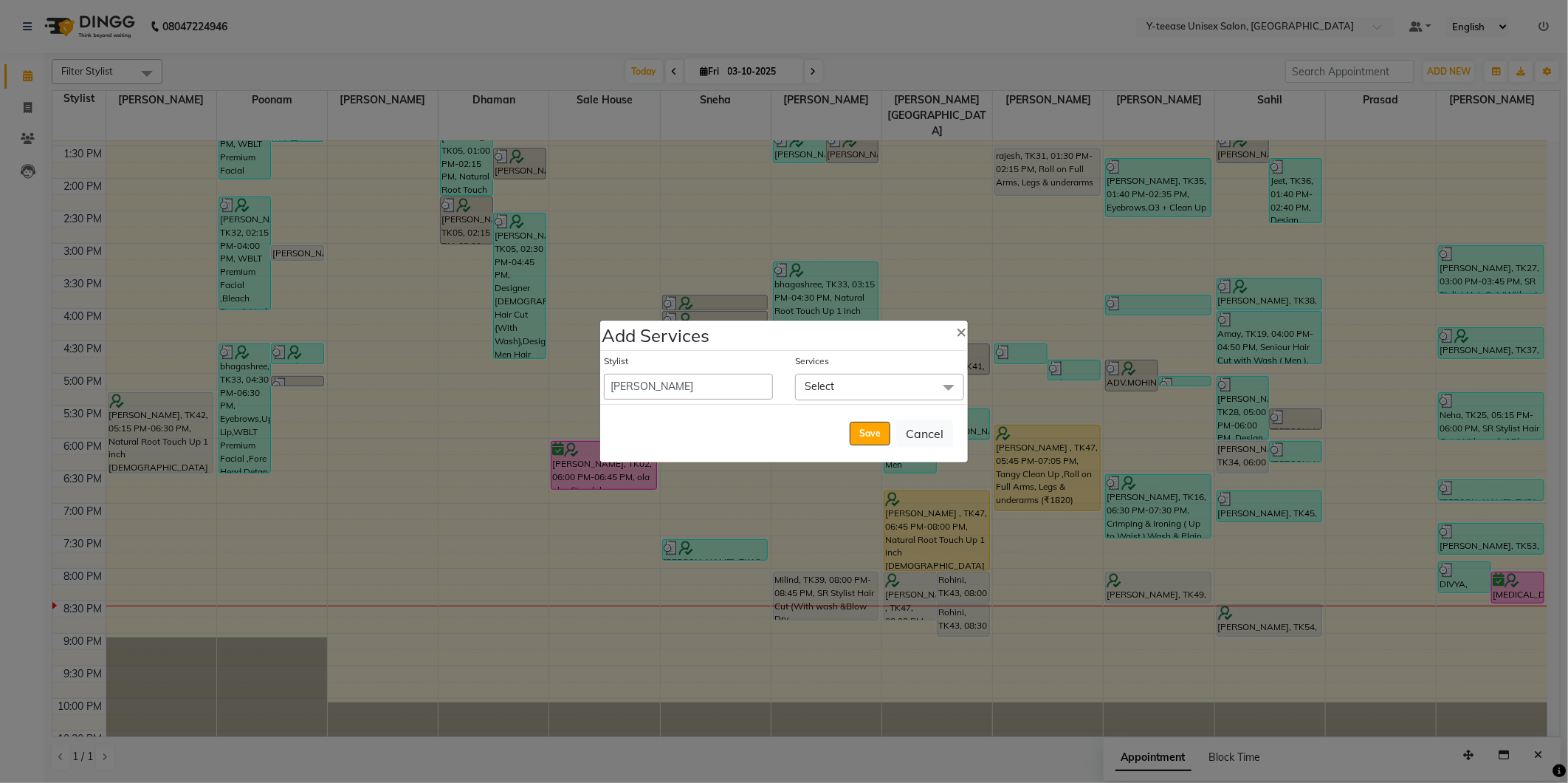
click at [865, 388] on span "Select" at bounding box center [880, 386] width 169 height 26
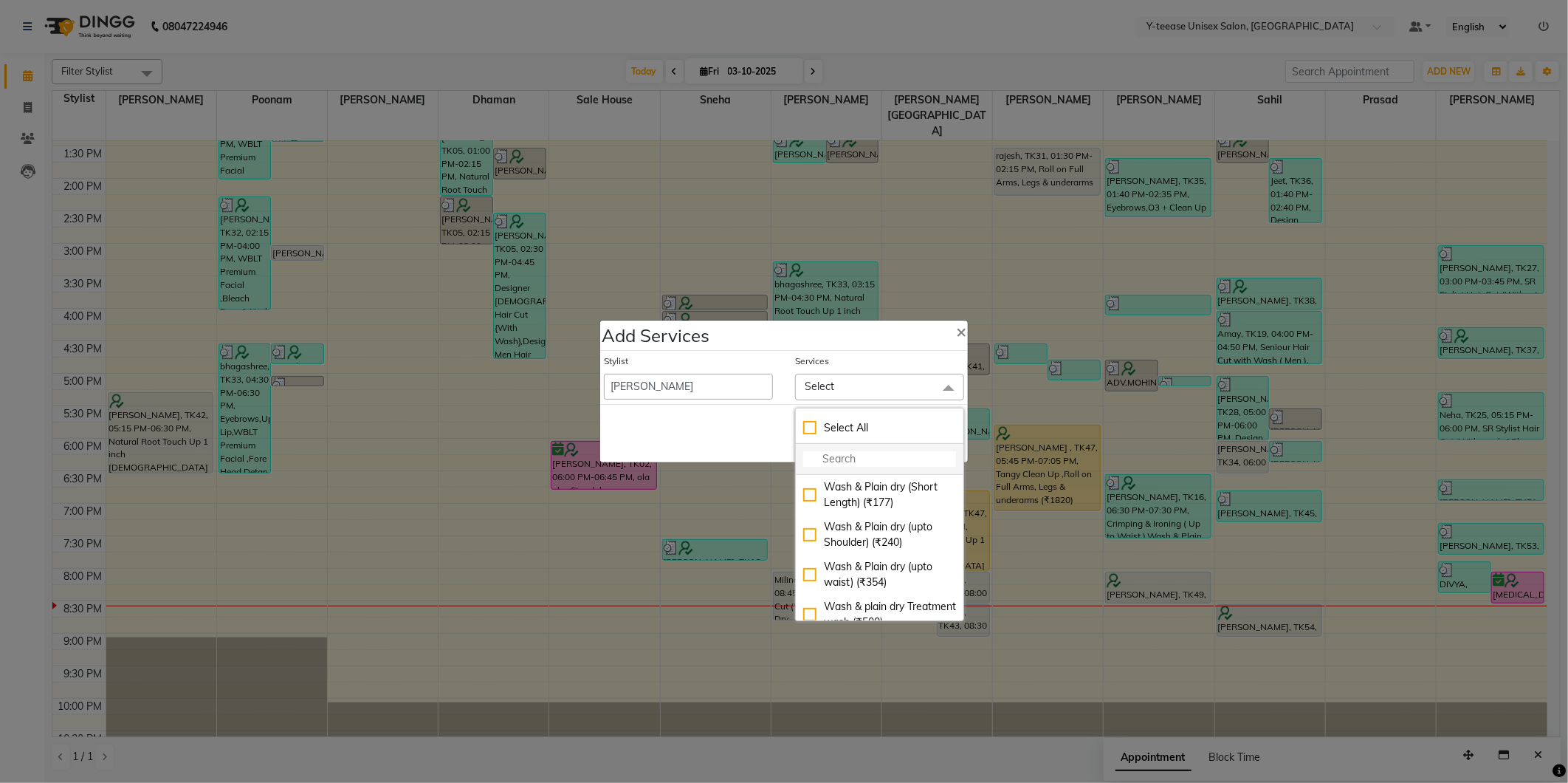
click at [852, 454] on input "multiselect-search" at bounding box center [879, 459] width 152 height 16
type input "fa"
checkbox input "true"
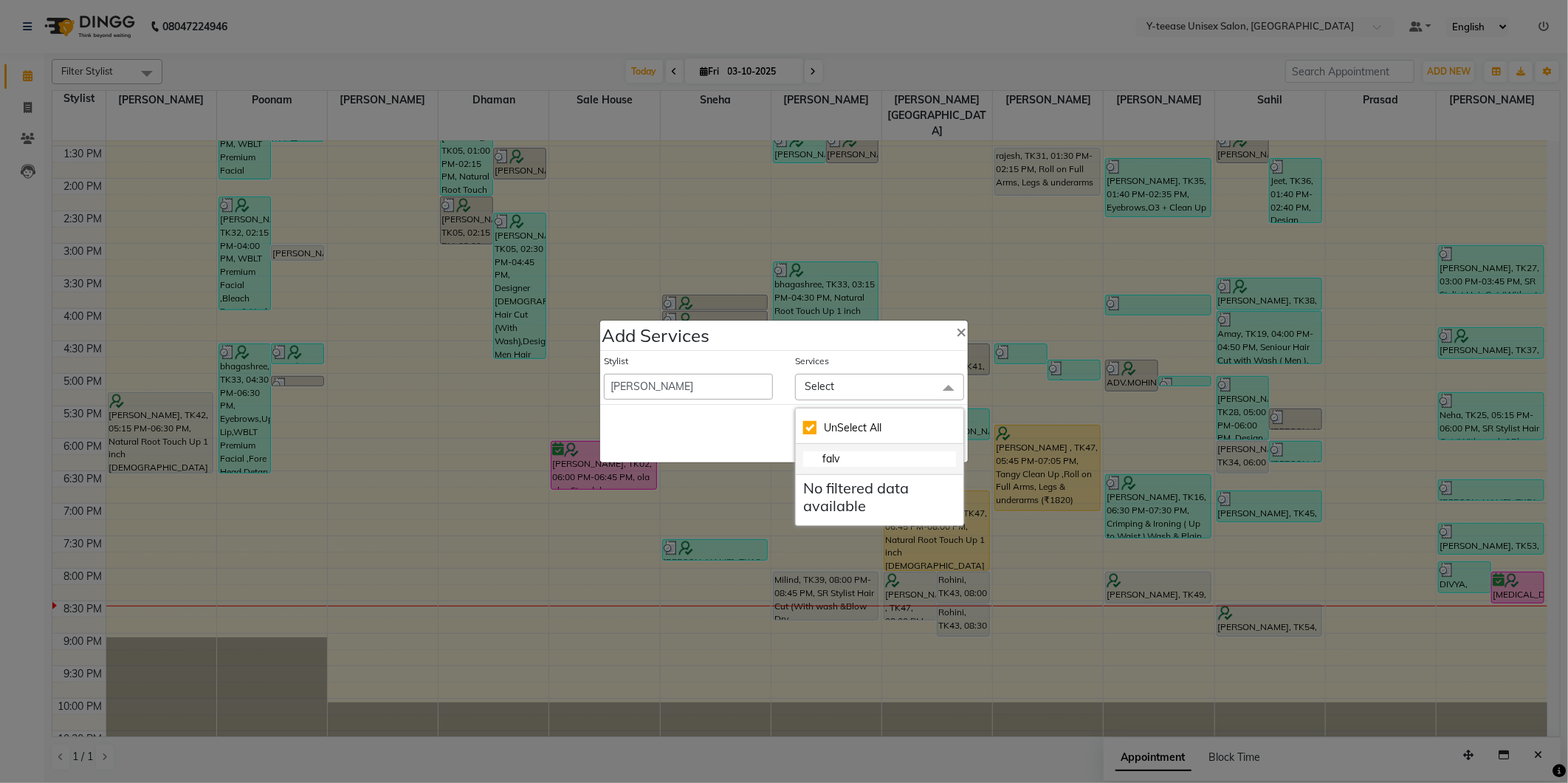
type input "fal"
checkbox input "false"
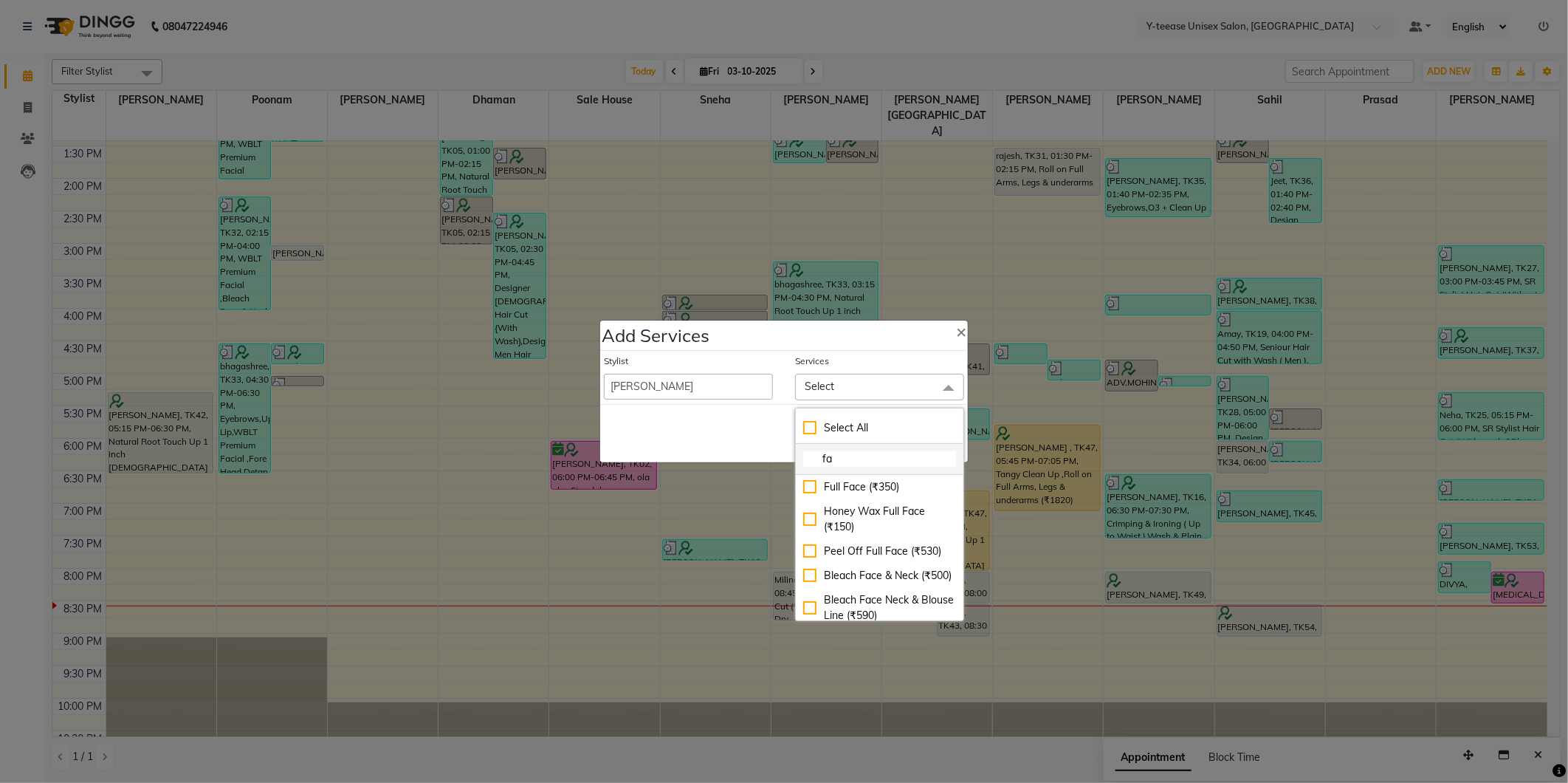
type input "f"
type input "Flav"
click at [836, 497] on div "Flavour wax Full Arms (₹500)" at bounding box center [879, 495] width 152 height 31
checkbox input "true"
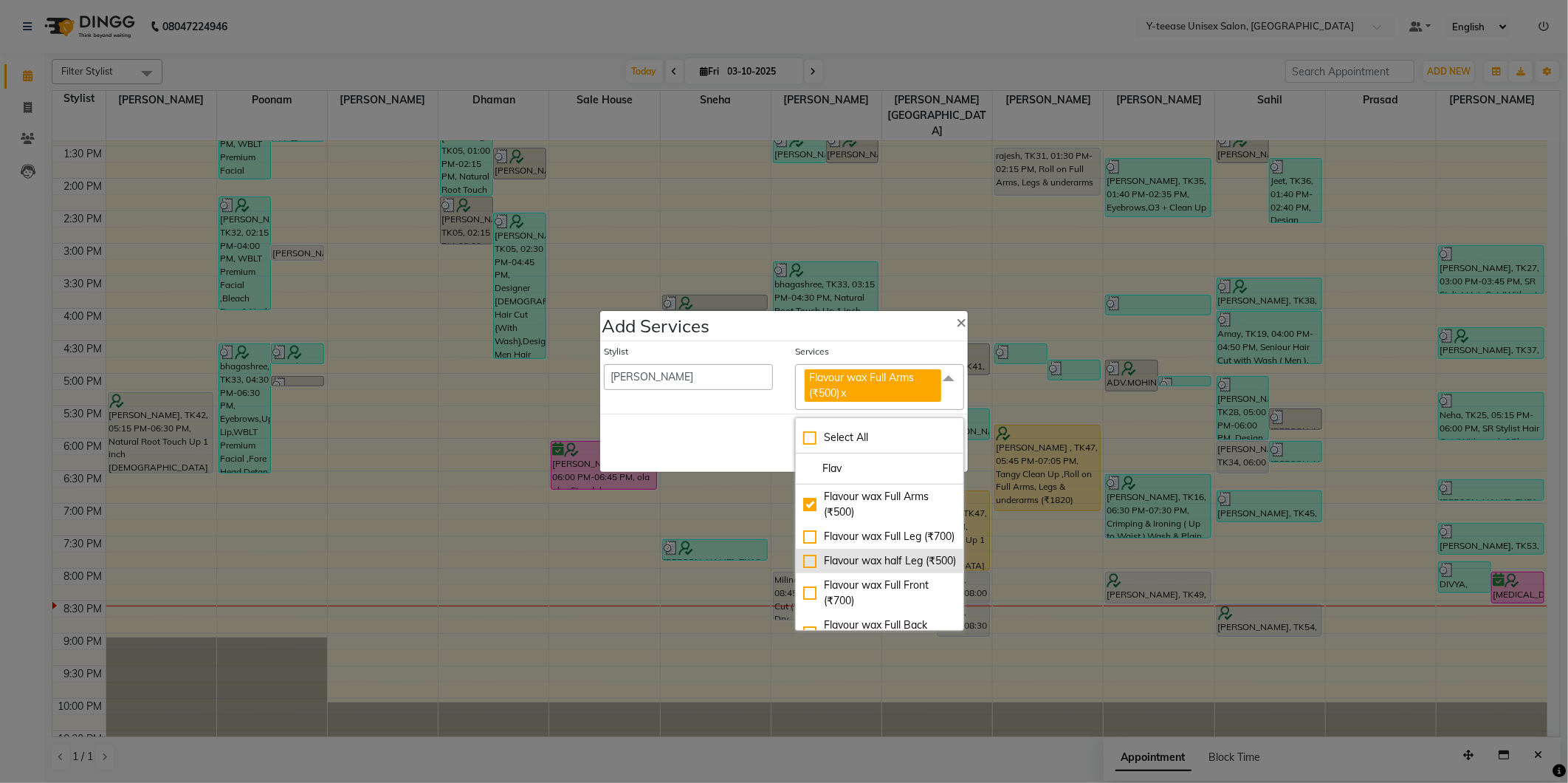
click at [854, 569] on div "Flavour wax half Leg (₹500)" at bounding box center [879, 560] width 152 height 16
checkbox input "true"
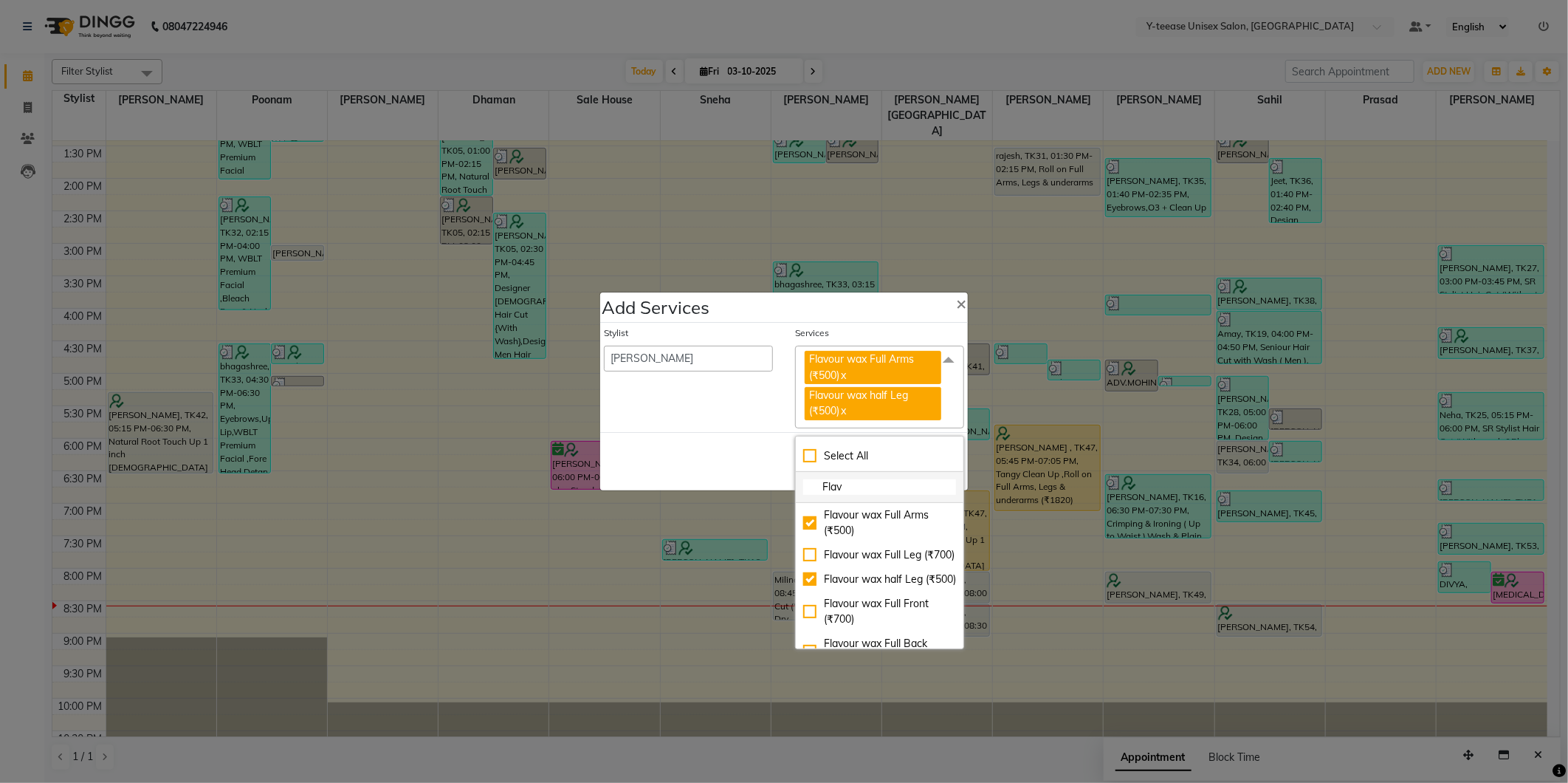
click at [864, 497] on li "Flav" at bounding box center [879, 488] width 167 height 31
click at [862, 485] on input "Flav" at bounding box center [879, 487] width 152 height 16
type input "under"
click at [872, 523] on div "Peel Off Under Arms (₹300)" at bounding box center [879, 515] width 152 height 16
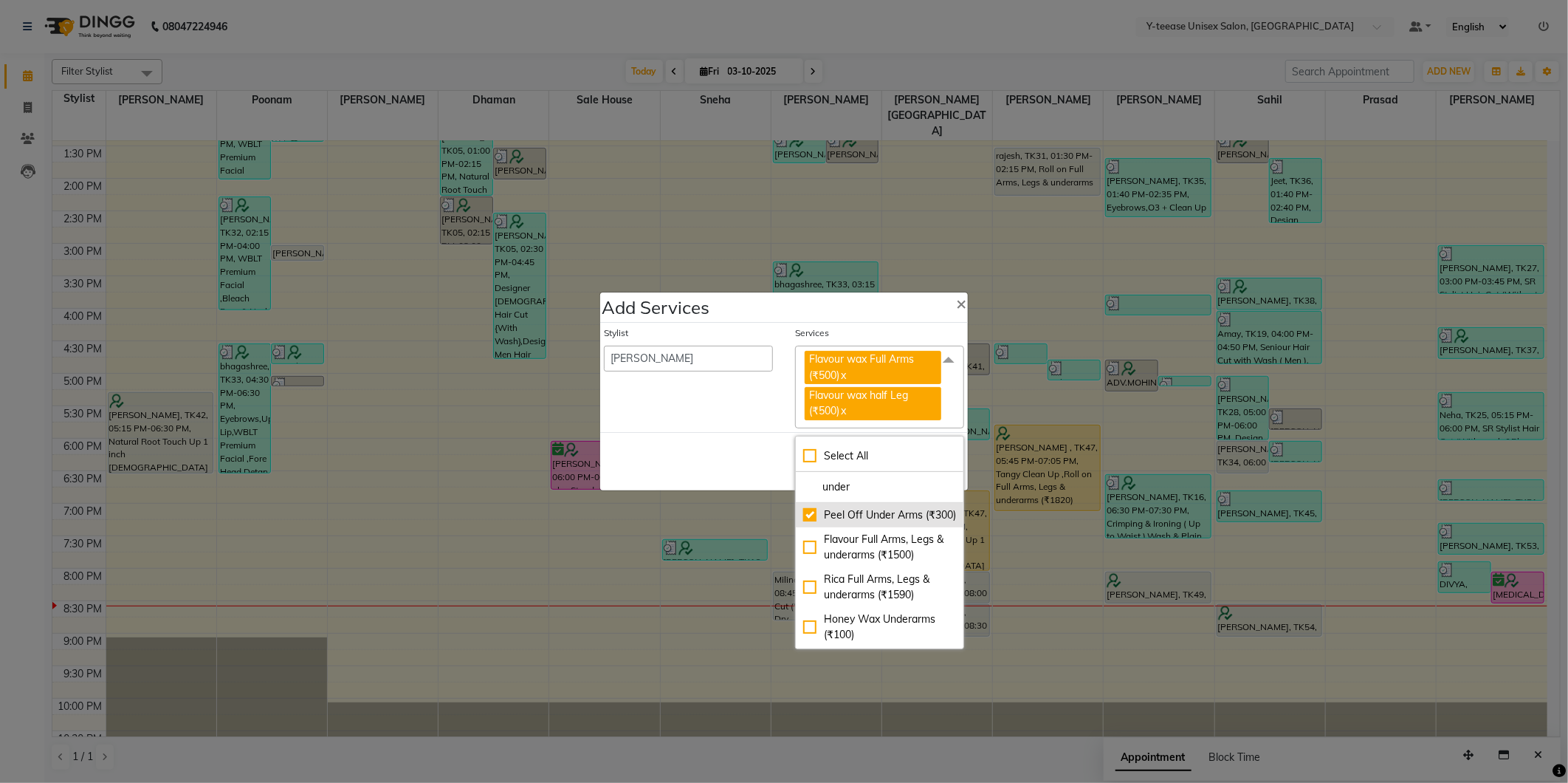
checkbox input "true"
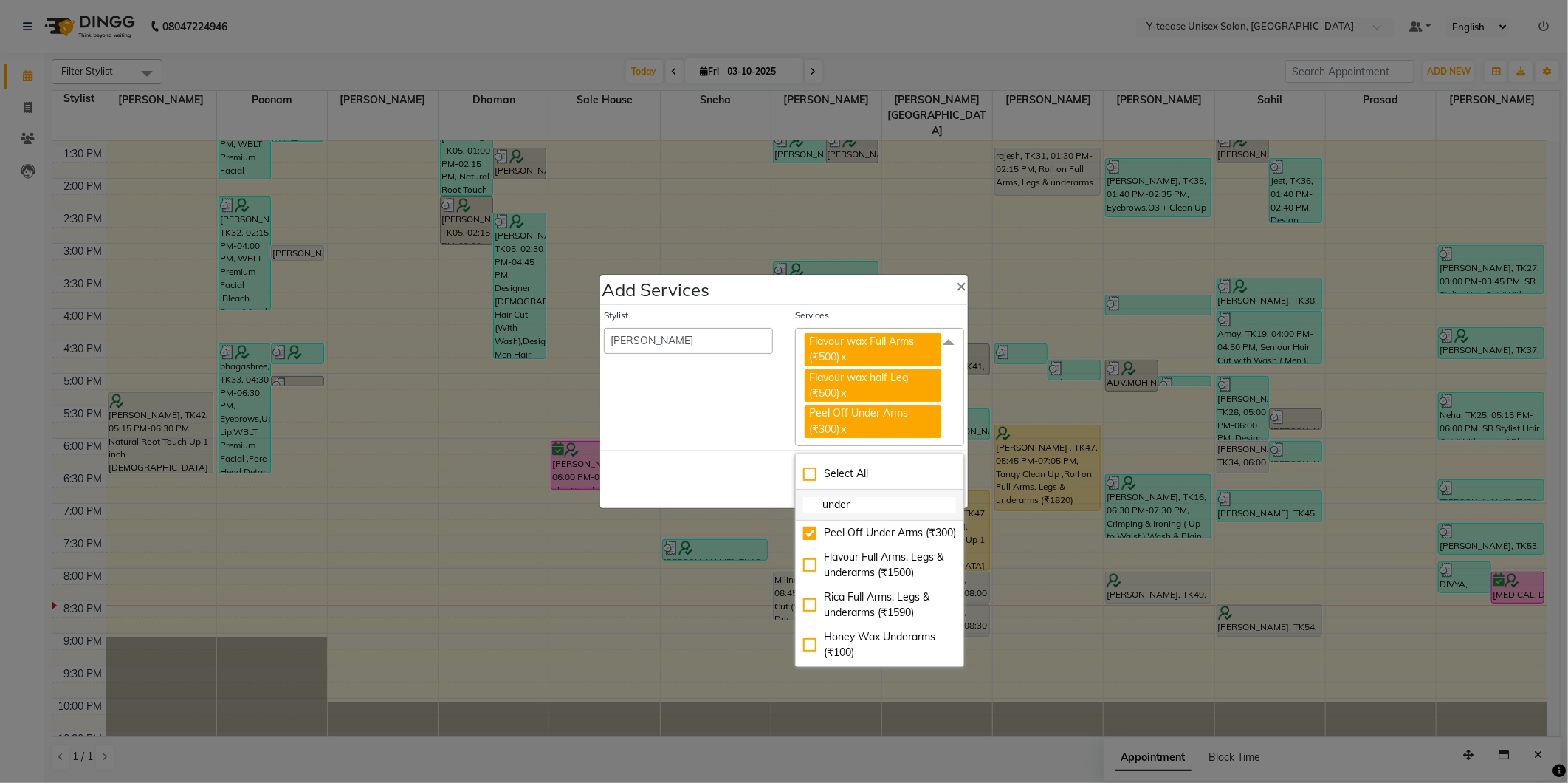
click at [879, 509] on input "under" at bounding box center [879, 505] width 152 height 16
type input "avl"
click at [865, 625] on div "AVL Marine Express Pedicure (₹1200)" at bounding box center [879, 620] width 152 height 31
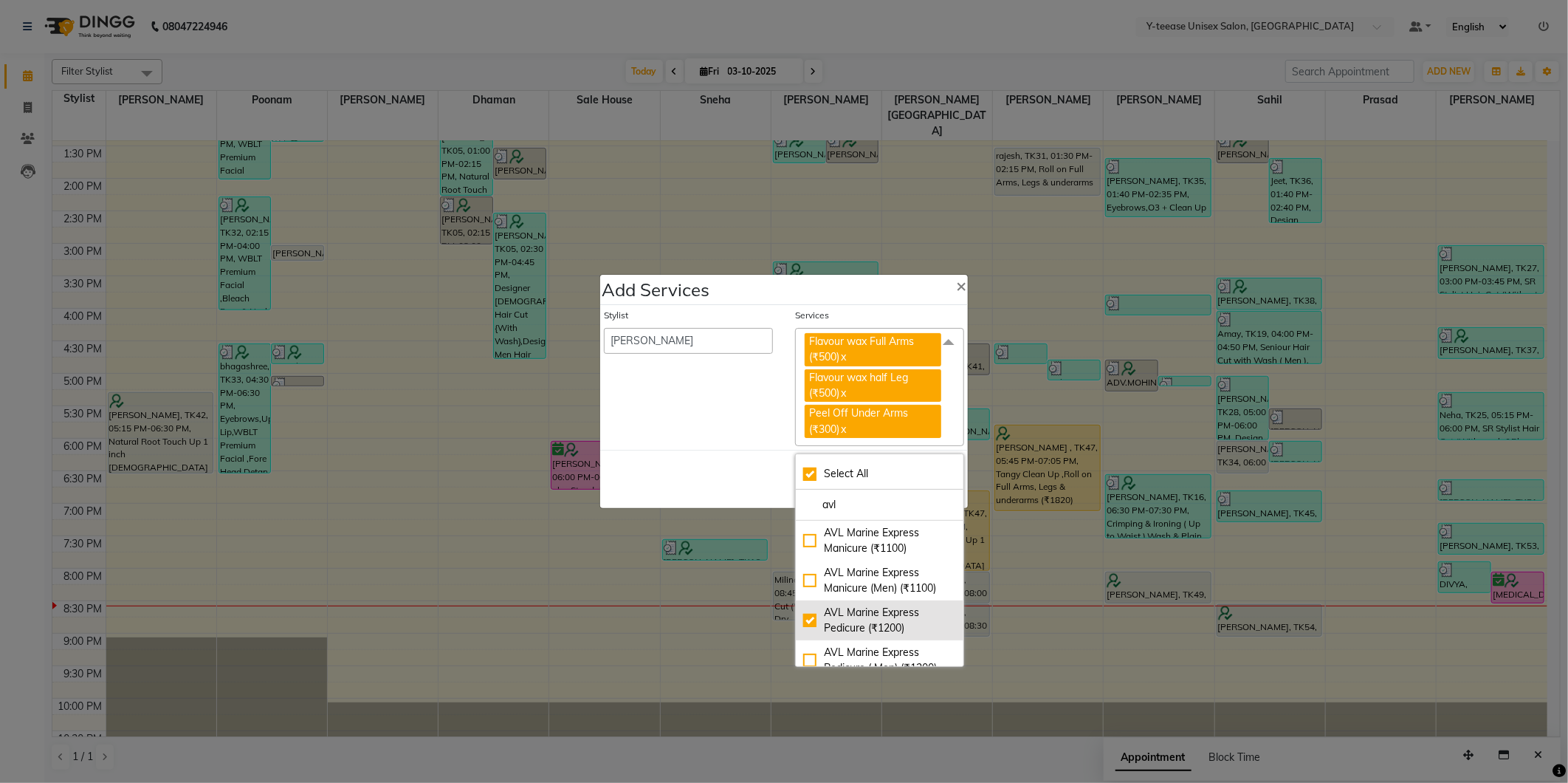
checkbox input "true"
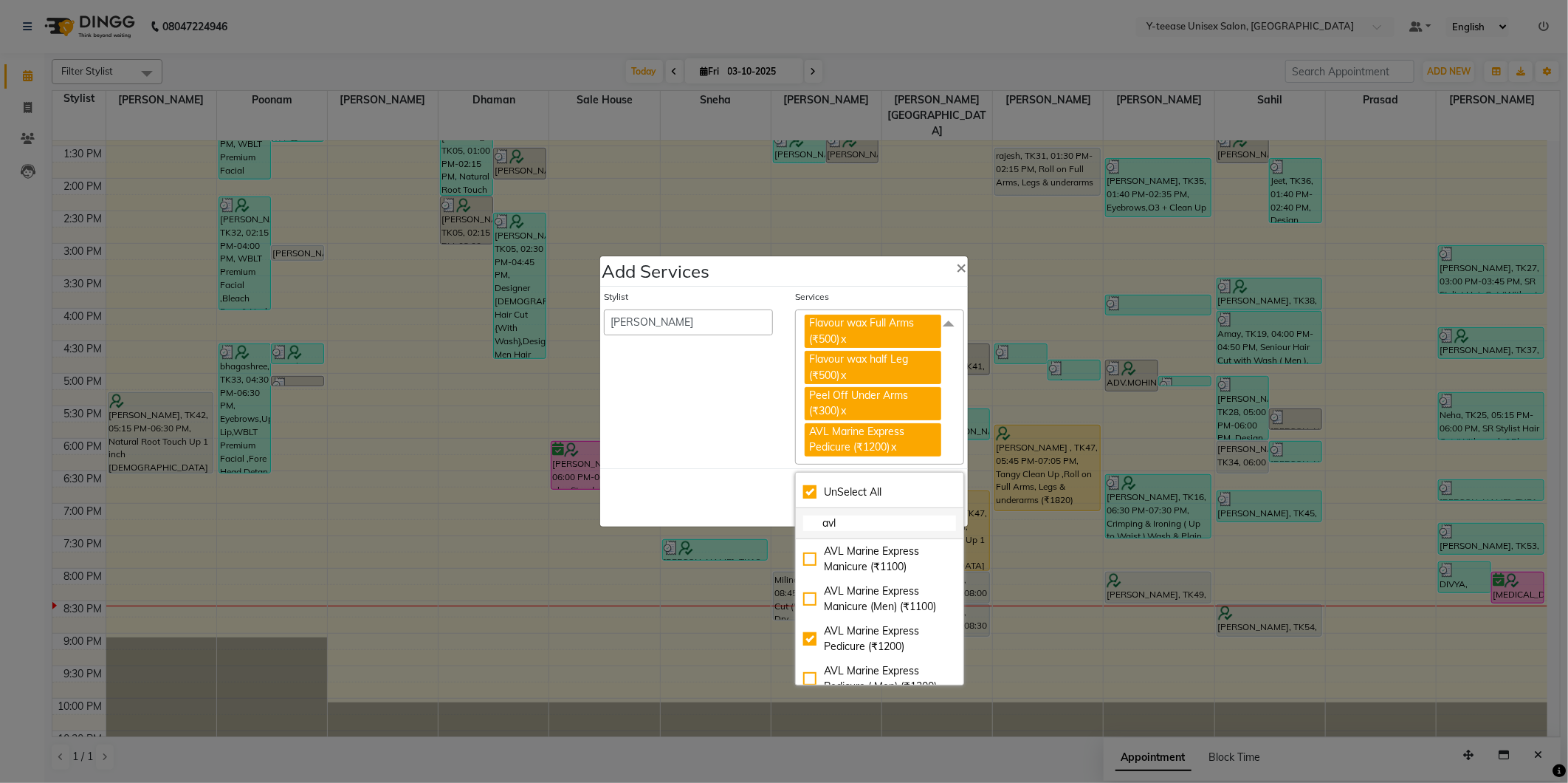
click at [857, 522] on input "avl" at bounding box center [879, 523] width 152 height 16
checkbox input "false"
type input "Clean"
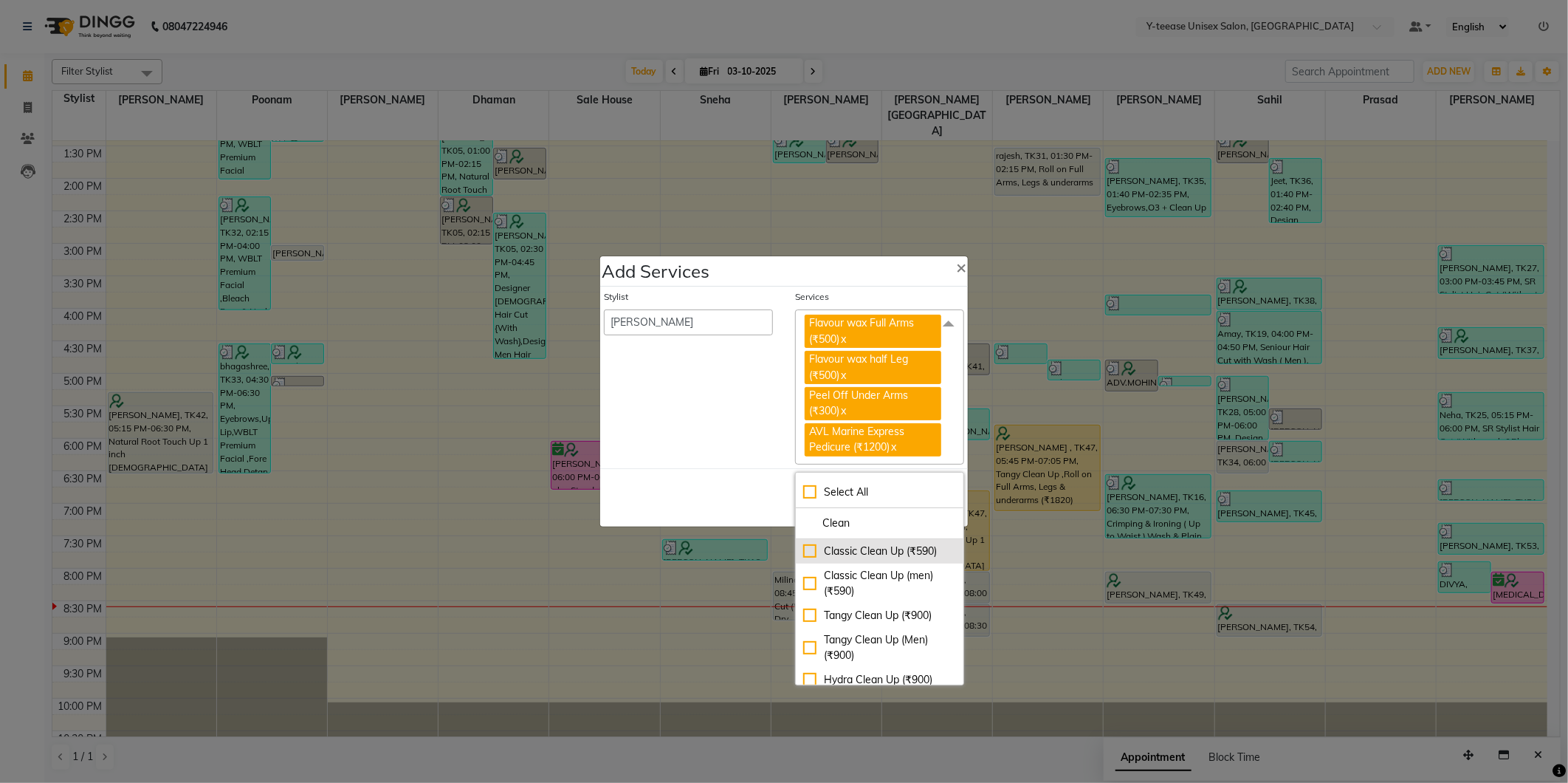
click at [854, 557] on div "Classic Clean Up (₹590)" at bounding box center [879, 551] width 152 height 16
checkbox input "true"
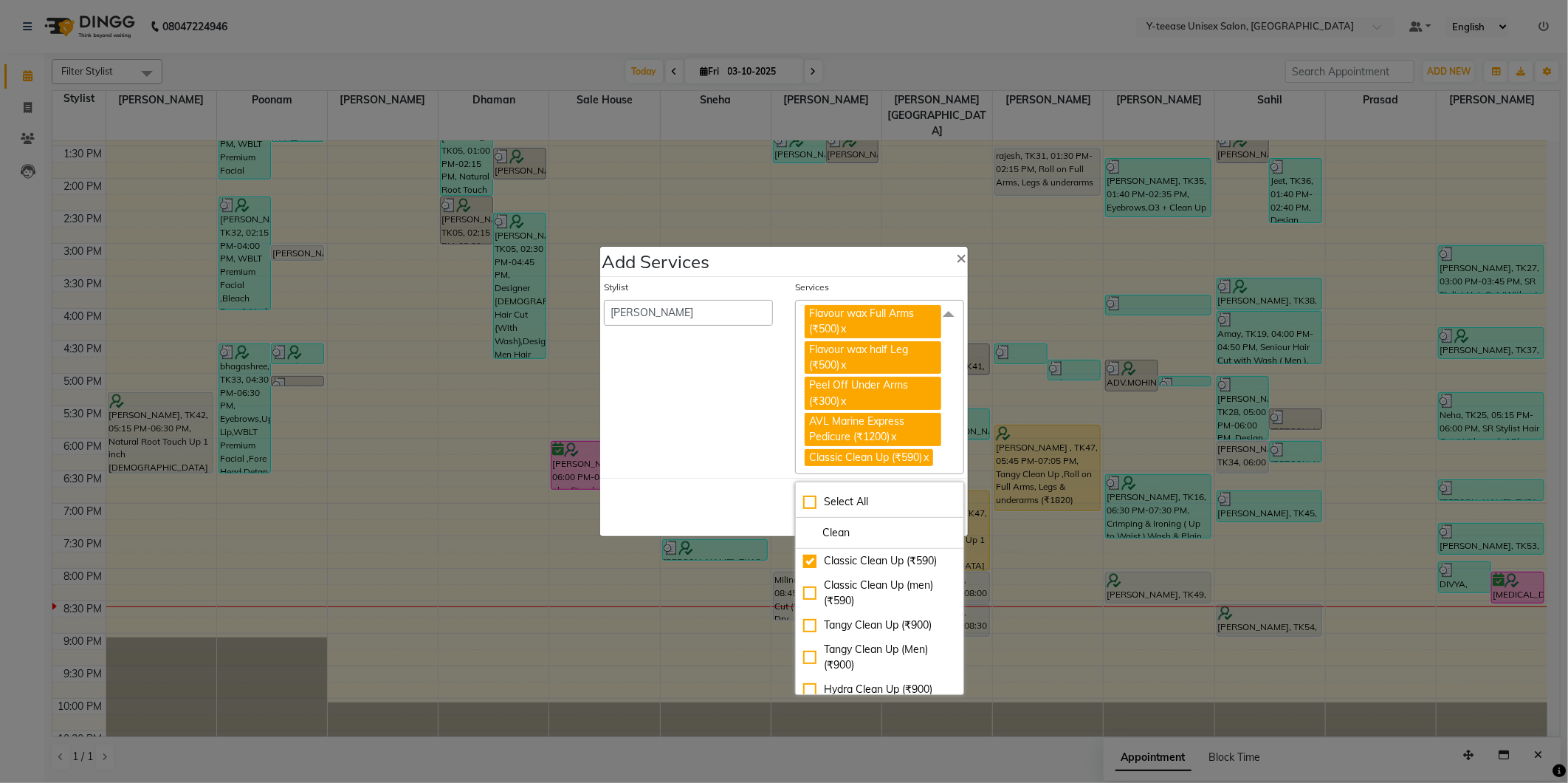
click at [684, 499] on div "Save Cancel" at bounding box center [784, 507] width 368 height 58
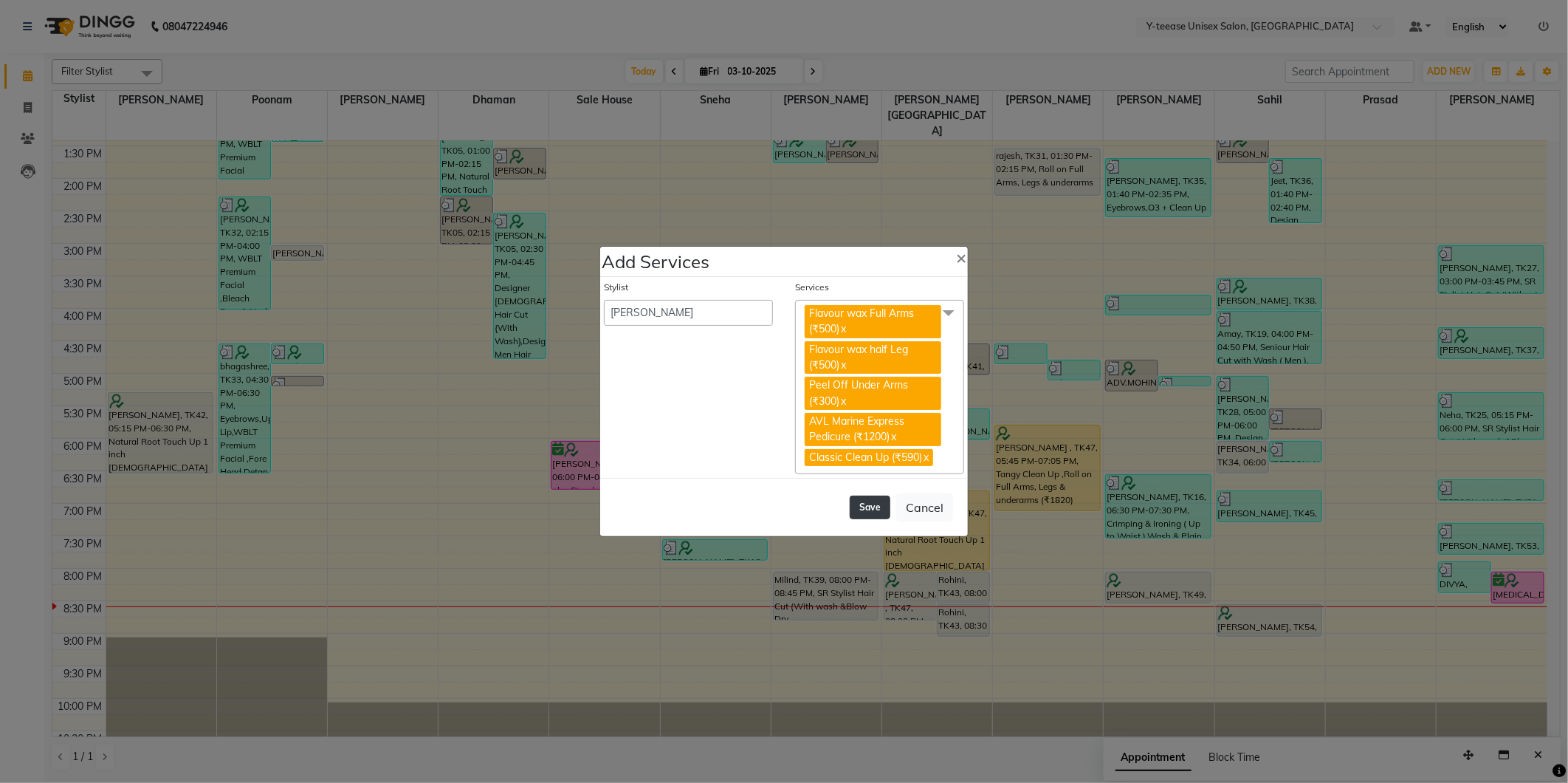
click at [865, 503] on button "Save" at bounding box center [870, 508] width 41 height 24
select select "91937"
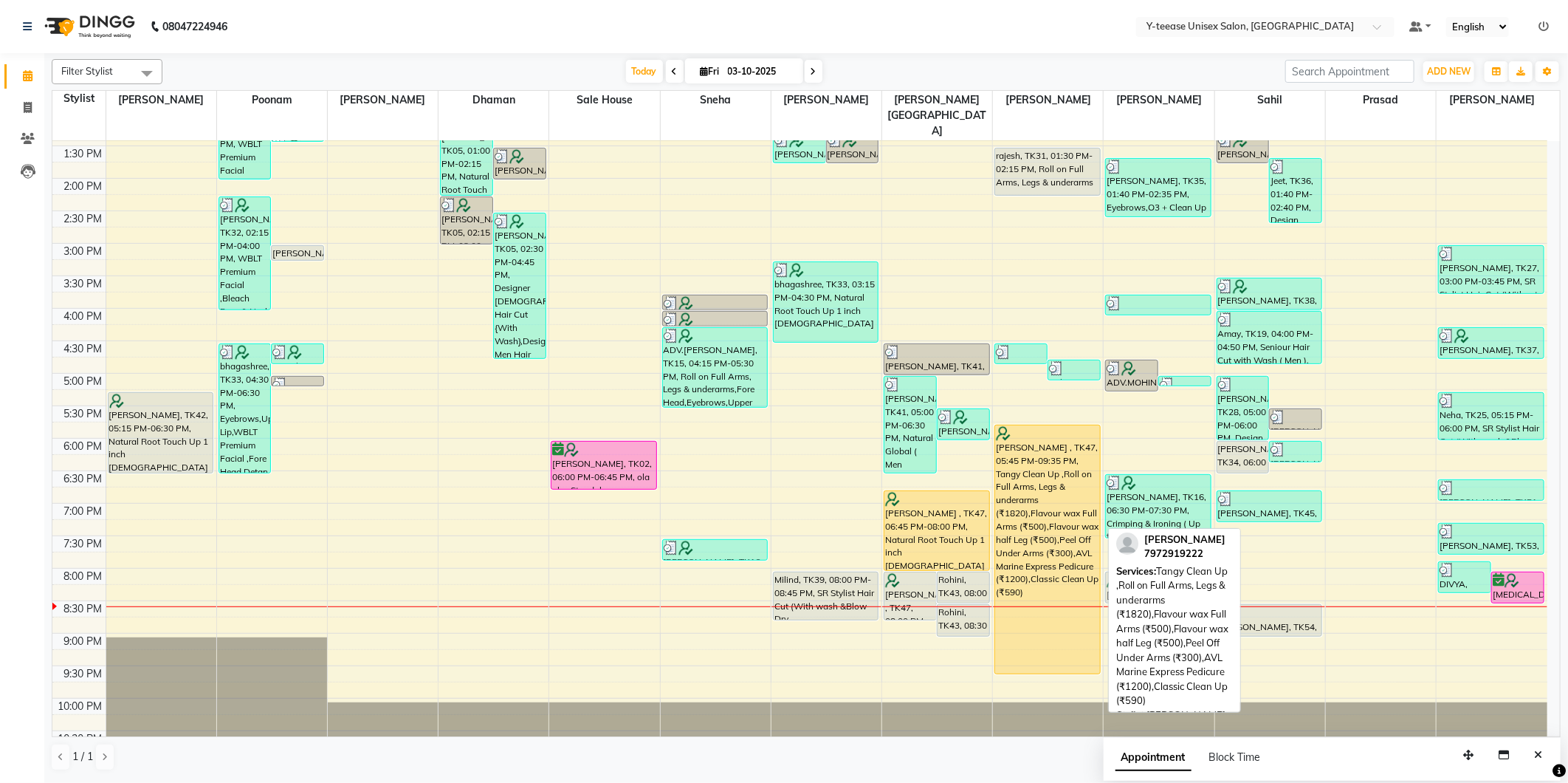
click at [1030, 482] on div "Nita Chudiwal , TK47, 05:45 PM-09:35 PM, Tangy Clean Up ,Roll on Full Arms, Leg…" at bounding box center [1047, 549] width 104 height 248
click at [1034, 482] on div "Nita Chudiwal , TK47, 05:45 PM-09:35 PM, Tangy Clean Up ,Roll on Full Arms, Leg…" at bounding box center [1047, 549] width 104 height 248
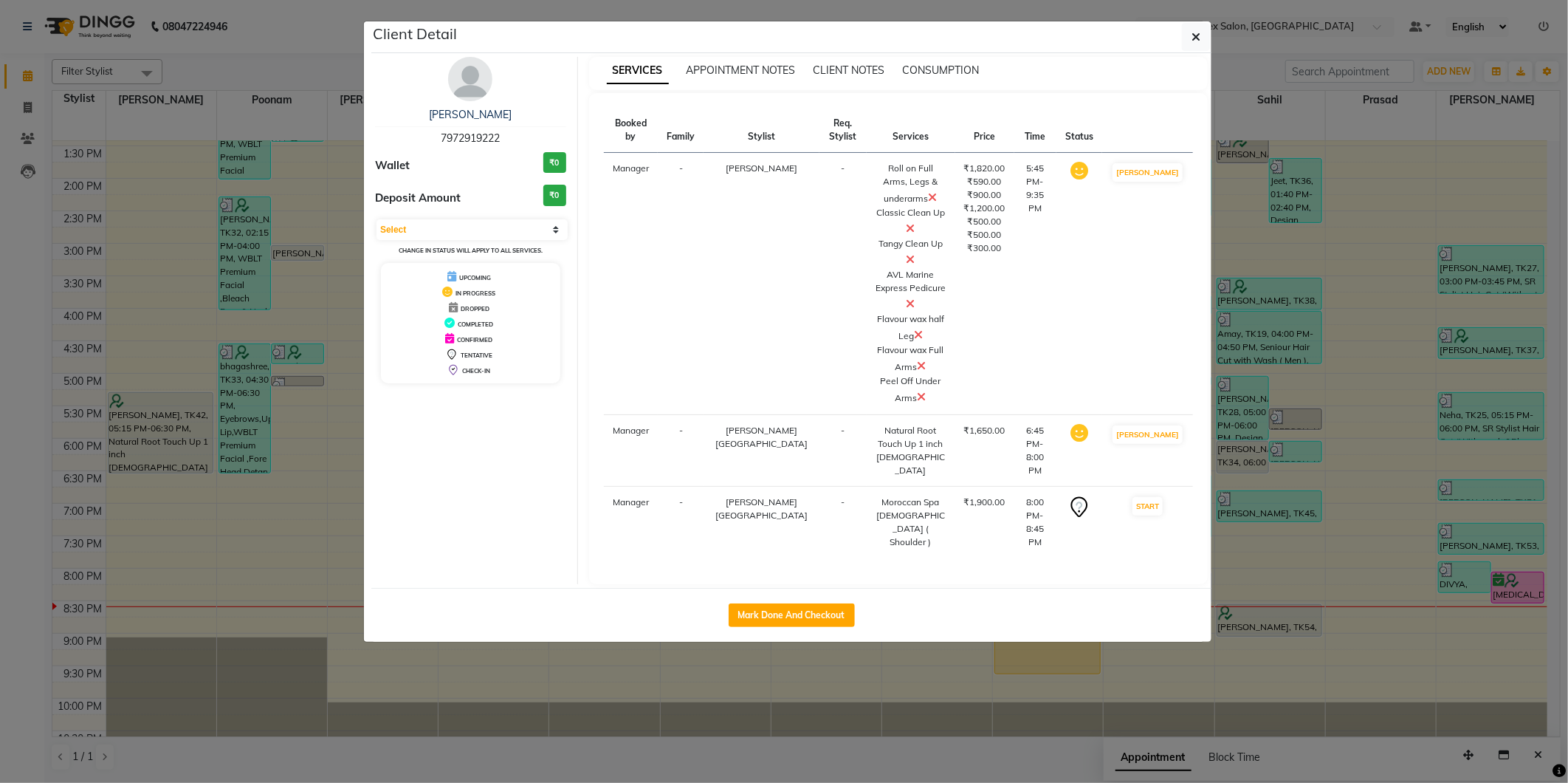
click at [929, 197] on icon at bounding box center [933, 197] width 9 height 12
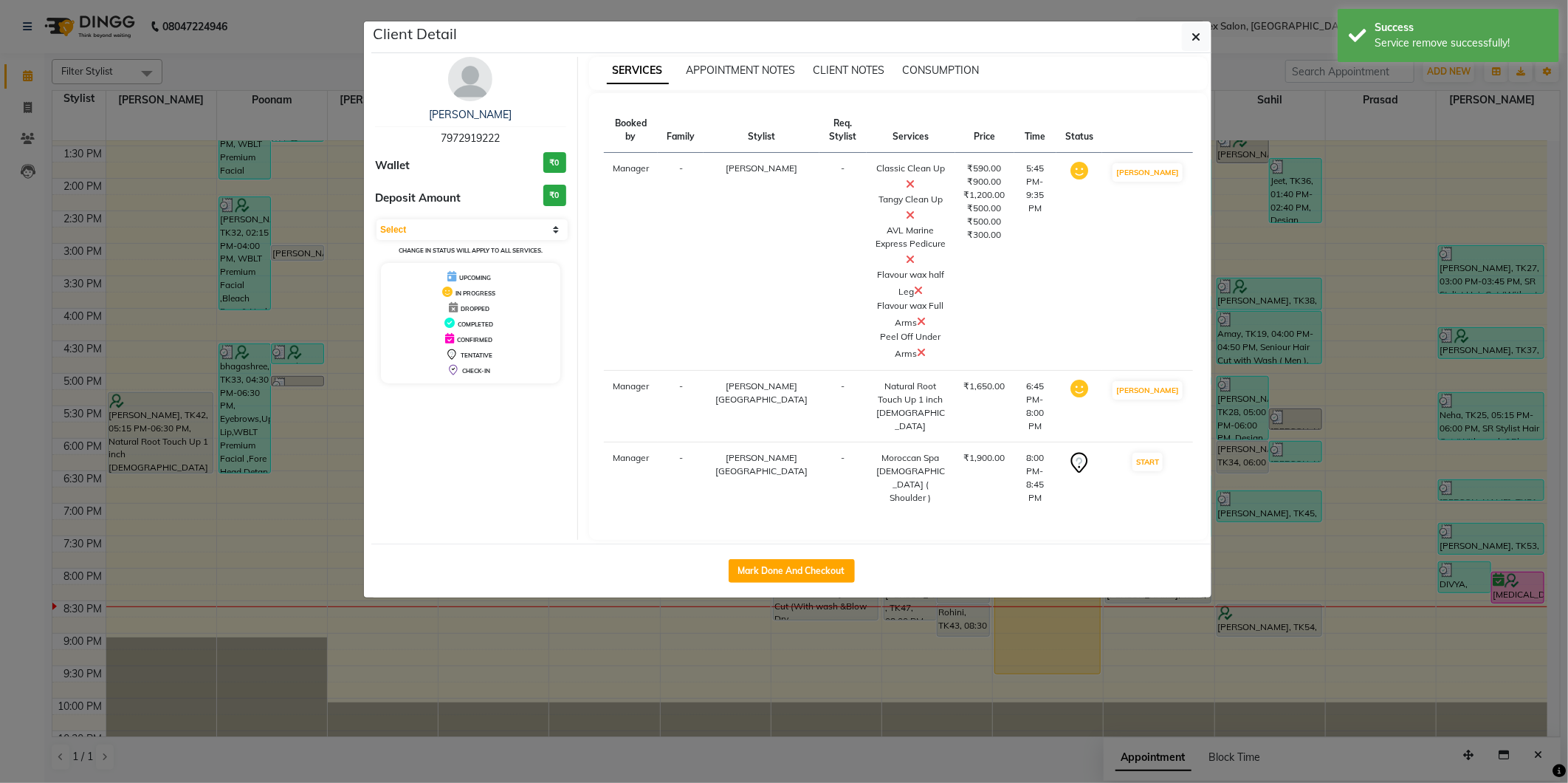
click at [906, 211] on icon at bounding box center [911, 214] width 9 height 12
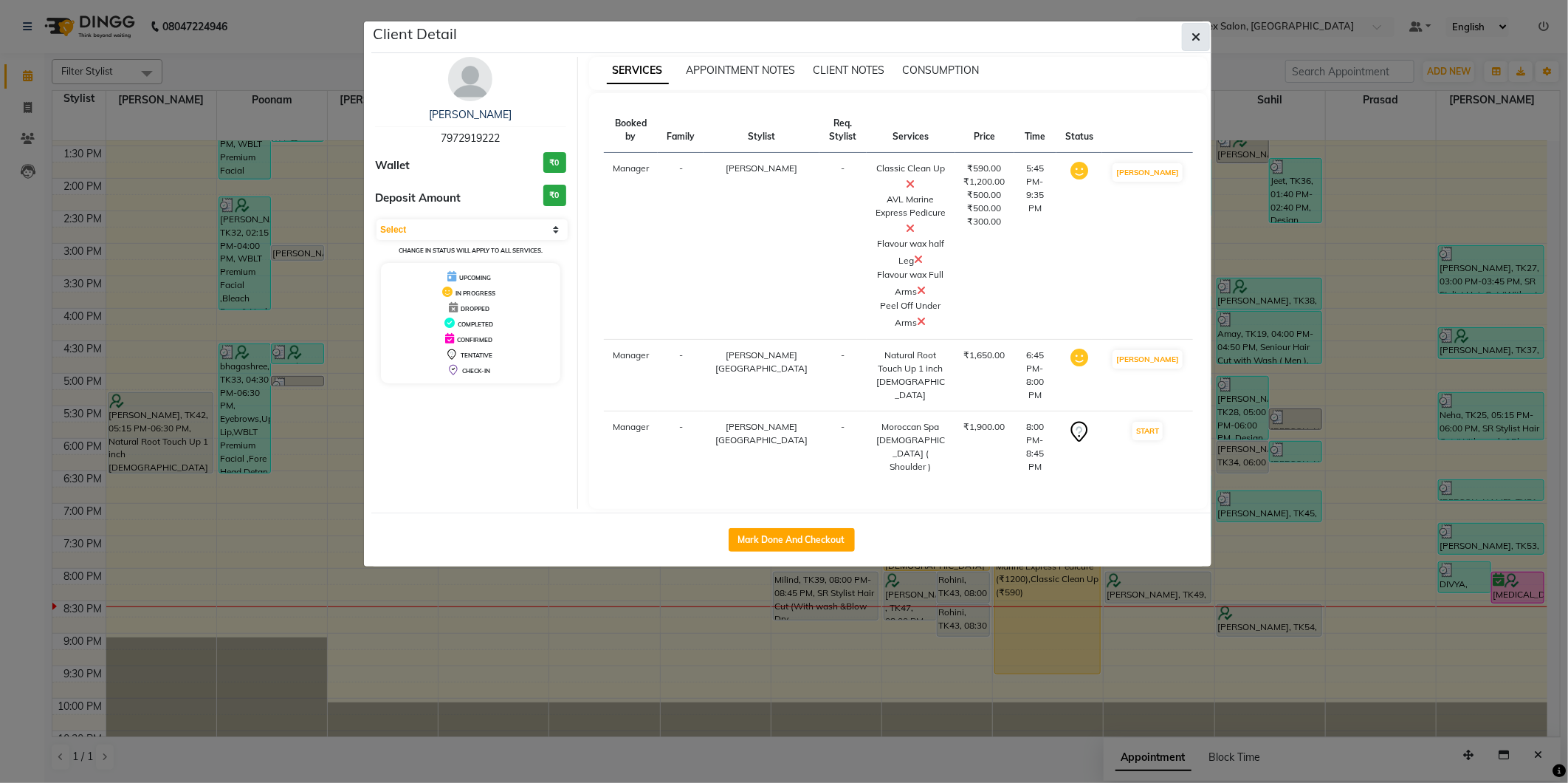
click at [1192, 43] on span "button" at bounding box center [1197, 37] width 9 height 15
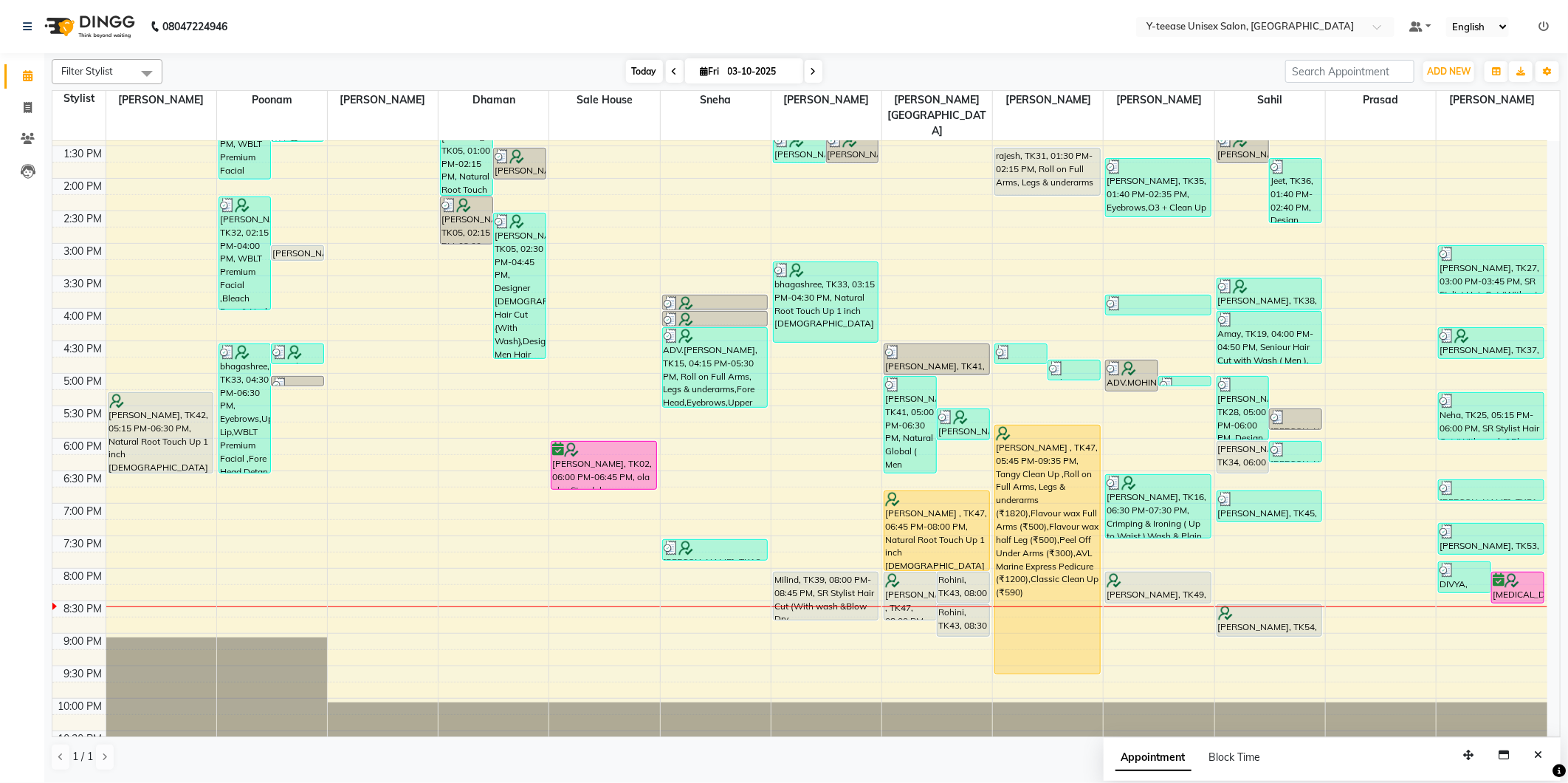
click at [635, 70] on span "Today" at bounding box center [645, 71] width 37 height 23
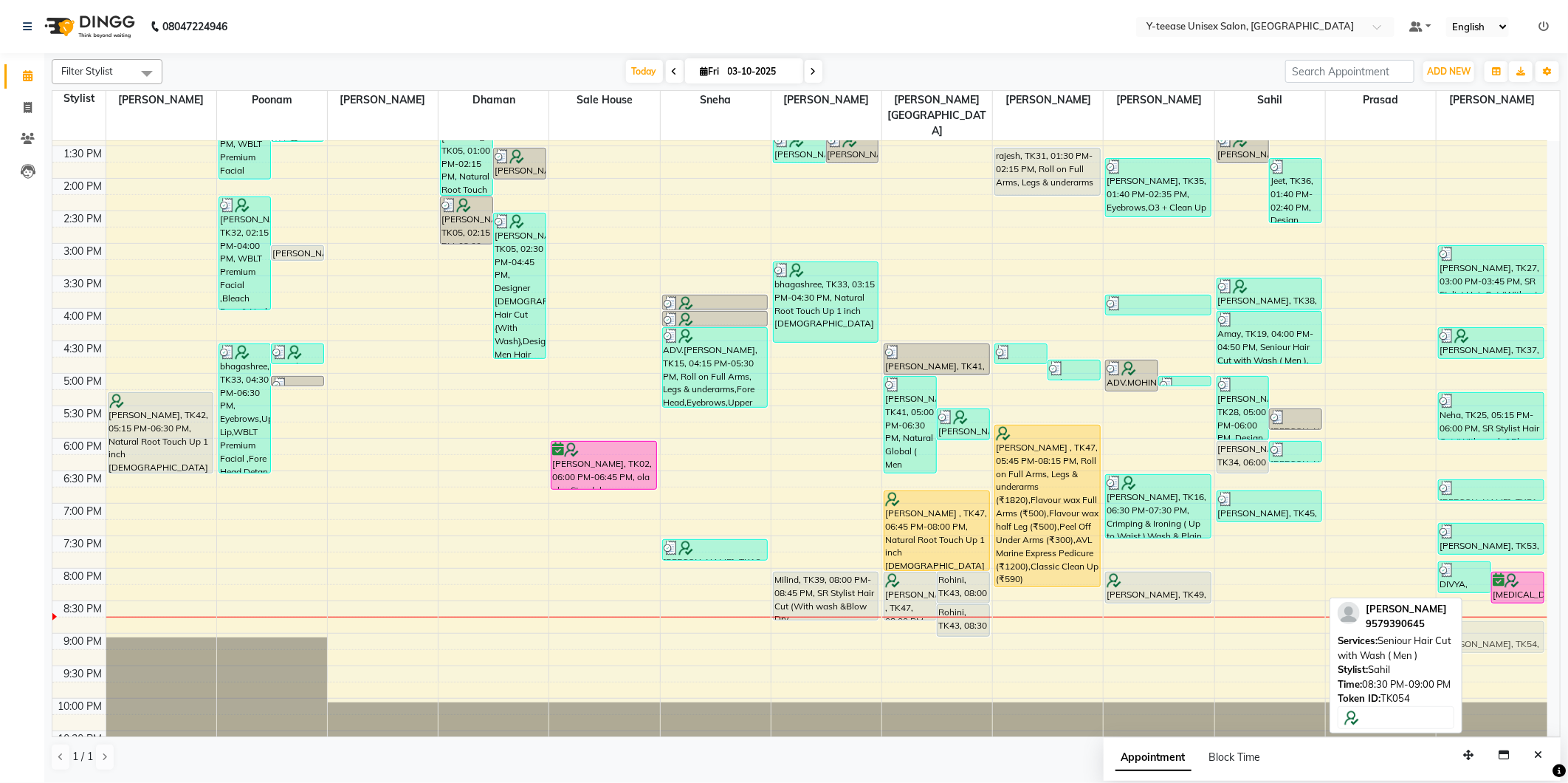
drag, startPoint x: 1247, startPoint y: 579, endPoint x: 1474, endPoint y: 593, distance: 227.4
click at [1489, 594] on tr "Ekta, TK42, 05:15 PM-06:30 PM, Natural Root Touch Up 1 inch Female juhi agarwal…" at bounding box center [800, 275] width 1495 height 974
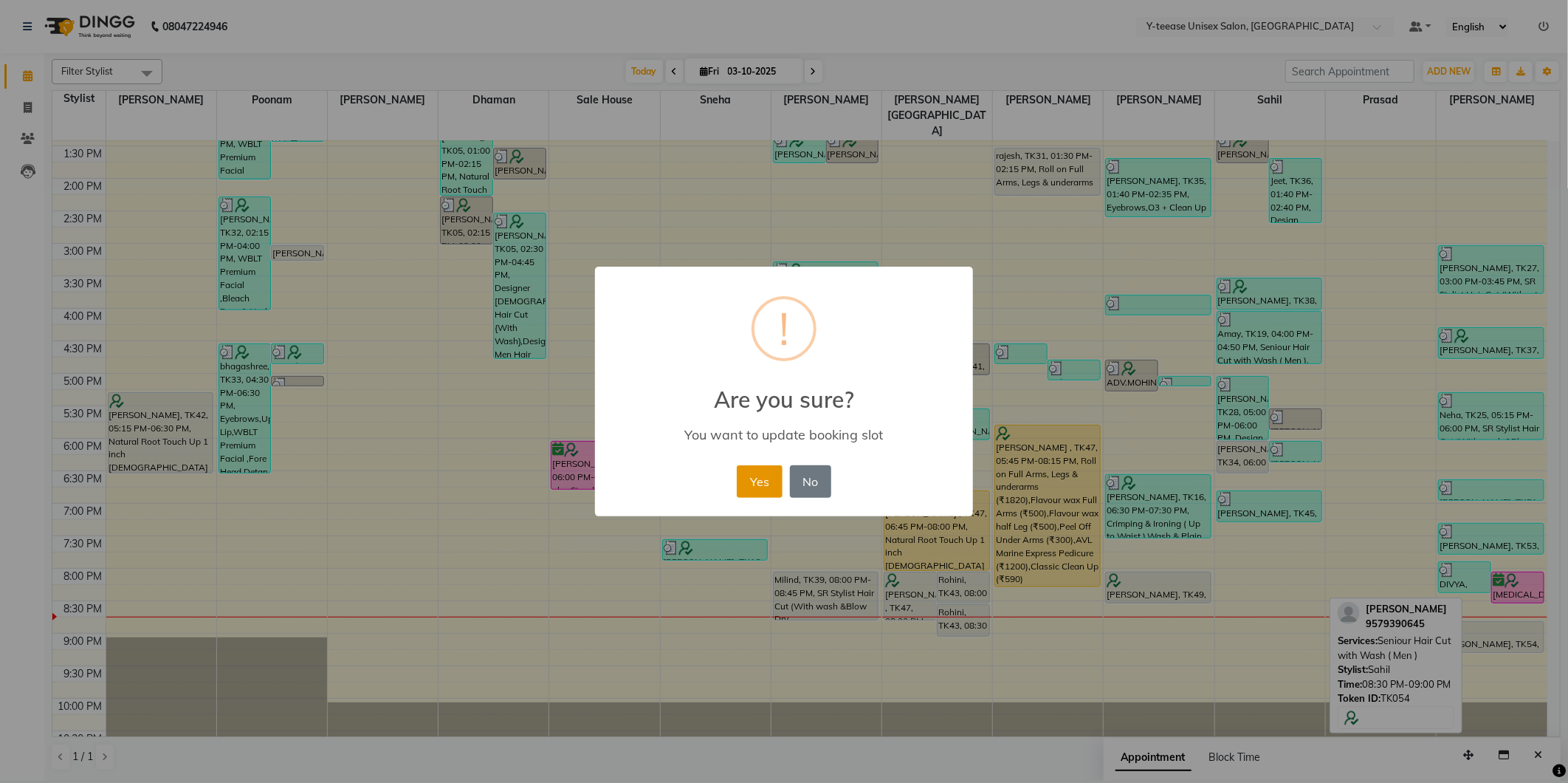
click at [764, 483] on button "Yes" at bounding box center [759, 481] width 45 height 32
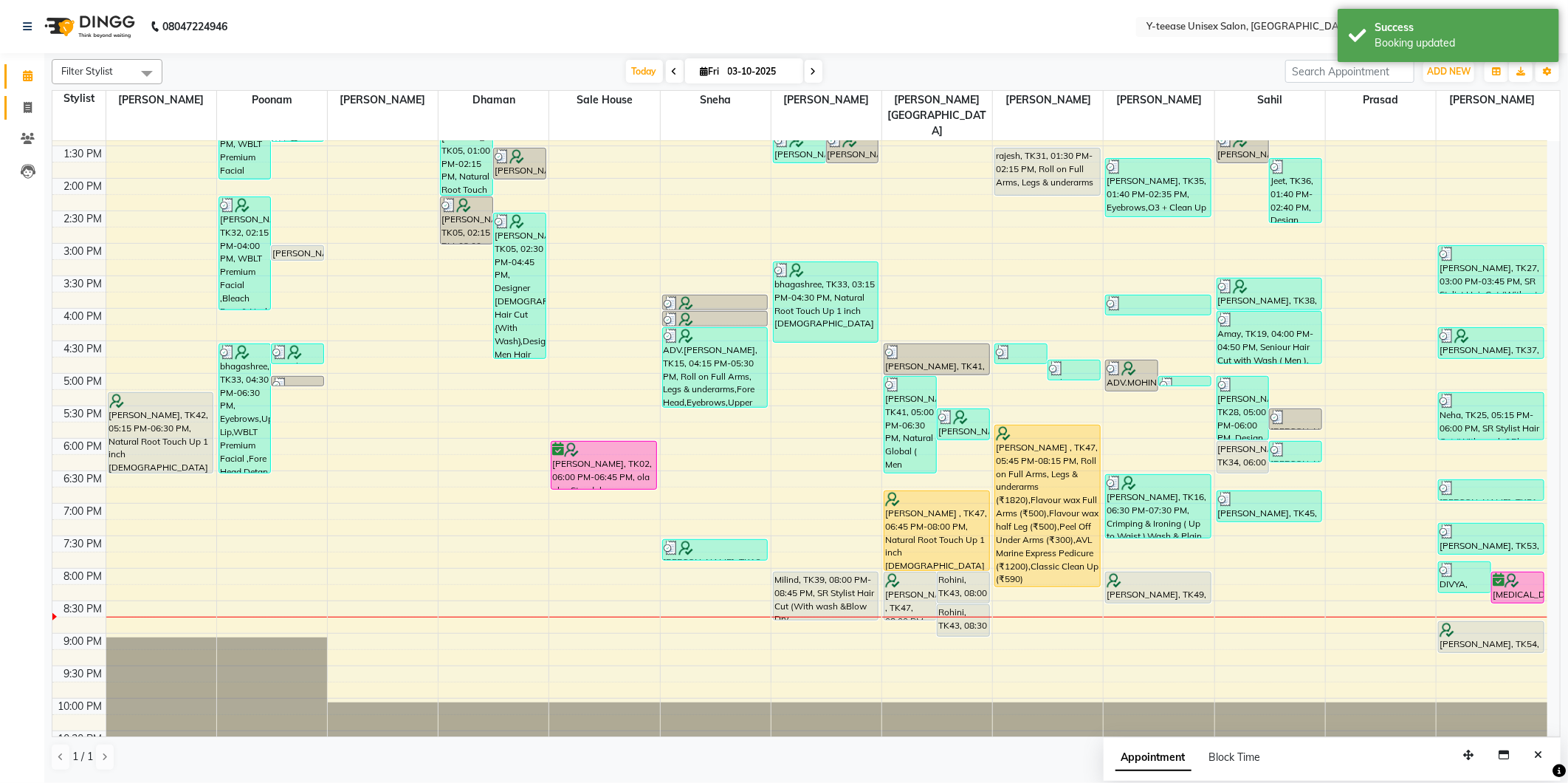
click at [11, 104] on link "Invoice" at bounding box center [22, 108] width 35 height 24
select select "service"
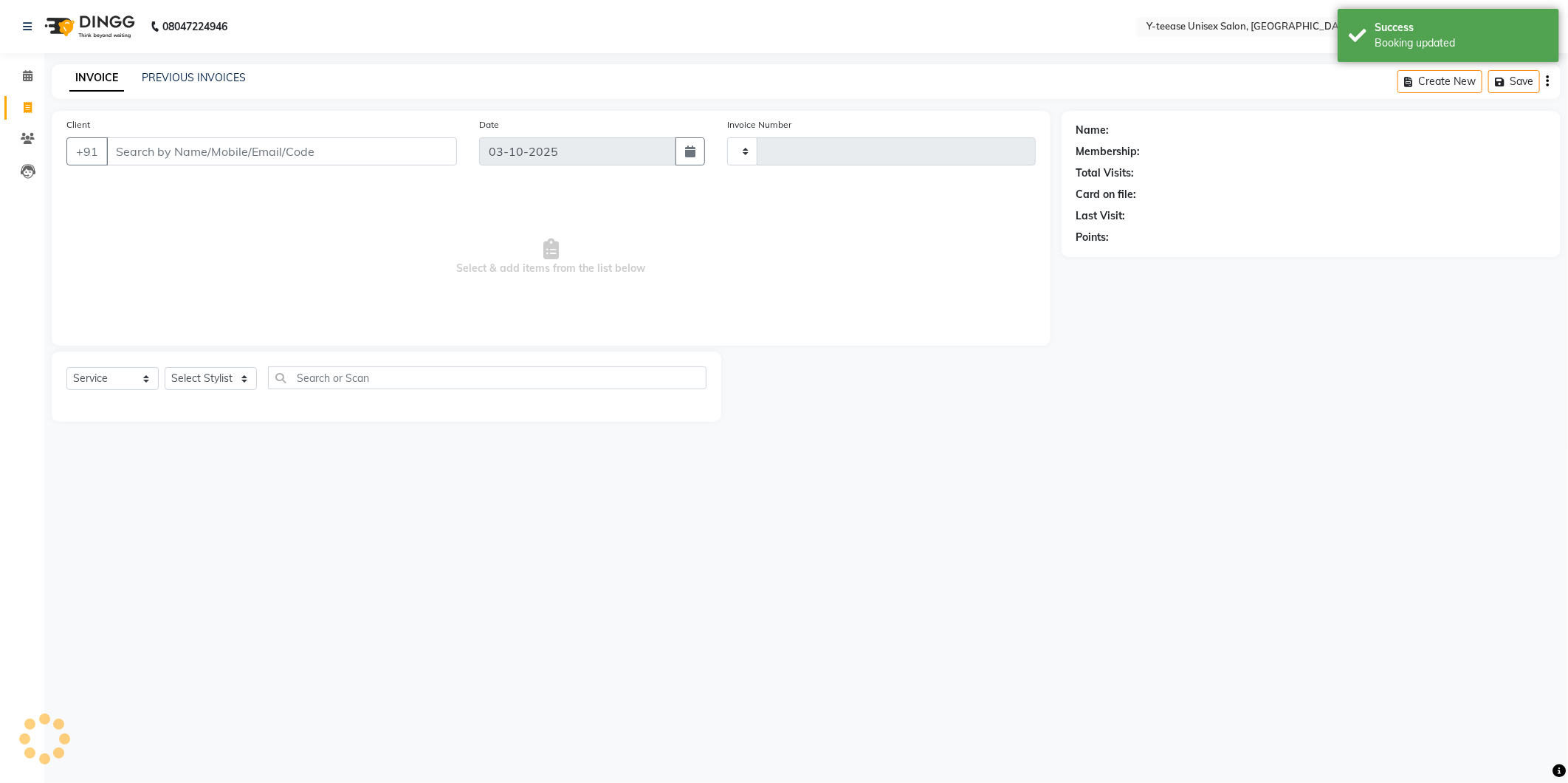
type input "8397"
select select "4"
click at [244, 372] on select "Select Stylist" at bounding box center [211, 378] width 92 height 23
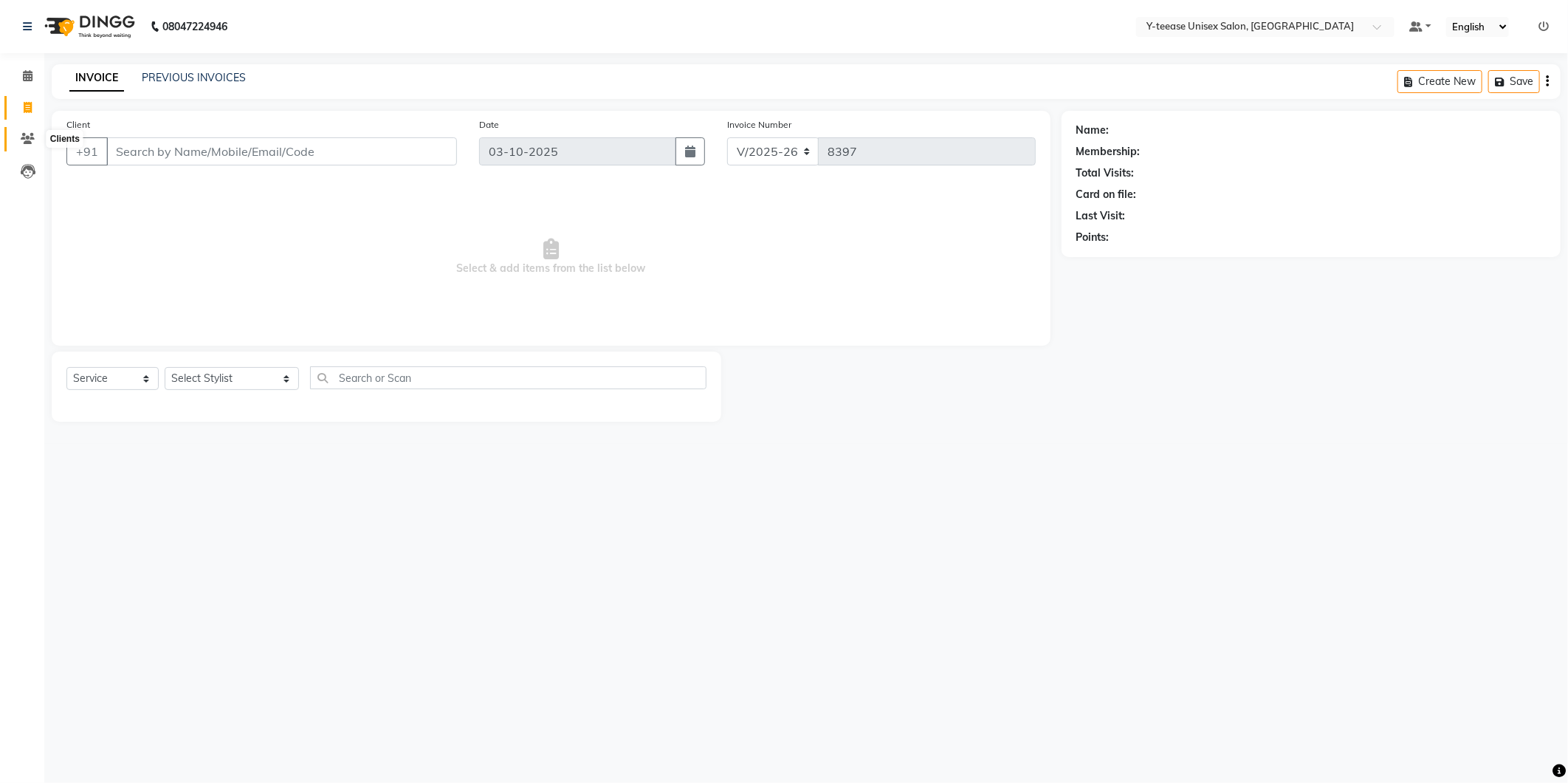
click at [30, 142] on icon at bounding box center [27, 139] width 14 height 11
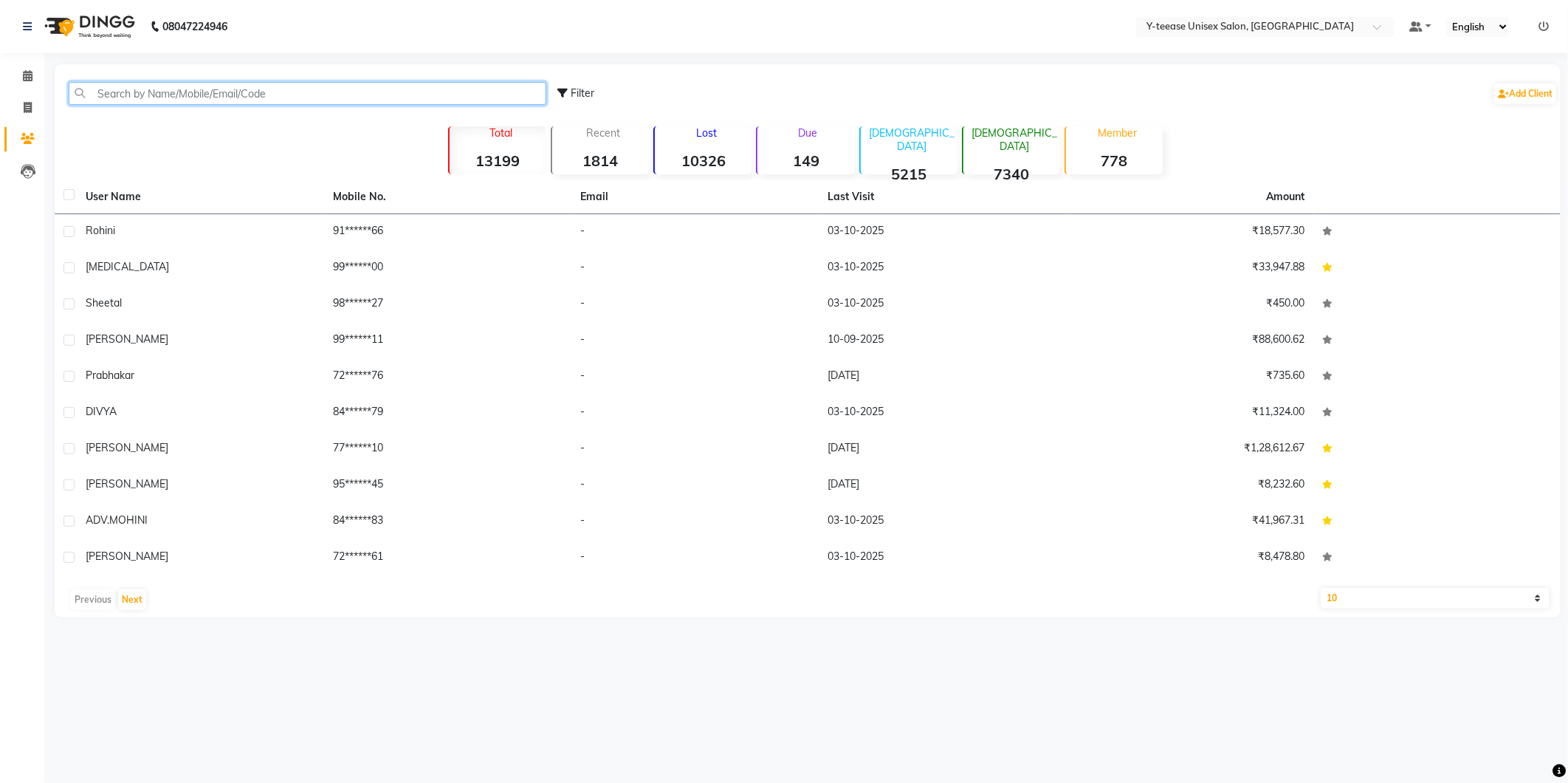
click at [269, 90] on input "text" at bounding box center [307, 93] width 478 height 23
type input "%"
click at [269, 90] on input "%" at bounding box center [307, 93] width 478 height 23
click at [23, 79] on icon at bounding box center [28, 76] width 9 height 11
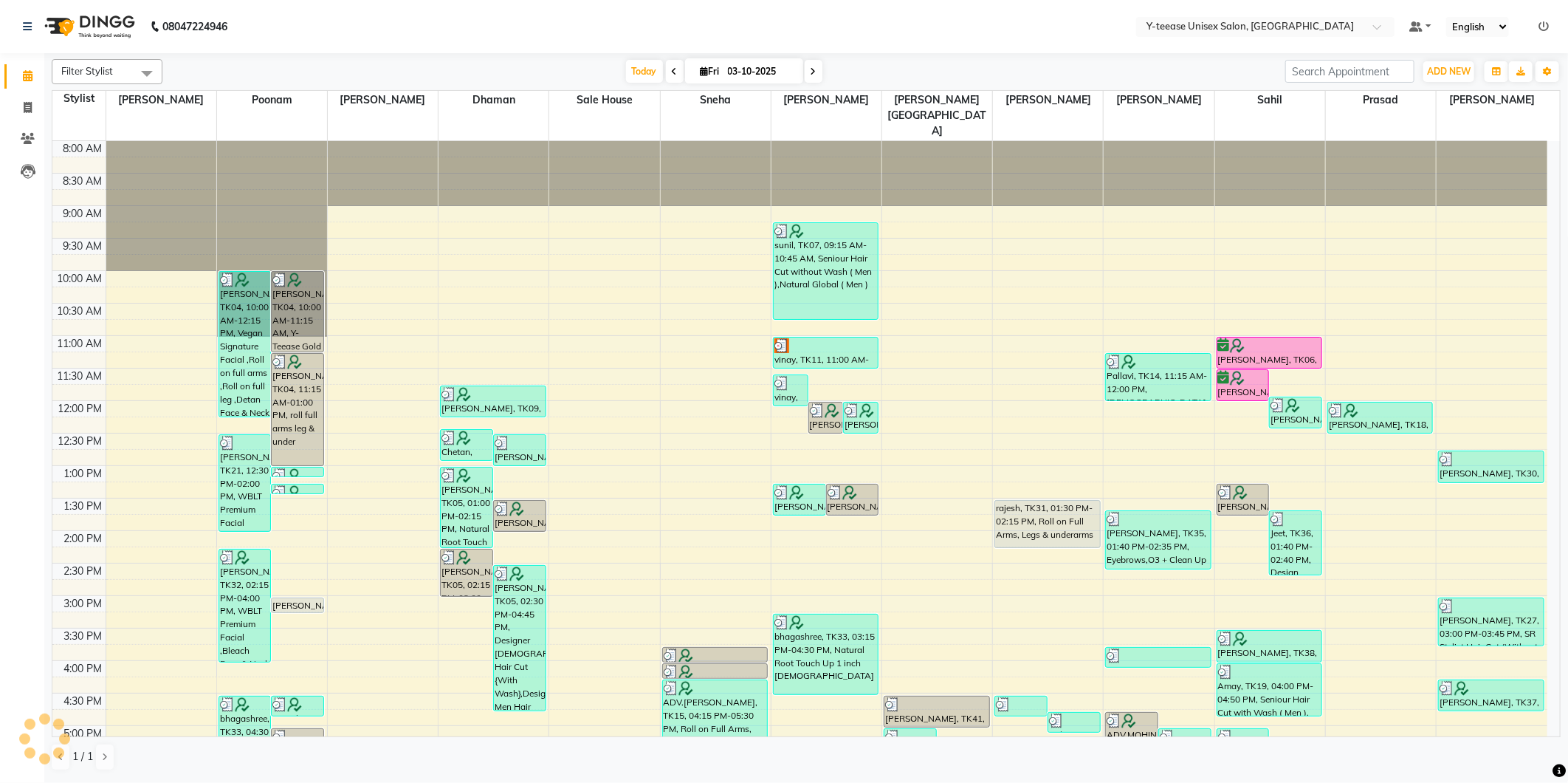
click at [1543, 23] on icon at bounding box center [1543, 26] width 10 height 10
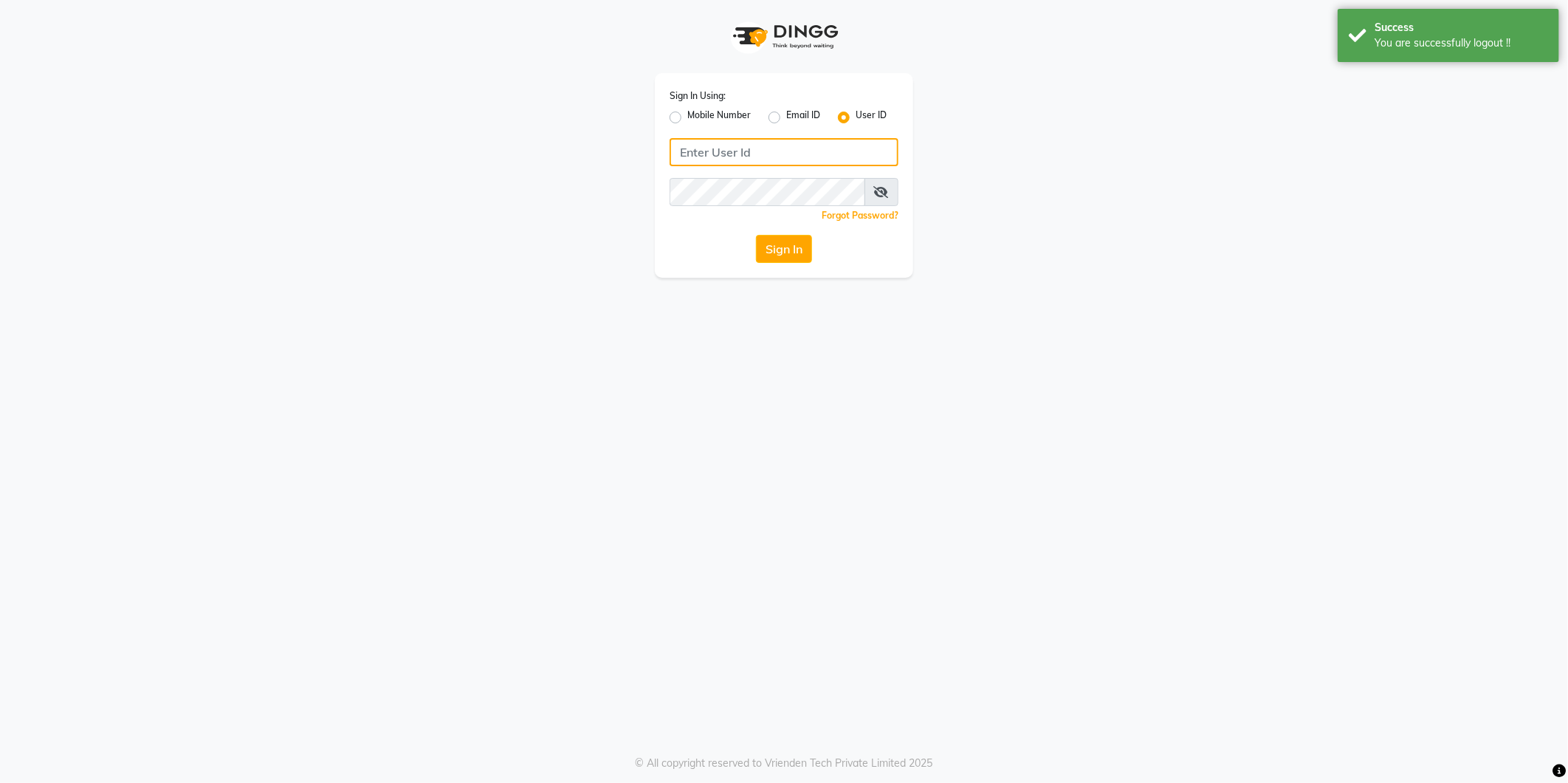
type input "8999679795"
click at [687, 118] on label "Mobile Number" at bounding box center [719, 116] width 64 height 18
click at [687, 118] on input "Mobile Number" at bounding box center [692, 113] width 9 height 9
radio input "true"
radio input "false"
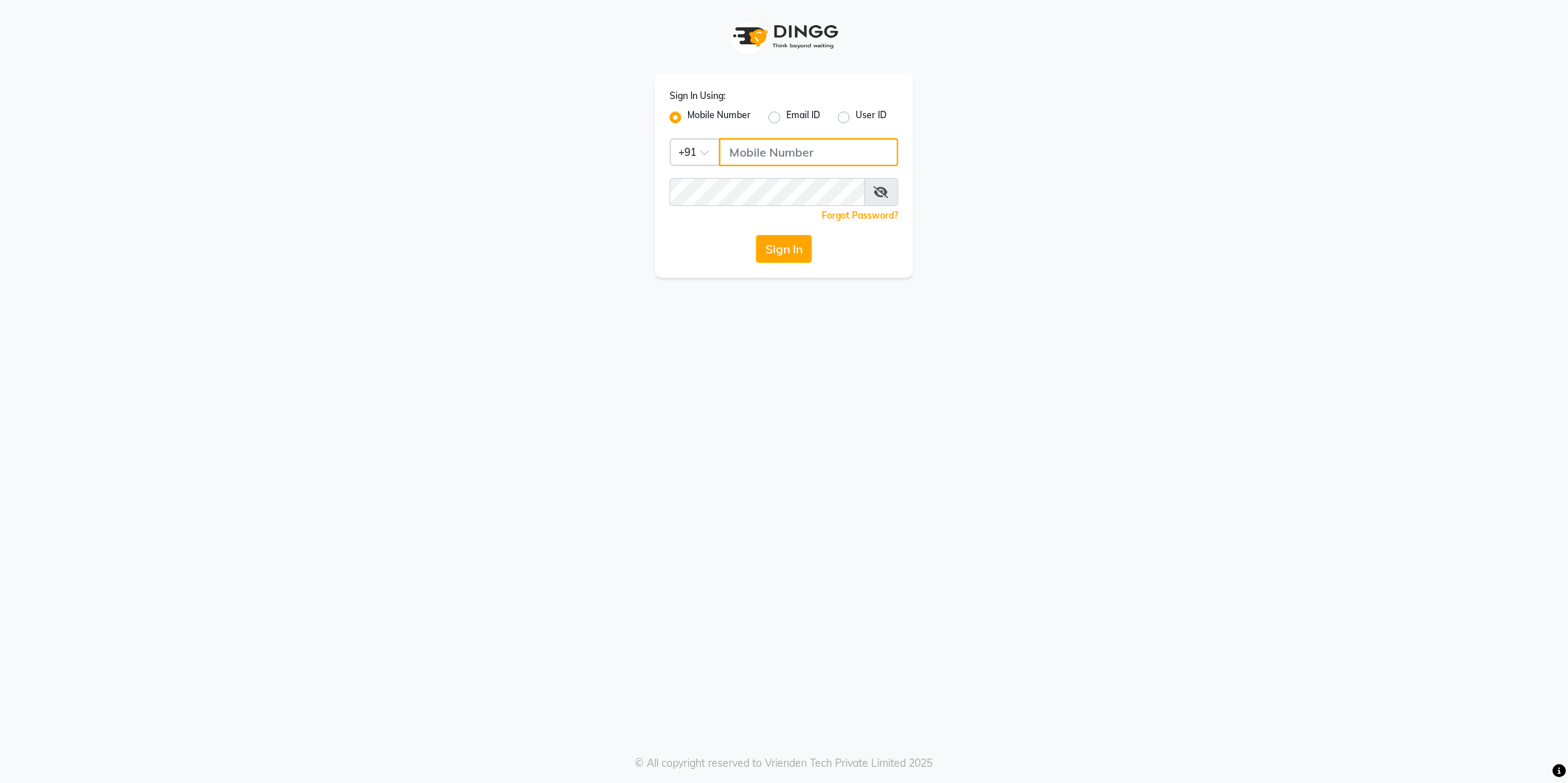
click at [778, 151] on input "Username" at bounding box center [808, 152] width 179 height 28
click at [773, 146] on input "9860099181" at bounding box center [808, 152] width 179 height 28
type input "9657530762"
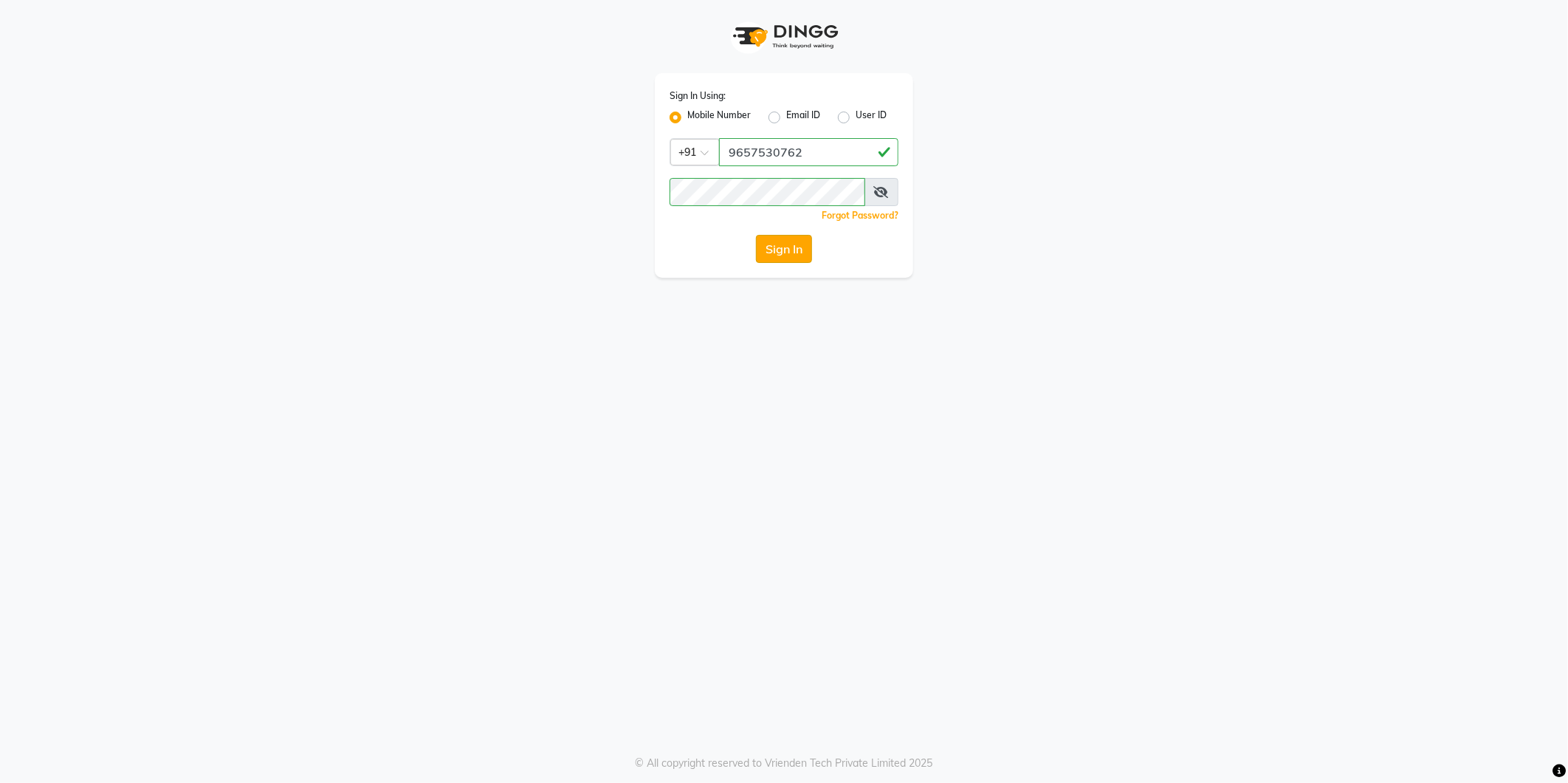
click at [792, 244] on button "Sign In" at bounding box center [784, 249] width 56 height 28
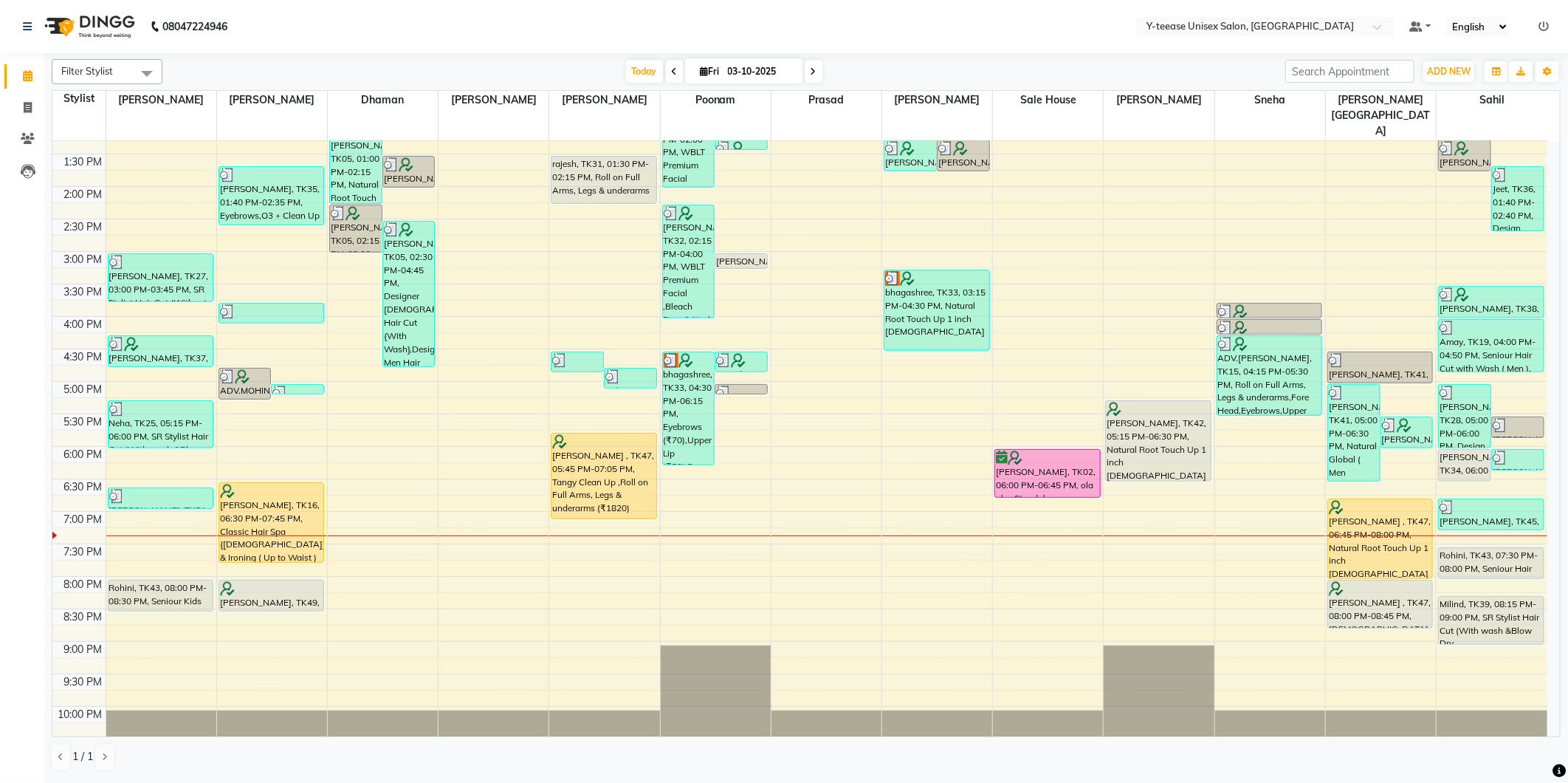
scroll to position [352, 0]
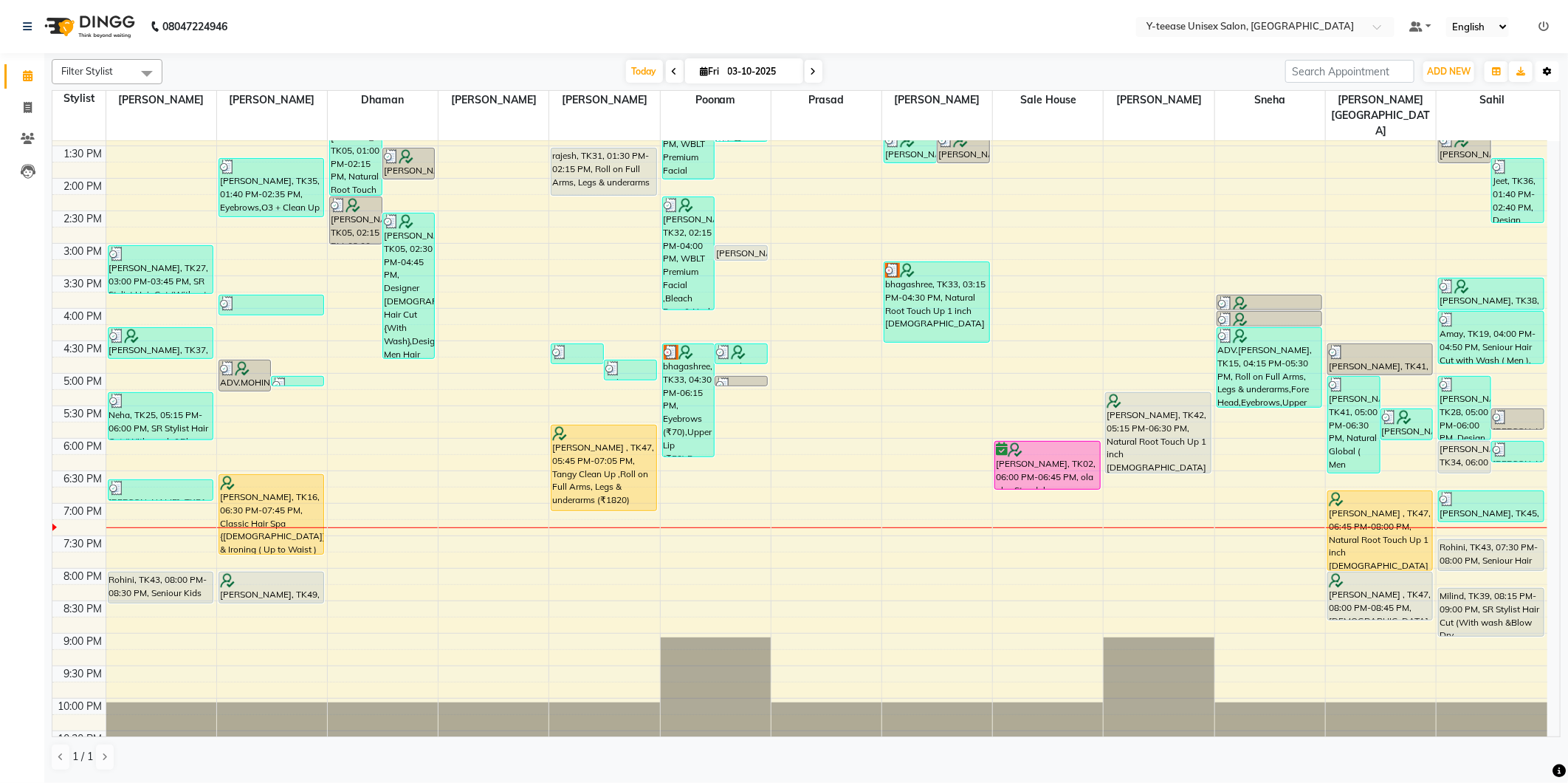
click at [1548, 67] on icon "button" at bounding box center [1548, 72] width 9 height 9
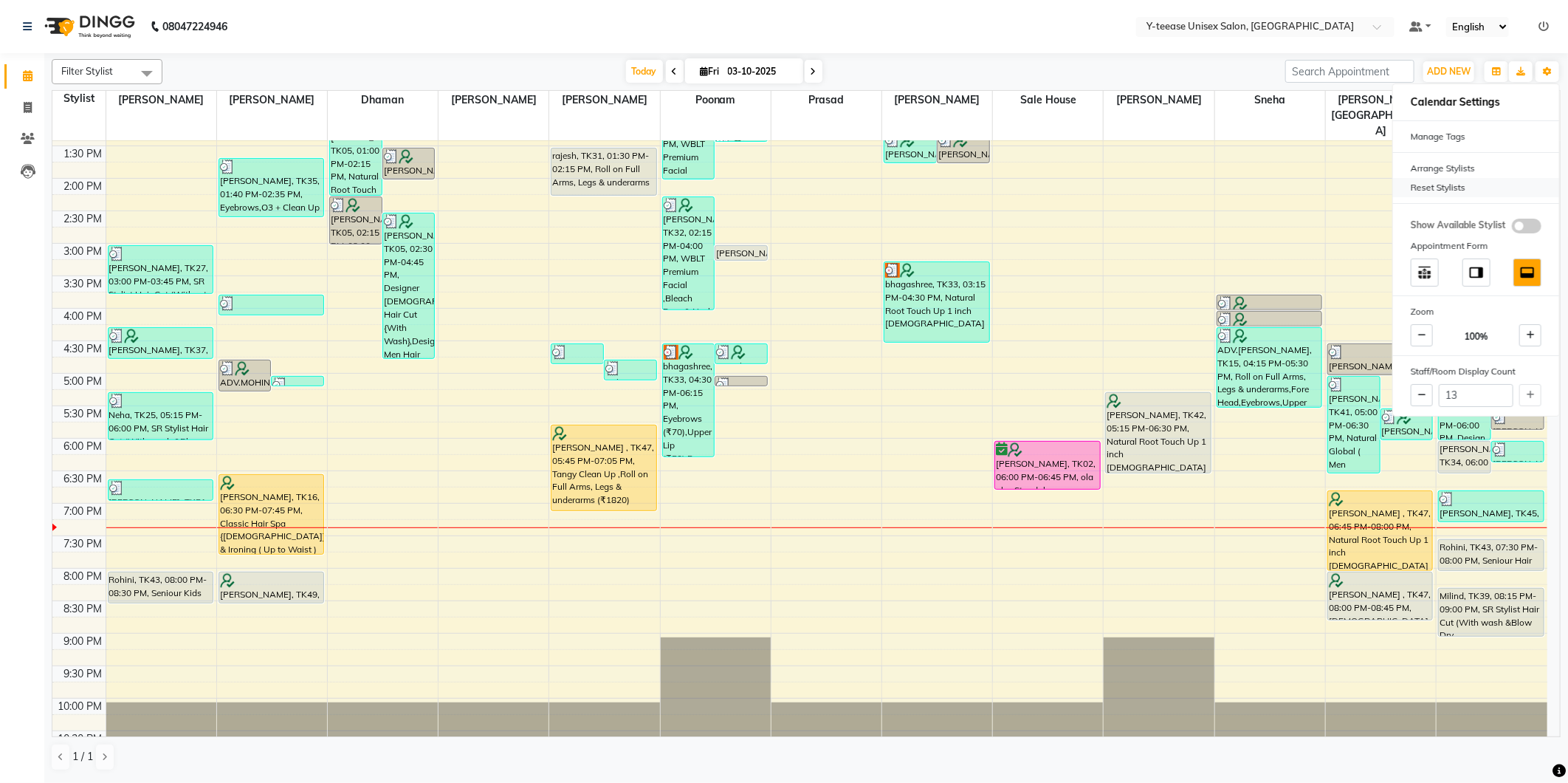
click at [1428, 186] on div "Reset Stylists" at bounding box center [1477, 188] width 166 height 19
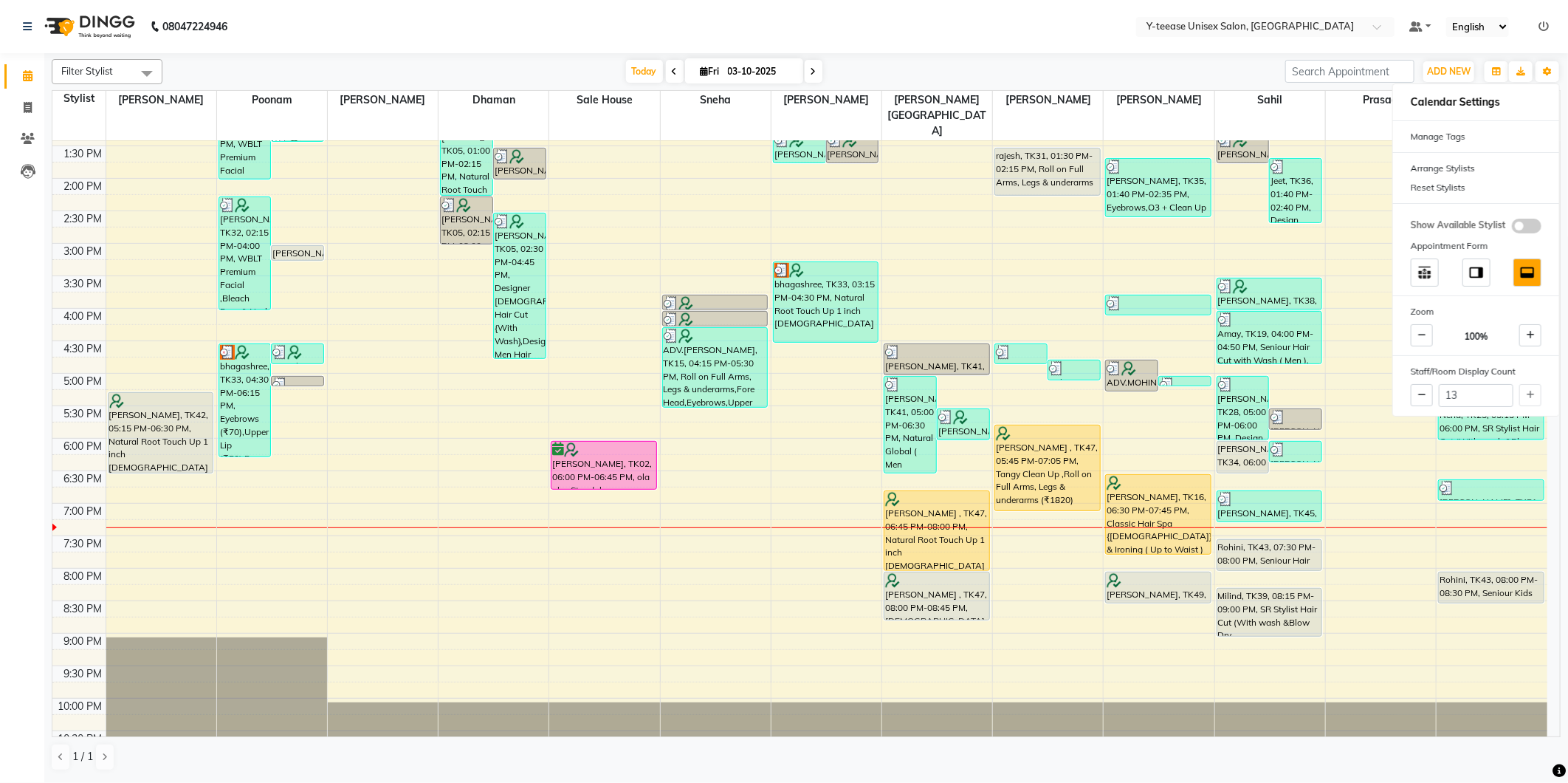
click at [1206, 76] on div "[DATE] [DATE]" at bounding box center [723, 72] width 1108 height 22
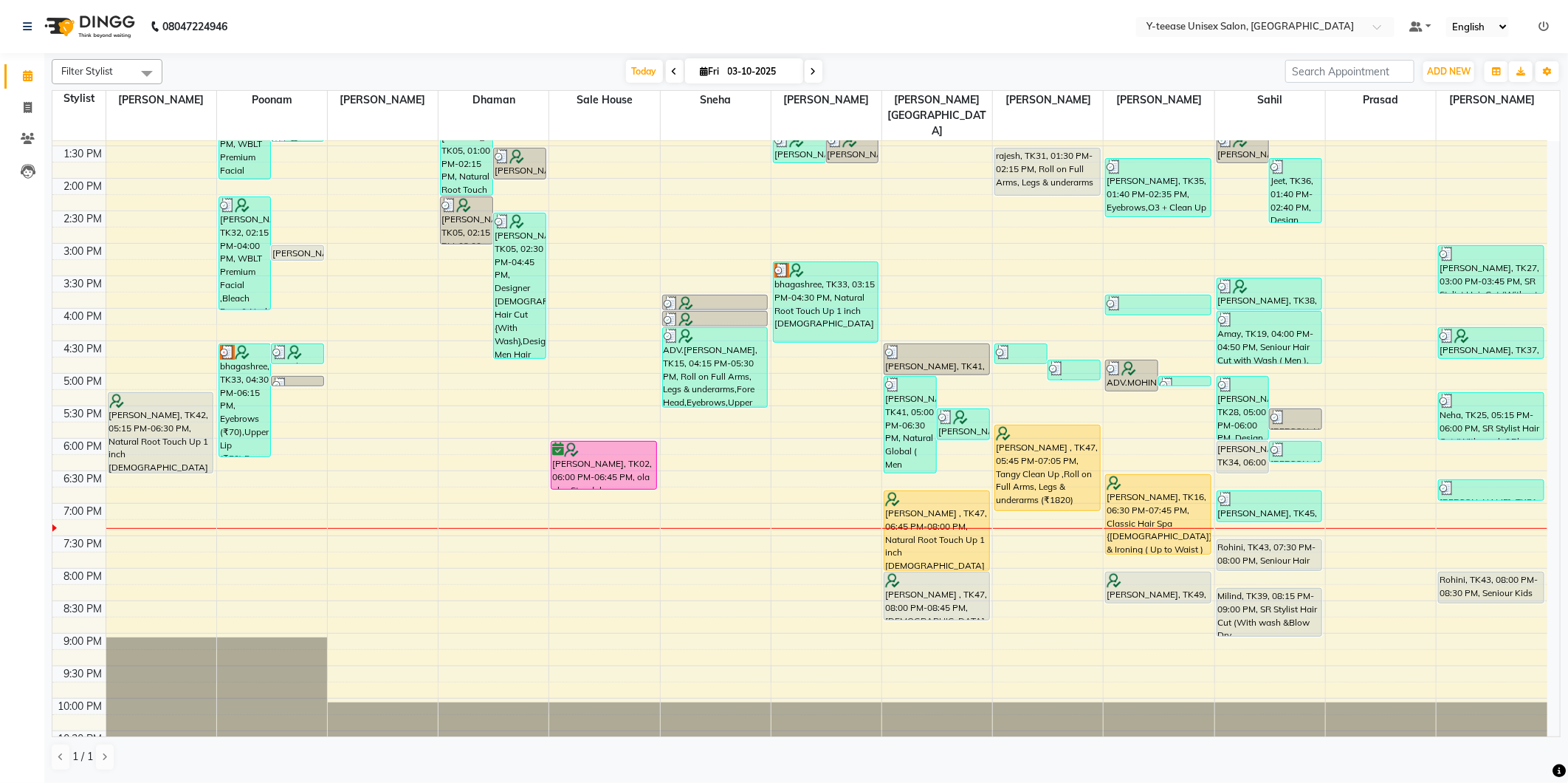
click at [812, 72] on icon at bounding box center [813, 72] width 6 height 9
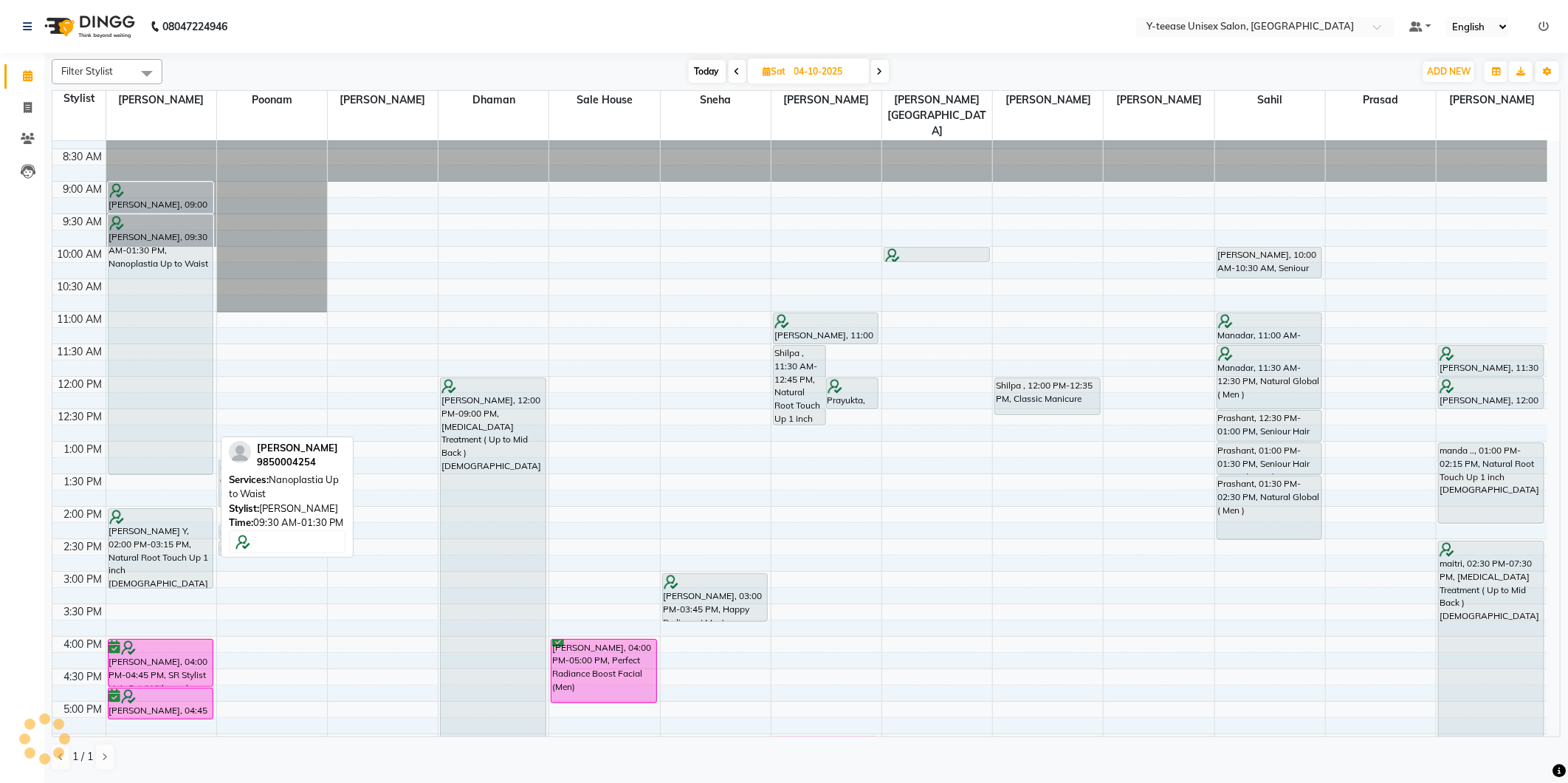
scroll to position [0, 0]
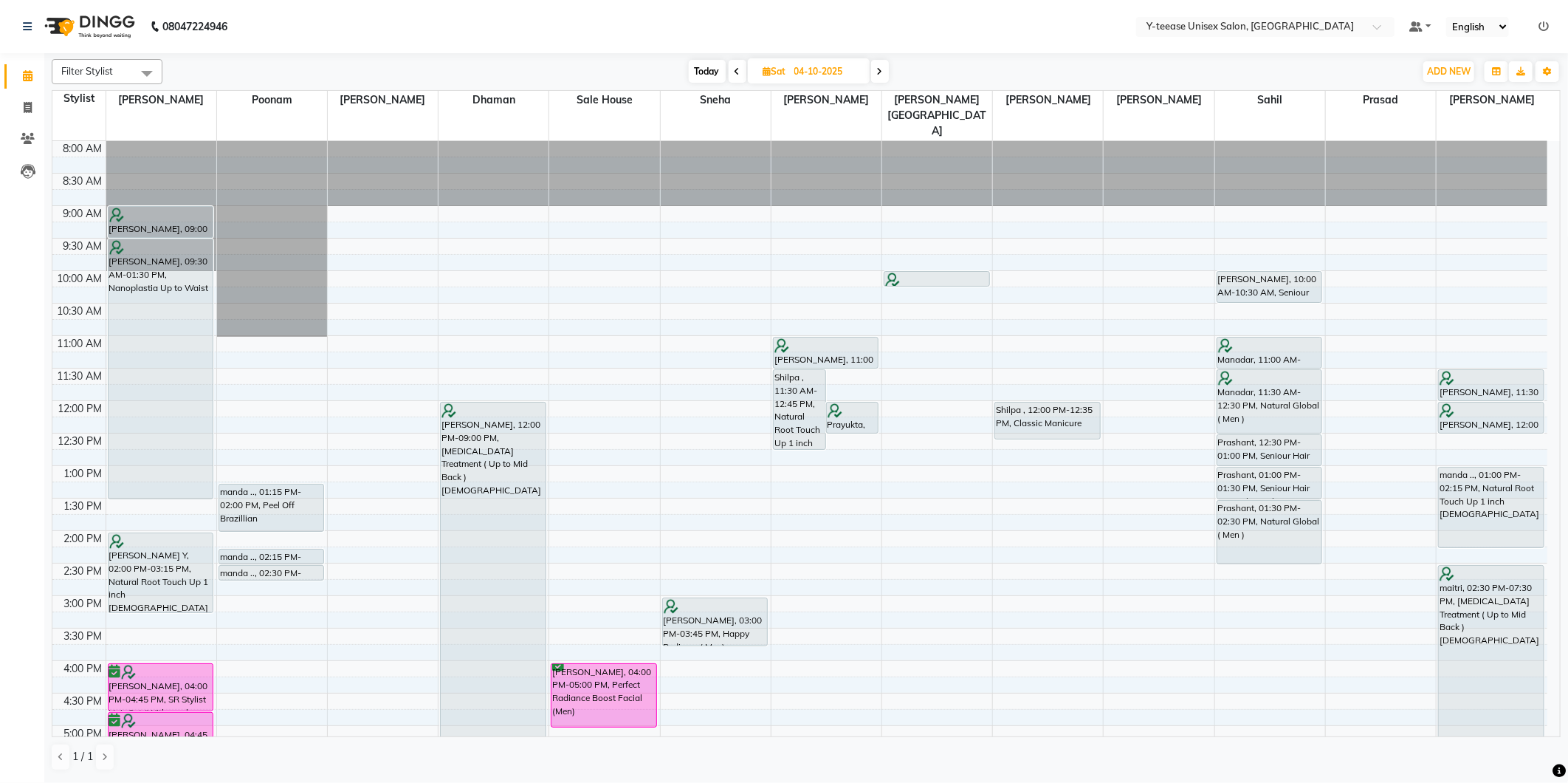
click at [740, 71] on span at bounding box center [737, 71] width 18 height 23
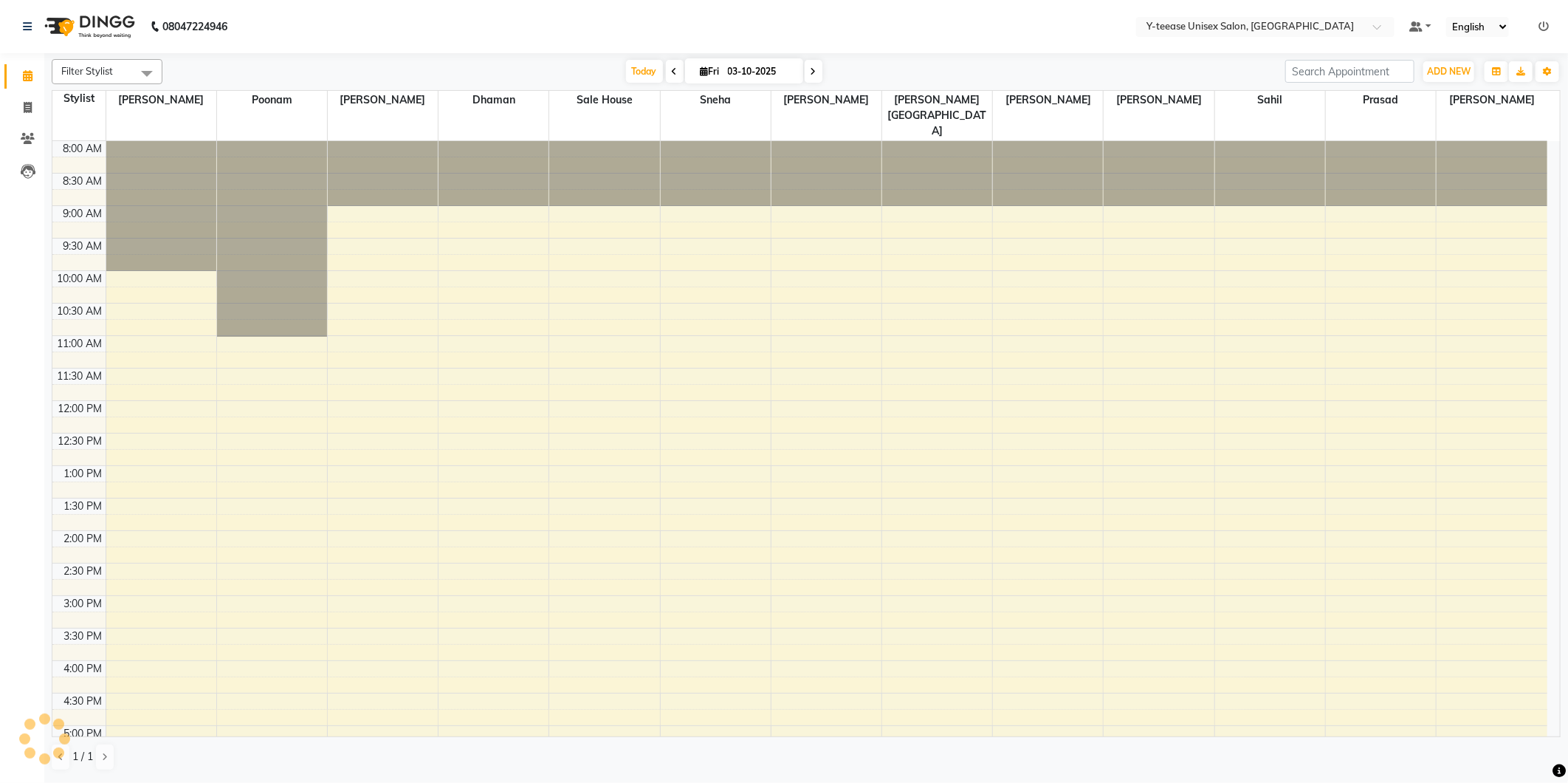
scroll to position [352, 0]
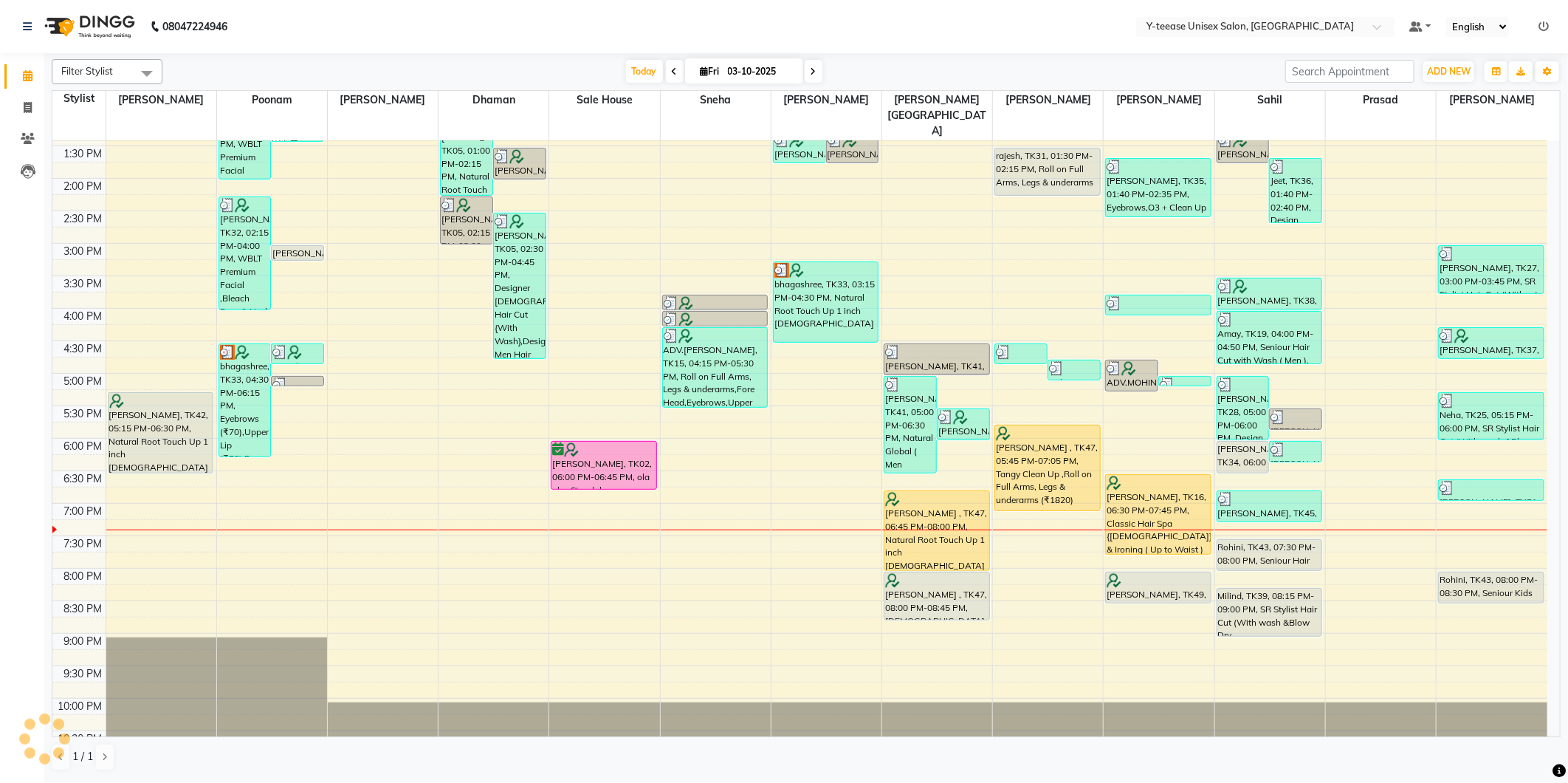
click at [812, 75] on icon at bounding box center [813, 72] width 6 height 9
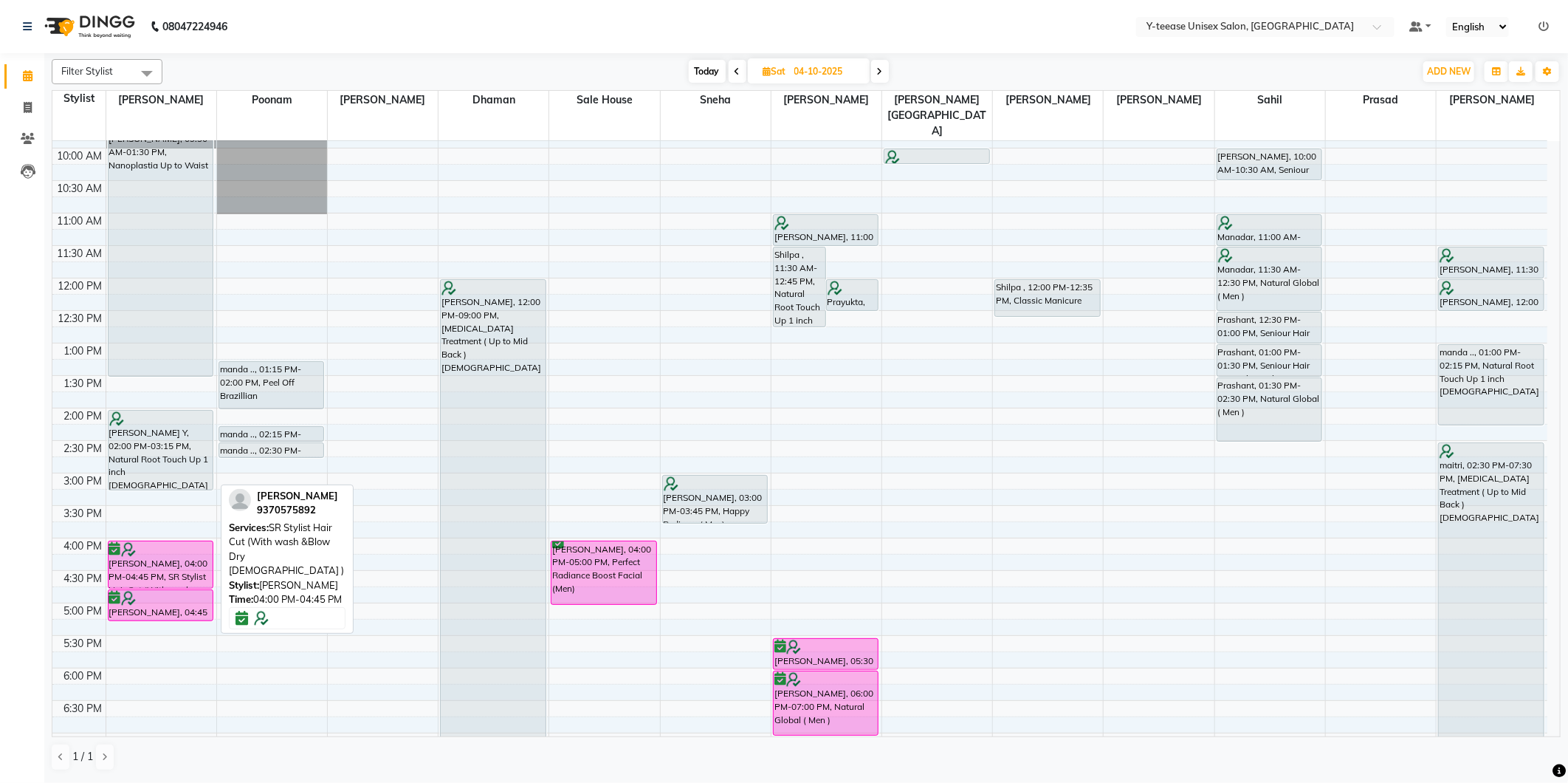
scroll to position [246, 0]
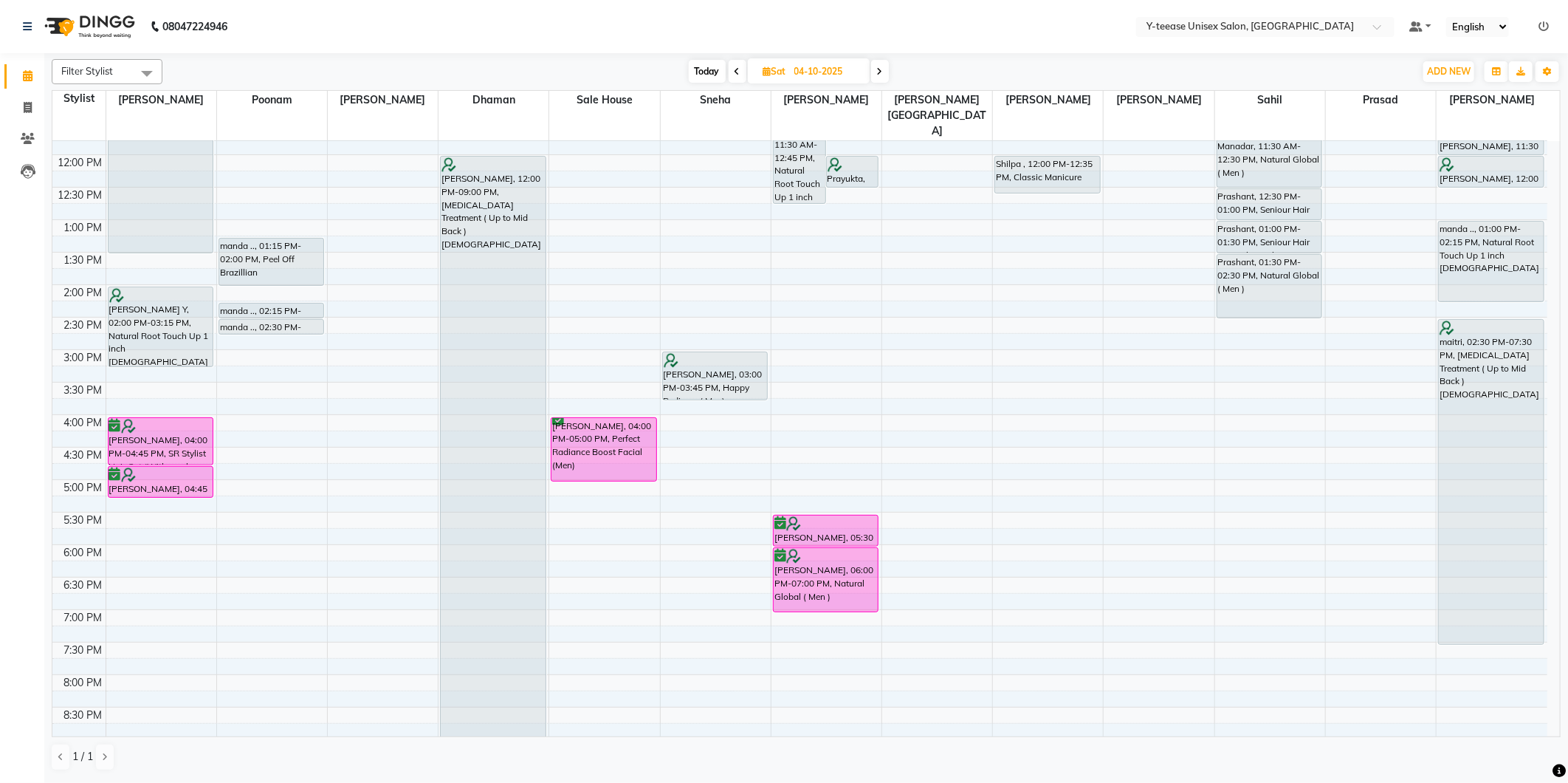
click at [711, 71] on span "Today" at bounding box center [708, 71] width 37 height 23
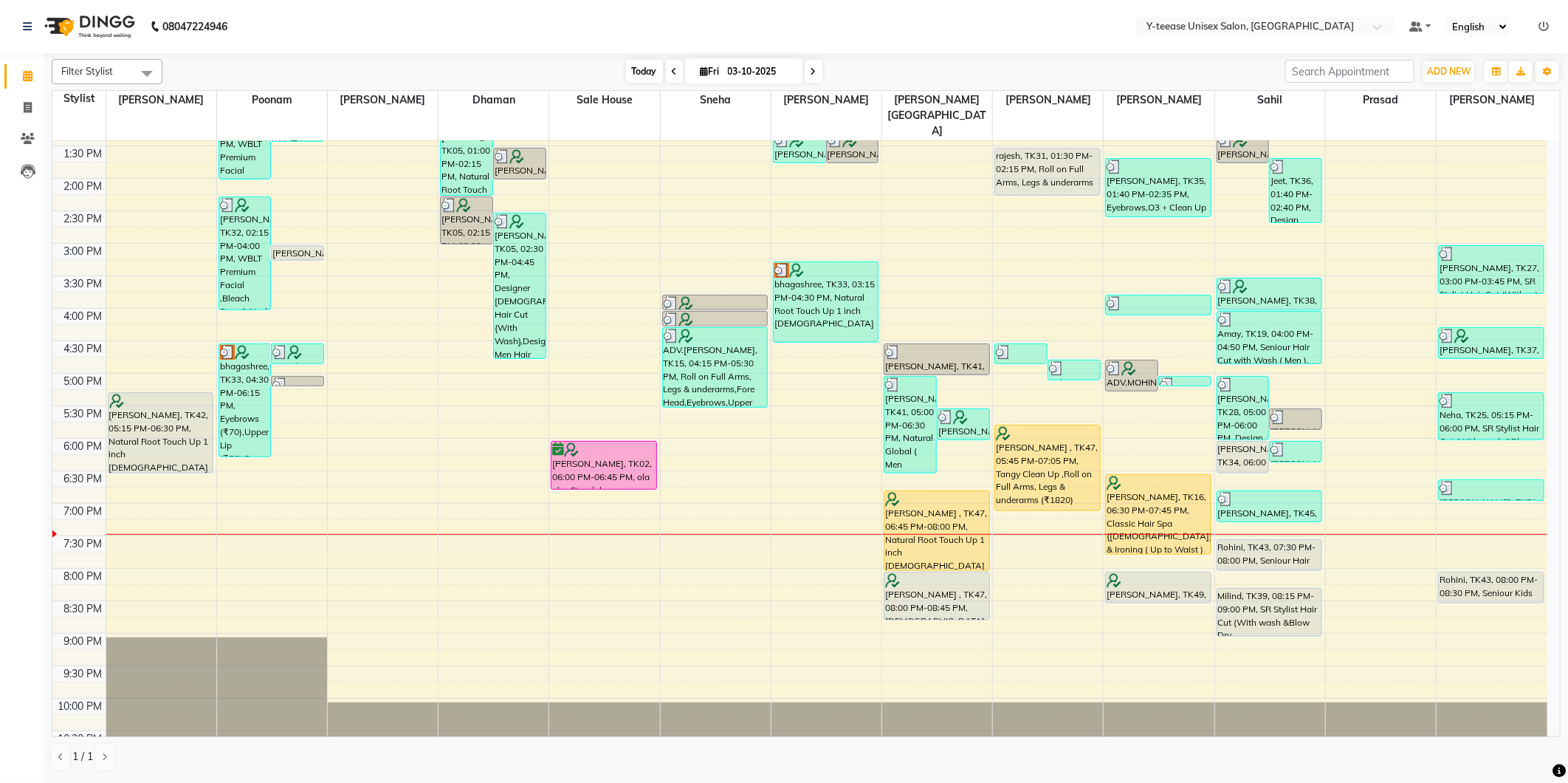
click at [626, 72] on span "Today" at bounding box center [645, 71] width 37 height 23
click at [812, 78] on span at bounding box center [813, 71] width 18 height 23
type input "04-10-2025"
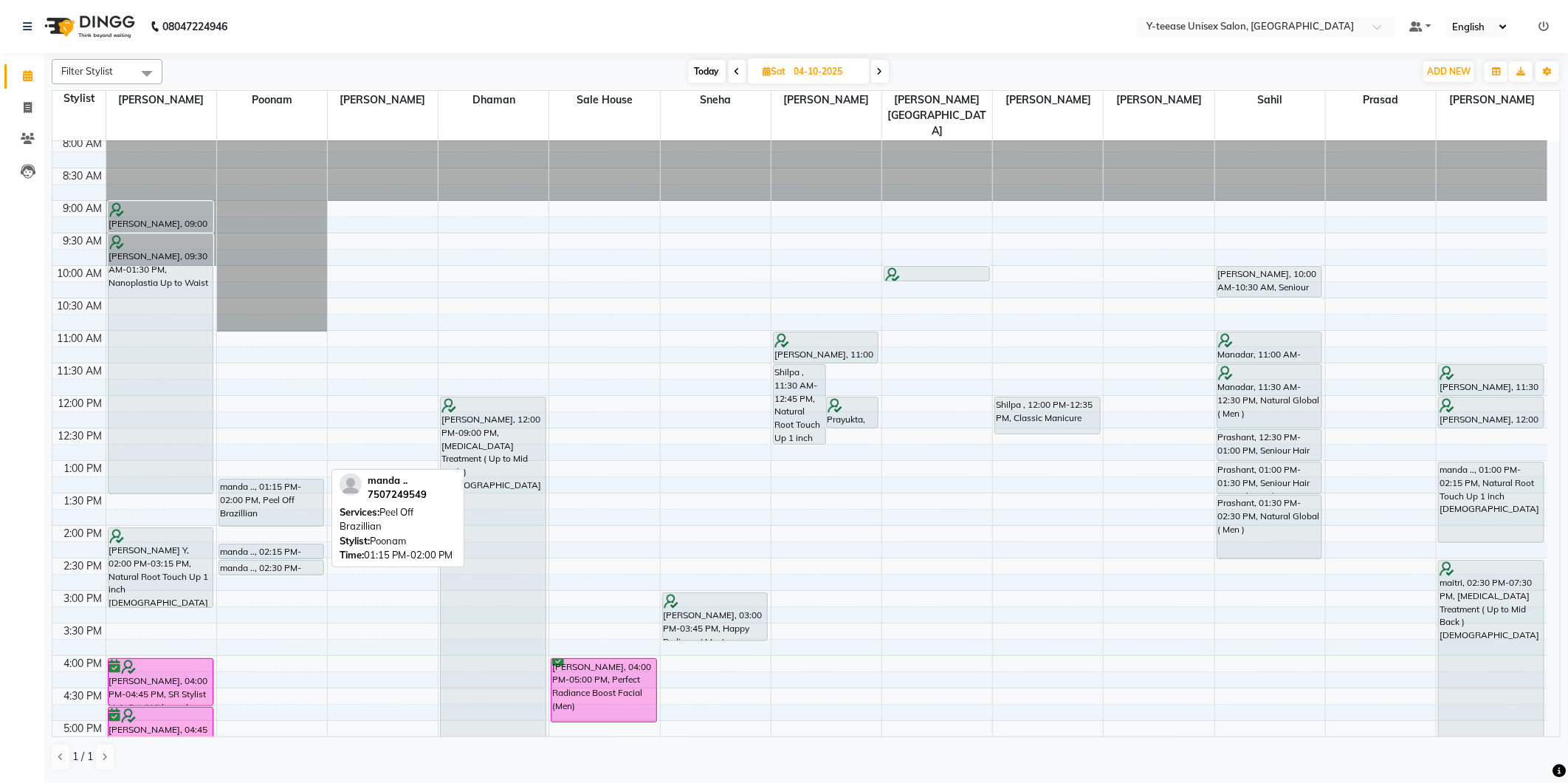
scroll to position [0, 0]
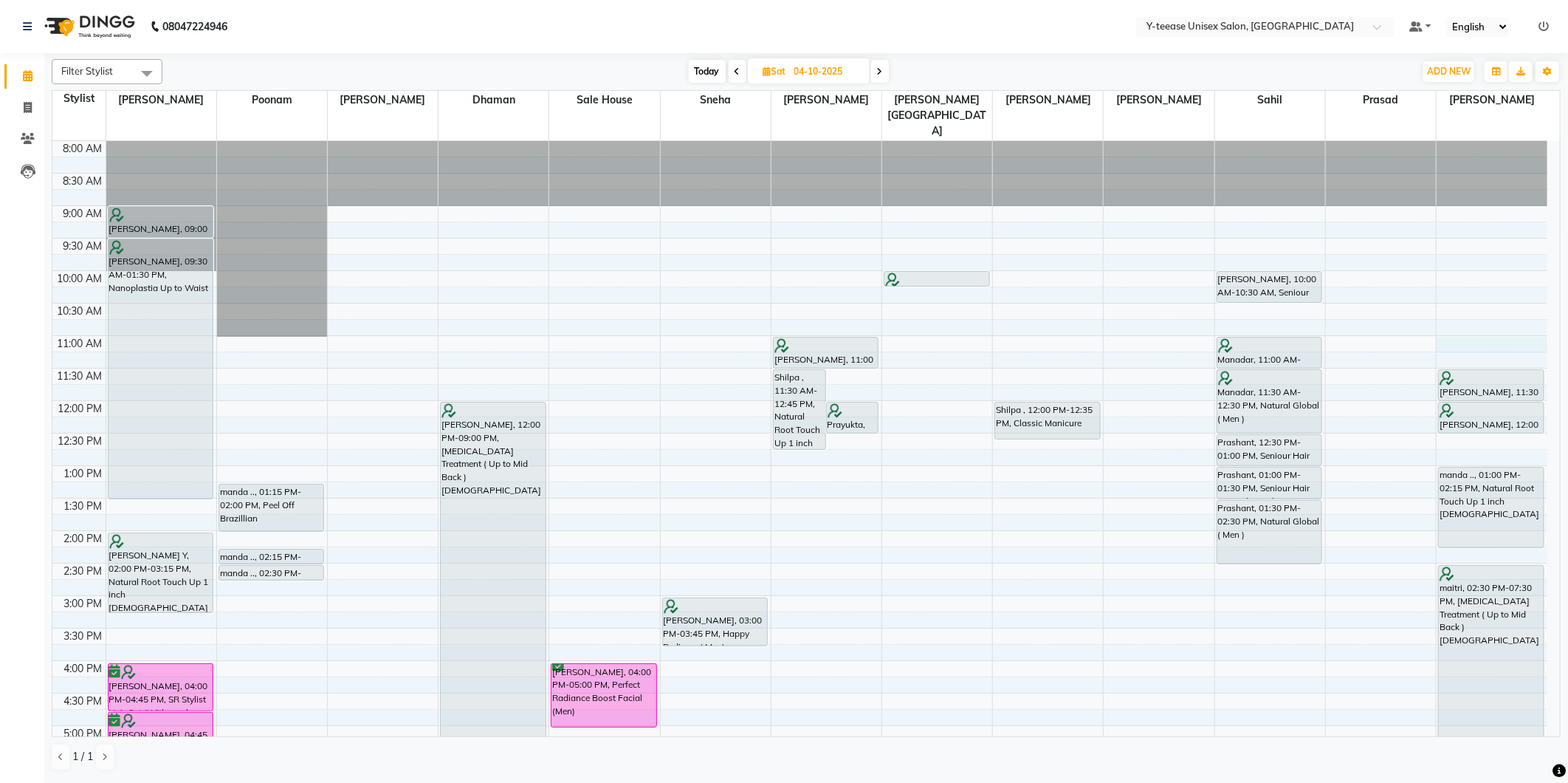
click at [1496, 313] on div "8:00 AM 8:30 AM 9:00 AM 9:30 AM 10:00 AM 10:30 AM 11:00 AM 11:30 AM 12:00 PM 12…" at bounding box center [800, 629] width 1495 height 974
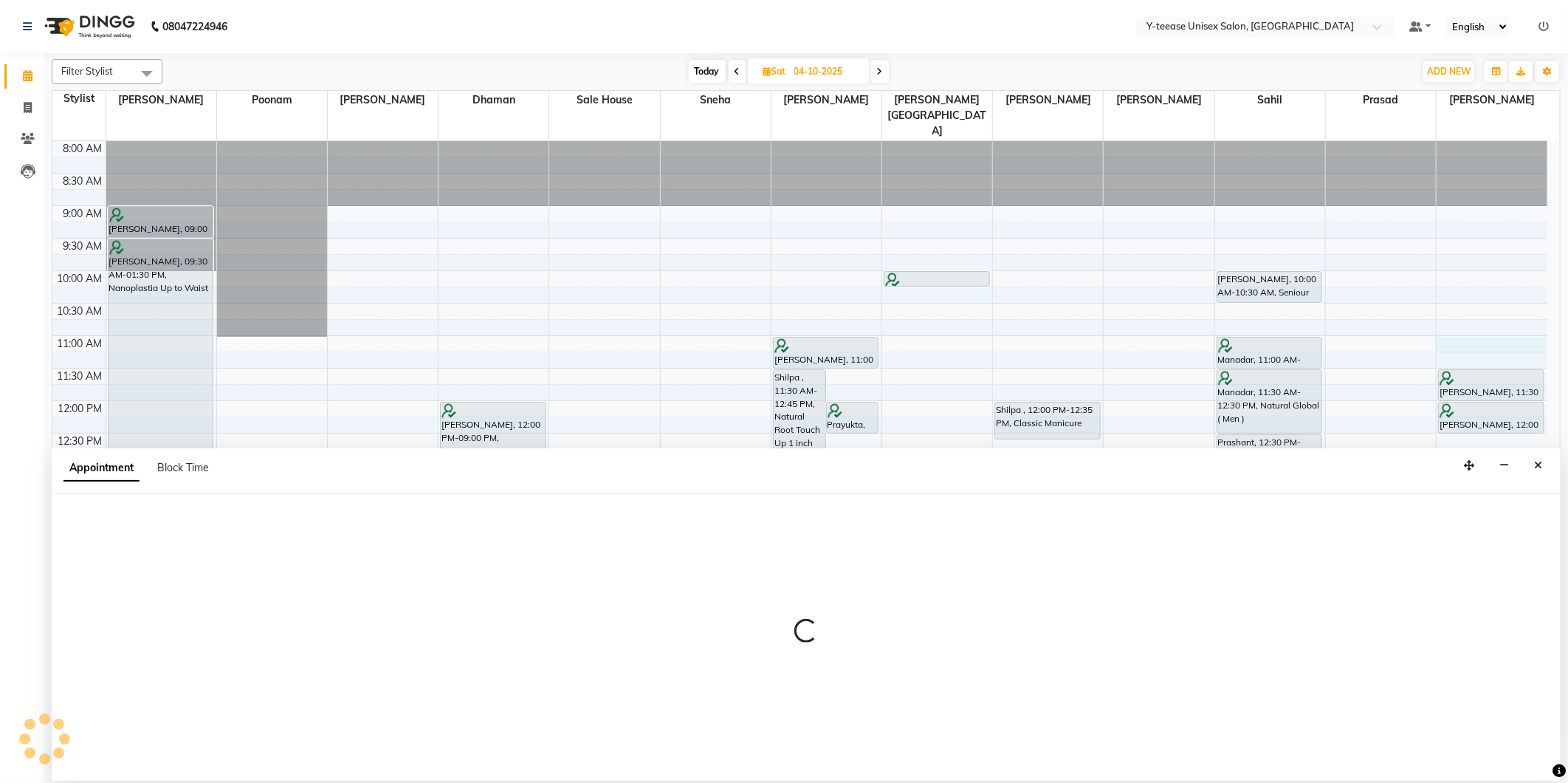
select select "92975"
select select "660"
select select "tentative"
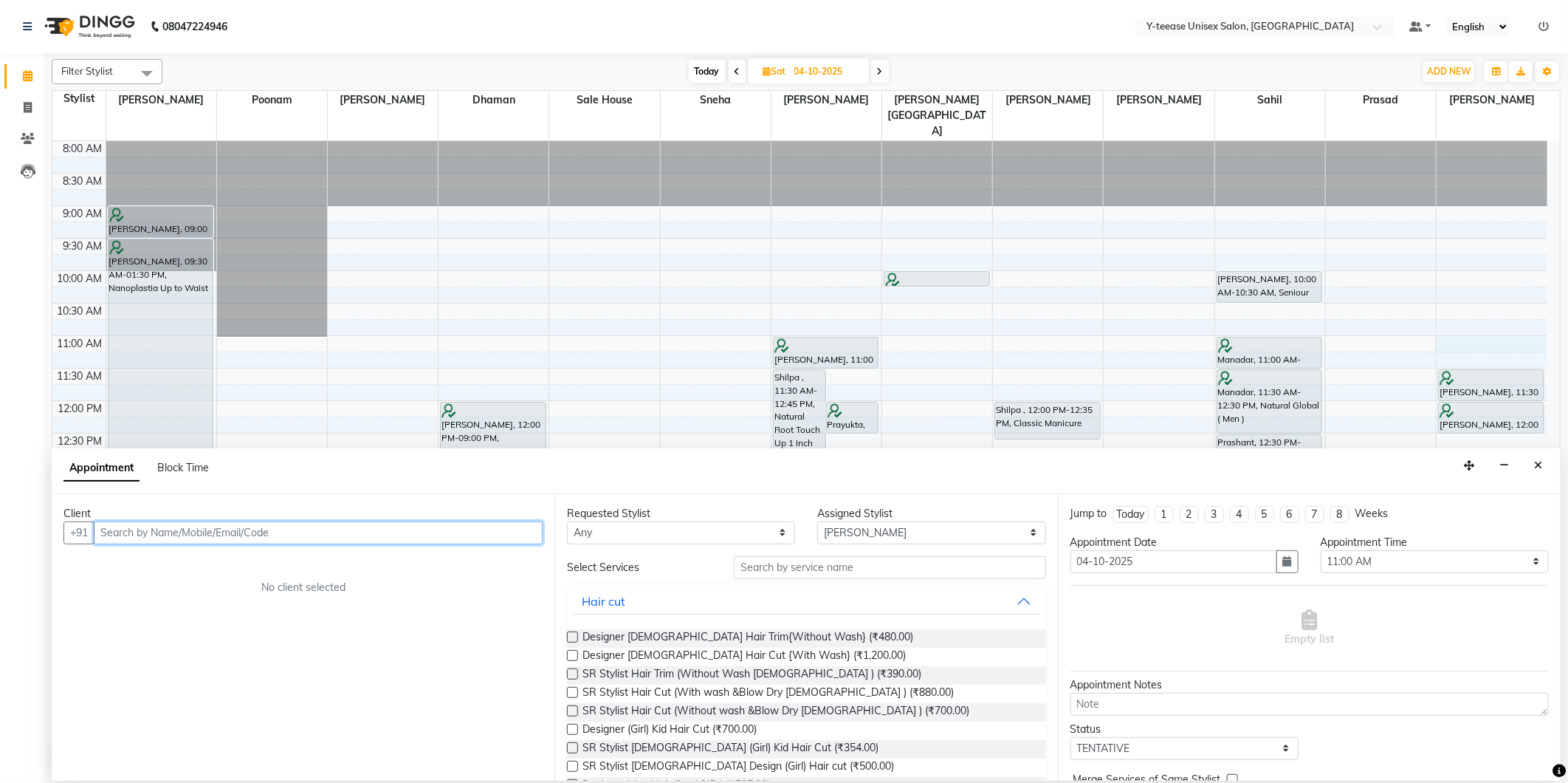
click at [503, 532] on input "text" at bounding box center [318, 532] width 449 height 23
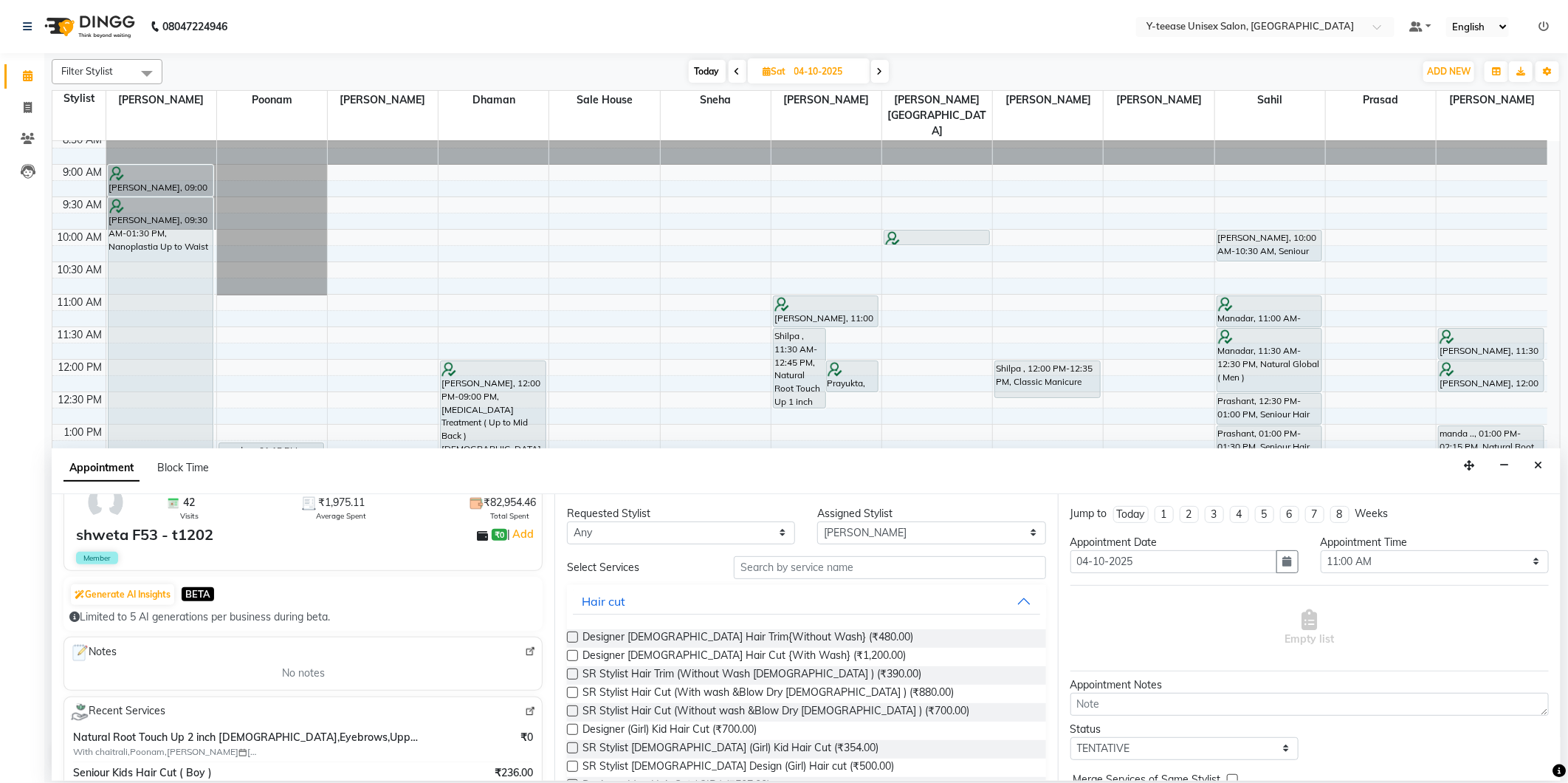
scroll to position [82, 0]
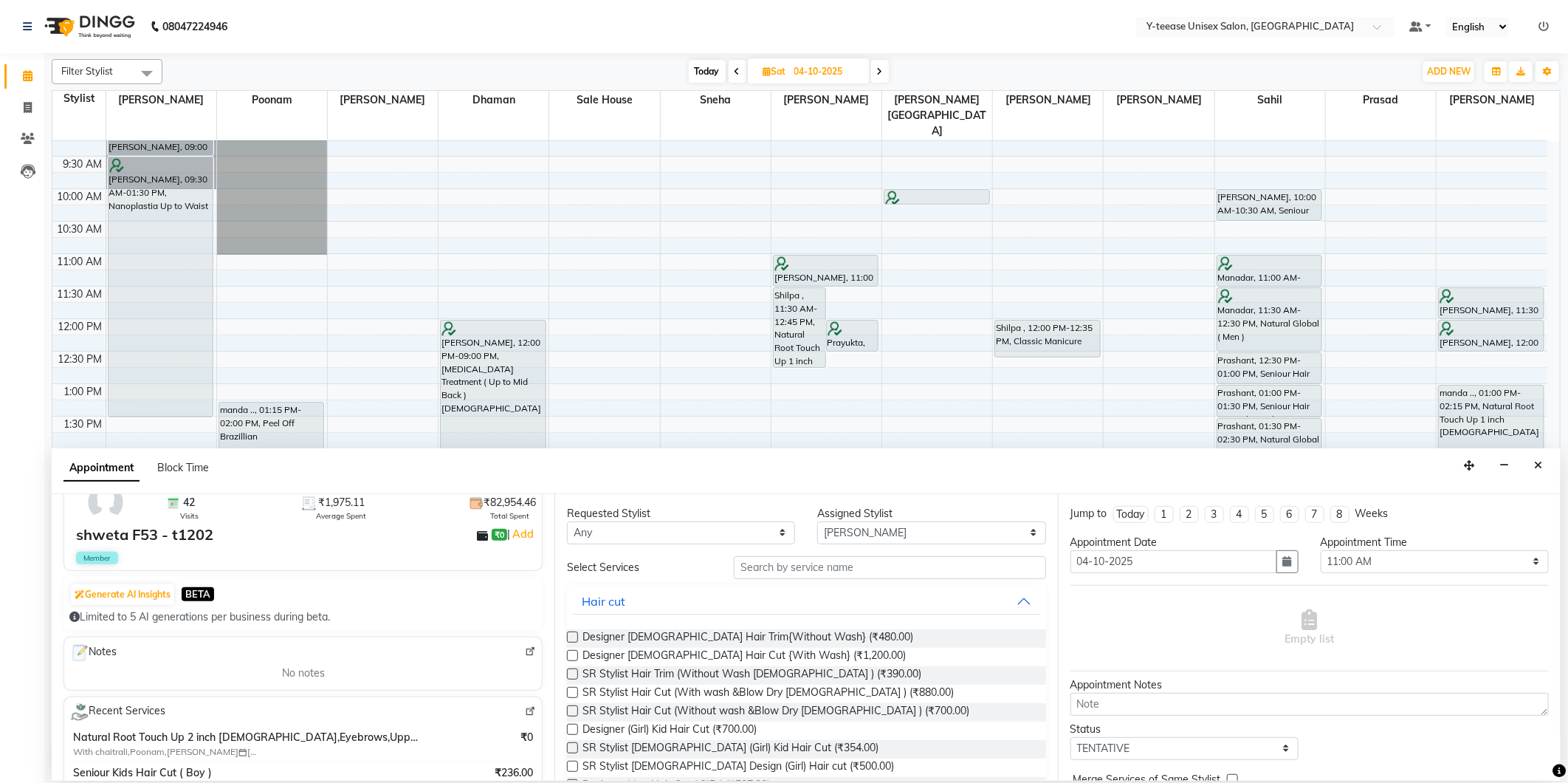
type input "90******53"
click at [802, 571] on input "text" at bounding box center [889, 568] width 311 height 23
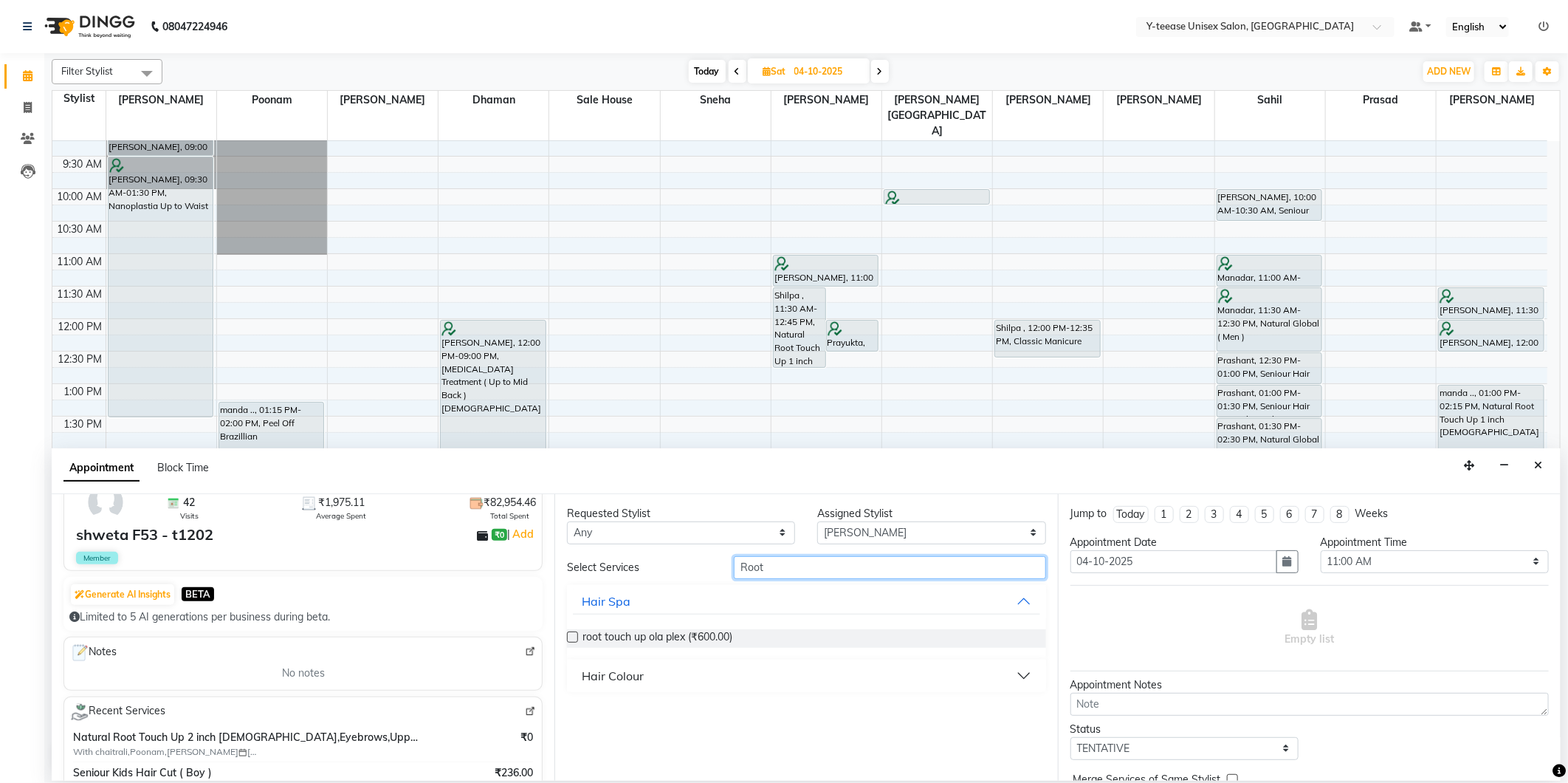
type input "Root"
click at [639, 673] on div "Hair Colour" at bounding box center [613, 676] width 62 height 18
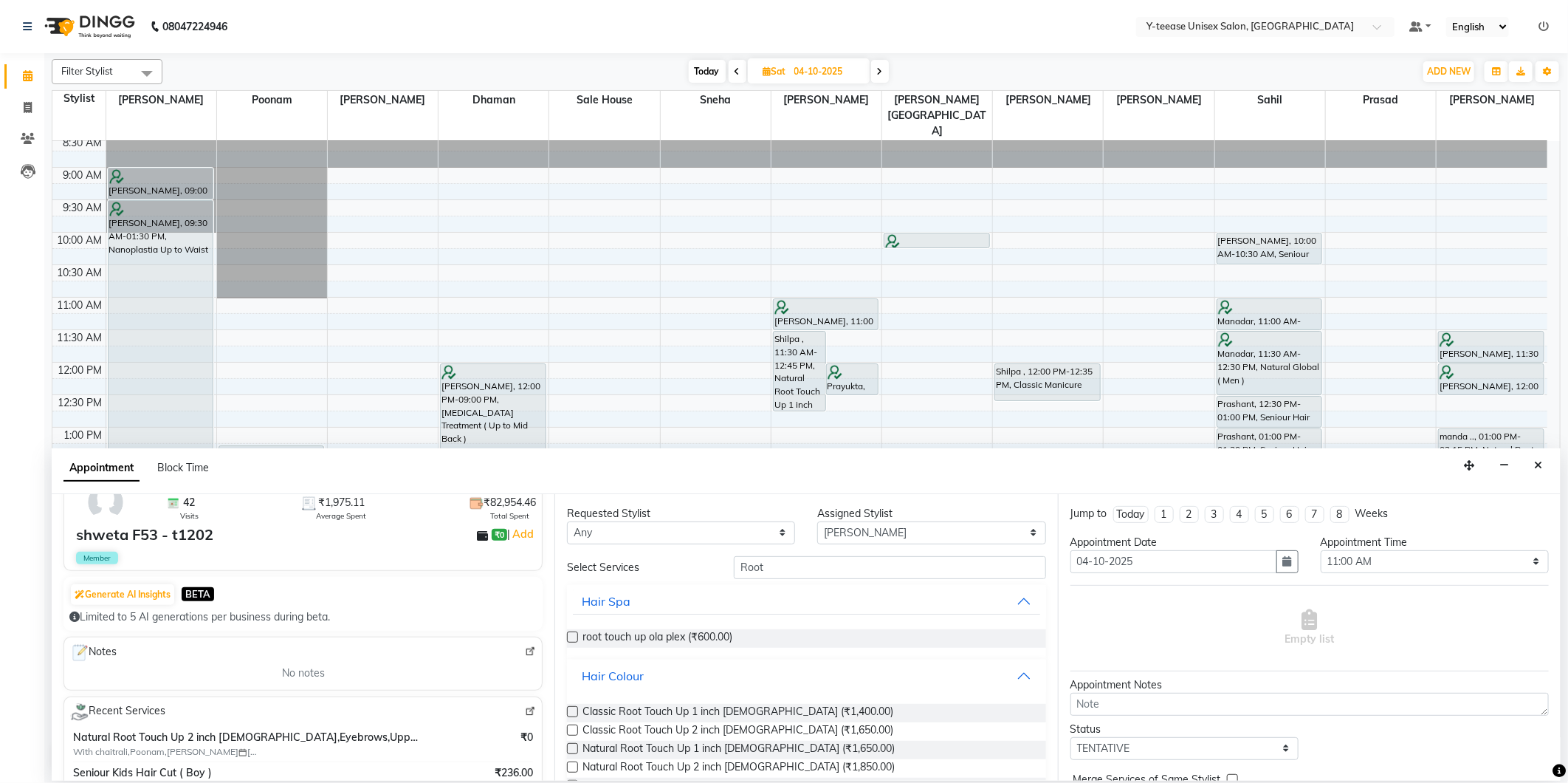
scroll to position [0, 0]
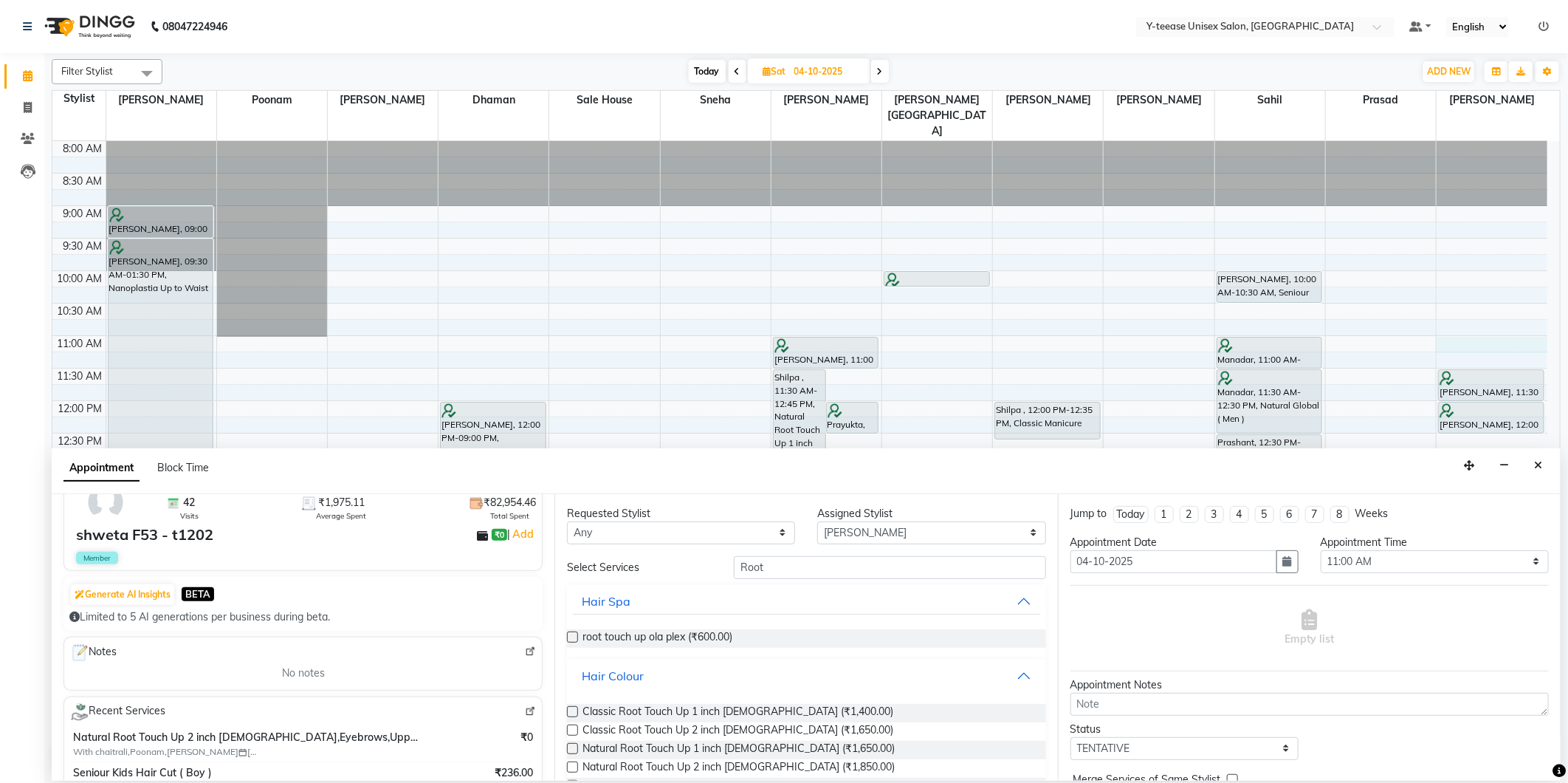
click at [1488, 313] on div "8:00 AM 8:30 AM 9:00 AM 9:30 AM 10:00 AM 10:30 AM 11:00 AM 11:30 AM 12:00 PM 12…" at bounding box center [800, 629] width 1495 height 974
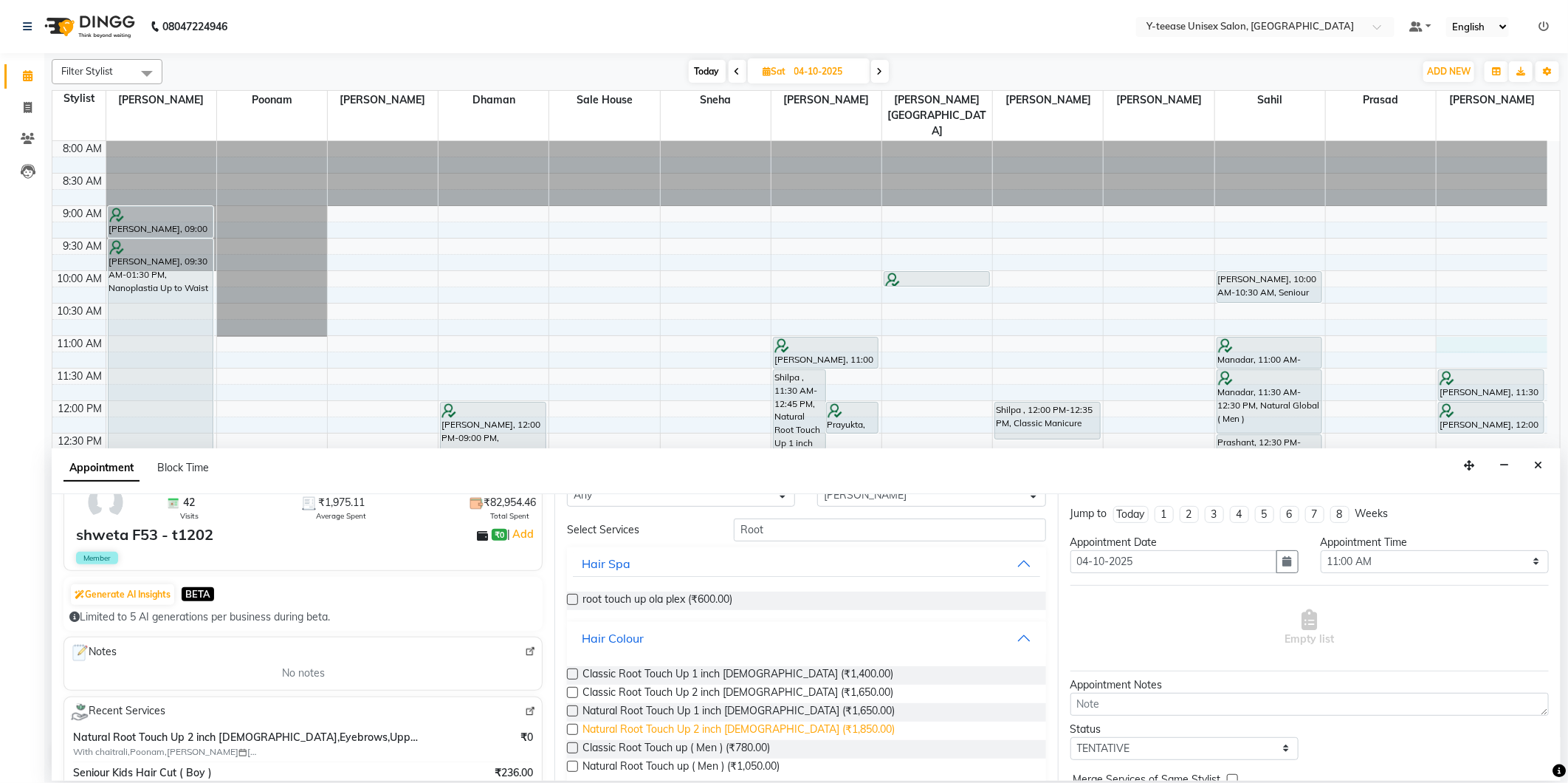
scroll to position [57, 0]
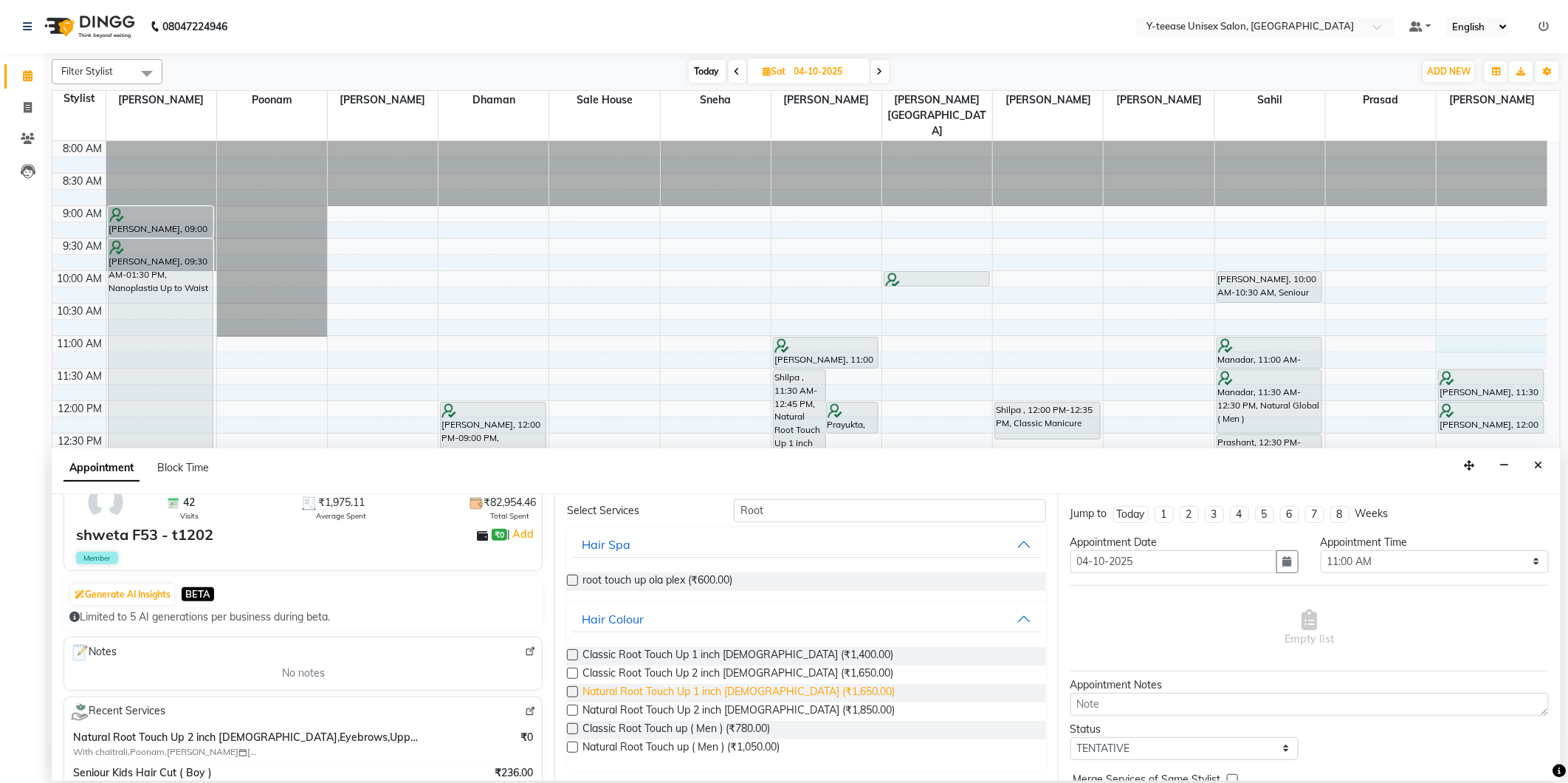
click at [724, 691] on span "Natural Root Touch Up 1 inch [DEMOGRAPHIC_DATA] (₹1,650.00)" at bounding box center [738, 693] width 312 height 18
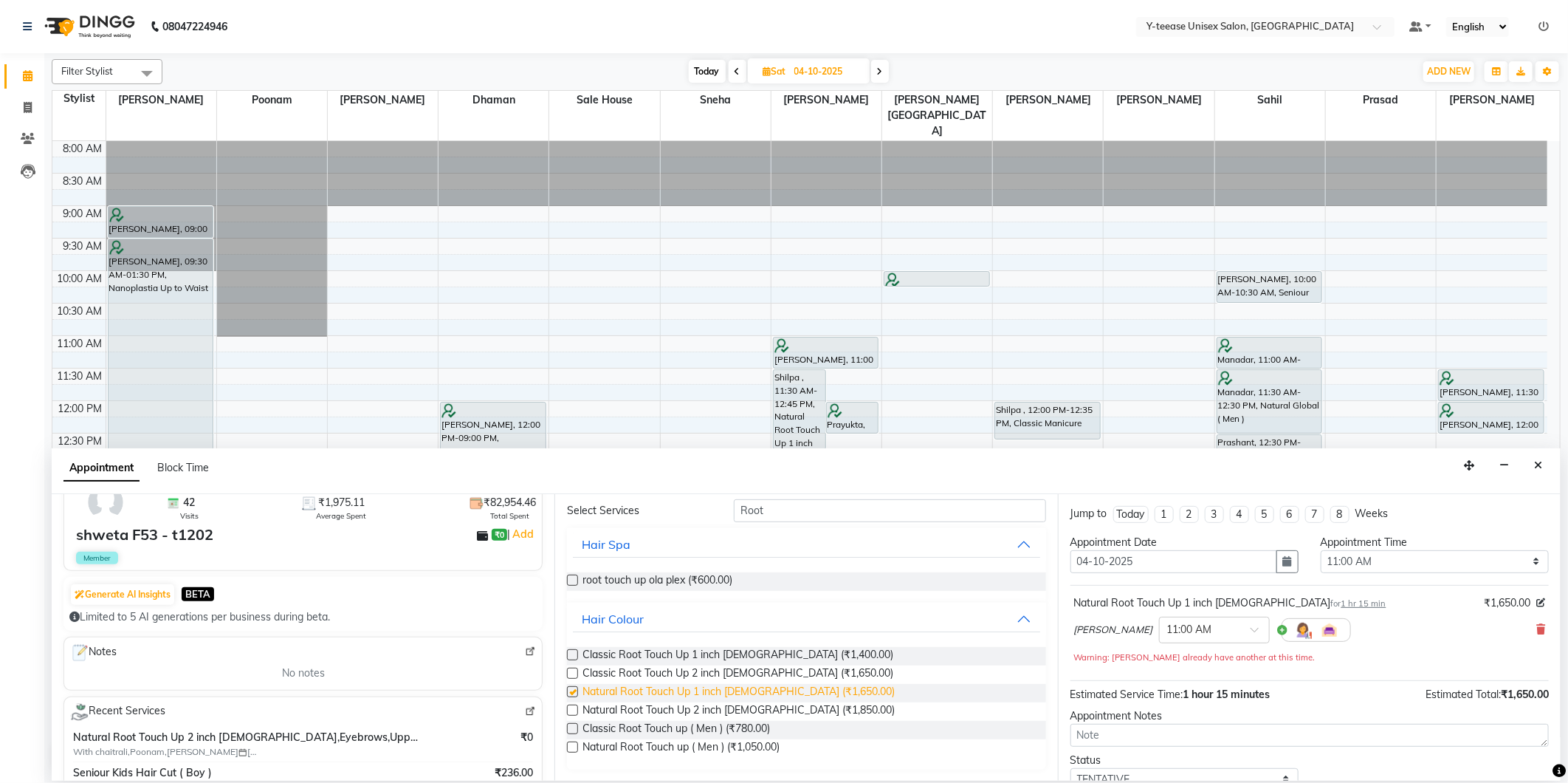
checkbox input "false"
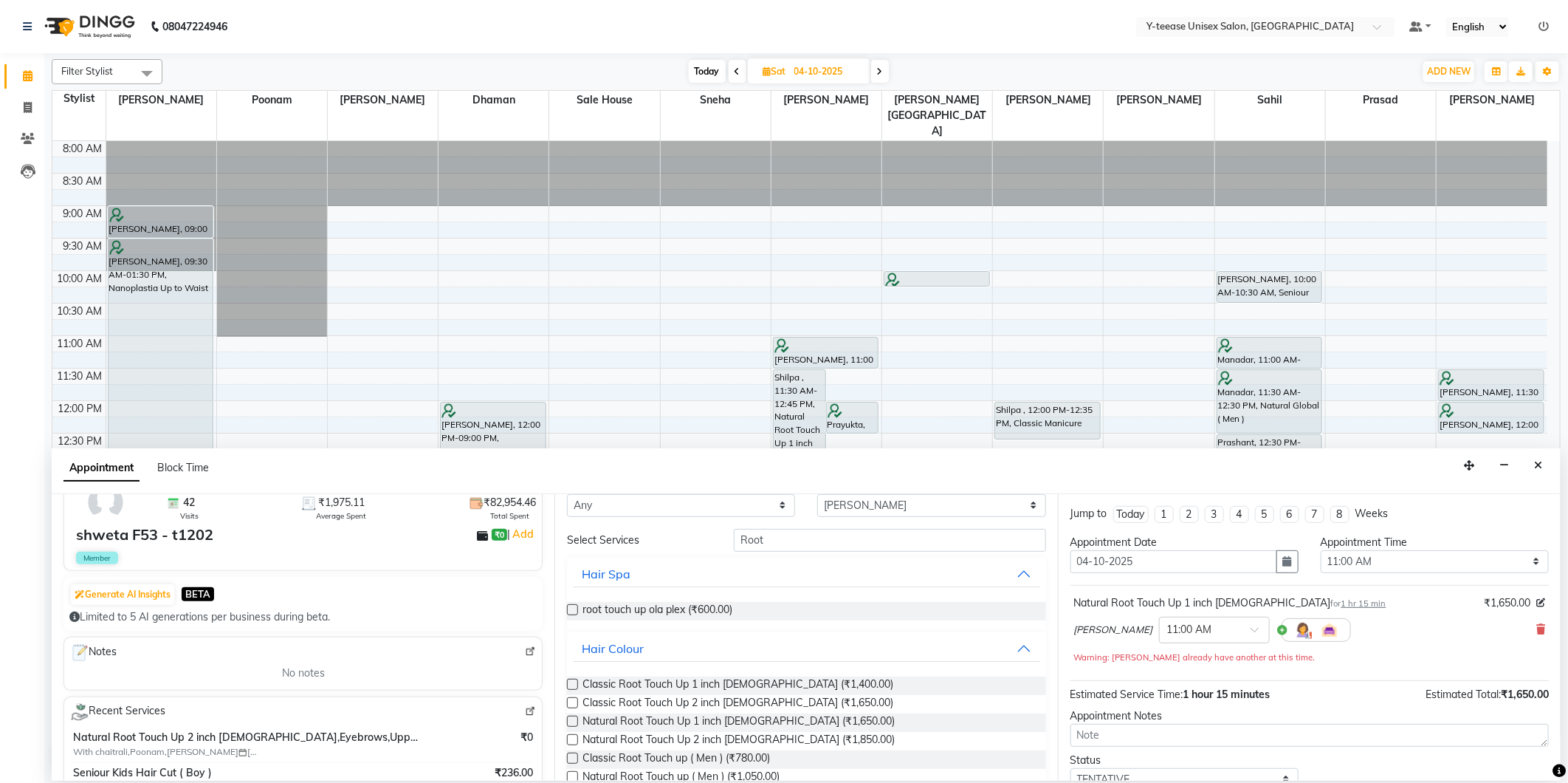
scroll to position [0, 0]
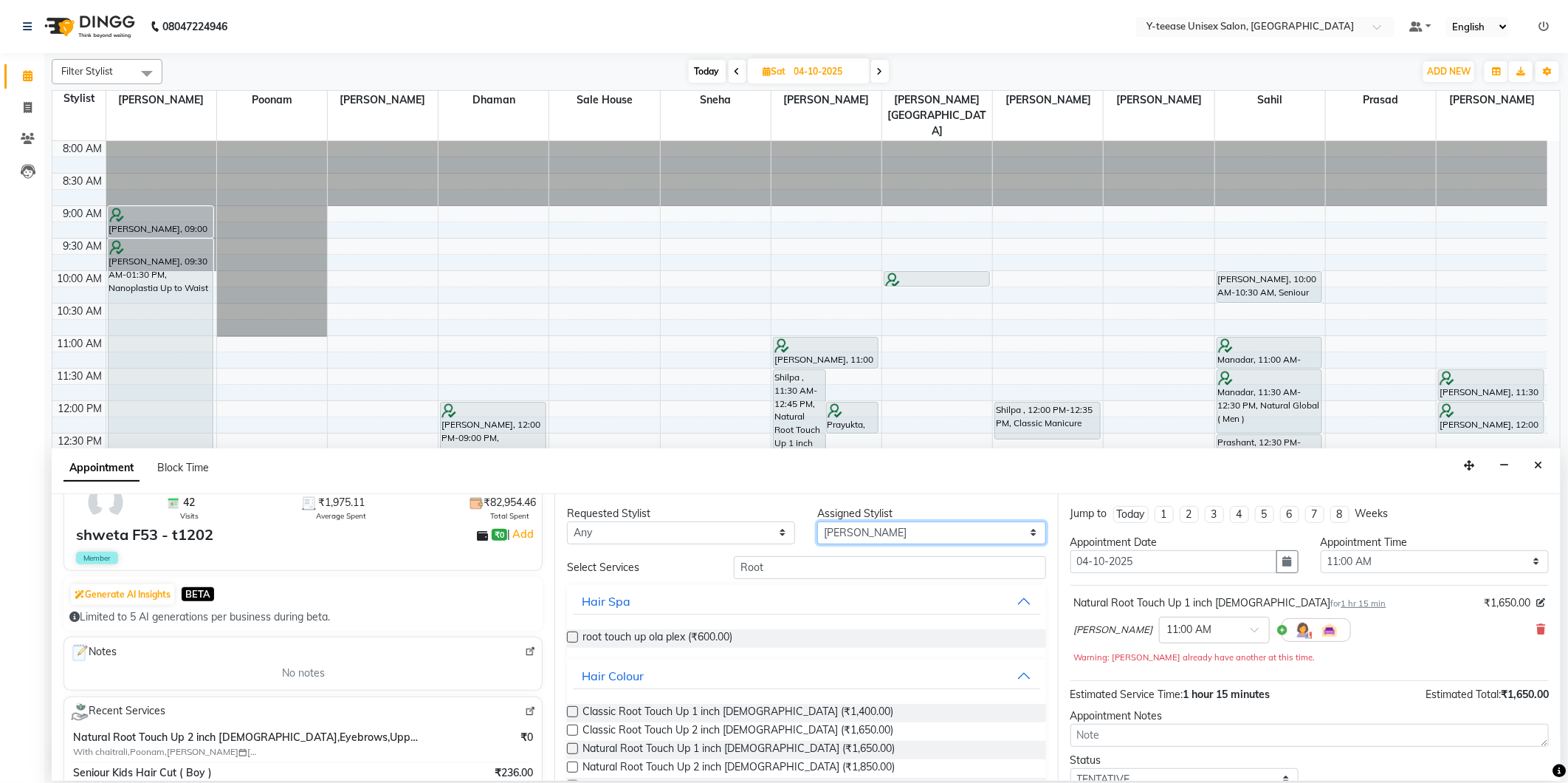
click at [906, 522] on select "Select [PERSON_NAME] Dhaman [PERSON_NAME][GEOGRAPHIC_DATA][PERSON_NAME] No Pref…" at bounding box center [931, 532] width 228 height 23
select select "57"
click at [818, 521] on select "Select [PERSON_NAME] Dhaman [PERSON_NAME][GEOGRAPHIC_DATA][PERSON_NAME] No Pref…" at bounding box center [931, 532] width 228 height 23
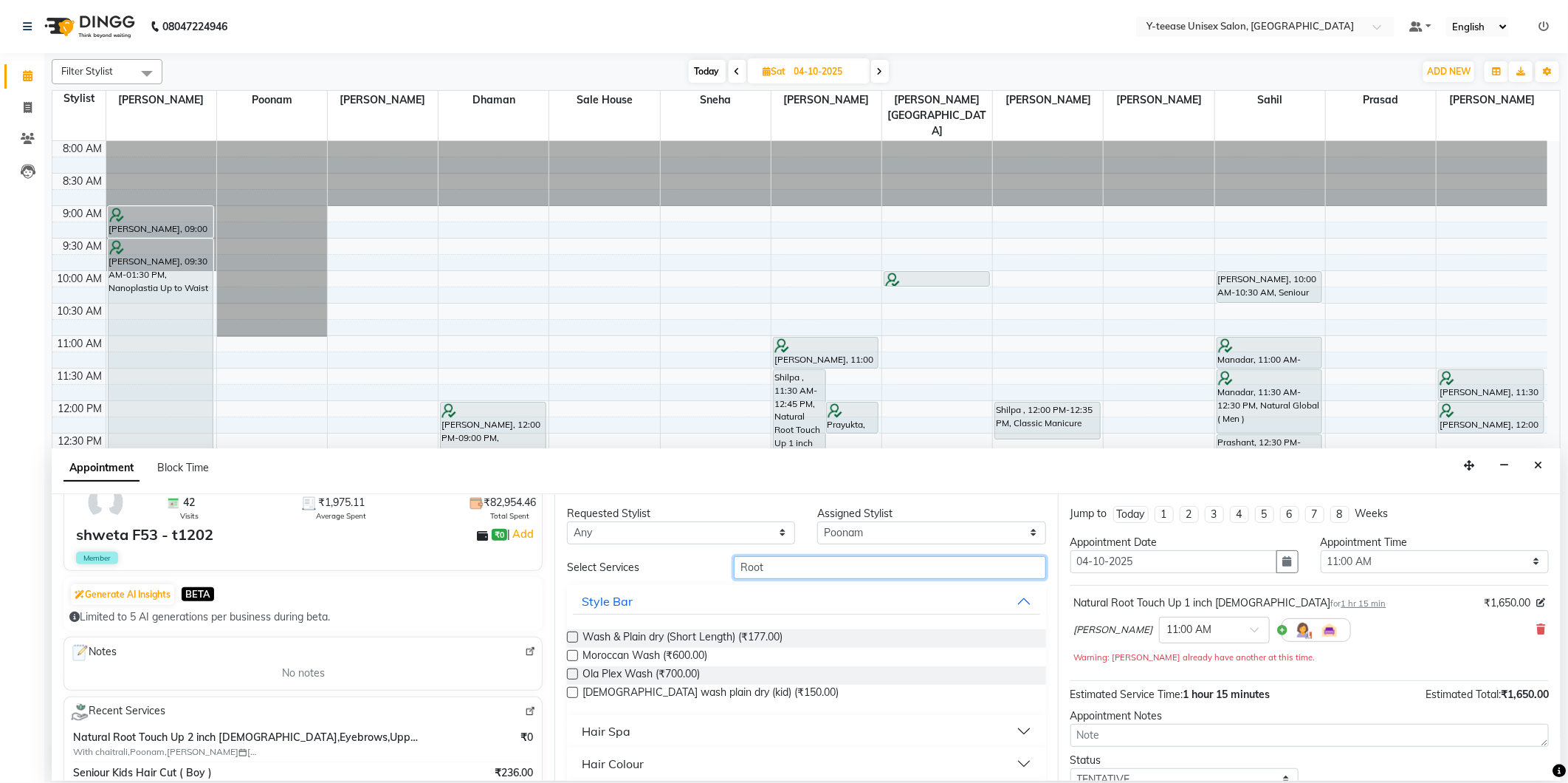
click at [797, 571] on input "Root" at bounding box center [889, 568] width 311 height 23
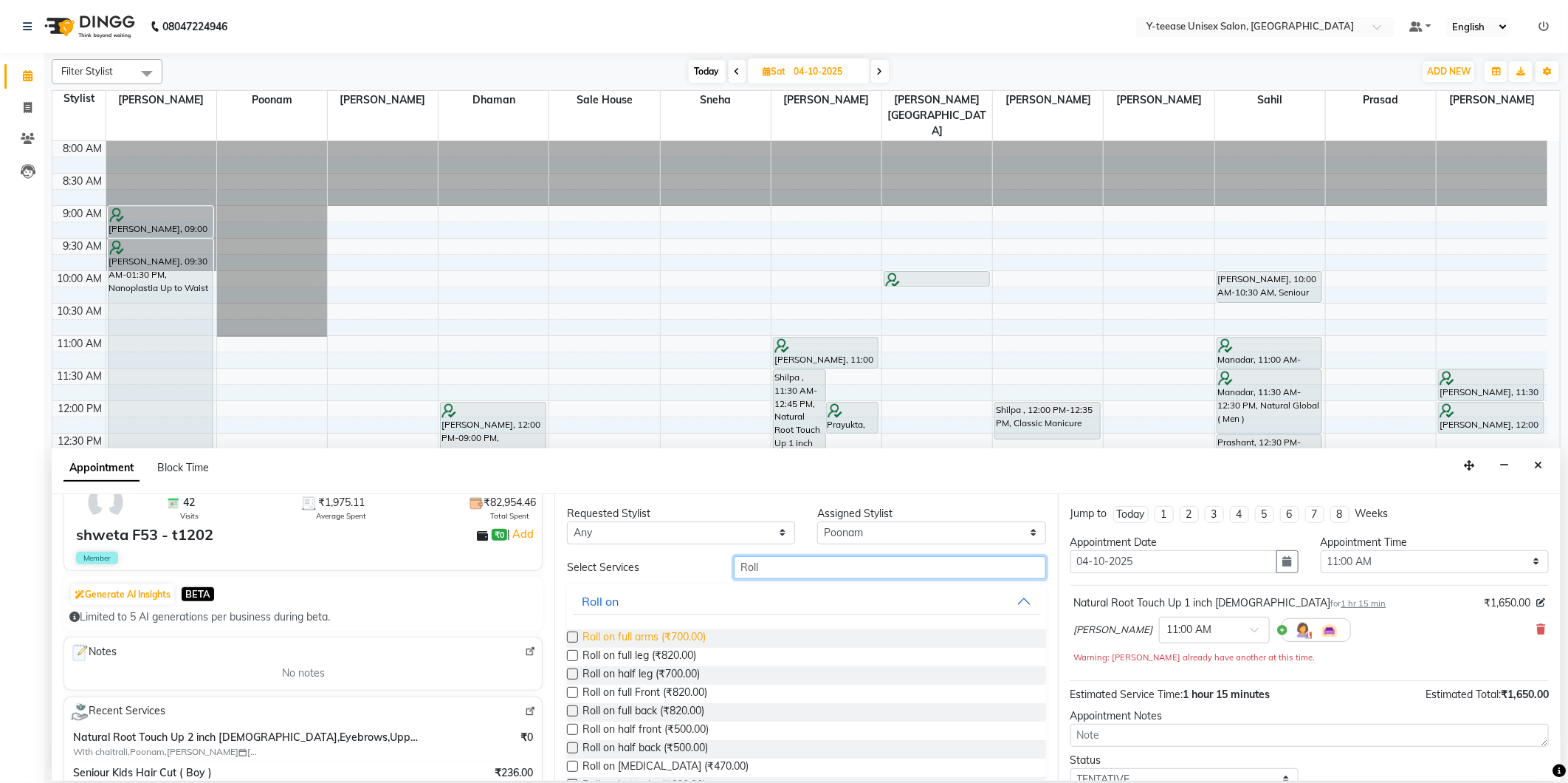
type input "Roll"
click at [655, 638] on span "Roll on full arms (₹700.00)" at bounding box center [643, 639] width 123 height 18
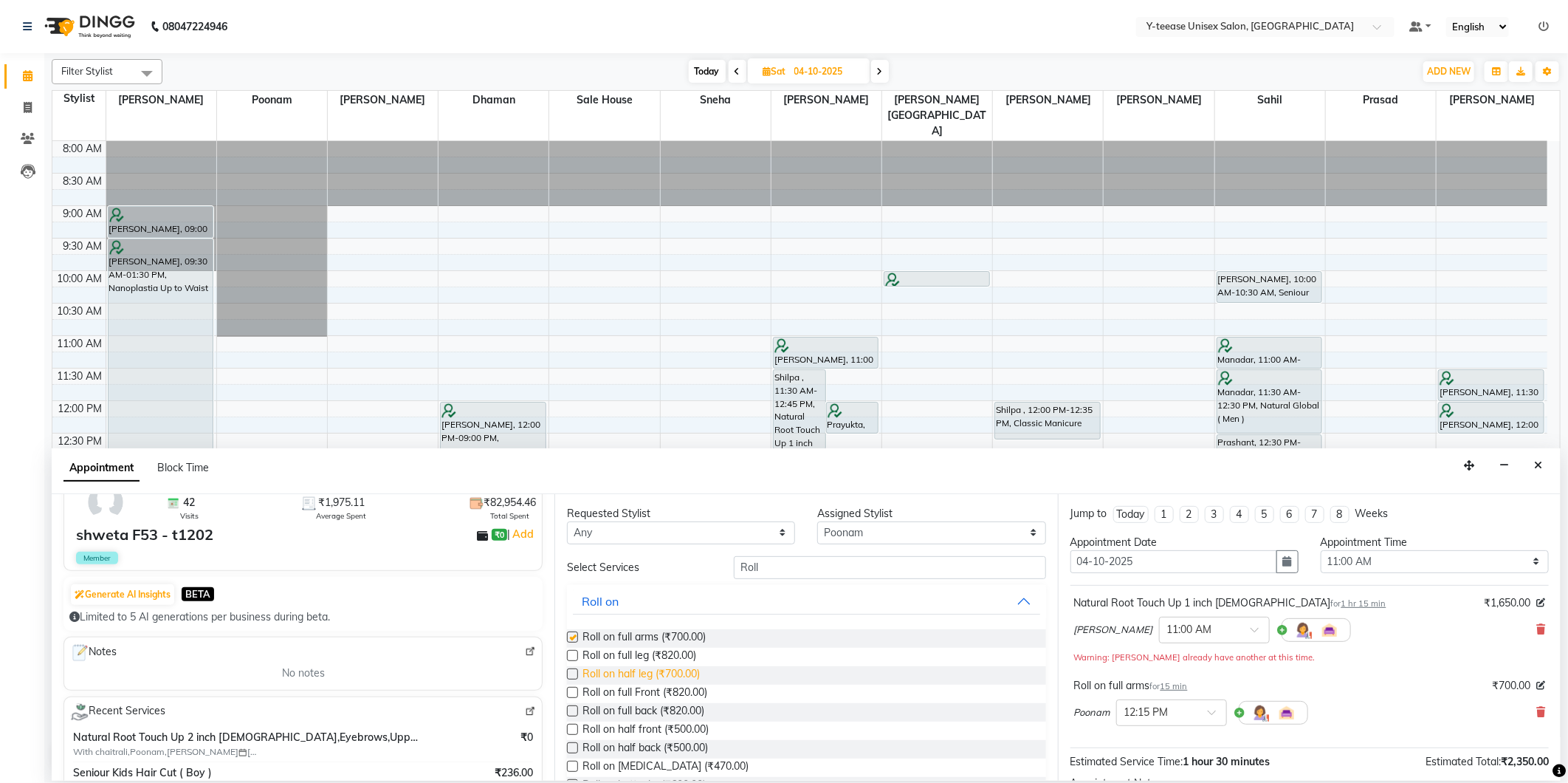
checkbox input "false"
click at [645, 663] on span "Roll on full leg (₹820.00)" at bounding box center [638, 657] width 114 height 18
checkbox input "false"
click at [776, 567] on input "Roll" at bounding box center [889, 568] width 311 height 23
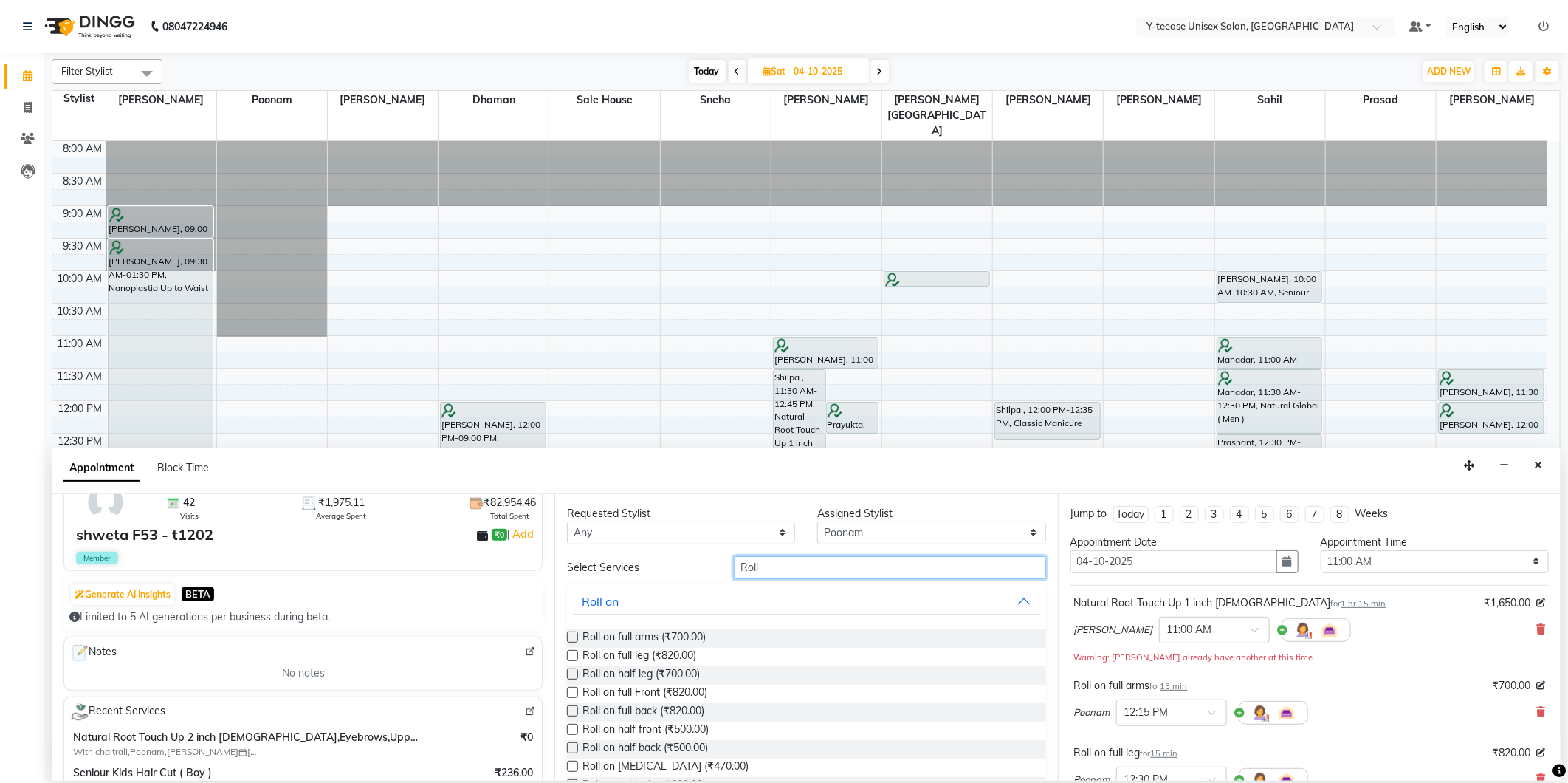
click at [776, 567] on input "Roll" at bounding box center [889, 568] width 311 height 23
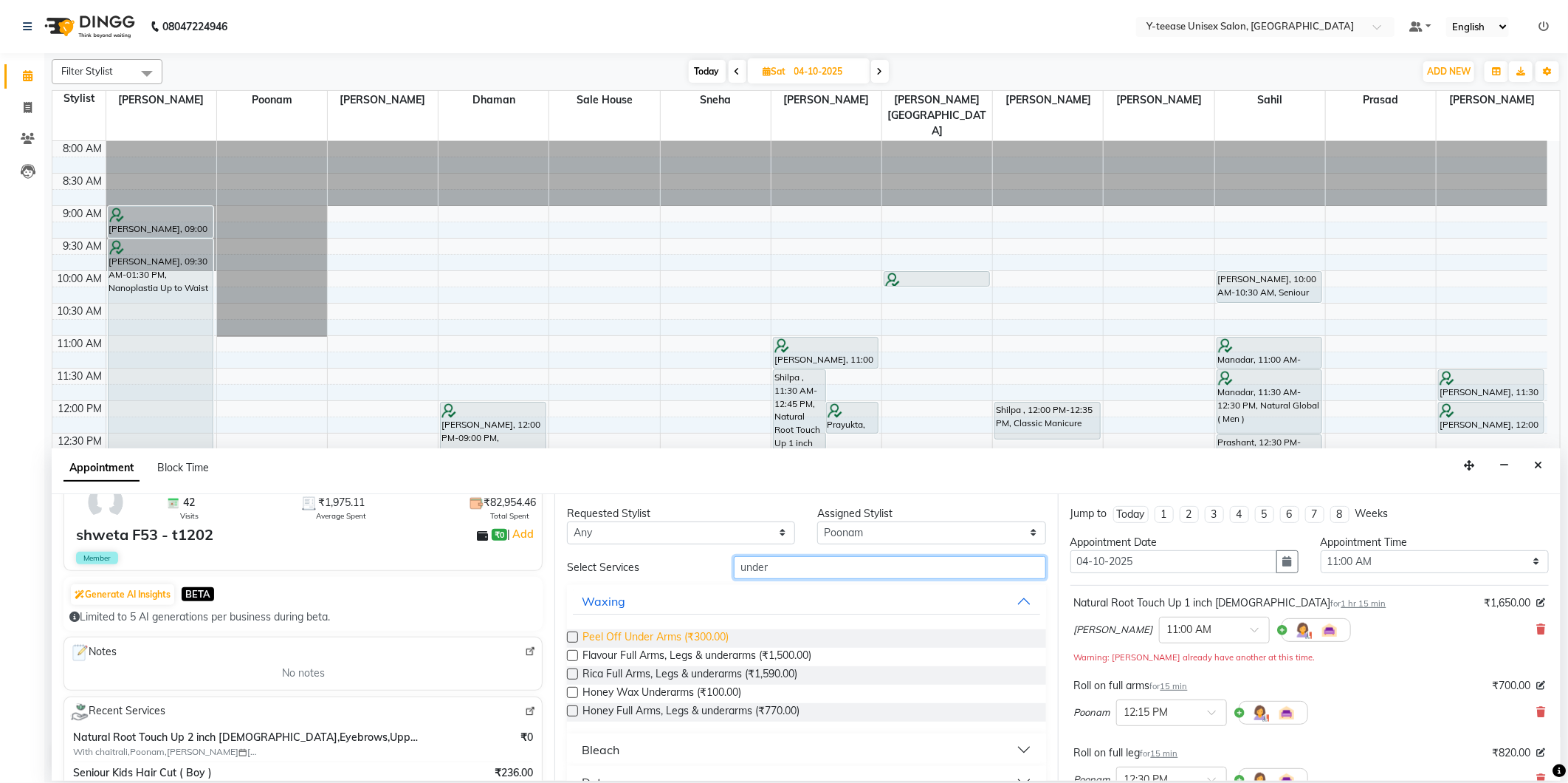
type input "under"
click at [705, 639] on span "Peel Off Under Arms (₹300.00)" at bounding box center [655, 639] width 146 height 18
checkbox input "false"
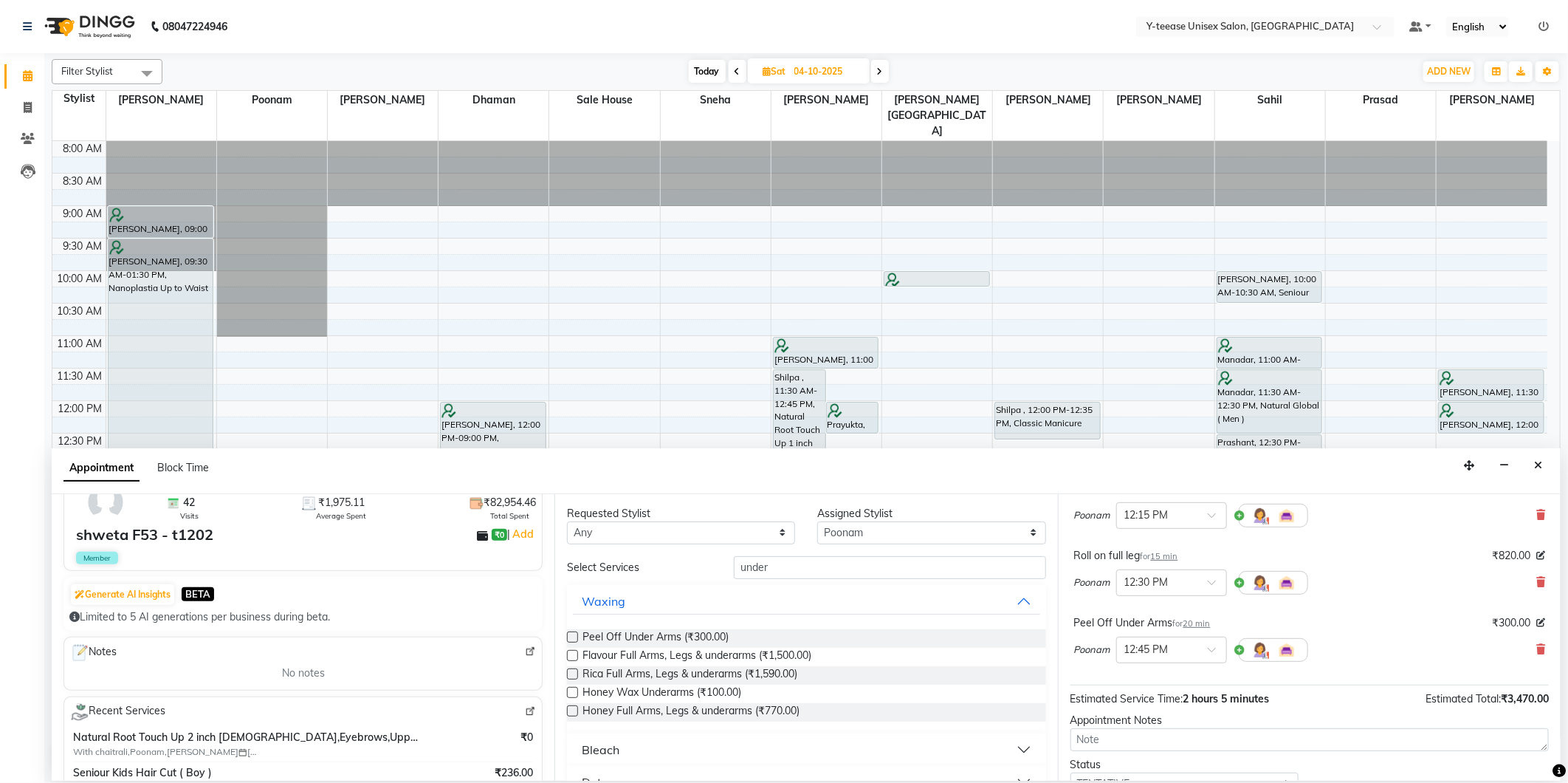
scroll to position [305, 0]
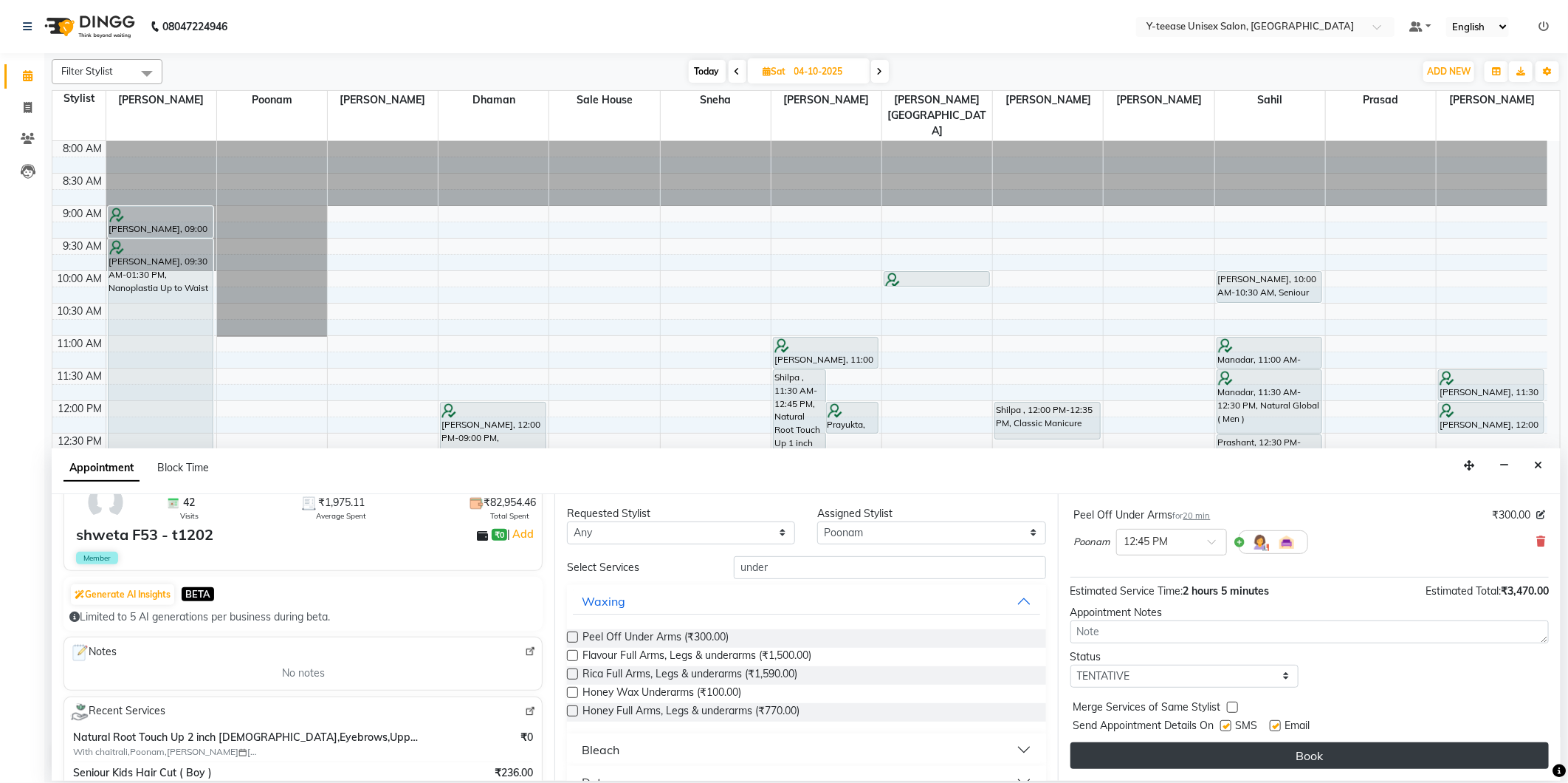
click at [1224, 756] on button "Book" at bounding box center [1310, 755] width 479 height 27
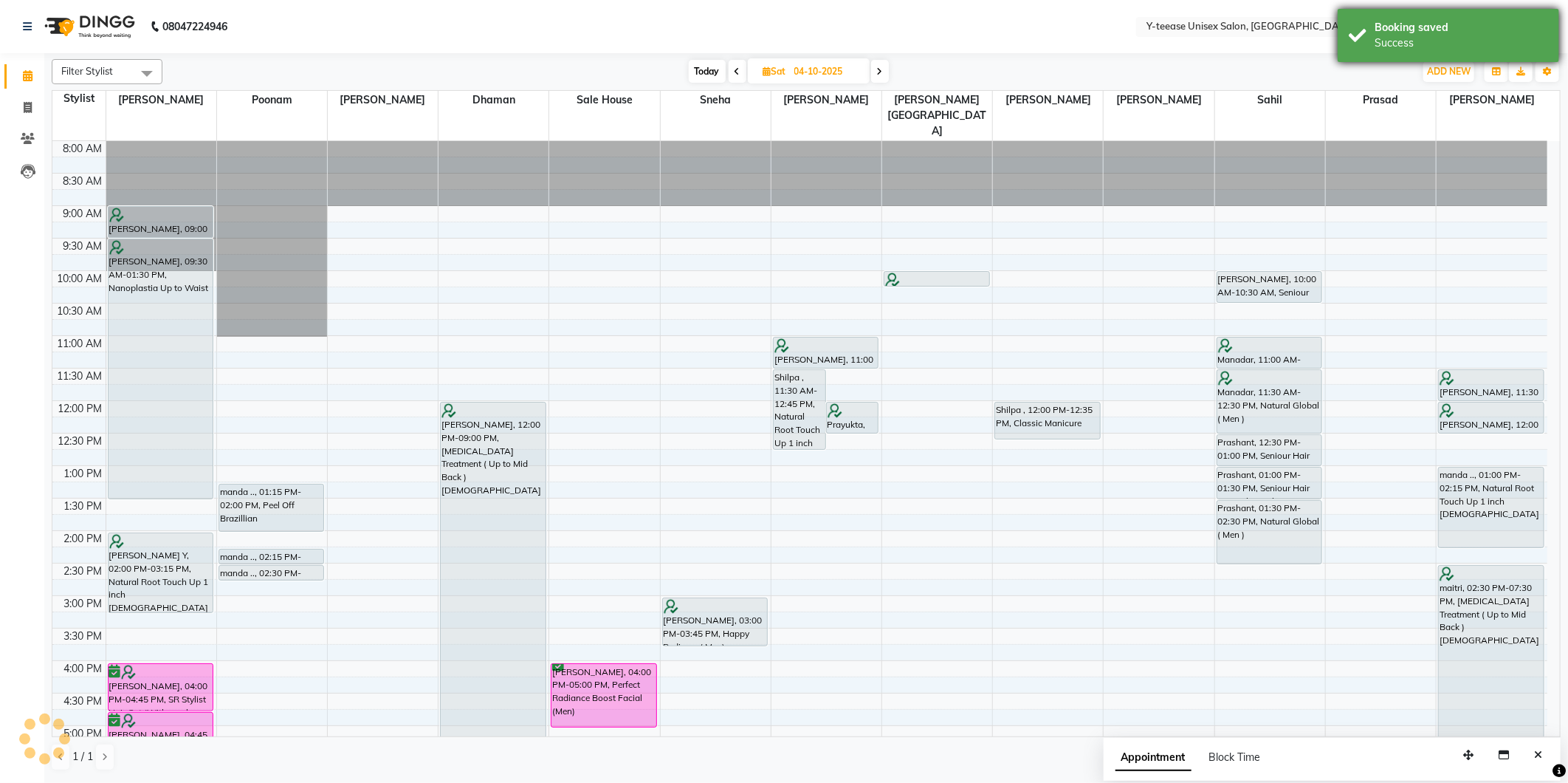
click at [1405, 32] on div "Booking saved" at bounding box center [1462, 28] width 174 height 16
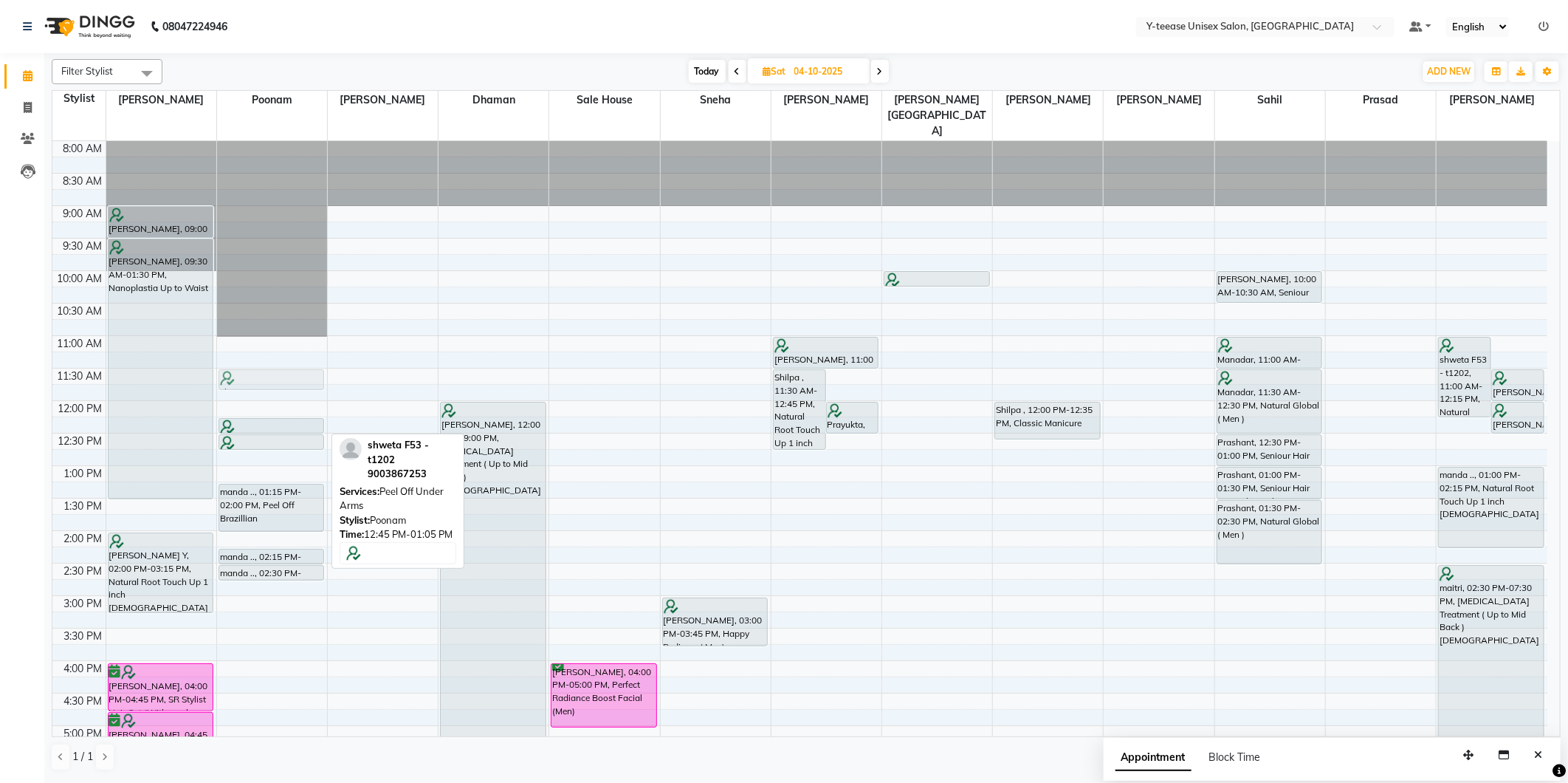
drag, startPoint x: 269, startPoint y: 434, endPoint x: 270, endPoint y: 349, distance: 85.0
click at [270, 349] on div "shweta F53 - t1202, 12:15 PM-12:30 PM, Roll on full arms shweta F53 - t1202, 12…" at bounding box center [272, 629] width 110 height 974
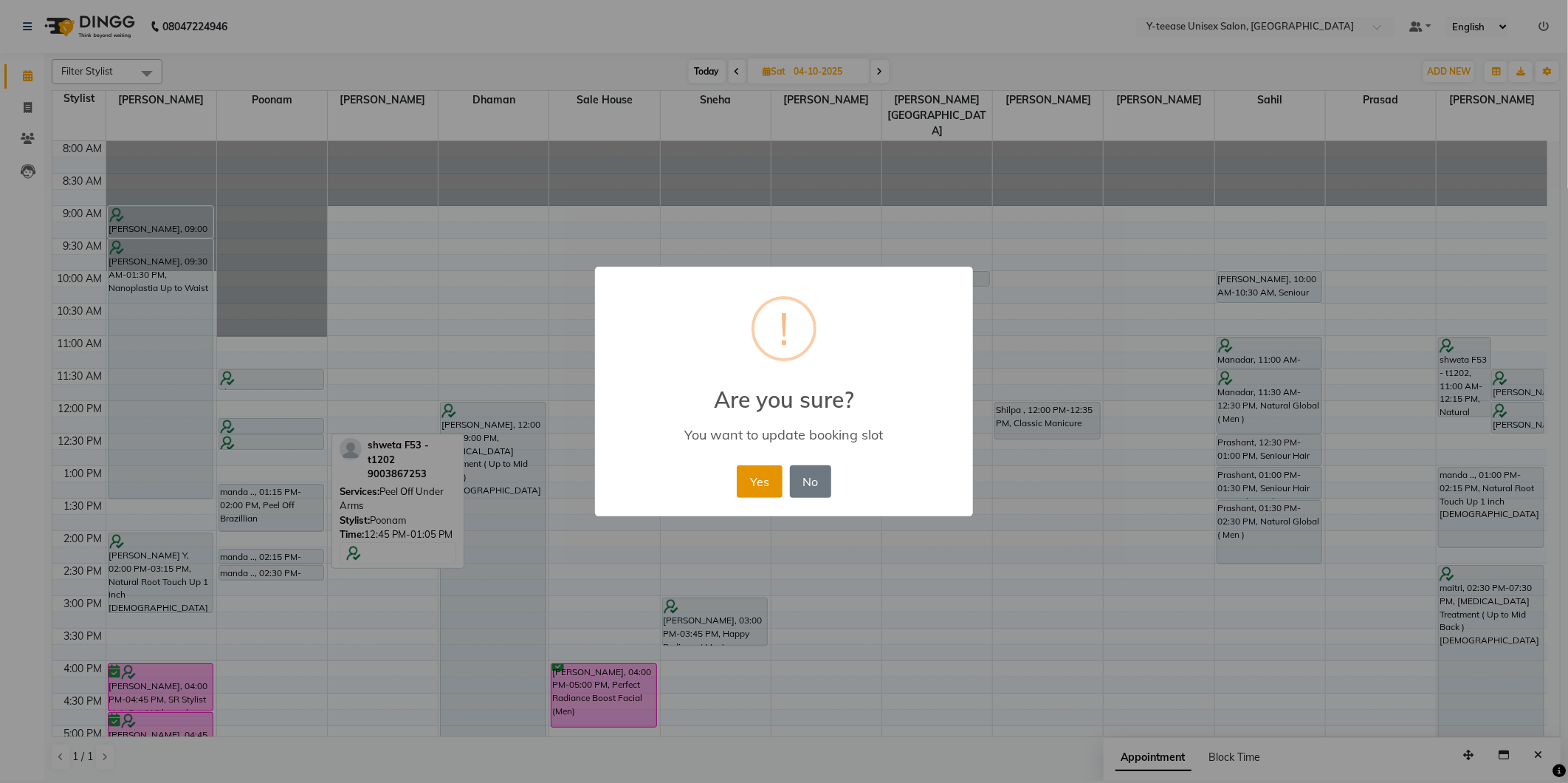
click at [773, 485] on button "Yes" at bounding box center [759, 481] width 45 height 32
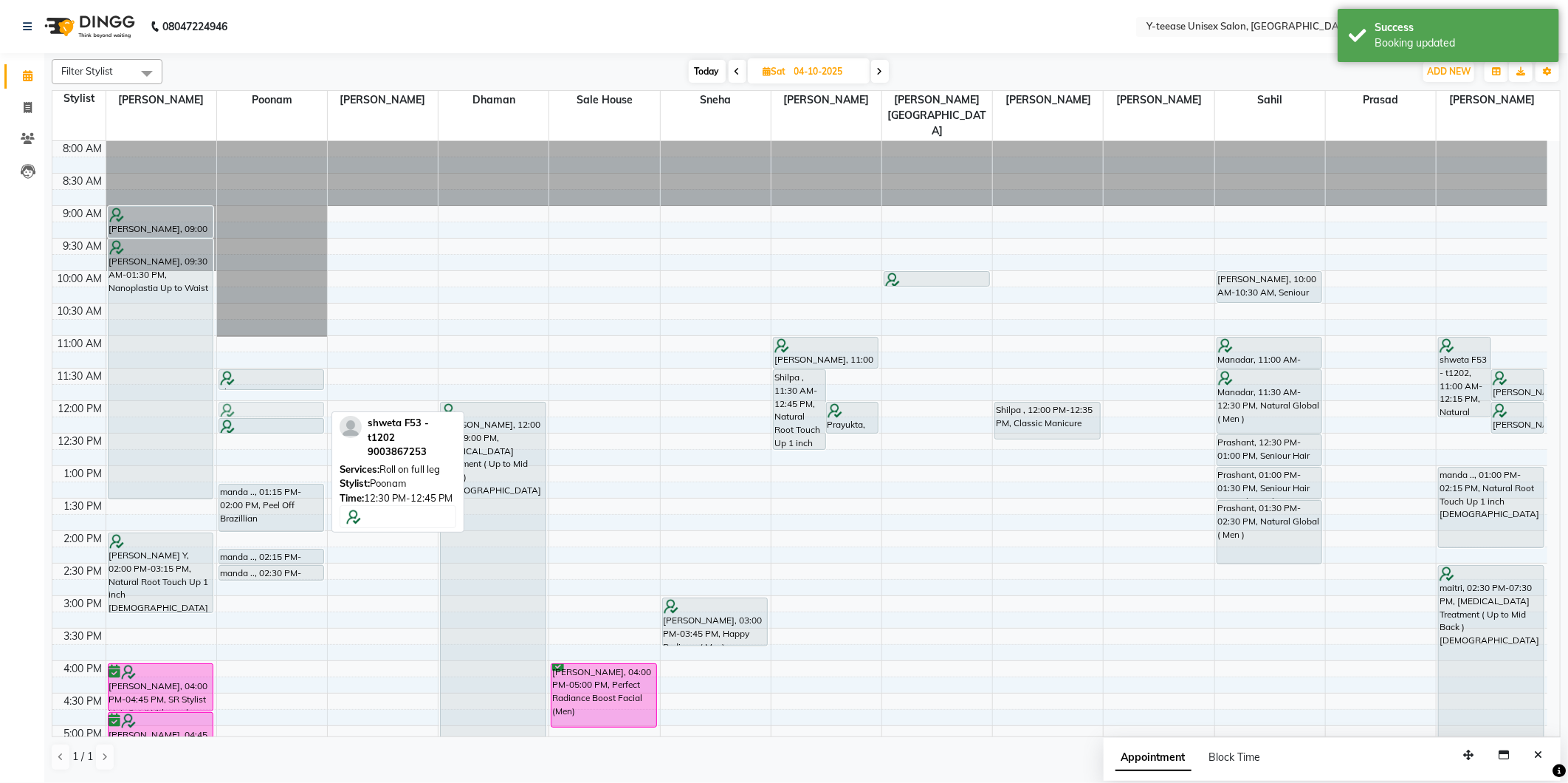
drag, startPoint x: 278, startPoint y: 410, endPoint x: 276, endPoint y: 373, distance: 37.1
click at [276, 373] on div "shweta F53 - t1202, 11:30 AM-11:50 AM, Peel Off Under Arms shweta F53 - t1202, …" at bounding box center [272, 629] width 110 height 974
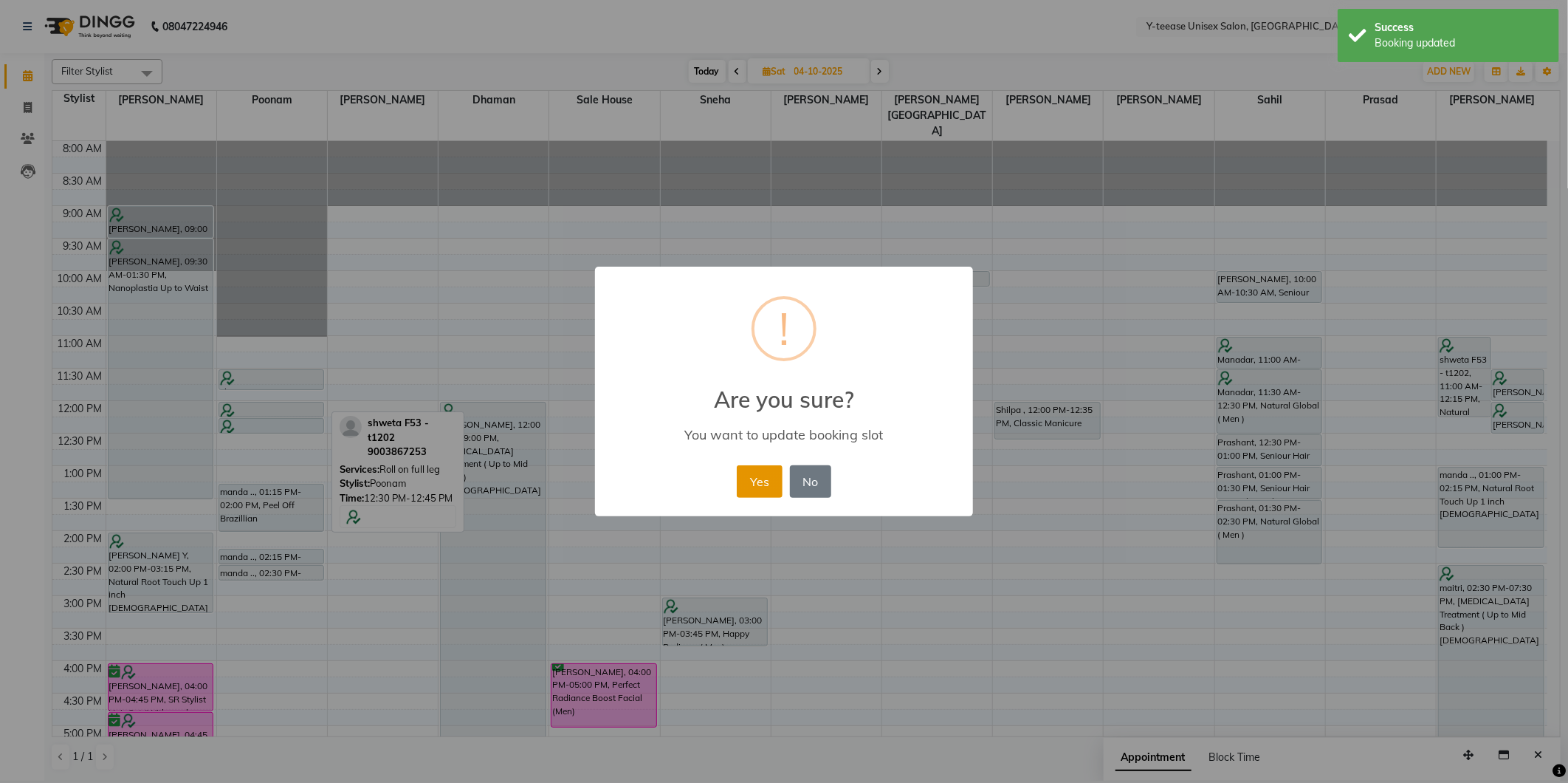
click at [748, 476] on button "Yes" at bounding box center [759, 481] width 45 height 32
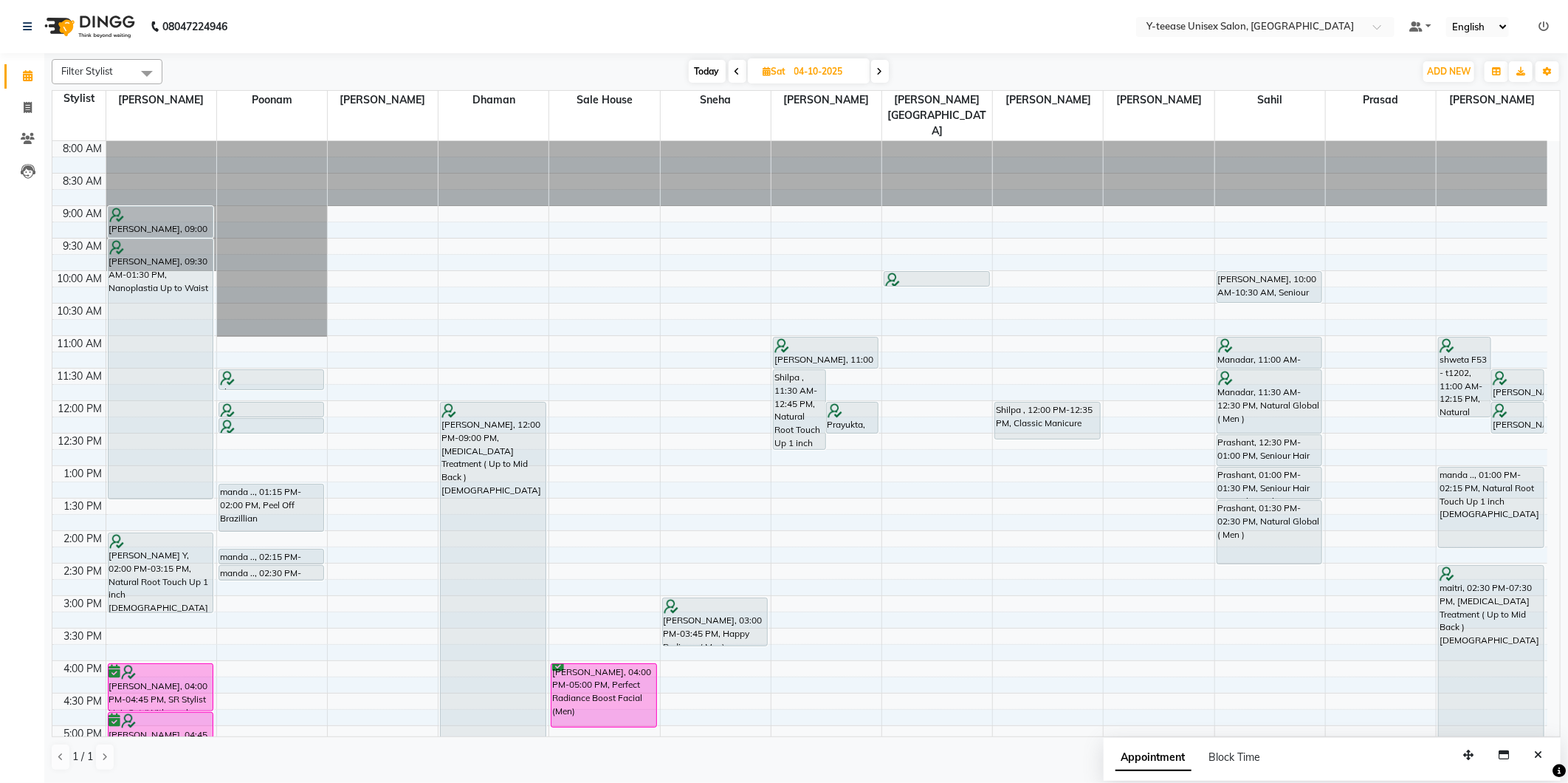
click at [702, 61] on span "Today" at bounding box center [708, 71] width 37 height 23
type input "03-10-2025"
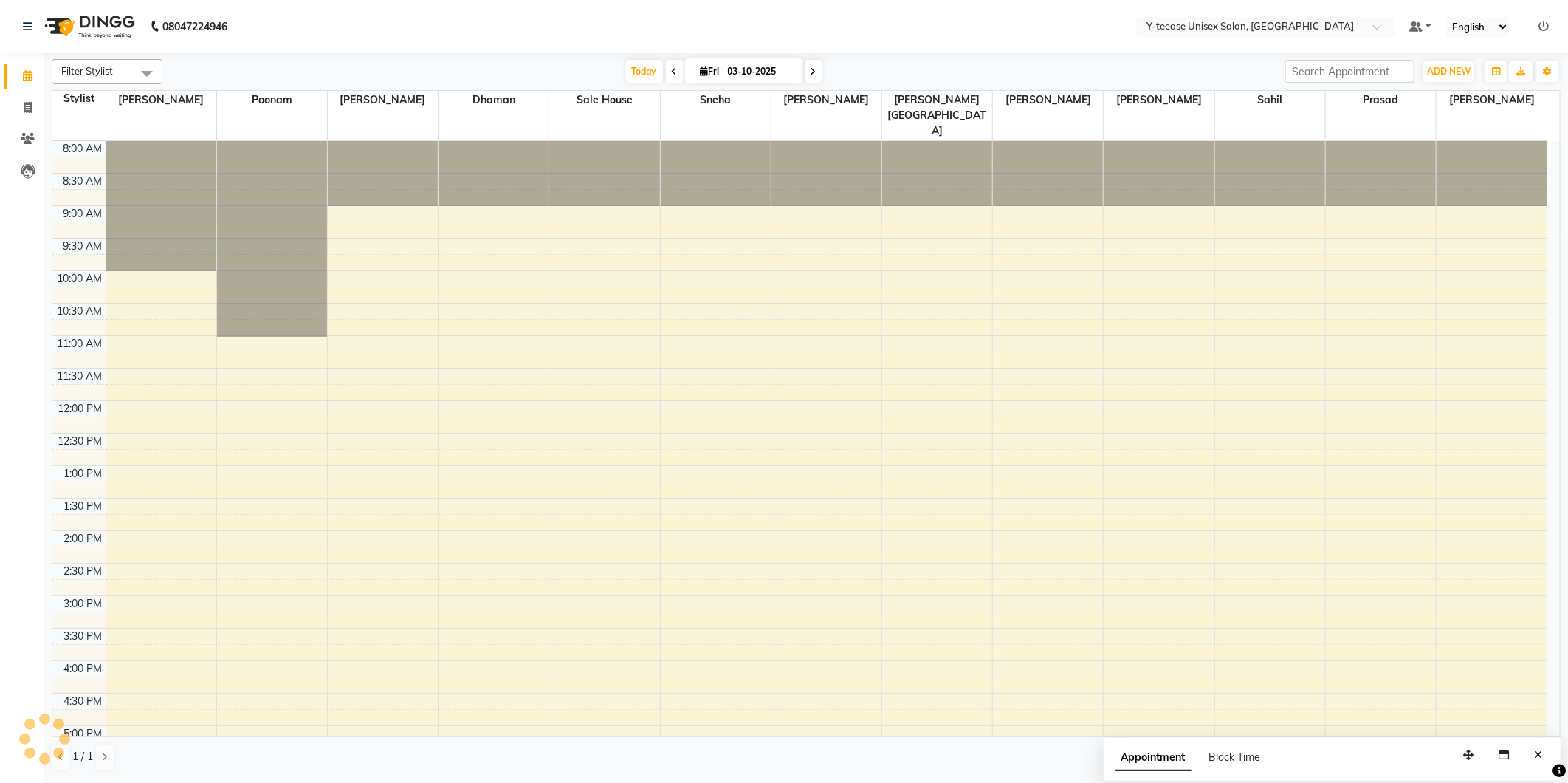
scroll to position [352, 0]
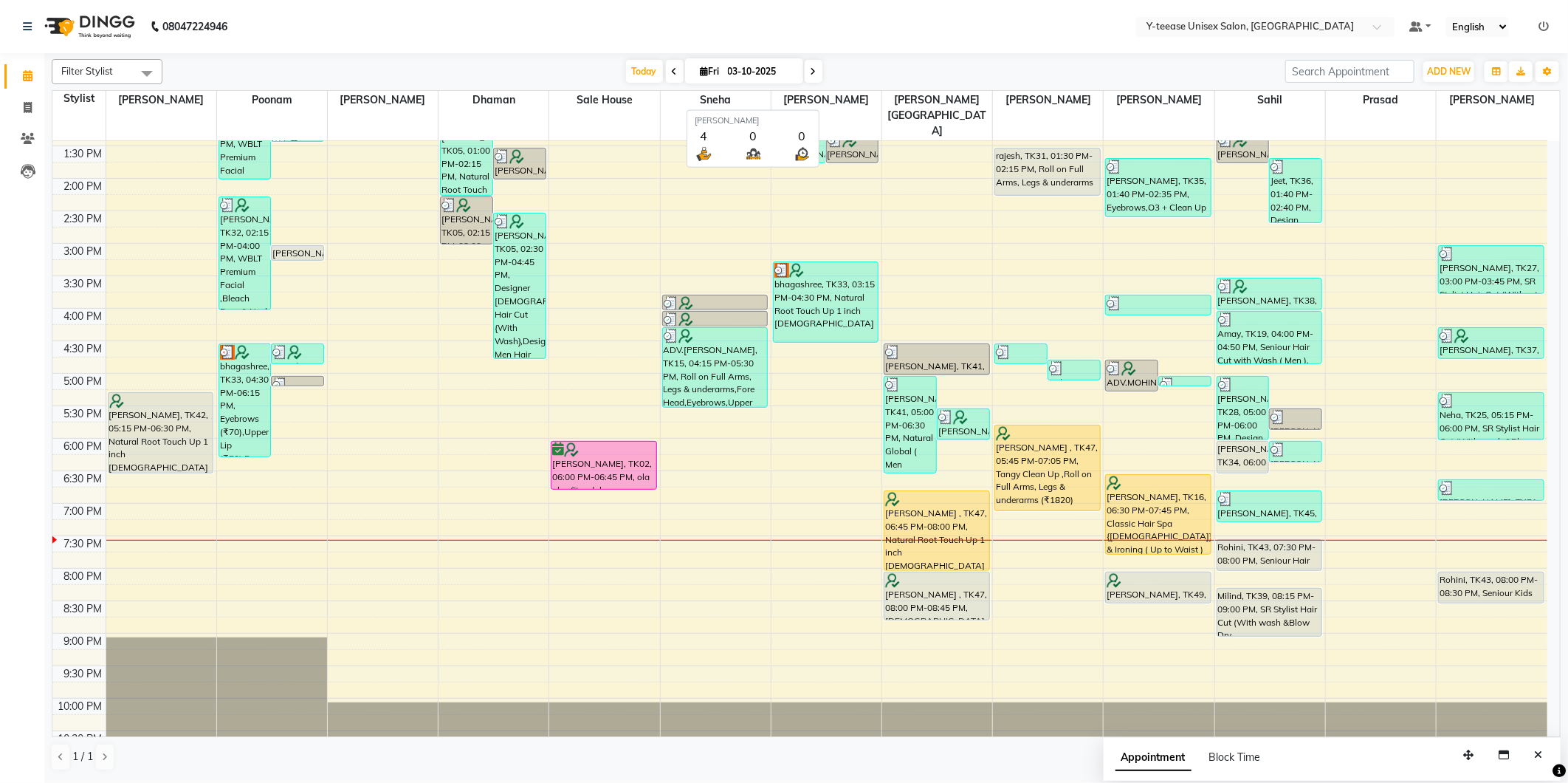
click at [779, 79] on input "03-10-2025" at bounding box center [760, 72] width 74 height 22
select select "10"
select select "2025"
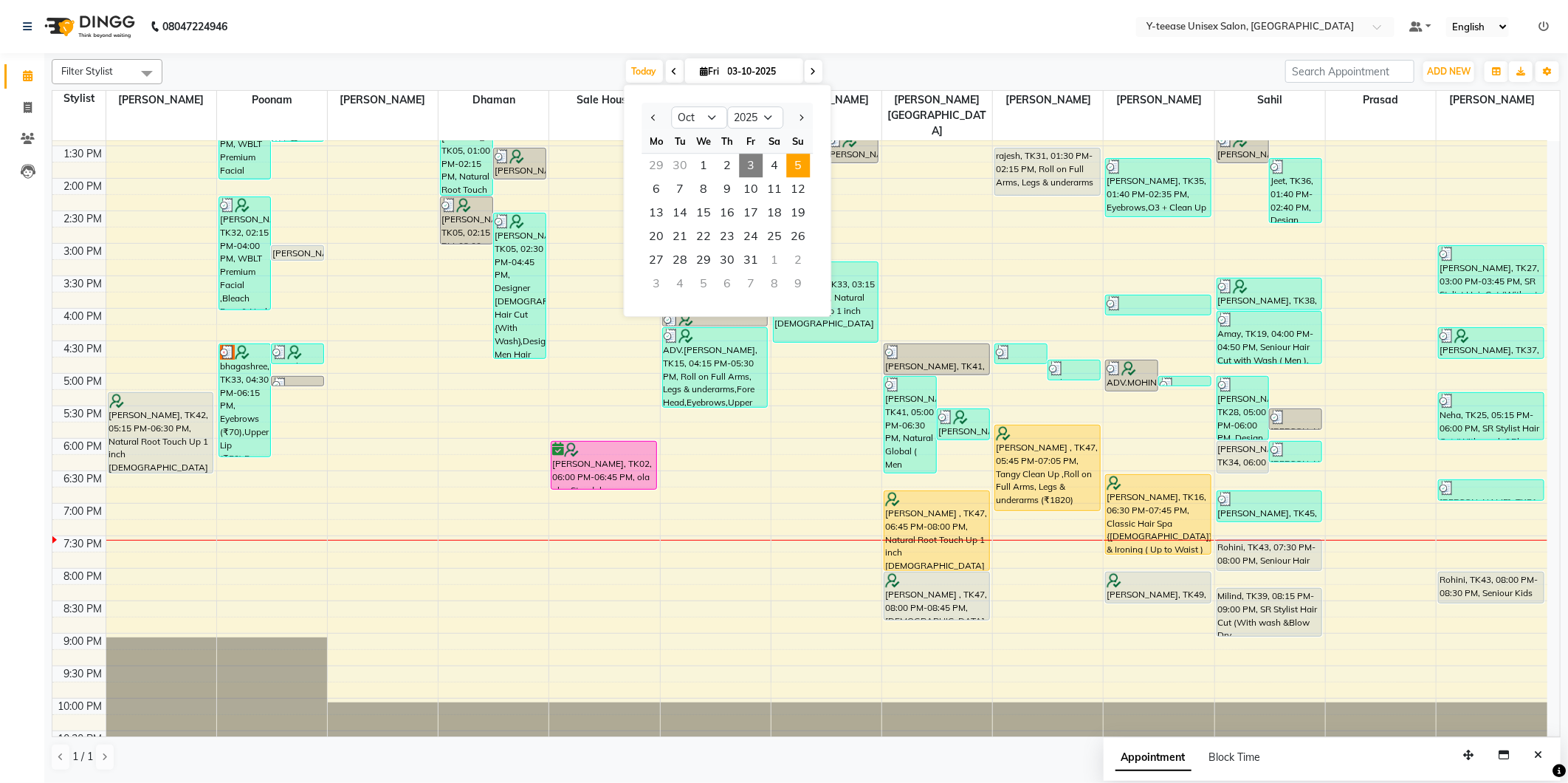
click at [793, 163] on span "5" at bounding box center [798, 165] width 24 height 24
type input "05-10-2025"
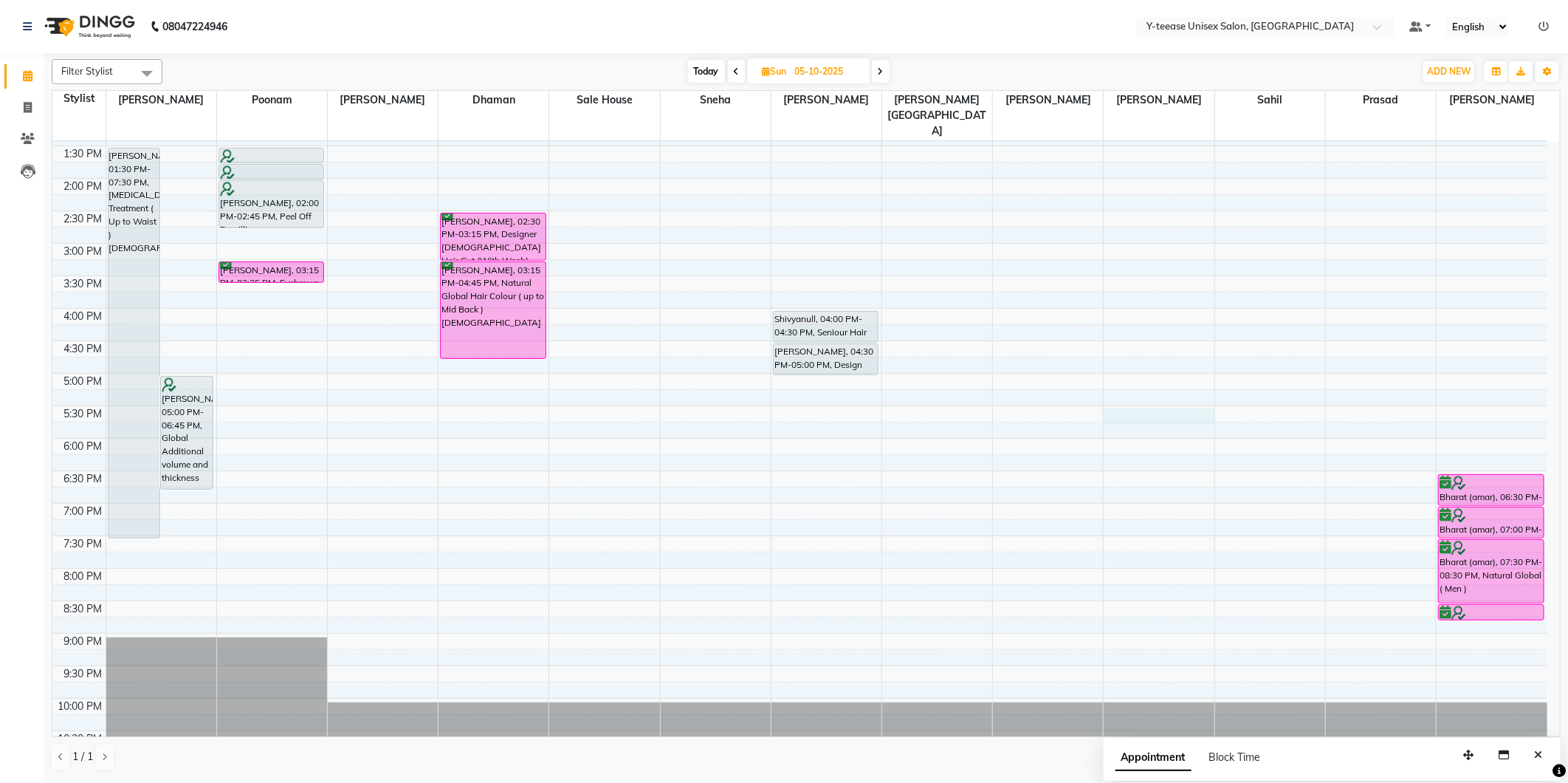
click at [1193, 382] on div "8:00 AM 8:30 AM 9:00 AM 9:30 AM 10:00 AM 10:30 AM 11:00 AM 11:30 AM 12:00 PM 12…" at bounding box center [800, 275] width 1495 height 974
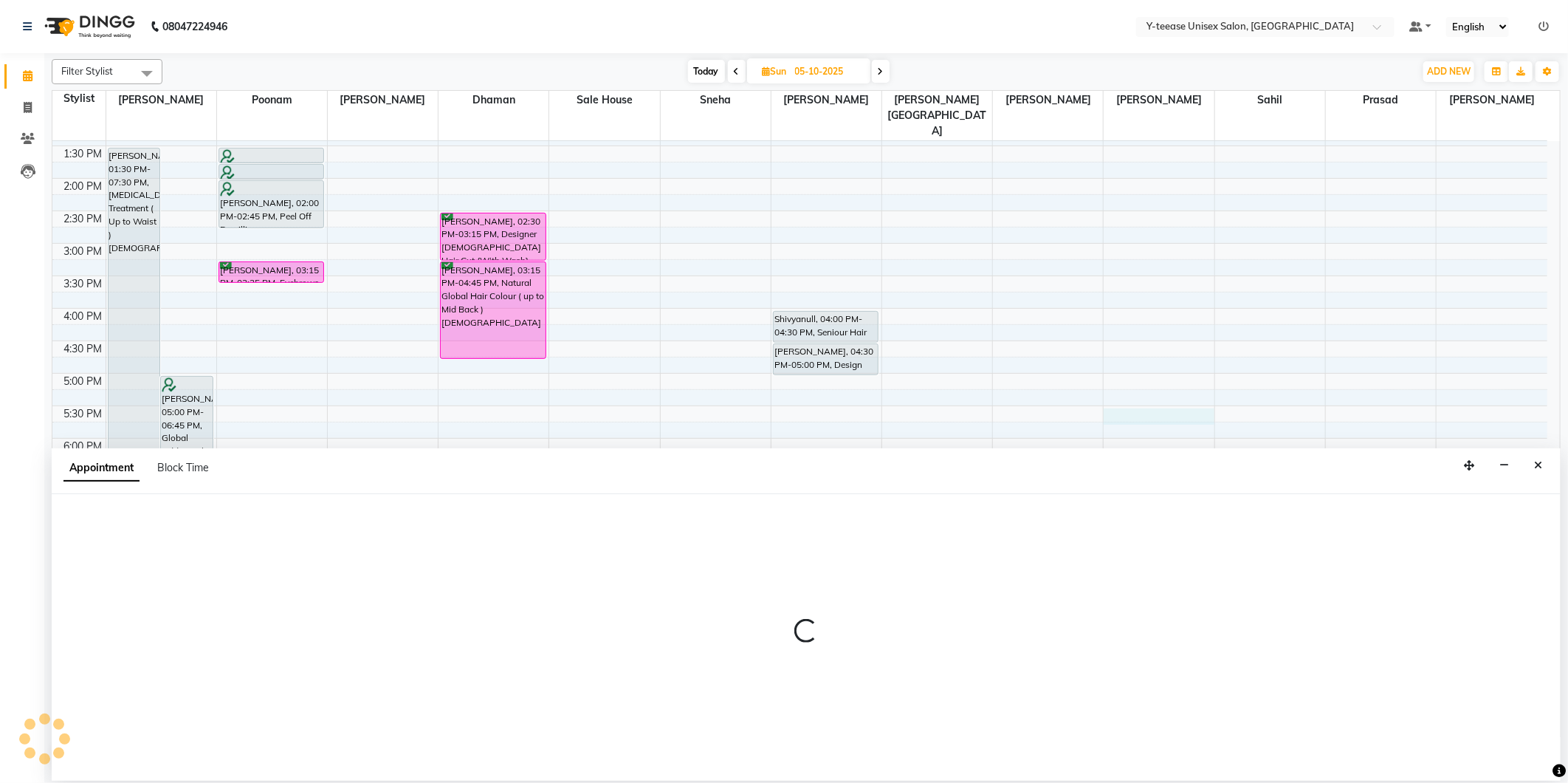
select select "86041"
select select "1050"
select select "tentative"
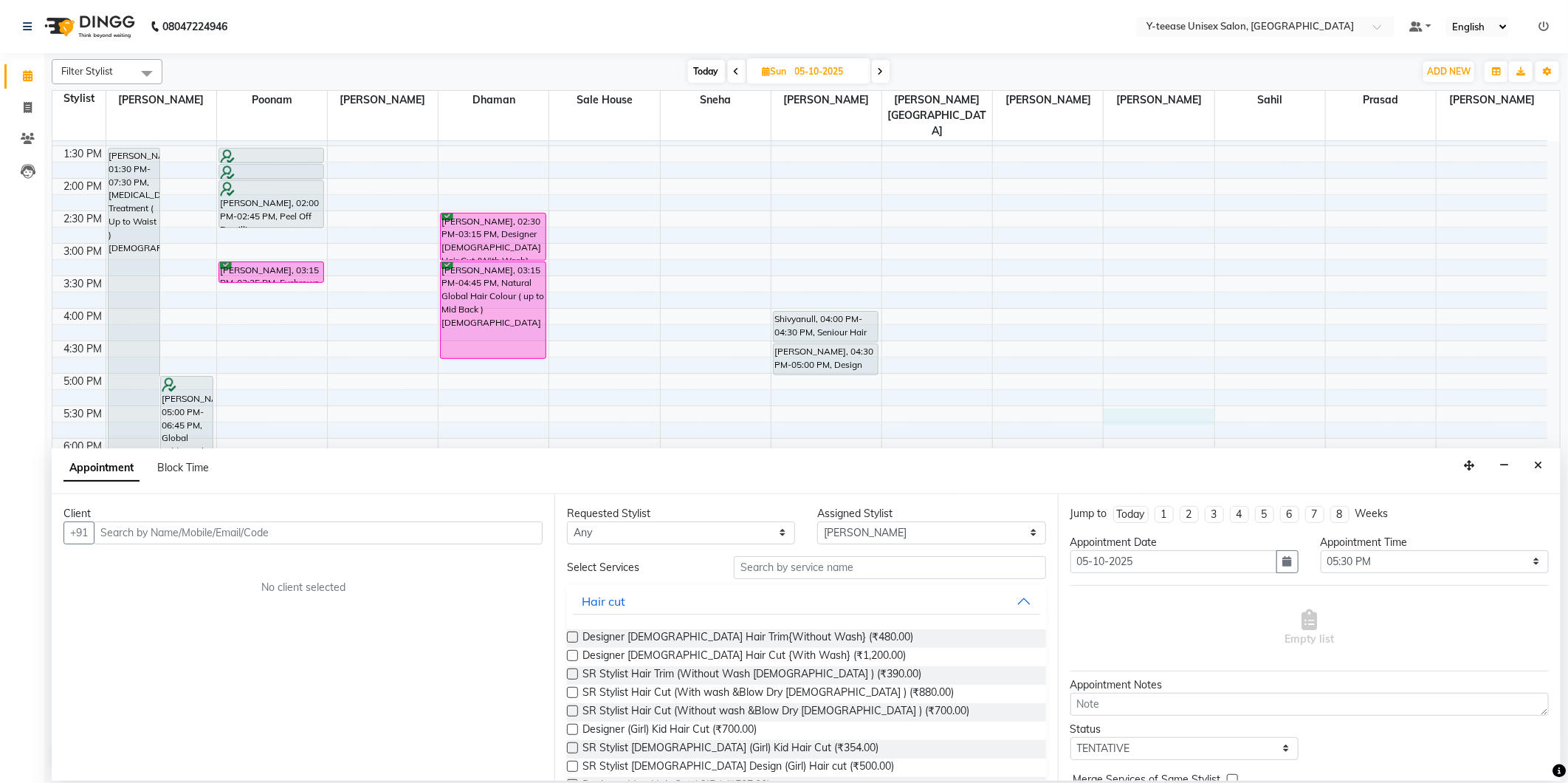
click at [445, 535] on input "text" at bounding box center [318, 532] width 449 height 23
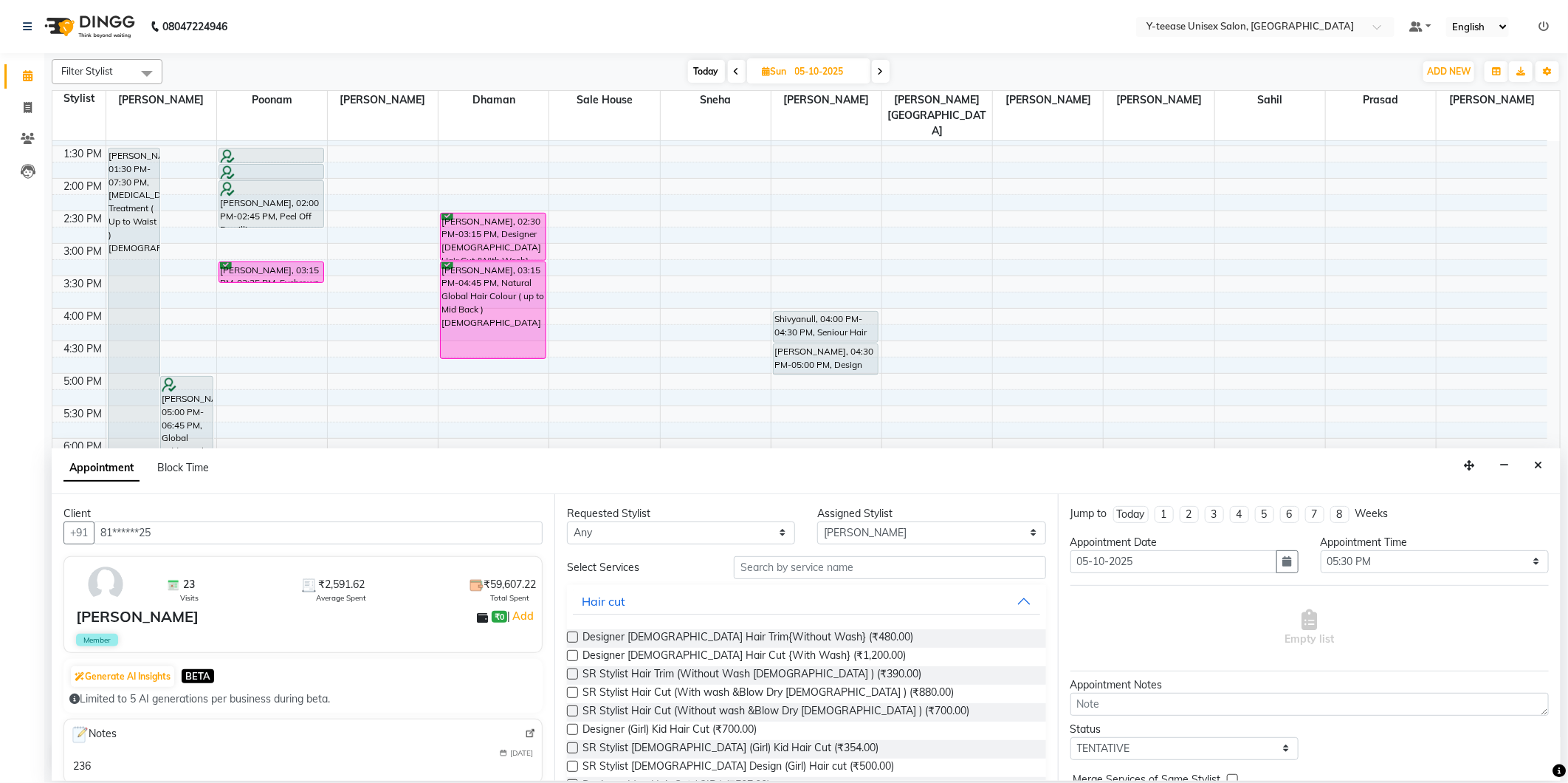
type input "81******25"
click at [838, 573] on input "text" at bounding box center [889, 568] width 311 height 23
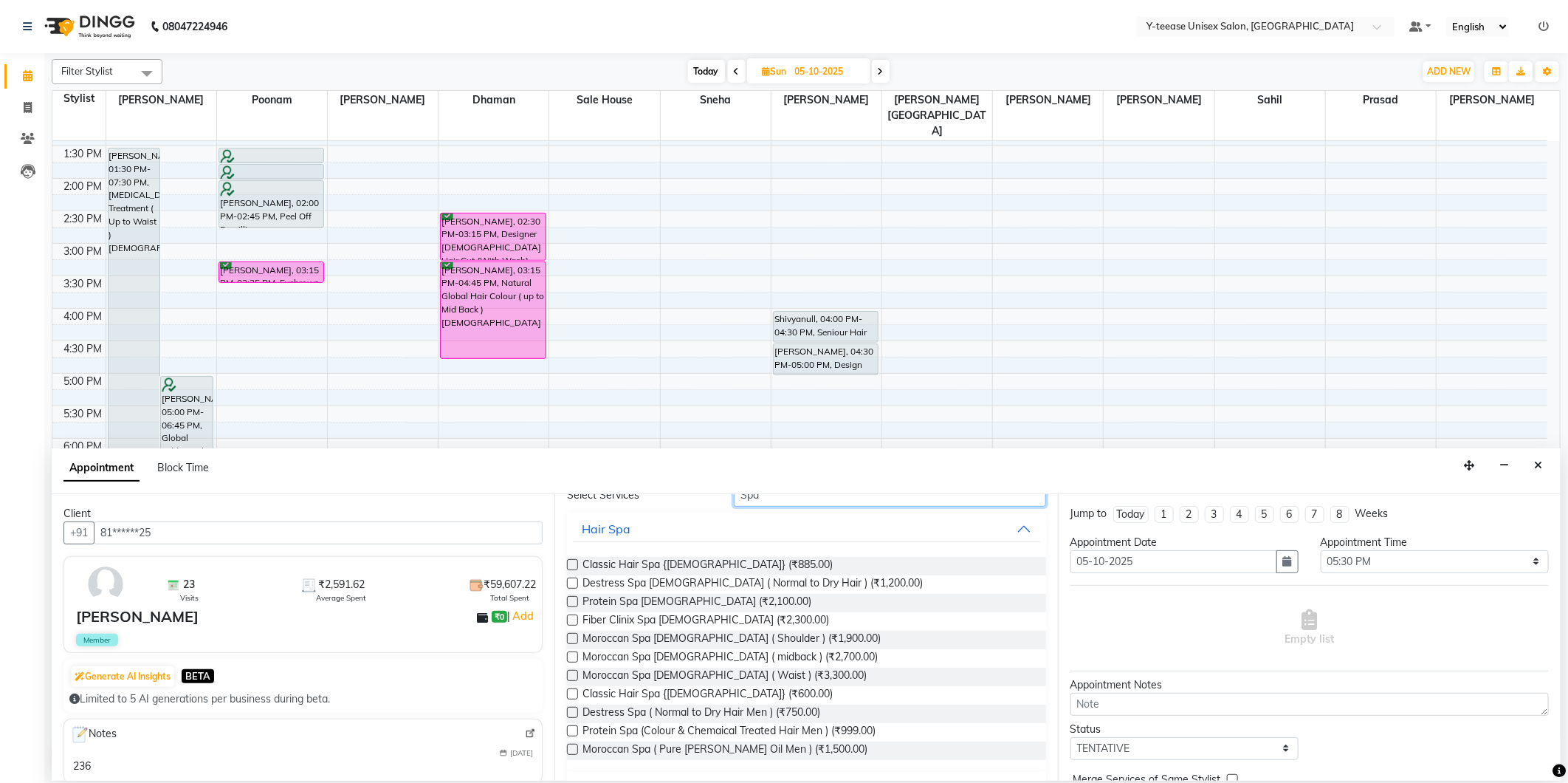
scroll to position [141, 0]
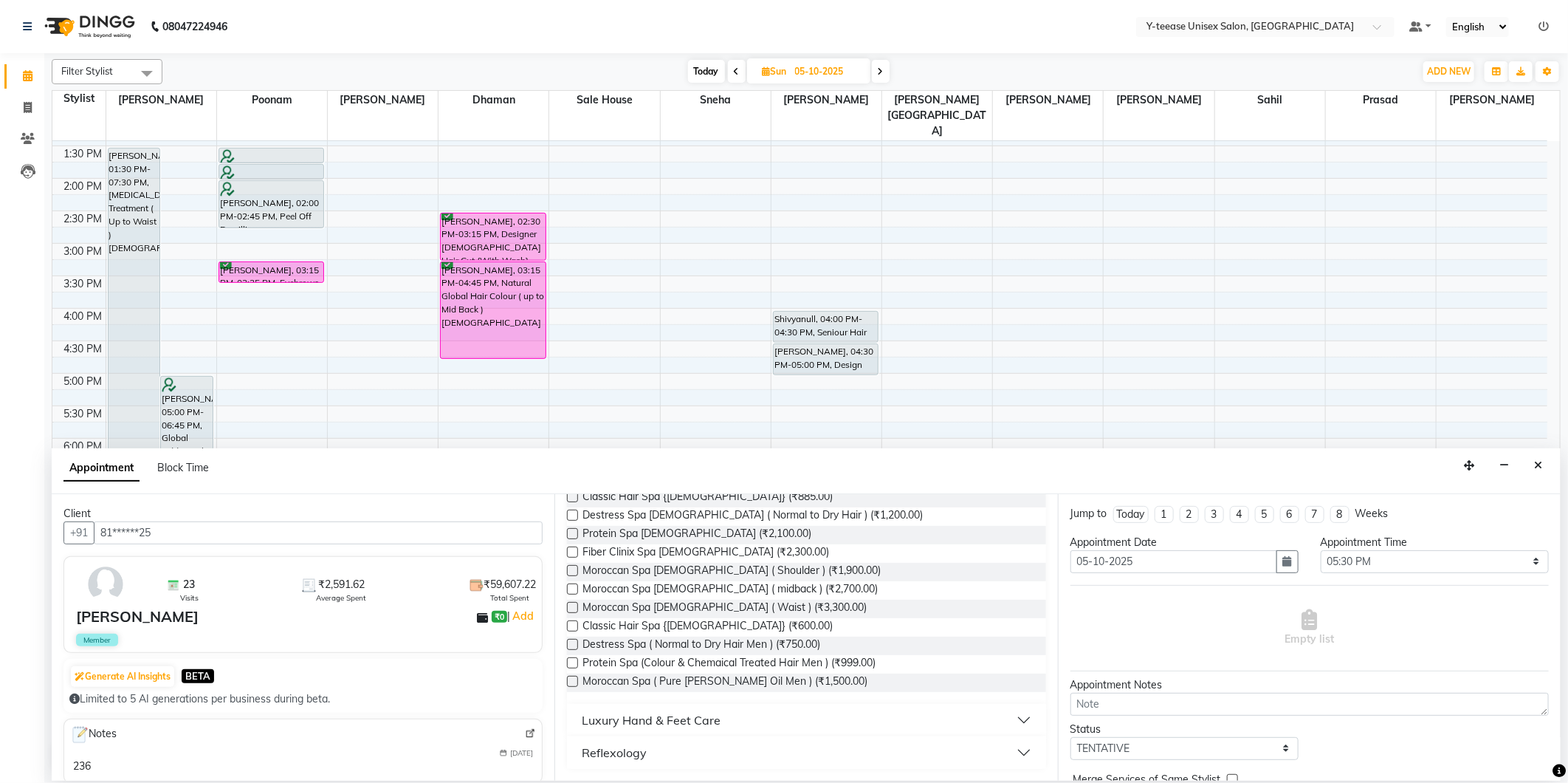
type input "Spa"
click at [639, 756] on div "Reflexology" at bounding box center [614, 752] width 65 height 18
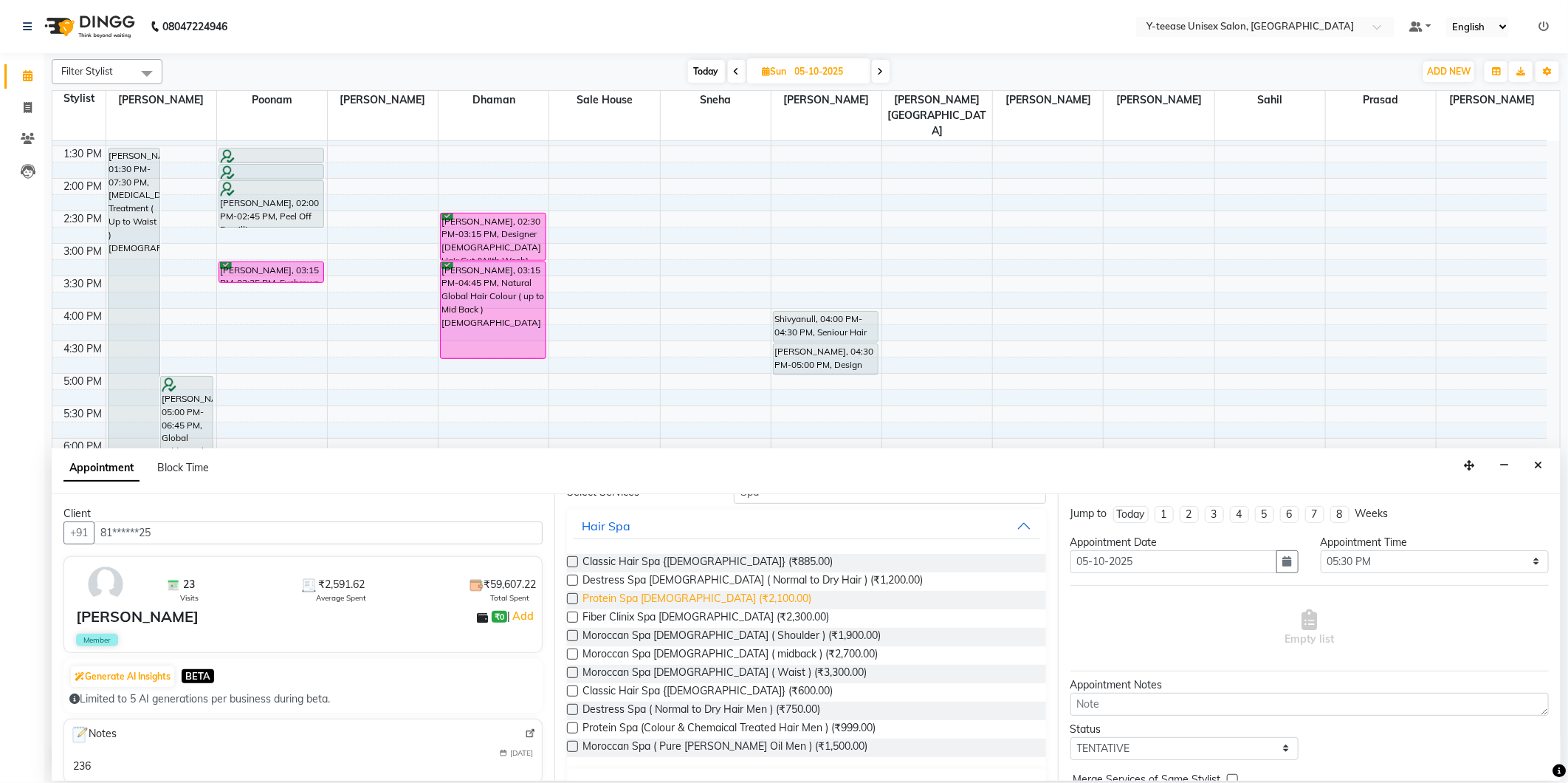
scroll to position [0, 0]
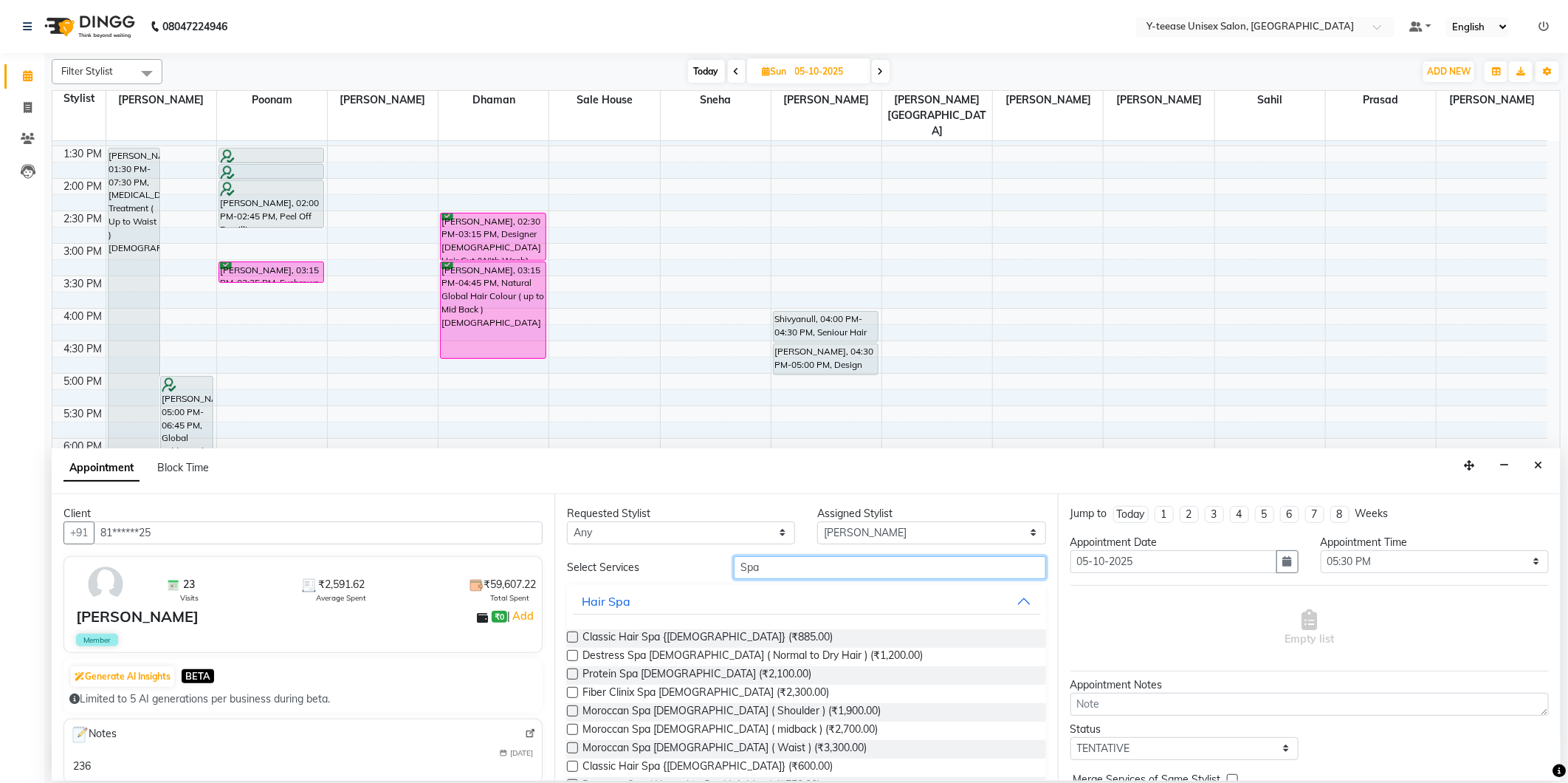
click at [749, 569] on input "Spa" at bounding box center [889, 568] width 311 height 23
click at [749, 567] on input "Spa" at bounding box center [889, 568] width 311 height 23
click at [748, 565] on input "Spa" at bounding box center [889, 568] width 311 height 23
click at [868, 538] on select "Select [PERSON_NAME] Dhaman [PERSON_NAME][GEOGRAPHIC_DATA][PERSON_NAME] No Pref…" at bounding box center [931, 532] width 228 height 23
select select "49846"
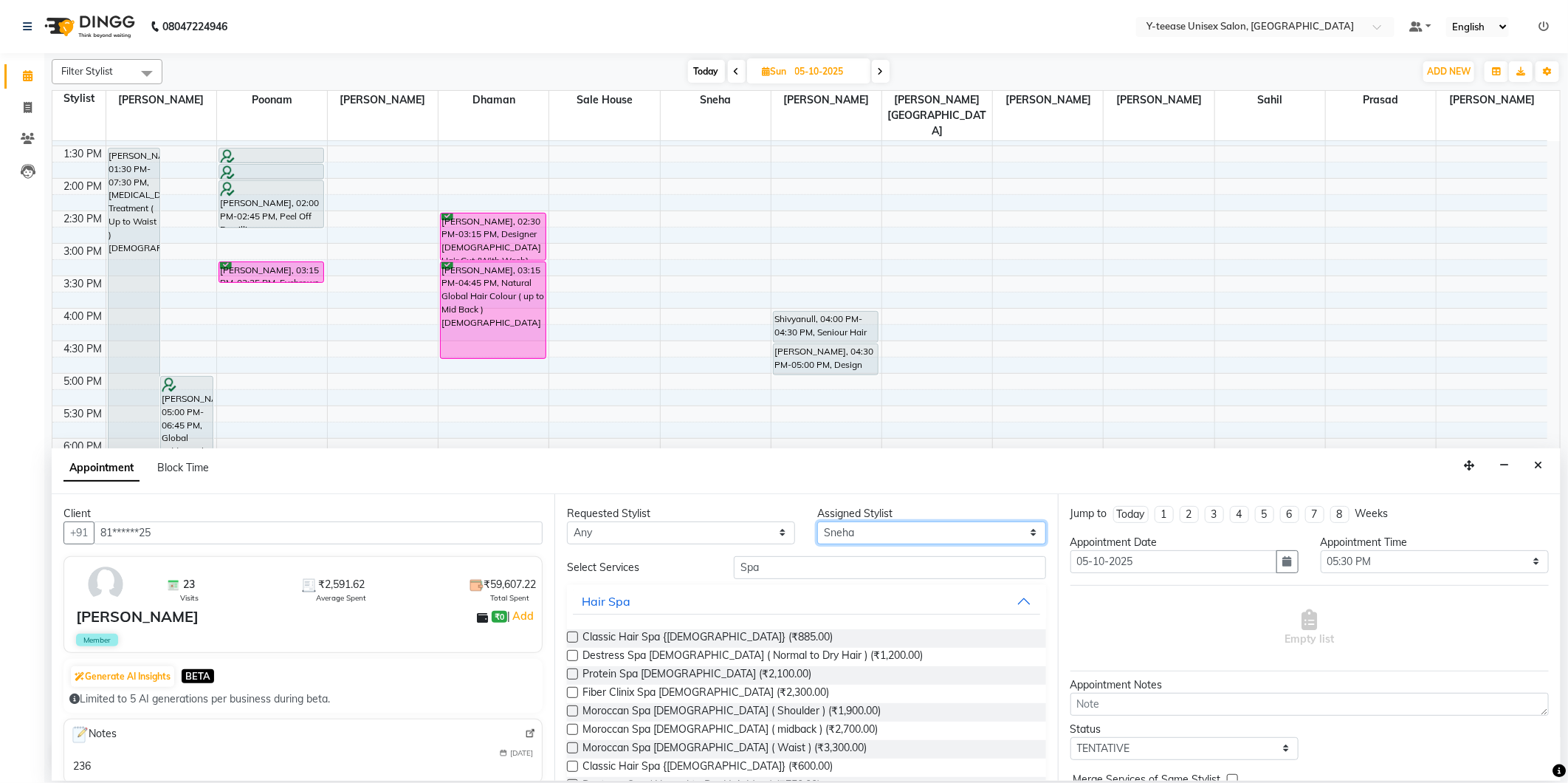
click at [818, 521] on select "Select [PERSON_NAME] Dhaman [PERSON_NAME][GEOGRAPHIC_DATA][PERSON_NAME] No Pref…" at bounding box center [931, 532] width 228 height 23
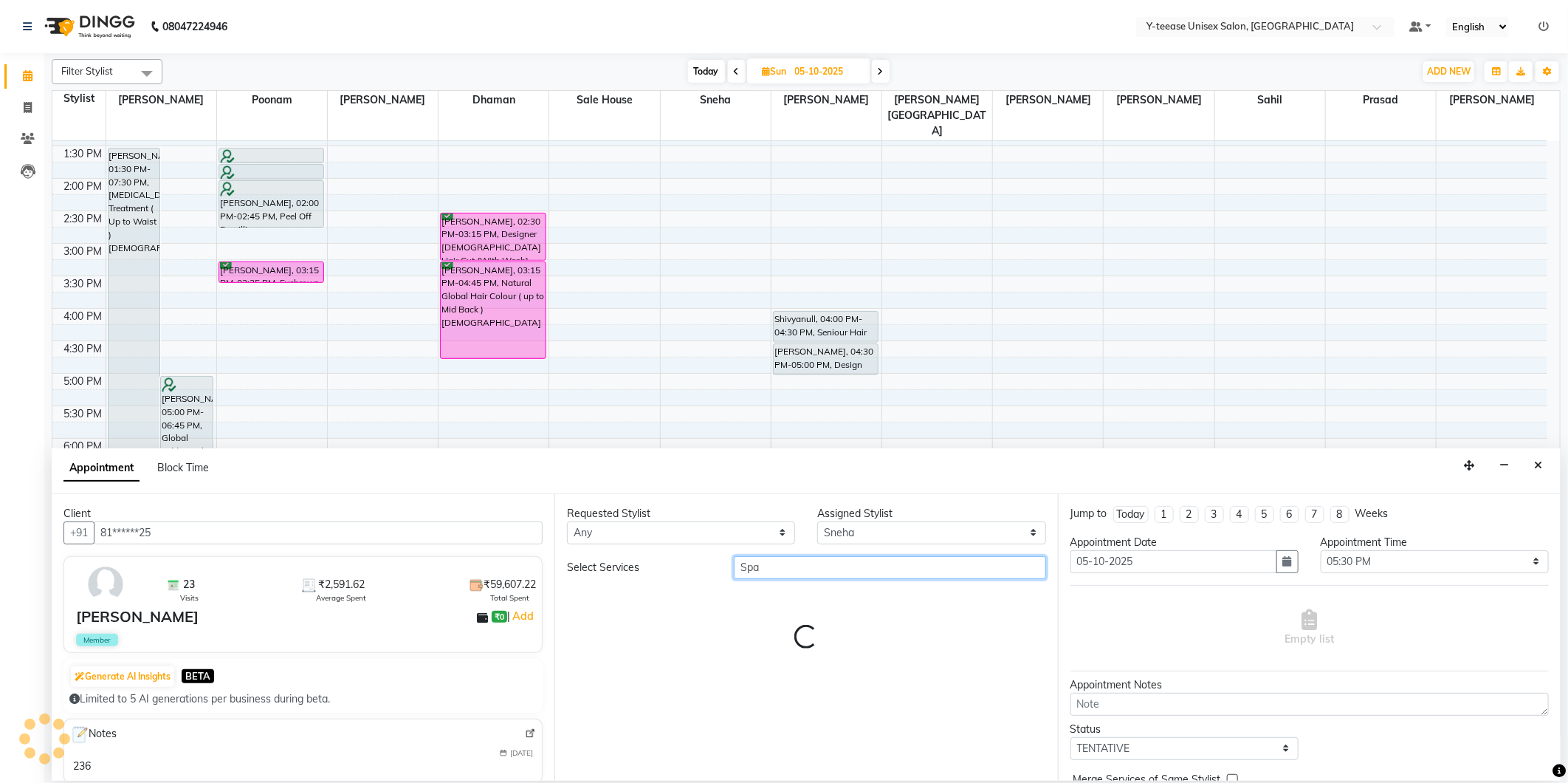
click at [844, 567] on input "Spa" at bounding box center [889, 568] width 311 height 23
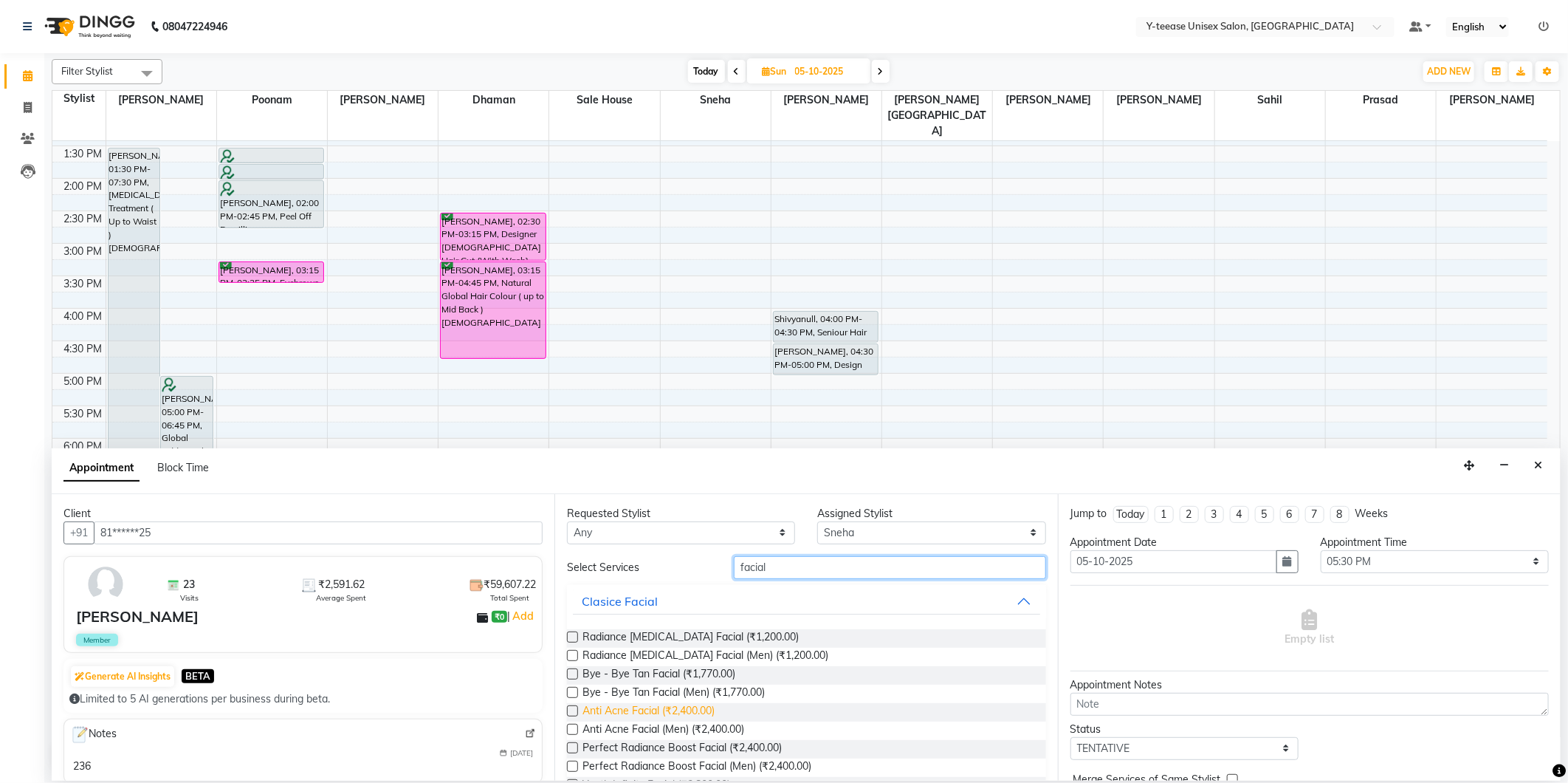
type input "facial"
click at [682, 707] on span "Anti Acne Facial (₹2,400.00)" at bounding box center [648, 713] width 132 height 18
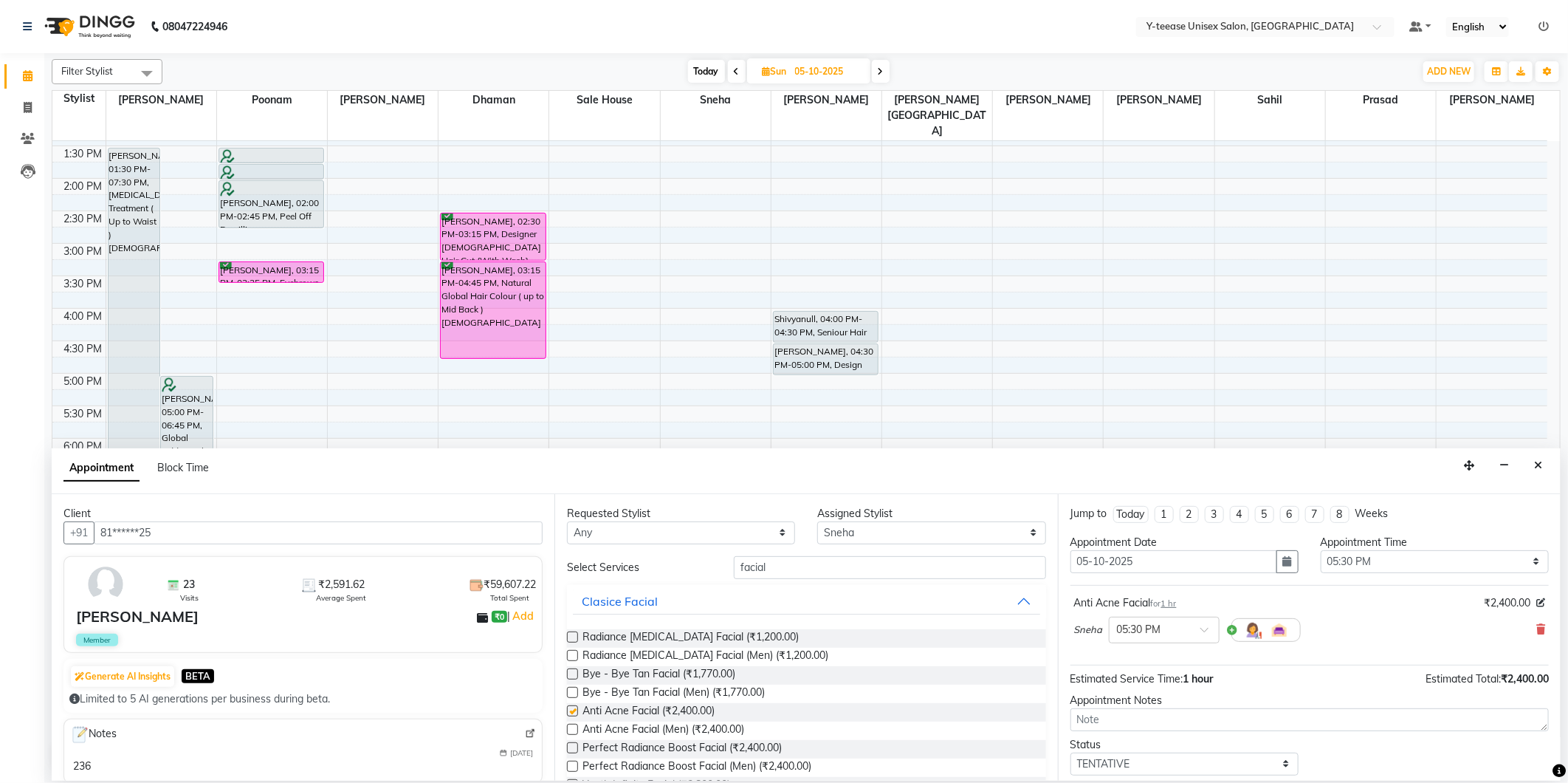
checkbox input "false"
click at [818, 542] on select "Select [PERSON_NAME] Dhaman [PERSON_NAME][GEOGRAPHIC_DATA][PERSON_NAME] No Pref…" at bounding box center [931, 532] width 228 height 23
click at [818, 521] on select "Select [PERSON_NAME] Dhaman [PERSON_NAME][GEOGRAPHIC_DATA][PERSON_NAME] No Pref…" at bounding box center [931, 532] width 228 height 23
drag, startPoint x: 855, startPoint y: 542, endPoint x: 855, endPoint y: 520, distance: 22.0
click at [855, 542] on select "Select [PERSON_NAME] Dhaman [PERSON_NAME][GEOGRAPHIC_DATA][PERSON_NAME] No Pref…" at bounding box center [931, 532] width 228 height 23
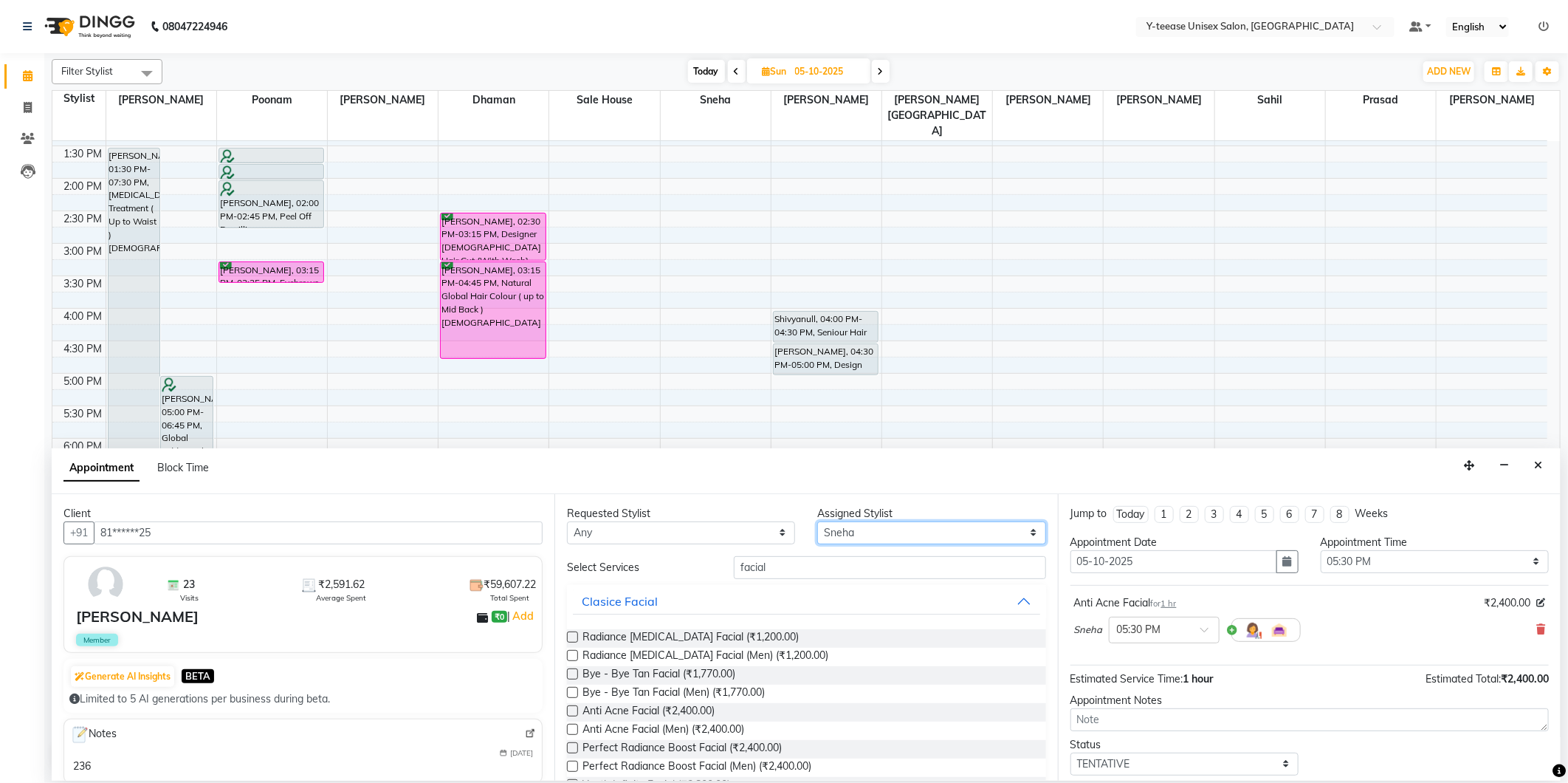
select select "86041"
click at [818, 521] on select "Select [PERSON_NAME] Dhaman [PERSON_NAME][GEOGRAPHIC_DATA][PERSON_NAME] No Pref…" at bounding box center [931, 532] width 228 height 23
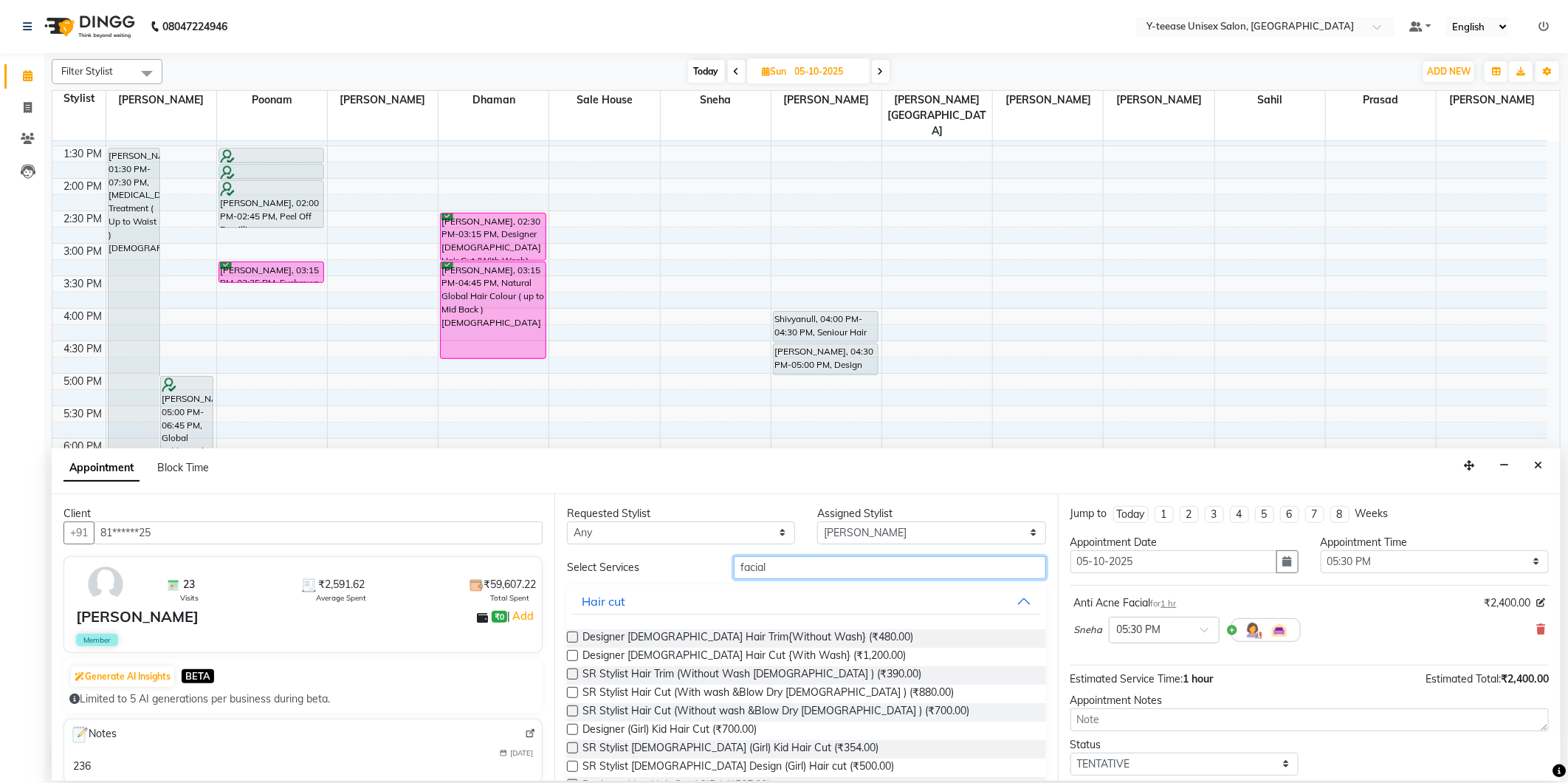
click at [809, 572] on input "facial" at bounding box center [889, 568] width 311 height 23
click at [808, 573] on input "facial" at bounding box center [889, 568] width 311 height 23
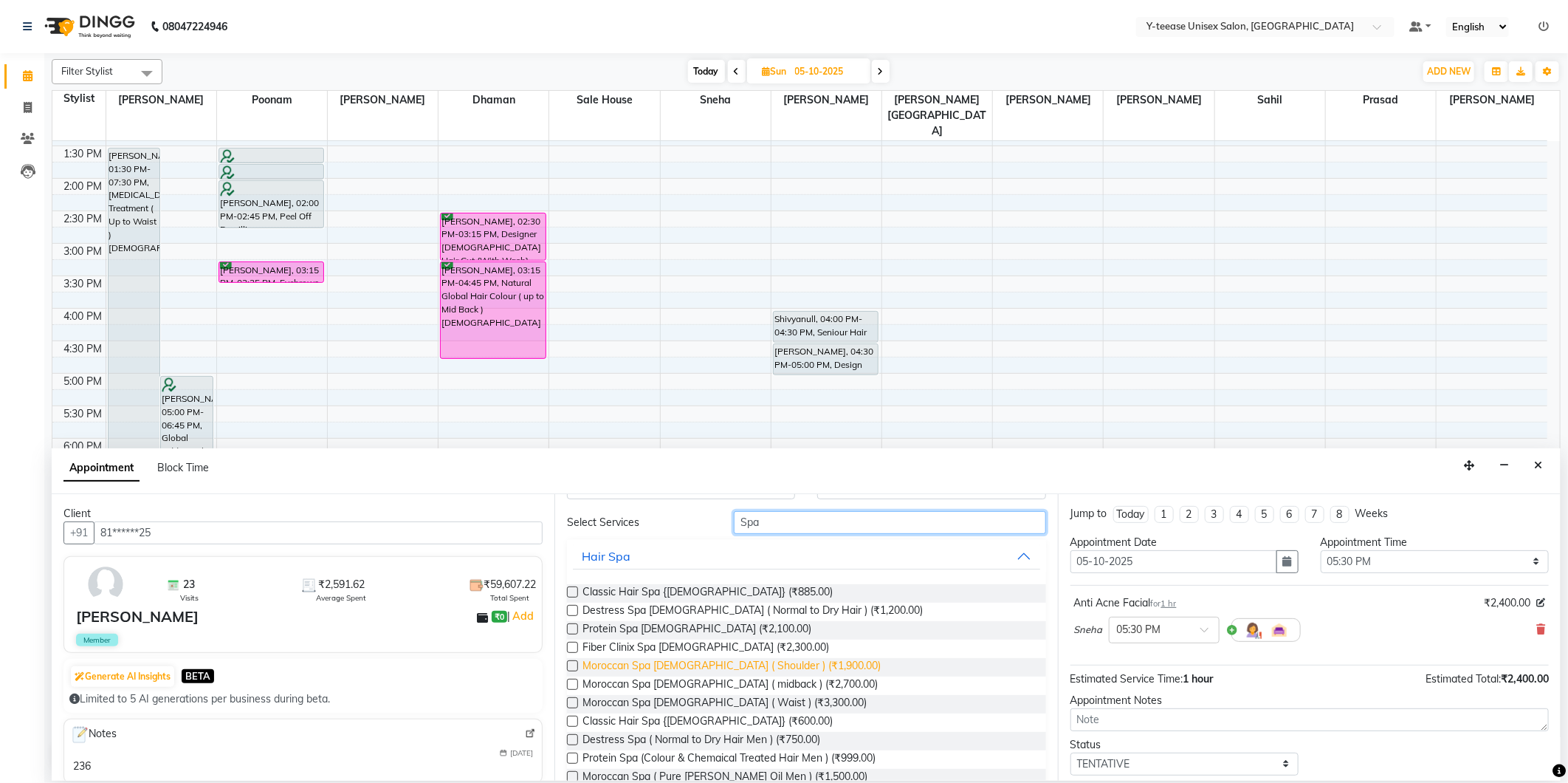
scroll to position [82, 0]
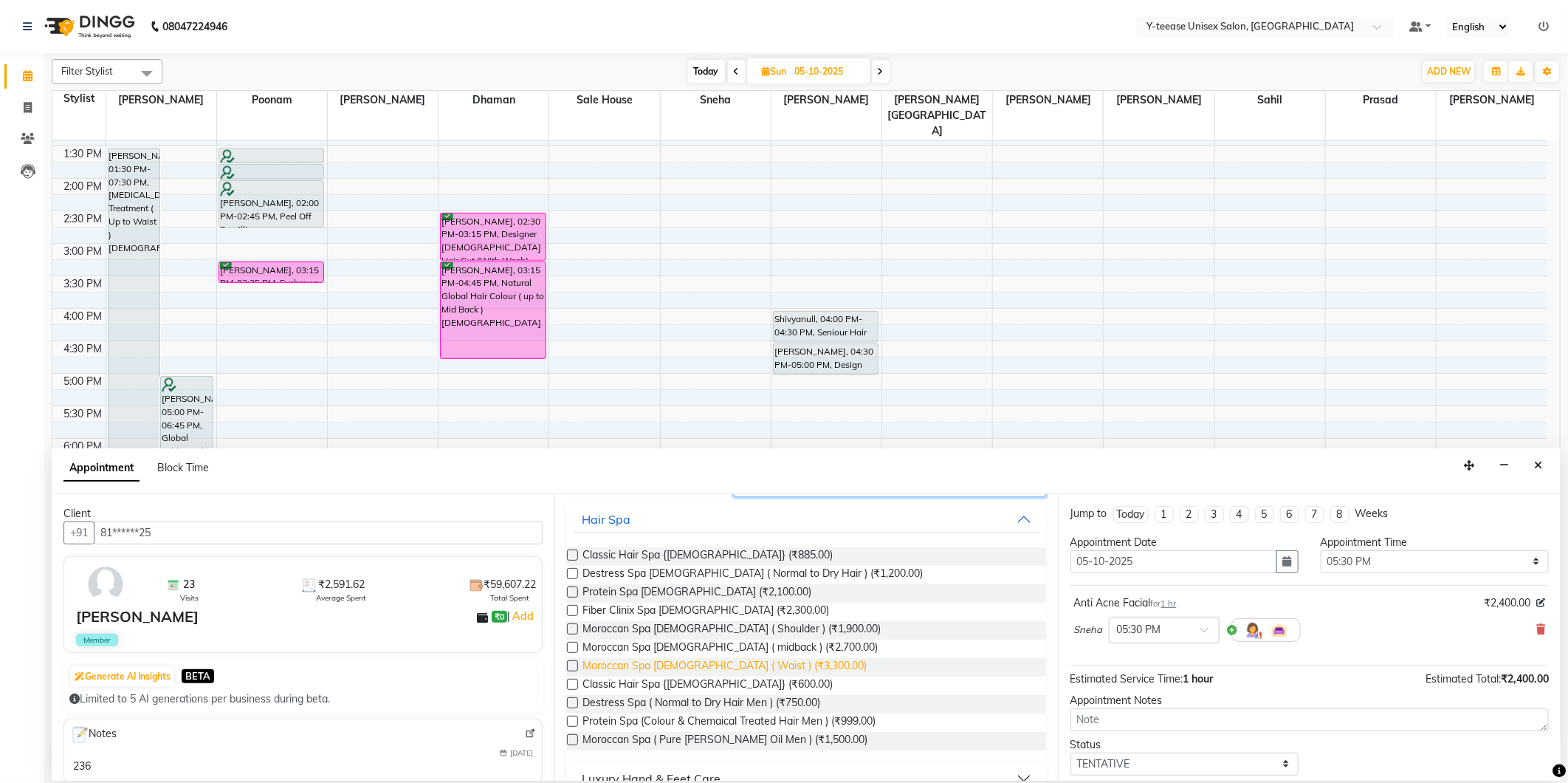
type input "Spa"
click at [744, 670] on span "Moroccan Spa [DEMOGRAPHIC_DATA] ( Waist ) (₹3,300.00)" at bounding box center [724, 667] width 285 height 18
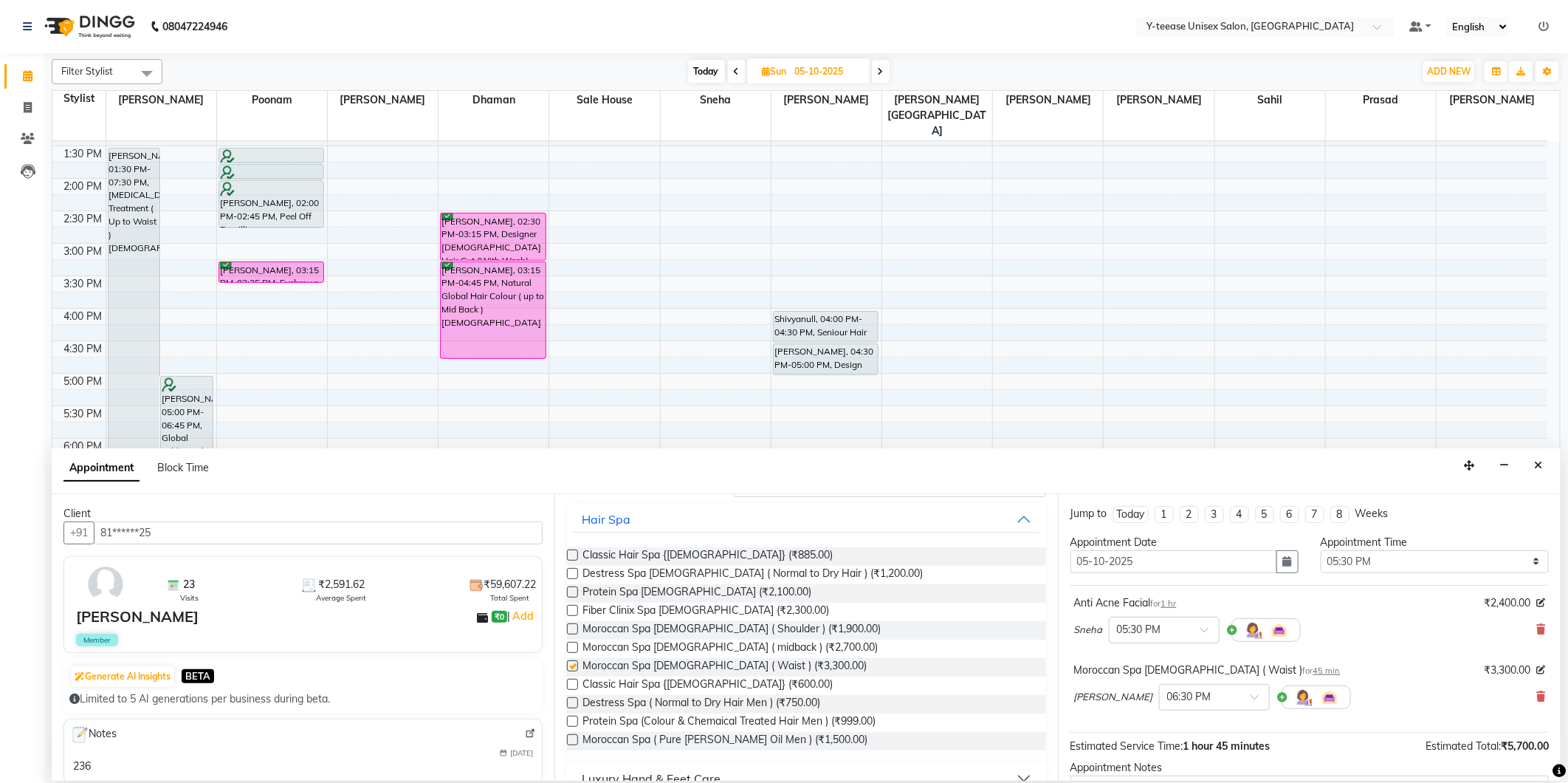
checkbox input "false"
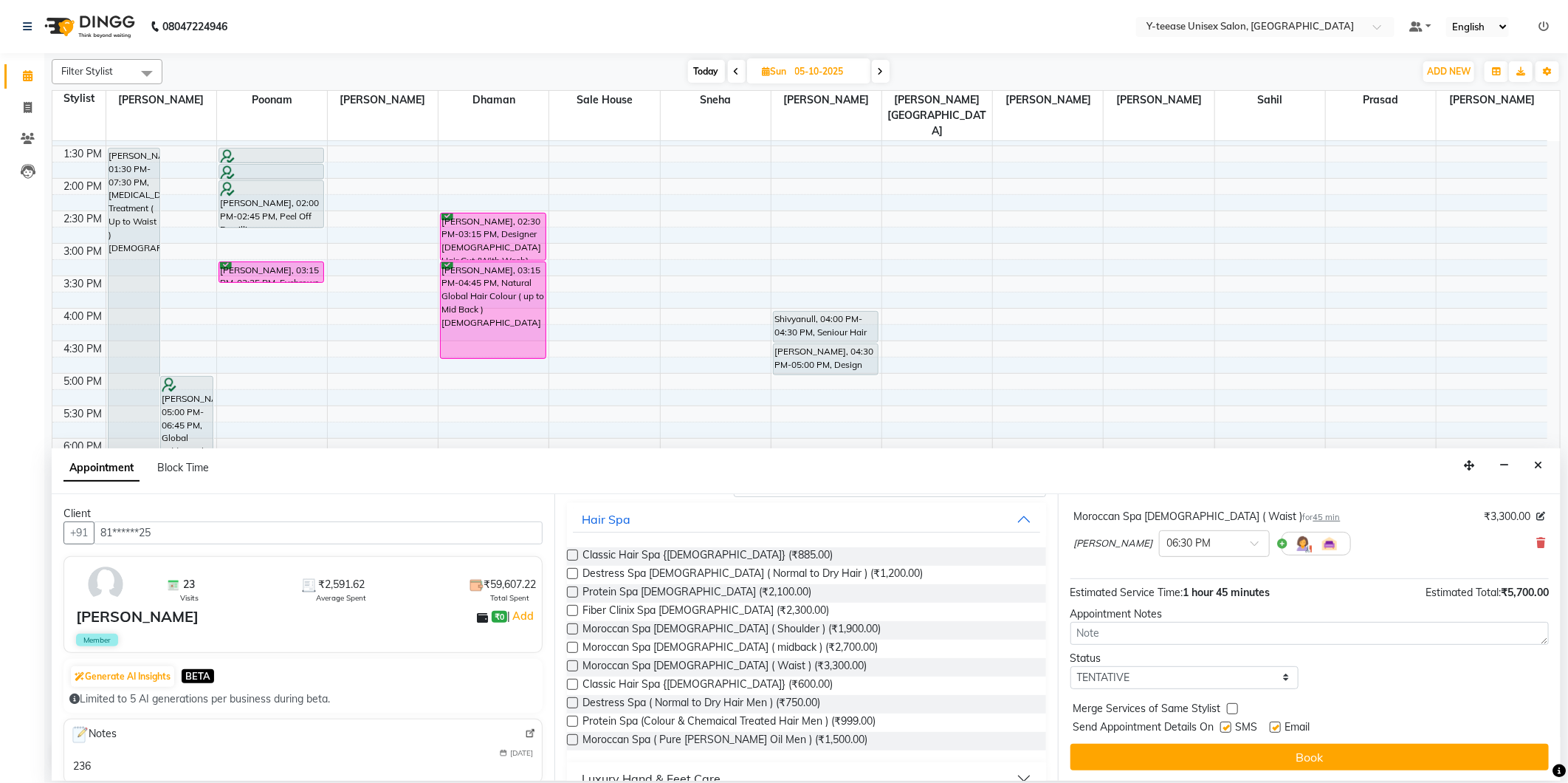
scroll to position [156, 0]
click at [1247, 737] on div "Jump to [DATE] 1 2 3 4 5 6 7 8 Weeks Appointment Date [DATE] Appointment Time S…" at bounding box center [1309, 638] width 503 height 287
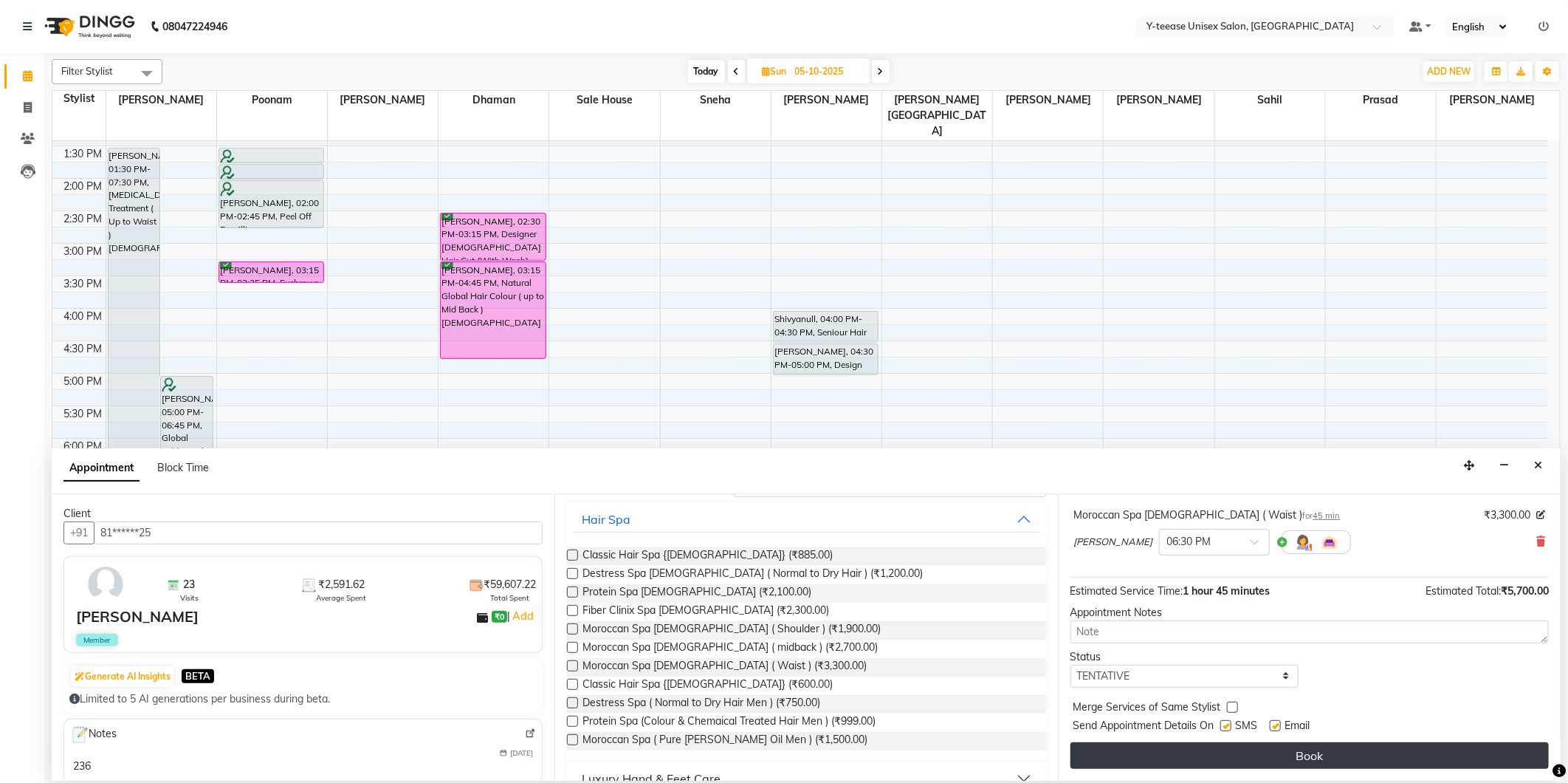
click at [1247, 749] on button "Book" at bounding box center [1310, 755] width 479 height 27
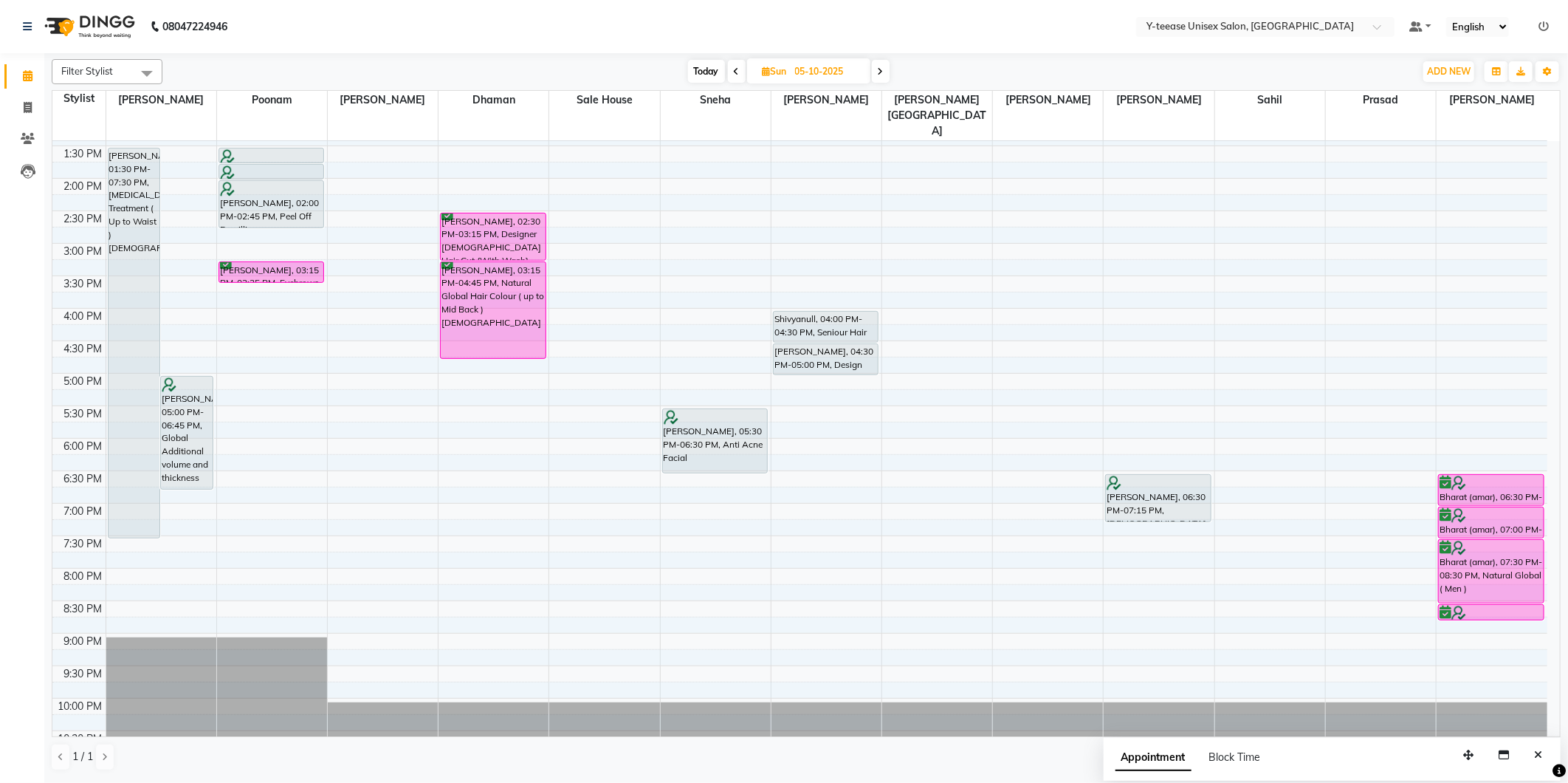
click at [697, 67] on span "Today" at bounding box center [707, 71] width 37 height 23
type input "03-10-2025"
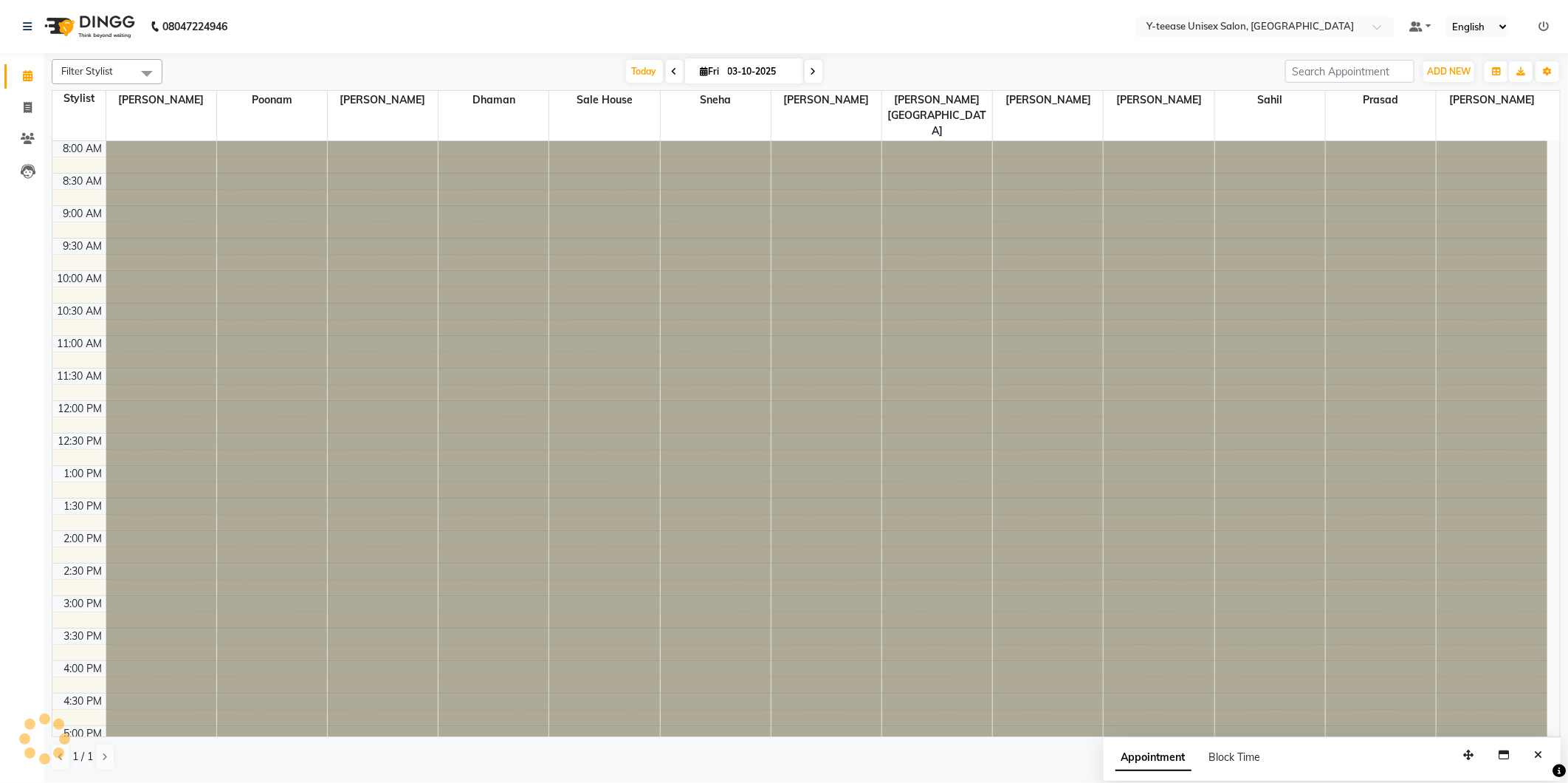
scroll to position [352, 0]
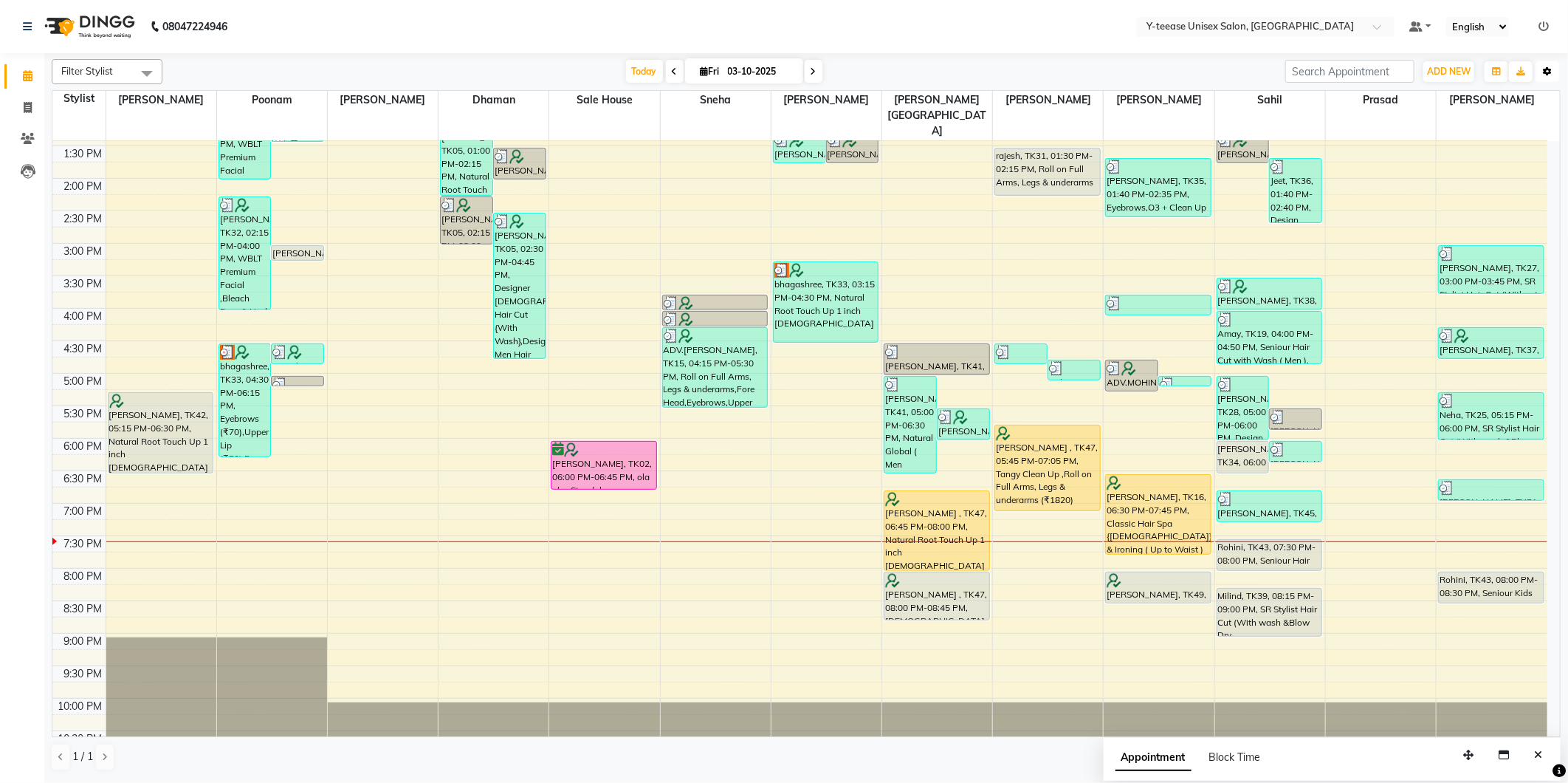
click at [1545, 70] on icon "button" at bounding box center [1548, 72] width 9 height 9
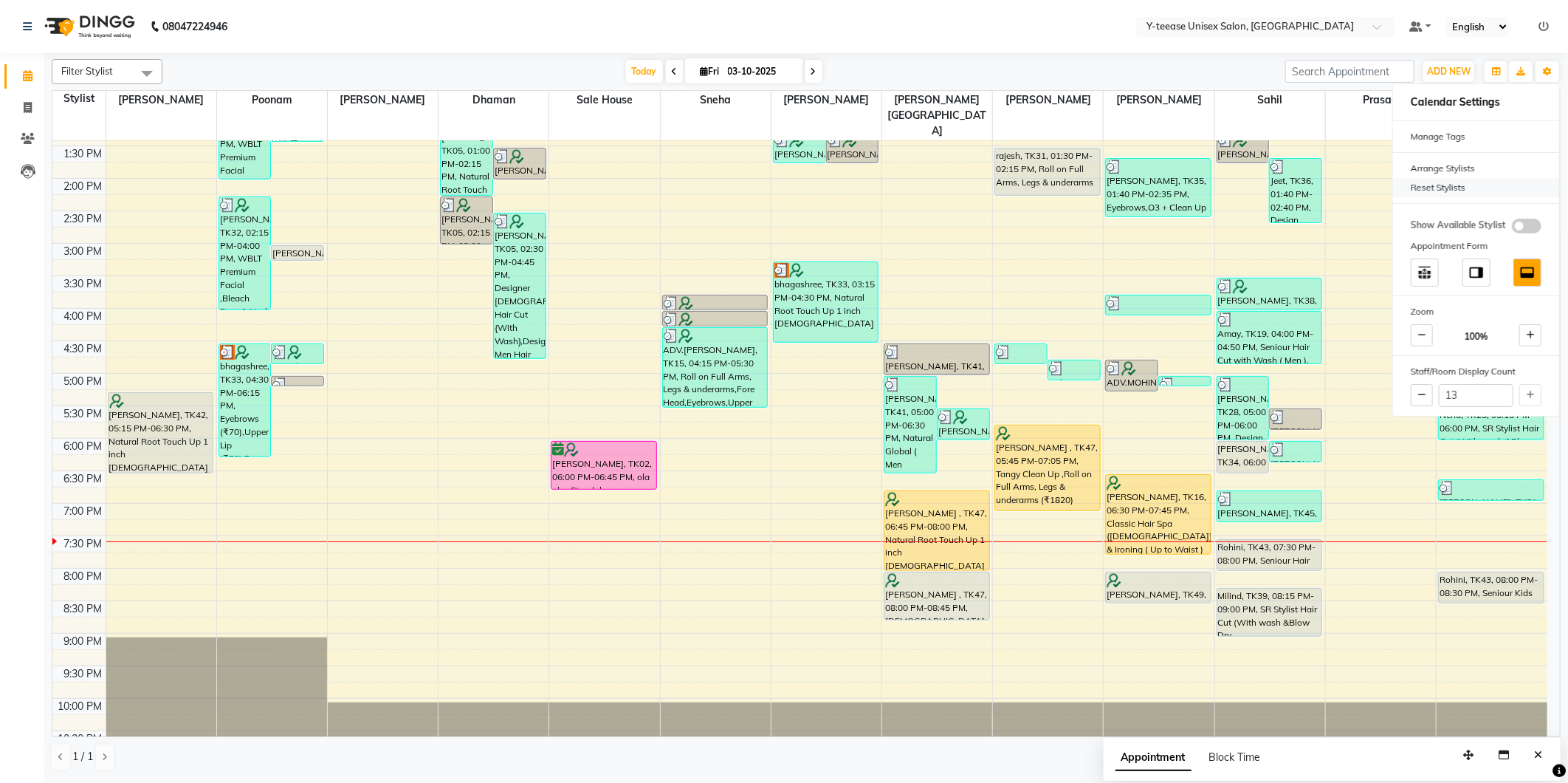
click at [1457, 189] on div "Reset Stylists" at bounding box center [1477, 188] width 166 height 19
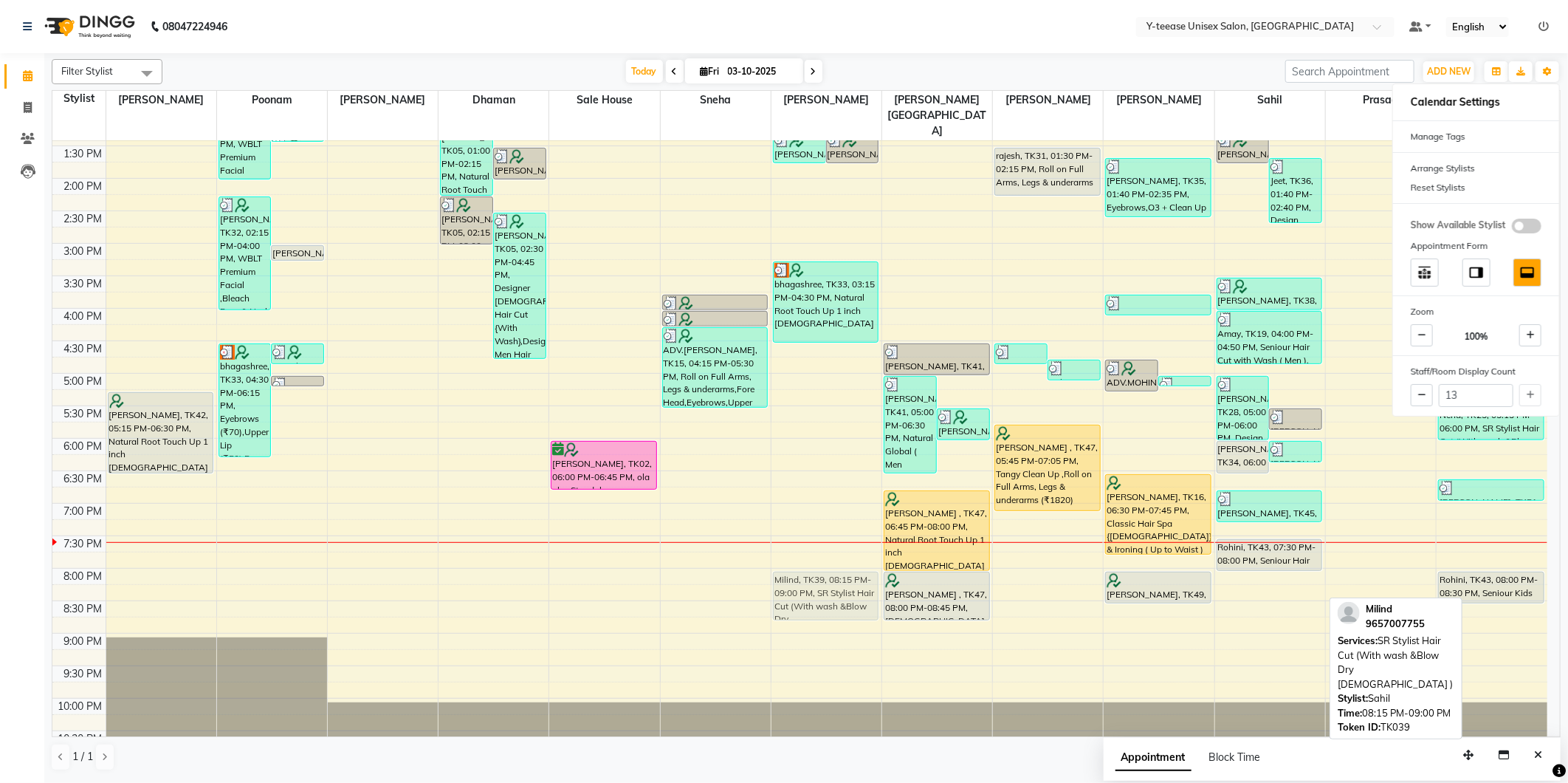
drag, startPoint x: 1277, startPoint y: 595, endPoint x: 846, endPoint y: 572, distance: 431.6
click at [846, 572] on tr "[PERSON_NAME], TK42, 05:15 PM-06:30 PM, Natural Root Touch Up 1 inch [DEMOGRAPH…" at bounding box center [800, 275] width 1495 height 974
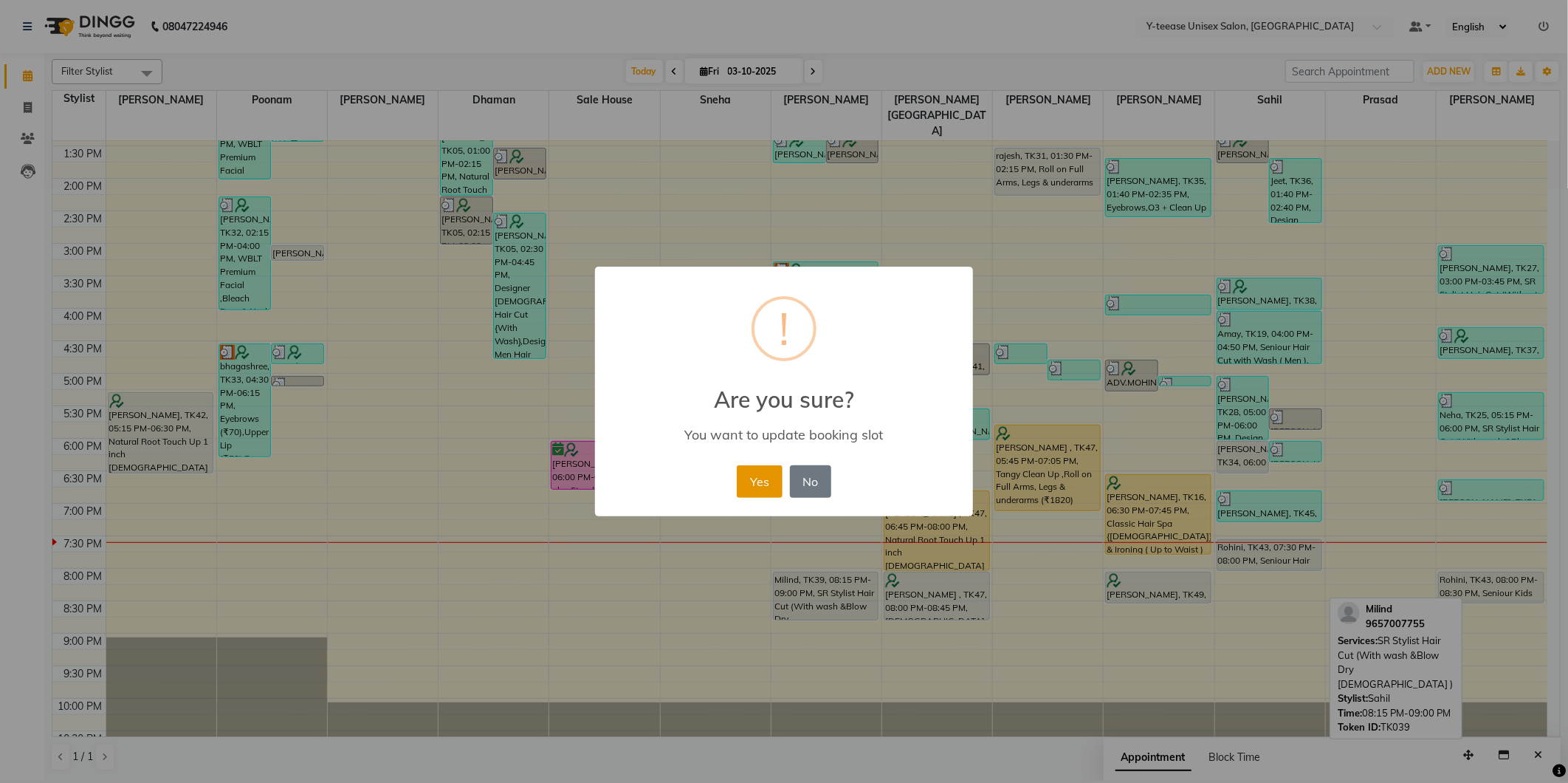
click at [759, 475] on button "Yes" at bounding box center [759, 481] width 45 height 32
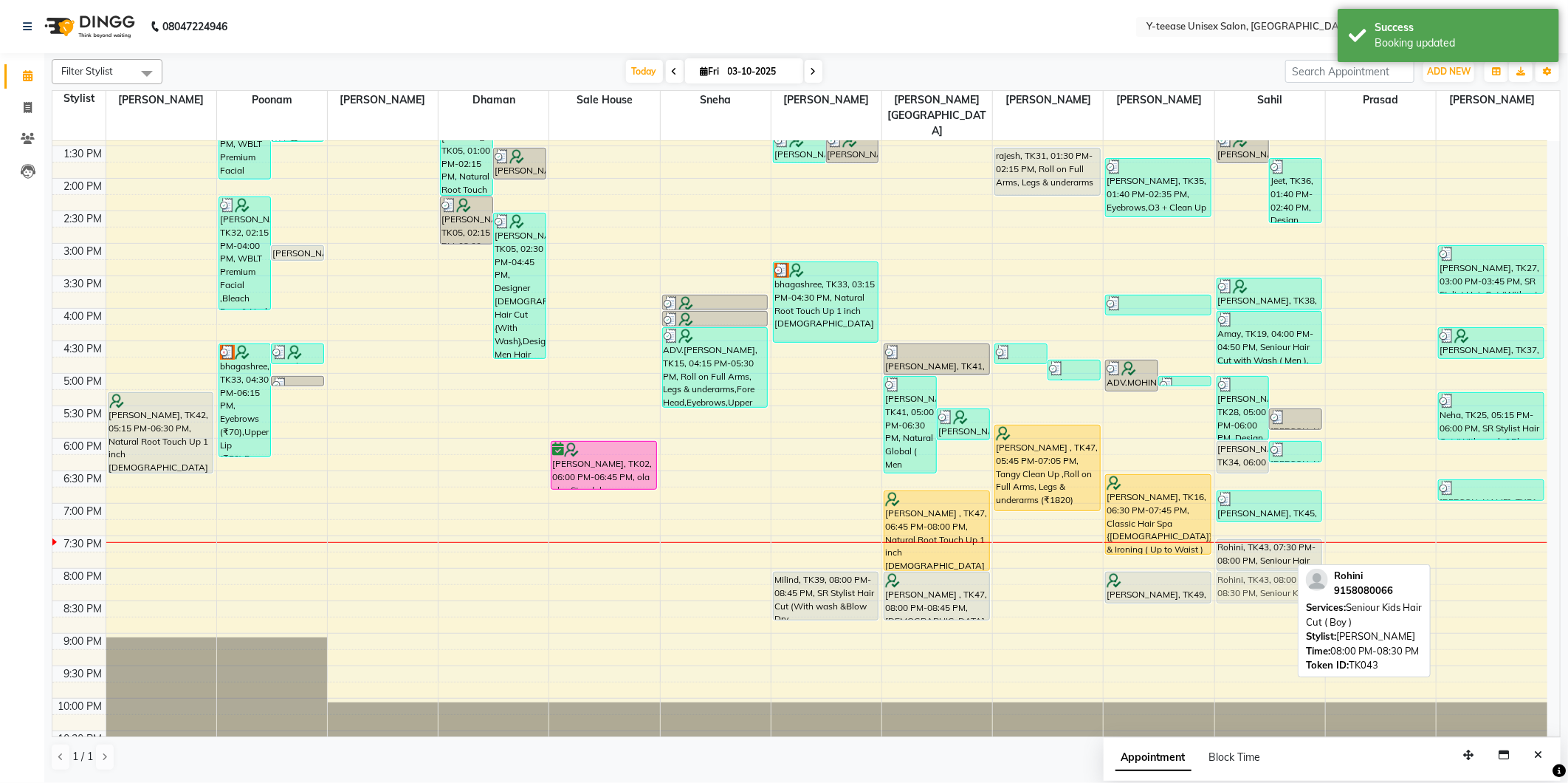
drag, startPoint x: 1500, startPoint y: 553, endPoint x: 1293, endPoint y: 557, distance: 207.0
click at [1293, 557] on tr "[PERSON_NAME], TK42, 05:15 PM-06:30 PM, Natural Root Touch Up 1 inch [DEMOGRAPH…" at bounding box center [800, 275] width 1495 height 974
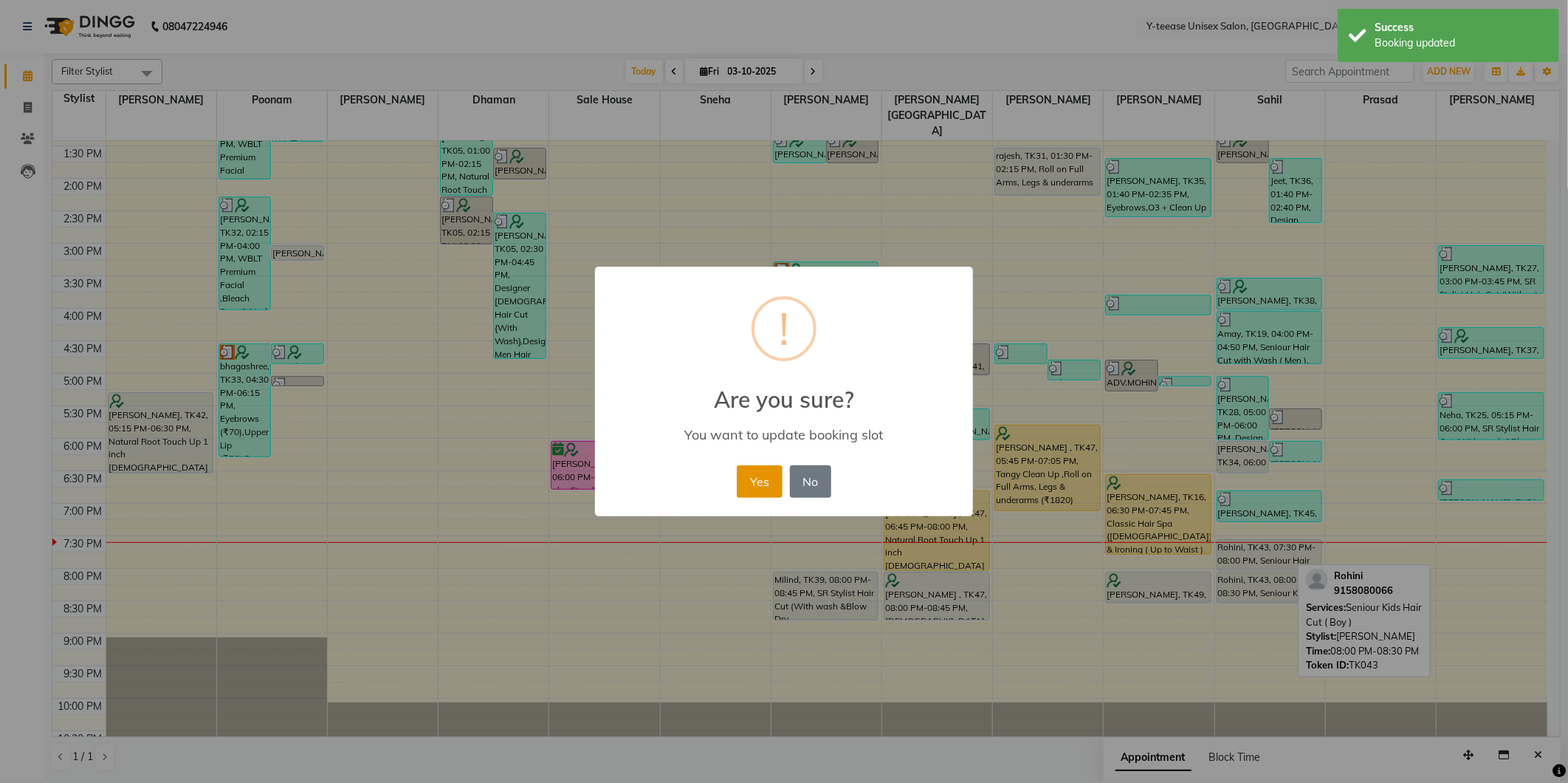
click at [748, 476] on button "Yes" at bounding box center [759, 481] width 45 height 32
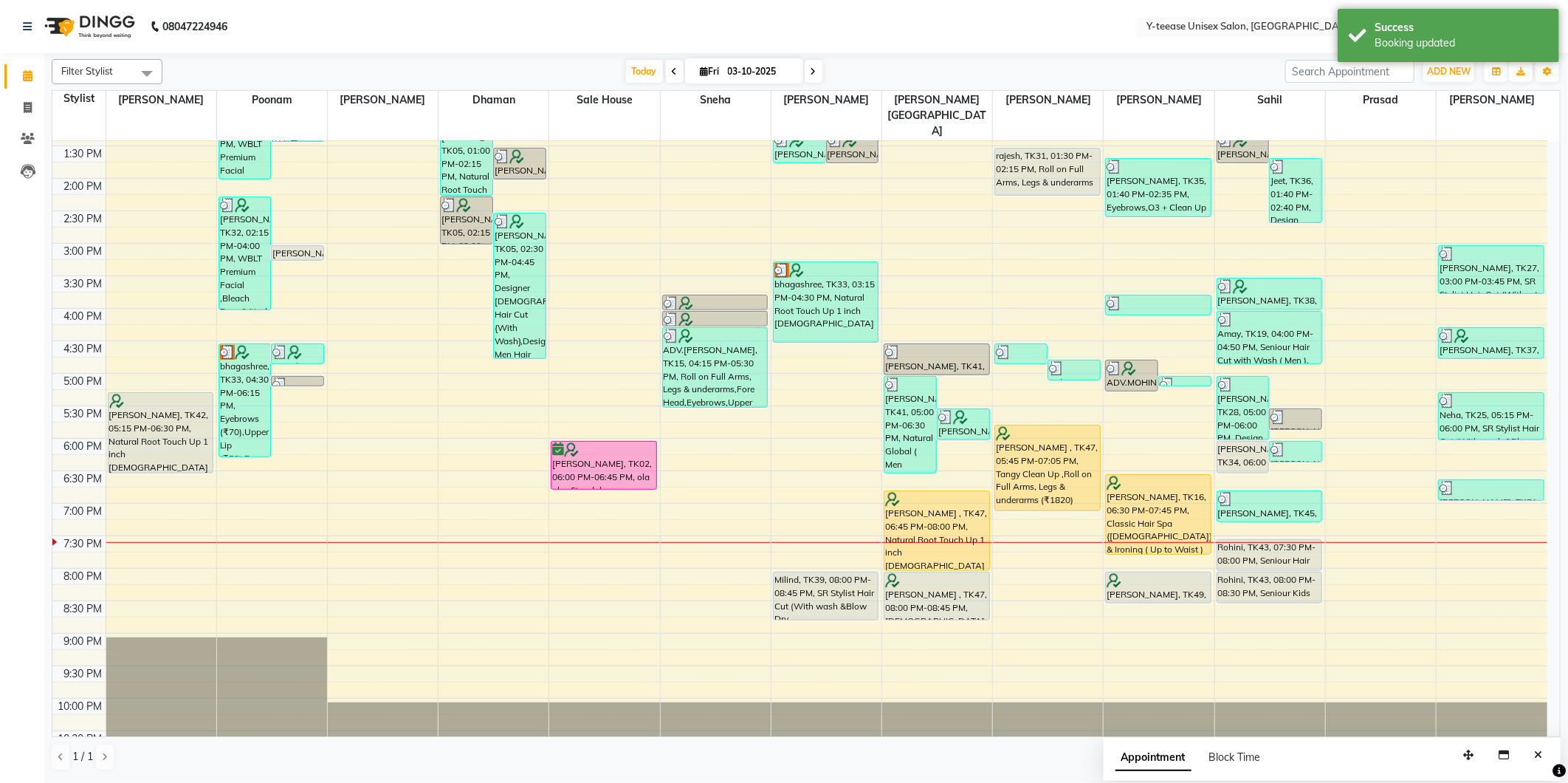
click at [1447, 547] on div "8:00 AM 8:30 AM 9:00 AM 9:30 AM 10:00 AM 10:30 AM 11:00 AM 11:30 AM 12:00 PM 12…" at bounding box center [800, 275] width 1495 height 974
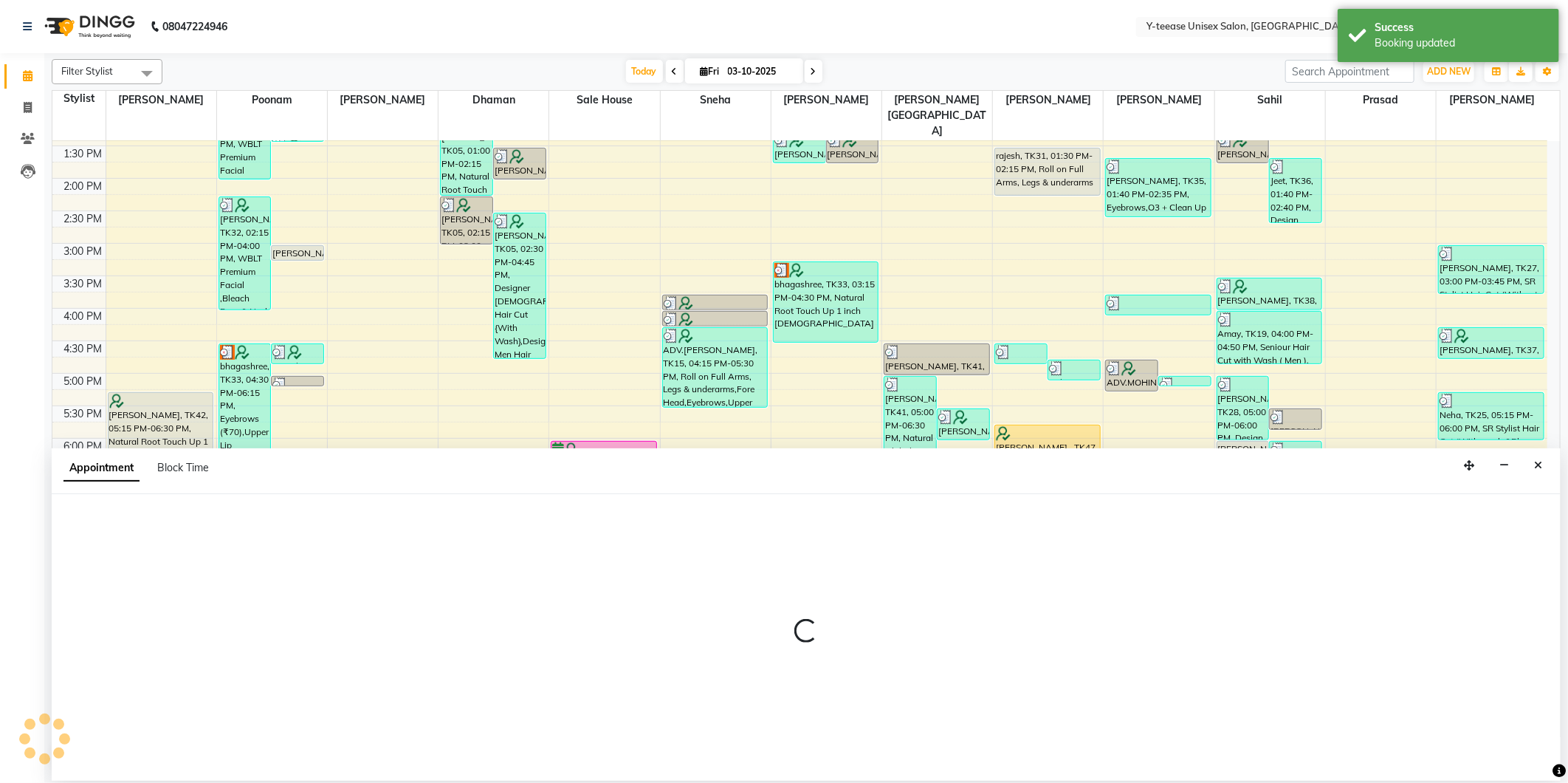
select select "92975"
select select "1200"
select select "tentative"
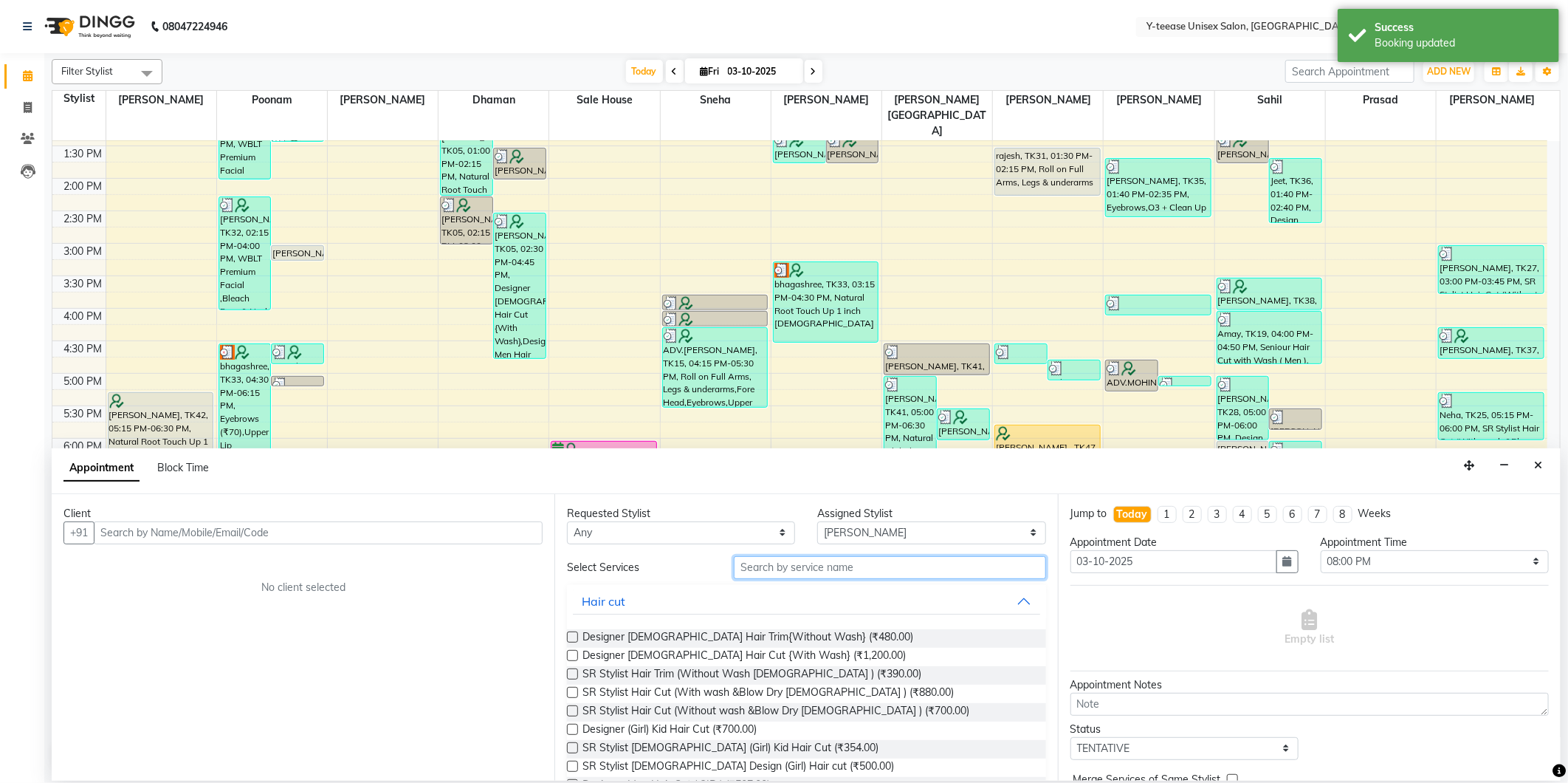
click at [917, 572] on input "text" at bounding box center [889, 568] width 311 height 23
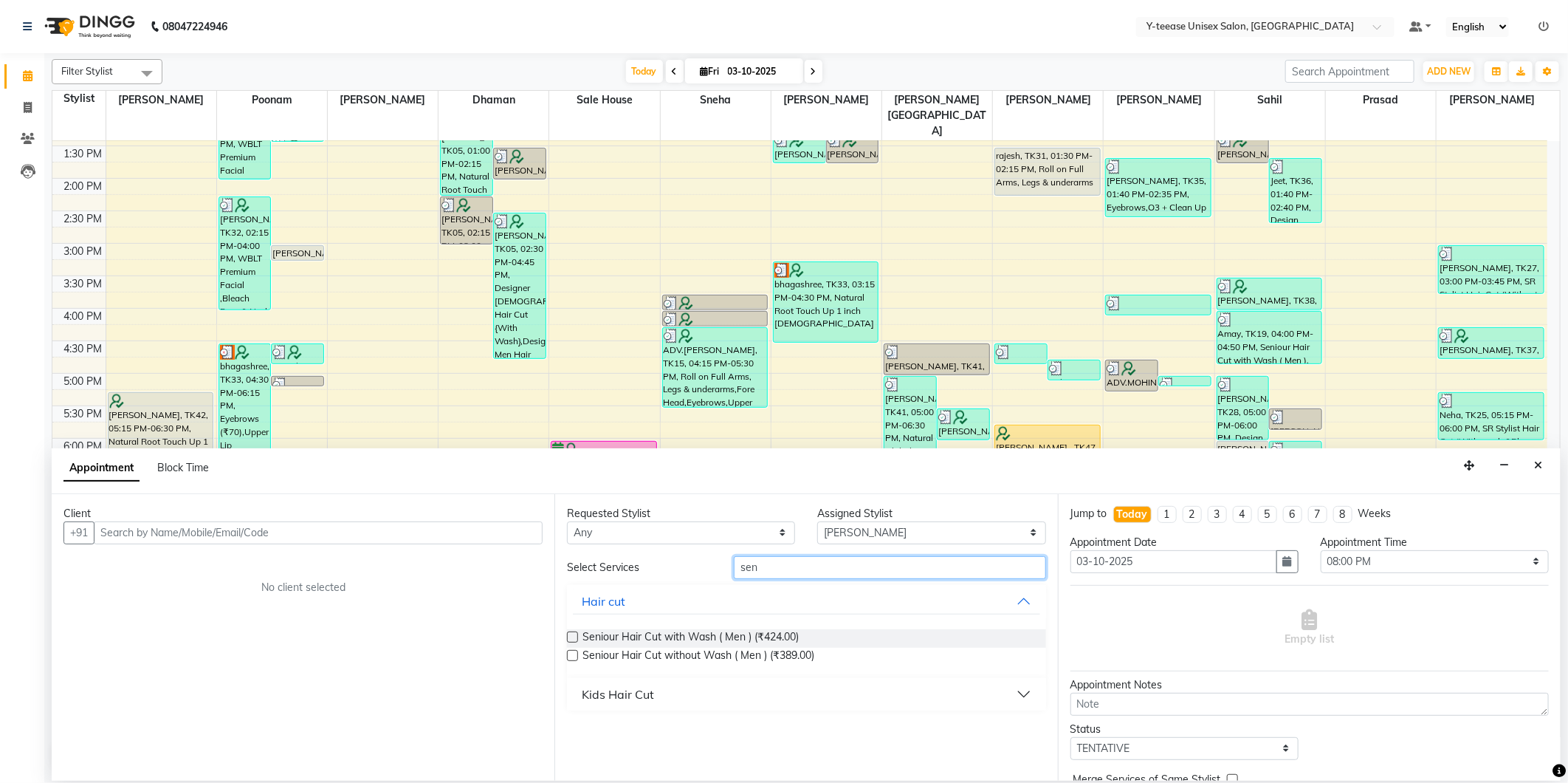
type input "sen"
click at [650, 699] on div "Kids Hair Cut" at bounding box center [618, 694] width 72 height 18
click at [650, 724] on span "Seniour Kids Hair Cut ( Boy ) (₹236.00)" at bounding box center [673, 731] width 182 height 18
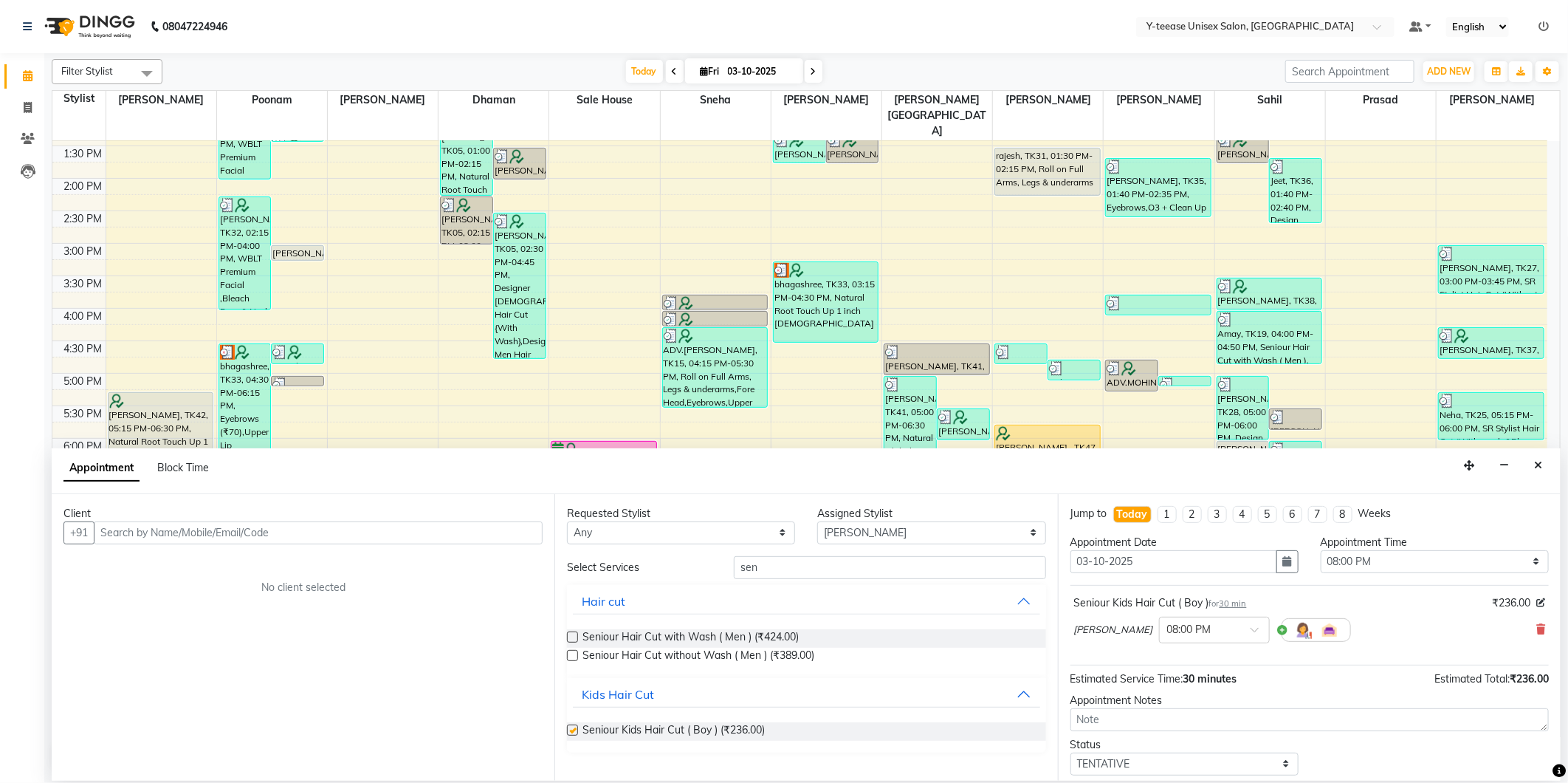
checkbox input "false"
click at [476, 544] on input "text" at bounding box center [318, 532] width 449 height 23
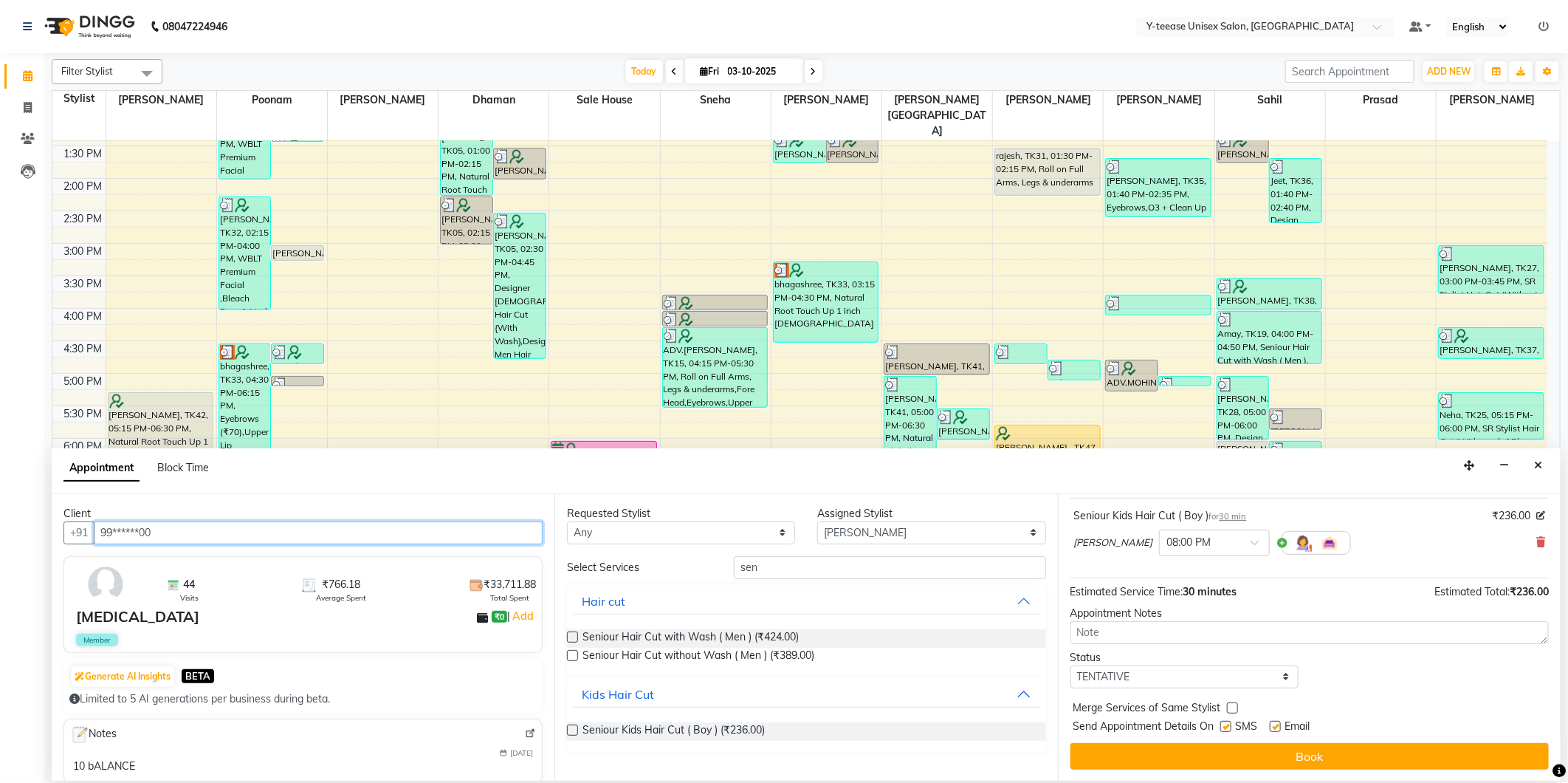
scroll to position [89, 0]
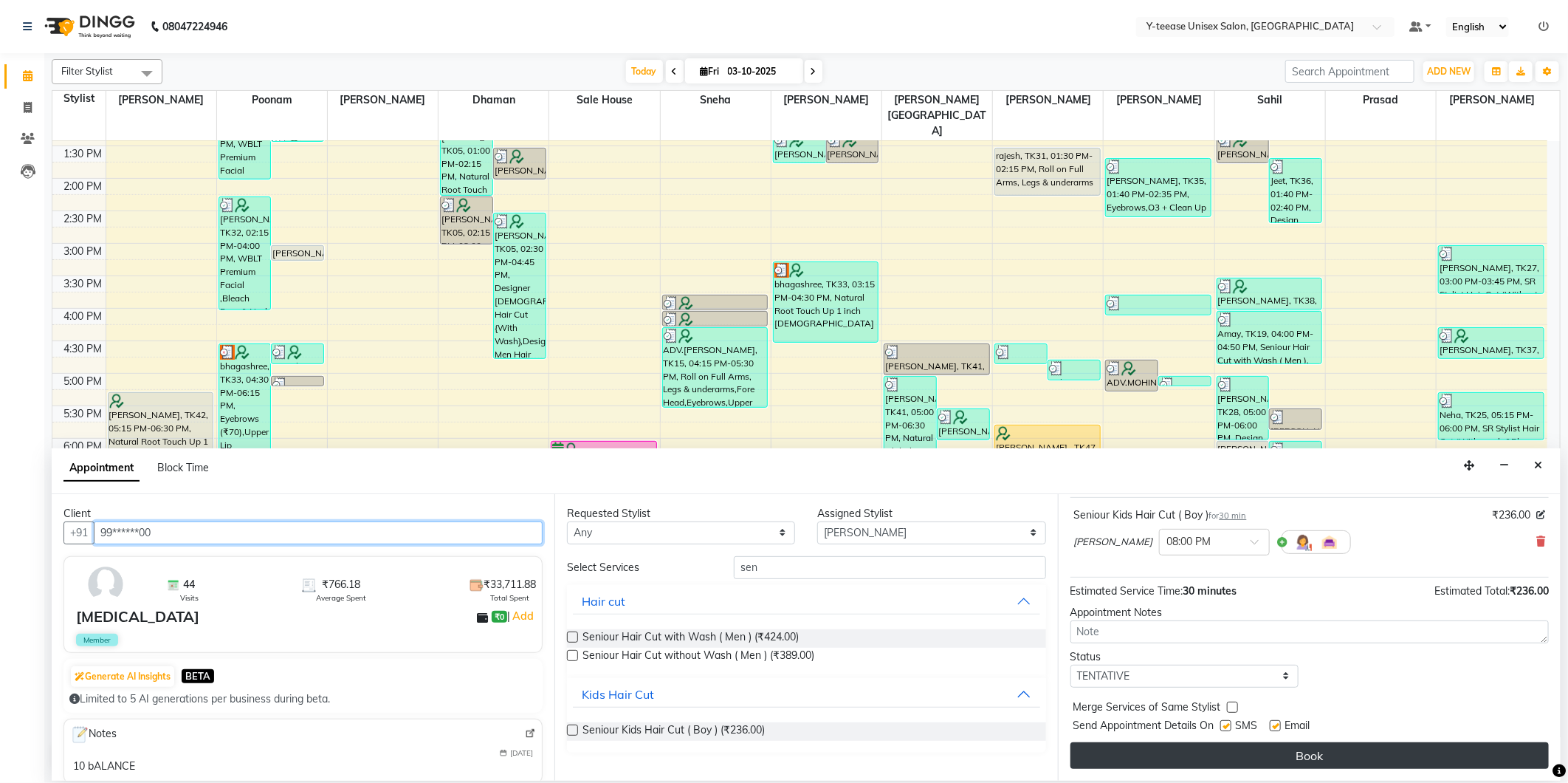
type input "99******00"
click at [1250, 752] on button "Book" at bounding box center [1310, 755] width 479 height 27
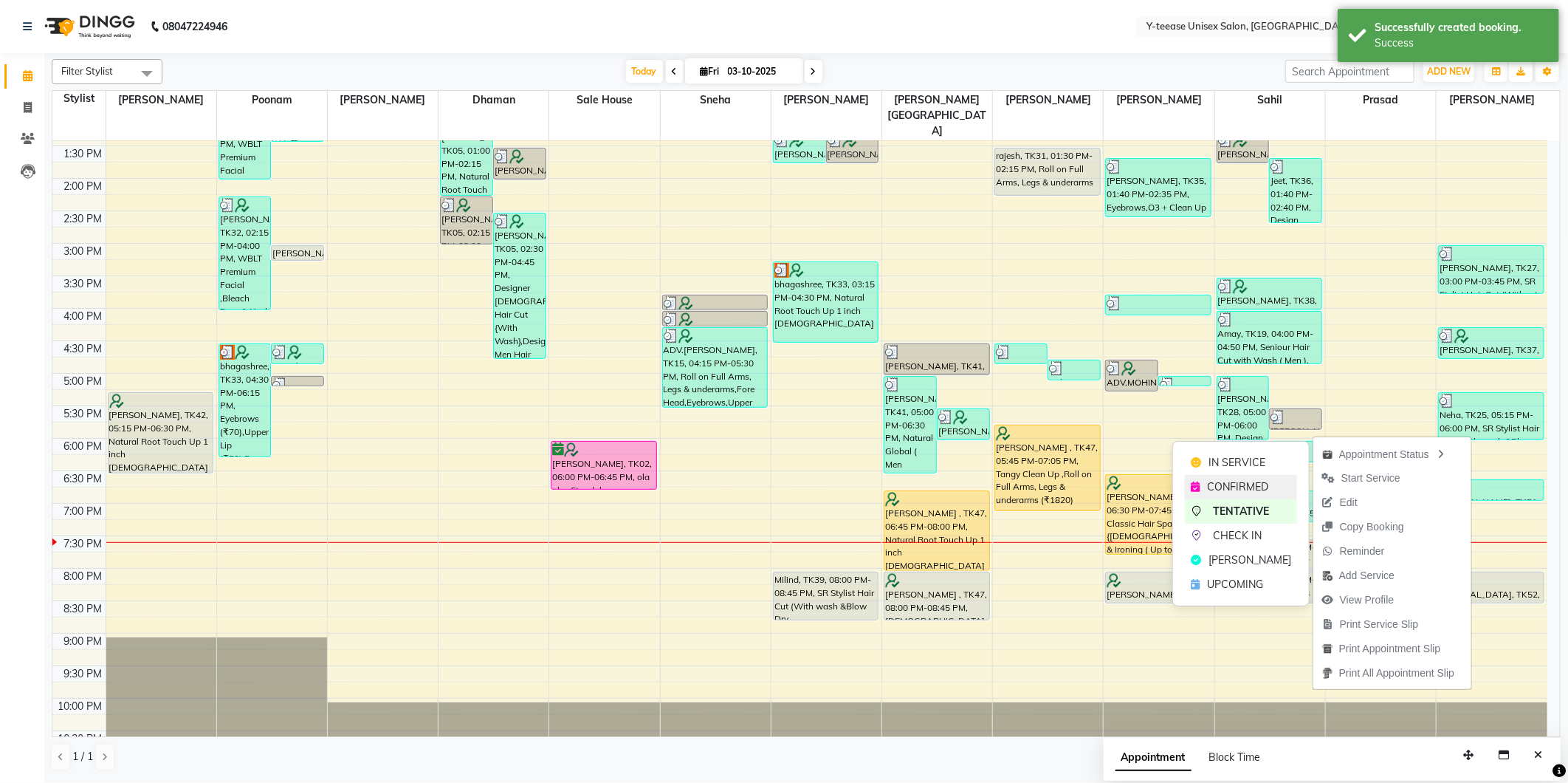
click at [1270, 491] on div "CONFIRMED" at bounding box center [1240, 487] width 112 height 24
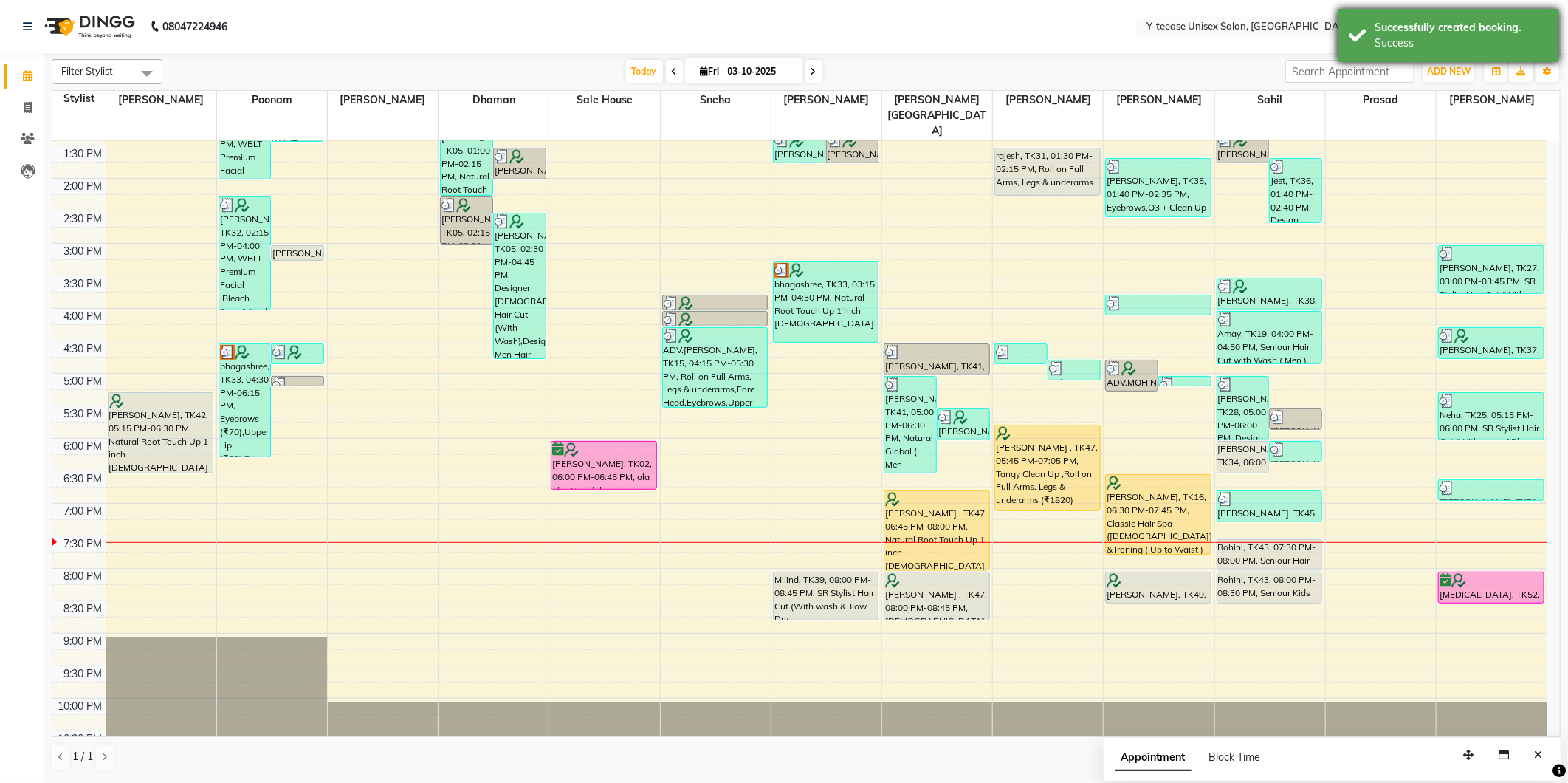
click at [1417, 35] on div "Successfully created booking." at bounding box center [1462, 28] width 174 height 16
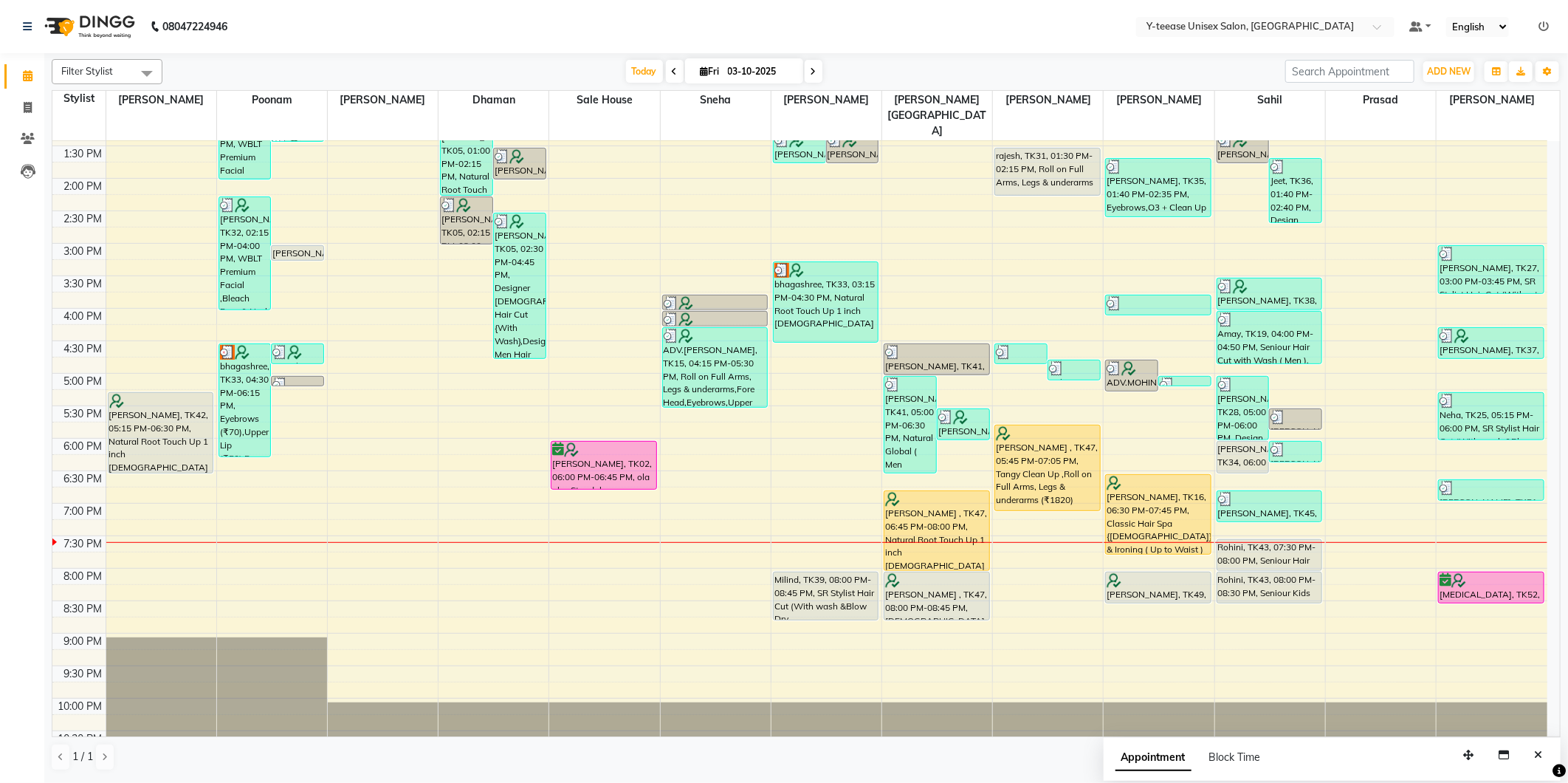
drag, startPoint x: 651, startPoint y: 75, endPoint x: 684, endPoint y: 56, distance: 38.1
click at [649, 75] on span "Today" at bounding box center [645, 71] width 37 height 23
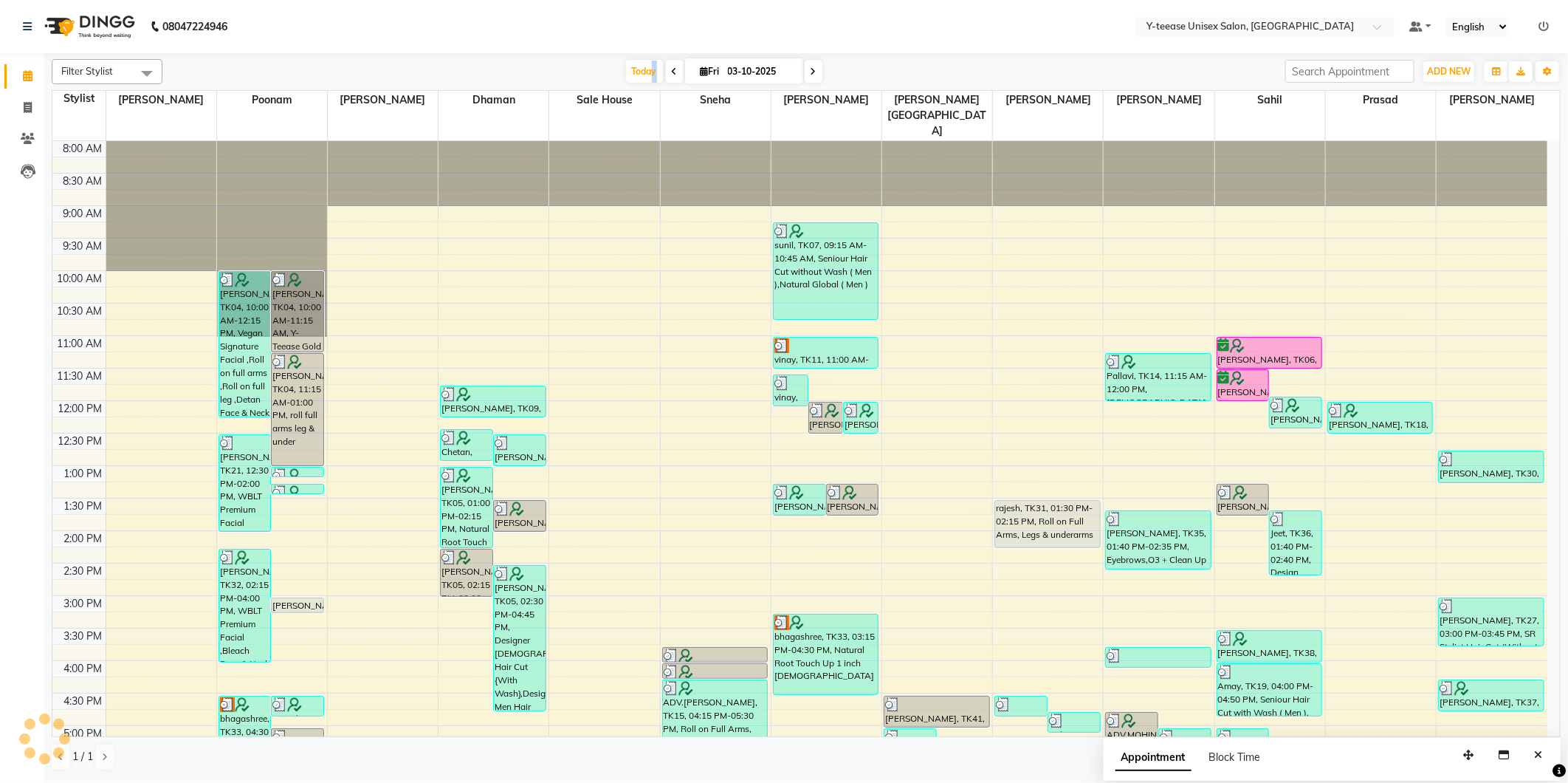
scroll to position [352, 0]
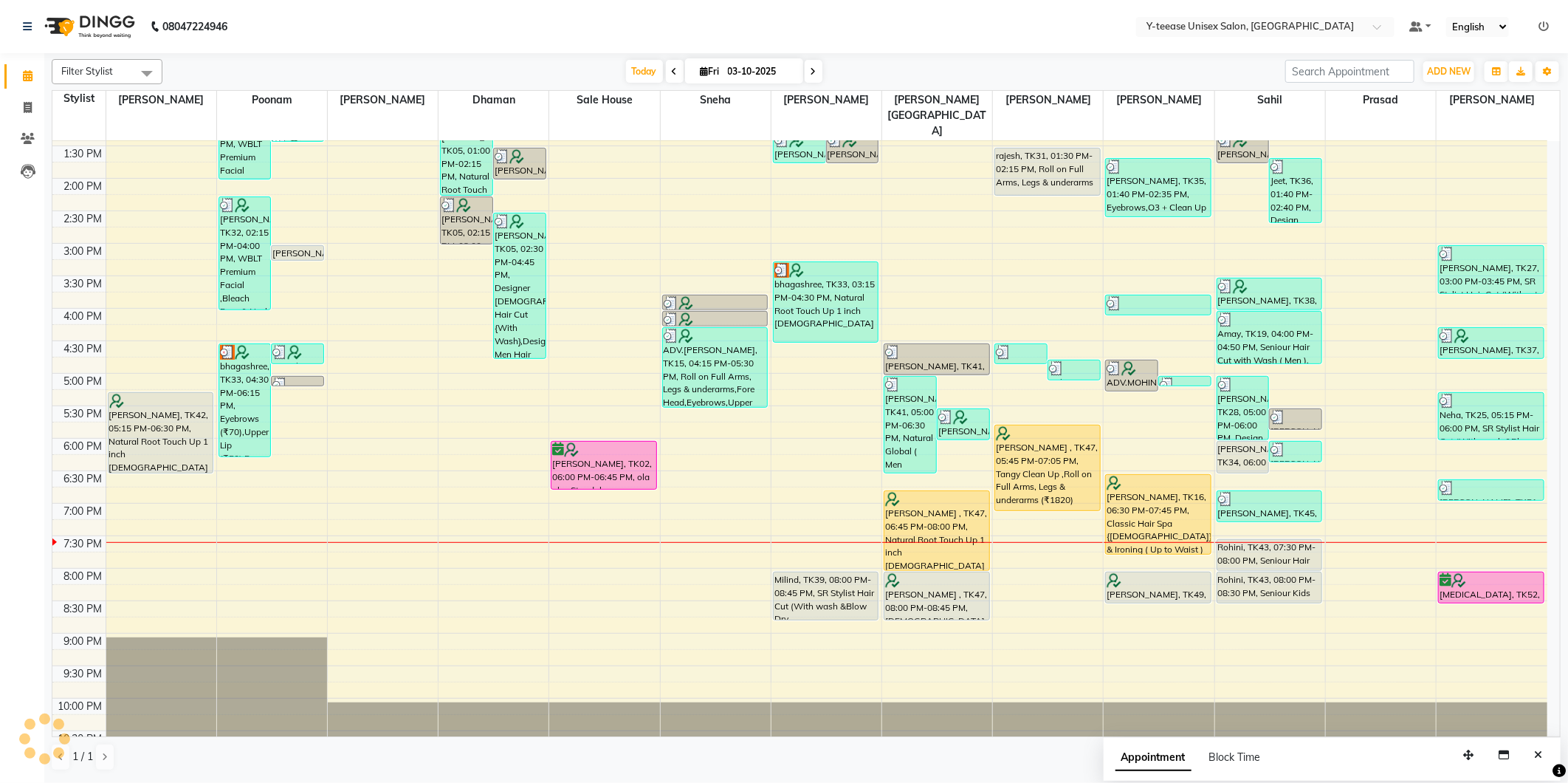
drag, startPoint x: 739, startPoint y: 31, endPoint x: 736, endPoint y: 20, distance: 11.4
click at [738, 24] on nav "08047224946 Select Location × Y-teease Unisex Salon, Amanora Default Panel My P…" at bounding box center [784, 27] width 1568 height 54
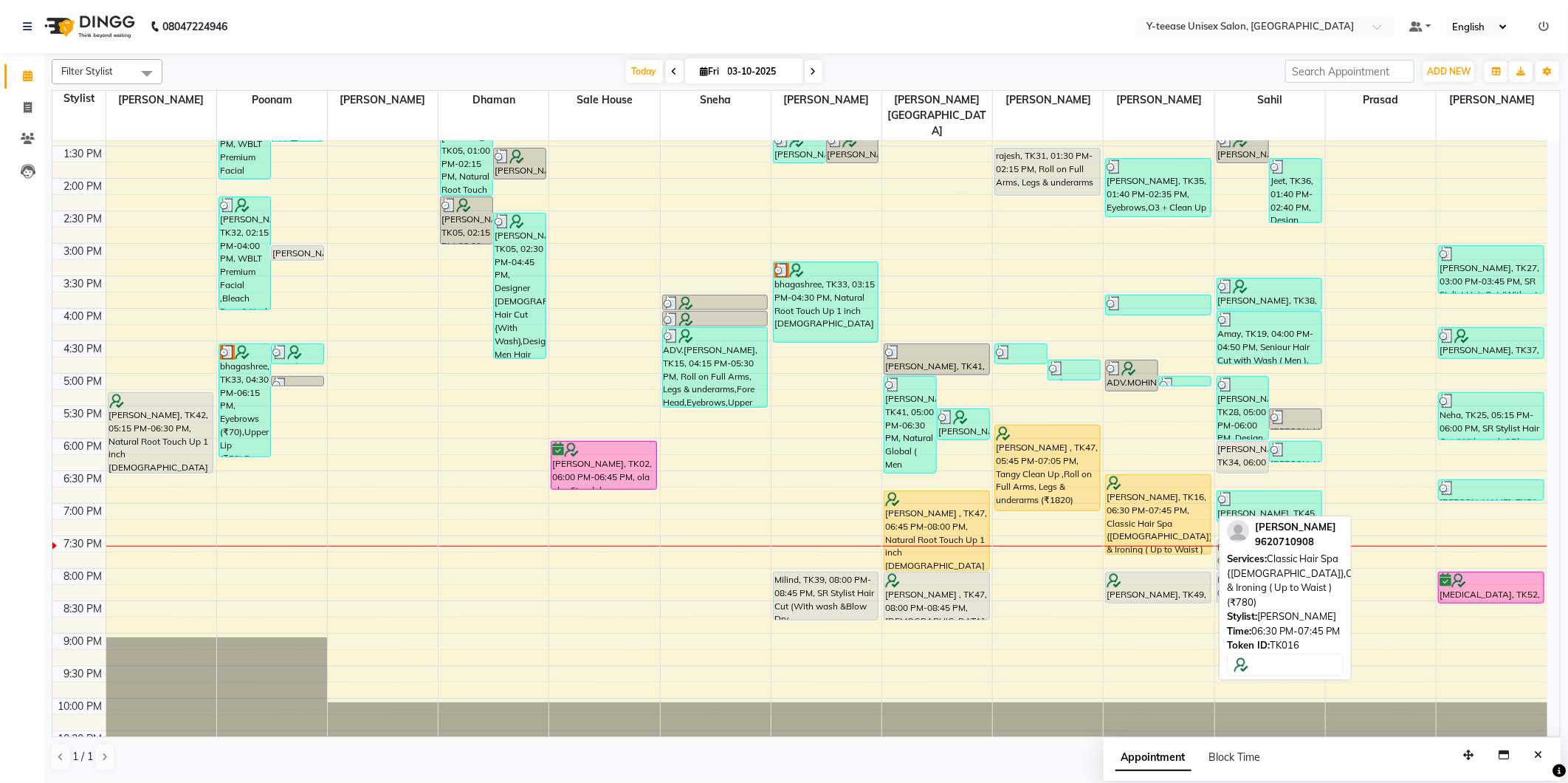
click at [1173, 475] on div "[PERSON_NAME], TK16, 06:30 PM-07:45 PM, Classic Hair Spa {[DEMOGRAPHIC_DATA]},C…" at bounding box center [1158, 514] width 104 height 79
click at [1176, 475] on div "[PERSON_NAME], TK16, 06:30 PM-07:45 PM, Classic Hair Spa {[DEMOGRAPHIC_DATA]},C…" at bounding box center [1158, 514] width 104 height 79
select select "1"
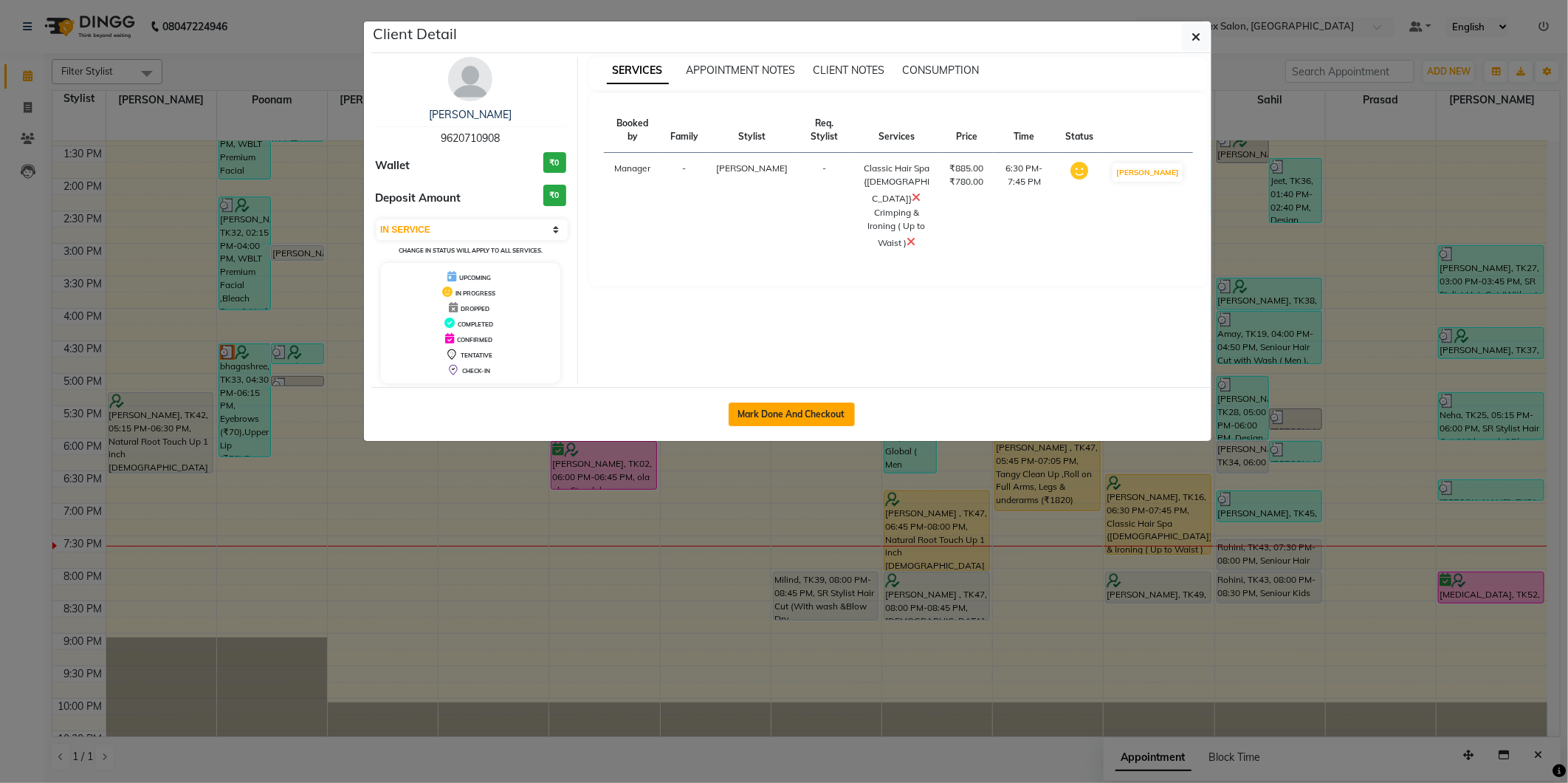
click at [818, 412] on button "Mark Done And Checkout" at bounding box center [792, 414] width 127 height 24
select select "service"
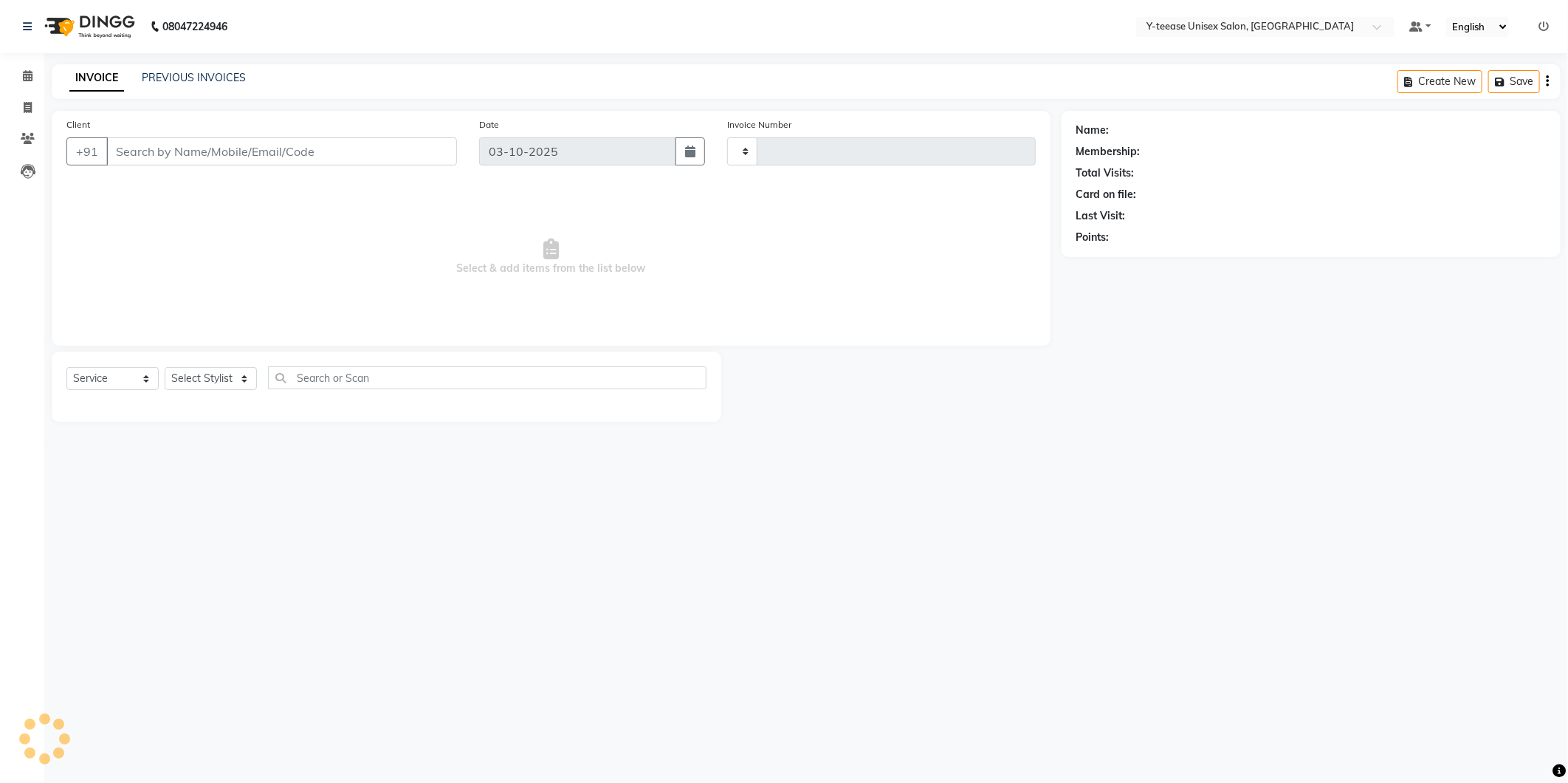
type input "8393"
select select "4"
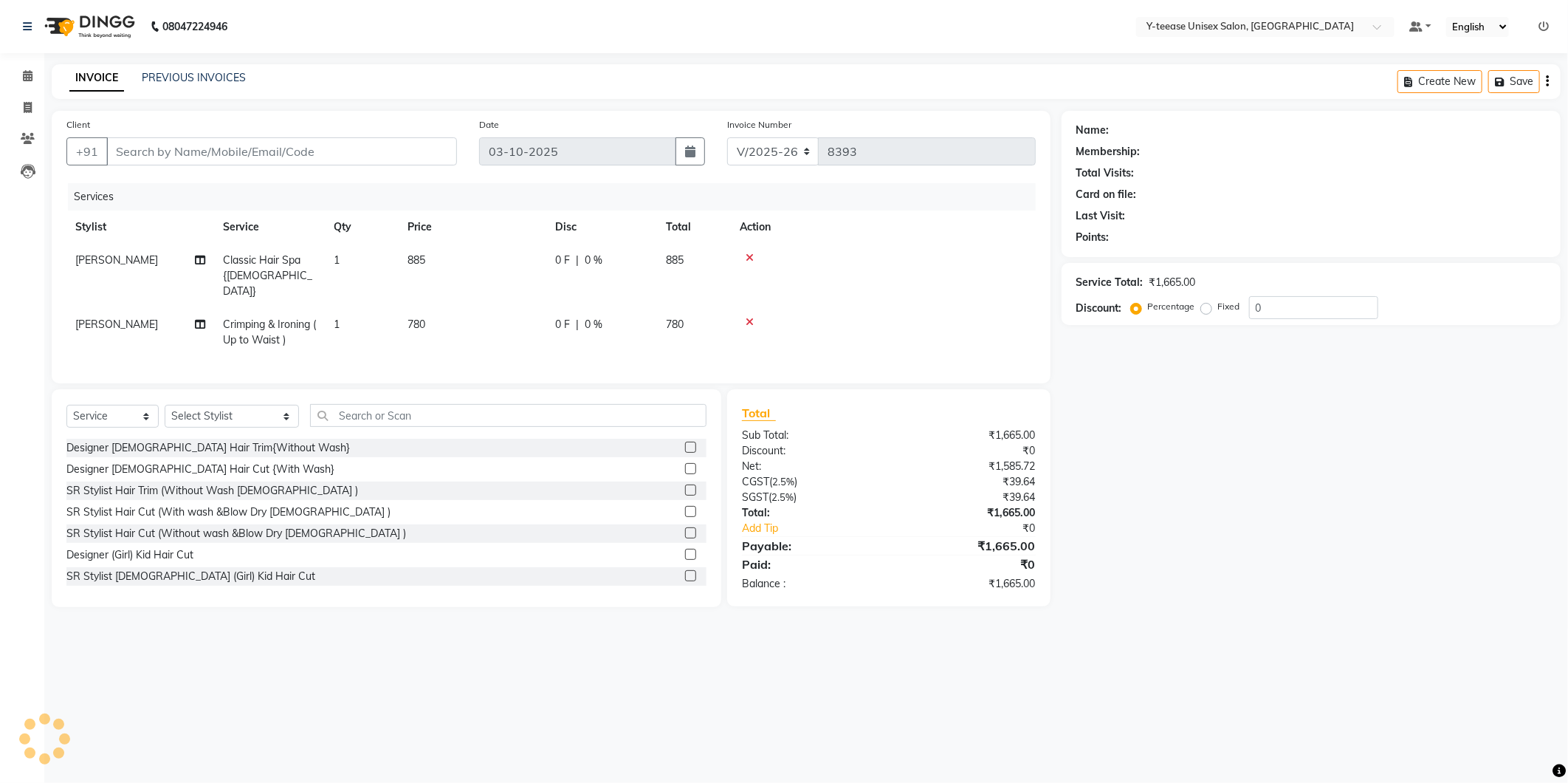
type input "96******08"
select select "86041"
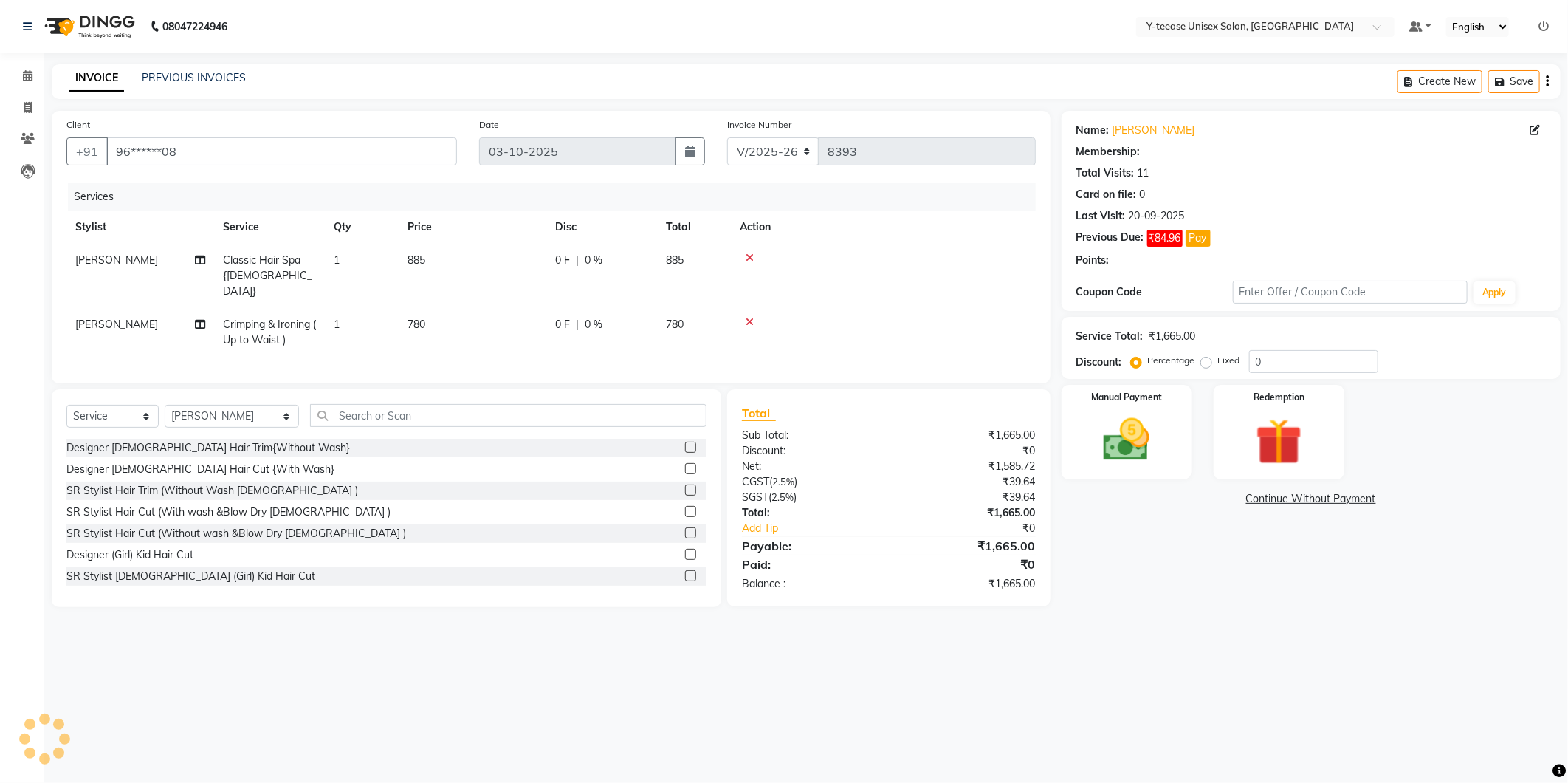
type input "20"
select select "1: Object"
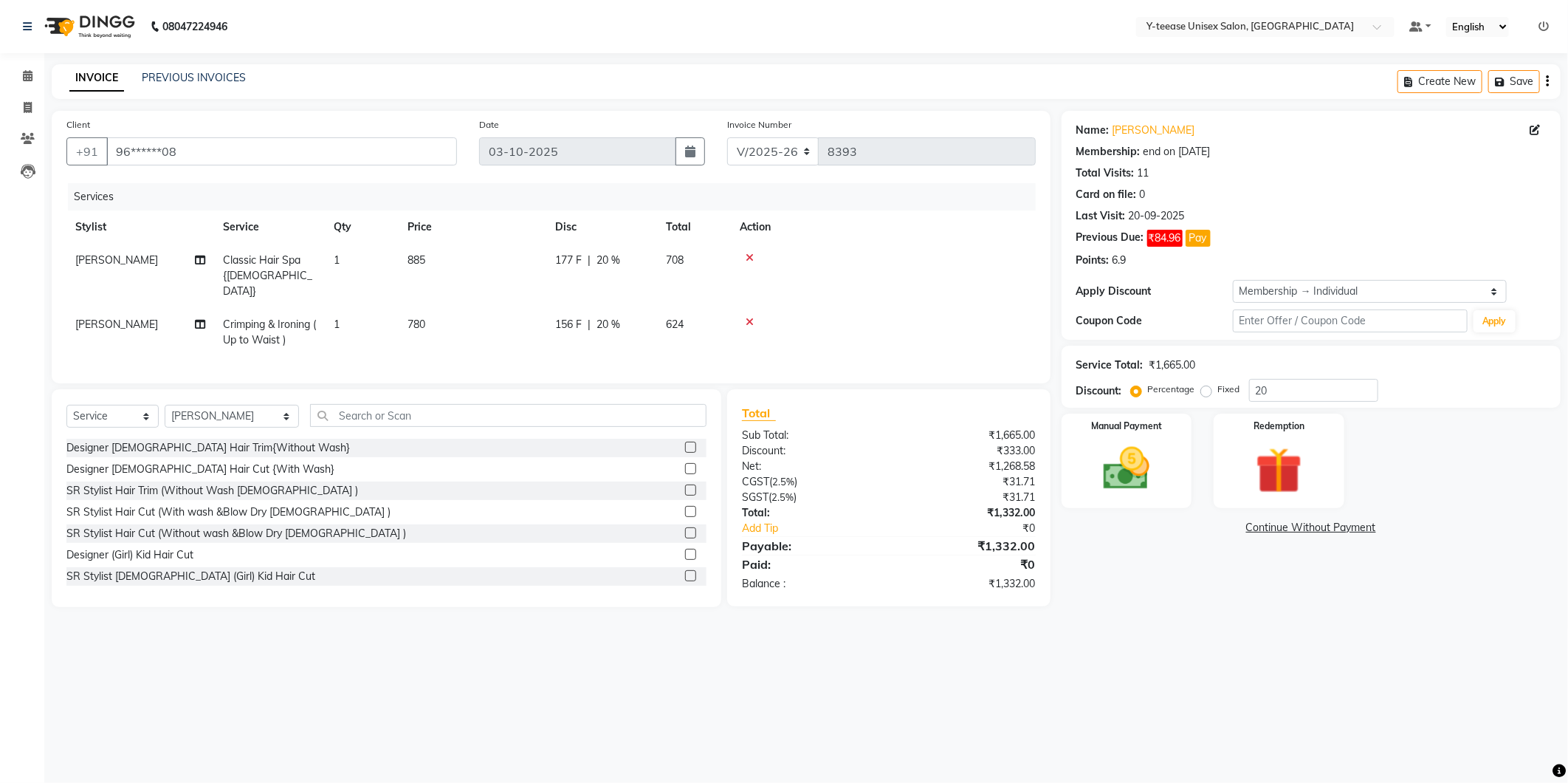
click at [749, 252] on icon at bounding box center [749, 257] width 8 height 10
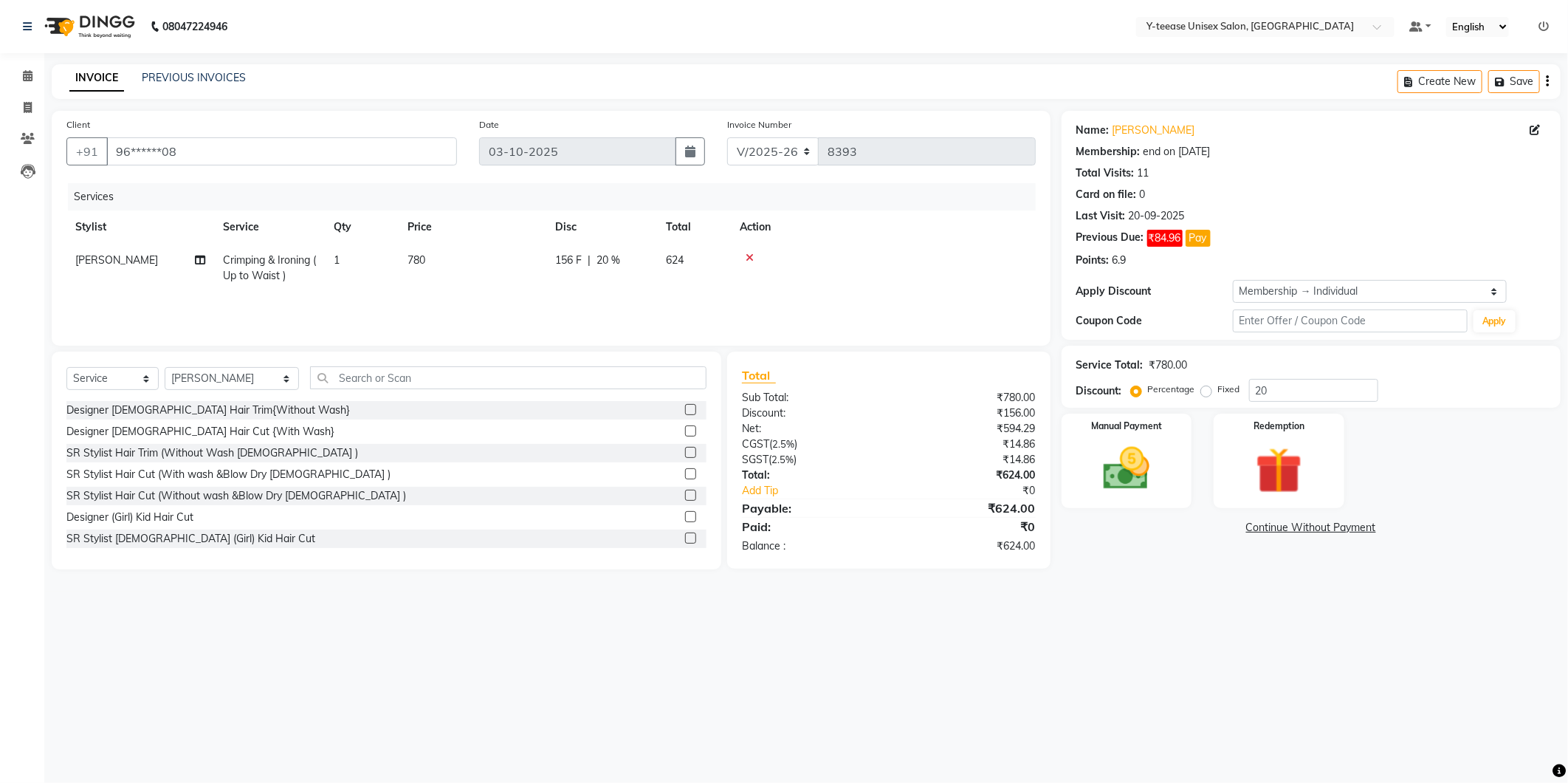
click at [749, 252] on icon at bounding box center [749, 257] width 8 height 10
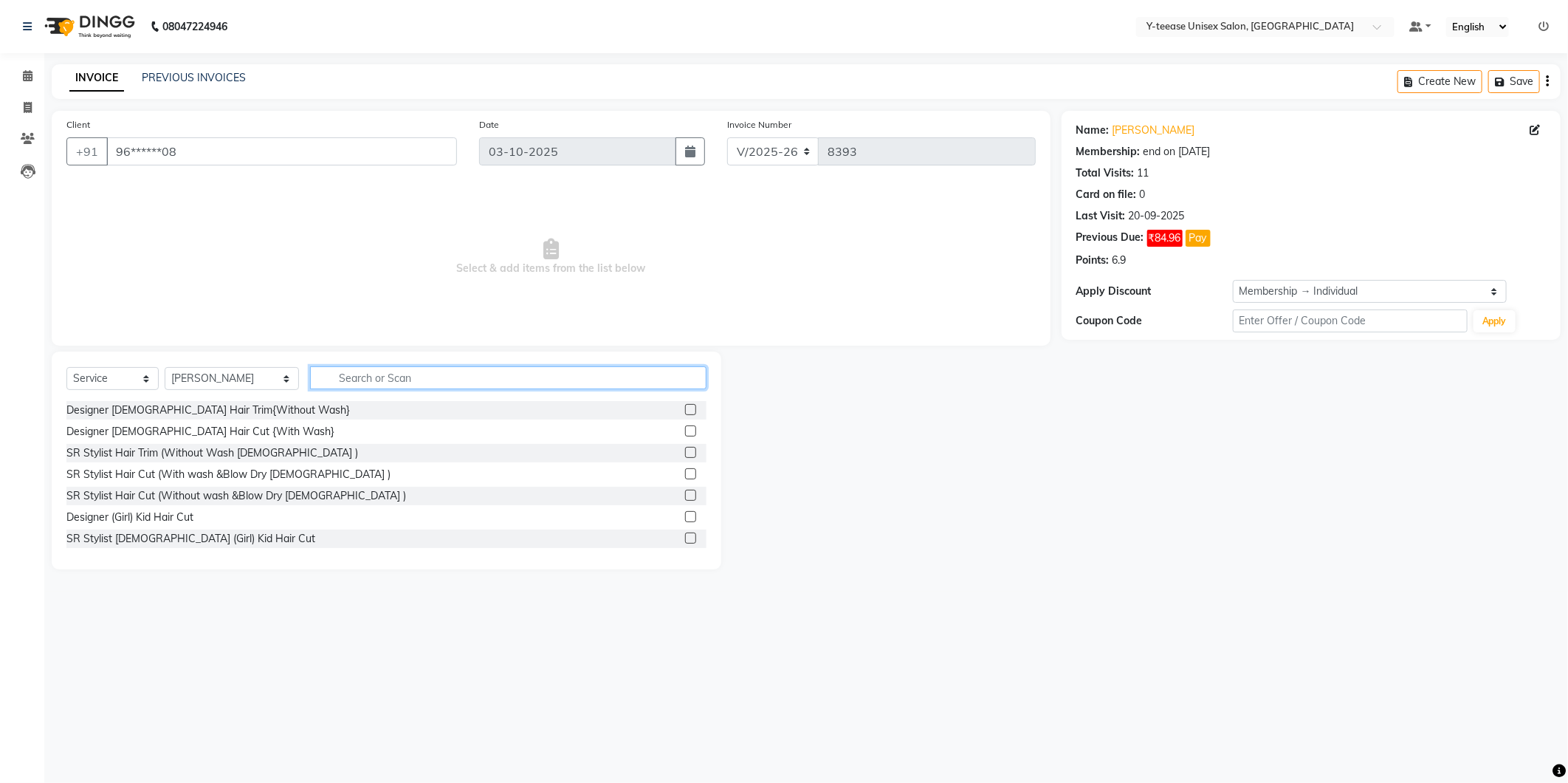
click at [436, 377] on input "text" at bounding box center [508, 377] width 396 height 23
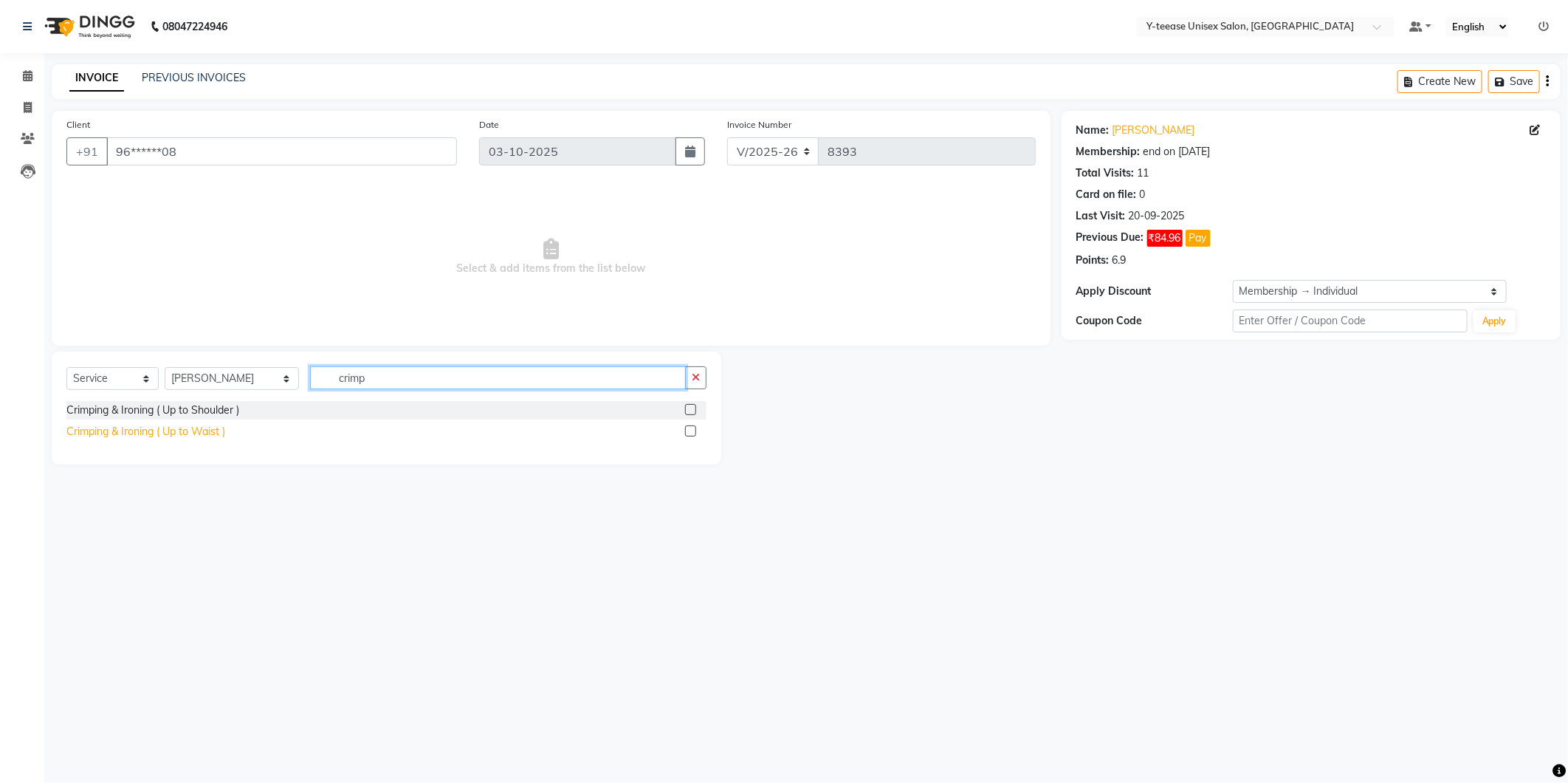
type input "crimp"
click at [170, 431] on div "Crimping & Ironing ( Up to Waist )" at bounding box center [146, 432] width 159 height 16
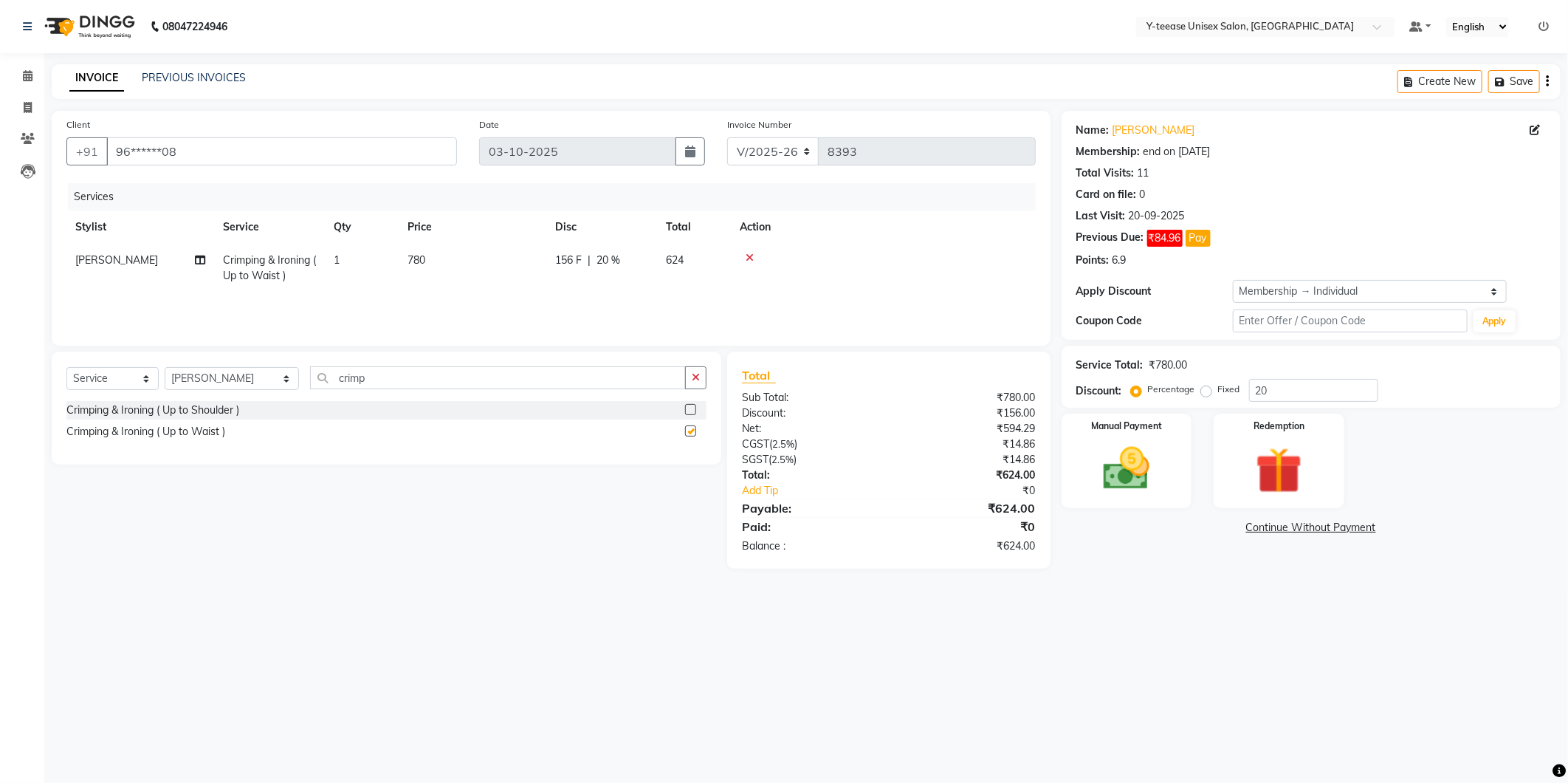
checkbox input "false"
click at [347, 378] on input "crimp" at bounding box center [498, 377] width 376 height 23
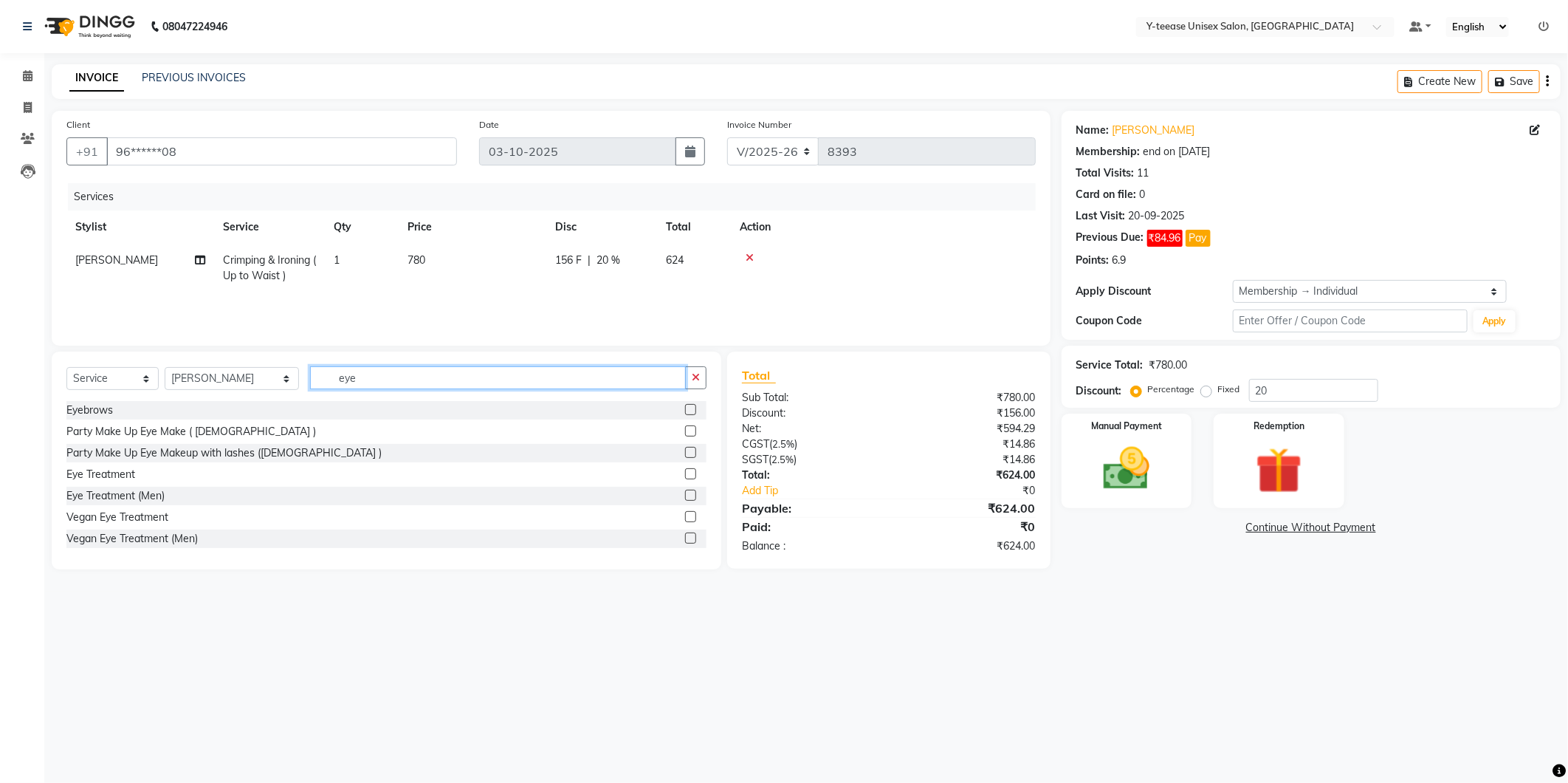
type input "eye"
click at [213, 379] on select "Select Stylist [PERSON_NAME] [PERSON_NAME] nagar Manager Mosin [PERSON_NAME] [P…" at bounding box center [231, 378] width 134 height 23
select select "49846"
click at [164, 368] on select "Select Stylist [PERSON_NAME] [PERSON_NAME] nagar Manager Mosin [PERSON_NAME] [P…" at bounding box center [231, 378] width 134 height 23
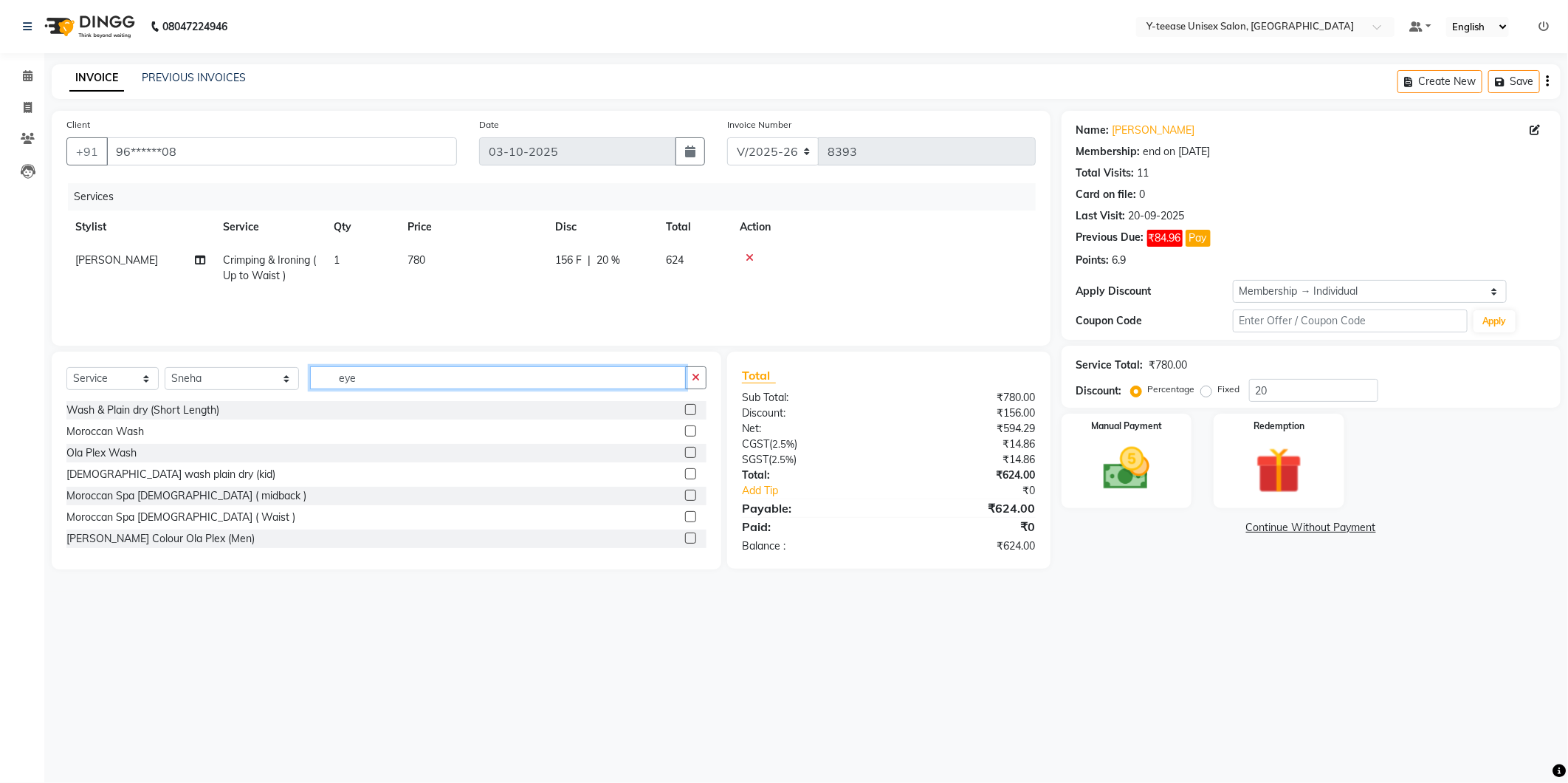
click at [340, 381] on input "eye" at bounding box center [498, 377] width 376 height 23
click at [341, 381] on input "eye" at bounding box center [498, 377] width 376 height 23
type input "eye"
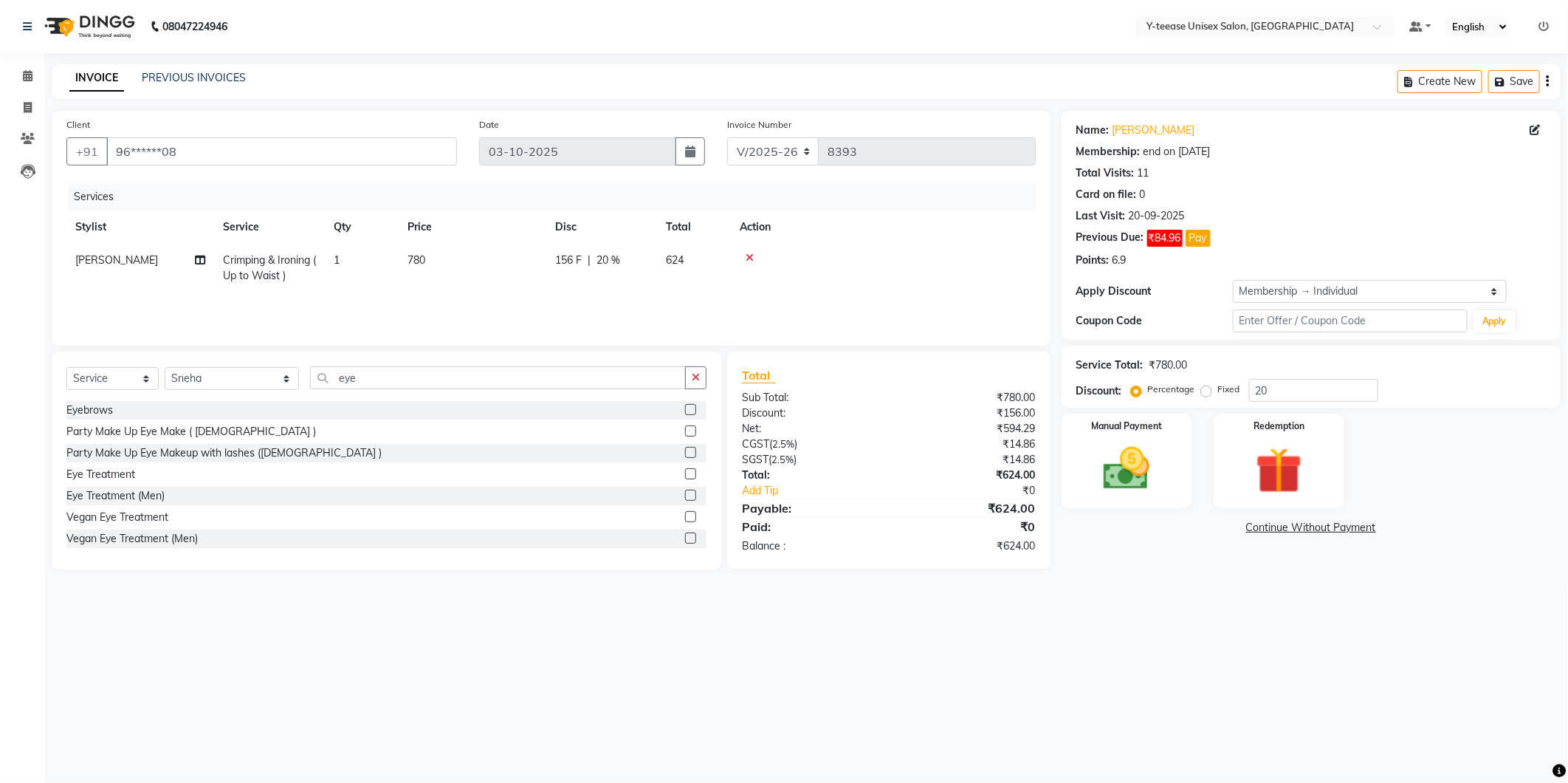
click at [86, 420] on div "Eyebrows Party Make Up Eye Make ( [DEMOGRAPHIC_DATA] ) Party Make Up Eye Makeup…" at bounding box center [386, 475] width 640 height 148
click at [87, 411] on div "Eyebrows" at bounding box center [90, 410] width 46 height 16
checkbox input "false"
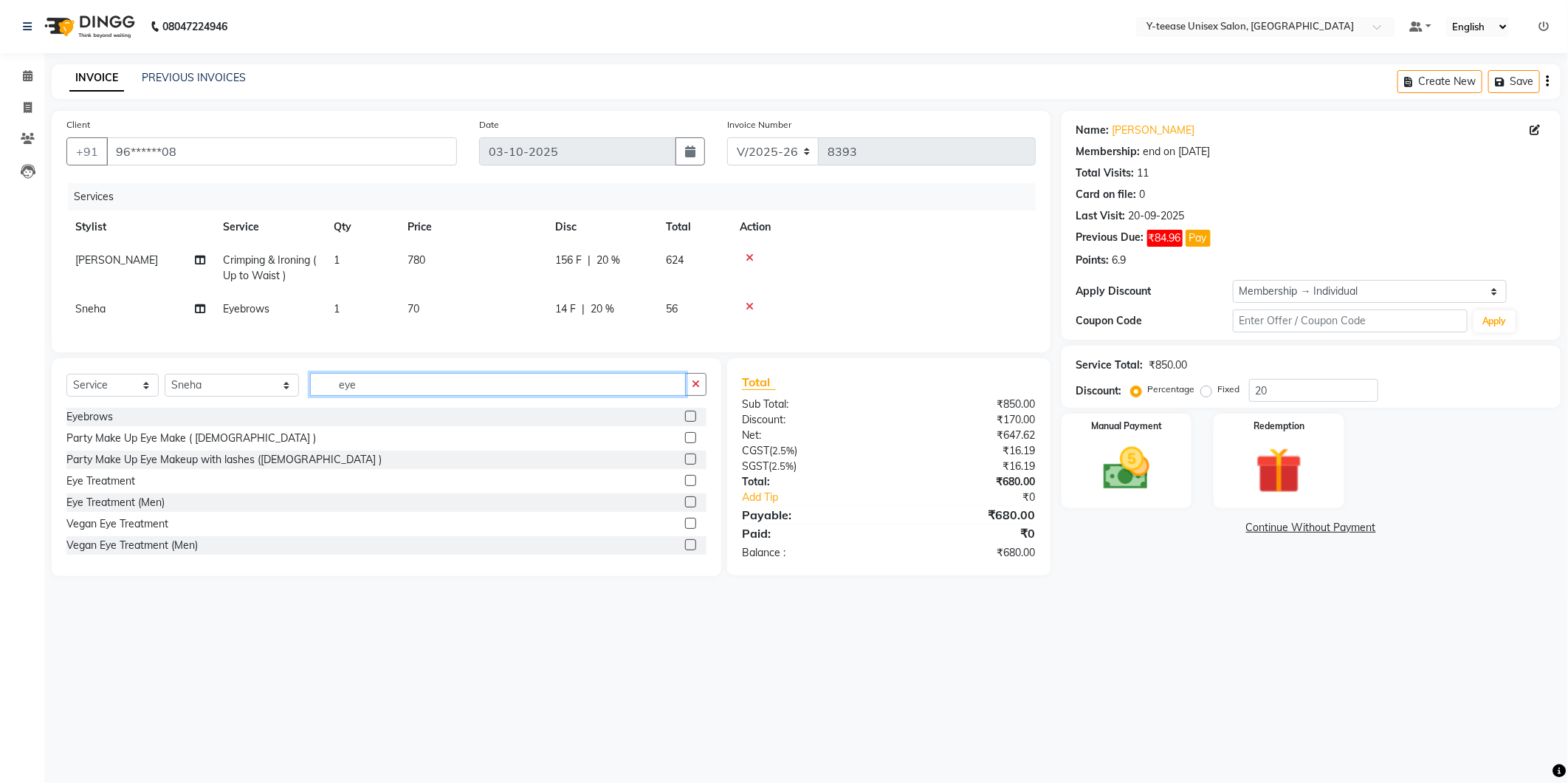
click at [328, 396] on input "eye" at bounding box center [498, 385] width 376 height 23
type input "peel"
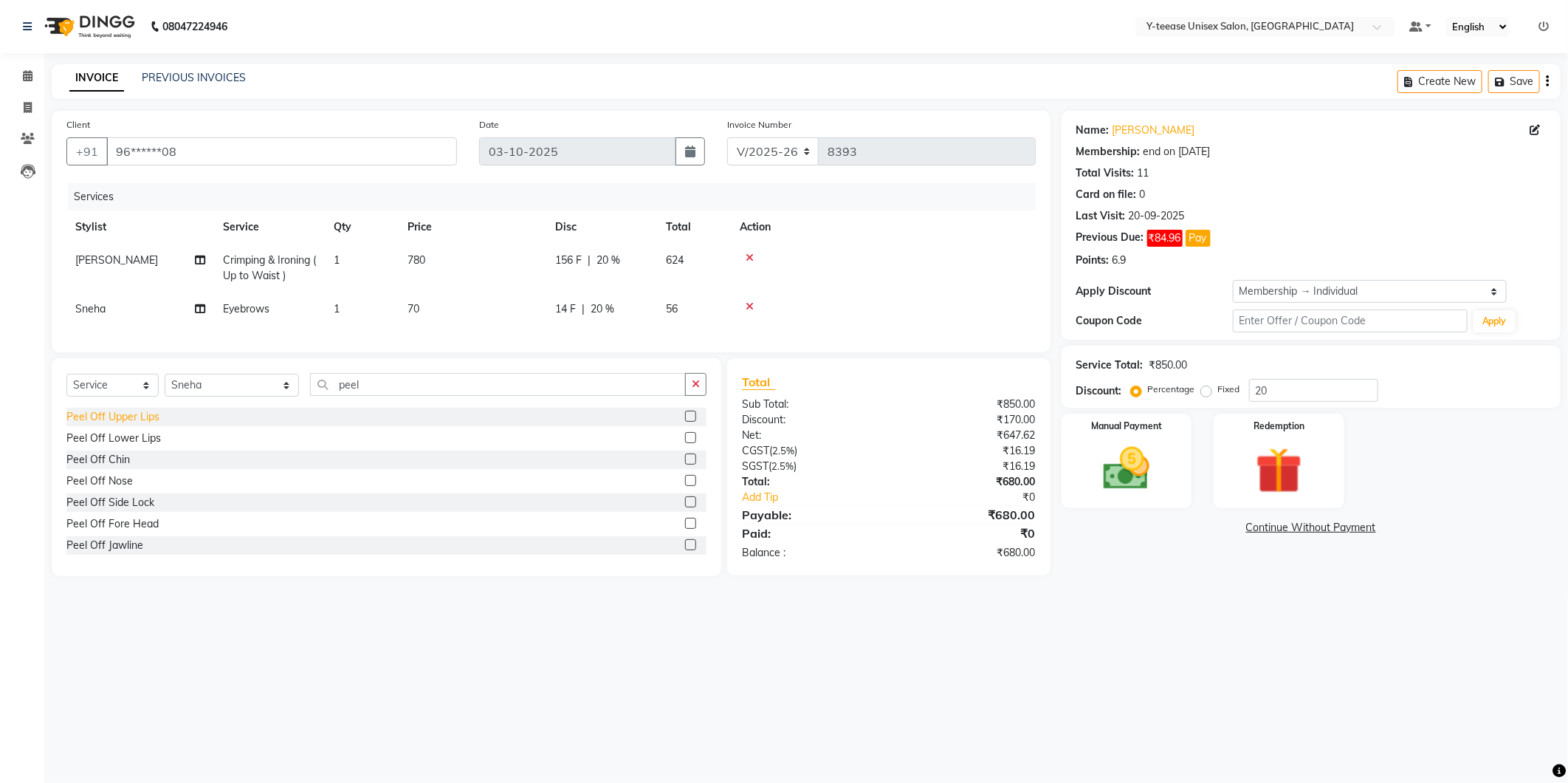
click at [124, 424] on div "Peel Off Upper Lips" at bounding box center [113, 417] width 93 height 16
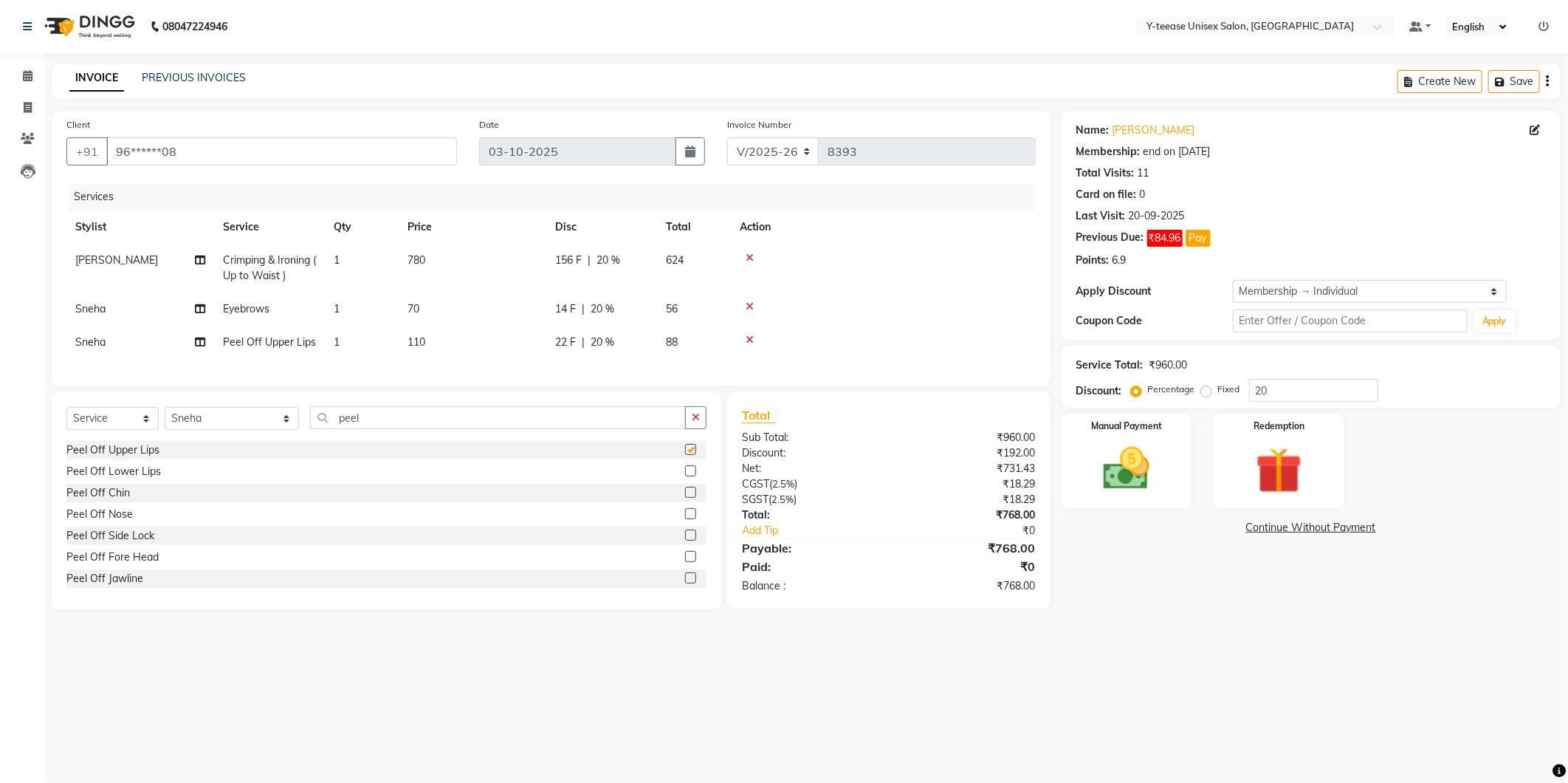
checkbox input "false"
click at [699, 422] on icon "button" at bounding box center [696, 417] width 8 height 10
click at [1145, 458] on img at bounding box center [1126, 469] width 79 height 56
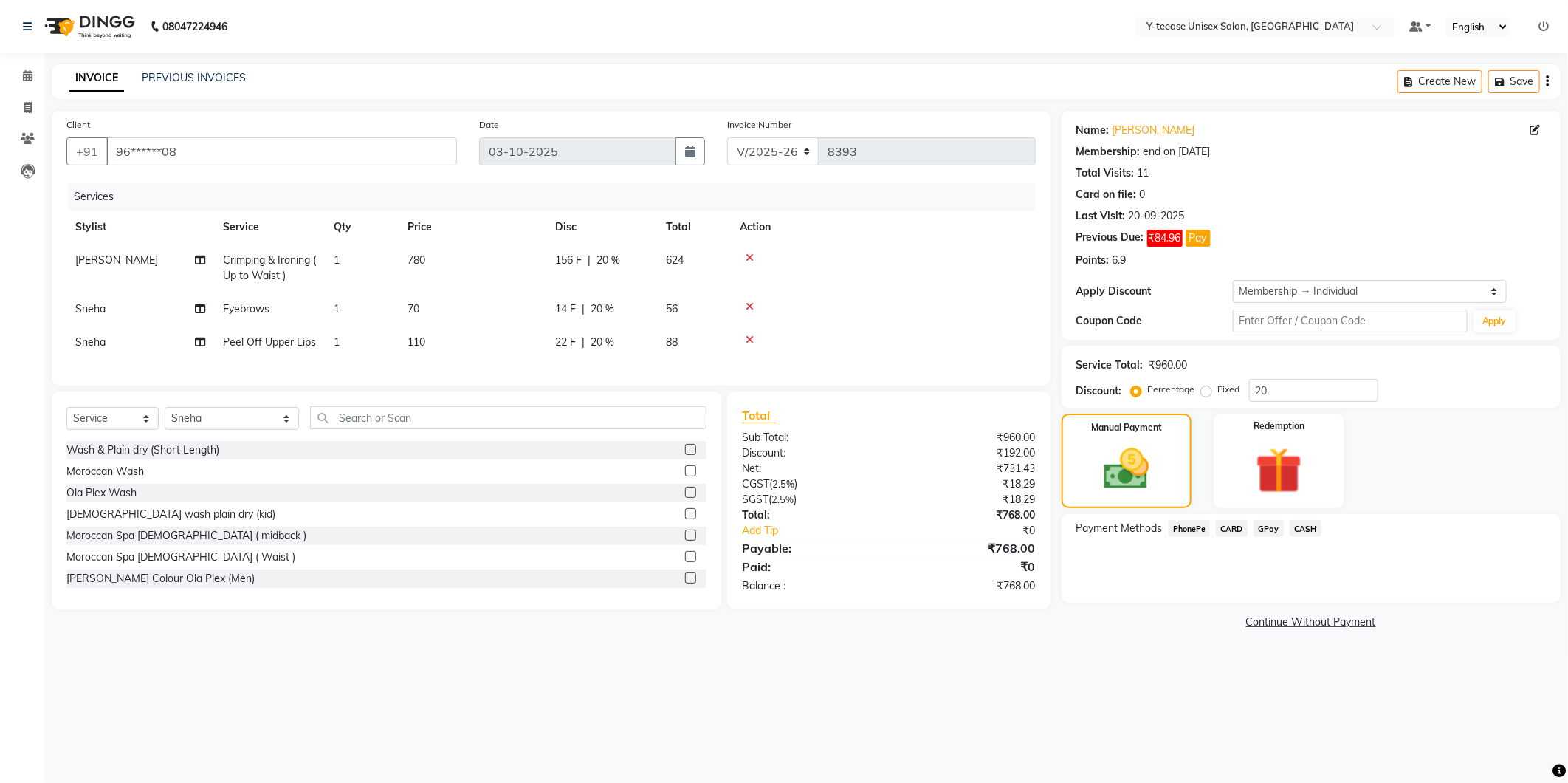
click at [1268, 529] on span "GPay" at bounding box center [1269, 529] width 30 height 17
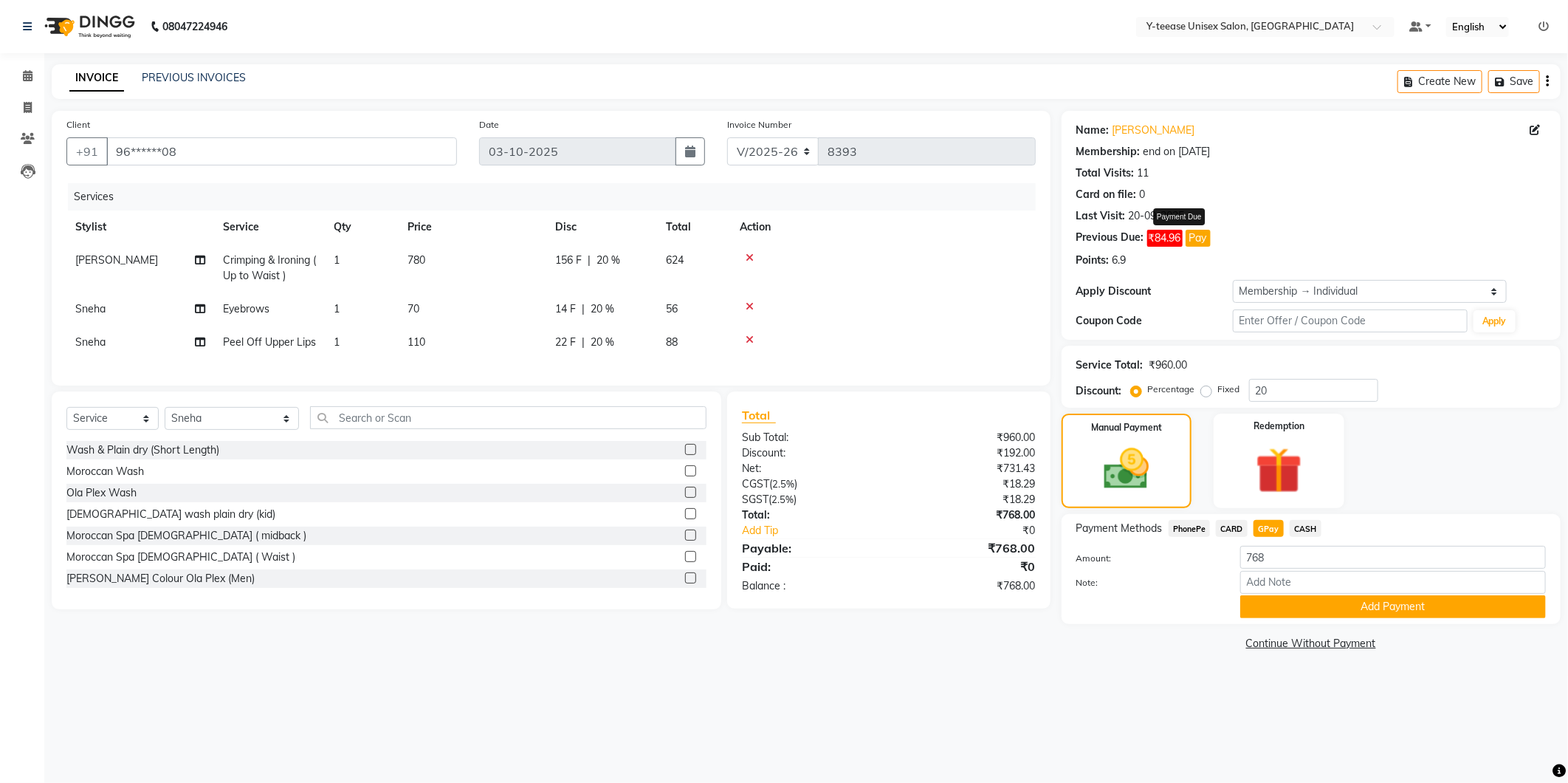
click at [1199, 240] on button "Pay" at bounding box center [1197, 239] width 25 height 17
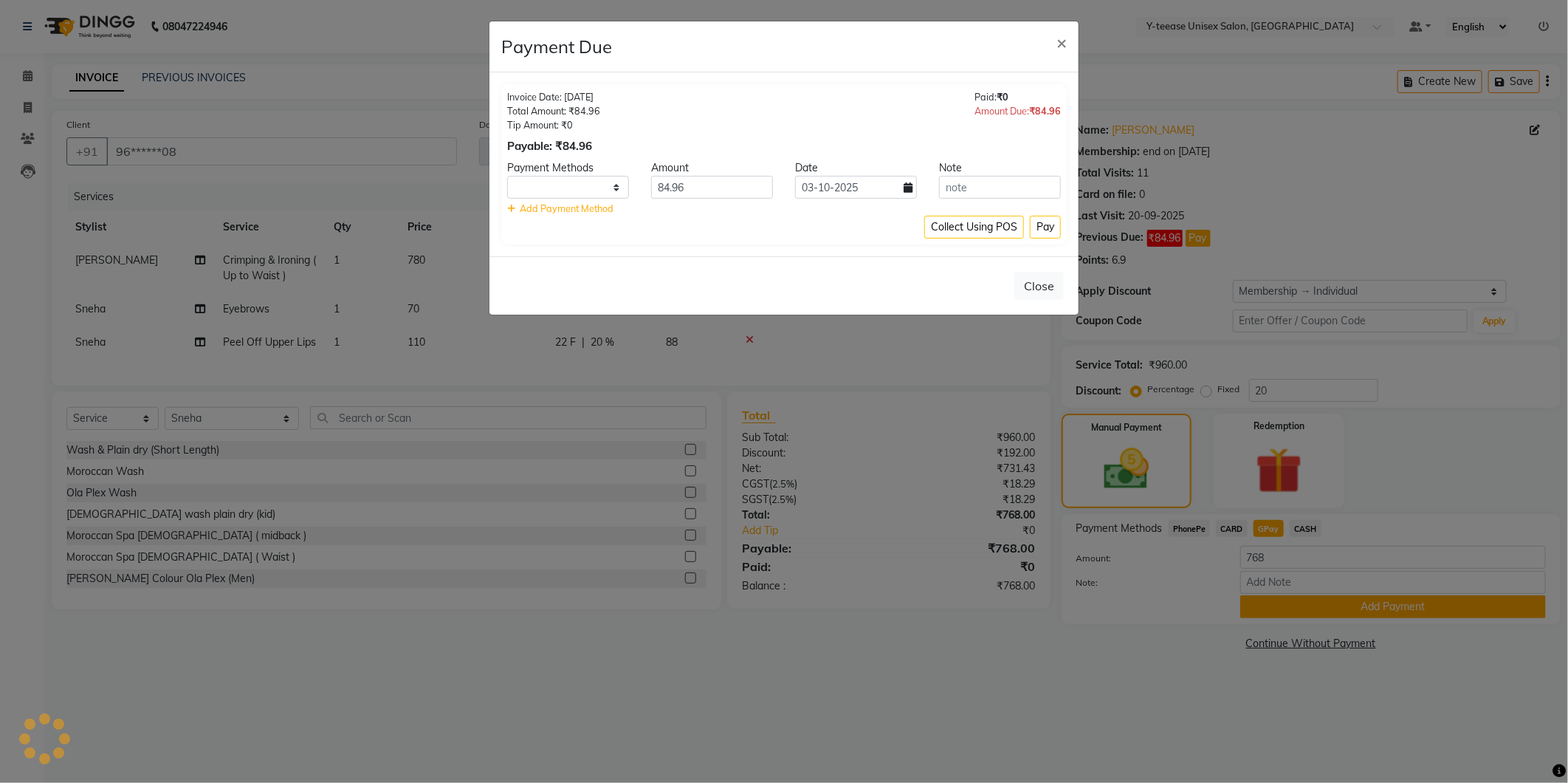
select select "1"
click at [1051, 285] on button "Close" at bounding box center [1039, 286] width 50 height 28
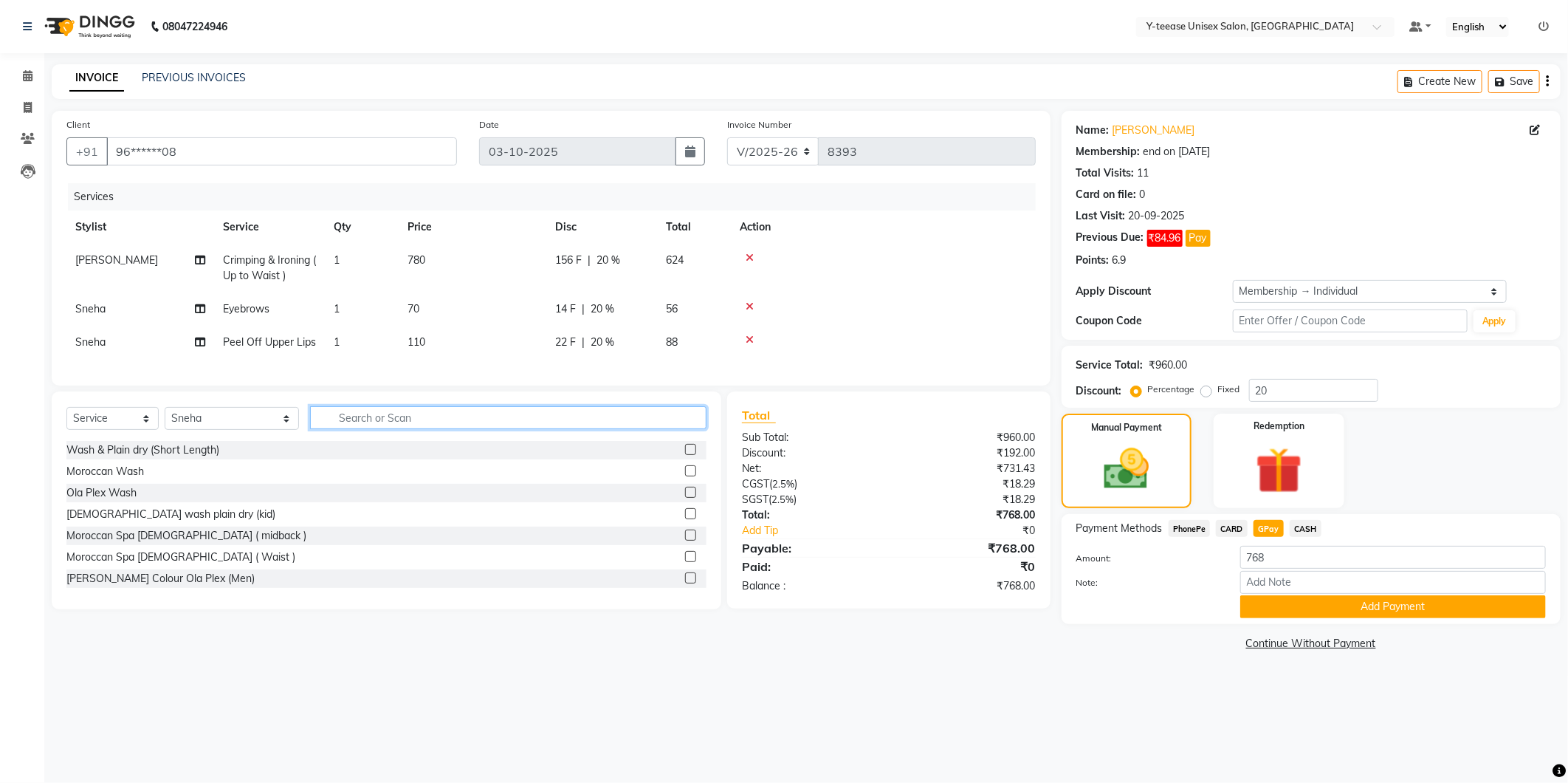
click at [348, 429] on input "text" at bounding box center [508, 417] width 396 height 23
click at [190, 430] on select "Select Stylist [PERSON_NAME] [PERSON_NAME] nagar Manager Mosin [PERSON_NAME] [P…" at bounding box center [231, 418] width 134 height 23
select select "86041"
click at [164, 420] on select "Select Stylist [PERSON_NAME] [PERSON_NAME] nagar Manager Mosin [PERSON_NAME] [P…" at bounding box center [231, 418] width 134 height 23
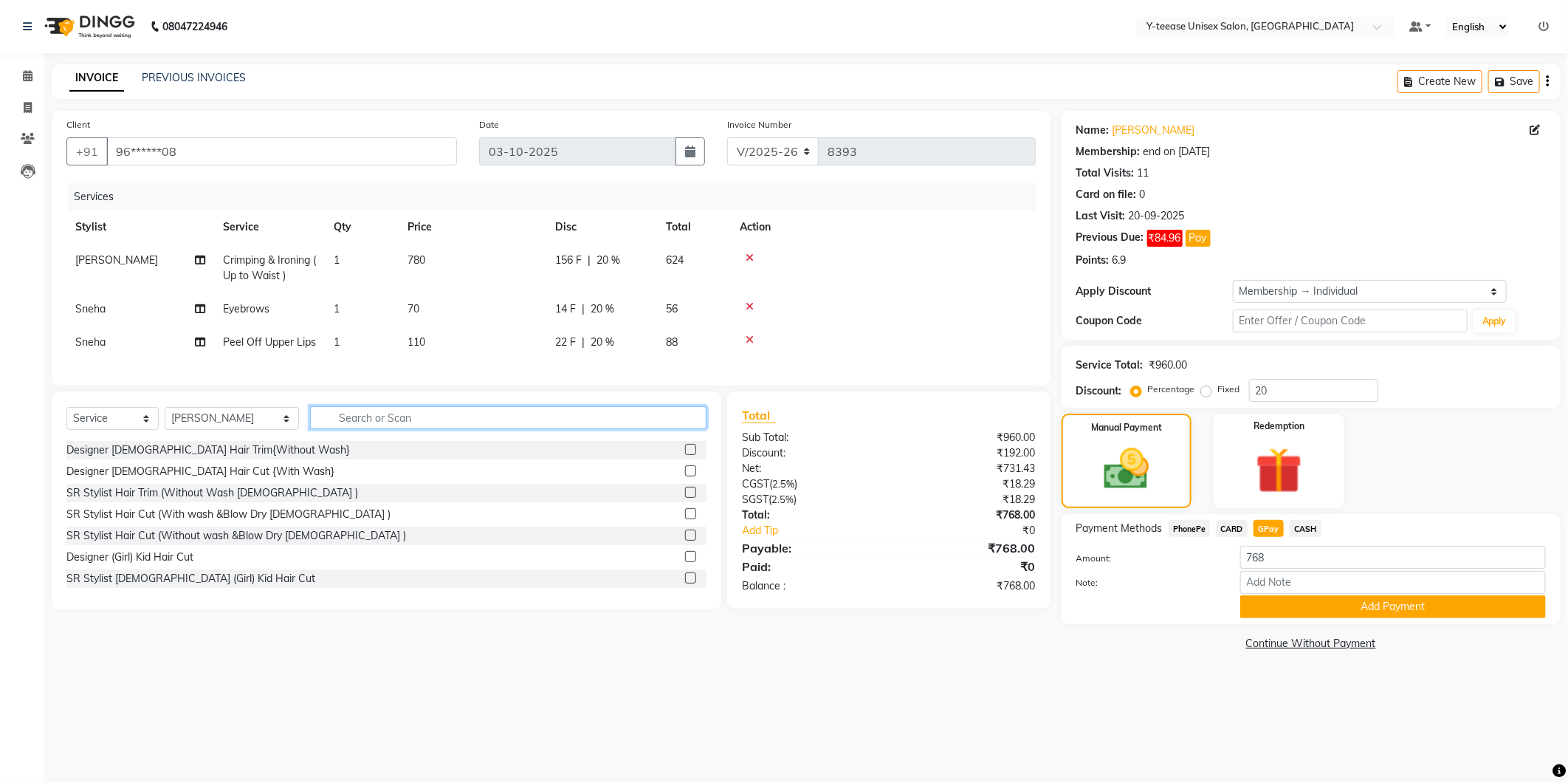
click at [355, 429] on input "text" at bounding box center [508, 417] width 396 height 23
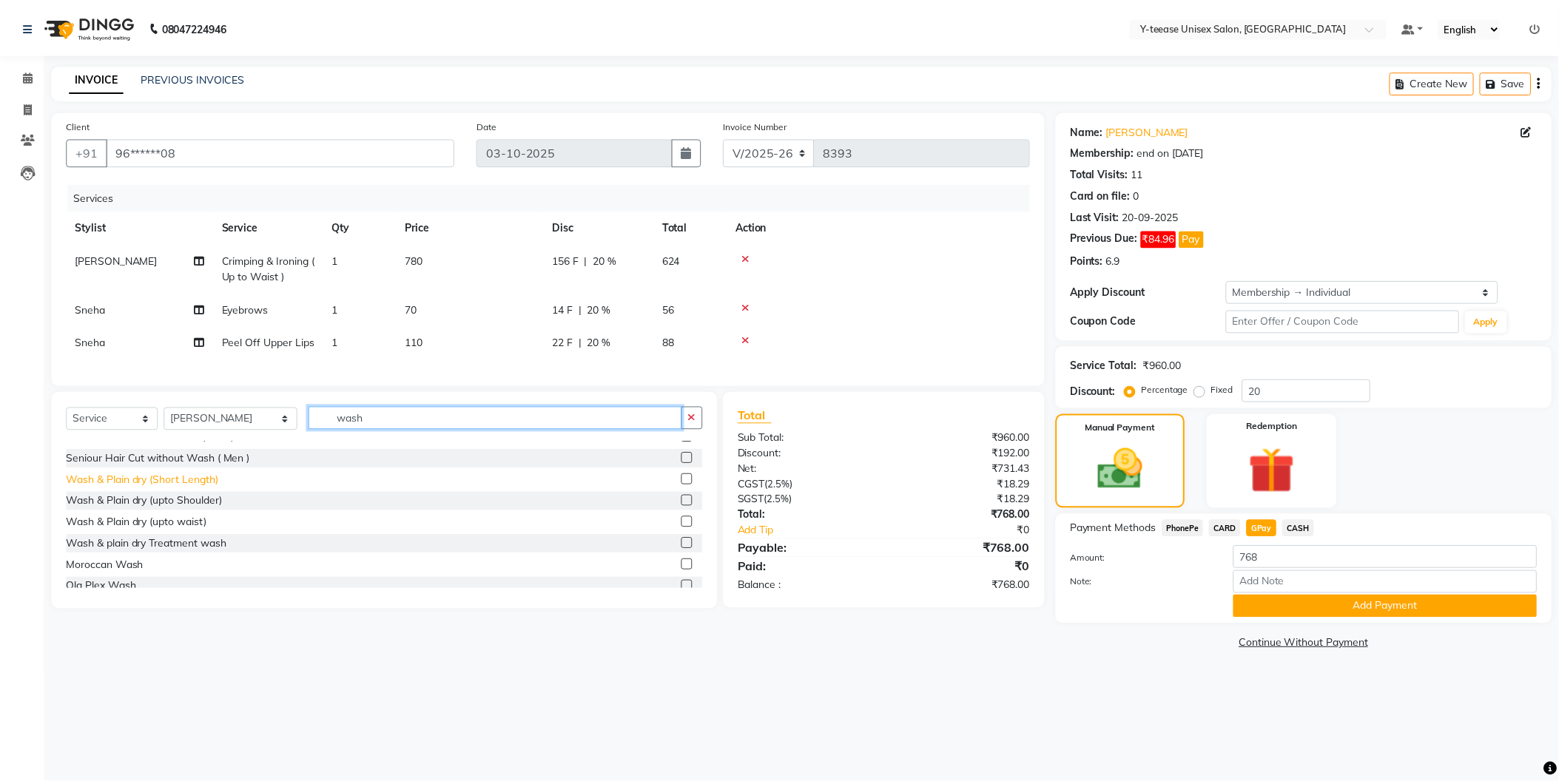
scroll to position [164, 0]
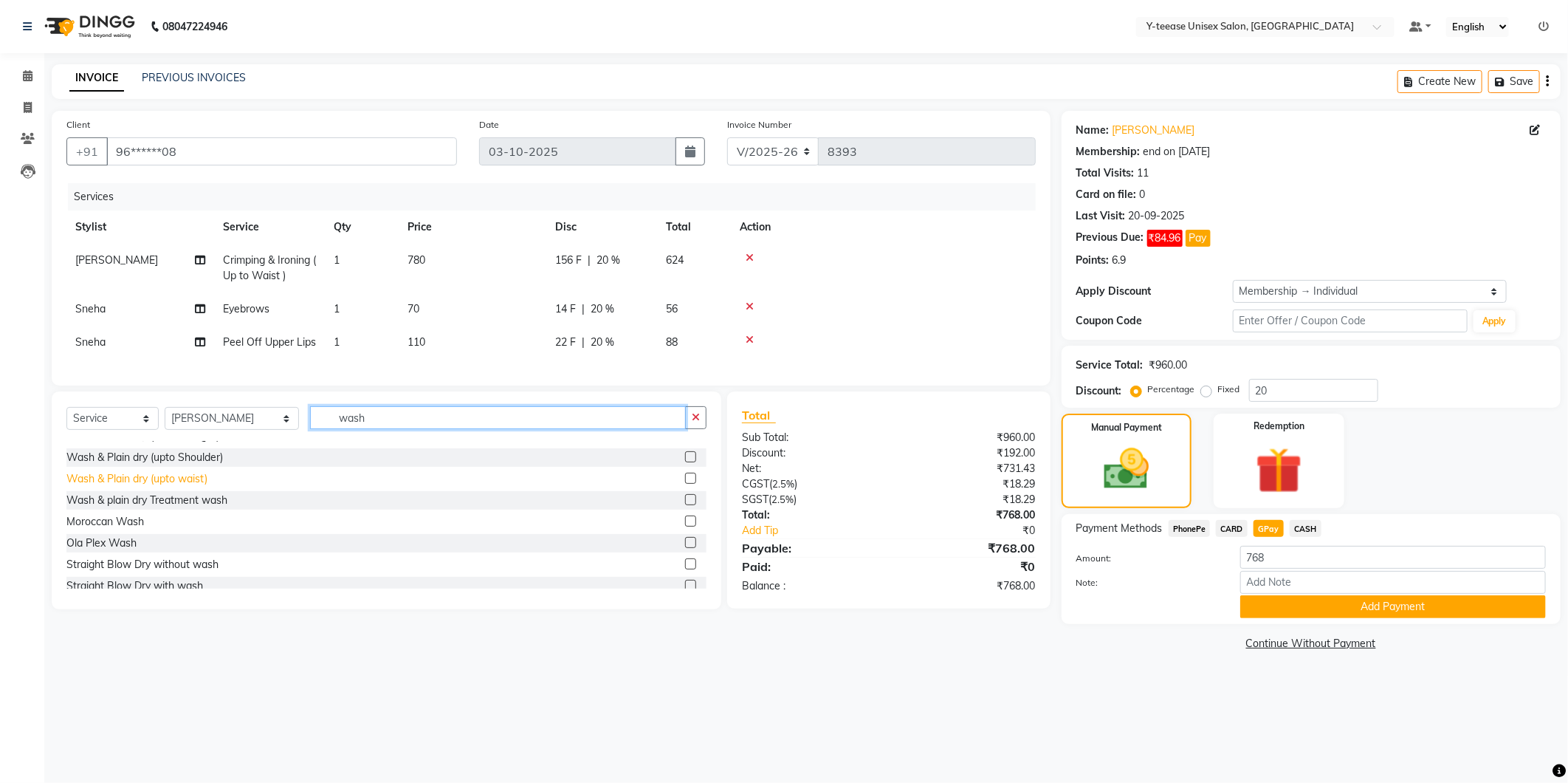
type input "wash"
click at [160, 487] on div "Wash & Plain dry (upto waist)" at bounding box center [137, 479] width 141 height 16
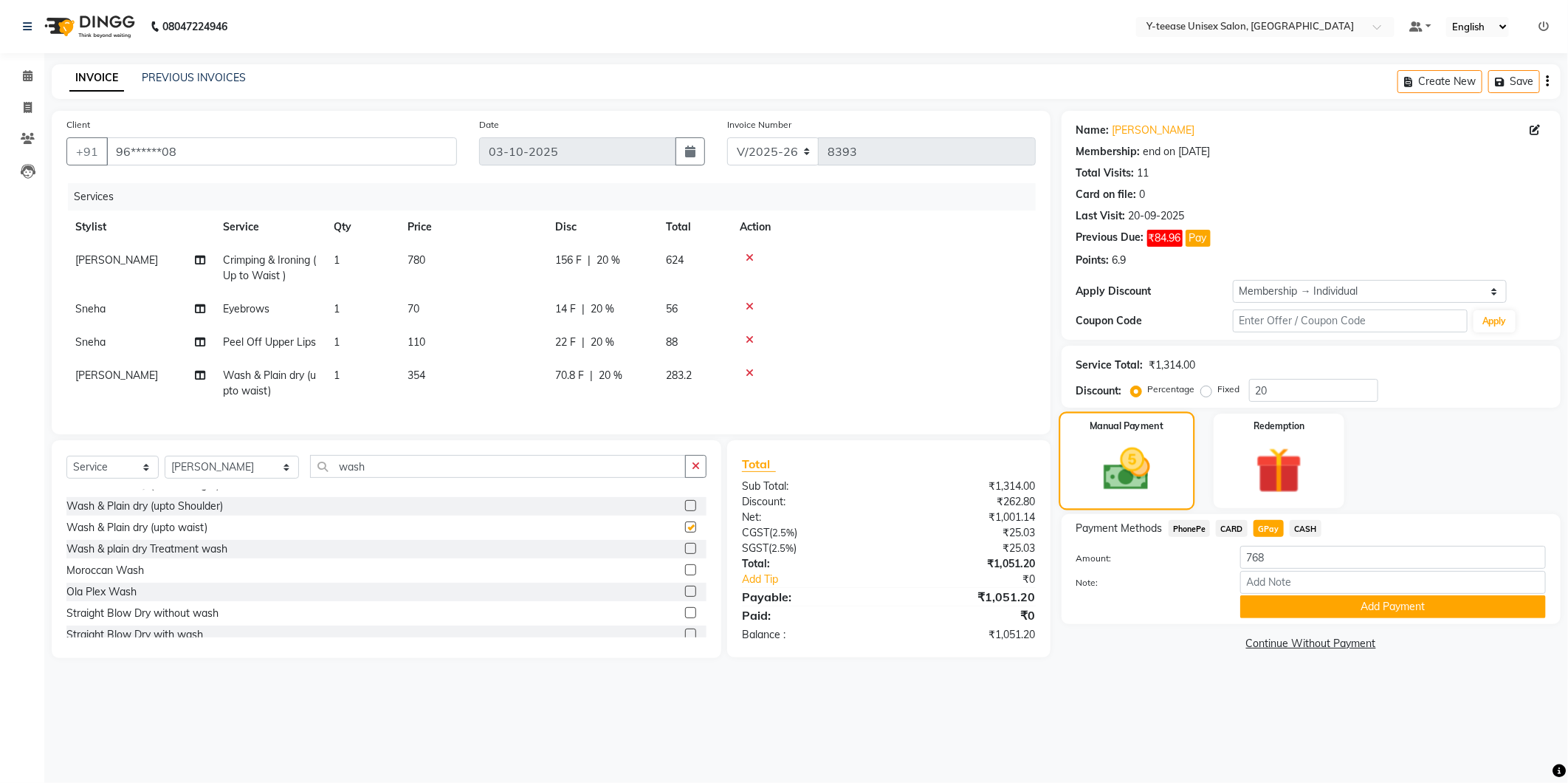
checkbox input "false"
click at [1300, 529] on span "CASH" at bounding box center [1306, 529] width 31 height 17
type input "1051.2"
click at [1270, 530] on span "GPay" at bounding box center [1269, 529] width 30 height 17
click at [1339, 606] on button "Add Payment" at bounding box center [1392, 606] width 306 height 23
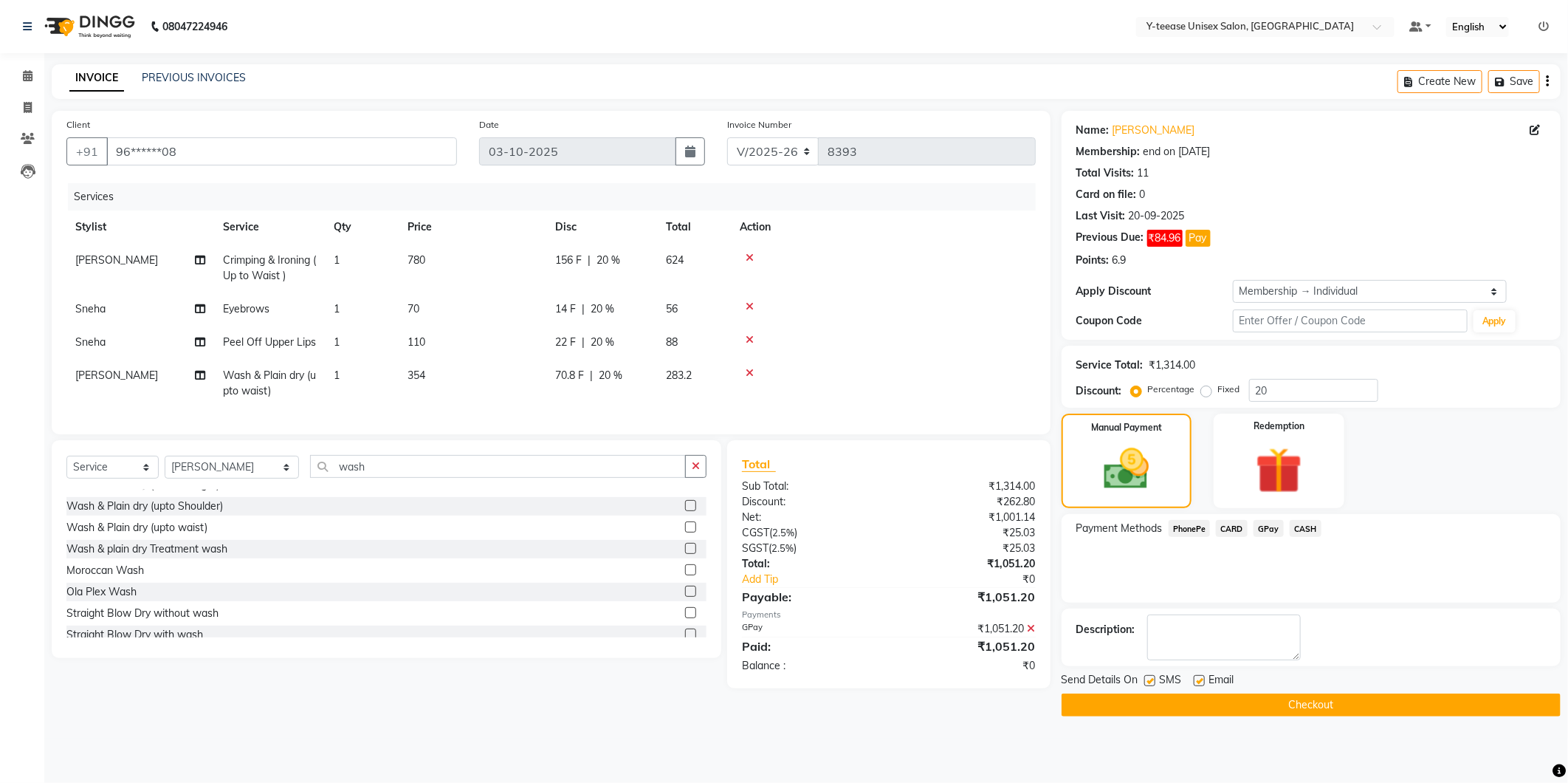
click at [1383, 709] on button "Checkout" at bounding box center [1311, 704] width 499 height 23
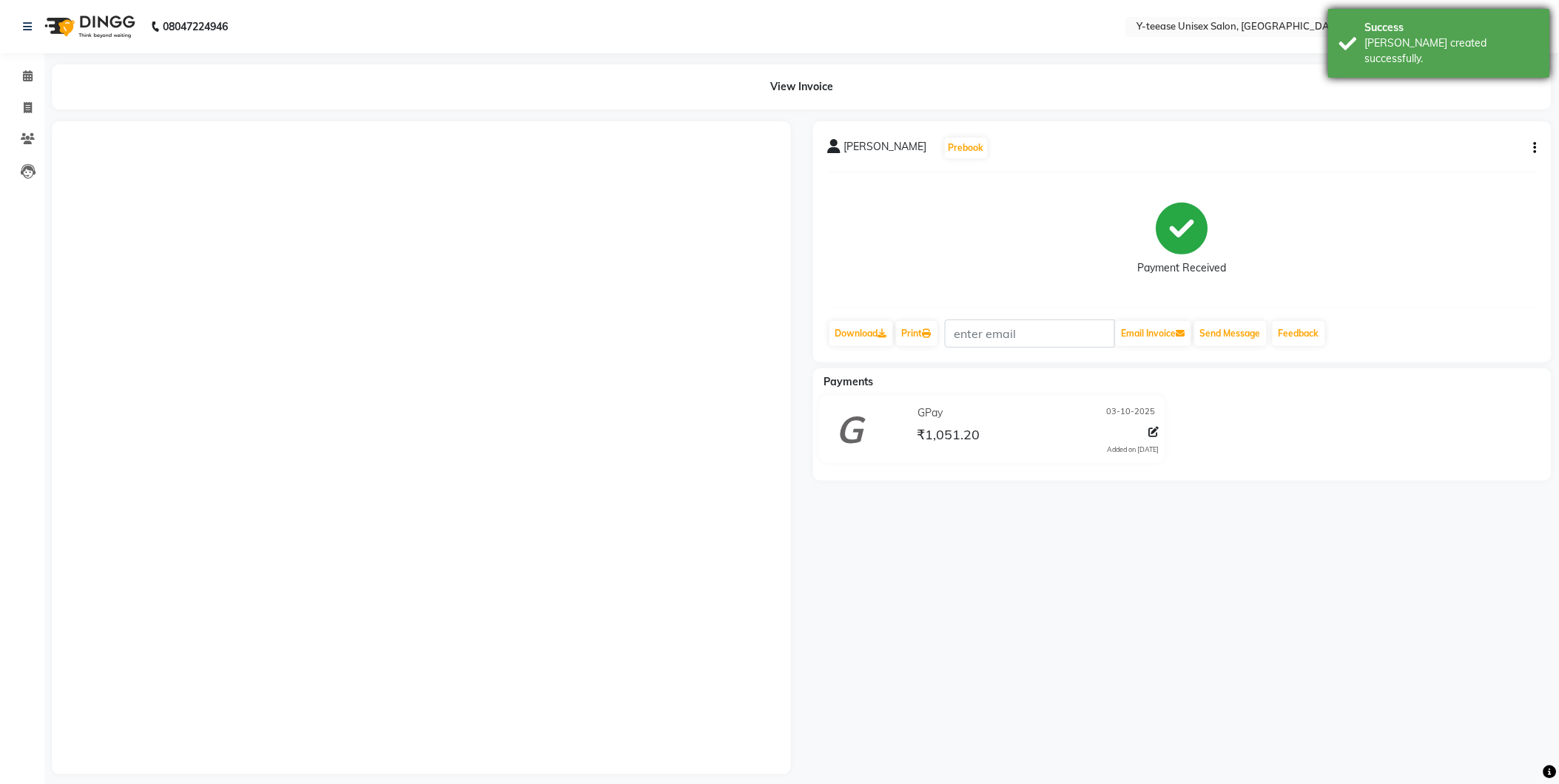
click at [1451, 31] on div "Success" at bounding box center [1452, 28] width 174 height 16
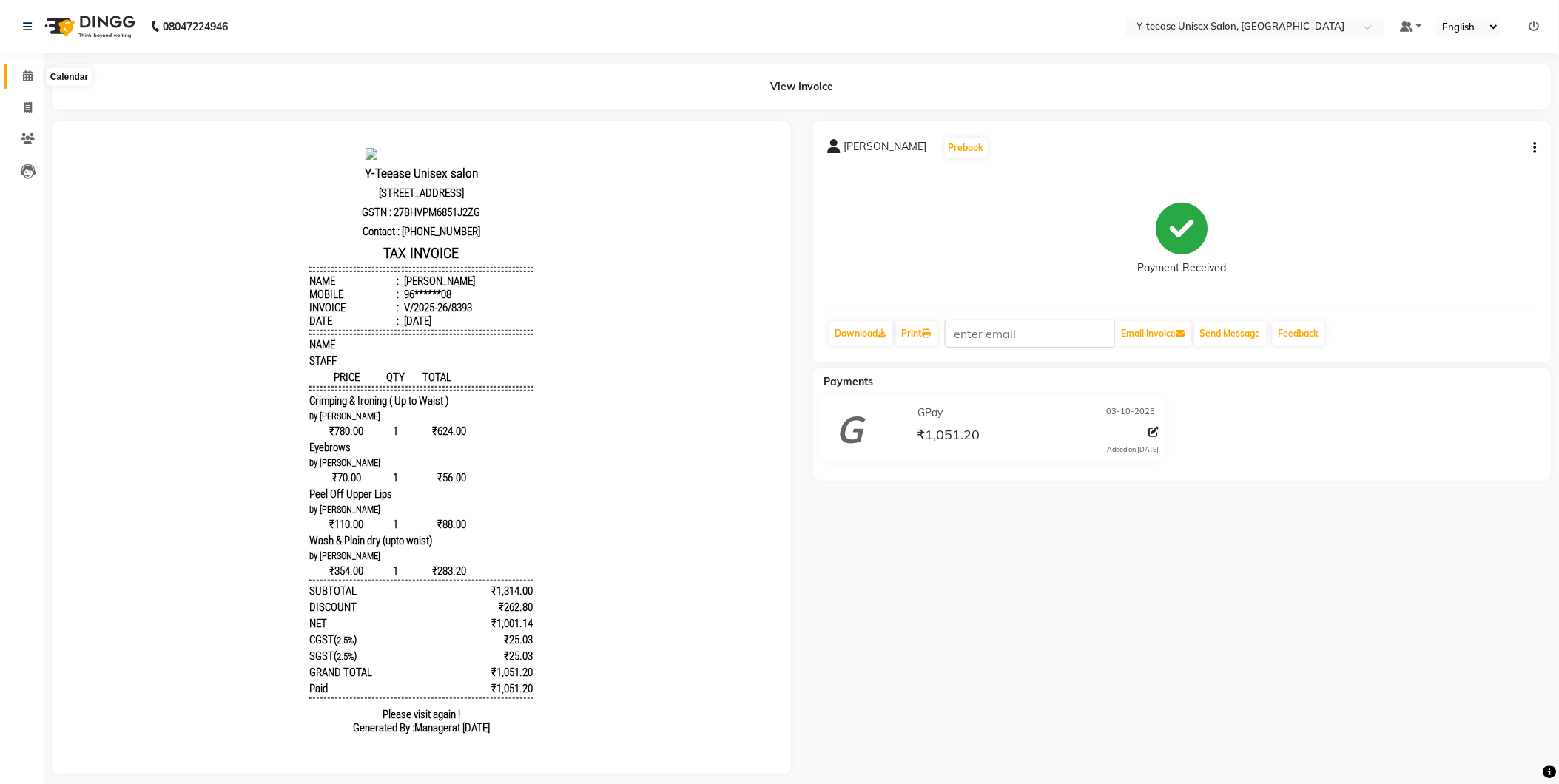
click at [31, 77] on icon at bounding box center [28, 76] width 9 height 11
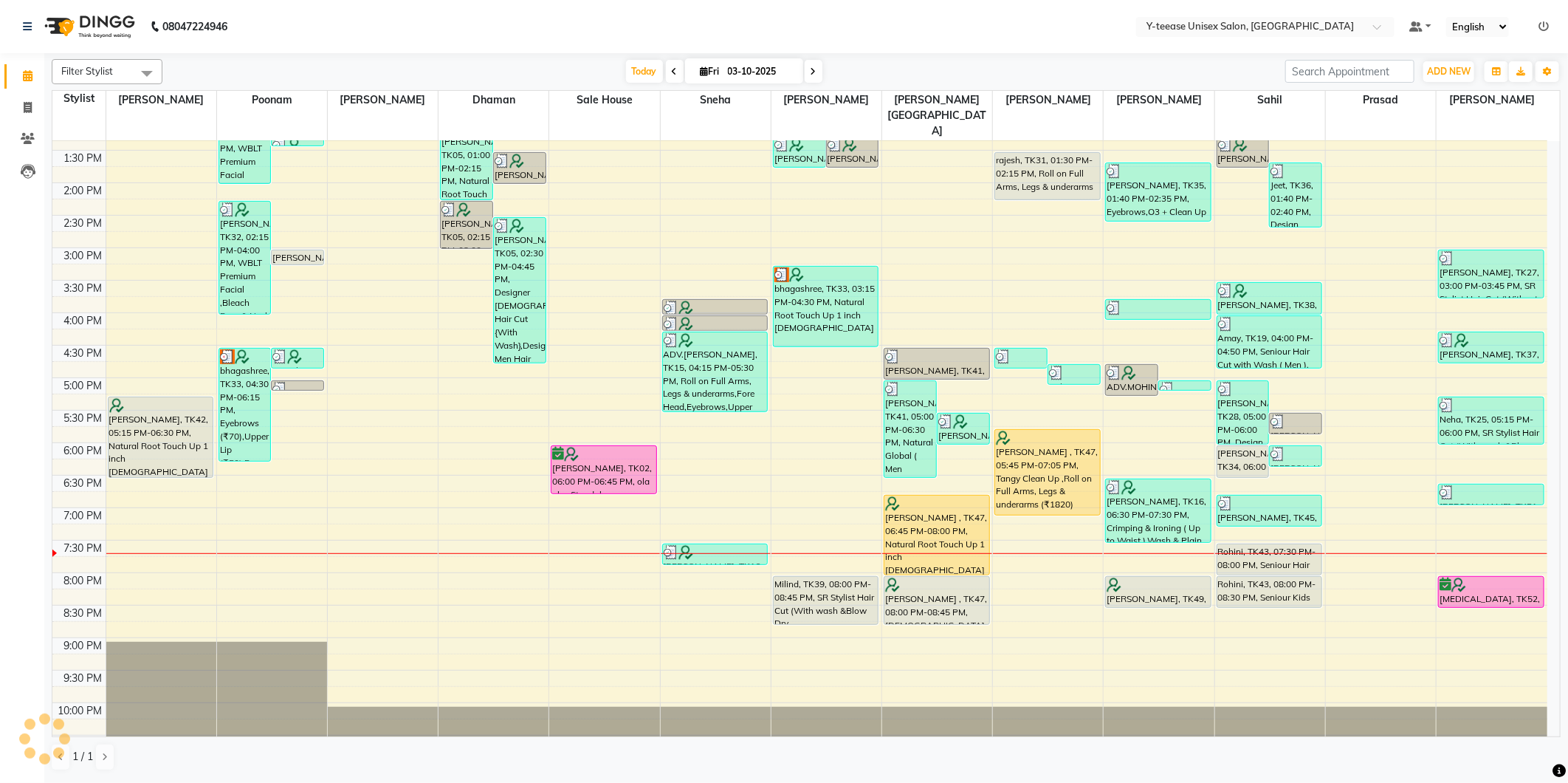
scroll to position [352, 0]
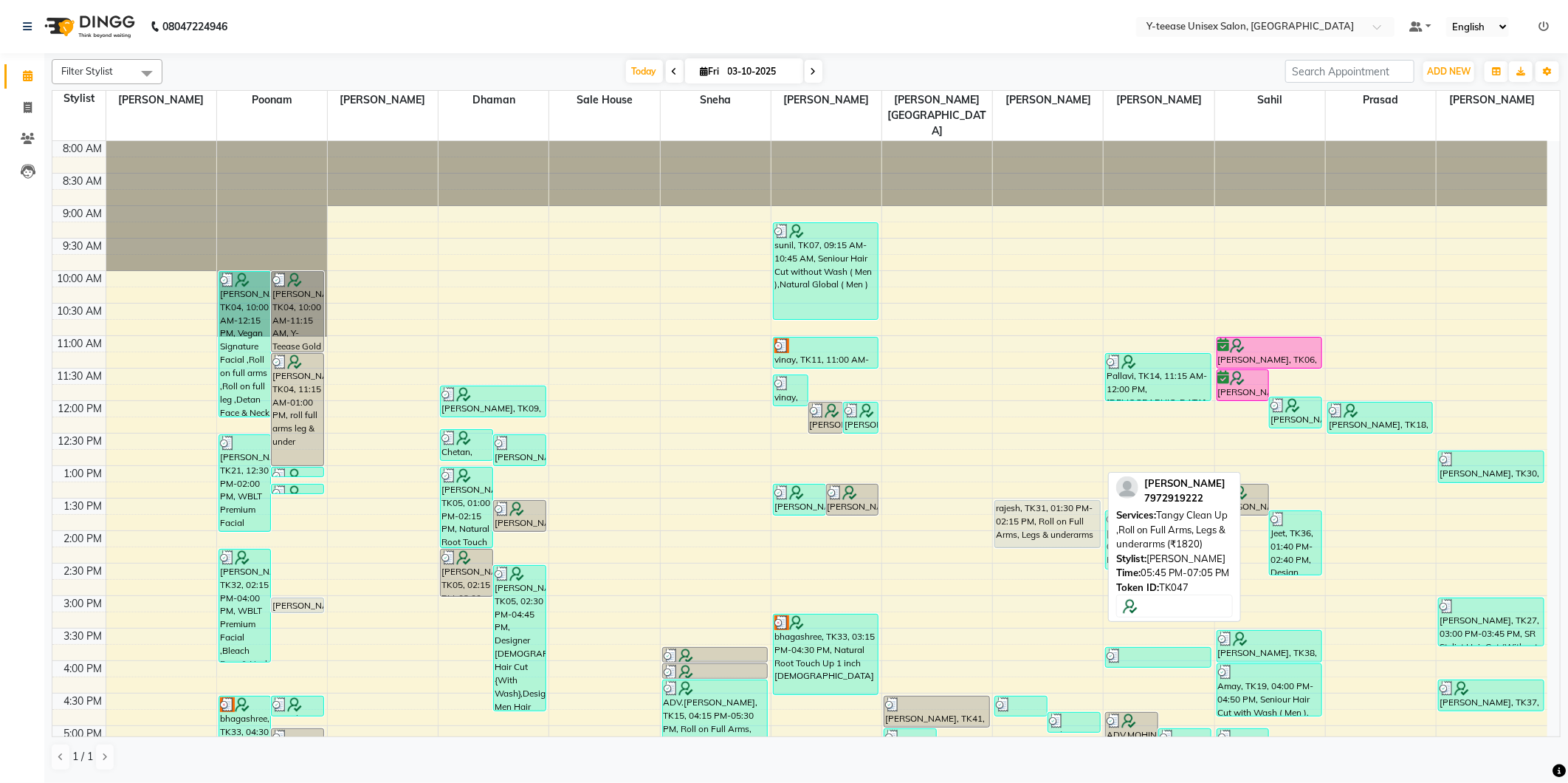
scroll to position [352, 0]
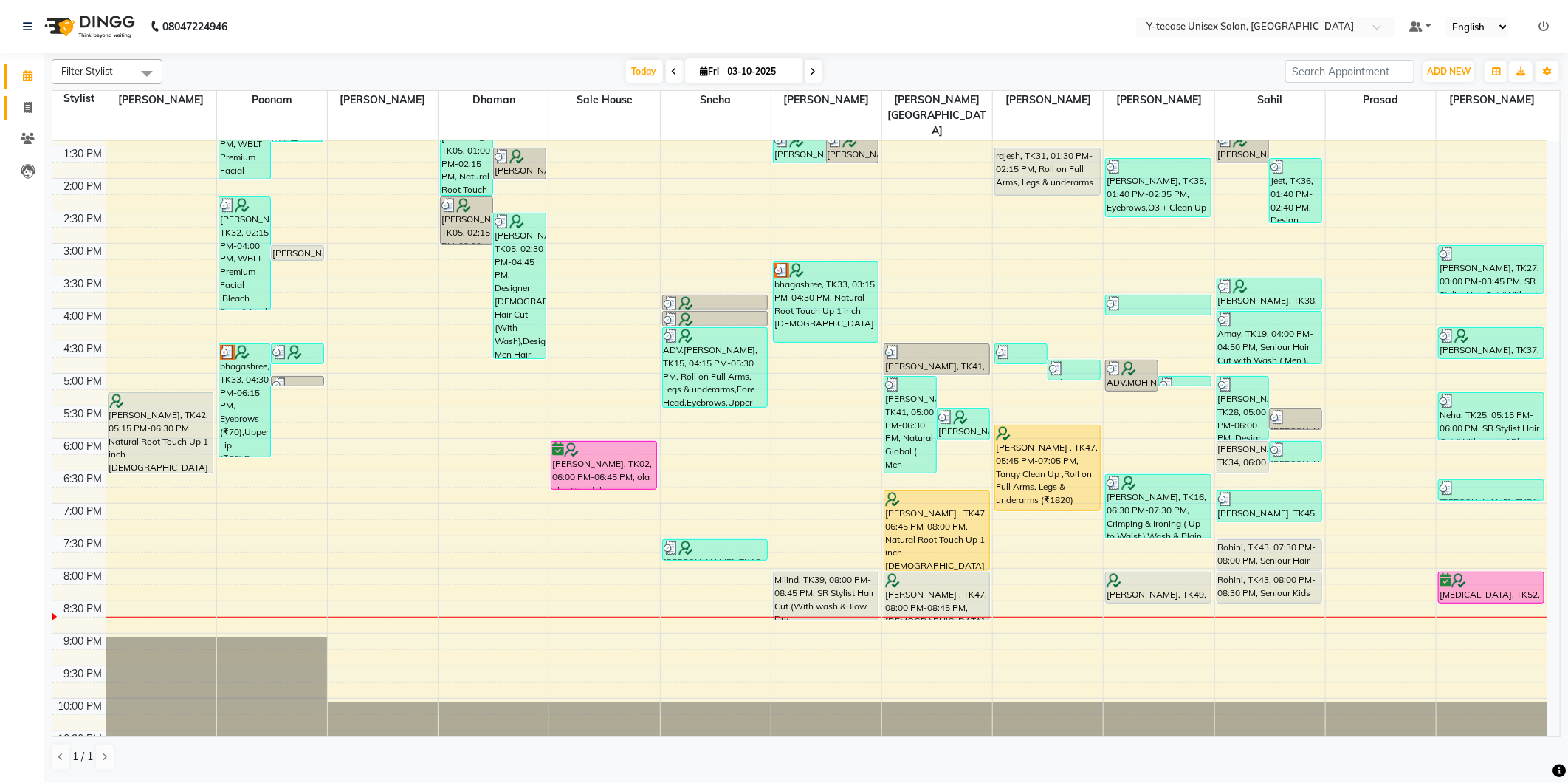
drag, startPoint x: 20, startPoint y: 97, endPoint x: 23, endPoint y: 114, distance: 17.3
click at [20, 97] on link "Invoice" at bounding box center [22, 108] width 35 height 24
select select "service"
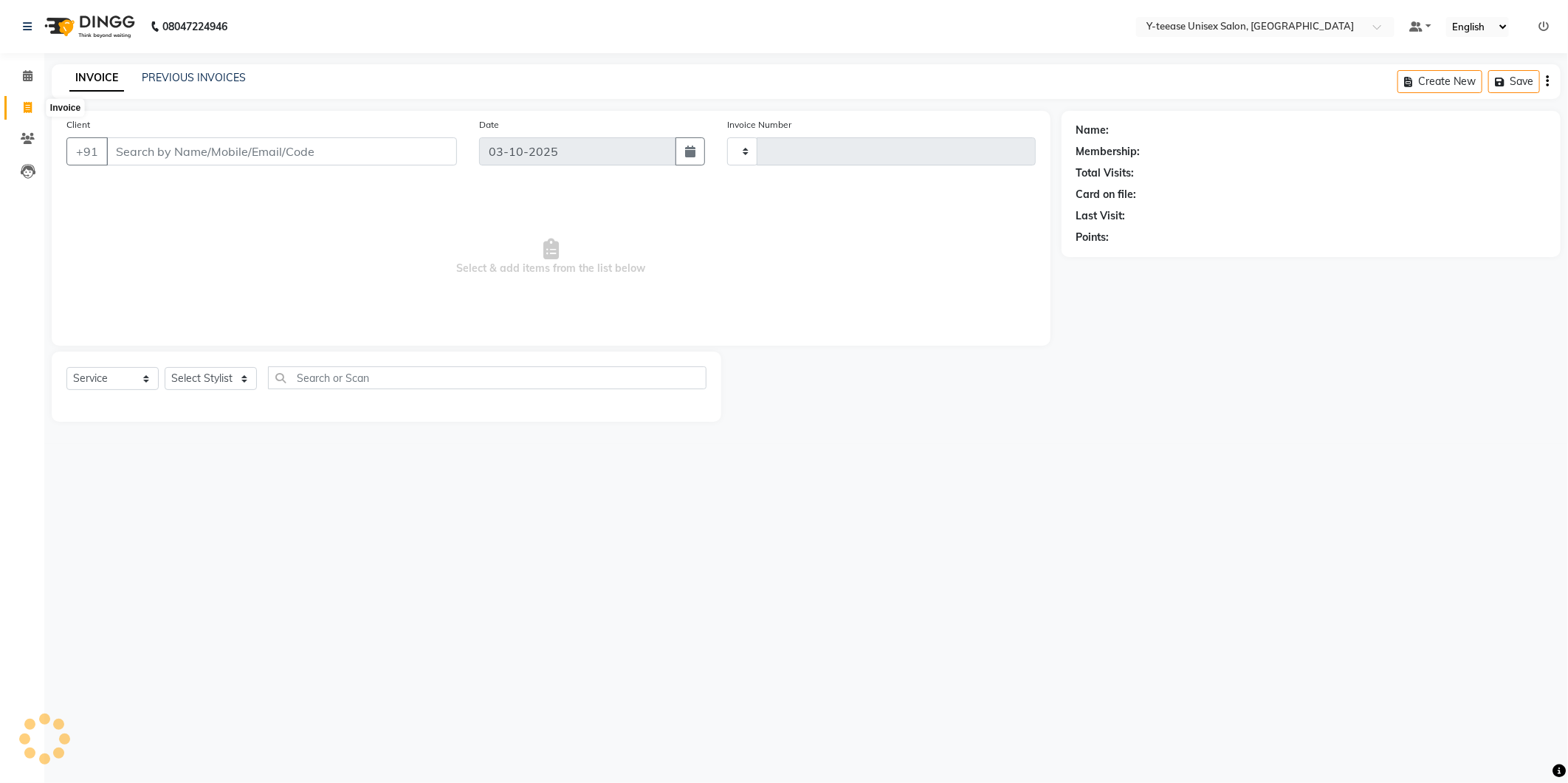
type input "8397"
select select "4"
click at [211, 383] on select "Select Stylist" at bounding box center [211, 378] width 92 height 23
select select "88412"
click at [164, 368] on select "Select Stylist [PERSON_NAME] [PERSON_NAME] nagar Manager Mosin [PERSON_NAME] [P…" at bounding box center [231, 378] width 134 height 23
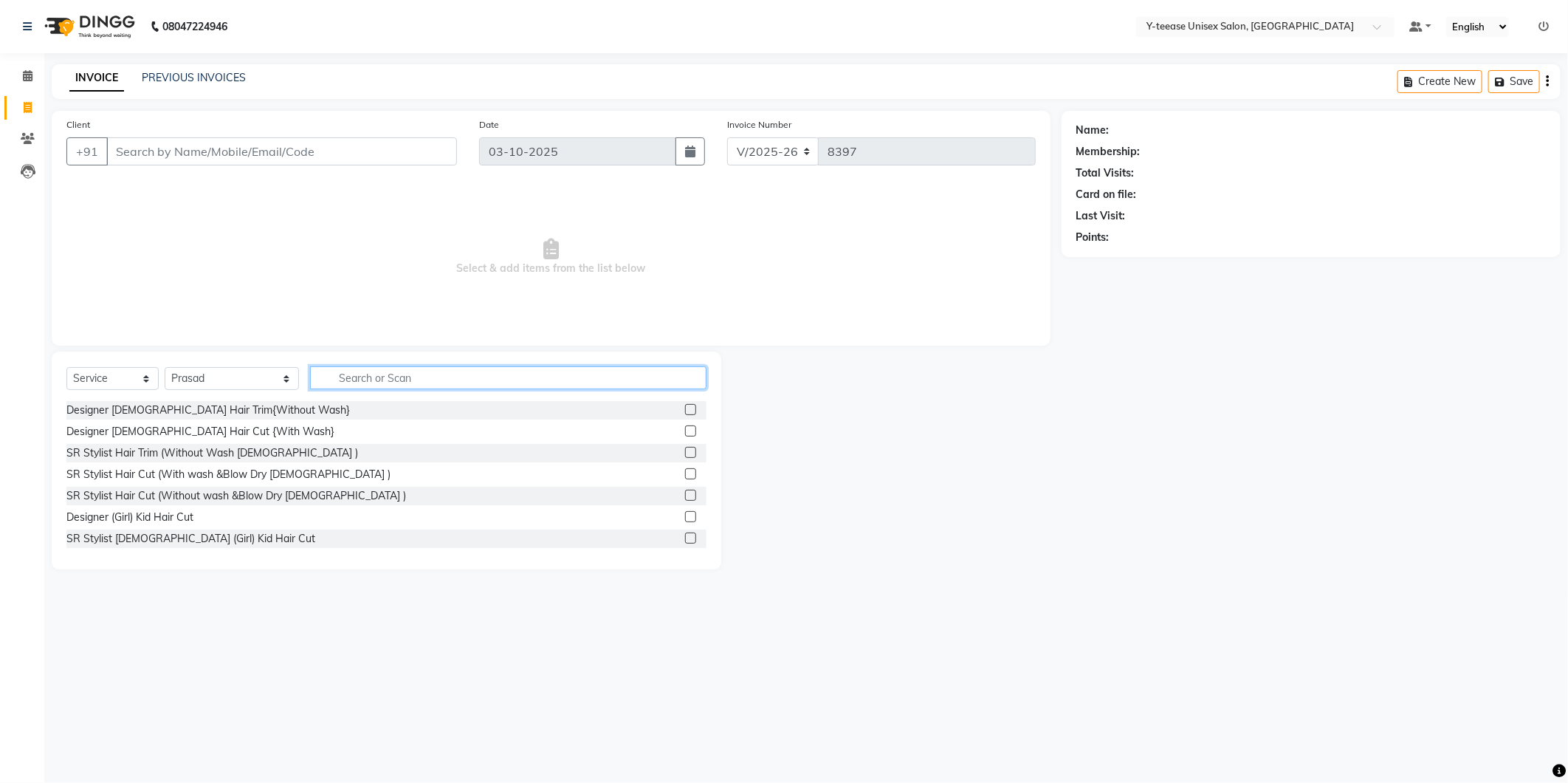
click at [327, 387] on input "text" at bounding box center [508, 377] width 396 height 23
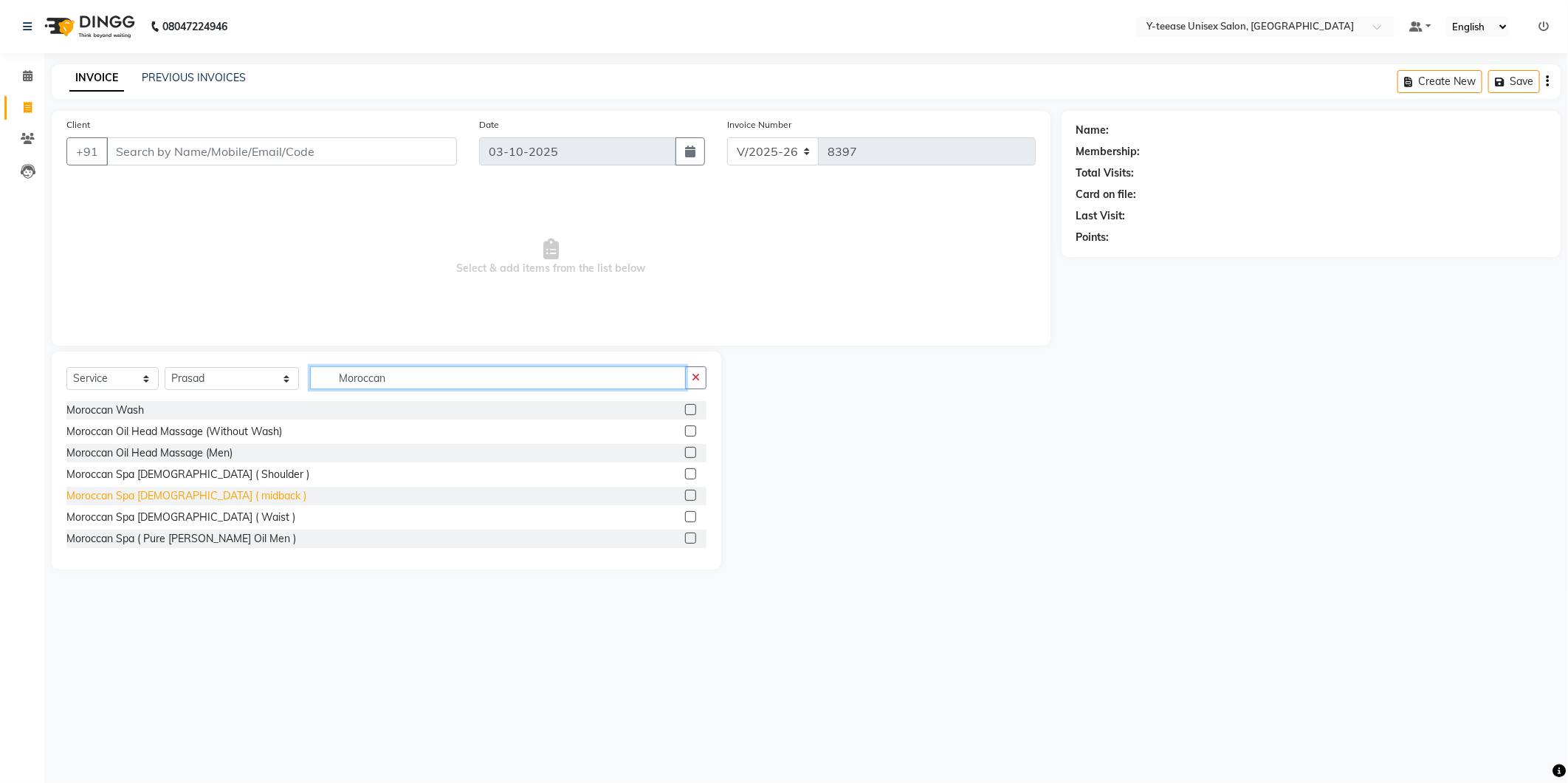
type input "Moroccan"
click at [177, 494] on div "Moroccan Spa [DEMOGRAPHIC_DATA] ( midback )" at bounding box center [187, 495] width 240 height 16
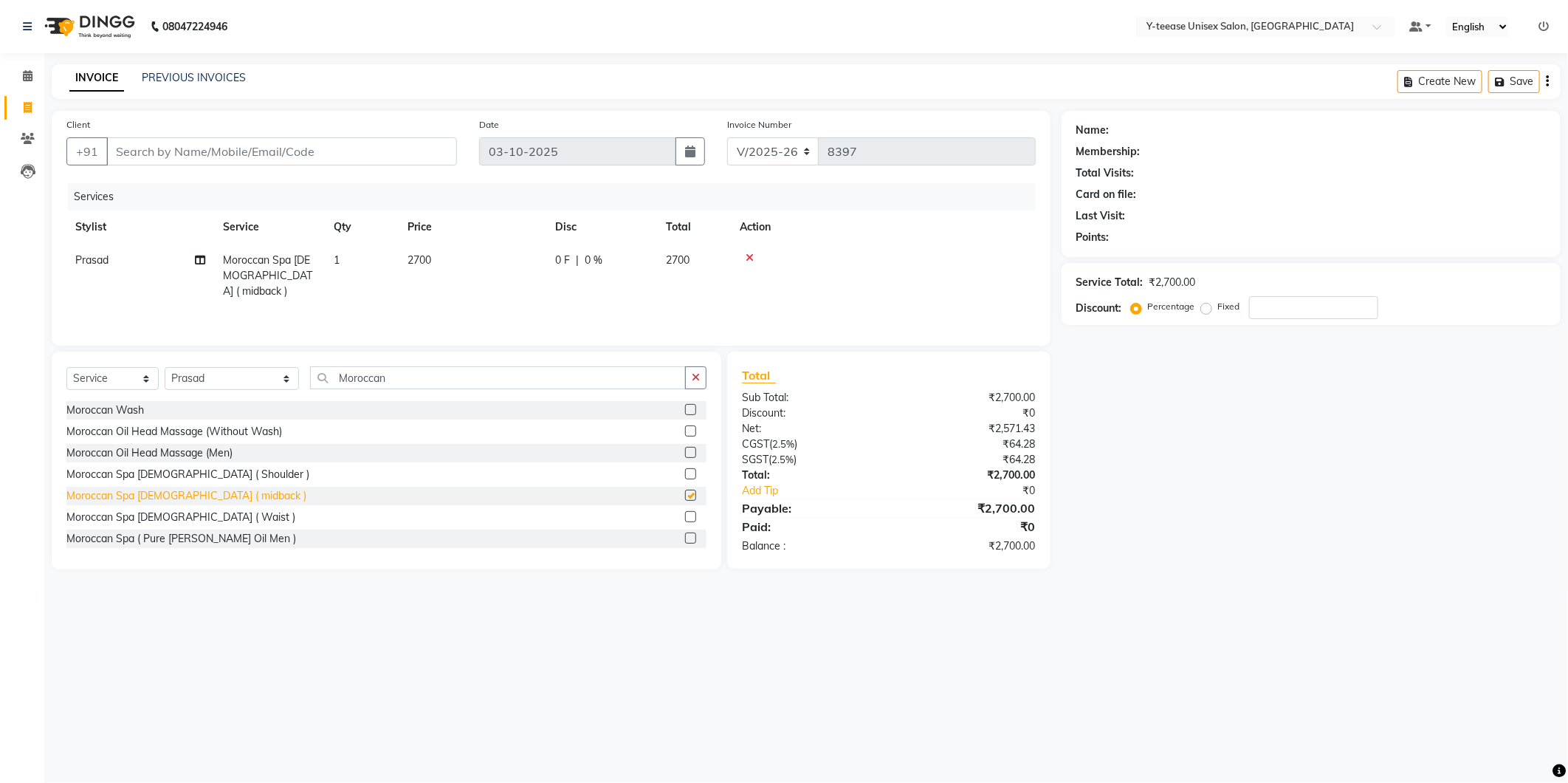
checkbox input "false"
click at [353, 380] on input "Moroccan" at bounding box center [498, 377] width 376 height 23
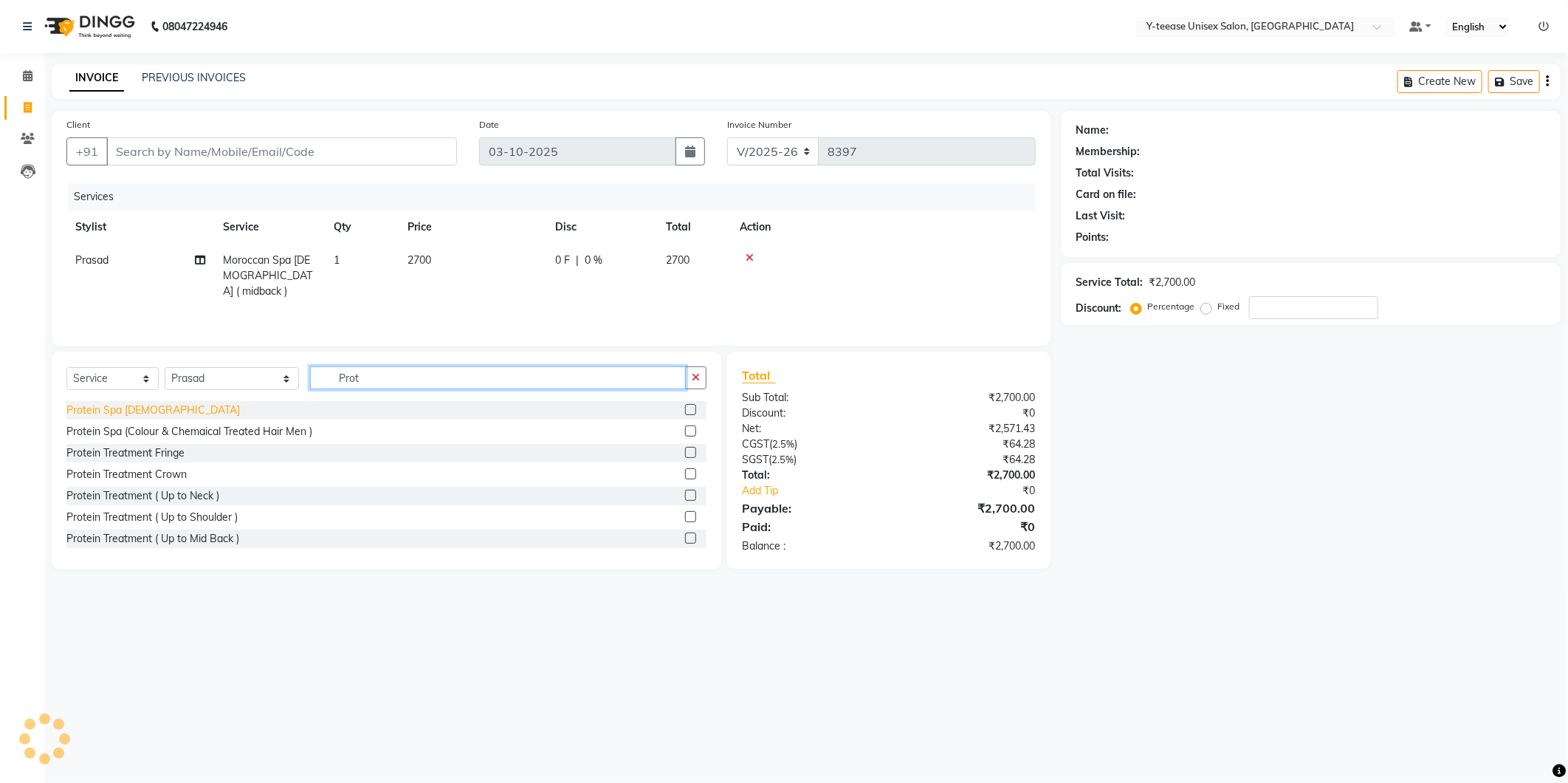
type input "Prot"
click at [134, 411] on div "Protein Spa [DEMOGRAPHIC_DATA]" at bounding box center [153, 410] width 174 height 16
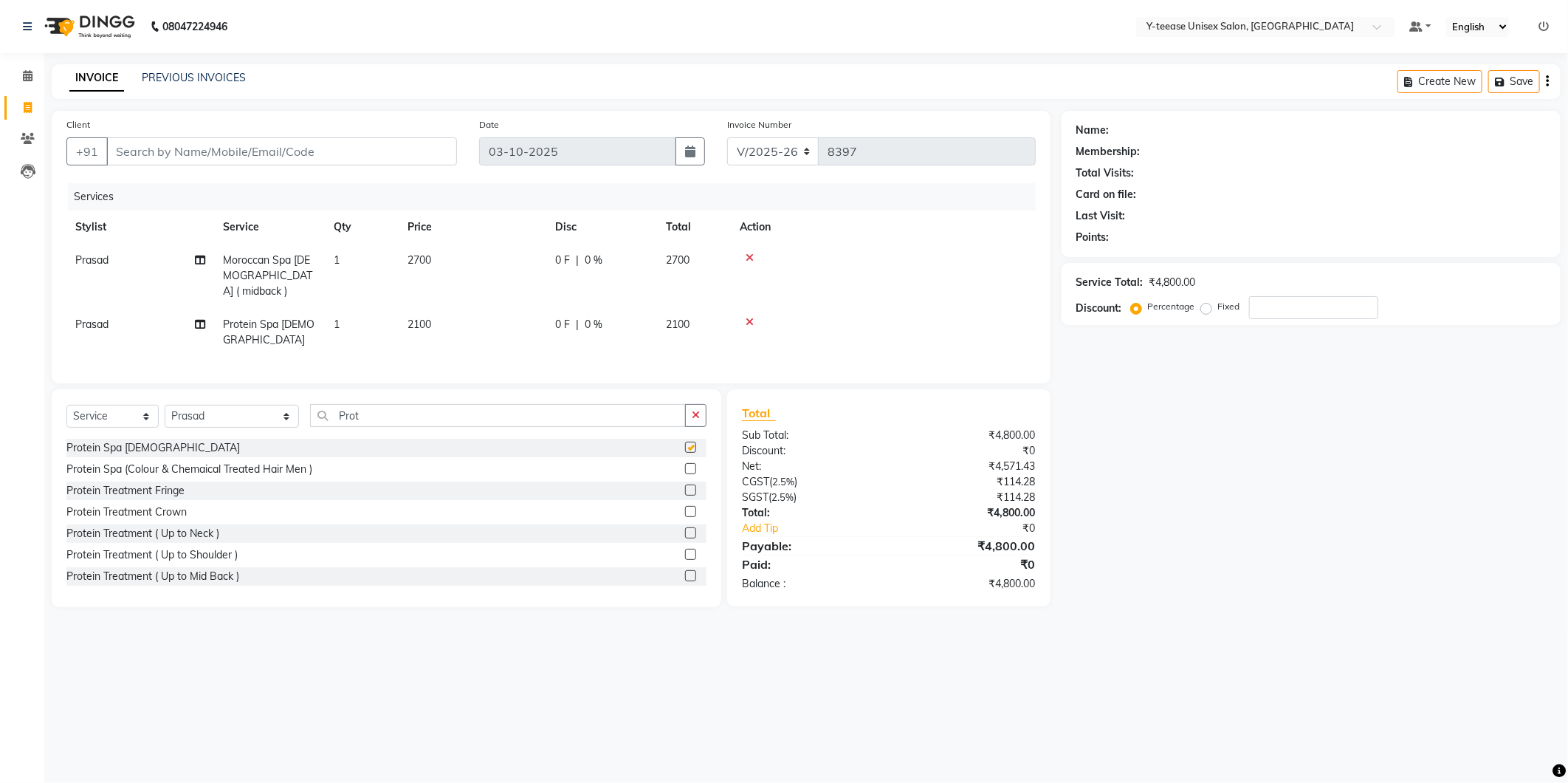
checkbox input "false"
click at [1242, 454] on div "Name: Membership: Total Visits: Card on file: Last Visit: Points: Service Total…" at bounding box center [1317, 359] width 510 height 496
click at [23, 76] on icon at bounding box center [28, 76] width 9 height 11
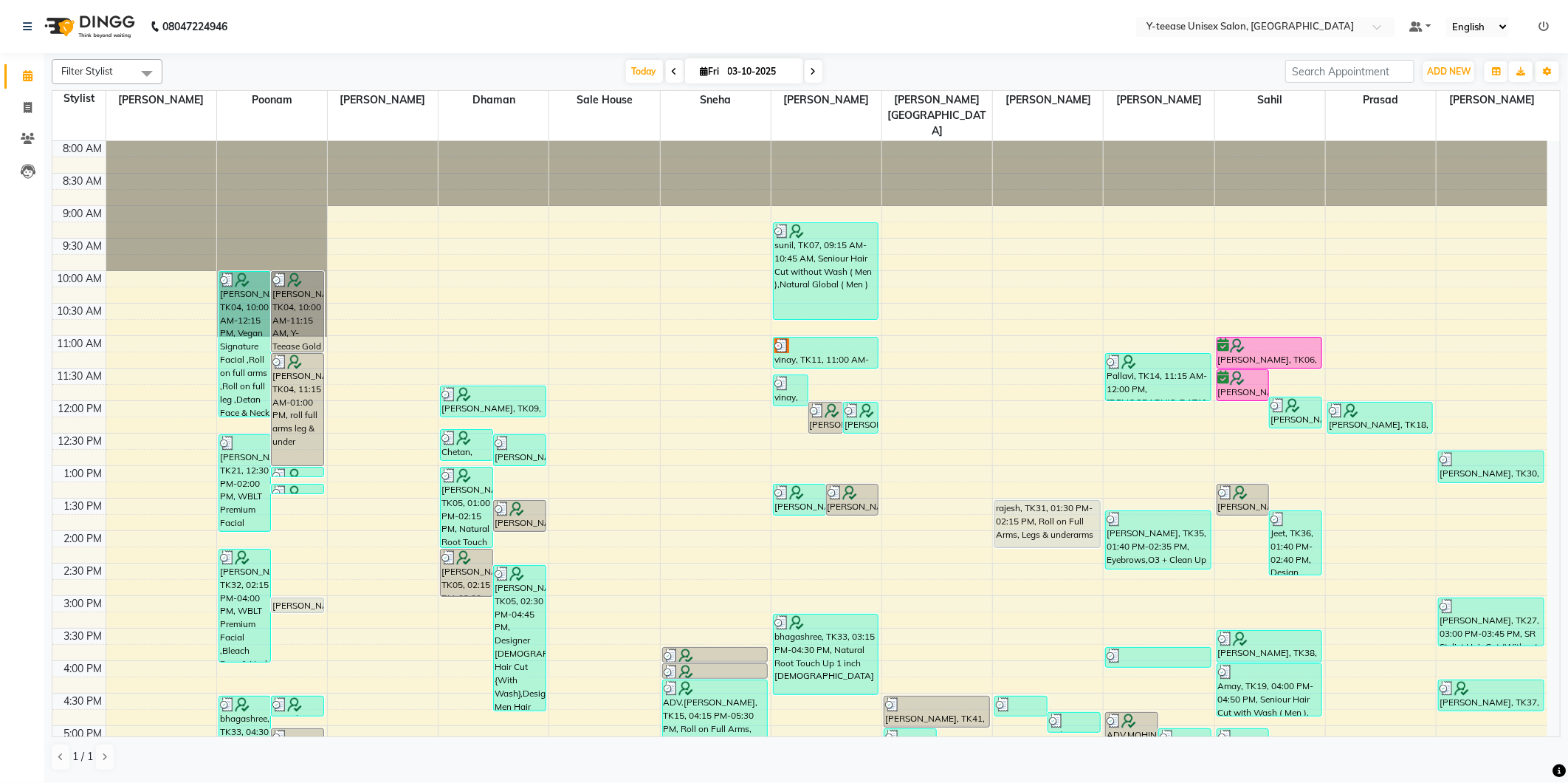
click at [640, 57] on div "Filter Stylist Select All Annu Ali chaitrali Dhaman keshav nagar Neelam PAYAL P…" at bounding box center [806, 415] width 1509 height 724
click at [641, 67] on span "Today" at bounding box center [645, 71] width 37 height 23
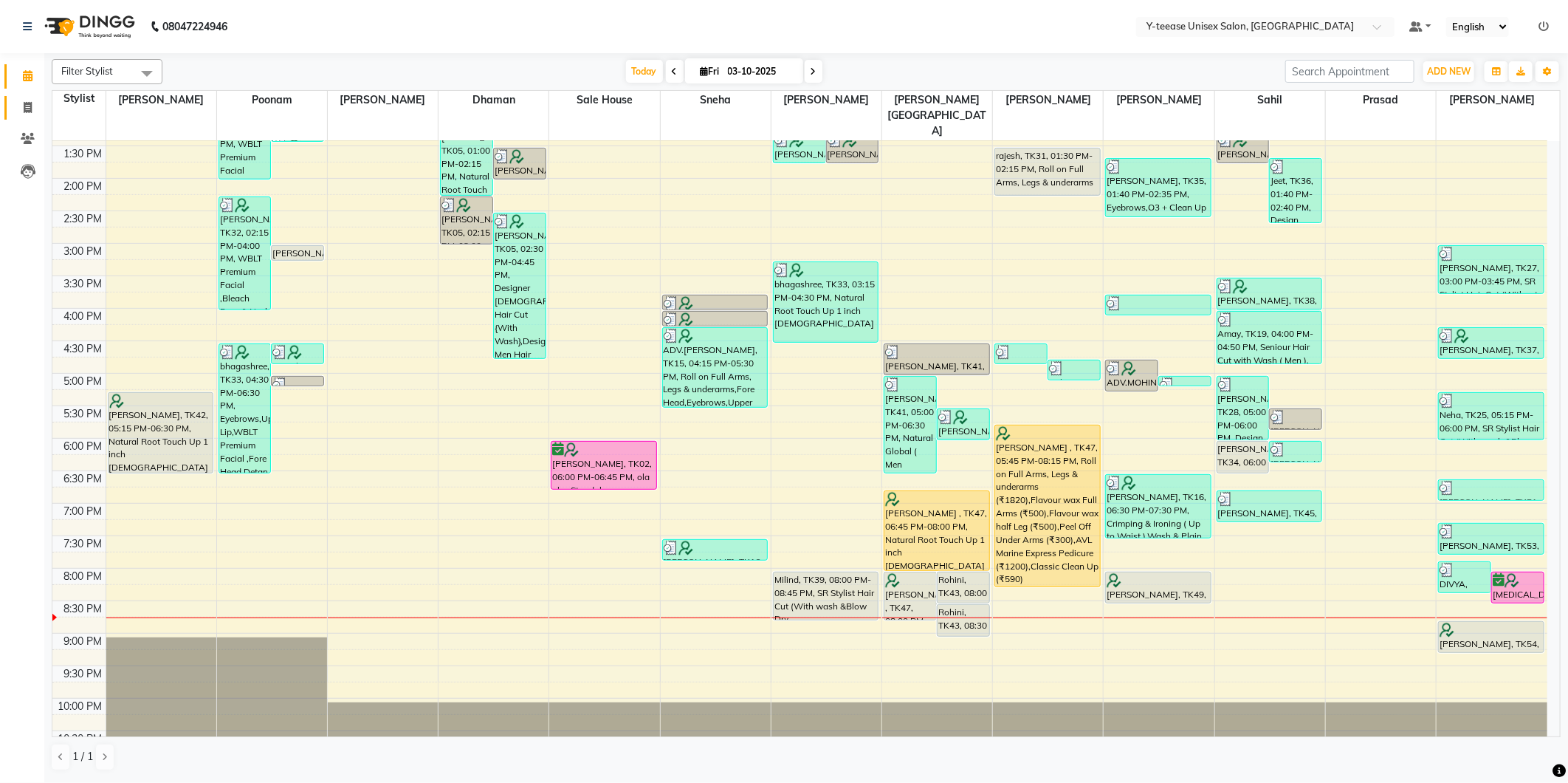
click at [20, 116] on link "Invoice" at bounding box center [22, 108] width 35 height 24
select select "4"
select select "service"
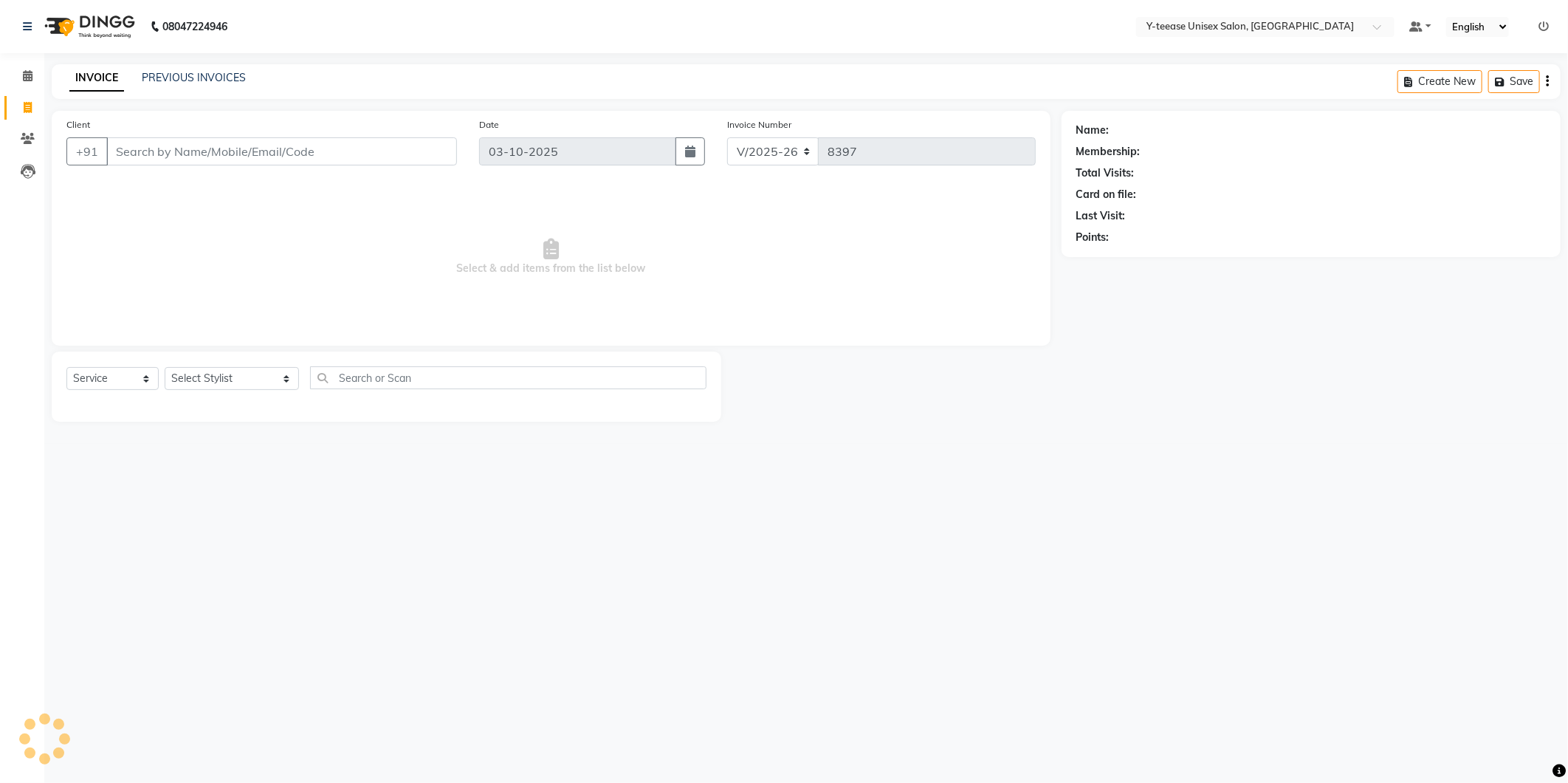
click at [223, 395] on div "Select Service Product Membership Package Voucher Prepaid Gift Card Select Styl…" at bounding box center [386, 384] width 640 height 35
click at [223, 382] on select "Select Stylist [PERSON_NAME] [PERSON_NAME] nagar Manager Mosin [PERSON_NAME] [P…" at bounding box center [231, 378] width 134 height 23
select select "49846"
click at [164, 368] on select "Select Stylist [PERSON_NAME] [PERSON_NAME] nagar Manager Mosin [PERSON_NAME] [P…" at bounding box center [231, 378] width 134 height 23
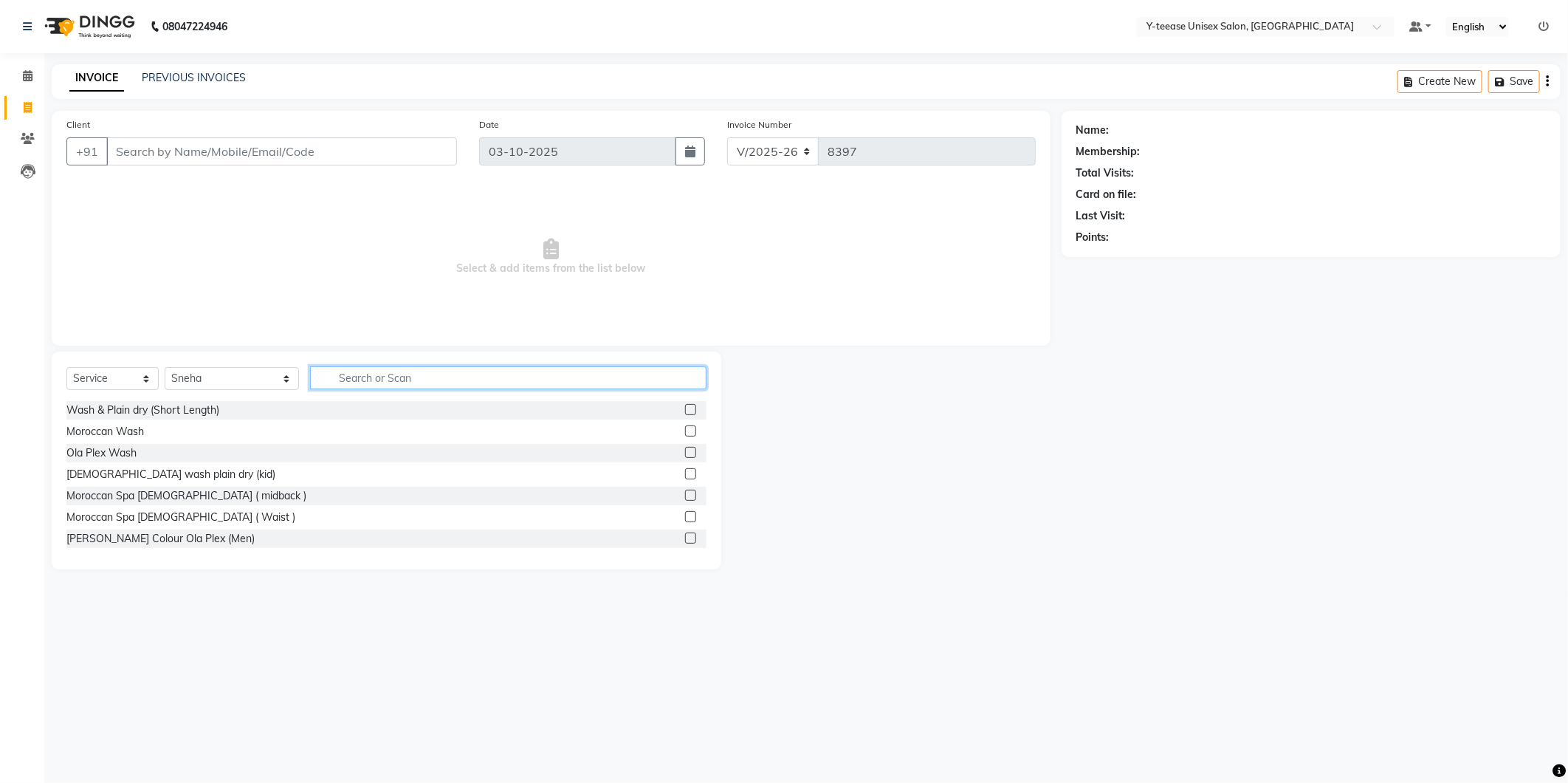
click at [310, 387] on input "text" at bounding box center [508, 377] width 396 height 23
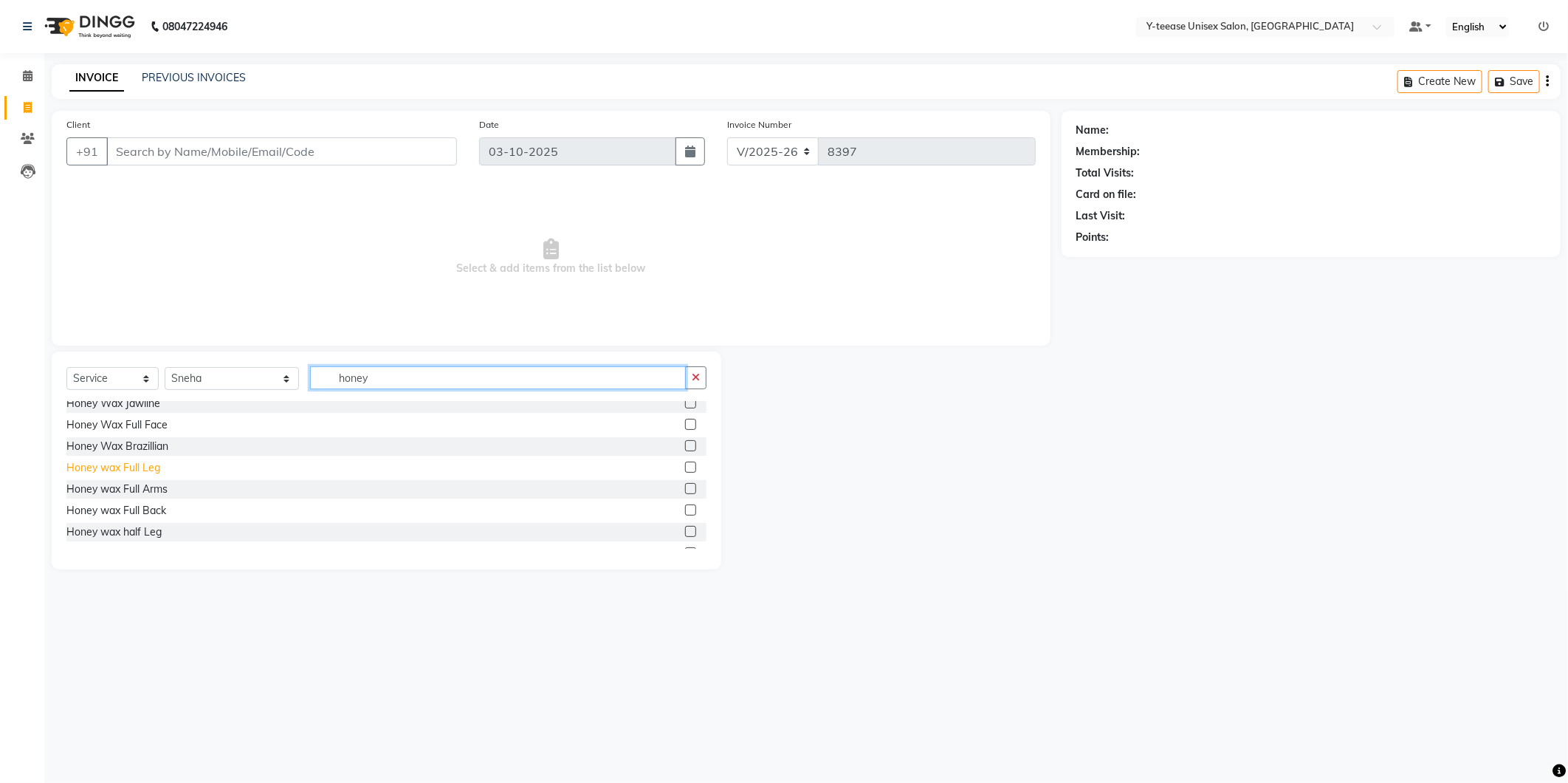
scroll to position [164, 0]
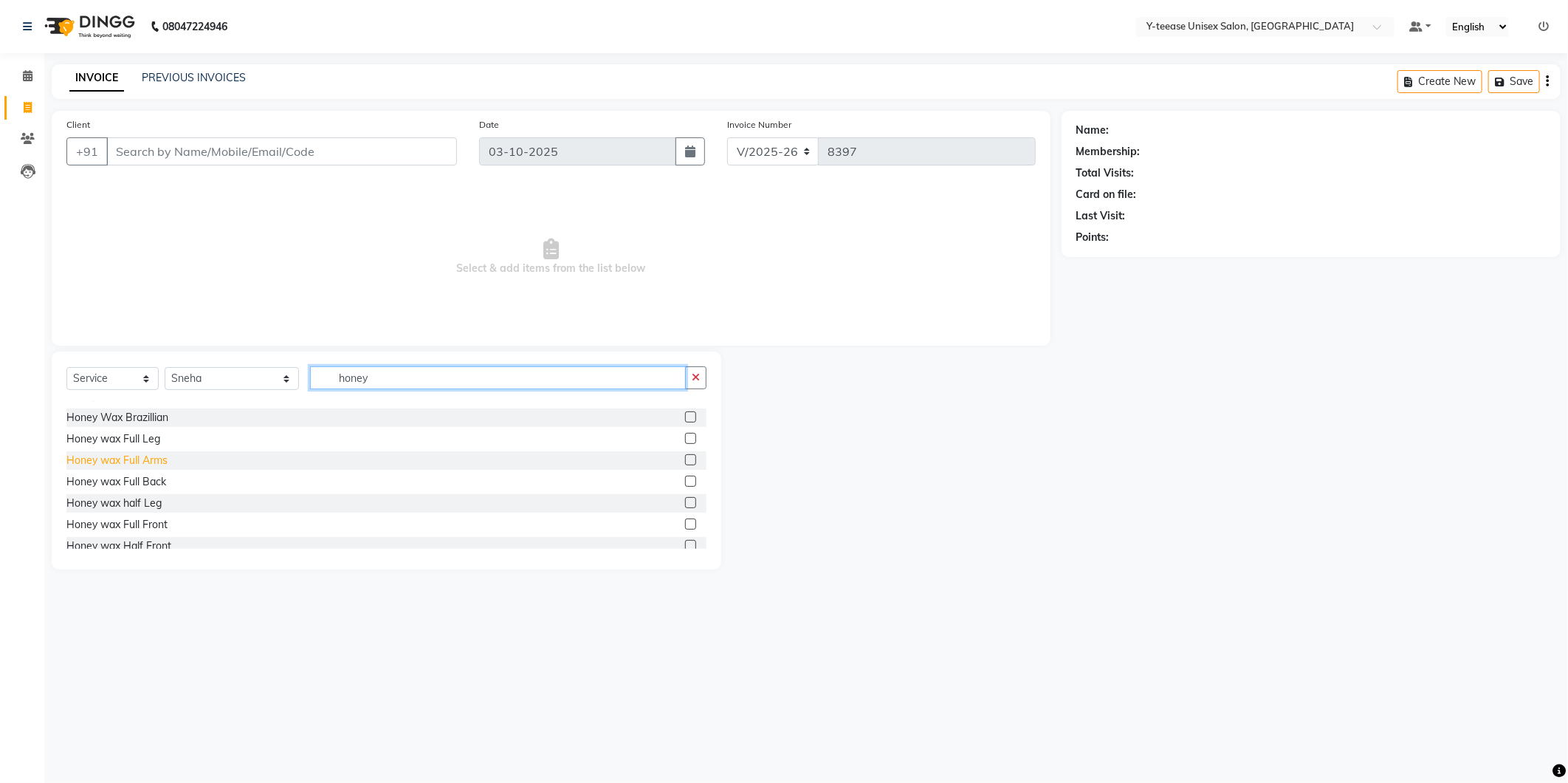
type input "honey"
click at [158, 466] on div "Honey wax Full Arms" at bounding box center [116, 460] width 101 height 16
checkbox input "false"
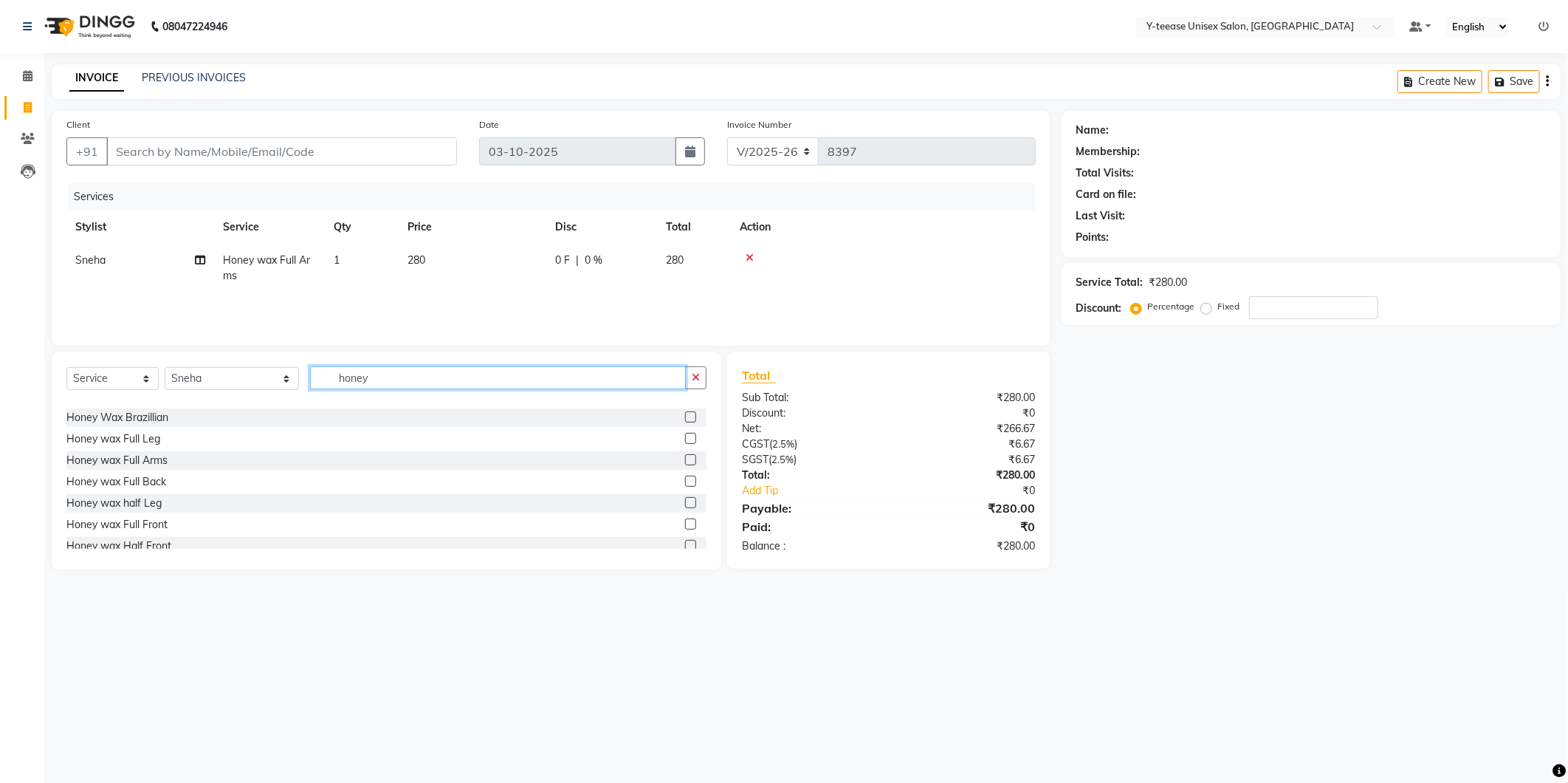
click at [318, 381] on input "honey" at bounding box center [498, 377] width 376 height 23
click at [318, 380] on input "honey" at bounding box center [498, 377] width 376 height 23
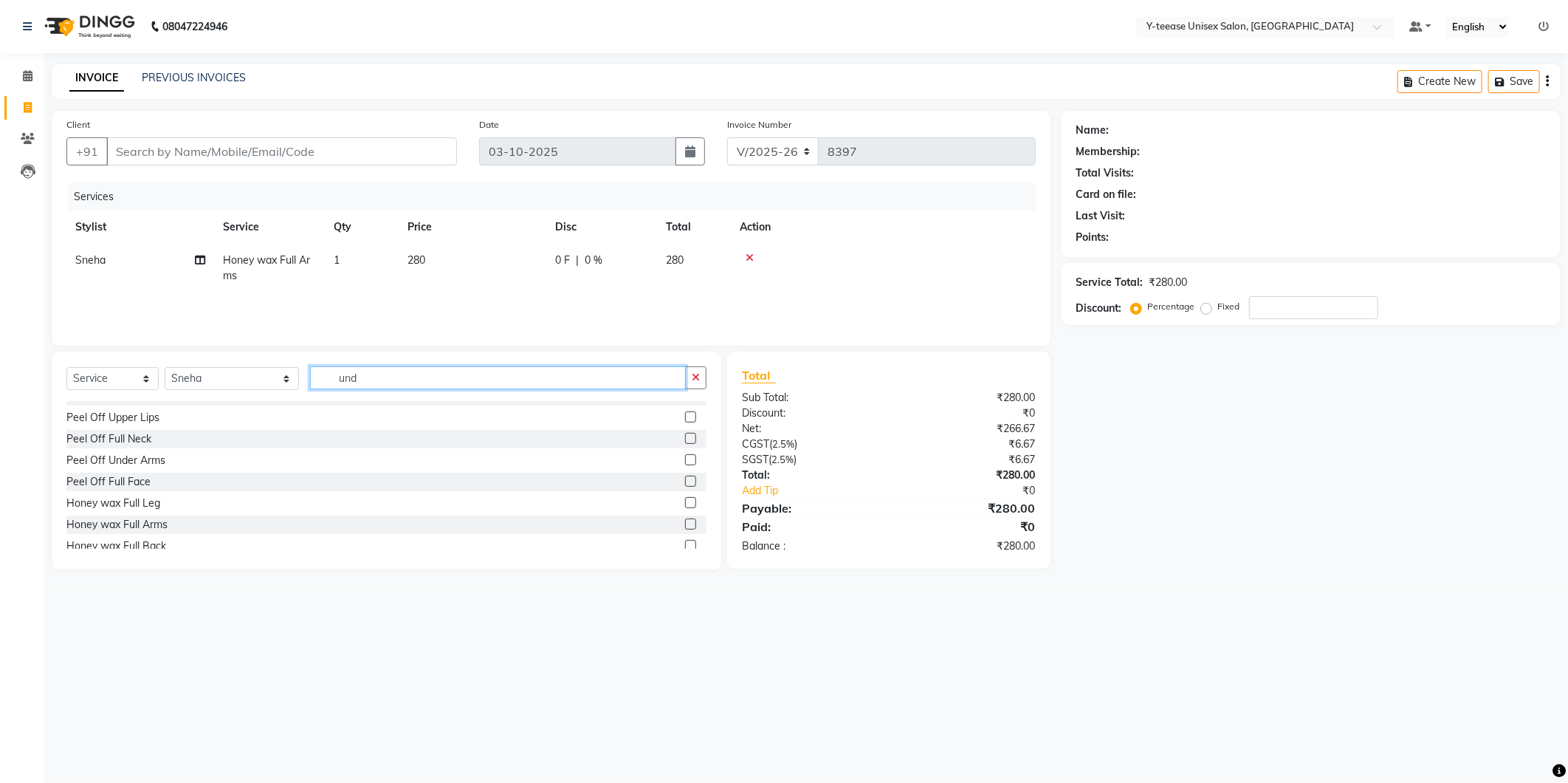
scroll to position [0, 0]
type input "under"
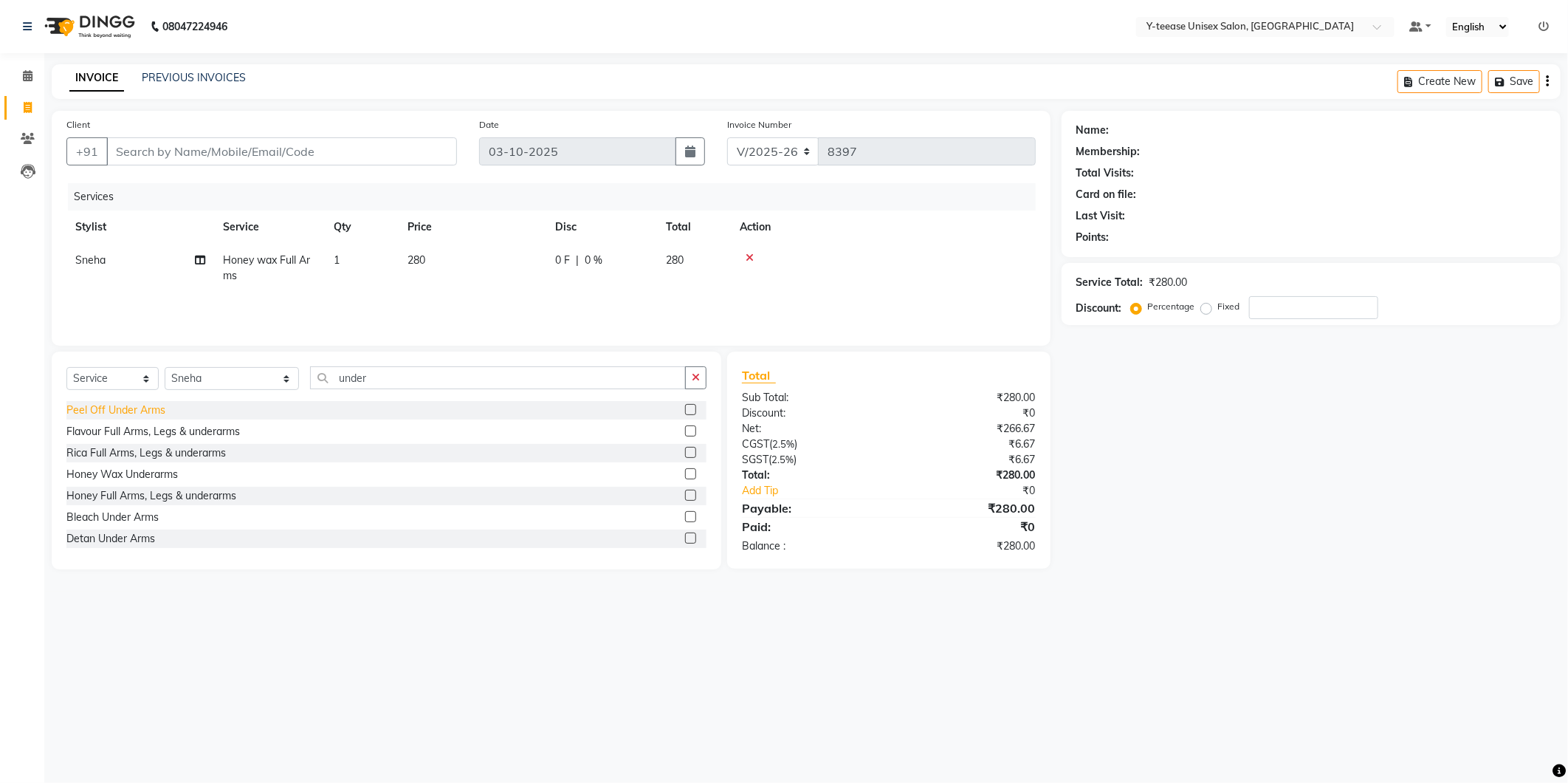
click at [136, 410] on div "Peel Off Under Arms" at bounding box center [115, 410] width 99 height 16
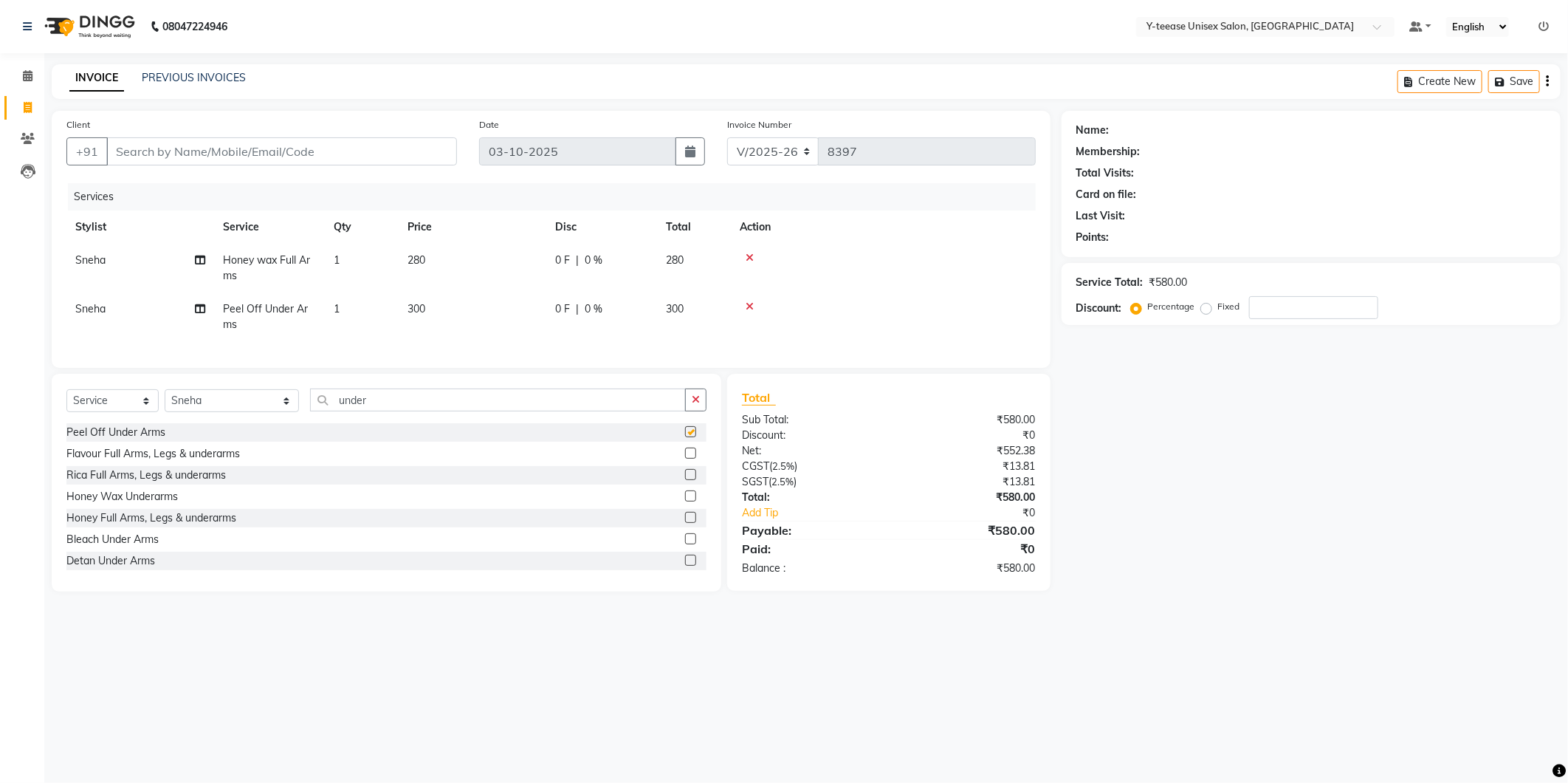
checkbox input "false"
click at [335, 411] on input "under" at bounding box center [498, 399] width 376 height 23
click at [334, 411] on input "under" at bounding box center [498, 399] width 376 height 23
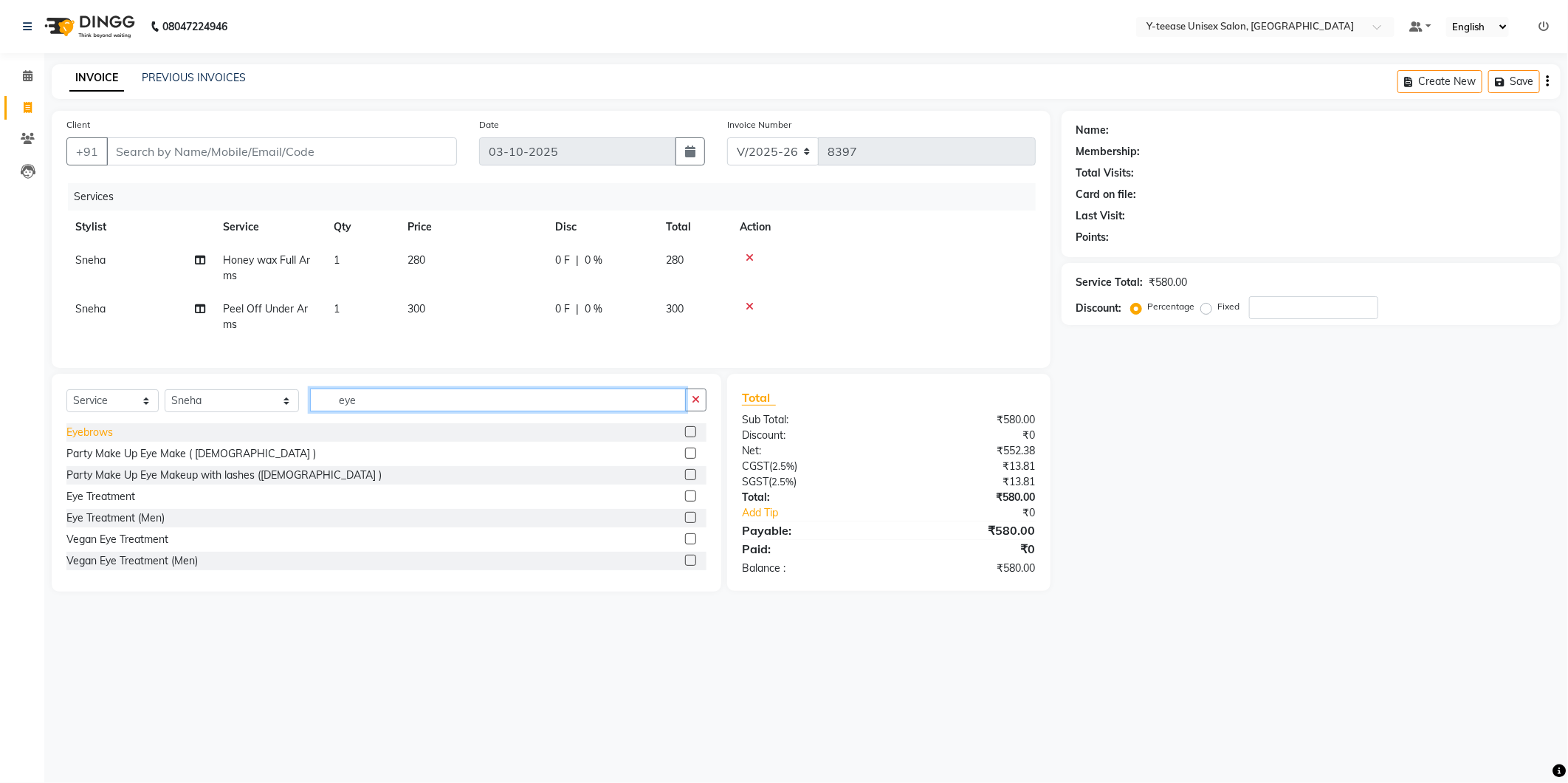
type input "eye"
click at [104, 440] on div "Eyebrows" at bounding box center [90, 432] width 46 height 16
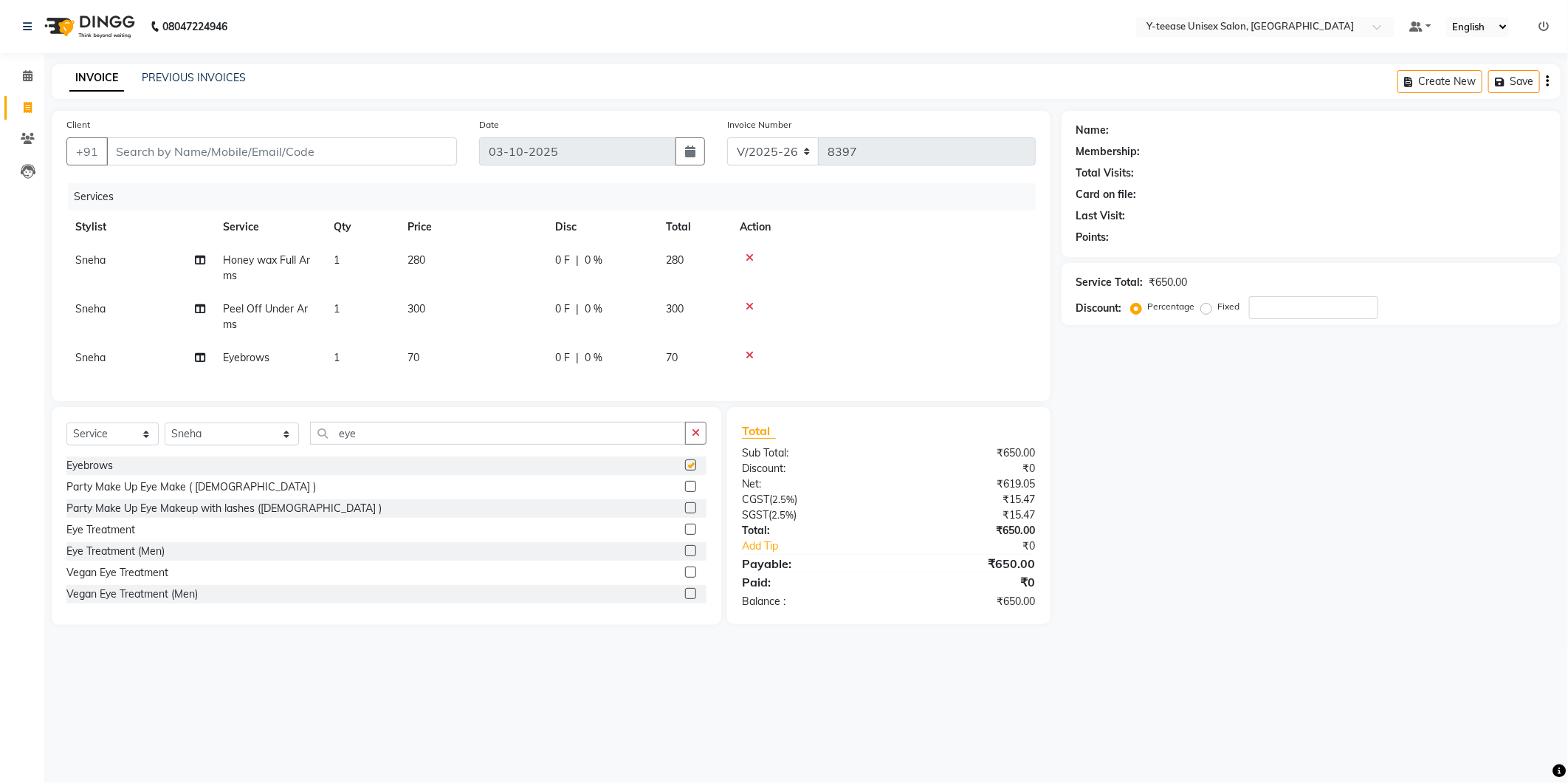
checkbox input "false"
click at [307, 142] on input "Client" at bounding box center [282, 152] width 351 height 28
type input "9"
type input "0"
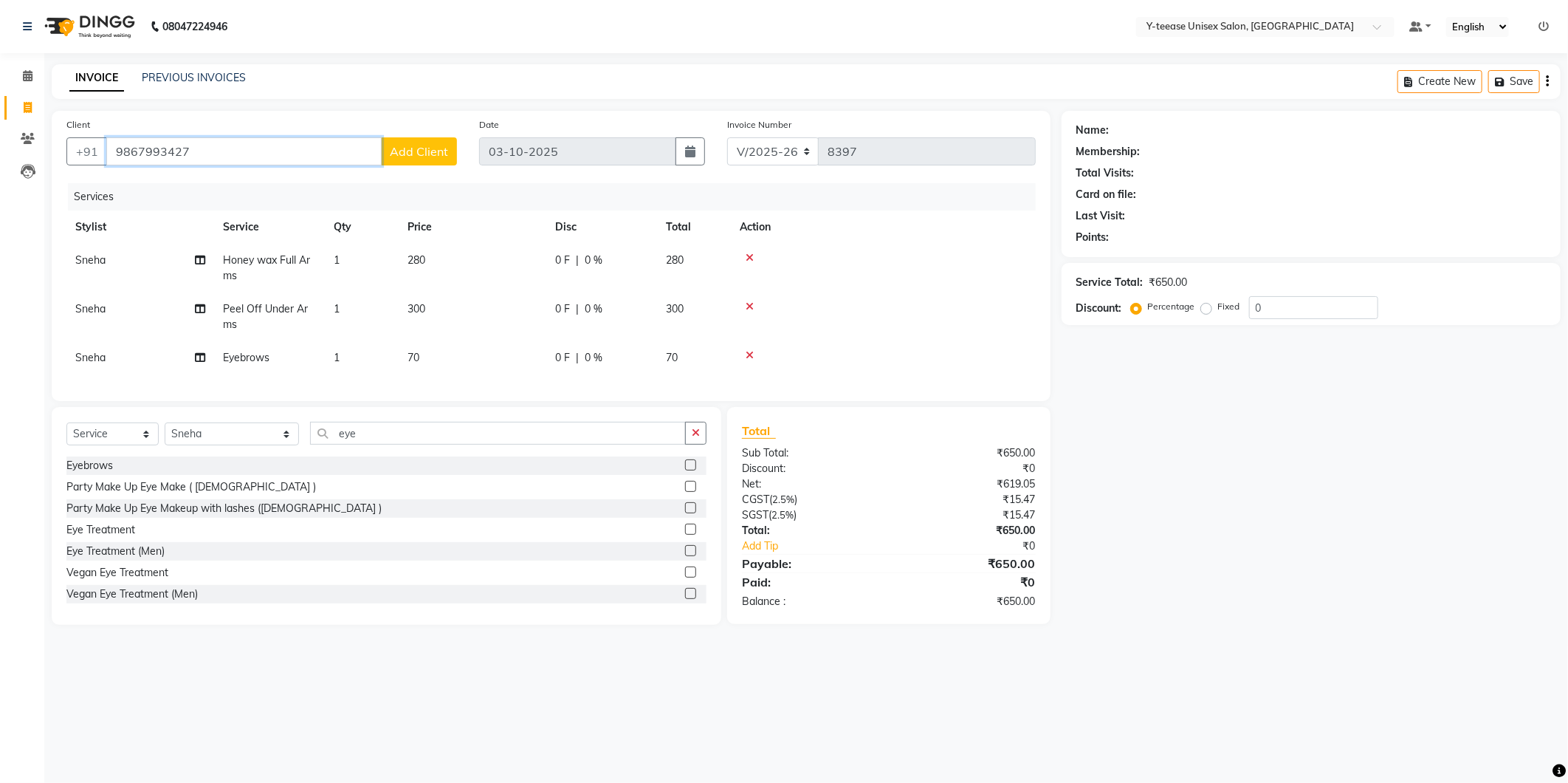
type input "9867993427"
click at [404, 149] on span "Add Client" at bounding box center [419, 152] width 58 height 15
select select "22"
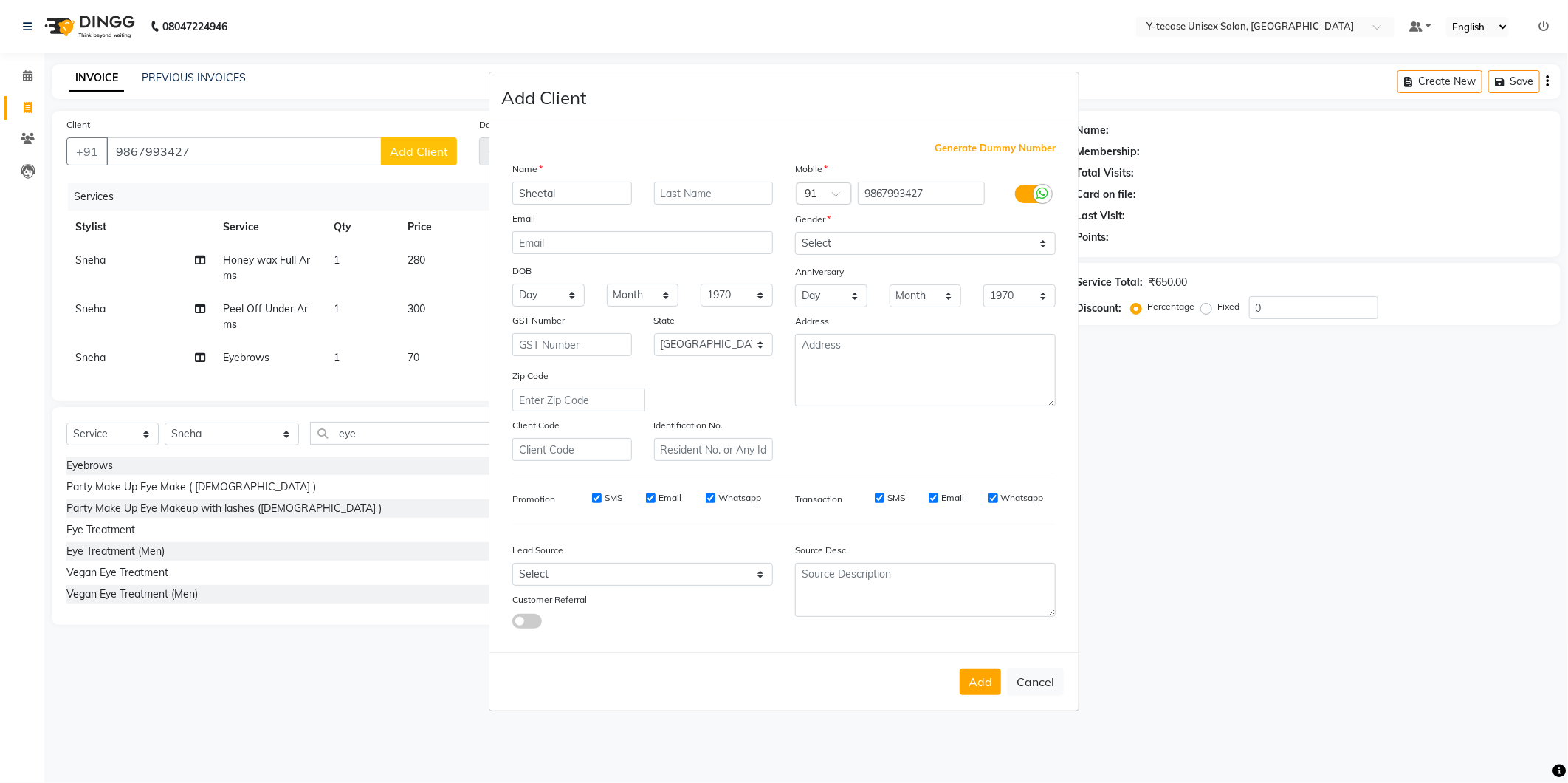
type input "Sheetal"
click at [898, 245] on select "Select Male Female Other Prefer Not To Say" at bounding box center [926, 243] width 261 height 23
select select "female"
click at [796, 232] on select "Select Male Female Other Prefer Not To Say" at bounding box center [926, 243] width 261 height 23
click at [969, 690] on button "Add" at bounding box center [980, 681] width 42 height 27
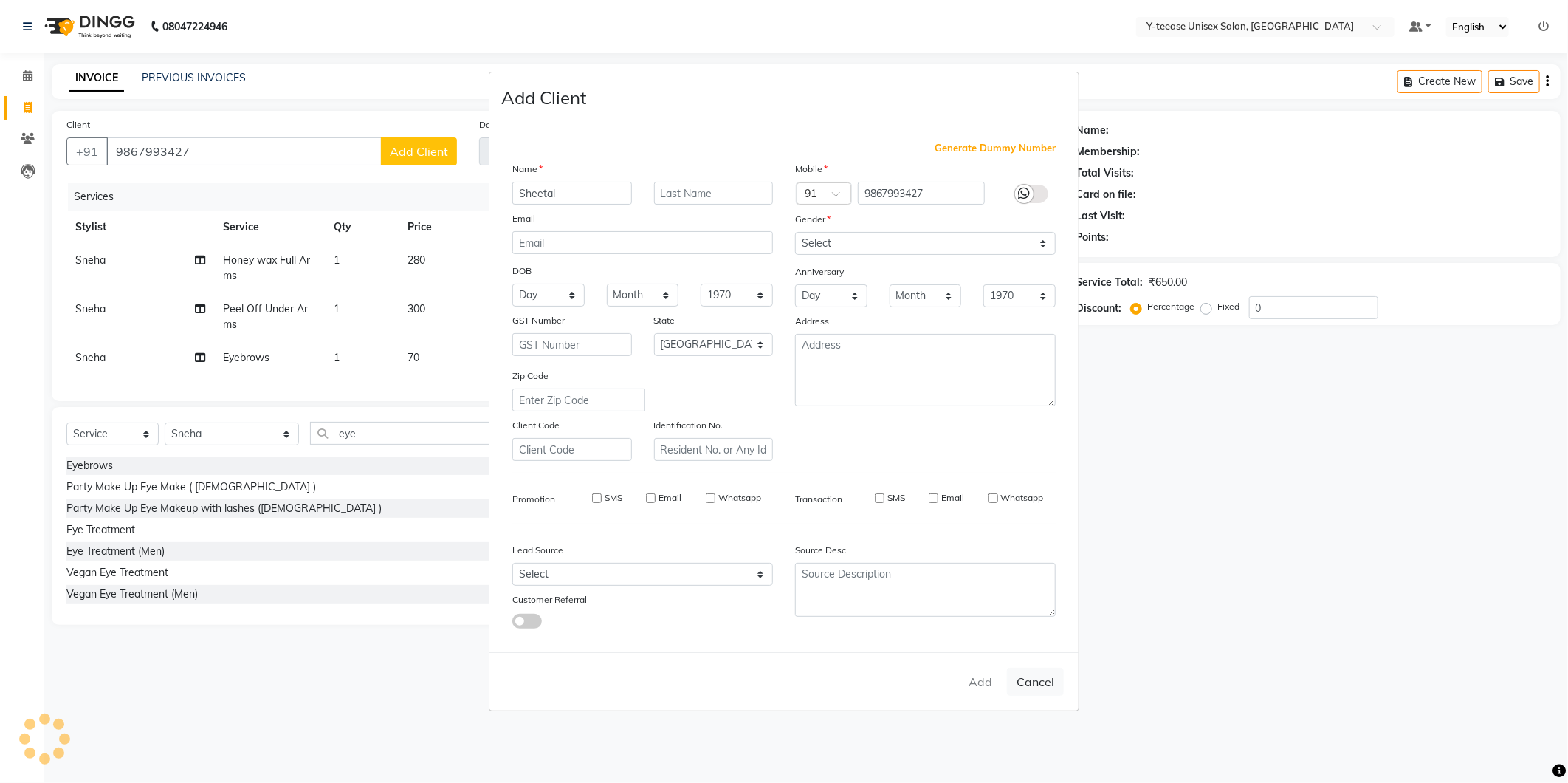
type input "98******27"
select select
select select "null"
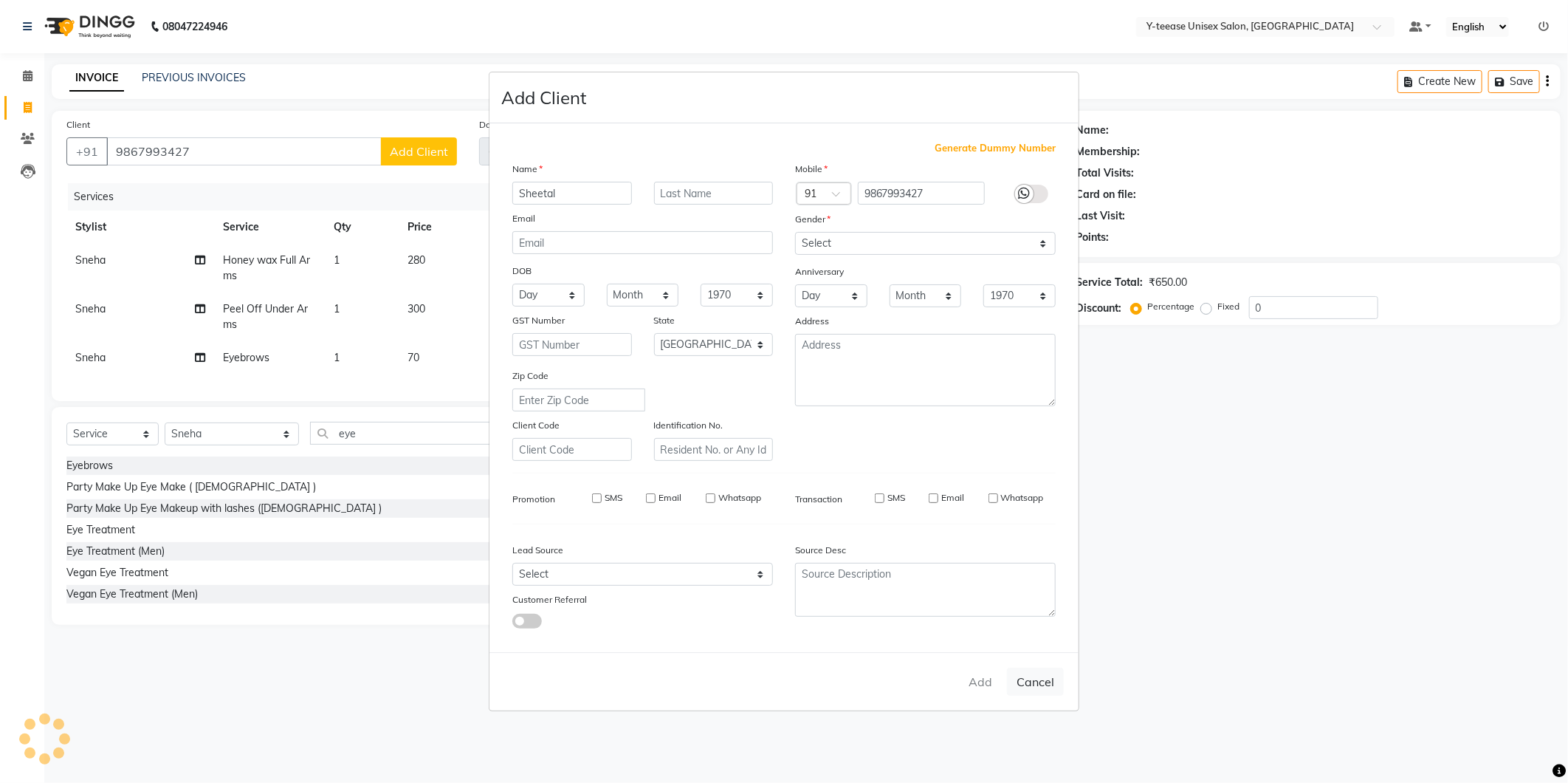
select select
checkbox input "false"
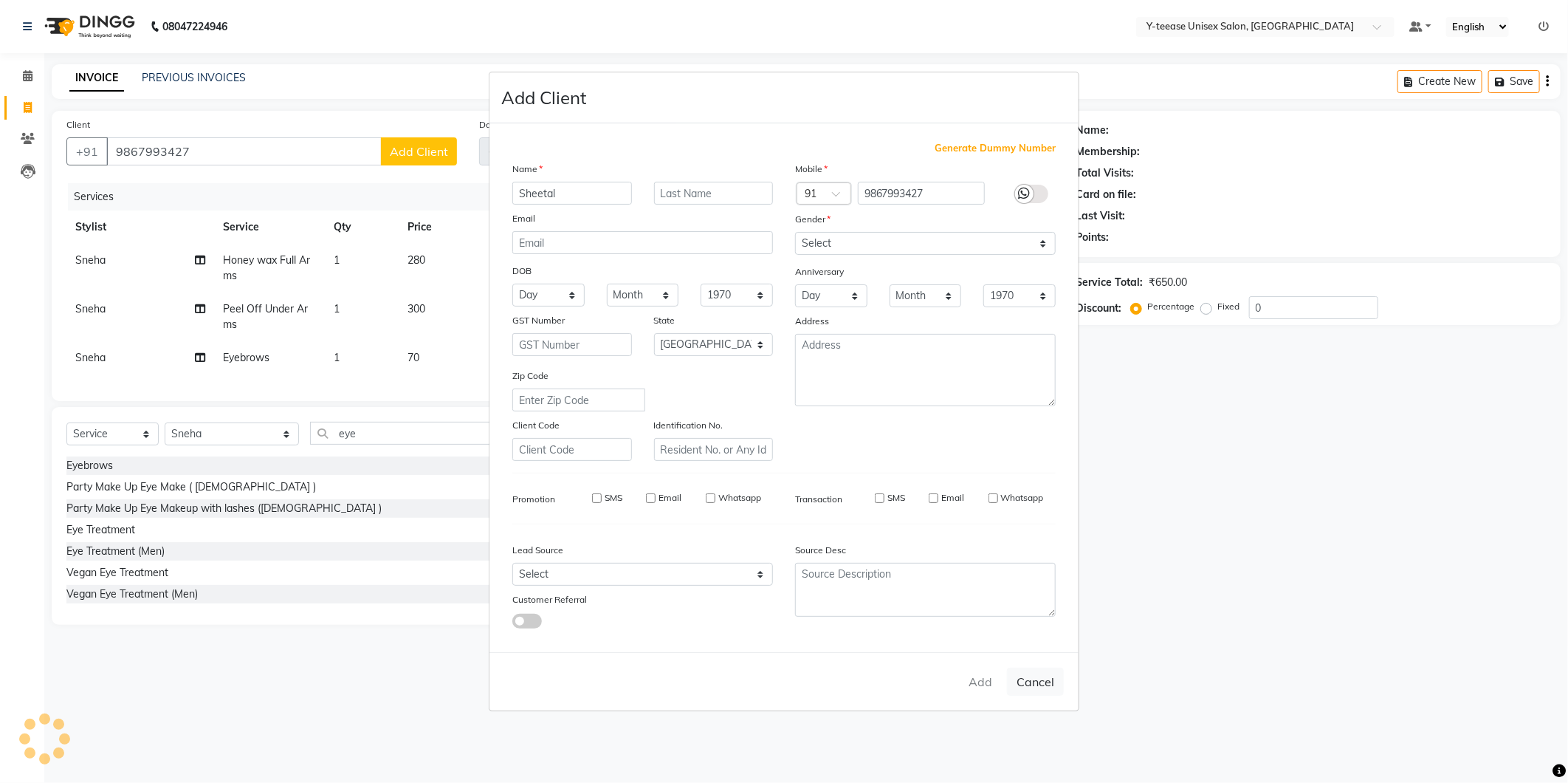
checkbox input "false"
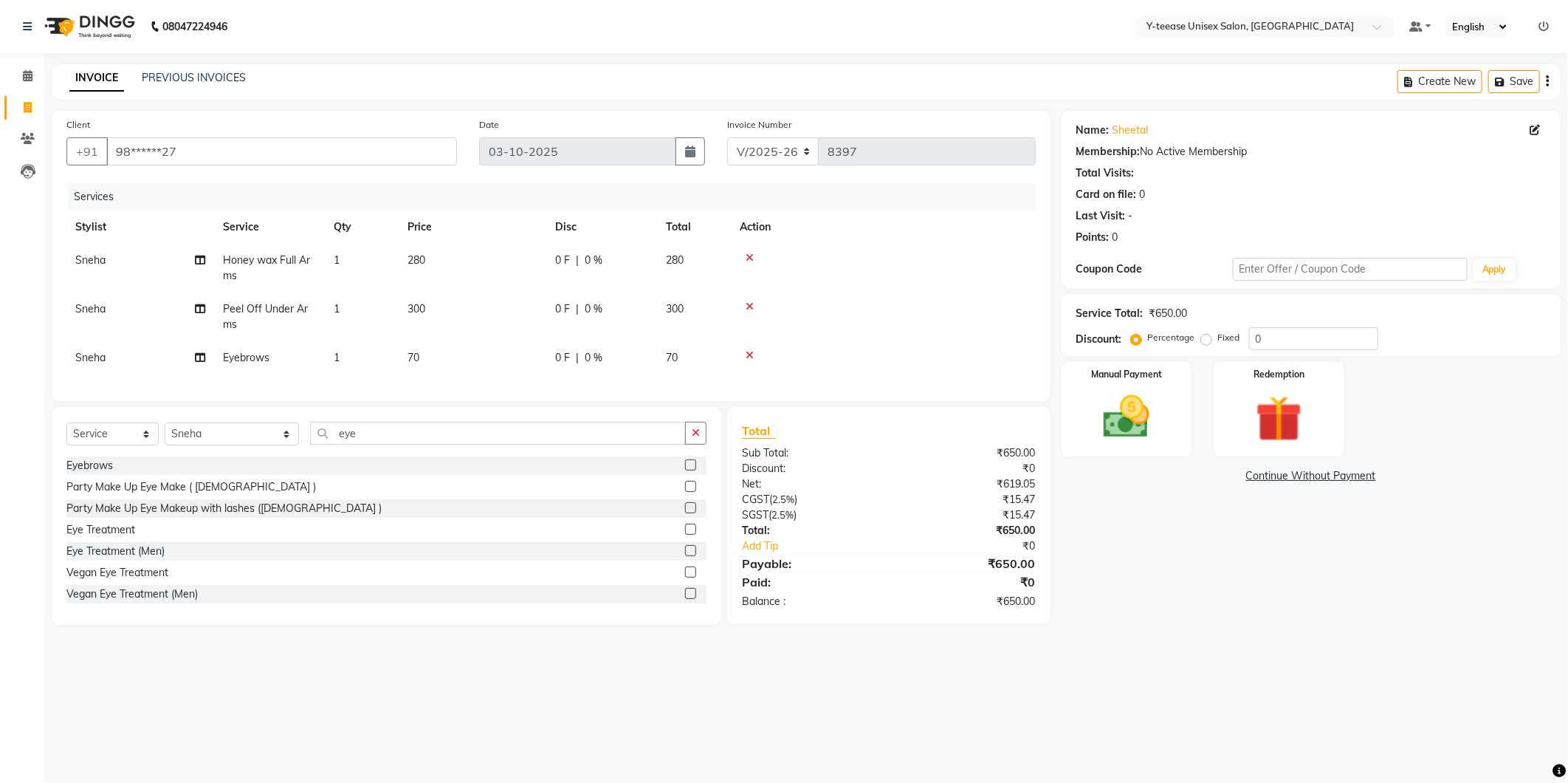
click at [251, 309] on span "Peel Off Under Arms" at bounding box center [265, 316] width 85 height 29
select select "49846"
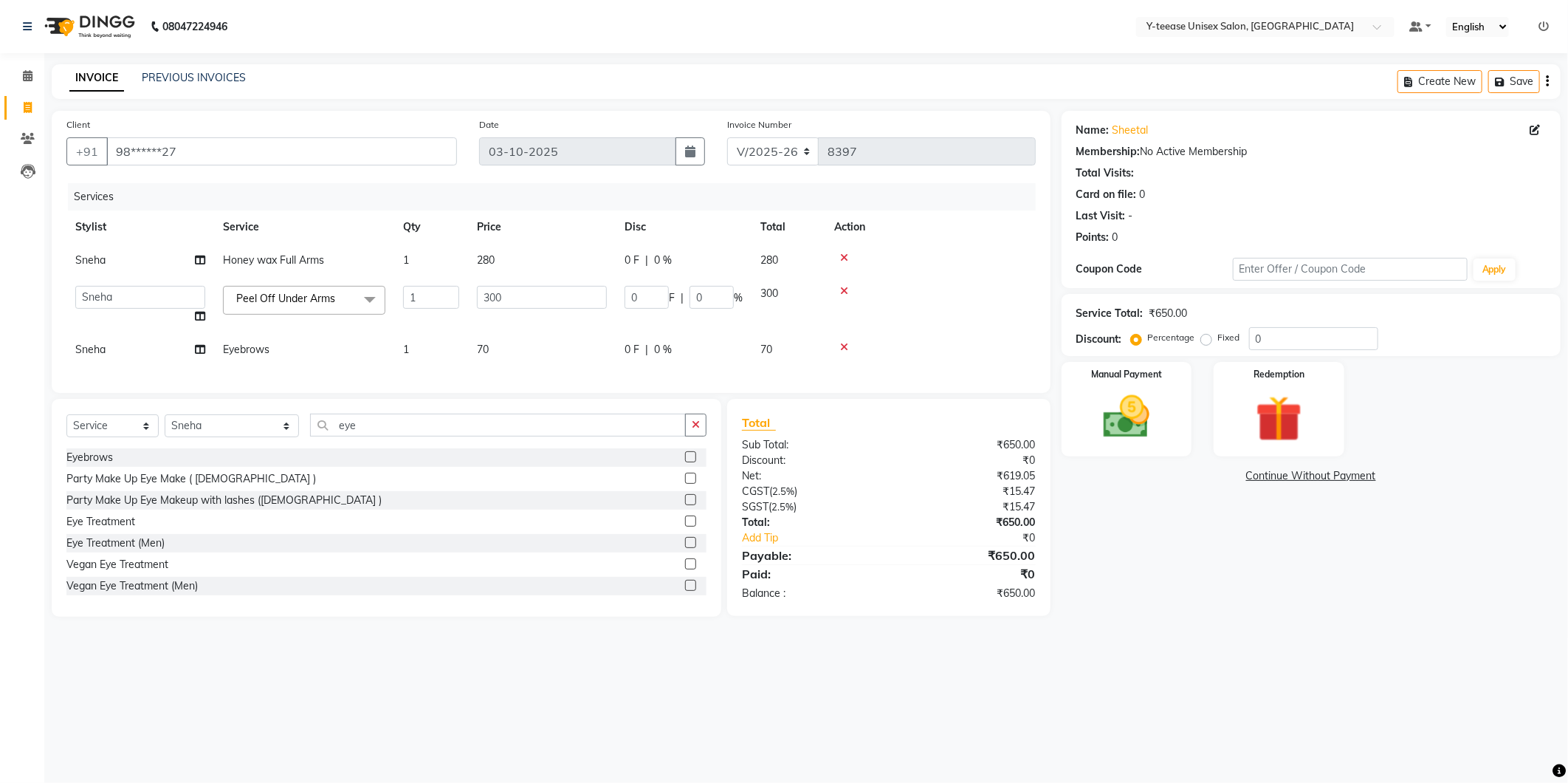
click at [259, 309] on span "Peel Off Under Arms x" at bounding box center [290, 300] width 115 height 18
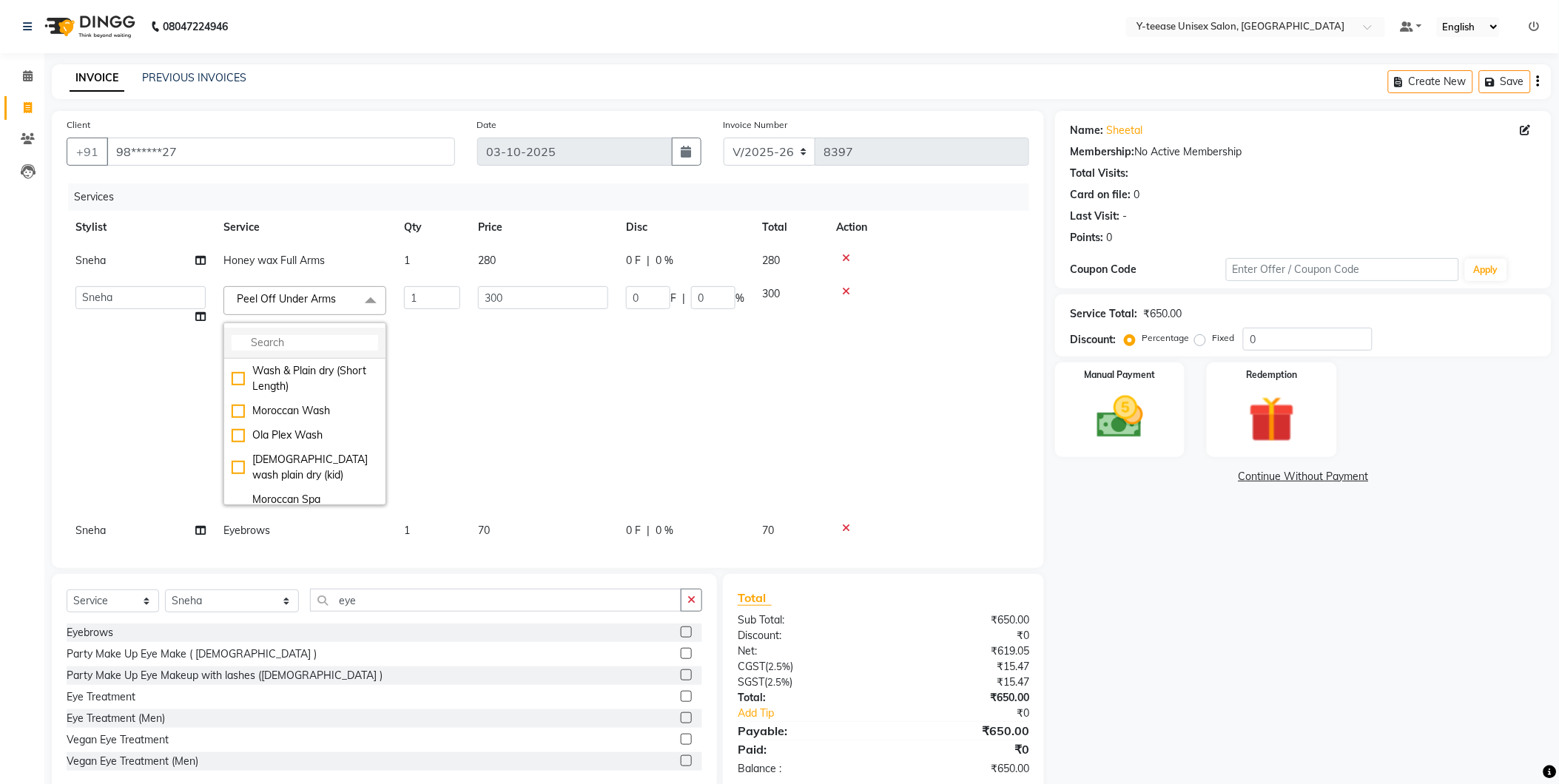
click at [281, 338] on input "multiselect-search" at bounding box center [305, 342] width 146 height 16
type input "under"
drag, startPoint x: 296, startPoint y: 467, endPoint x: 446, endPoint y: 469, distance: 150.0
click at [294, 468] on li "Honey Wax Underarms" at bounding box center [305, 475] width 161 height 24
checkbox input "false"
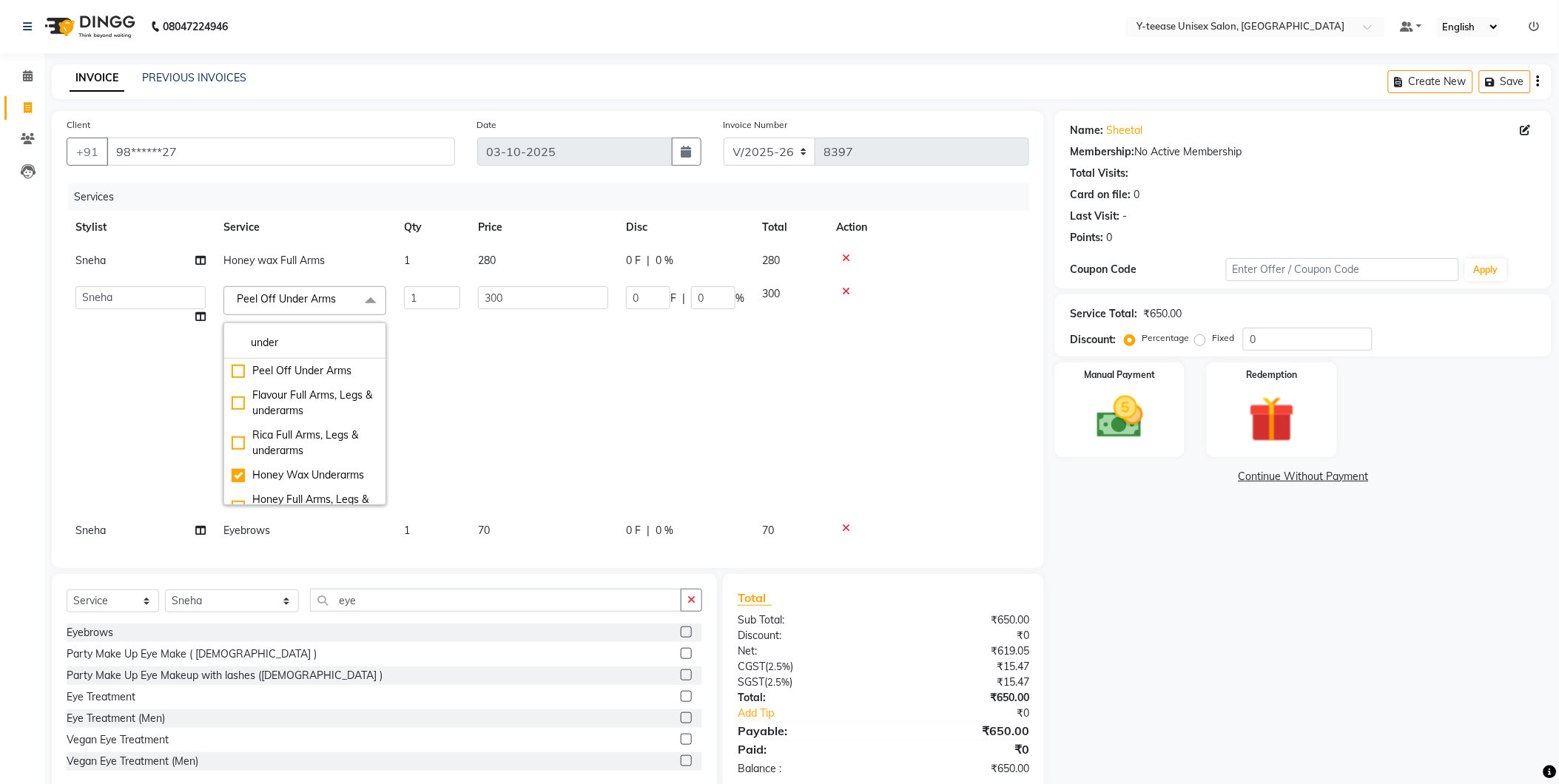
checkbox input "true"
type input "100"
click at [615, 469] on td "100" at bounding box center [543, 396] width 148 height 237
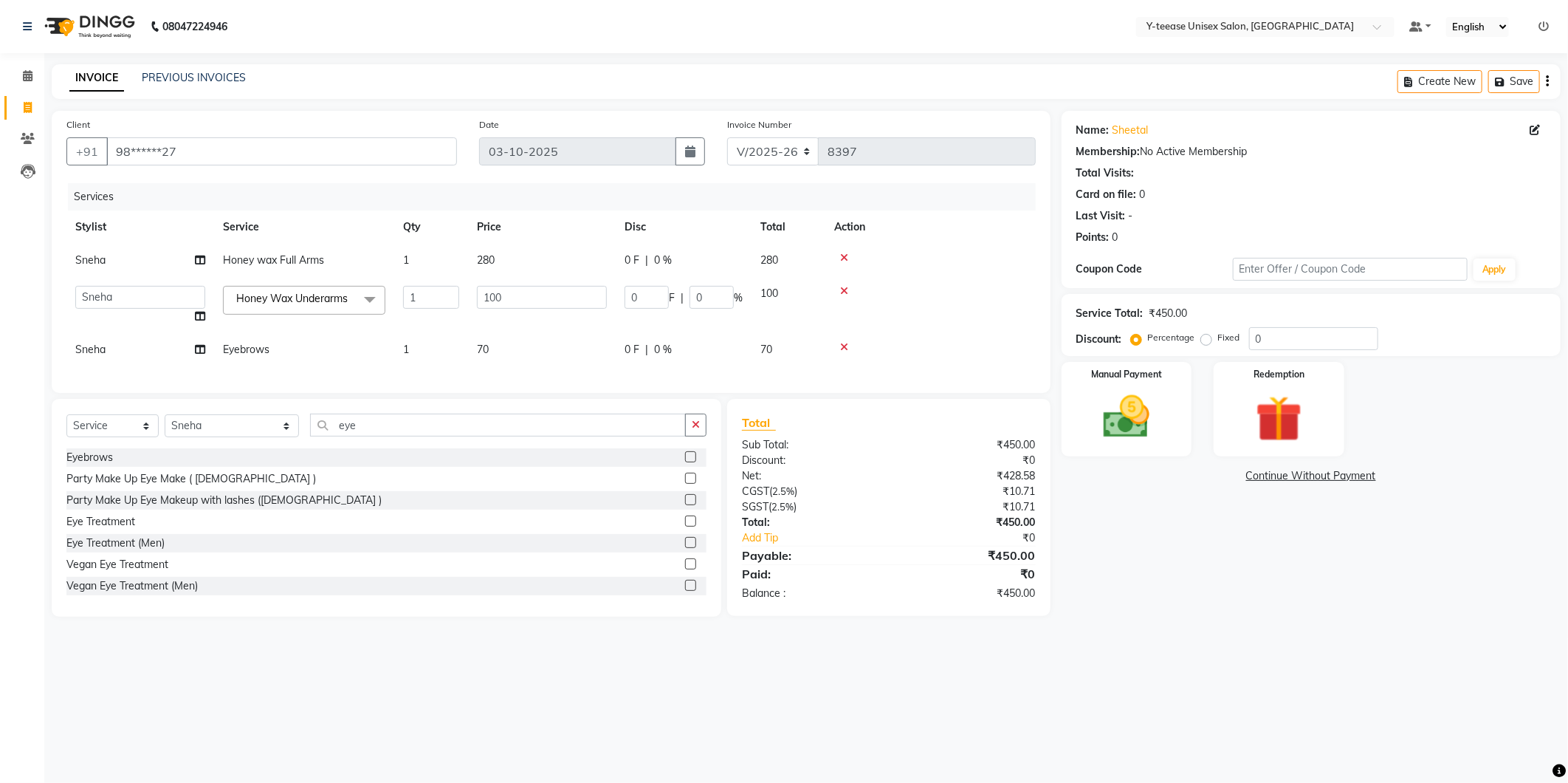
click at [1251, 616] on div "Name: Sheetal Membership: No Active Membership Total Visits: Card on file: 0 La…" at bounding box center [1317, 363] width 510 height 506
click at [1106, 441] on img at bounding box center [1126, 417] width 79 height 56
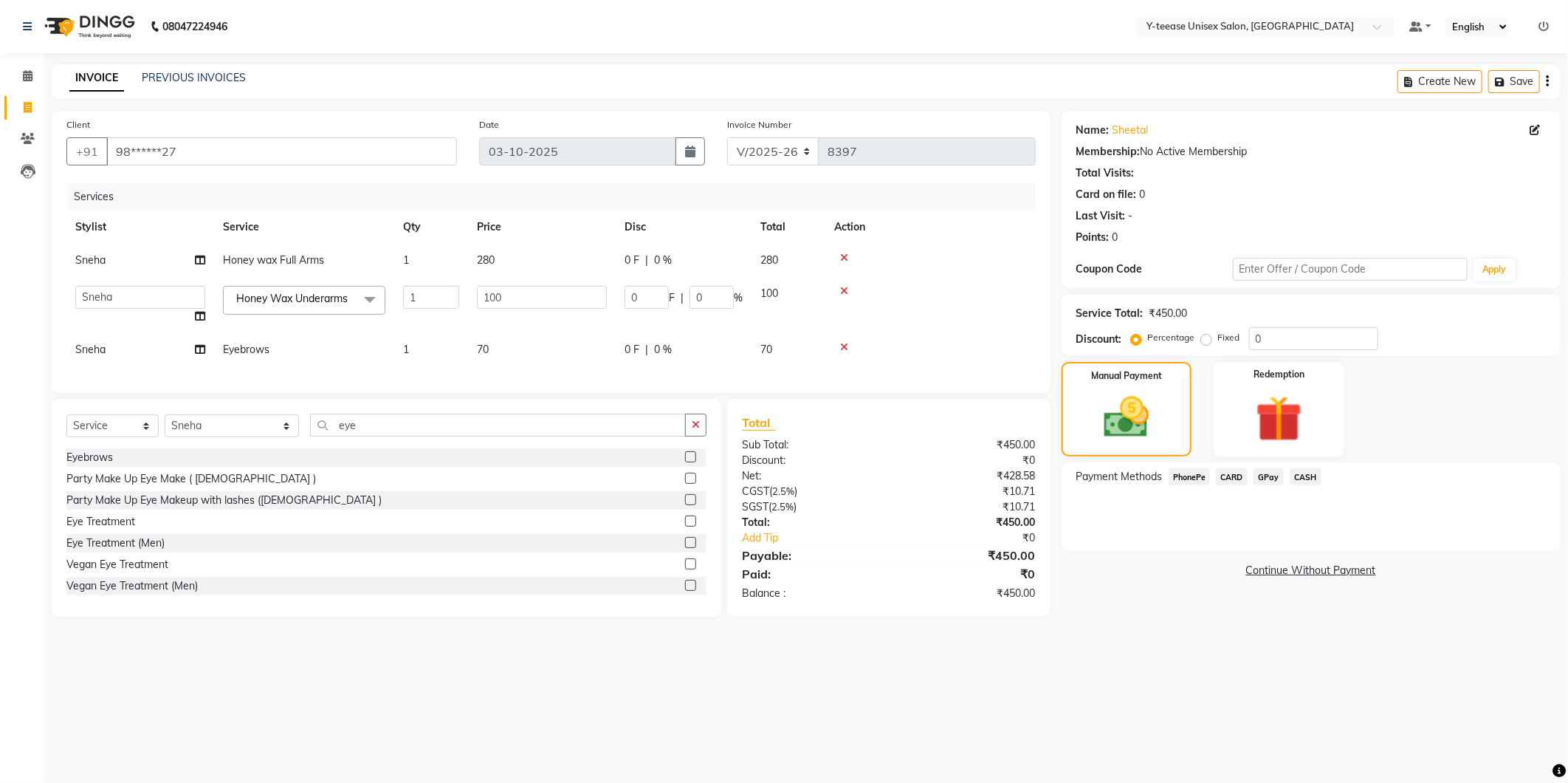
click at [1305, 478] on span "CASH" at bounding box center [1306, 477] width 31 height 17
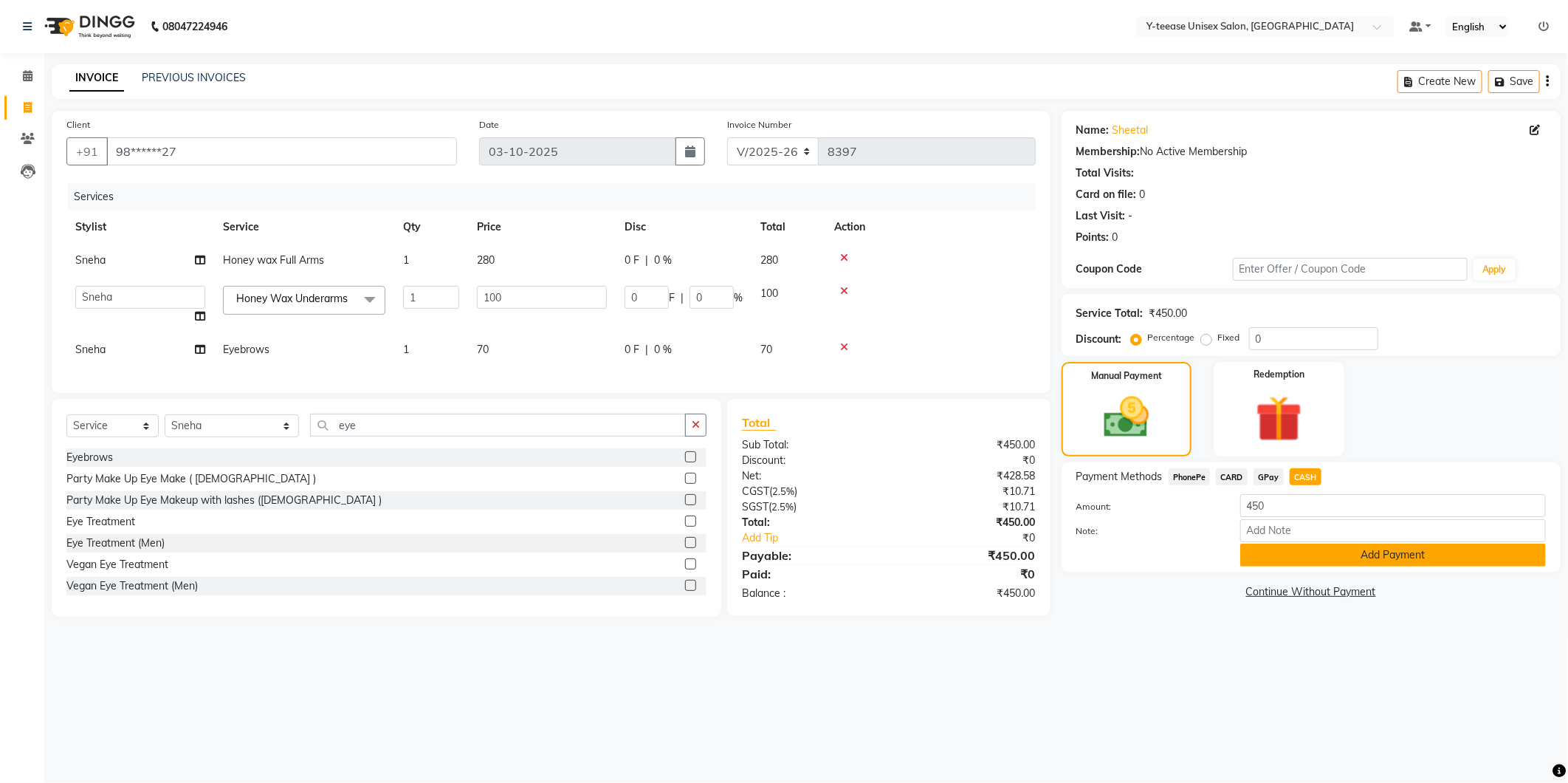
click at [1327, 558] on button "Add Payment" at bounding box center [1392, 555] width 306 height 23
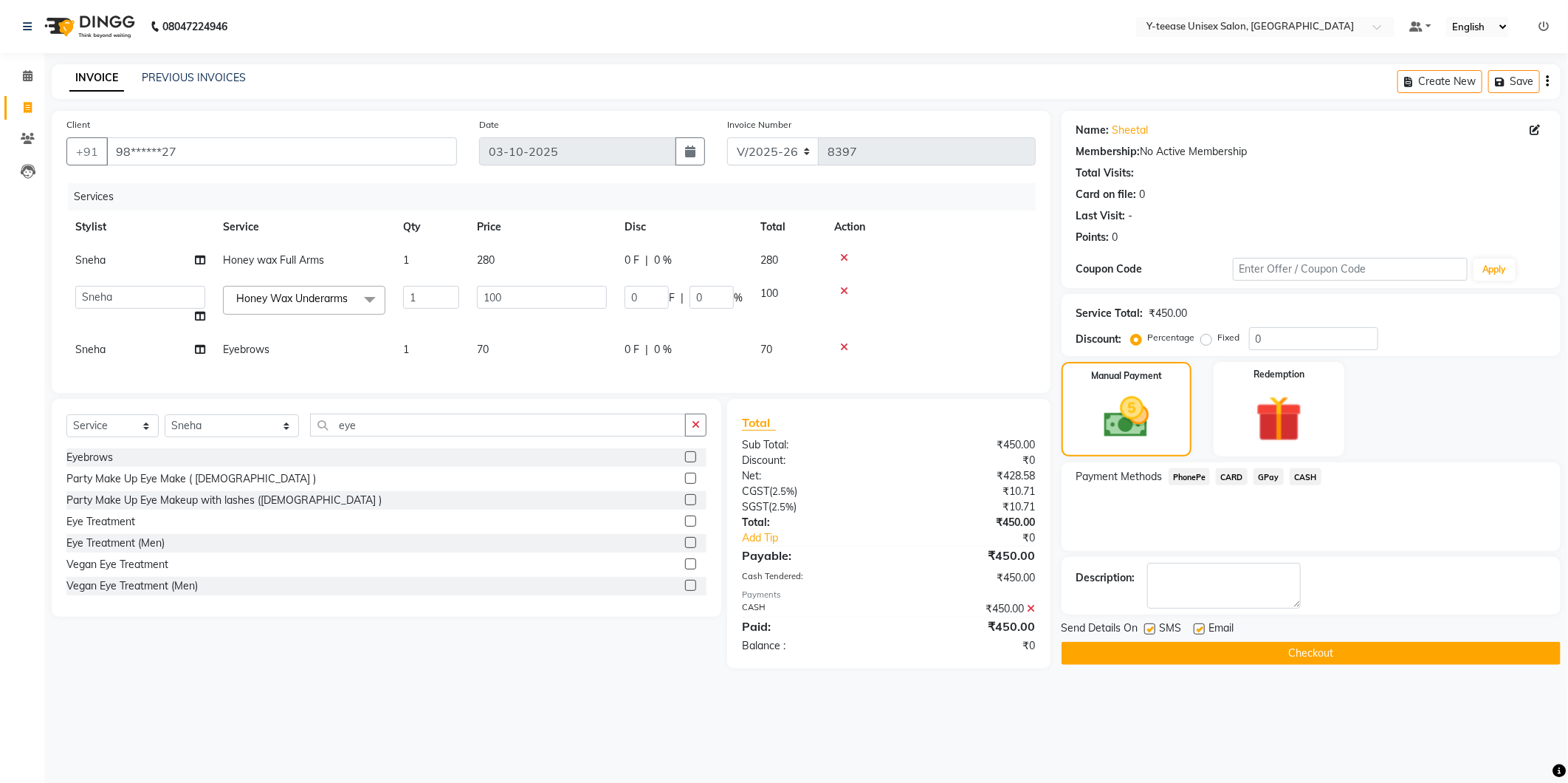
click at [1305, 660] on button "Checkout" at bounding box center [1311, 653] width 499 height 23
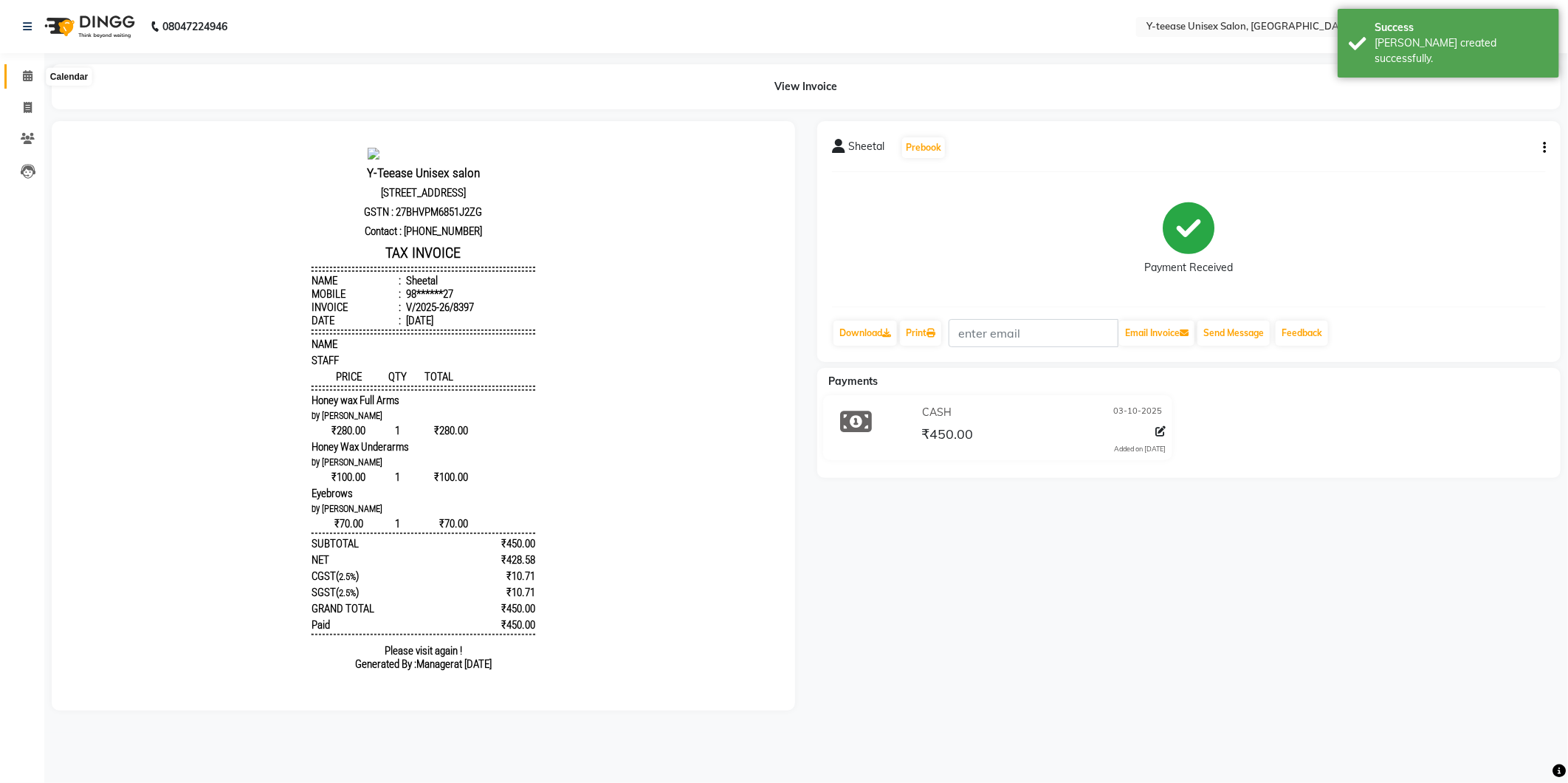
click at [24, 79] on icon at bounding box center [28, 76] width 9 height 11
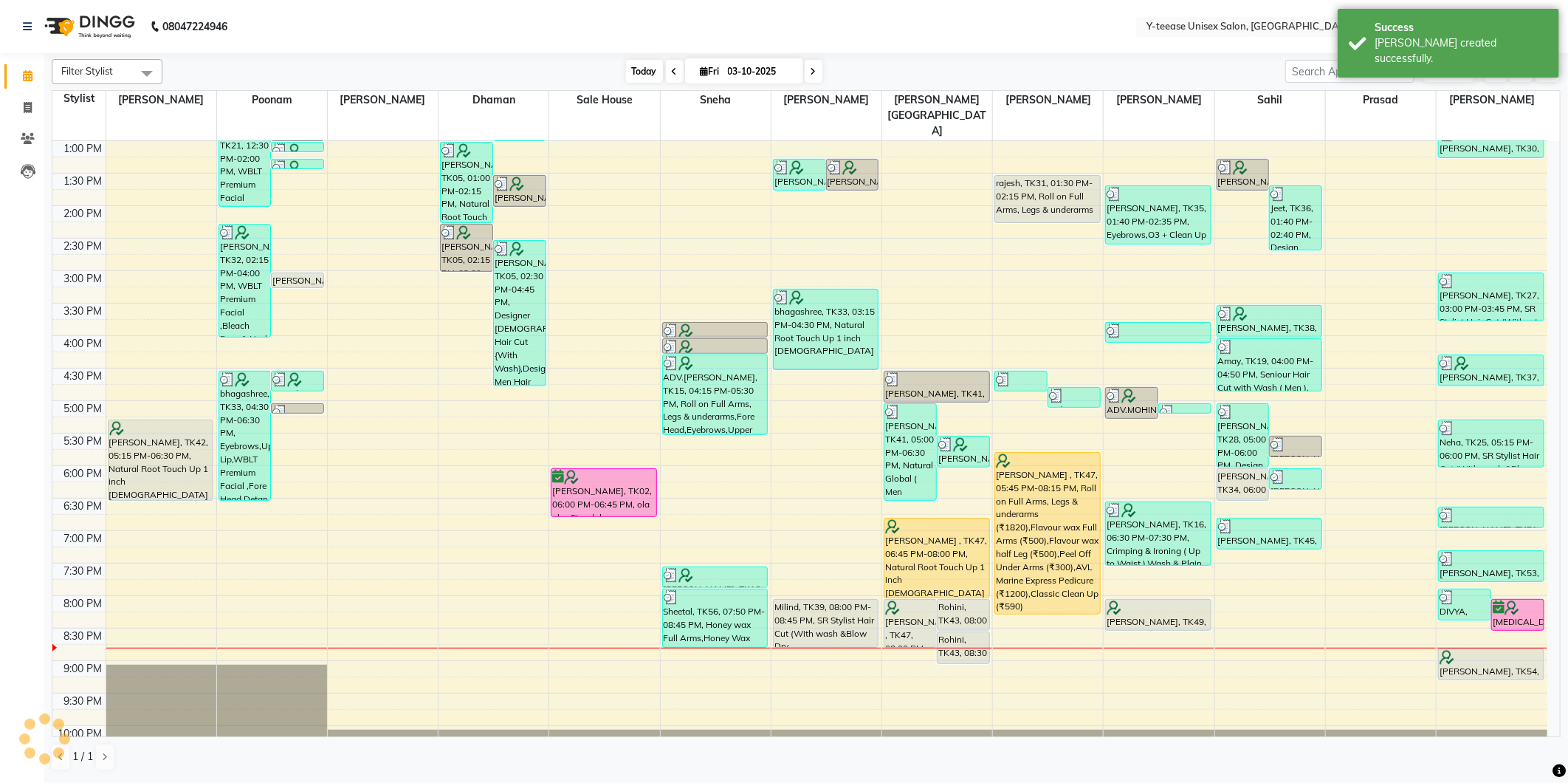
click at [626, 67] on span "Today" at bounding box center [645, 71] width 37 height 23
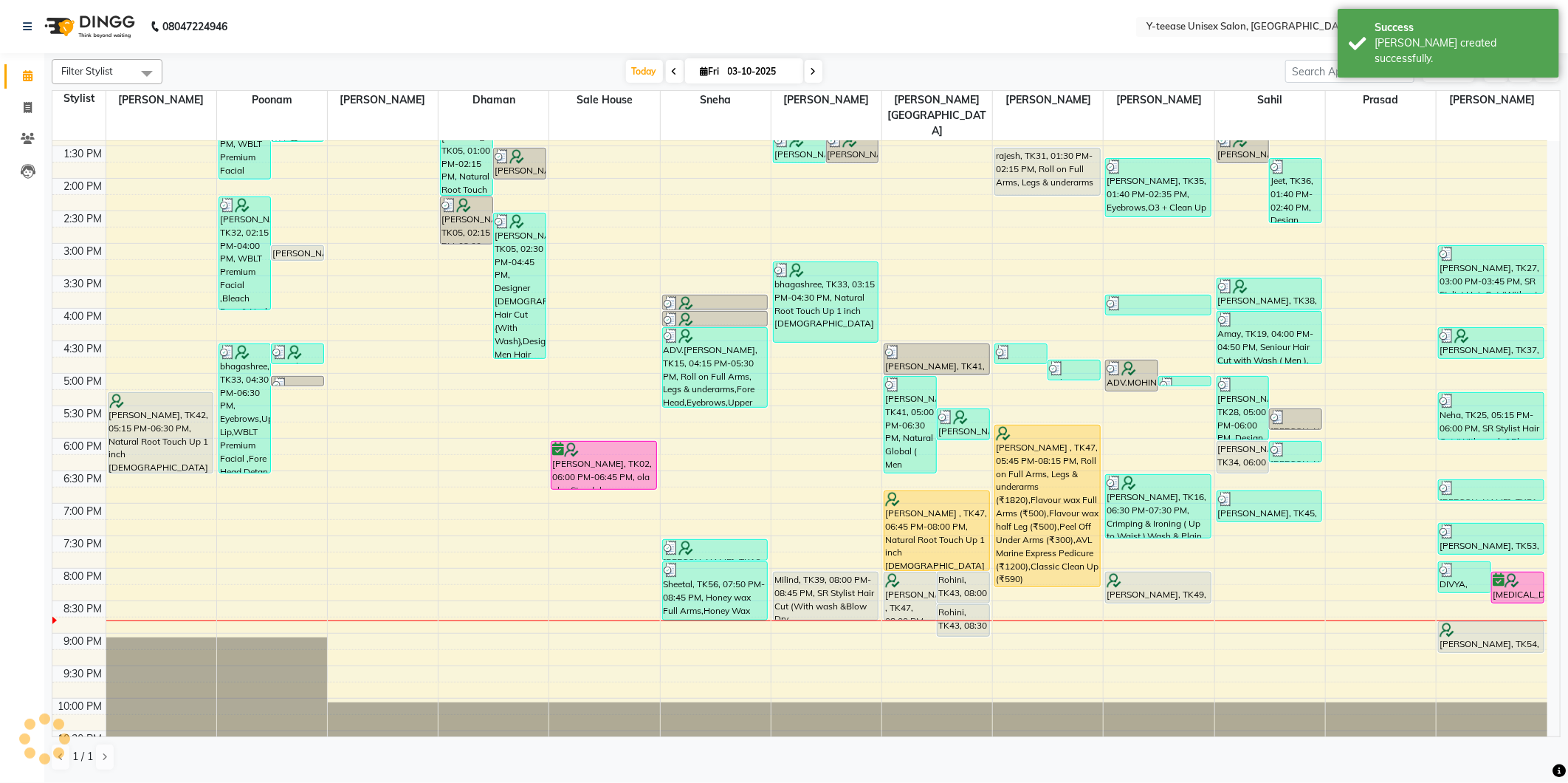
click at [711, 47] on nav "08047224946 Select Location × Y-teease Unisex Salon, Amanora Default Panel My P…" at bounding box center [784, 27] width 1568 height 54
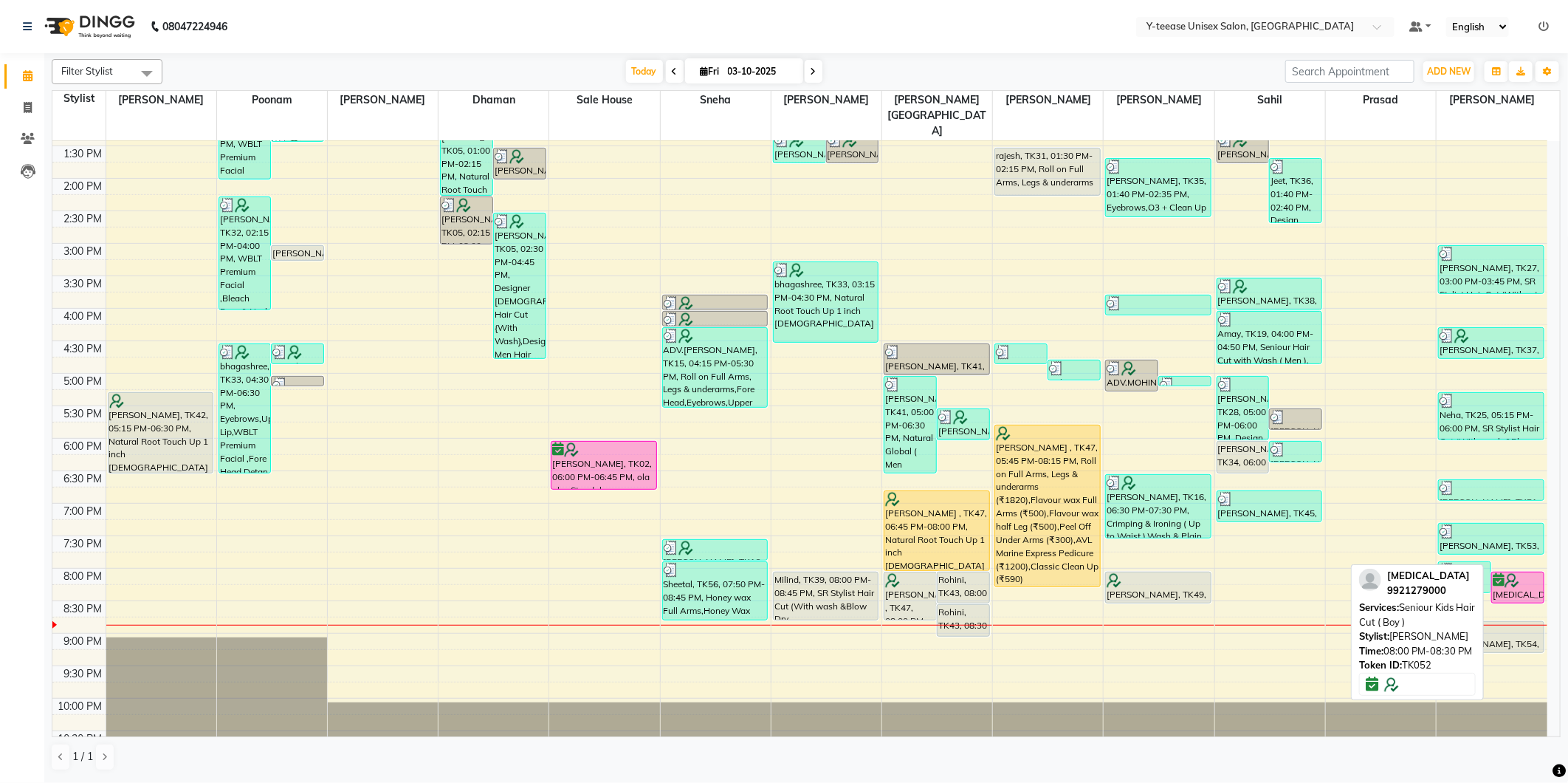
click at [1504, 573] on img at bounding box center [1512, 581] width 15 height 15
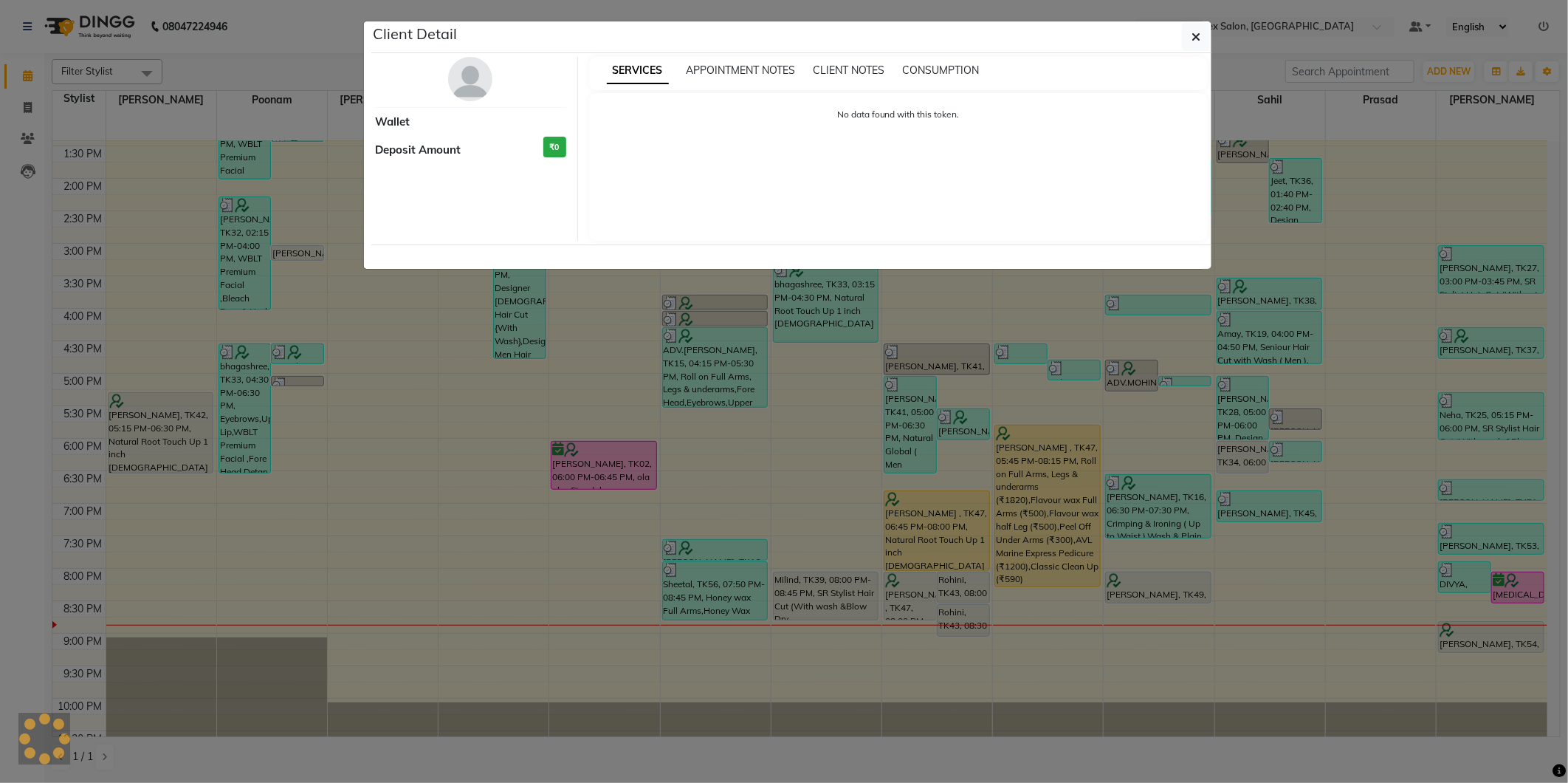
select select "6"
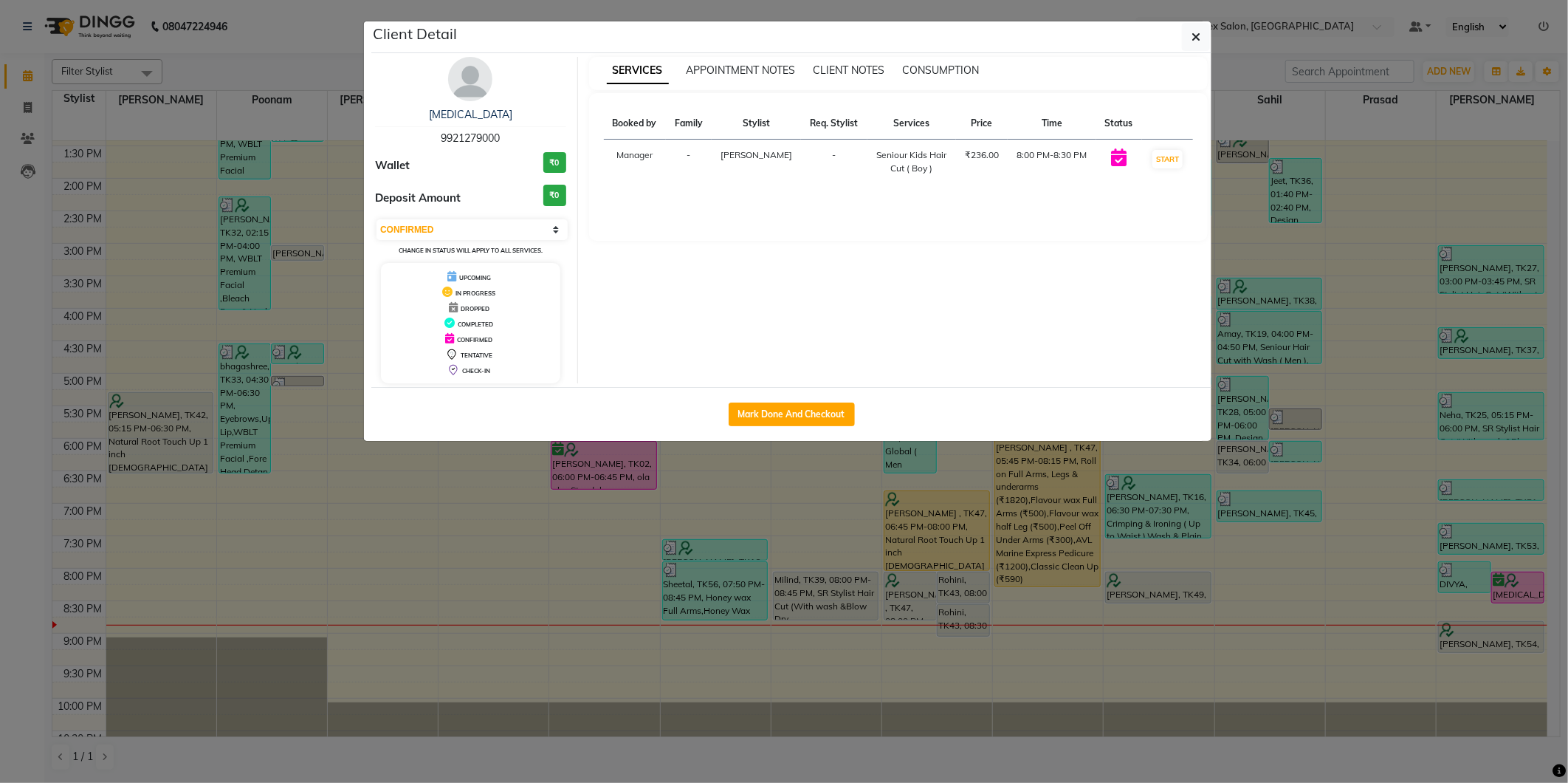
click at [1504, 556] on ngb-modal-window "Client Detail Nikita 9921279000 Wallet ₹0 Deposit Amount ₹0 Select IN SERVICE C…" at bounding box center [784, 391] width 1568 height 783
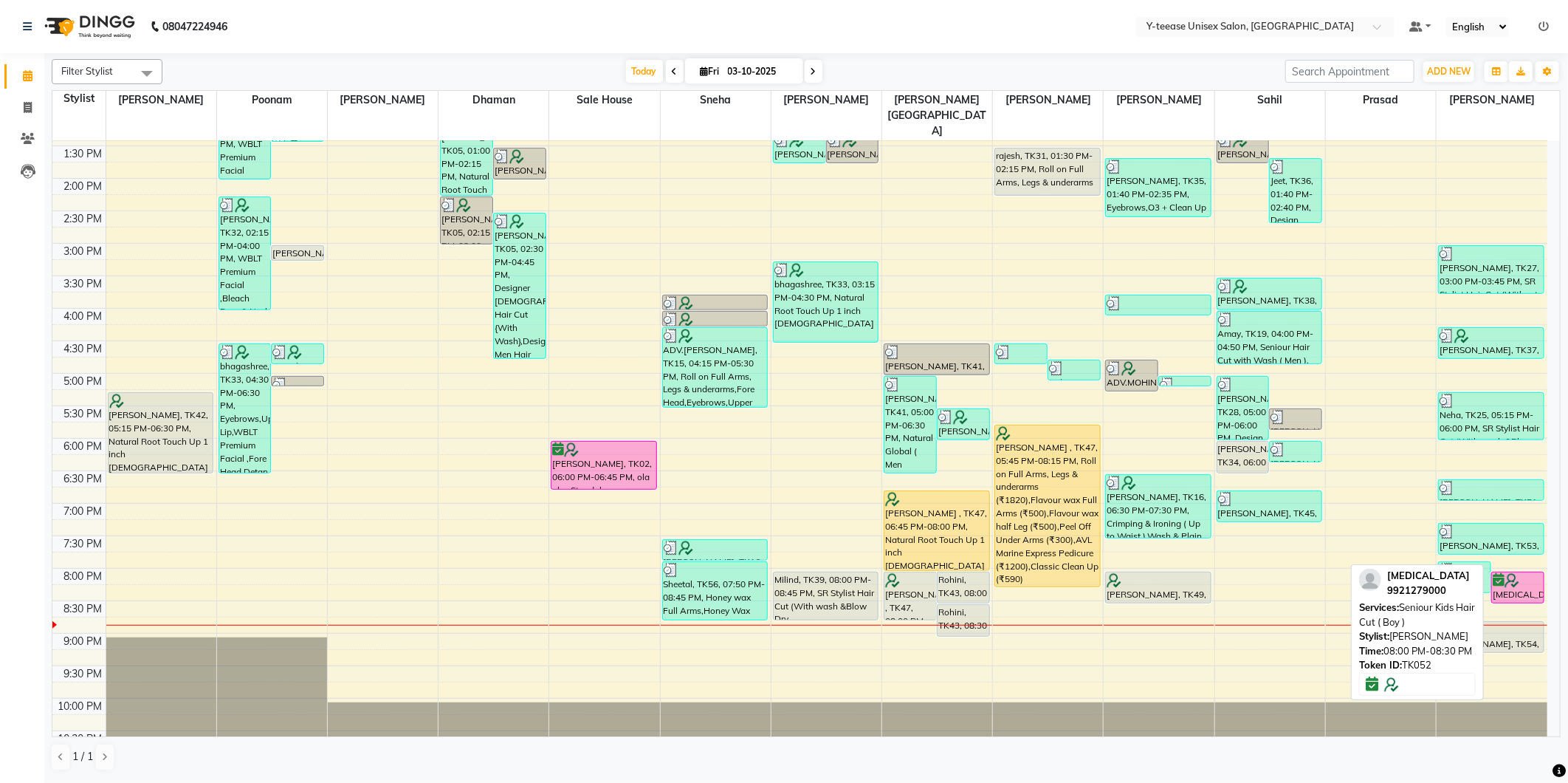
click at [1503, 573] on div at bounding box center [1518, 581] width 50 height 15
select select "6"
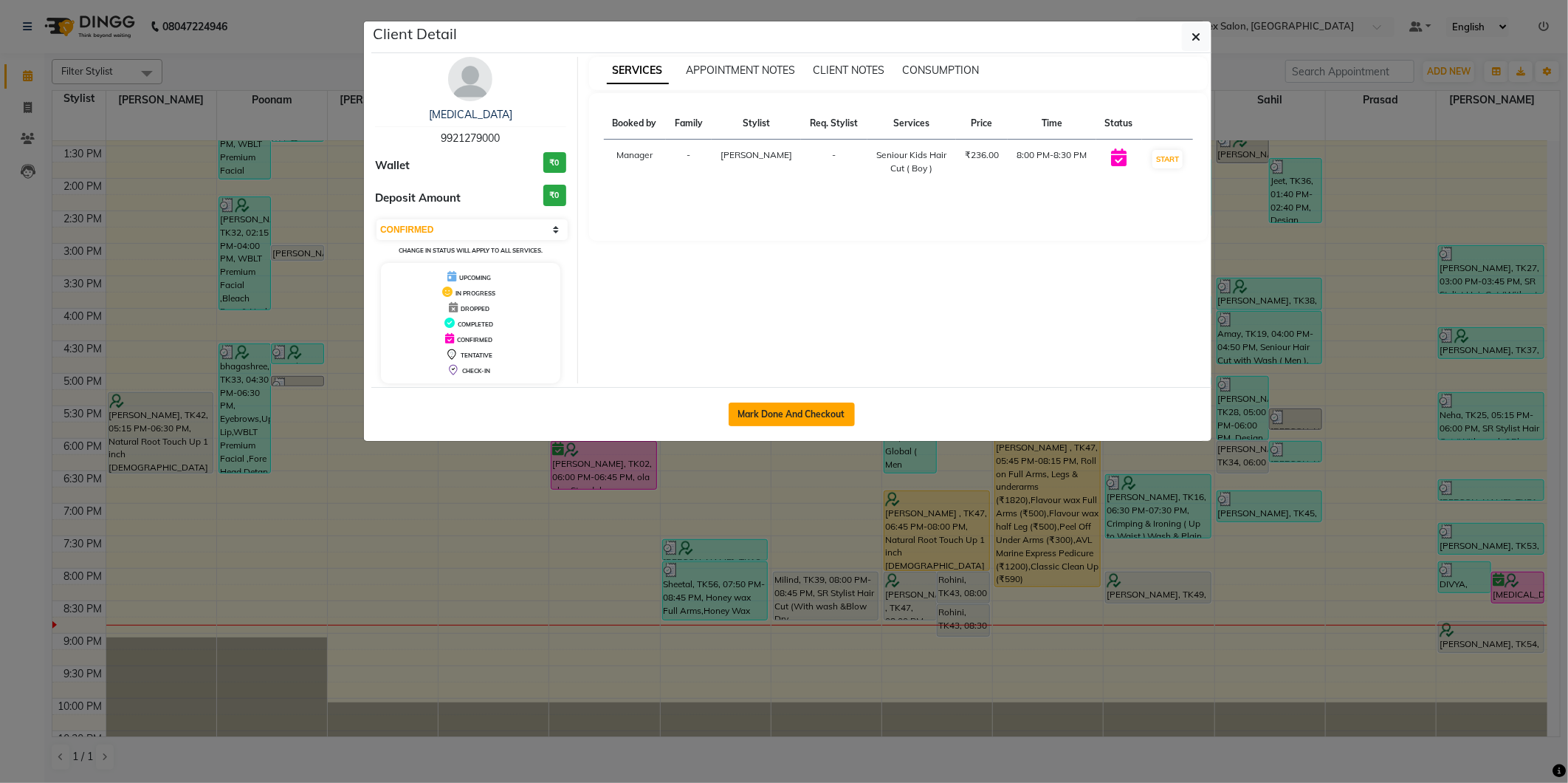
click at [817, 414] on button "Mark Done And Checkout" at bounding box center [792, 414] width 127 height 24
select select "service"
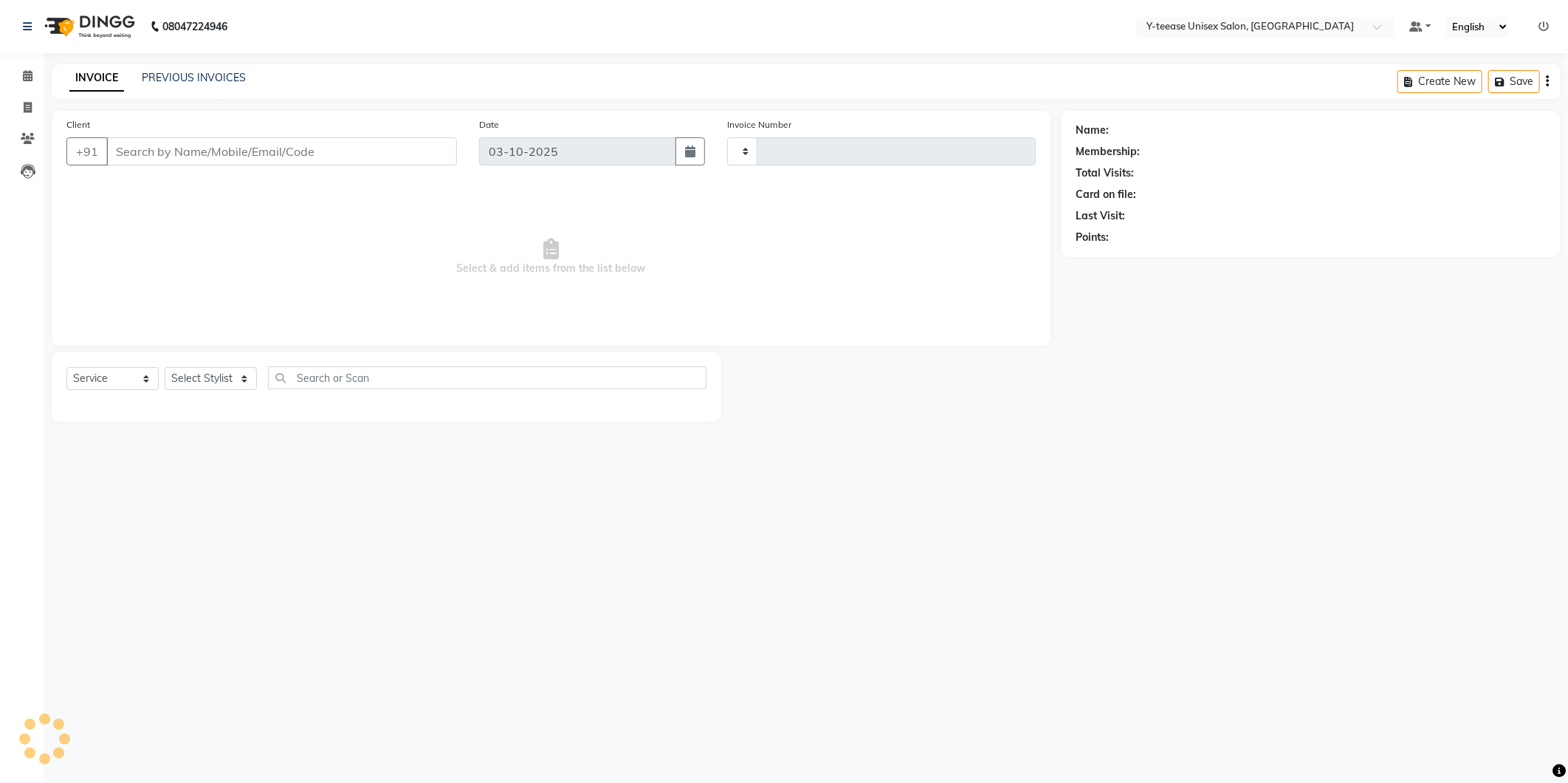
type input "8398"
select select "4"
type input "99******00"
select select "92975"
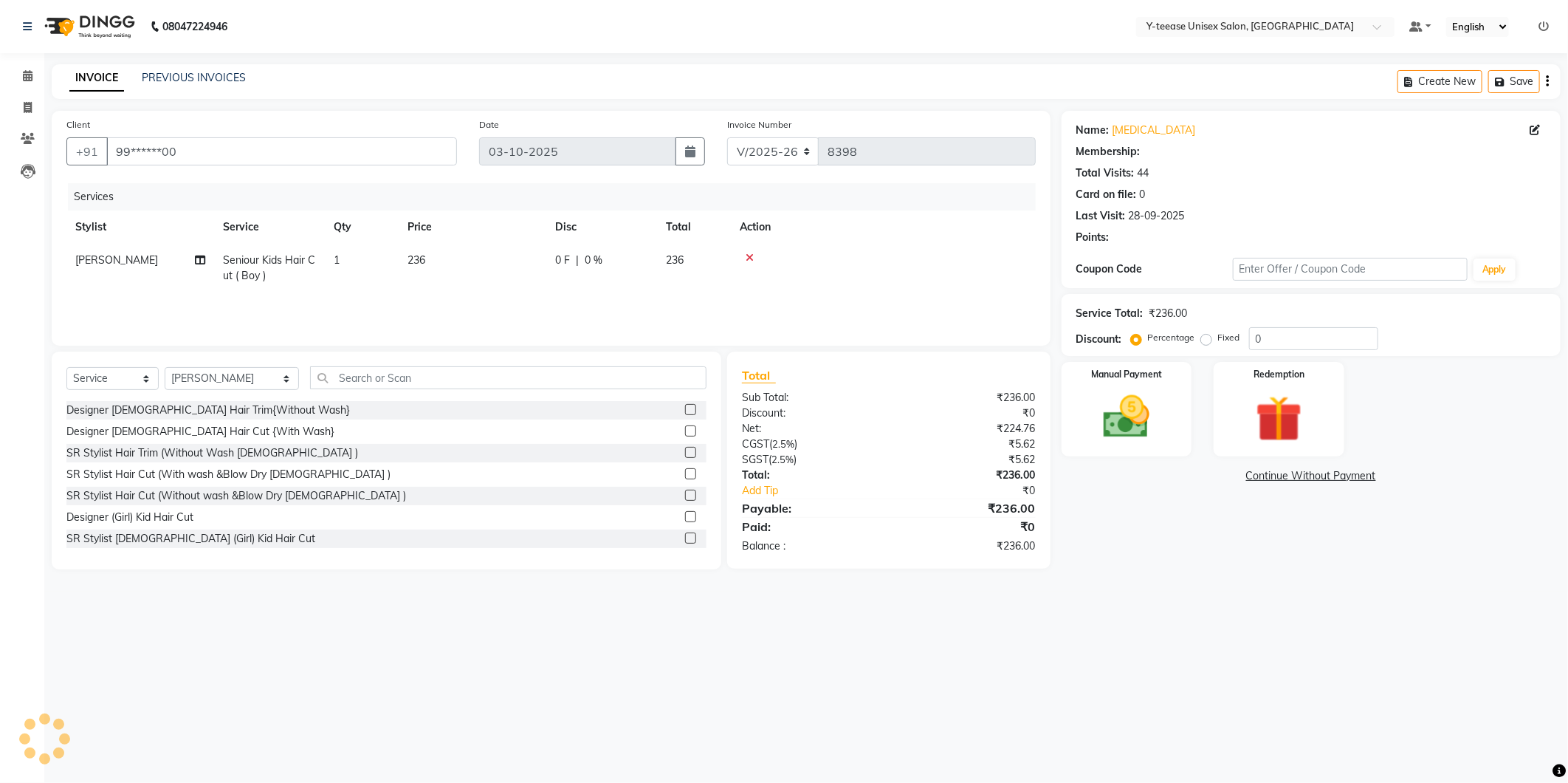
select select "1: Object"
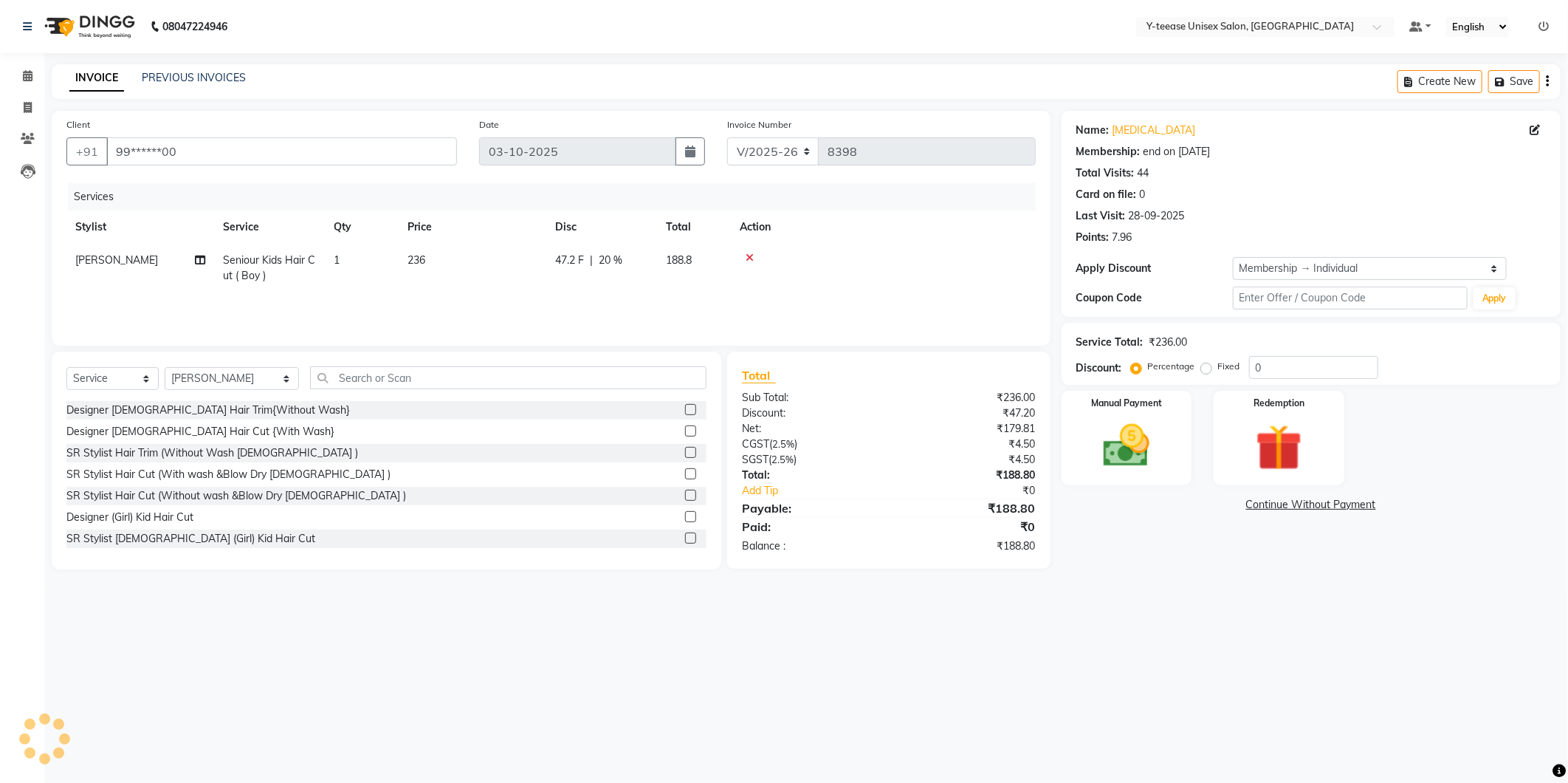
type input "20"
click at [1253, 592] on main "INVOICE PREVIOUS INVOICES Create New Save Client +91 99******00 Date 03-10-2025…" at bounding box center [806, 328] width 1524 height 528
click at [1311, 263] on select "Select Membership → Individual" at bounding box center [1369, 268] width 273 height 23
select select "0:"
click at [1233, 257] on select "Select Membership → Individual" at bounding box center [1369, 268] width 273 height 23
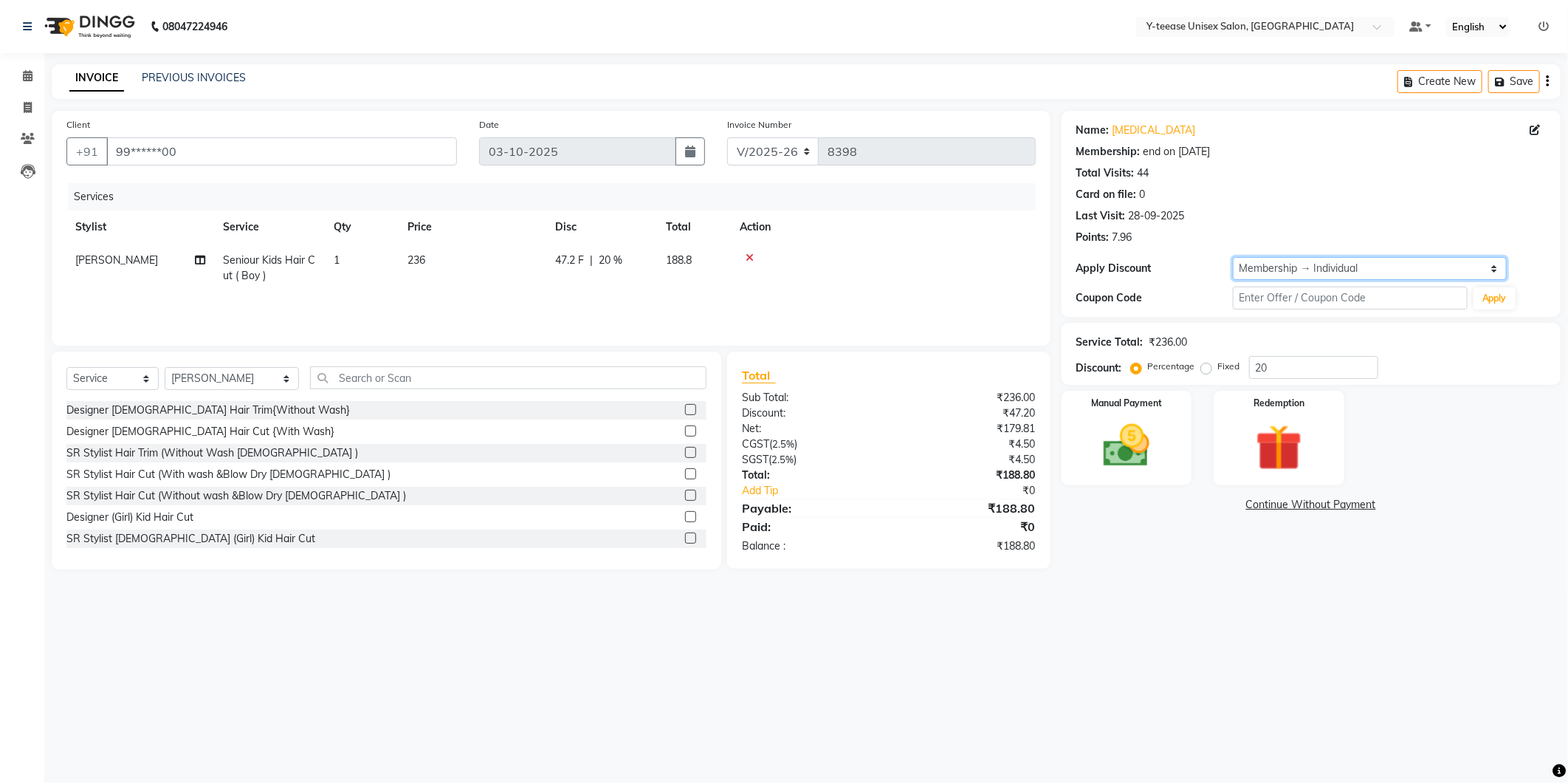
type input "0"
drag, startPoint x: 1152, startPoint y: 424, endPoint x: 1162, endPoint y: 436, distance: 15.6
click at [1150, 424] on img at bounding box center [1126, 446] width 79 height 56
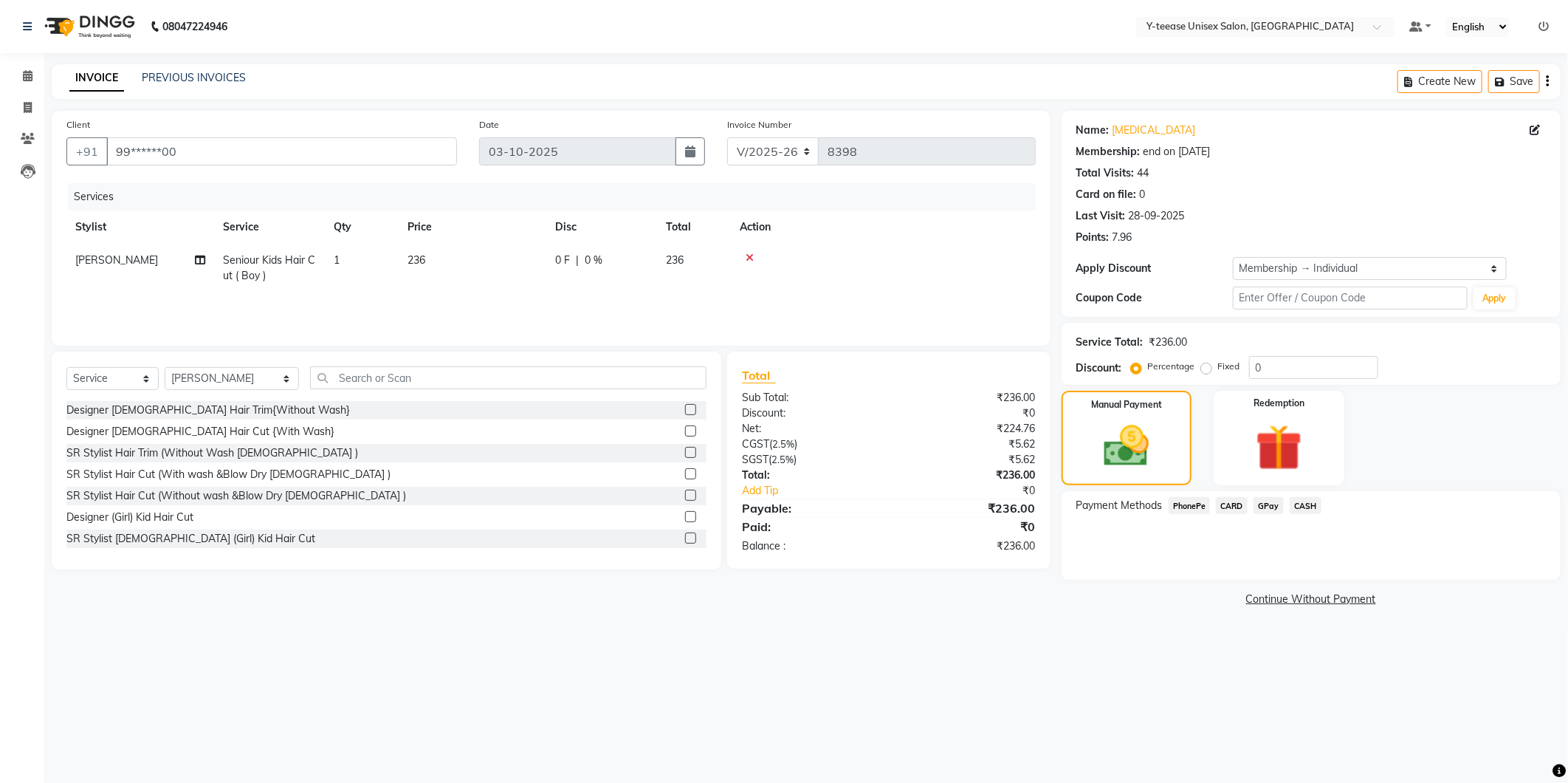
click at [1273, 506] on span "GPay" at bounding box center [1269, 506] width 30 height 17
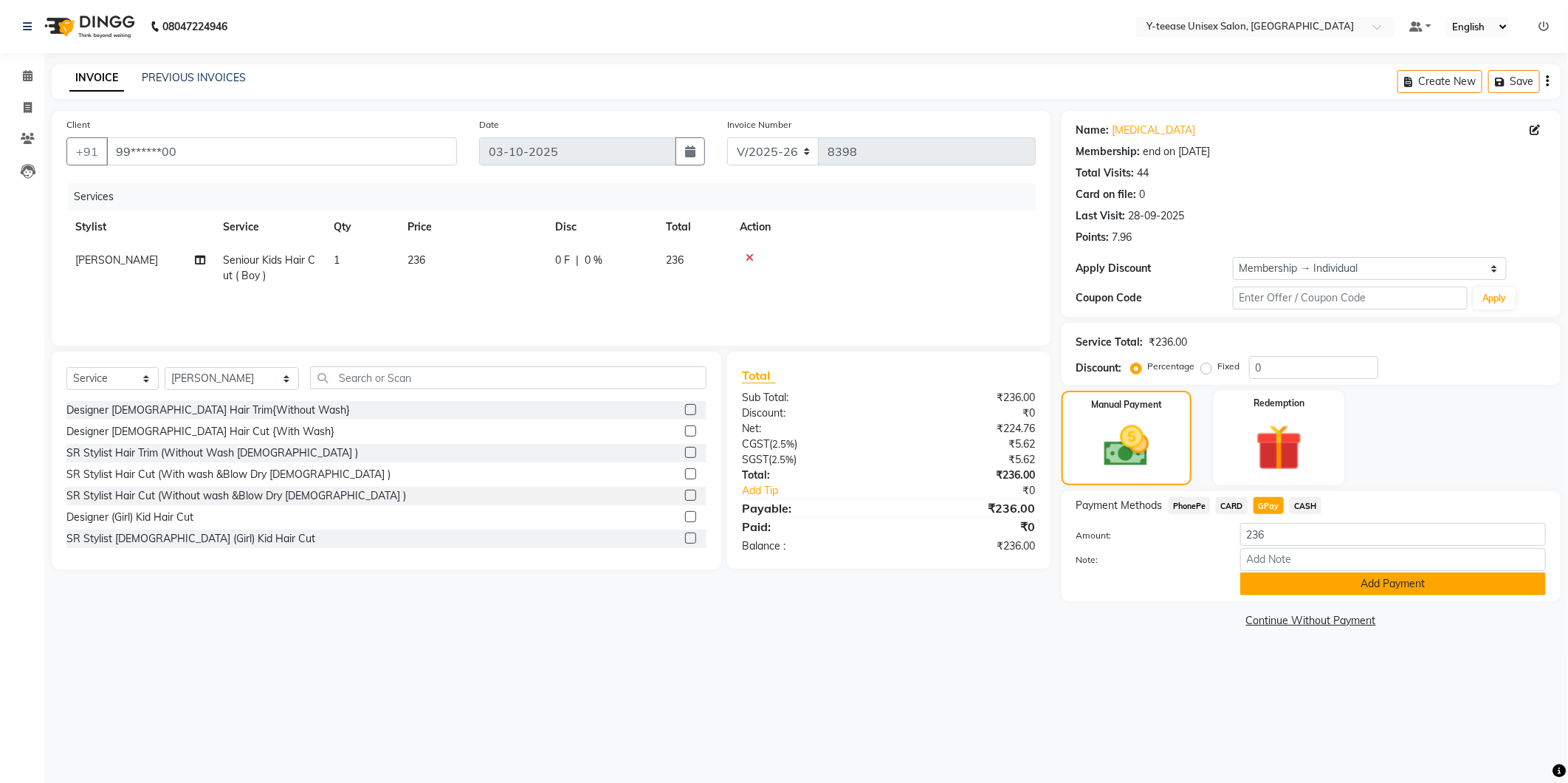
click at [1317, 581] on button "Add Payment" at bounding box center [1392, 583] width 306 height 23
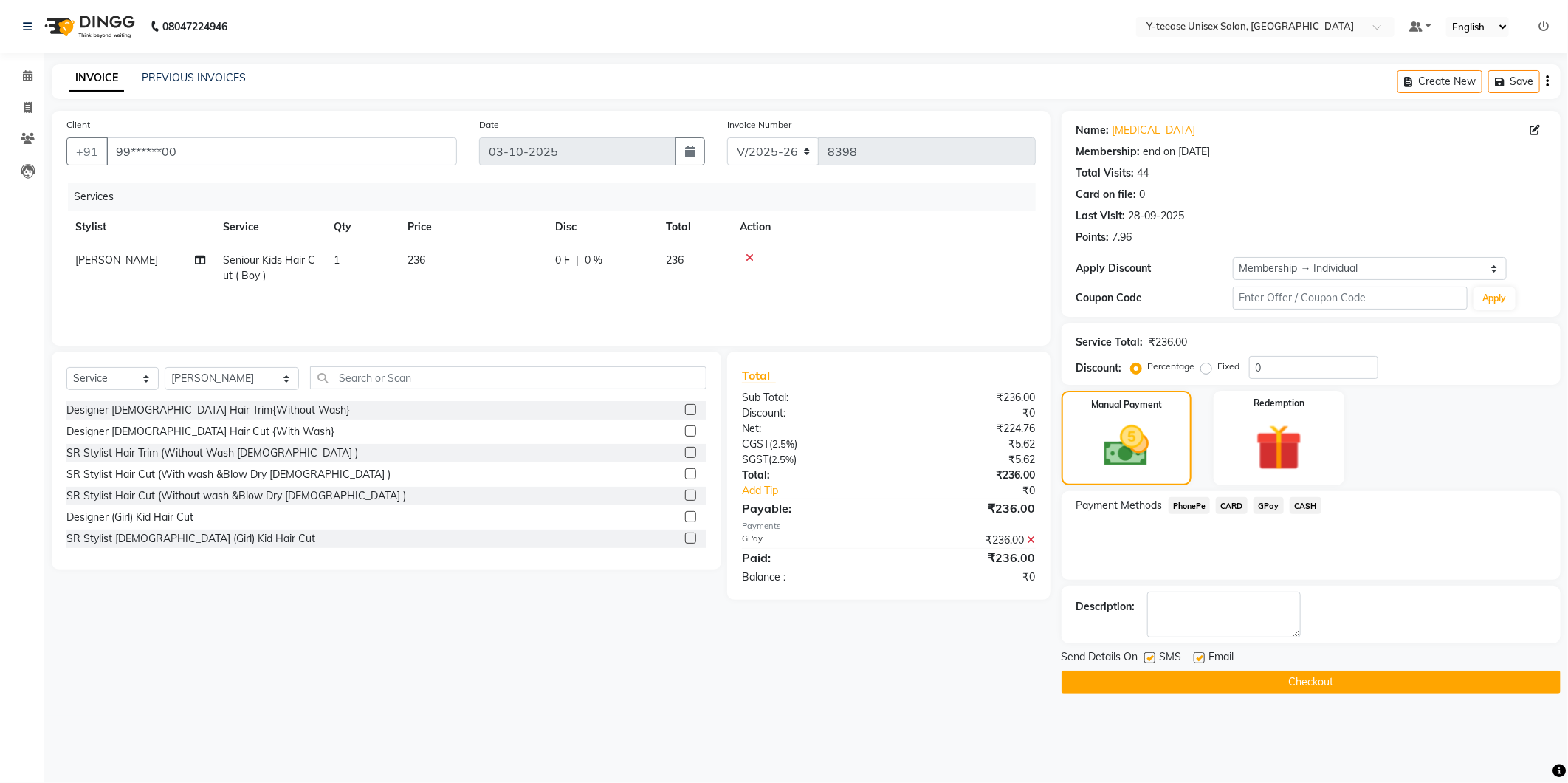
click at [1319, 673] on button "Checkout" at bounding box center [1311, 682] width 499 height 23
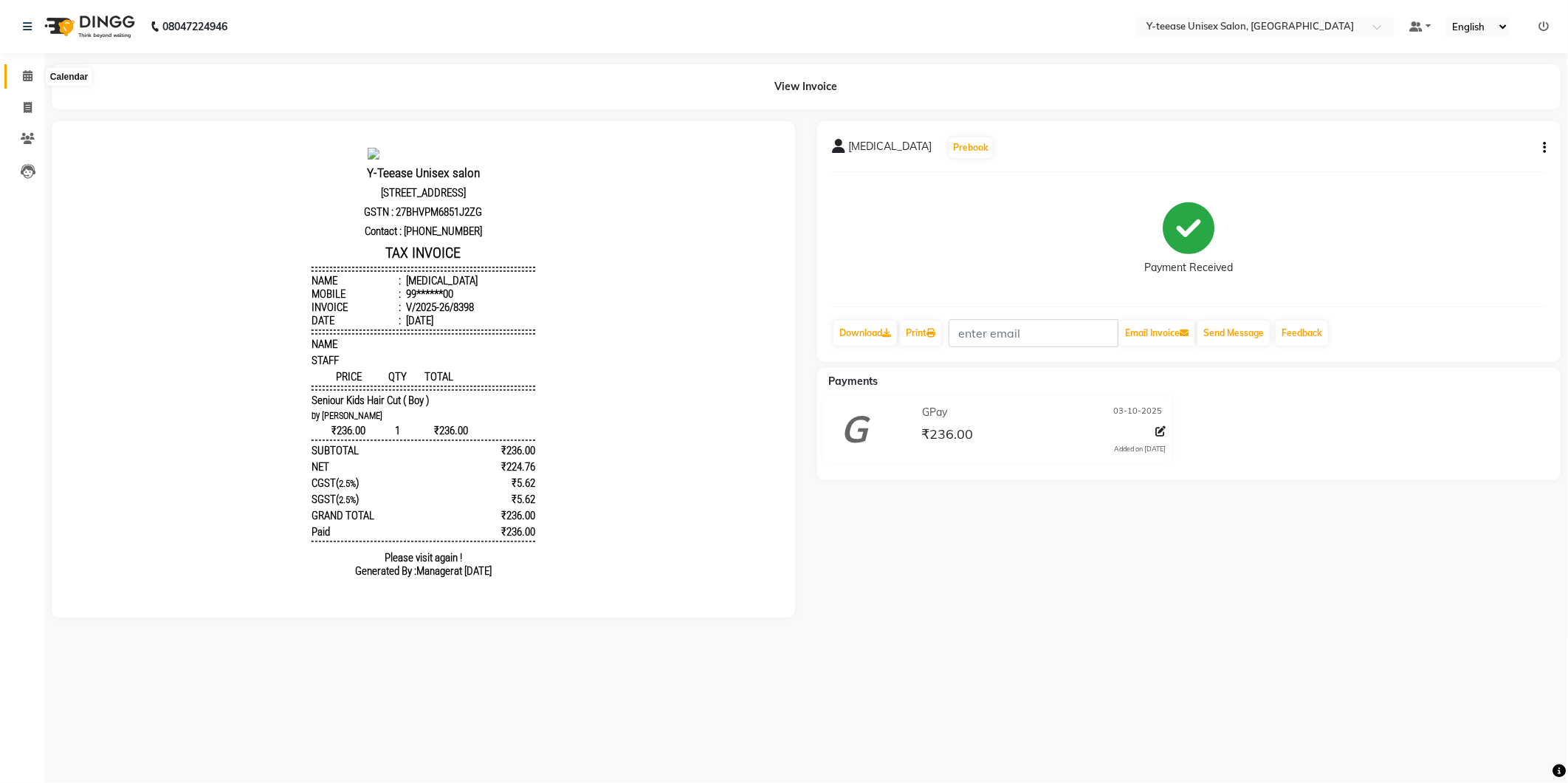
click at [30, 74] on icon at bounding box center [28, 76] width 9 height 11
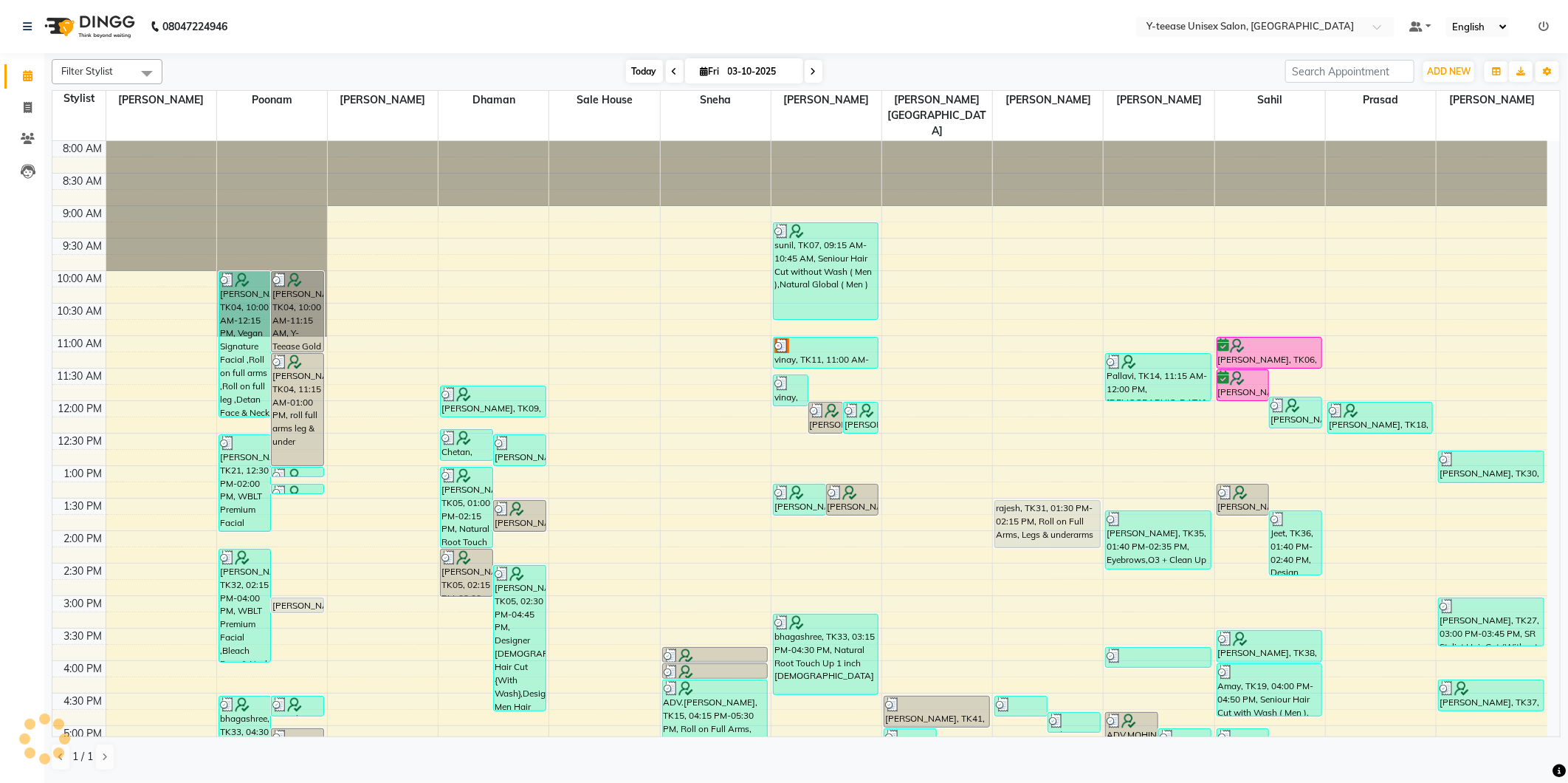
click at [626, 70] on span "Today" at bounding box center [645, 71] width 37 height 23
click at [696, 30] on nav "08047224946 Select Location × Y-teease Unisex Salon, Amanora Default Panel My P…" at bounding box center [784, 27] width 1568 height 54
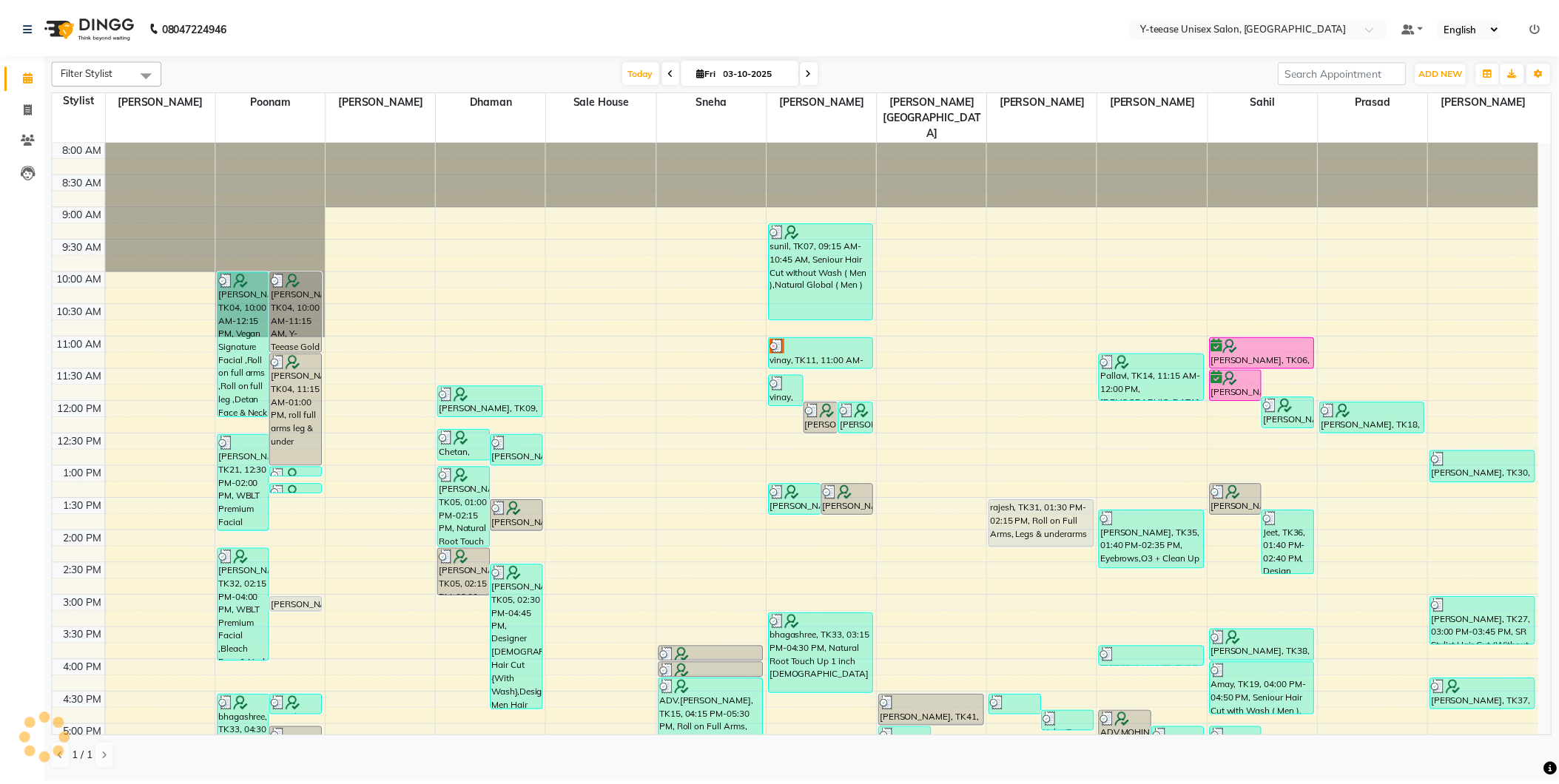
scroll to position [353, 0]
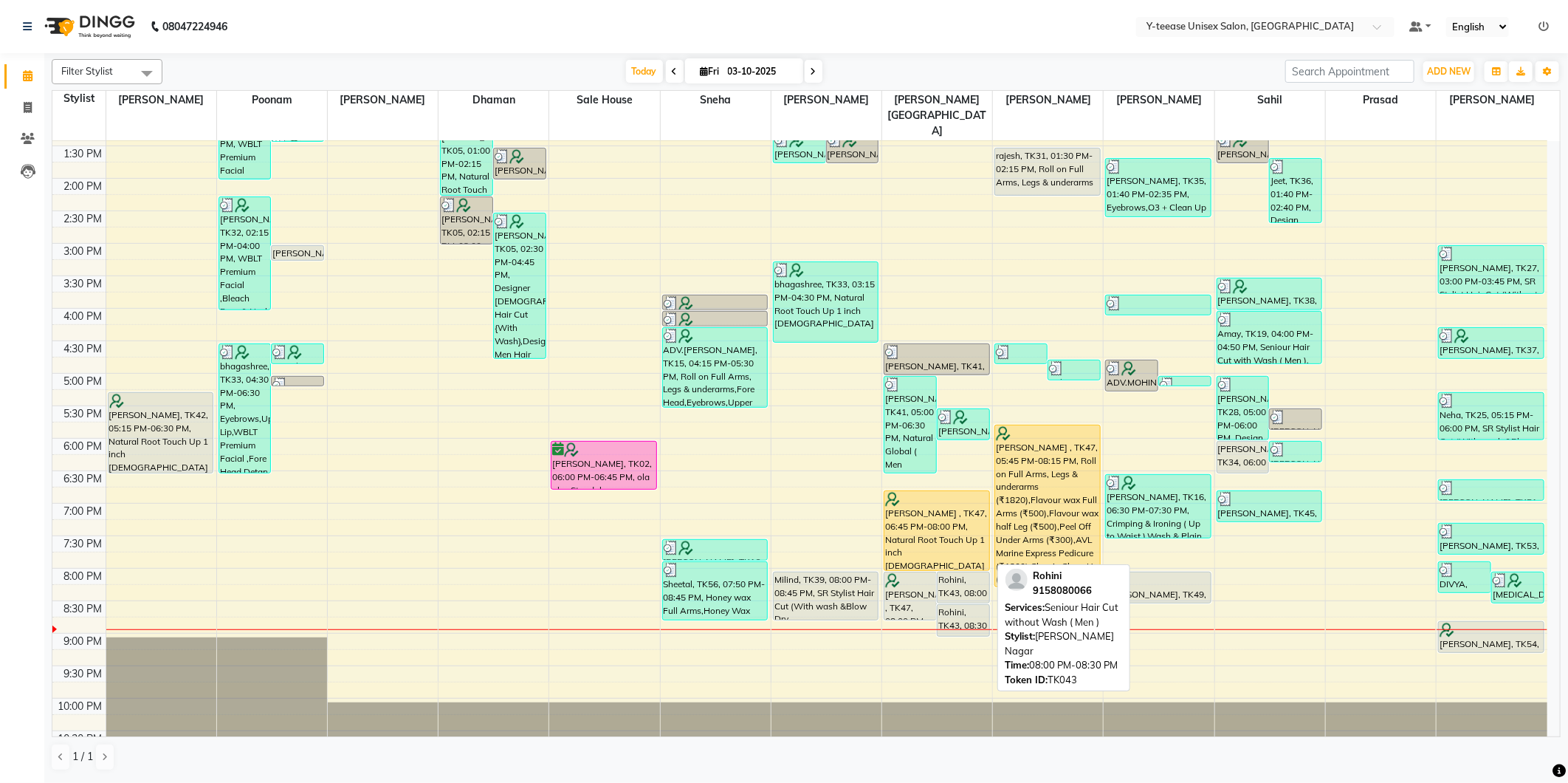
click at [963, 572] on div "Rohini, TK43, 08:00 PM-08:30 PM, Seniour Hair Cut without Wash ( Men )" at bounding box center [964, 587] width 52 height 31
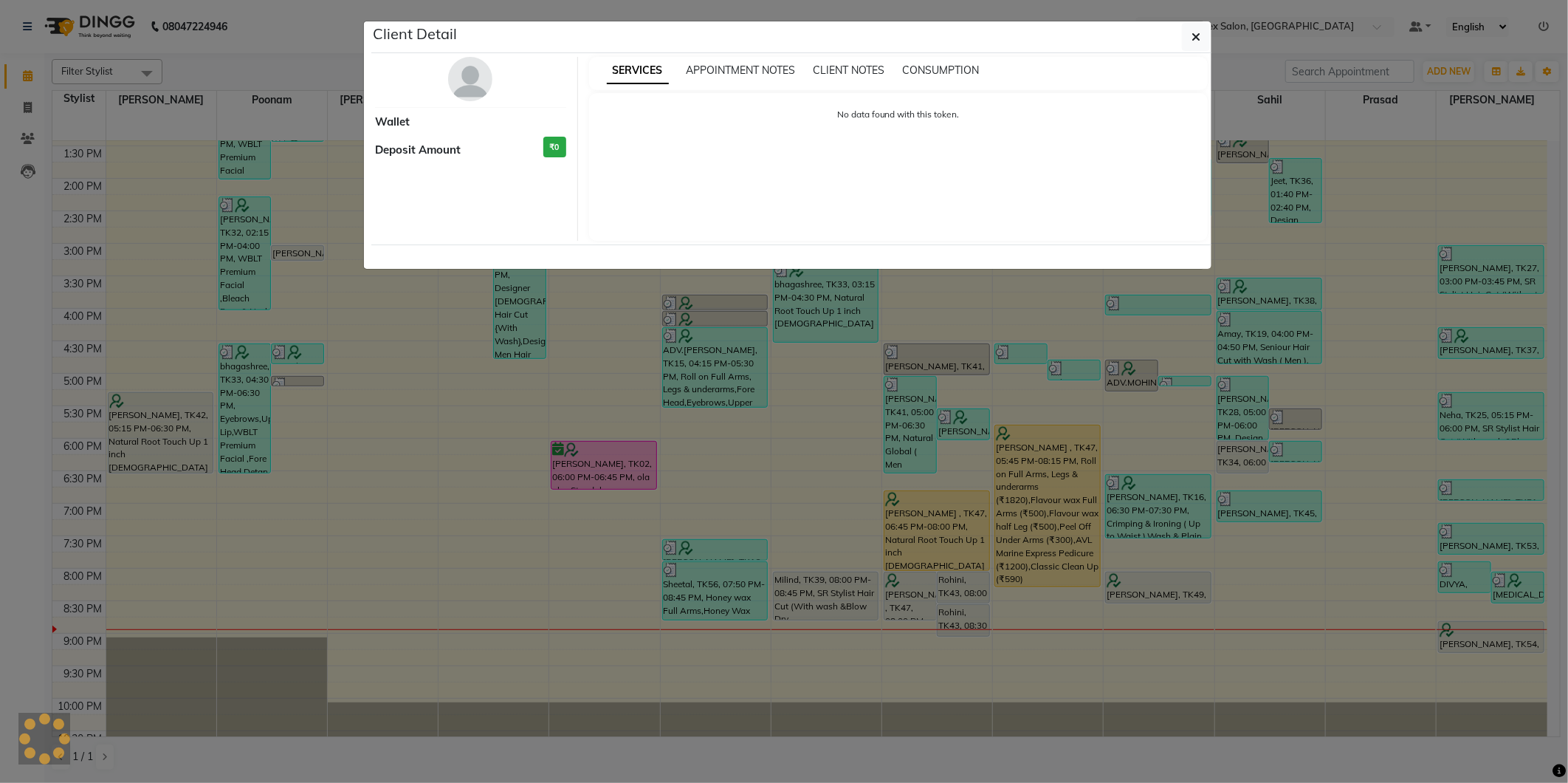
select select "7"
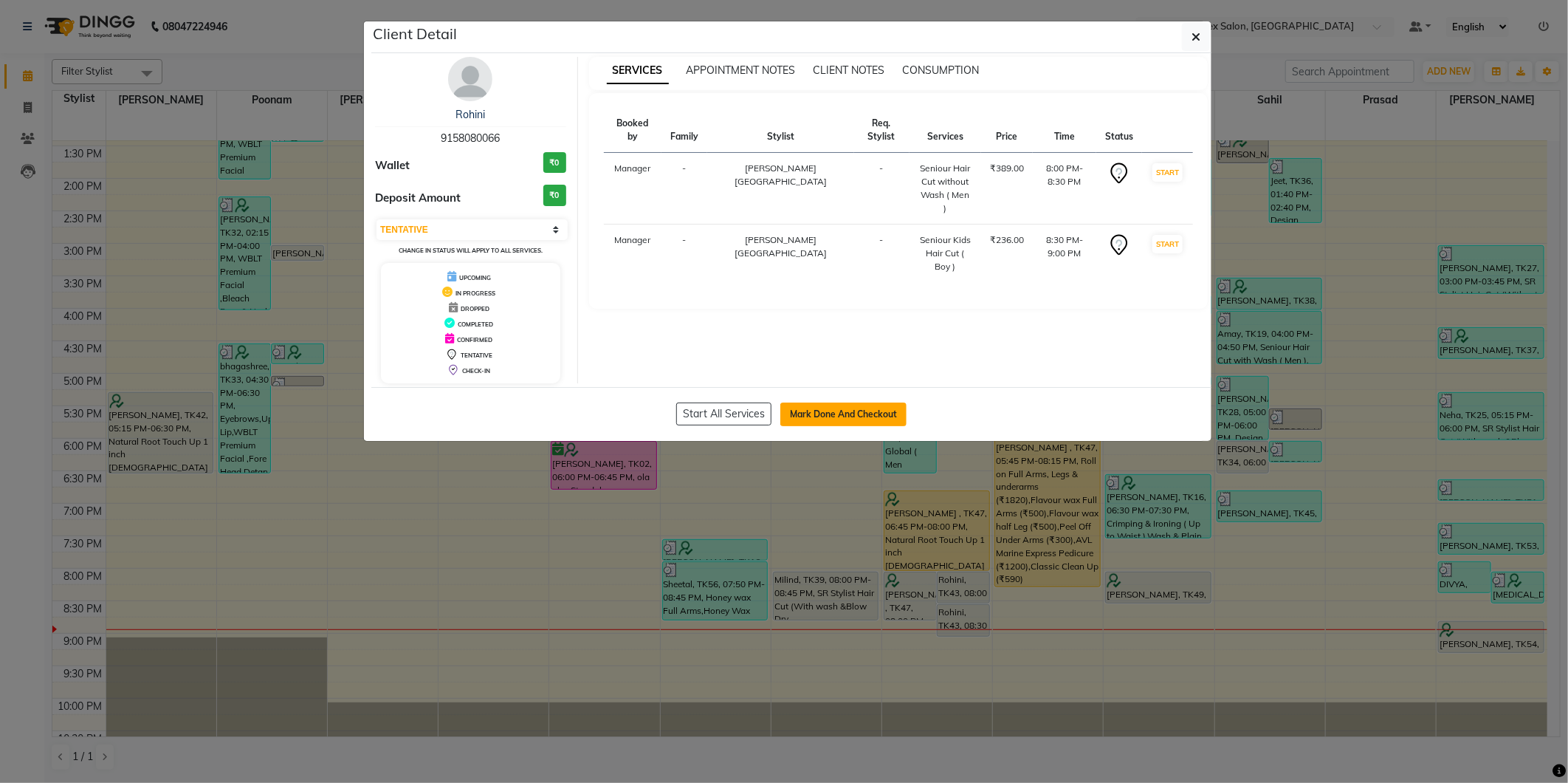
click at [796, 410] on button "Mark Done And Checkout" at bounding box center [844, 414] width 127 height 24
select select "4"
select select "service"
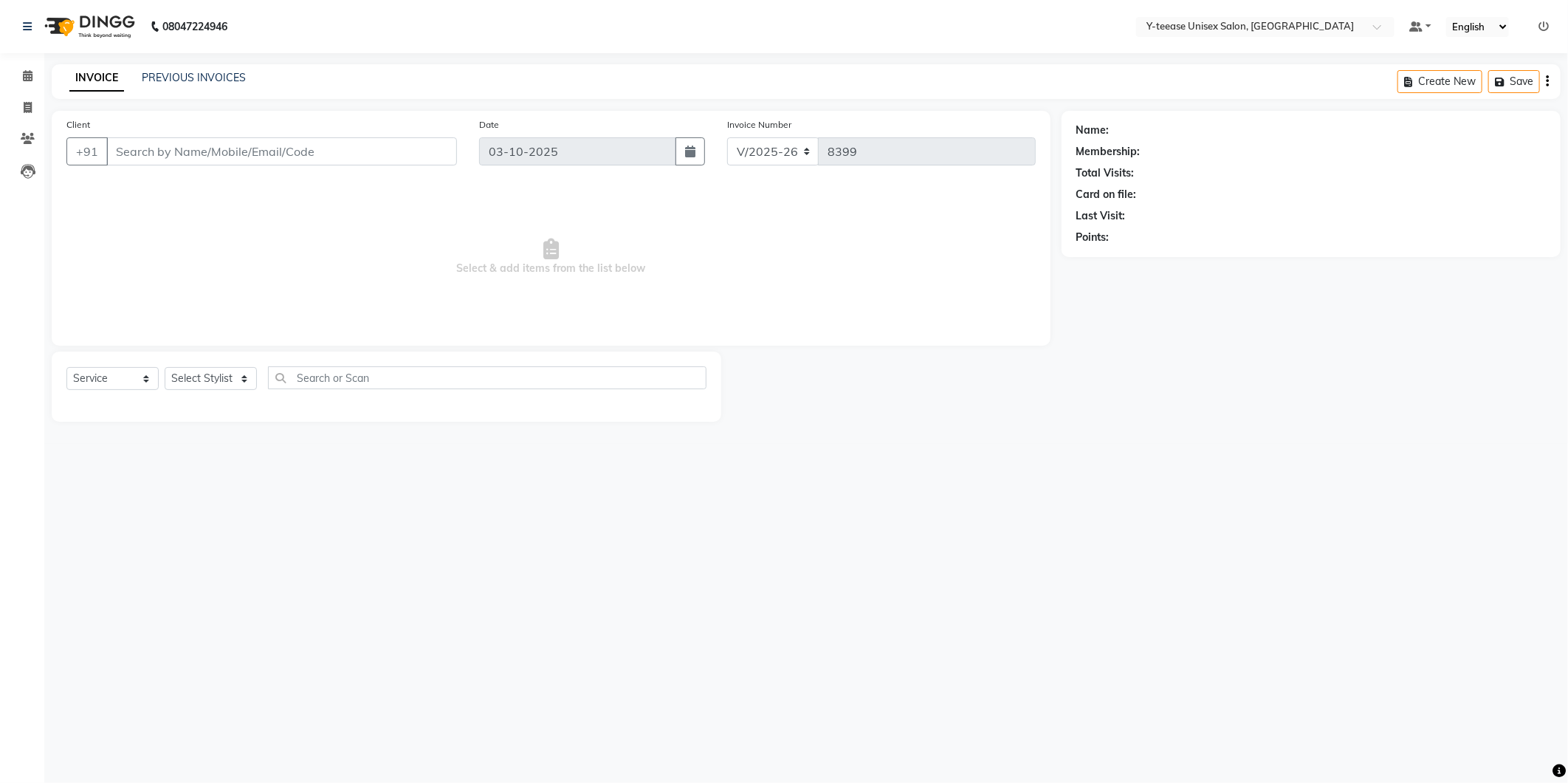
type input "91******66"
select select "67930"
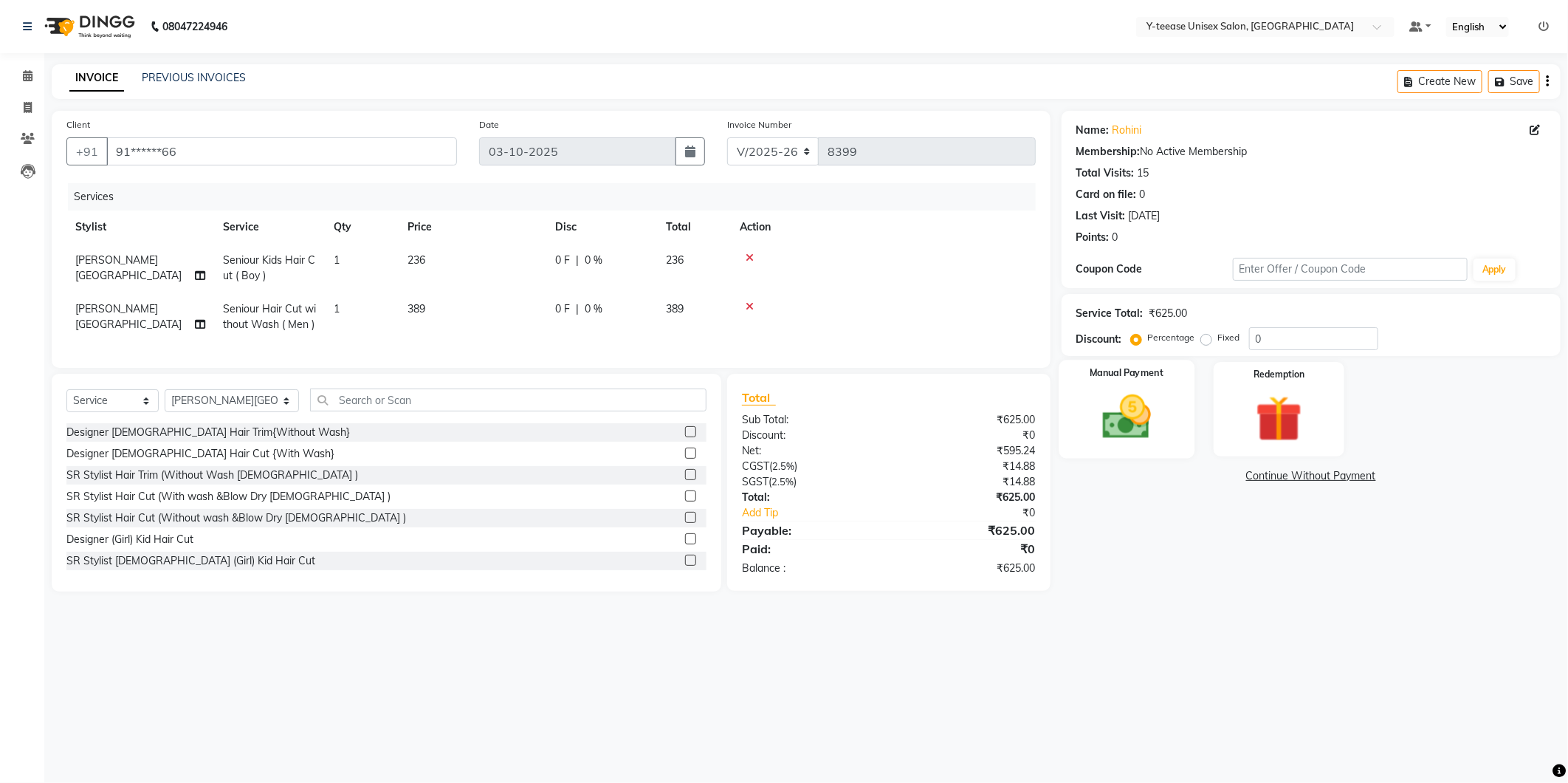
drag, startPoint x: 1149, startPoint y: 483, endPoint x: 1175, endPoint y: 411, distance: 76.6
click at [1152, 482] on div "Name: Rohini Membership: No Active Membership Total Visits: 15 Card on file: 0 …" at bounding box center [1317, 351] width 510 height 481
click at [1171, 410] on div "Manual Payment" at bounding box center [1126, 409] width 136 height 98
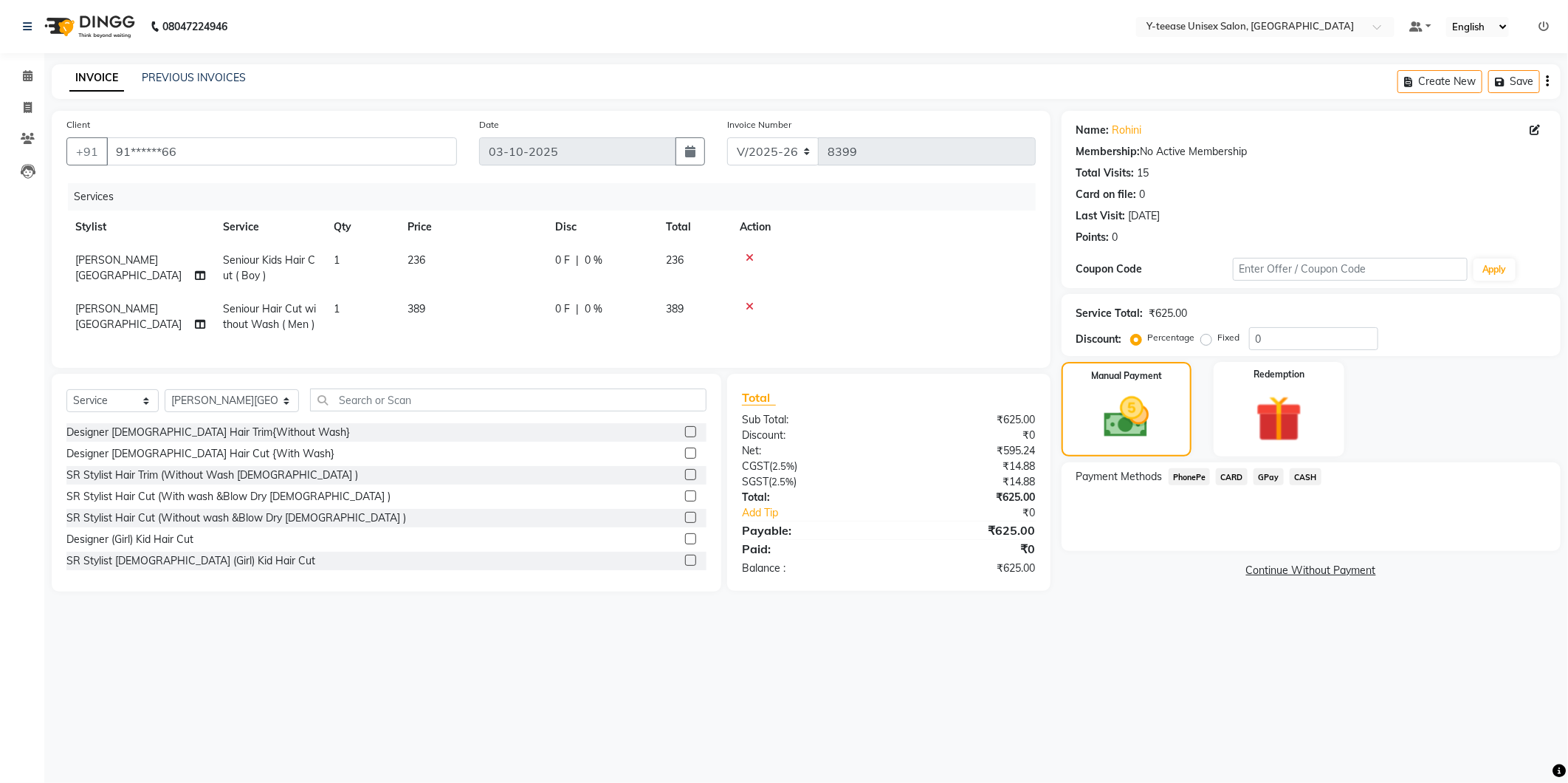
click at [1262, 469] on span "GPay" at bounding box center [1269, 477] width 30 height 17
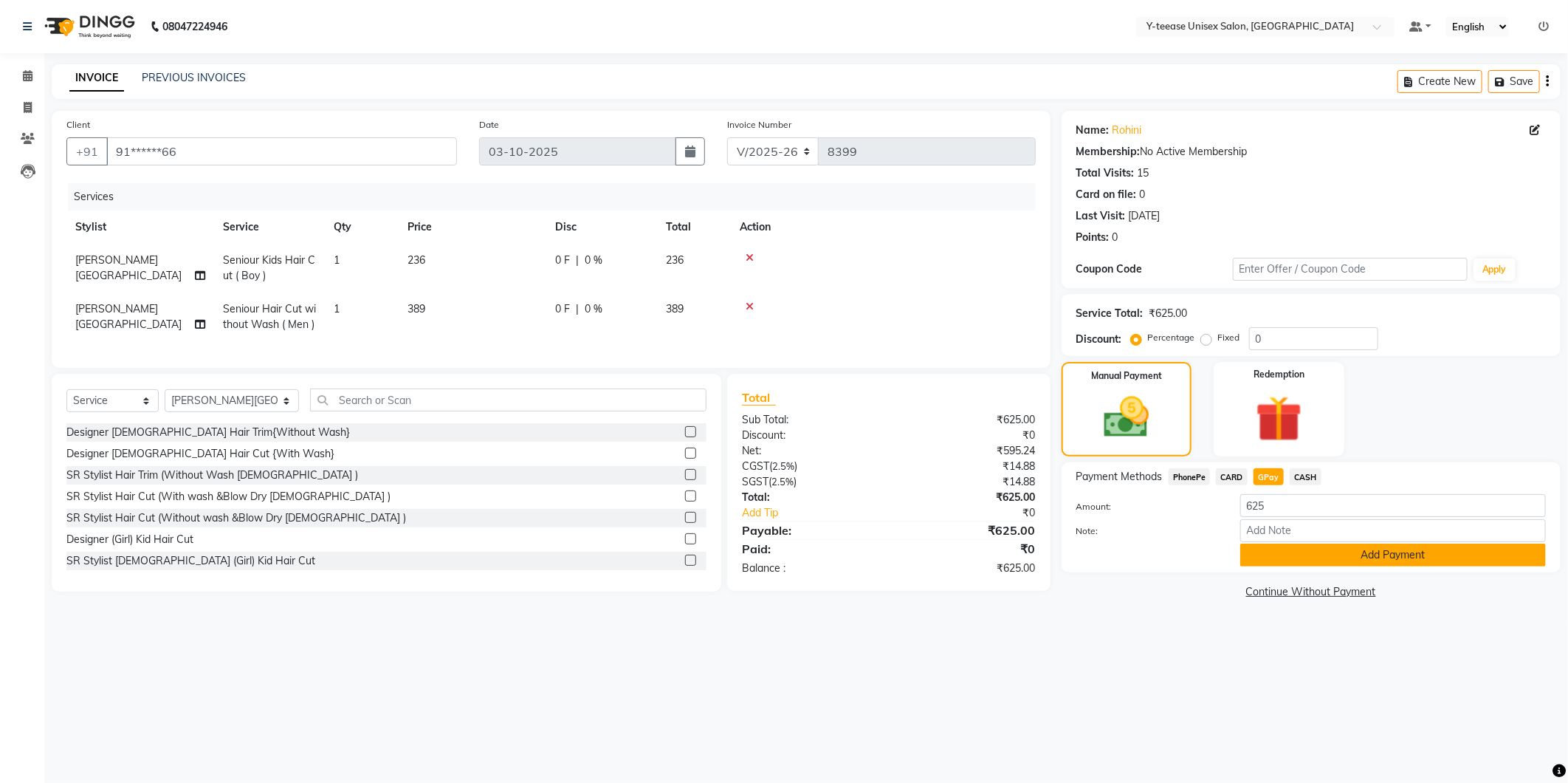
click at [1308, 550] on button "Add Payment" at bounding box center [1392, 555] width 306 height 23
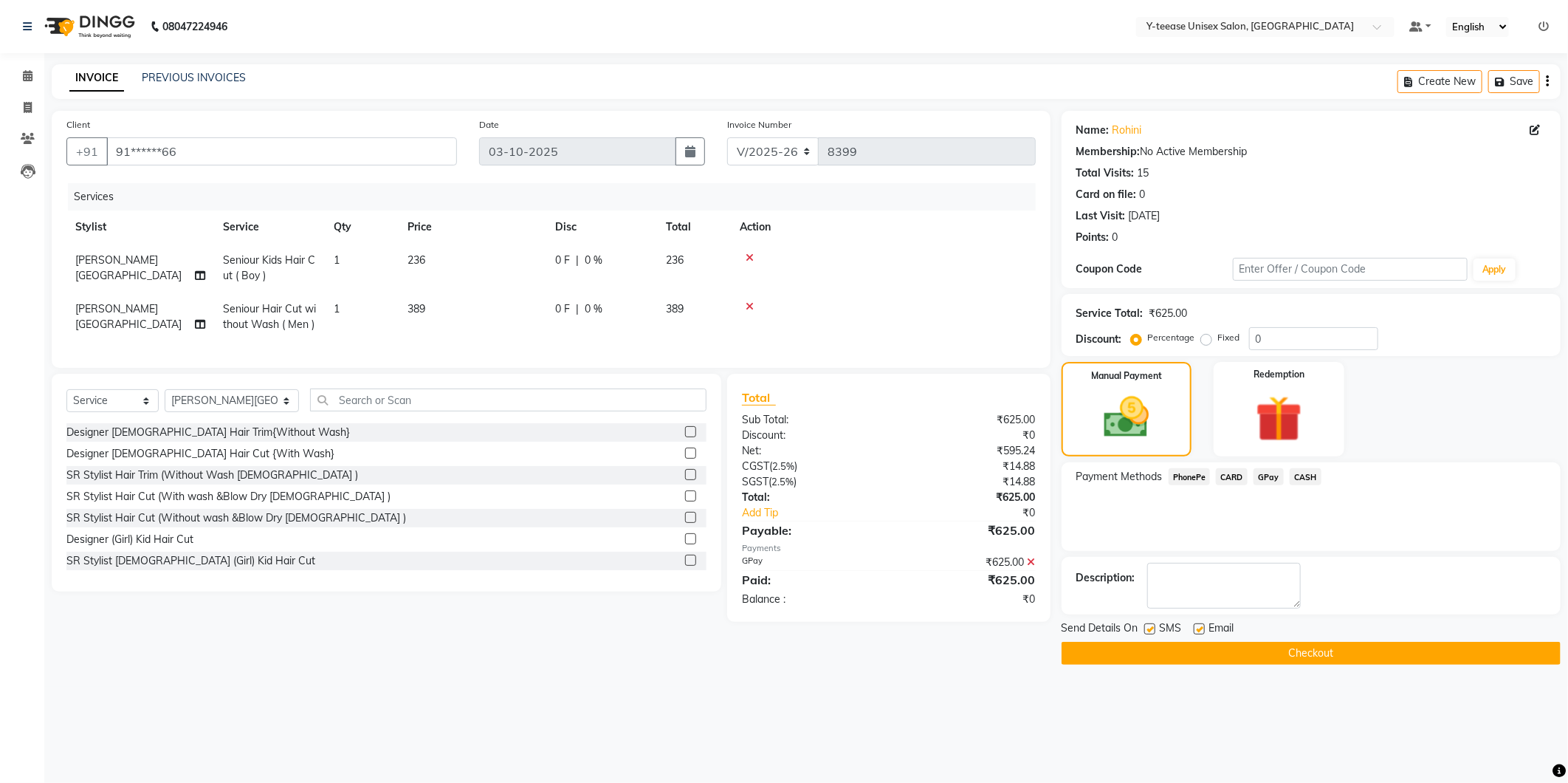
click at [1266, 653] on button "Checkout" at bounding box center [1311, 653] width 499 height 23
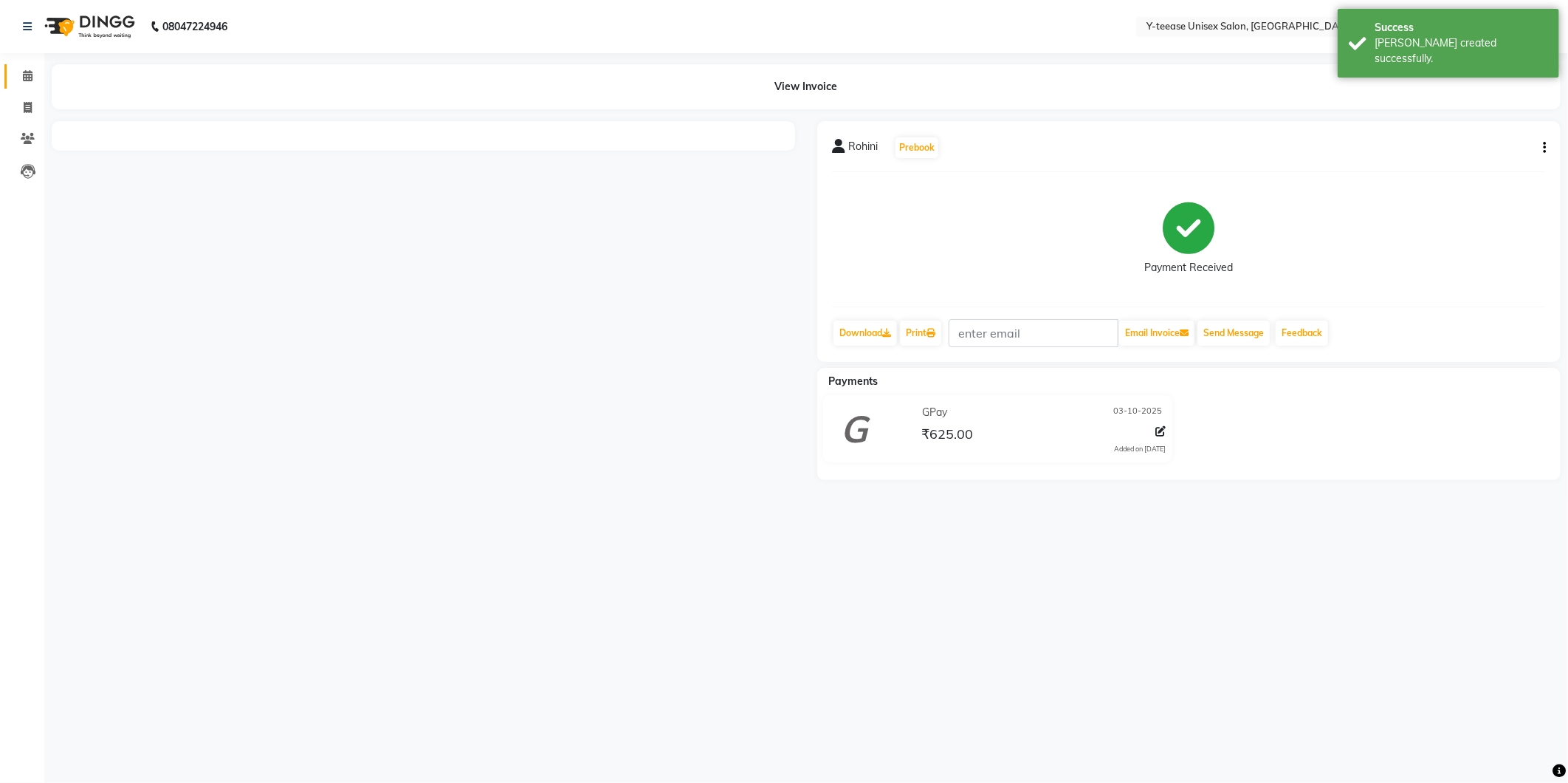
click at [9, 86] on link "Calendar" at bounding box center [22, 77] width 35 height 24
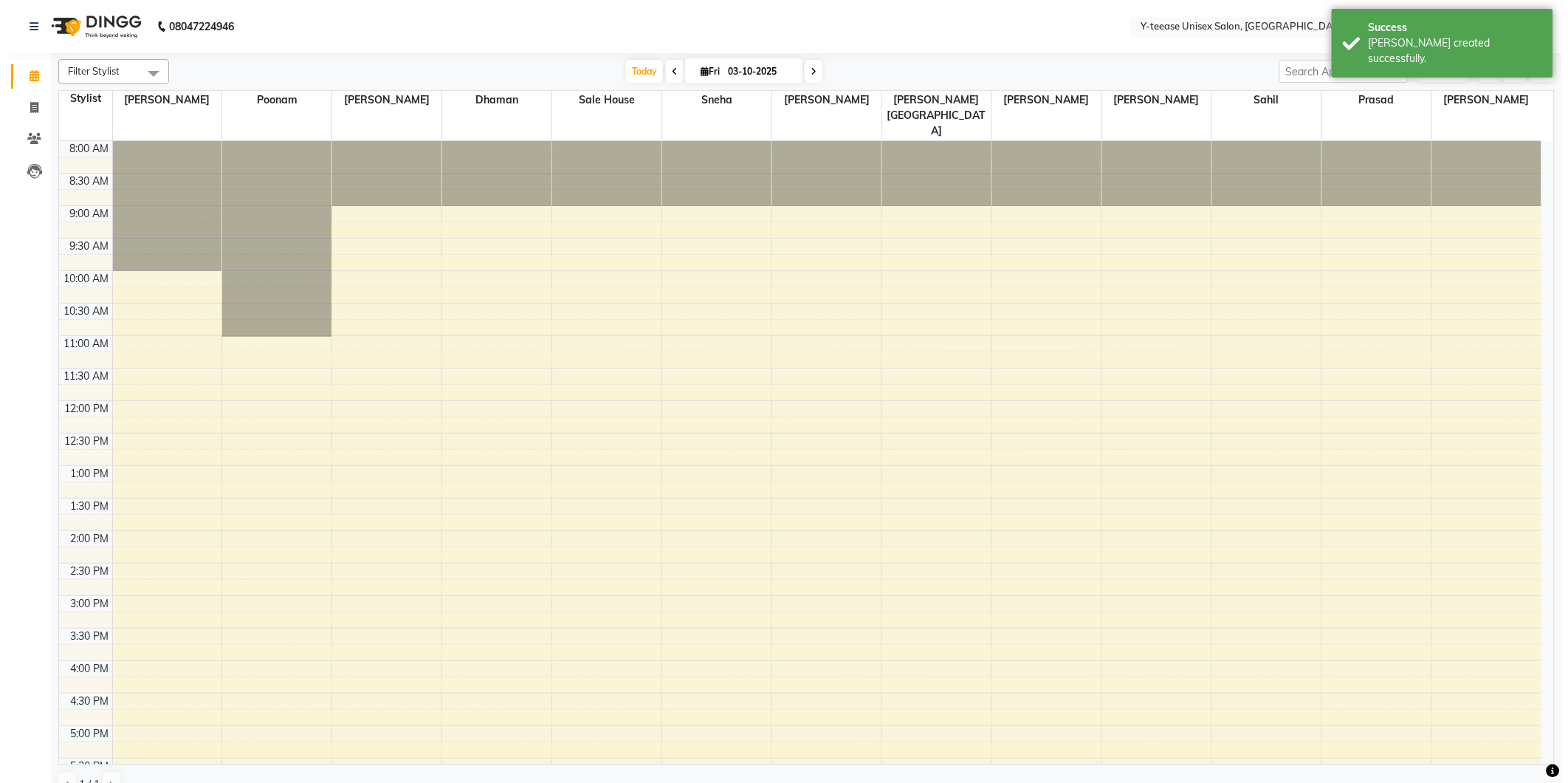
scroll to position [321, 0]
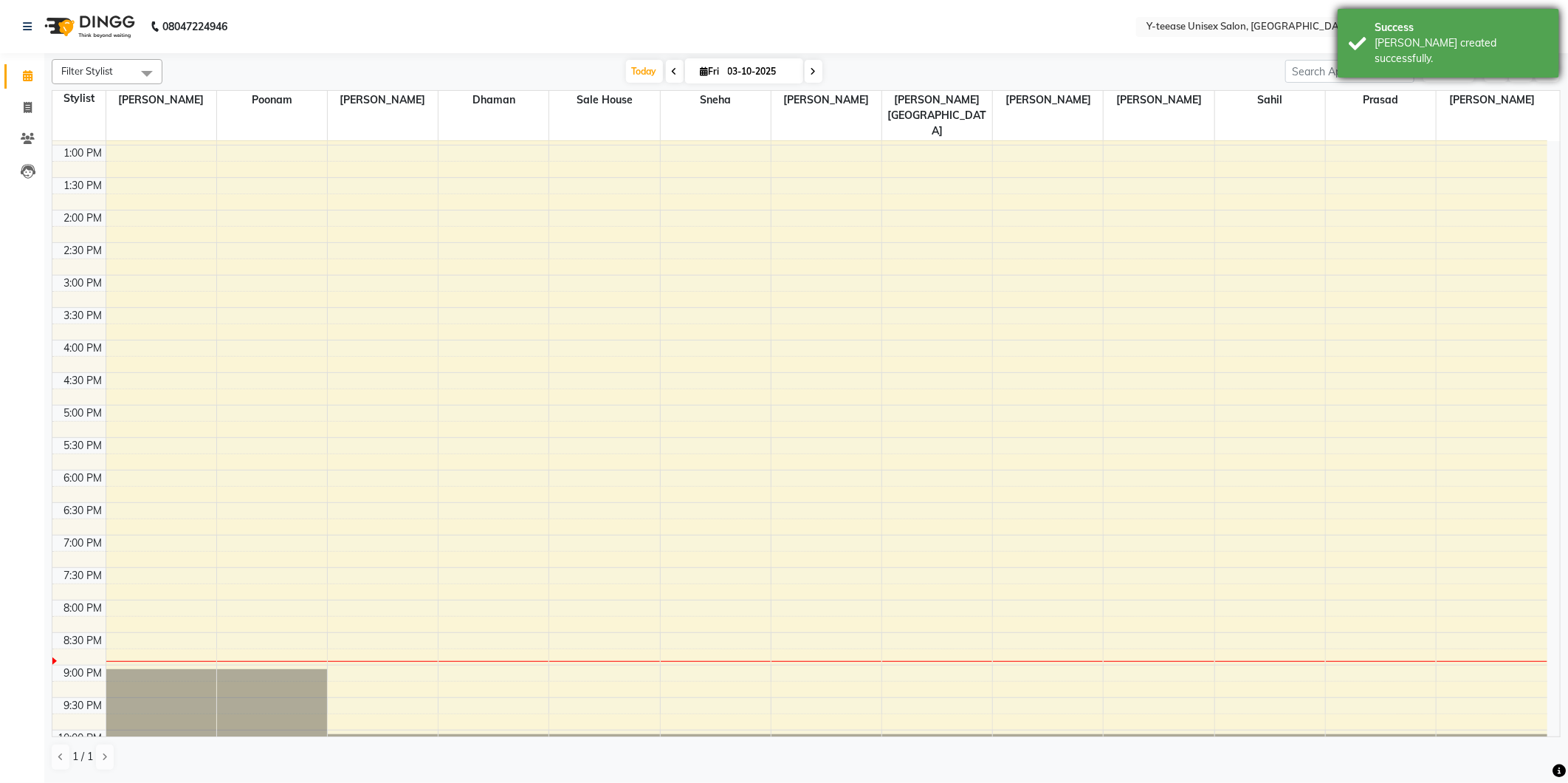
click at [1435, 60] on div "Success Bill created successfully." at bounding box center [1449, 43] width 222 height 68
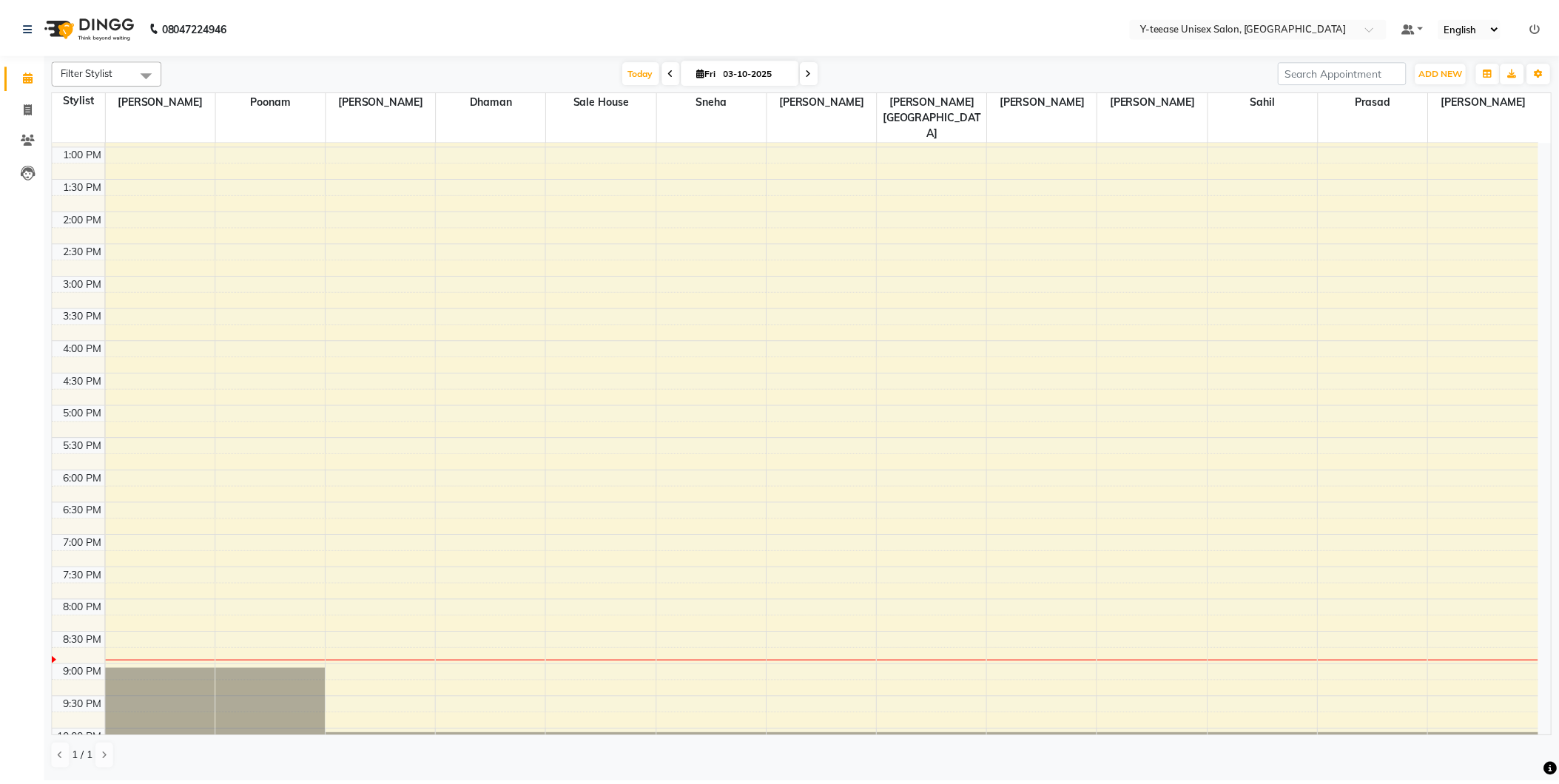
scroll to position [0, 0]
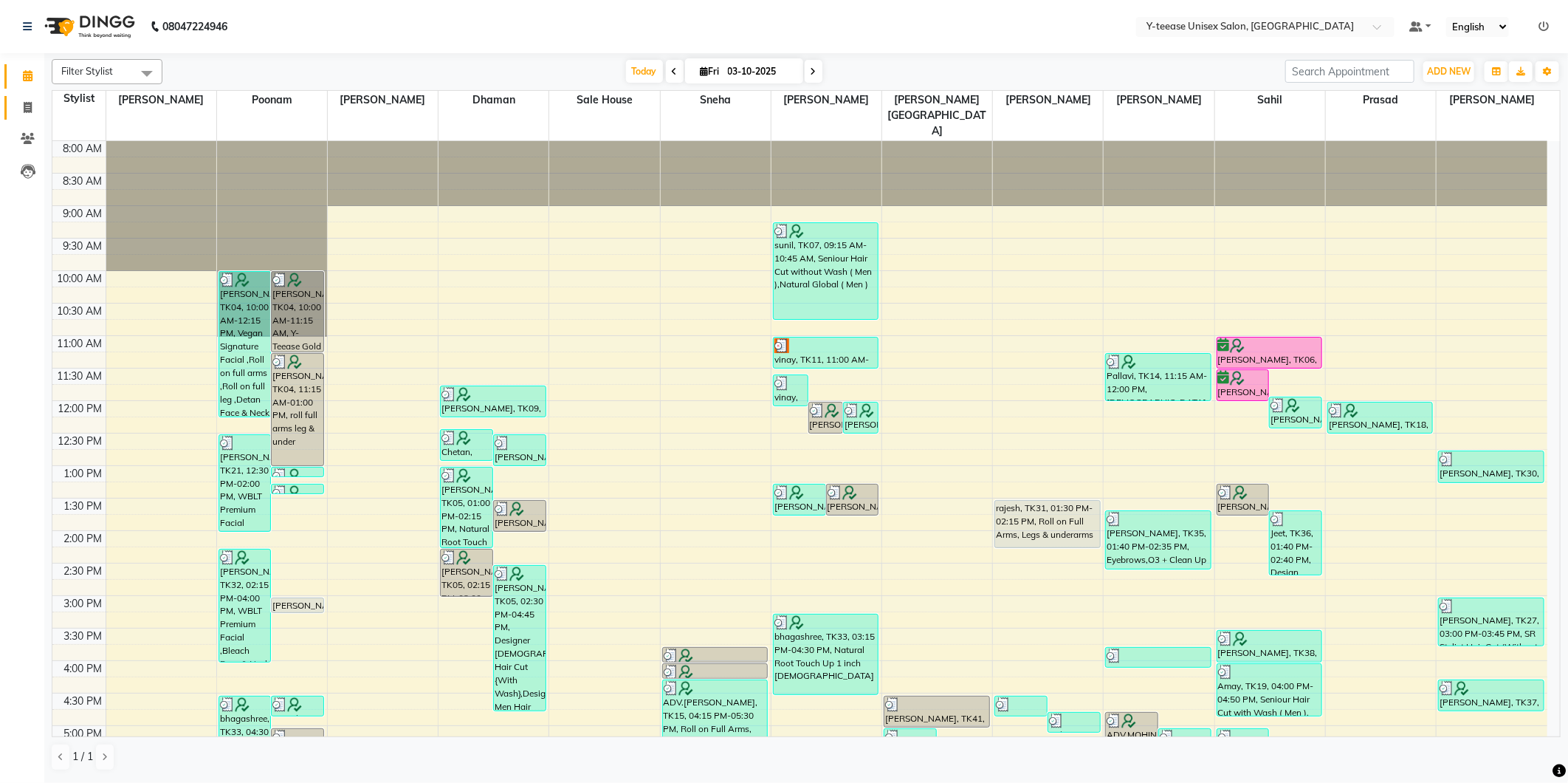
click at [13, 111] on link "Invoice" at bounding box center [22, 108] width 35 height 24
select select "4"
select select "service"
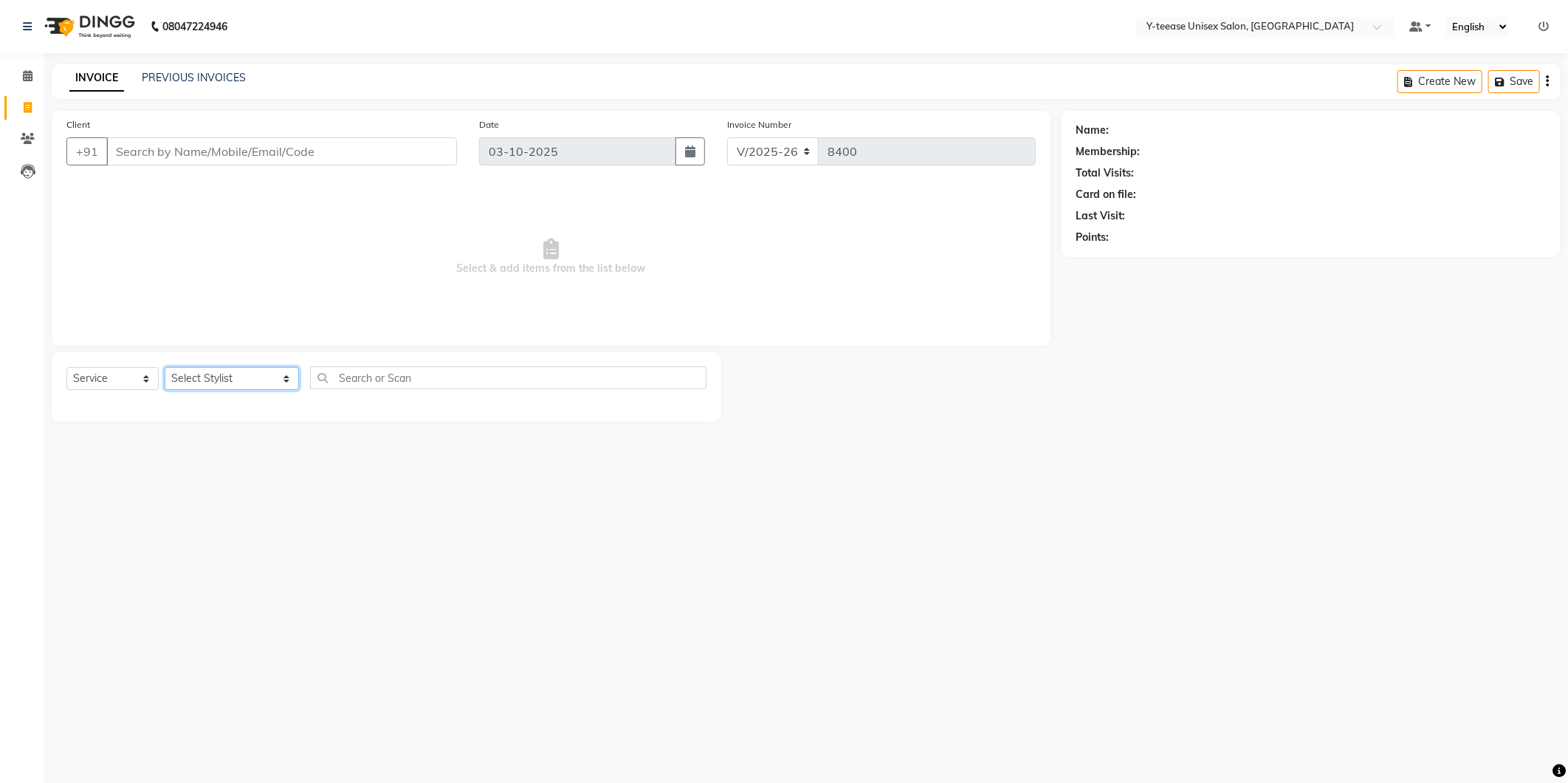
click at [218, 387] on select "Select Stylist [PERSON_NAME] [PERSON_NAME] nagar Manager Mosin [PERSON_NAME] [P…" at bounding box center [231, 378] width 134 height 23
select select "86041"
click at [164, 368] on select "Select Stylist [PERSON_NAME] [PERSON_NAME] nagar Manager Mosin [PERSON_NAME] [P…" at bounding box center [231, 378] width 134 height 23
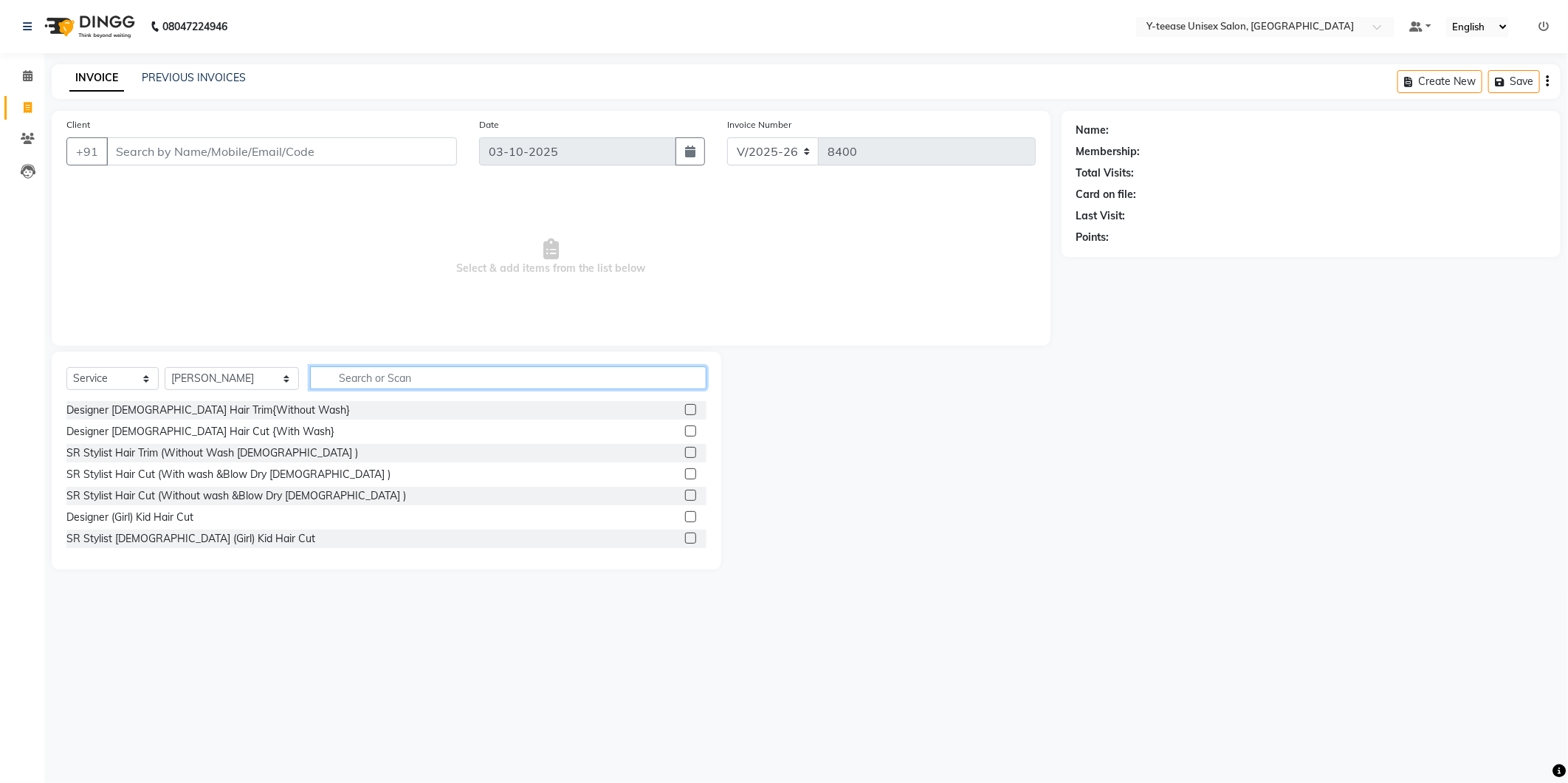
click at [310, 385] on input "text" at bounding box center [508, 377] width 396 height 23
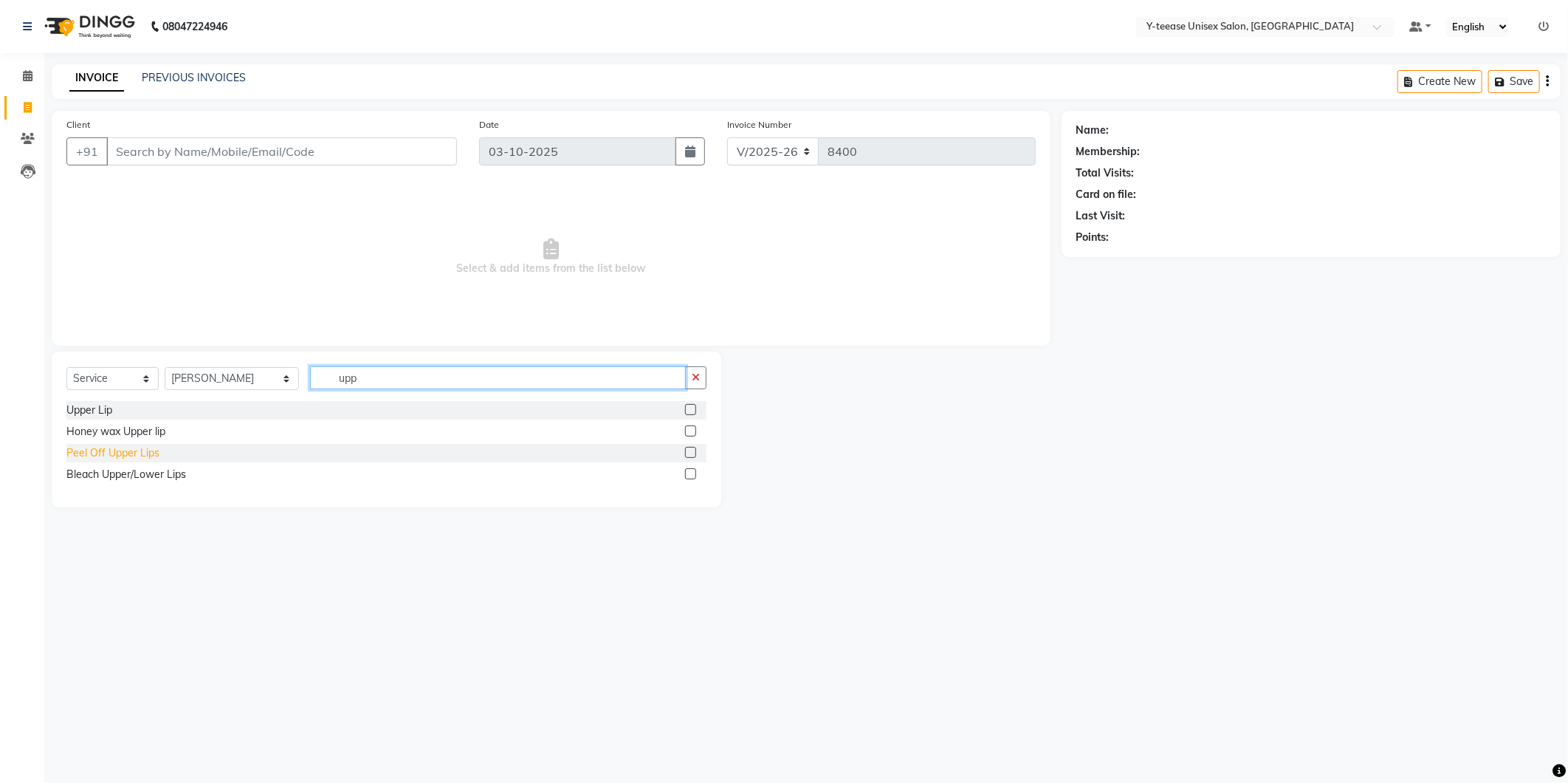
type input "upp"
click at [119, 454] on div "Peel Off Upper Lips" at bounding box center [113, 453] width 93 height 16
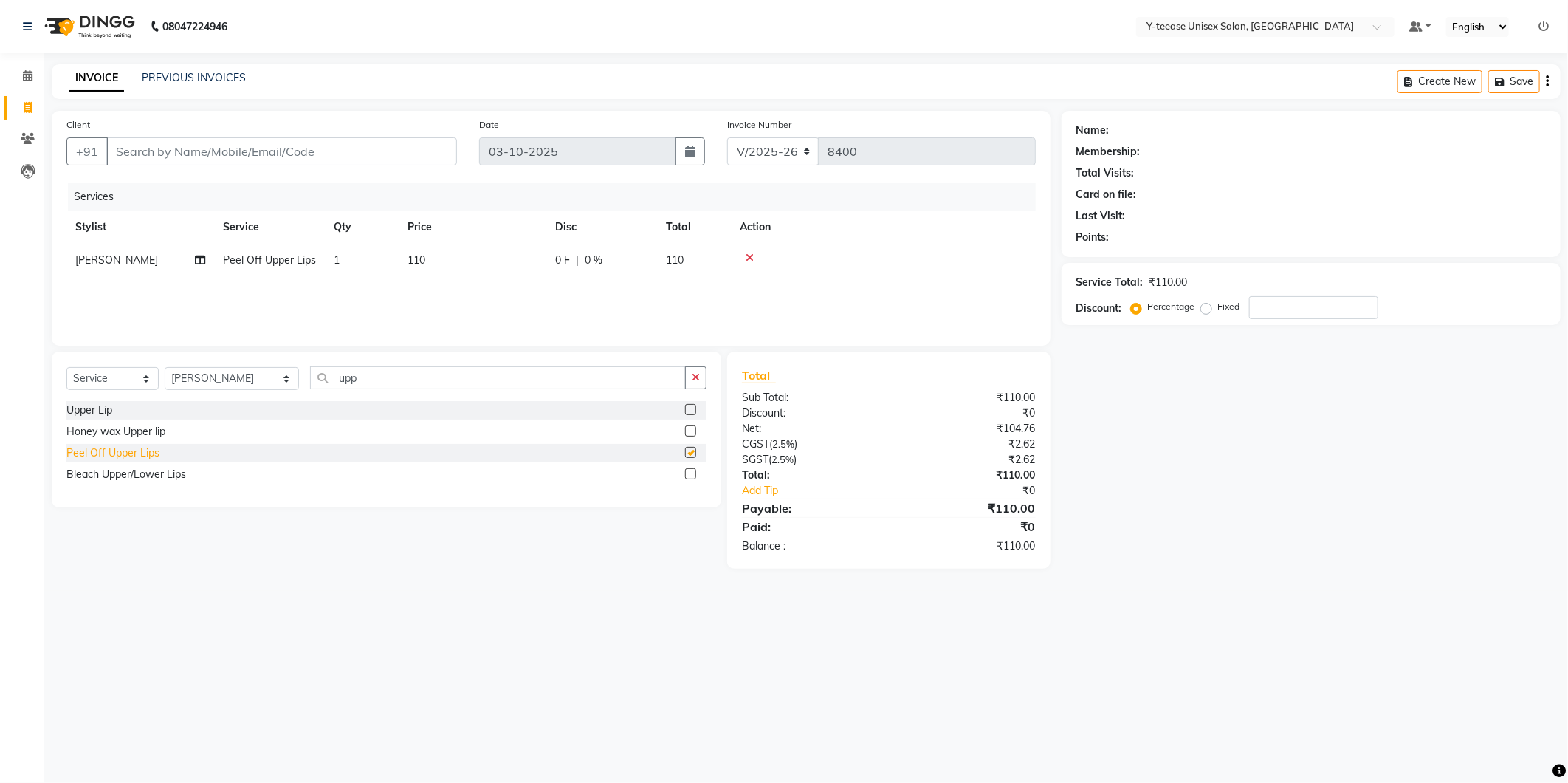
checkbox input "false"
click at [323, 384] on input "upp" at bounding box center [498, 377] width 376 height 23
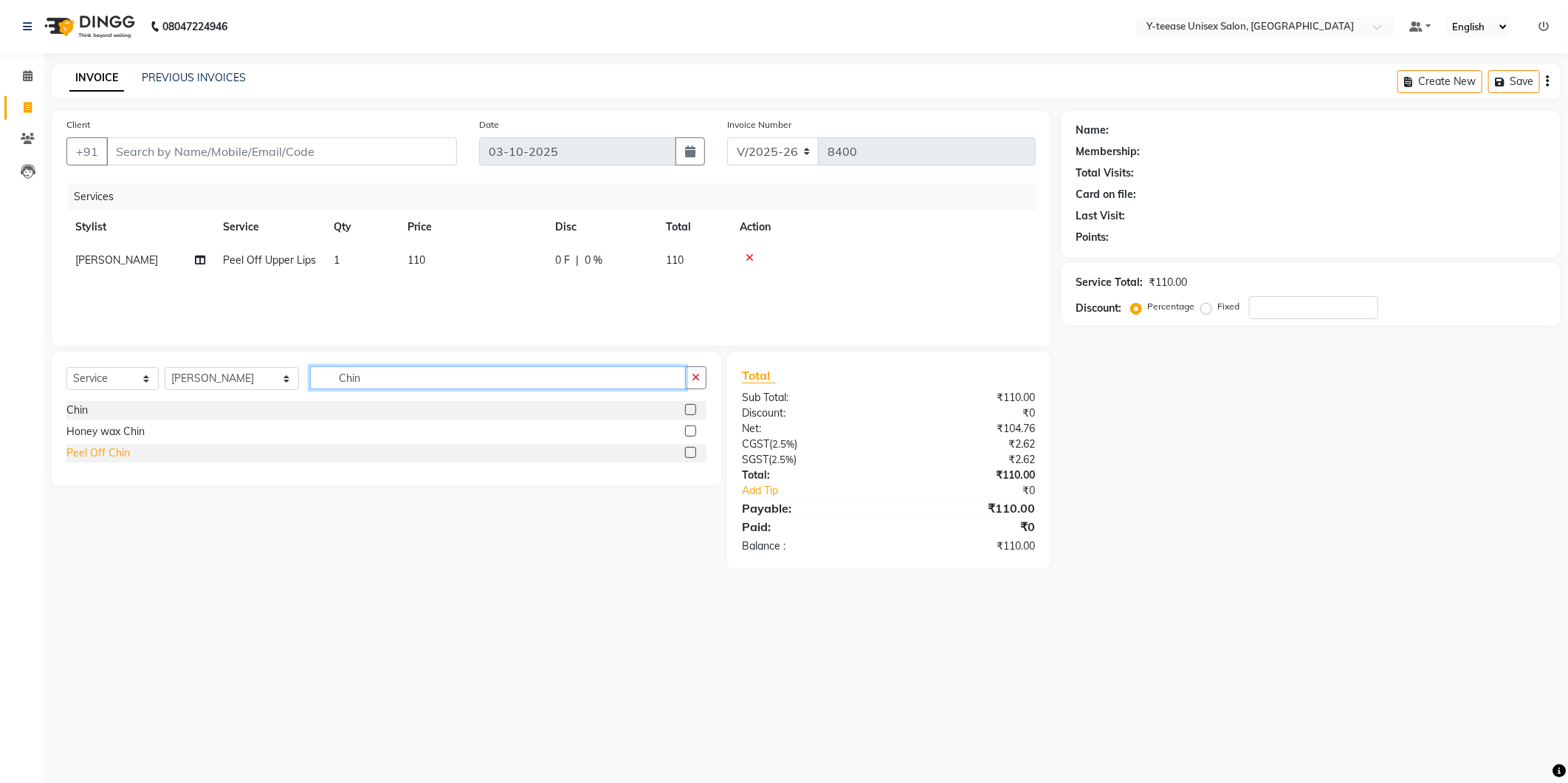
type input "Chin"
click at [103, 459] on div "Peel Off Chin" at bounding box center [98, 453] width 64 height 16
checkbox input "false"
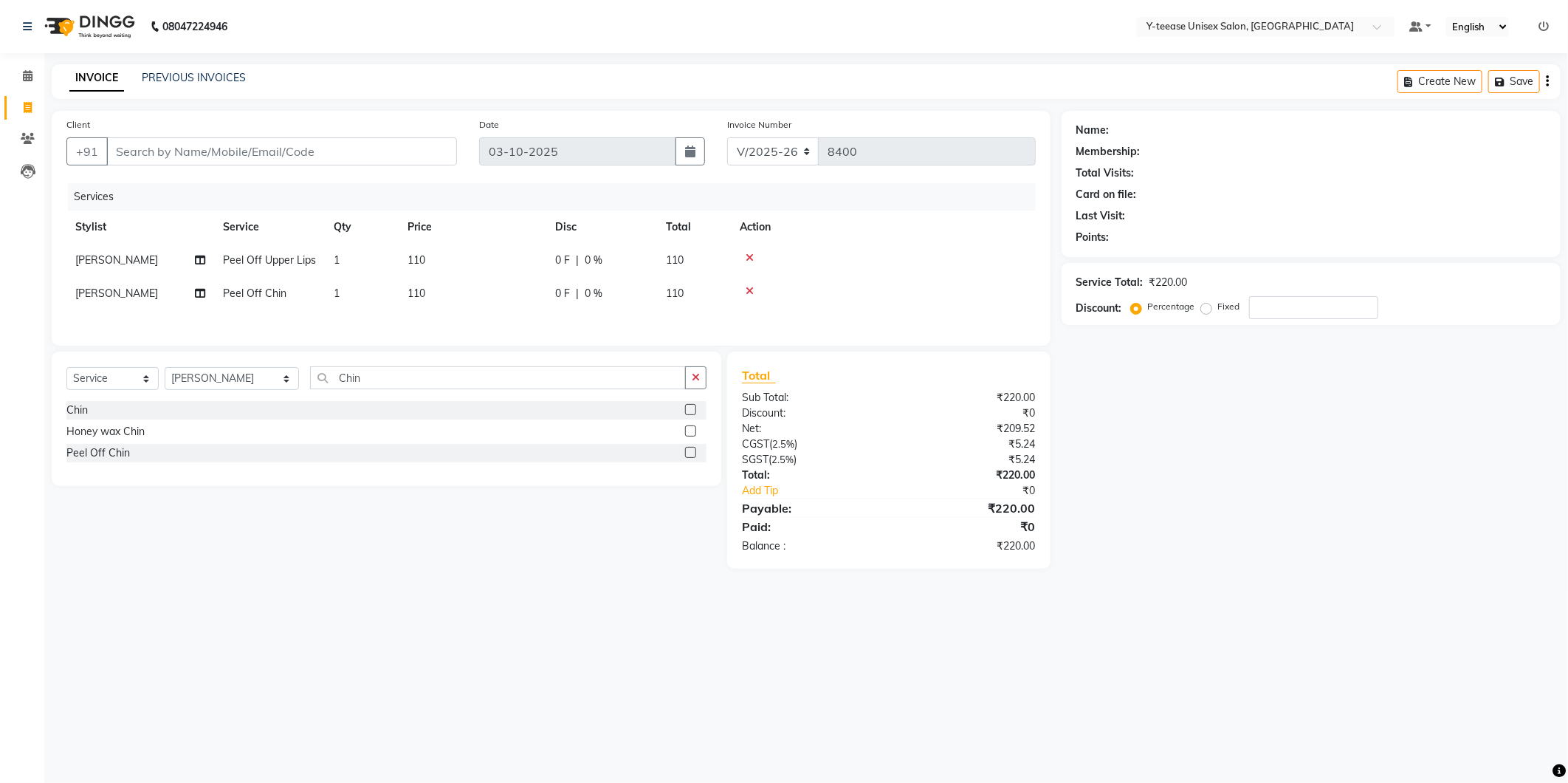
click at [342, 300] on td "1" at bounding box center [362, 294] width 74 height 33
select select "86041"
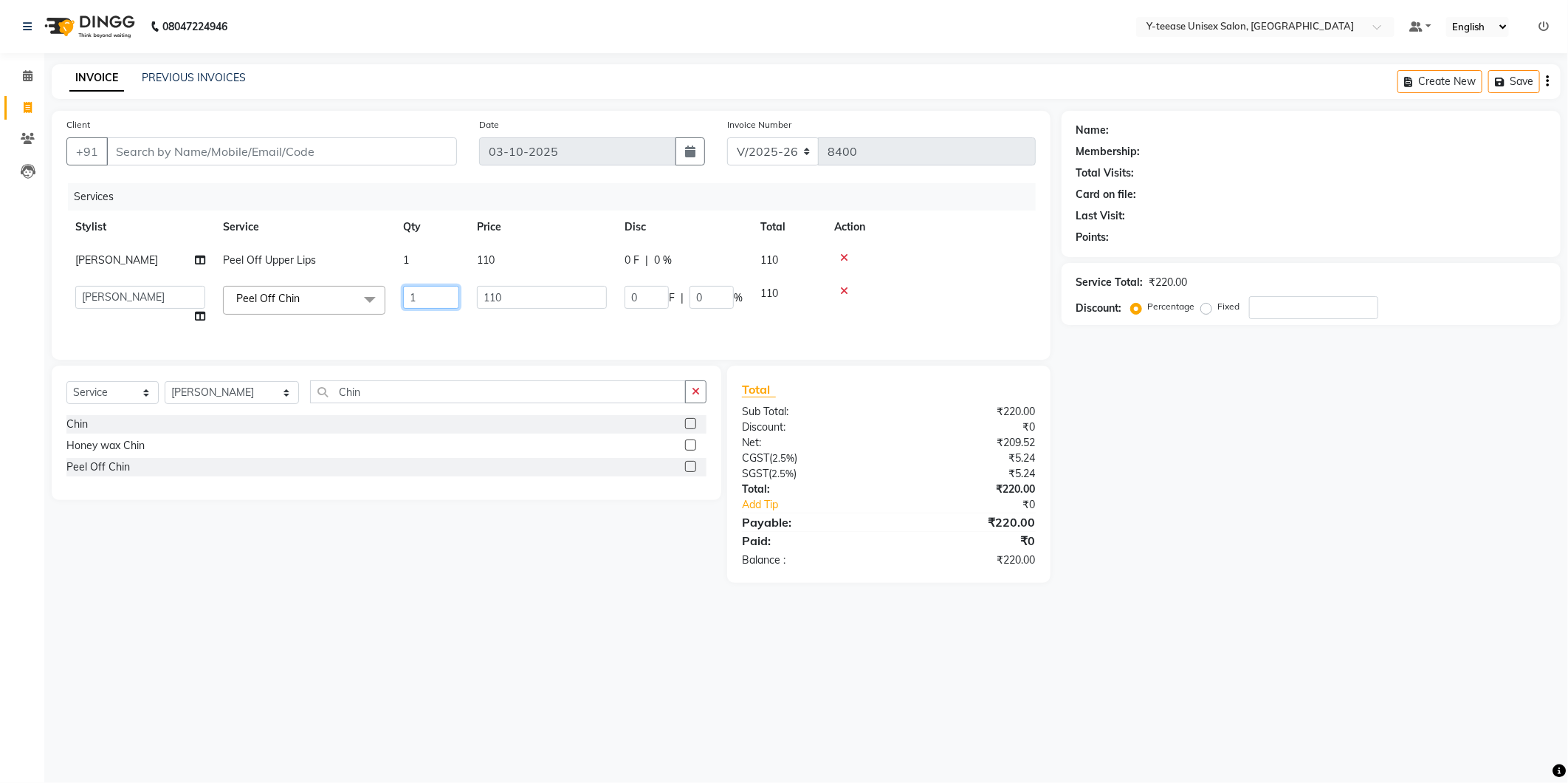
click at [420, 291] on input "1" at bounding box center [431, 297] width 56 height 23
type input "2"
click at [1174, 475] on div "Name: Membership: Total Visits: Card on file: Last Visit: Points: Service Total…" at bounding box center [1317, 347] width 510 height 472
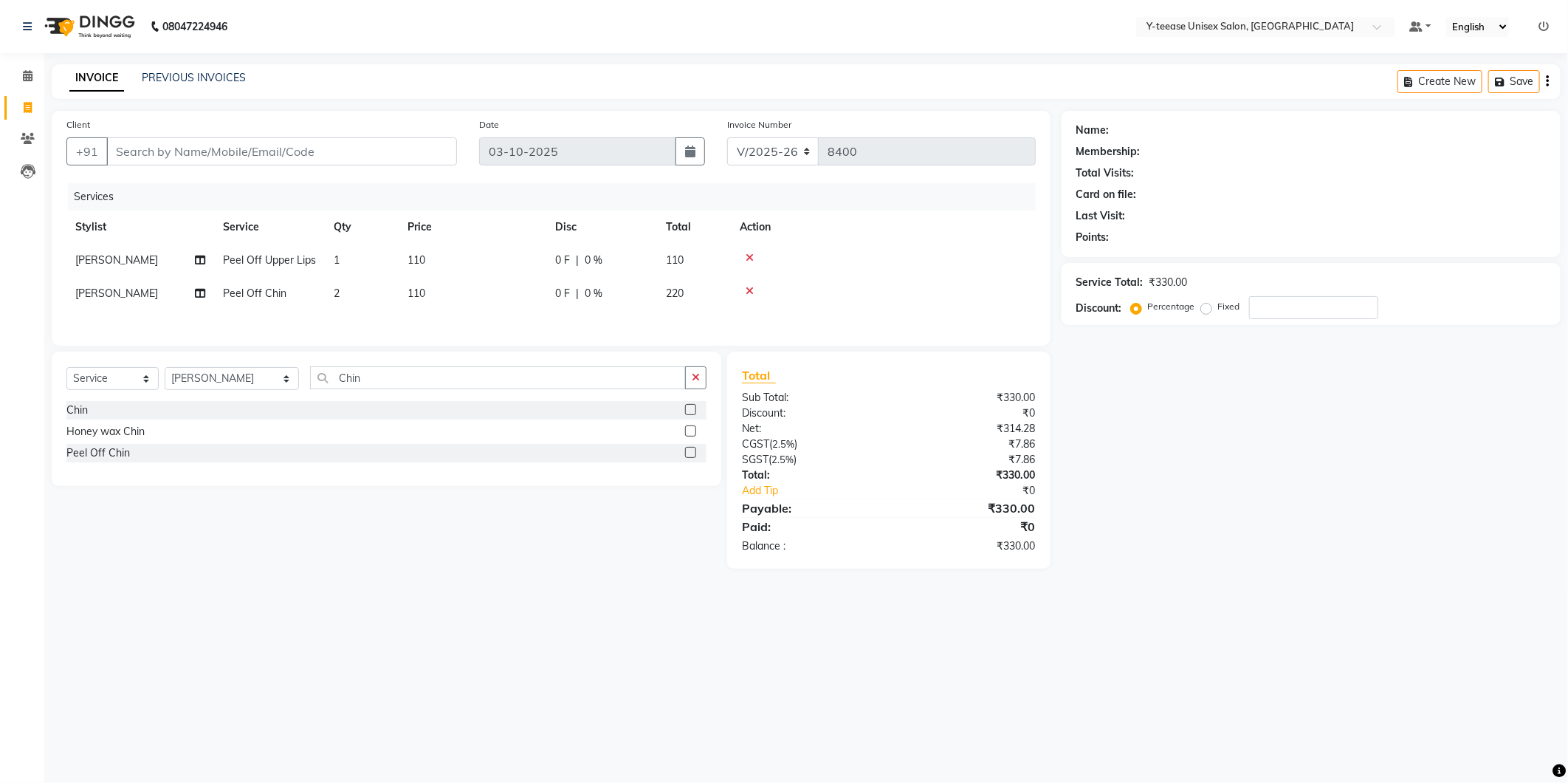
click at [353, 365] on div "Select Service Product Membership Package Voucher Prepaid Gift Card Select Styl…" at bounding box center [386, 418] width 670 height 134
click at [355, 372] on input "Chin" at bounding box center [498, 377] width 376 height 23
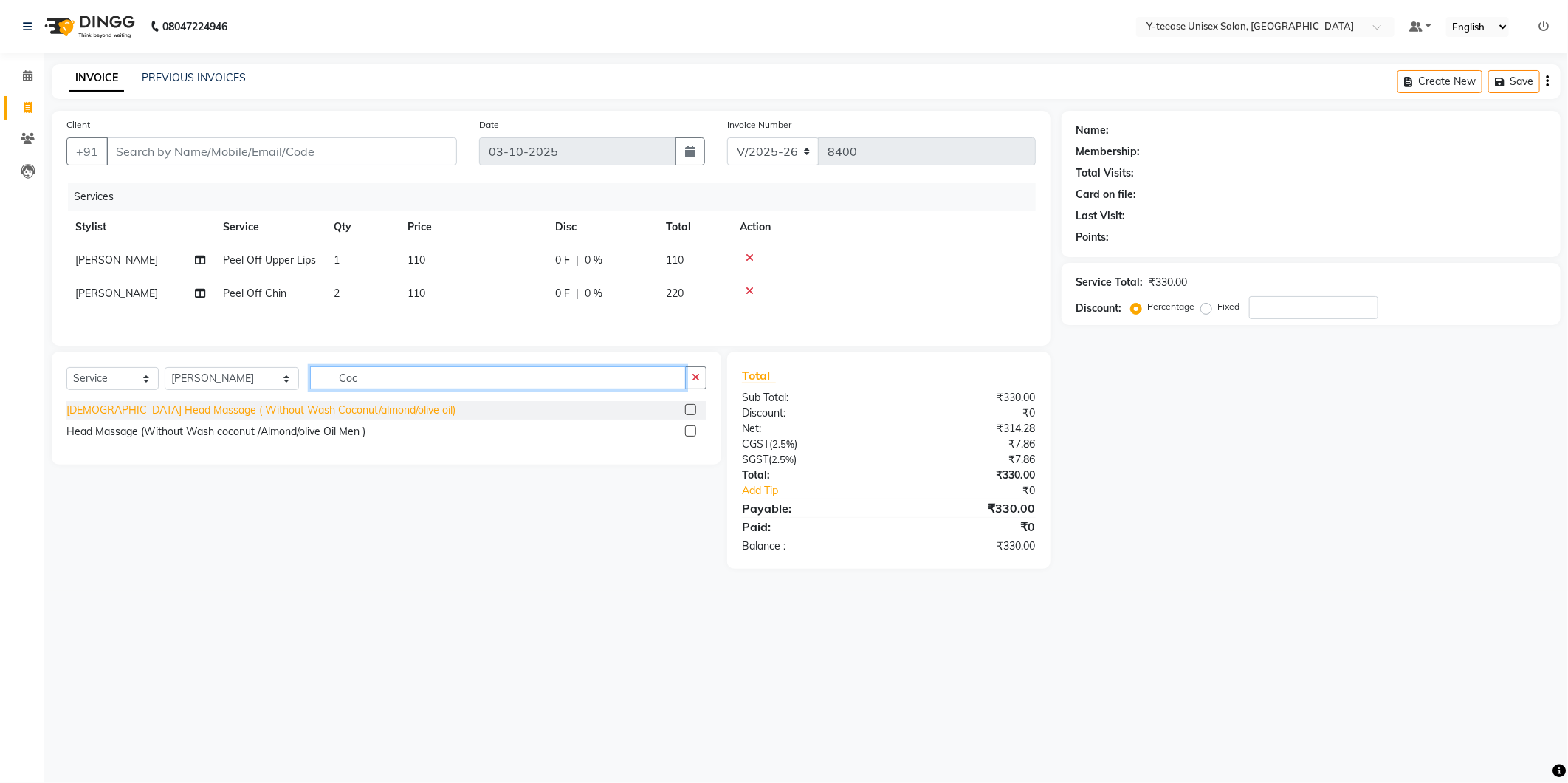
type input "Coc"
click at [347, 409] on div "[DEMOGRAPHIC_DATA] Head Massage ( Without Wash Coconut/almond/olive oil)" at bounding box center [261, 410] width 389 height 16
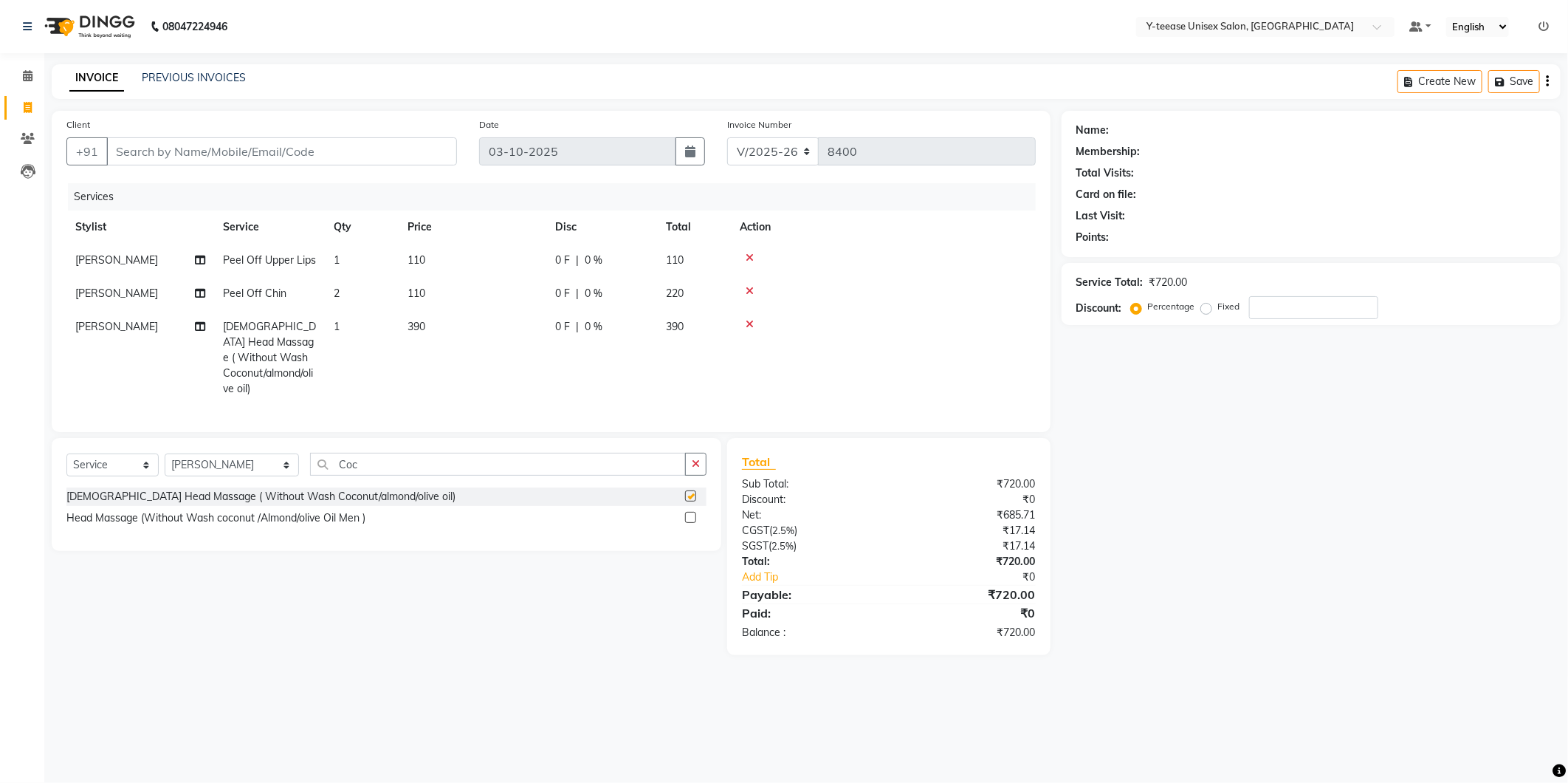
checkbox input "false"
click at [373, 139] on input "Client" at bounding box center [282, 152] width 351 height 28
click at [318, 149] on input "Client" at bounding box center [282, 152] width 351 height 28
type input "9"
type input "0"
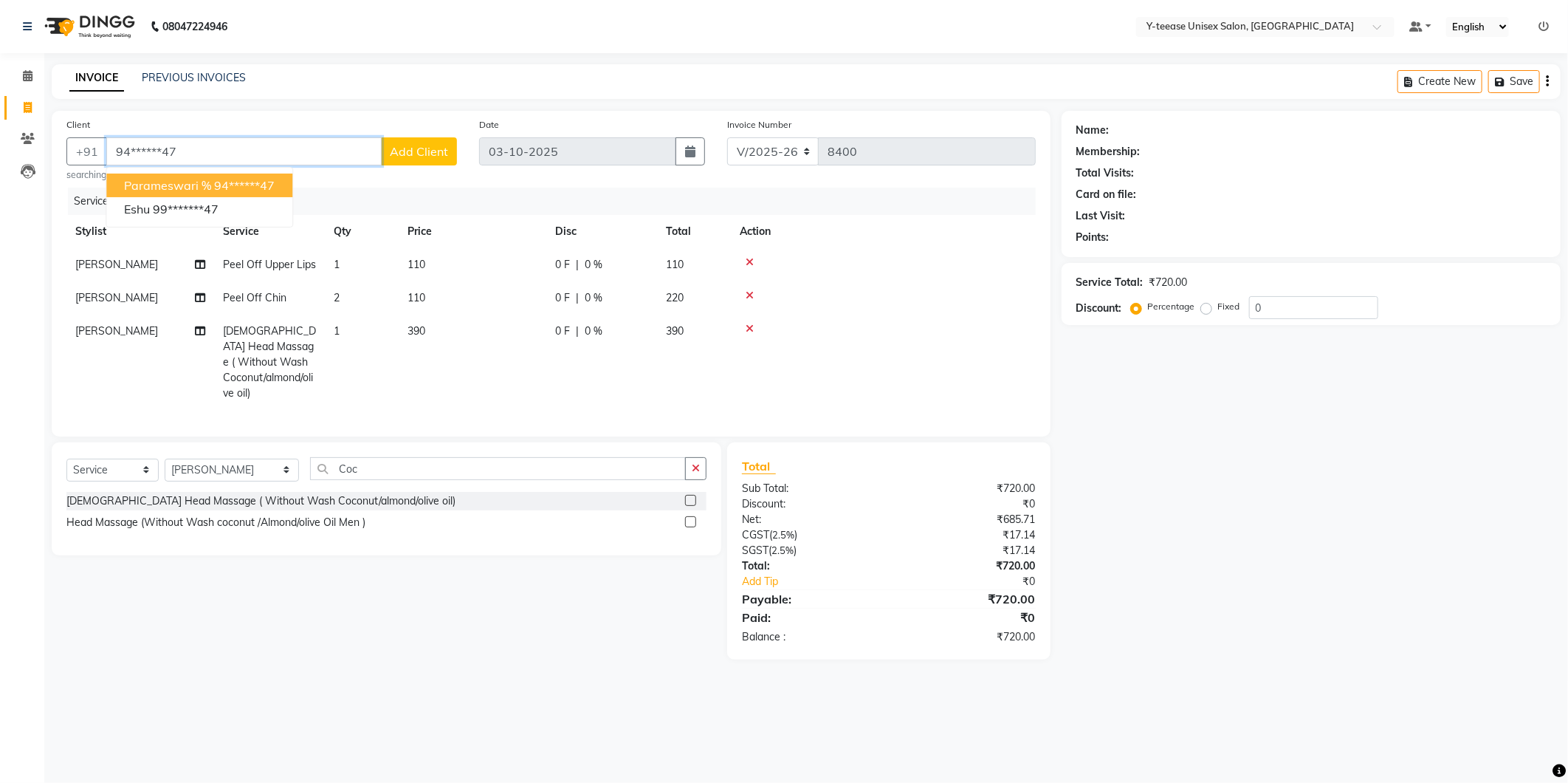
type input "94******47"
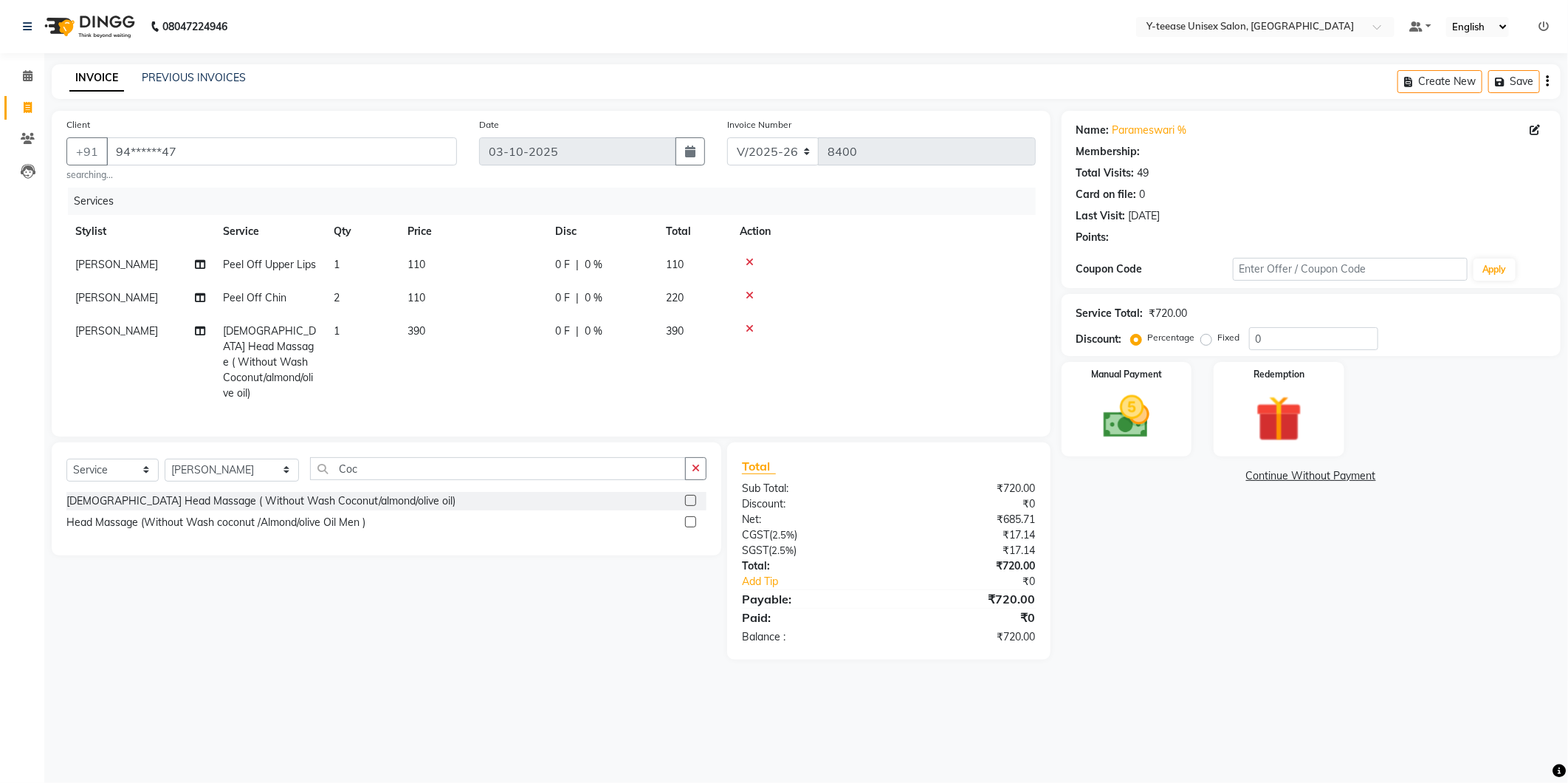
select select "1: Object"
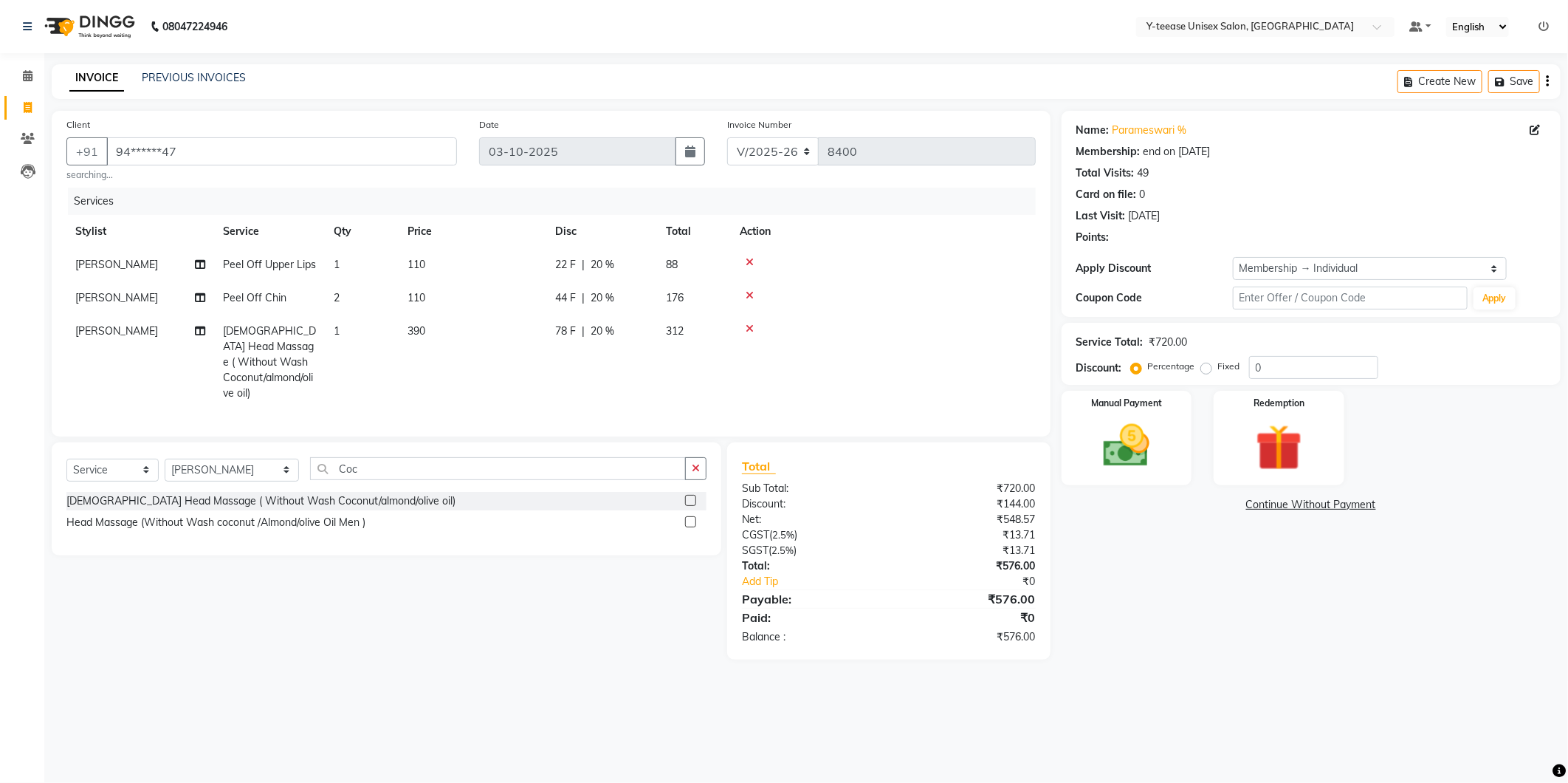
type input "20"
click at [348, 449] on div "Select Service Product Membership Package Voucher Prepaid Gift Card Select Styl…" at bounding box center [386, 499] width 670 height 113
click at [353, 469] on input "Coc" at bounding box center [498, 469] width 376 height 23
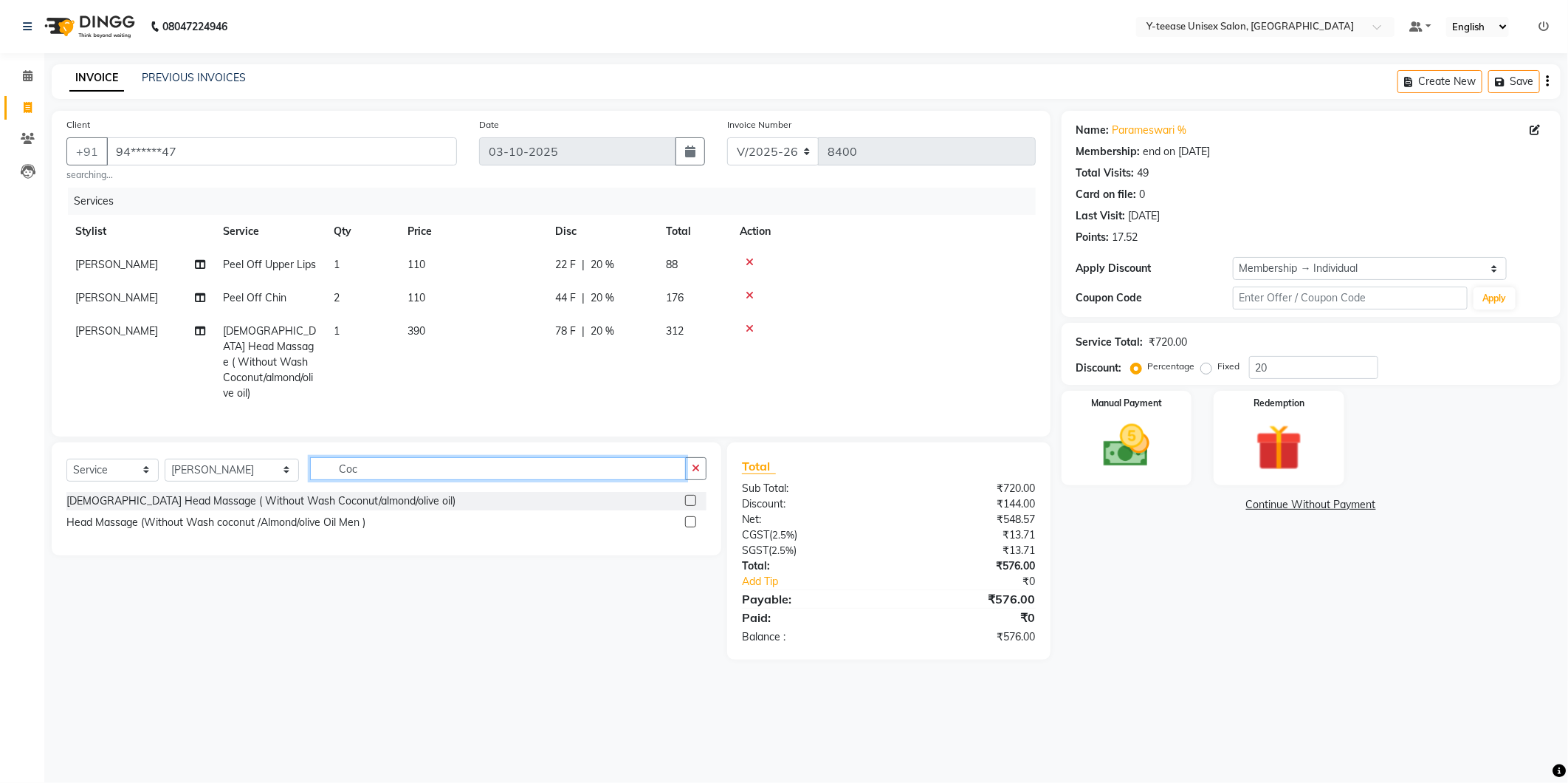
click at [353, 469] on input "Coc" at bounding box center [498, 469] width 376 height 23
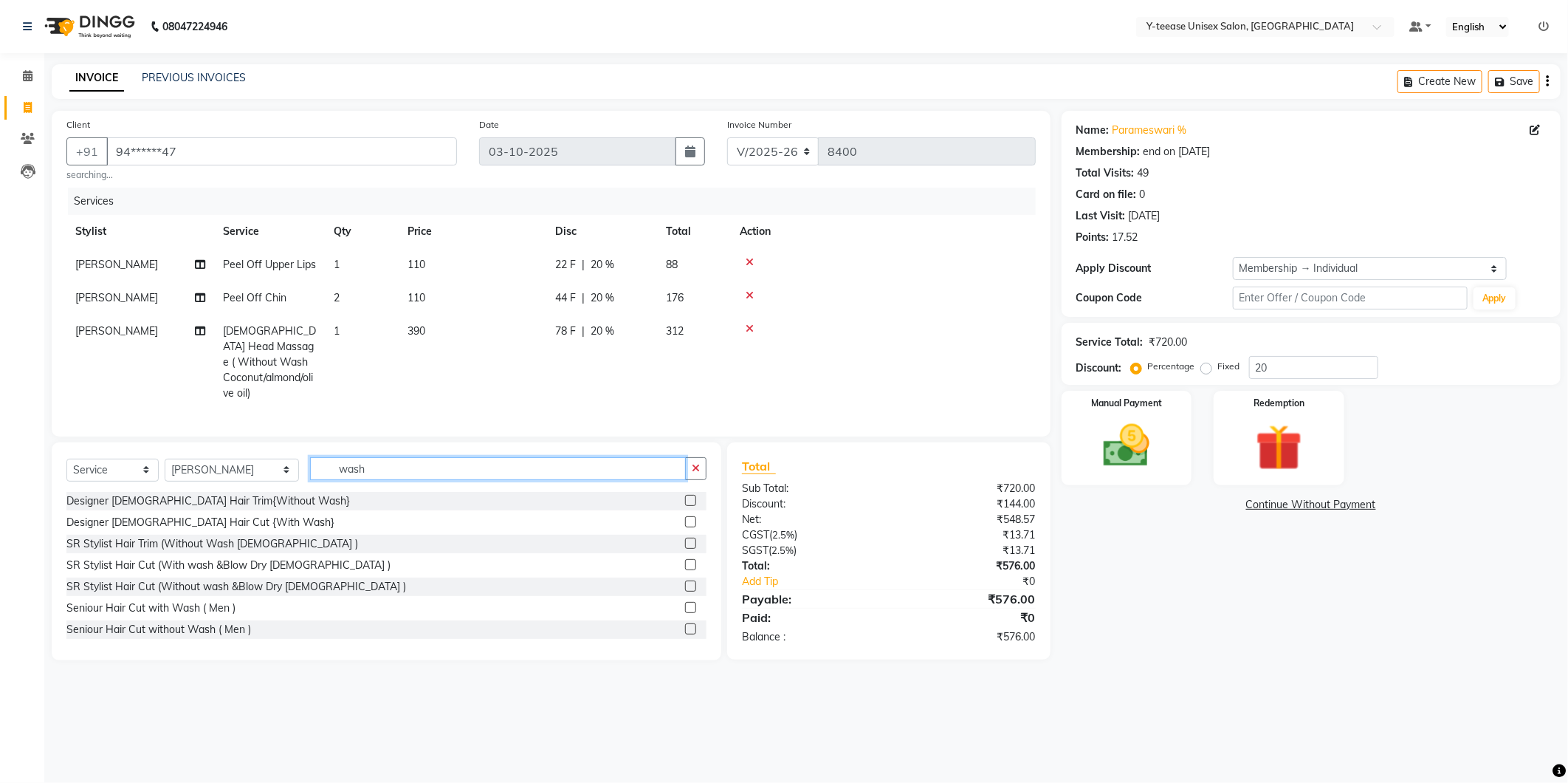
type input "wash"
click at [1181, 601] on div "Name: Parameswari % Membership: end on 10-11-2025 Total Visits: 49 Card on file…" at bounding box center [1317, 385] width 510 height 549
click at [1138, 433] on img at bounding box center [1126, 446] width 79 height 56
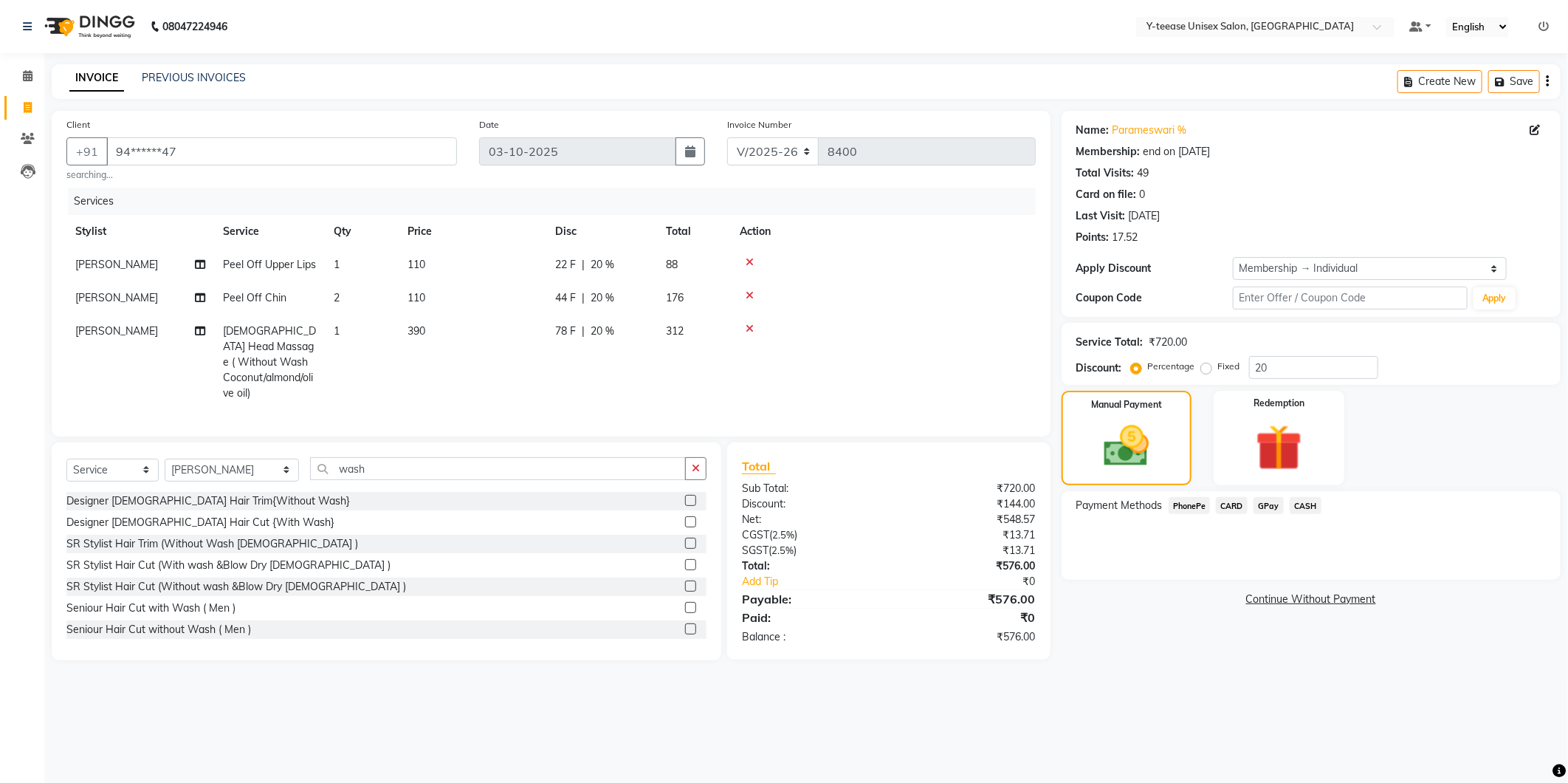
click at [1266, 498] on span "GPay" at bounding box center [1269, 506] width 30 height 17
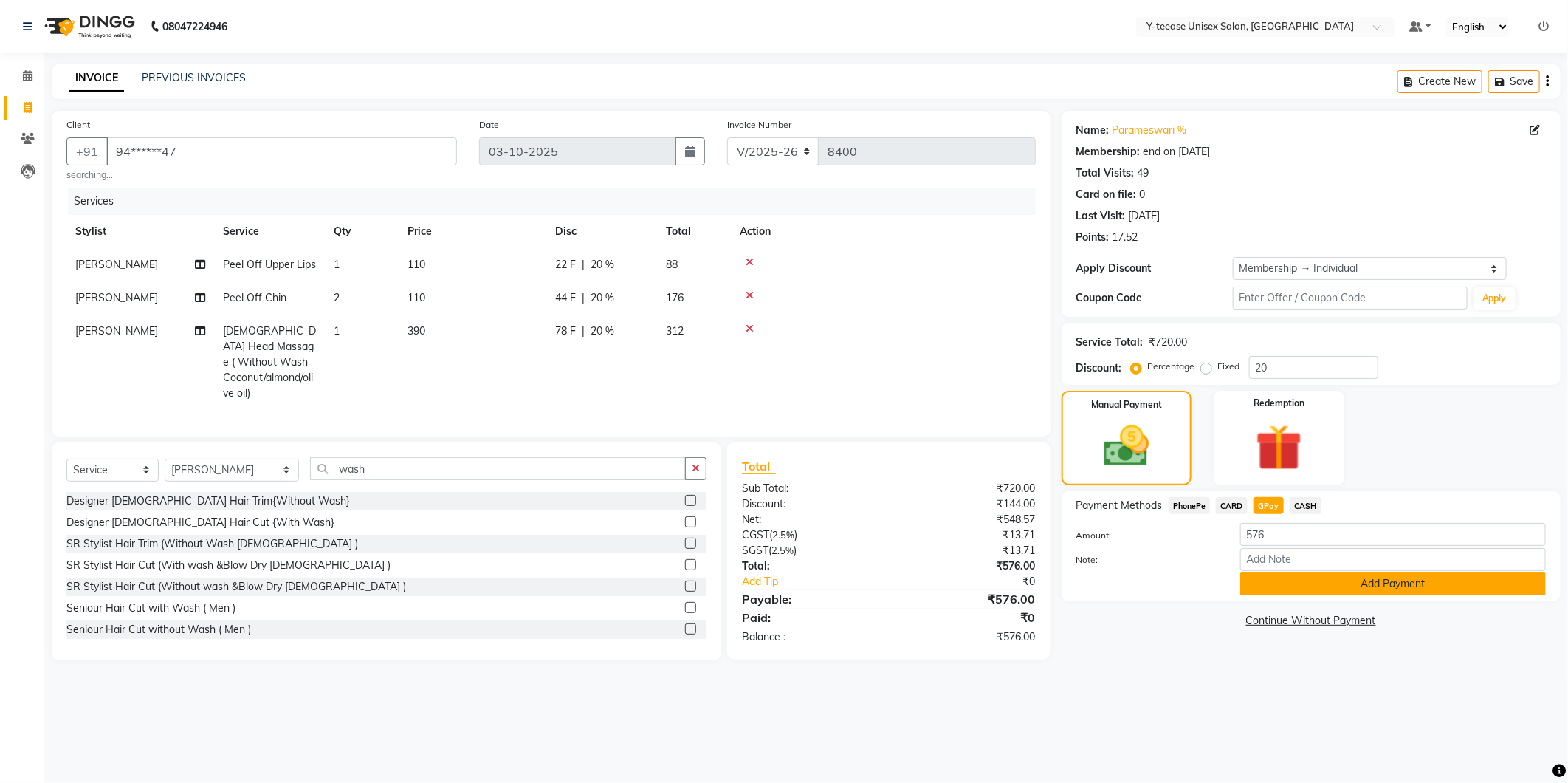
click at [1331, 590] on button "Add Payment" at bounding box center [1392, 583] width 306 height 23
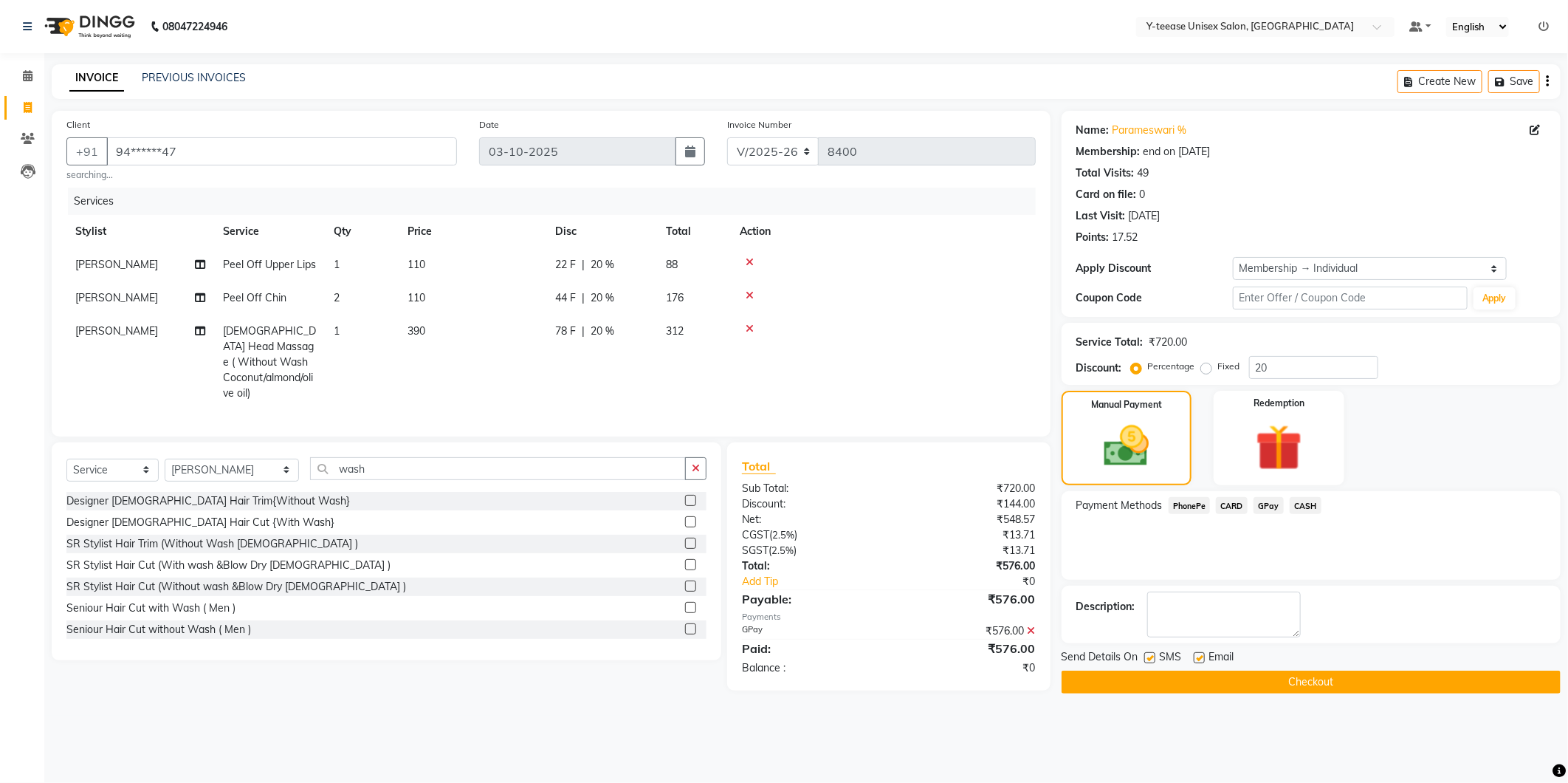
click at [1031, 629] on icon at bounding box center [1031, 630] width 8 height 10
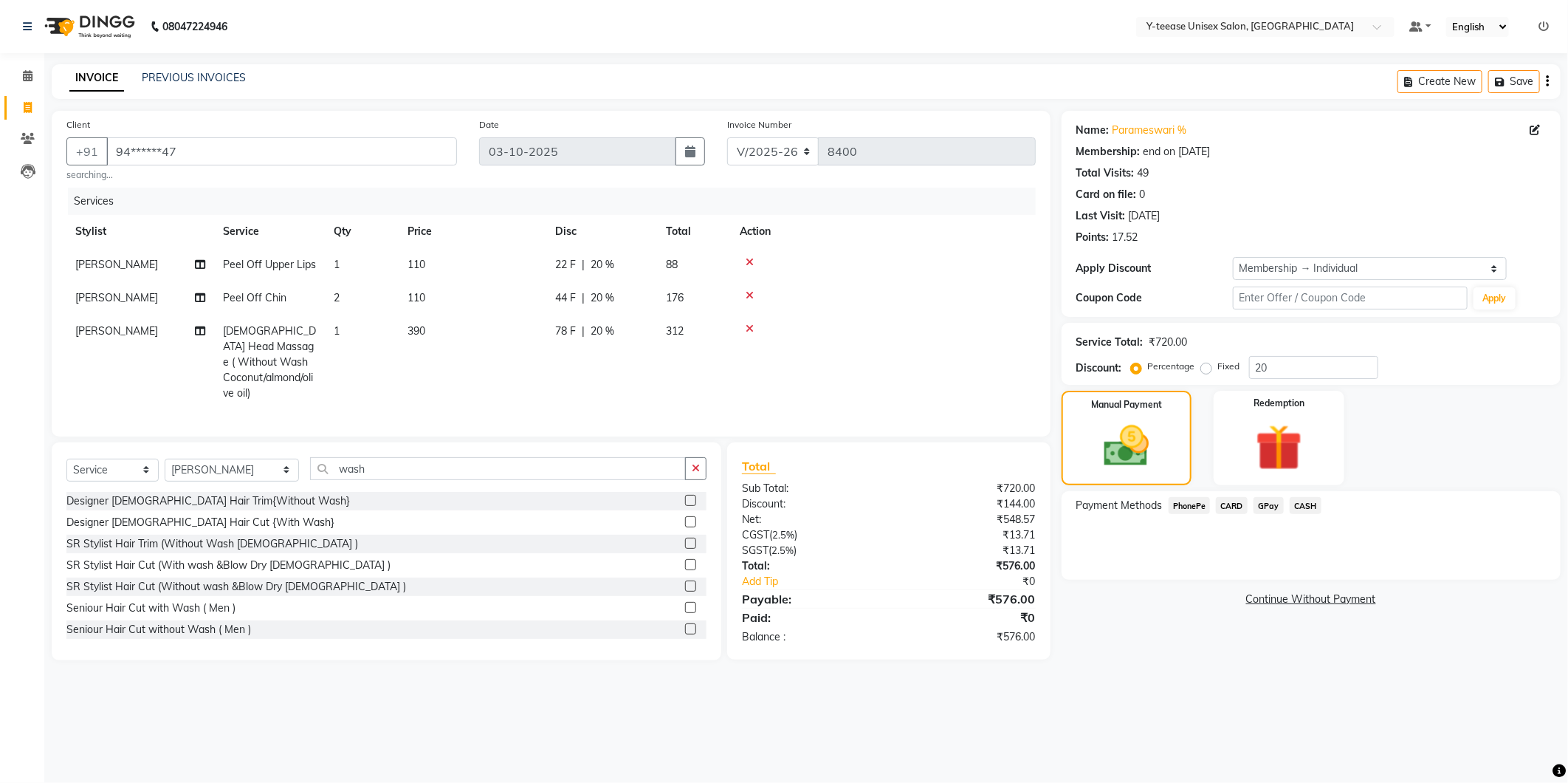
click at [1307, 499] on span "CASH" at bounding box center [1306, 506] width 31 height 17
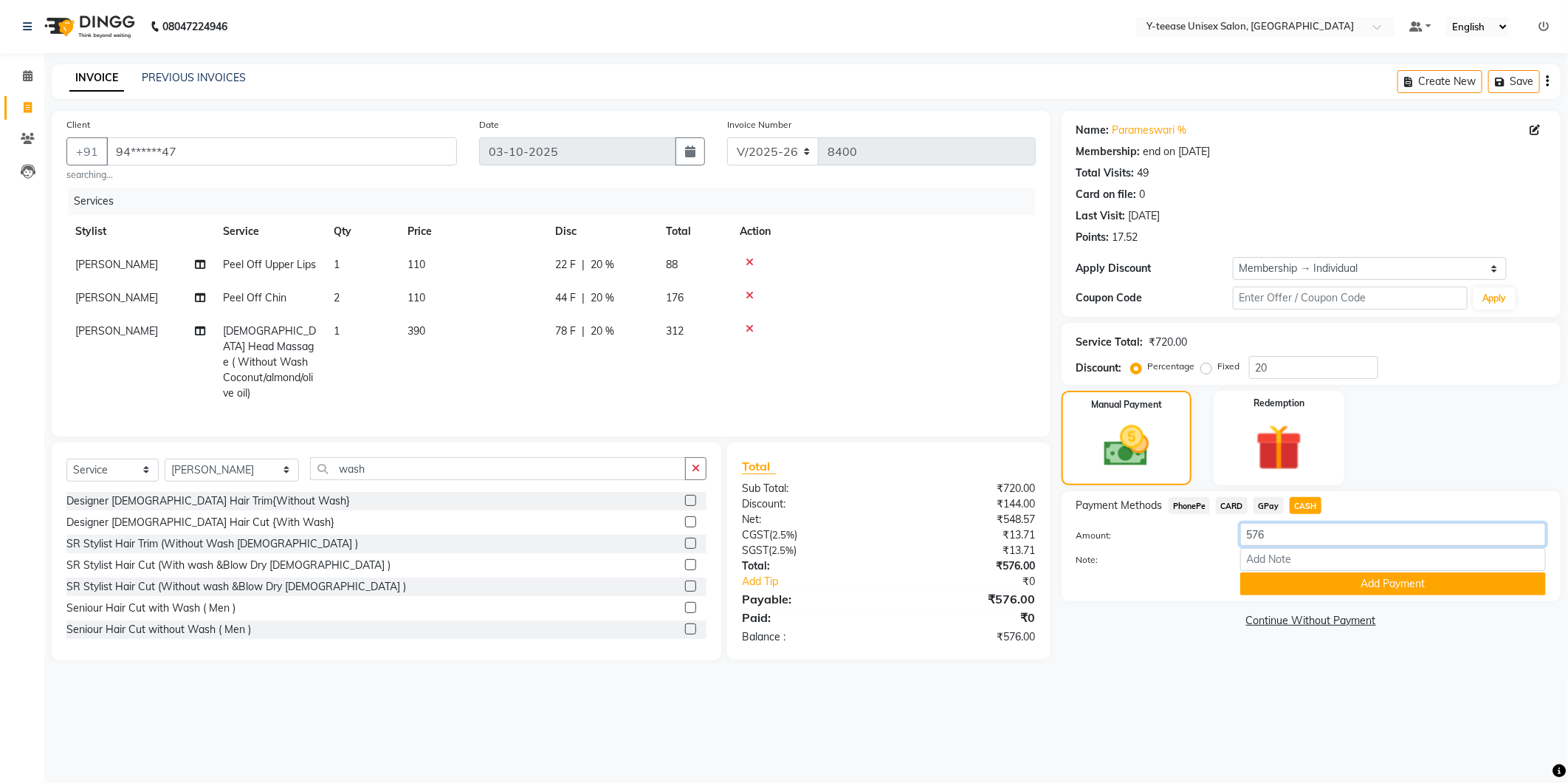
click at [1289, 532] on input "576" at bounding box center [1392, 534] width 306 height 23
click at [1288, 532] on input "576" at bounding box center [1392, 534] width 306 height 23
type input "500"
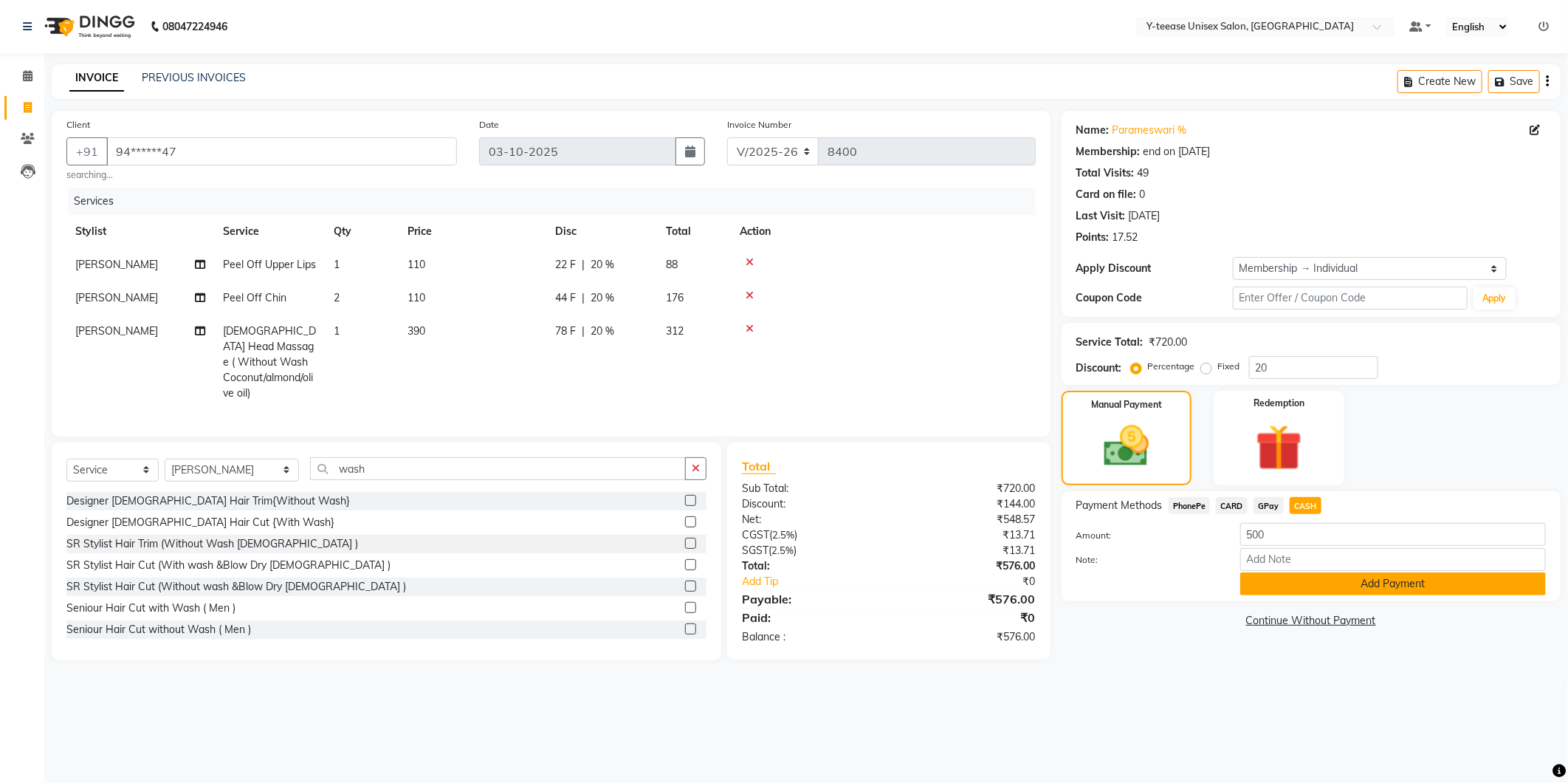
click at [1295, 587] on button "Add Payment" at bounding box center [1392, 583] width 306 height 23
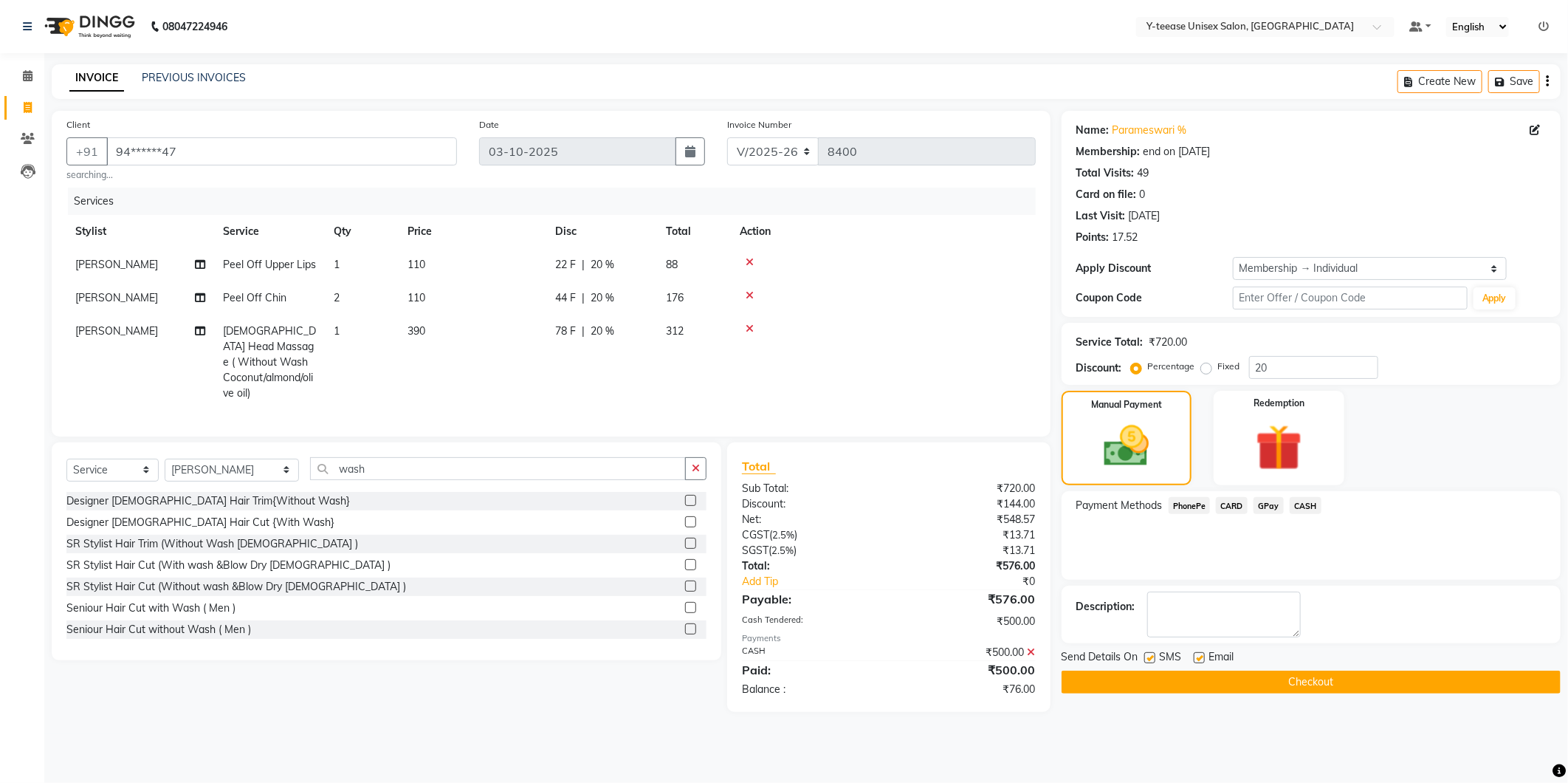
click at [1319, 667] on div "Send Details On SMS Email" at bounding box center [1311, 658] width 499 height 18
click at [1316, 686] on button "Checkout" at bounding box center [1311, 682] width 499 height 23
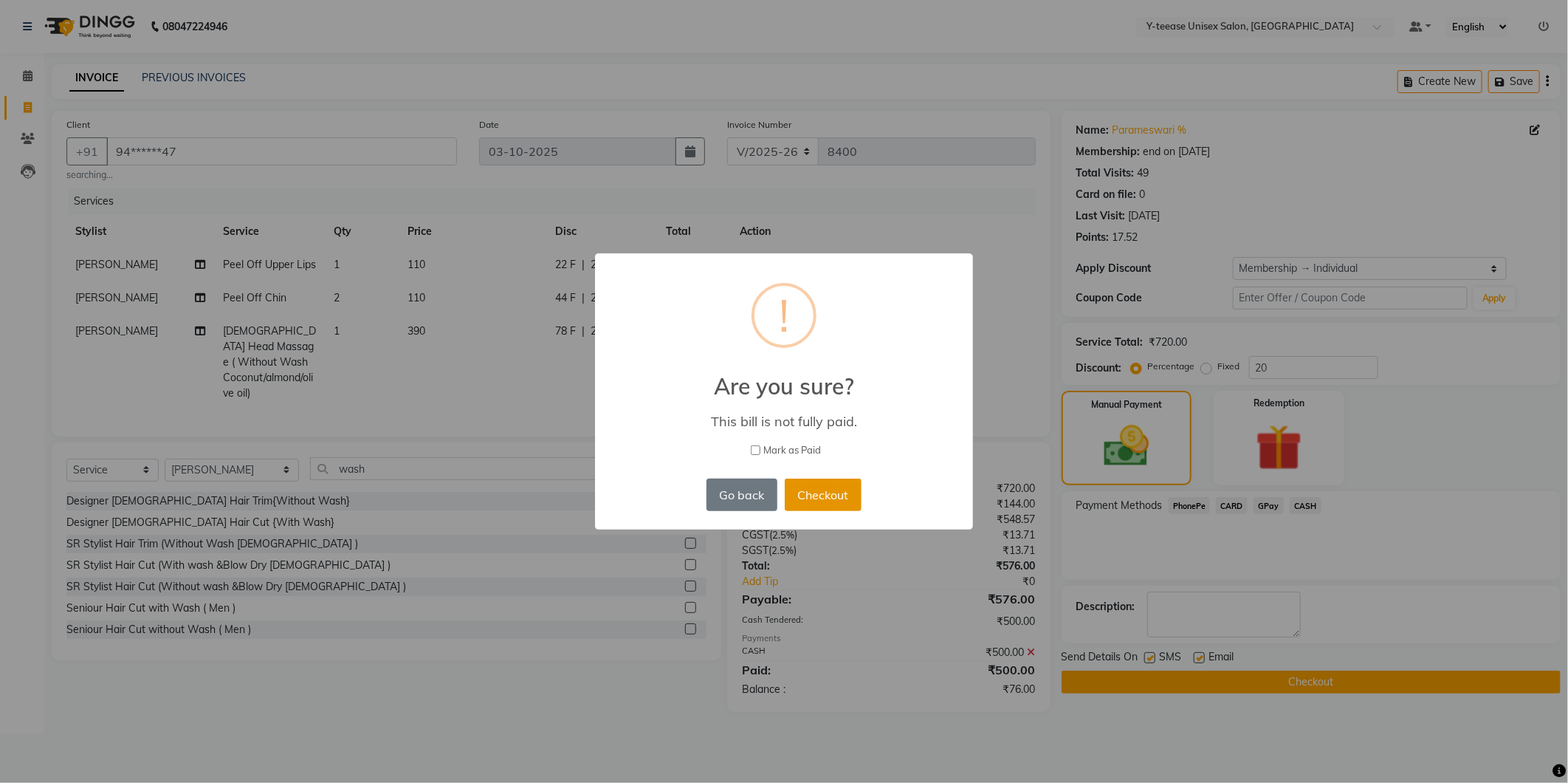
click at [847, 483] on button "Checkout" at bounding box center [822, 495] width 77 height 32
